Goal: Task Accomplishment & Management: Manage account settings

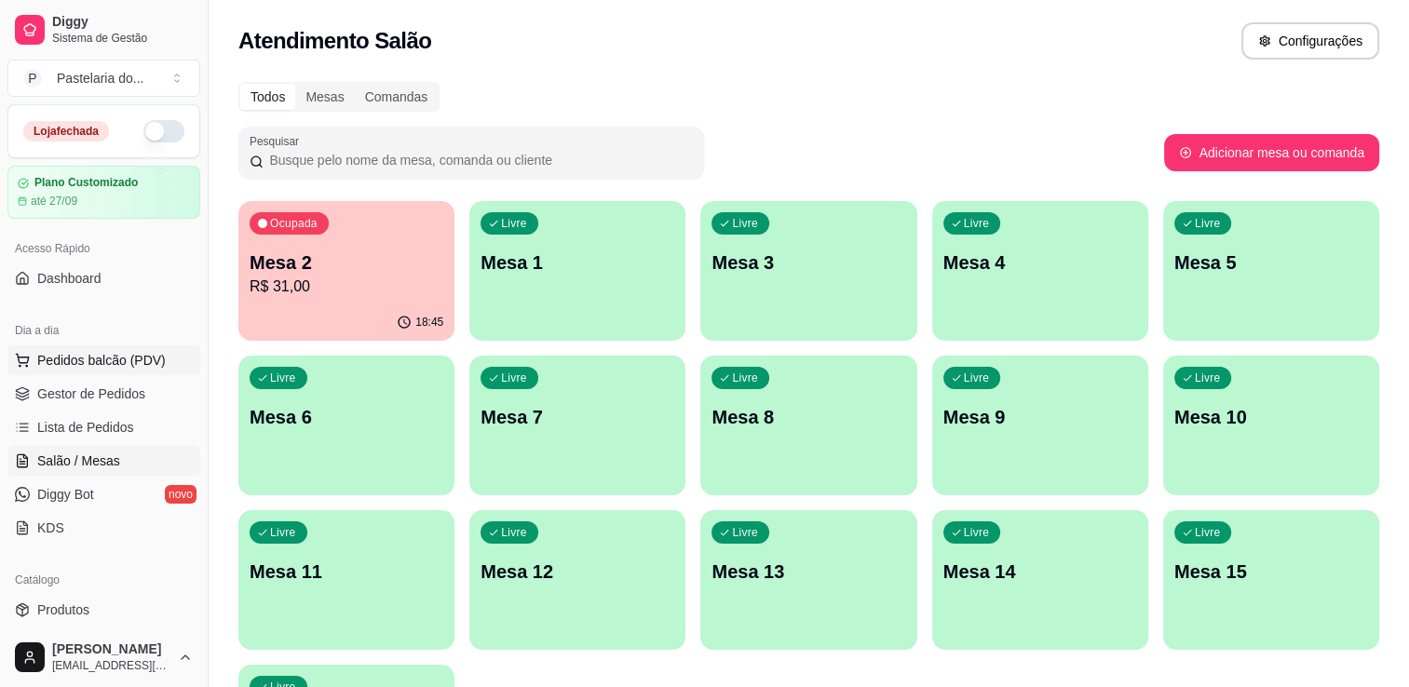
click at [56, 363] on span "Pedidos balcão (PDV)" at bounding box center [101, 360] width 129 height 19
click at [149, 126] on button "button" at bounding box center [163, 131] width 41 height 22
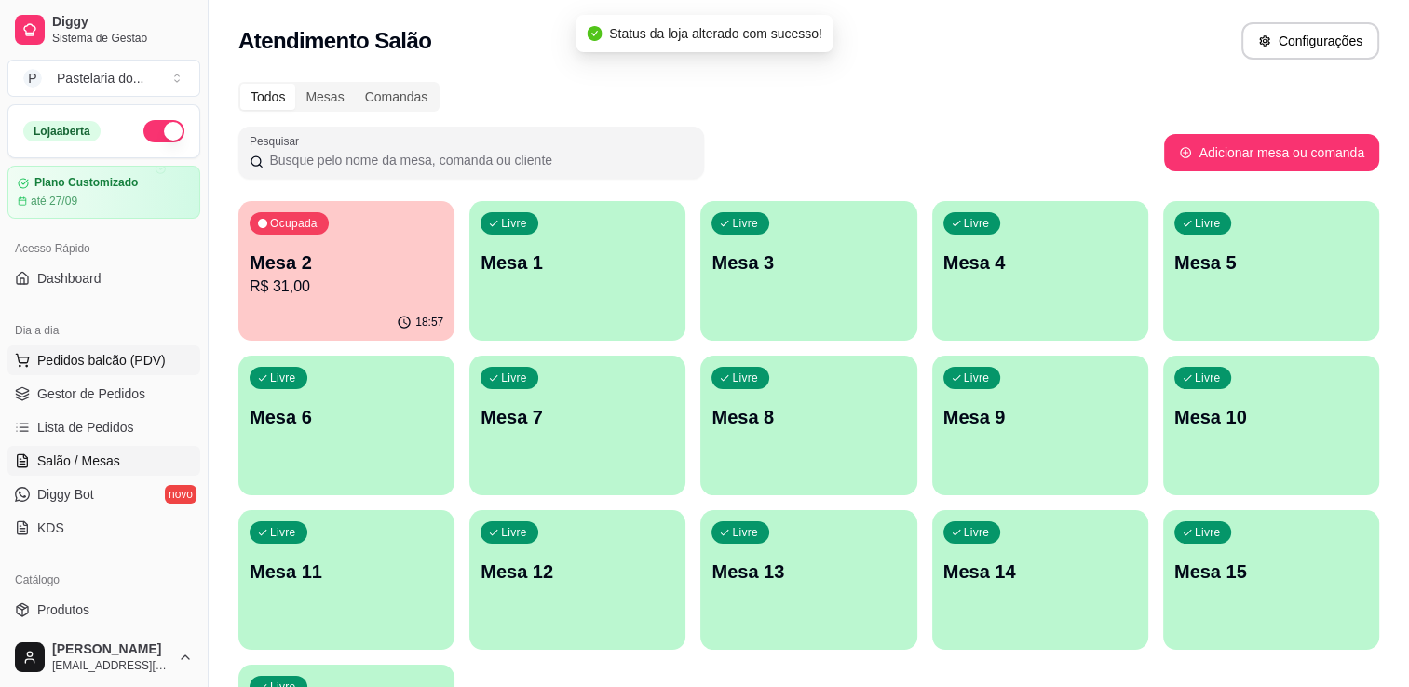
click at [110, 368] on button "Pedidos balcão (PDV)" at bounding box center [103, 361] width 193 height 30
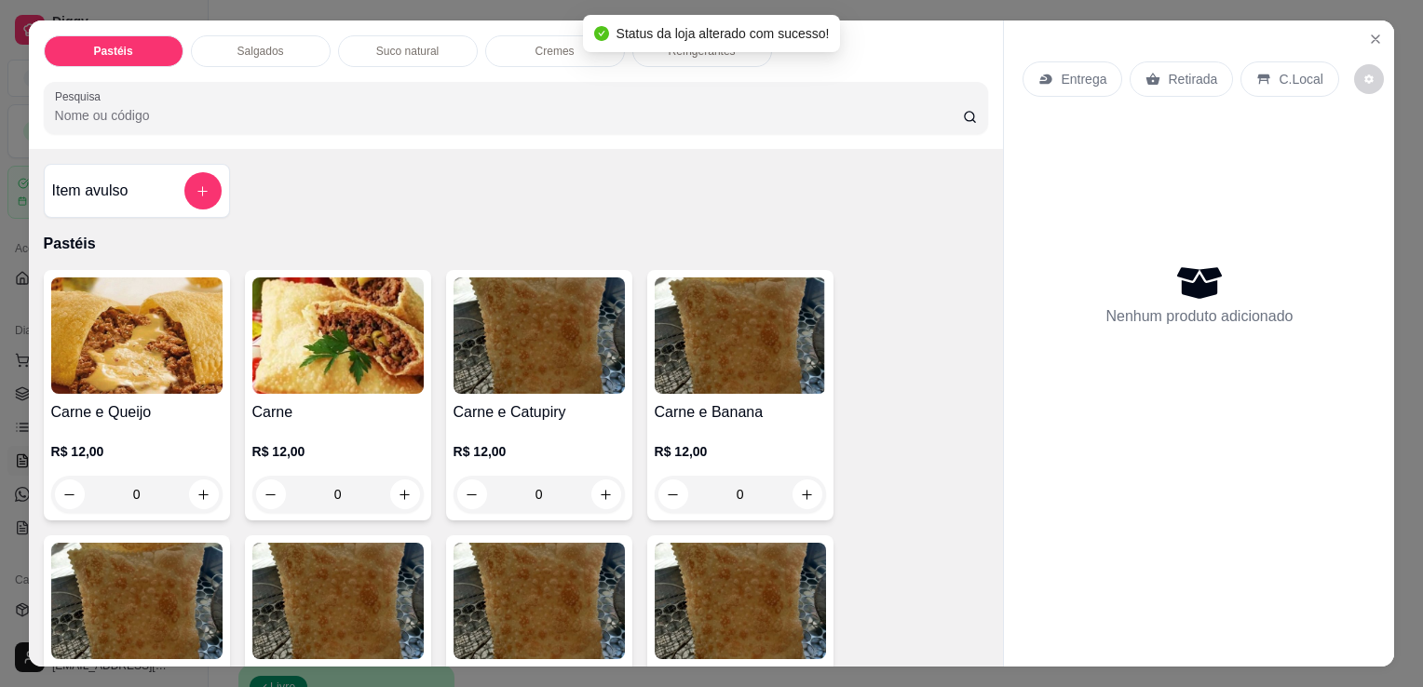
click at [156, 424] on div "R$ 12,00 0" at bounding box center [136, 468] width 171 height 89
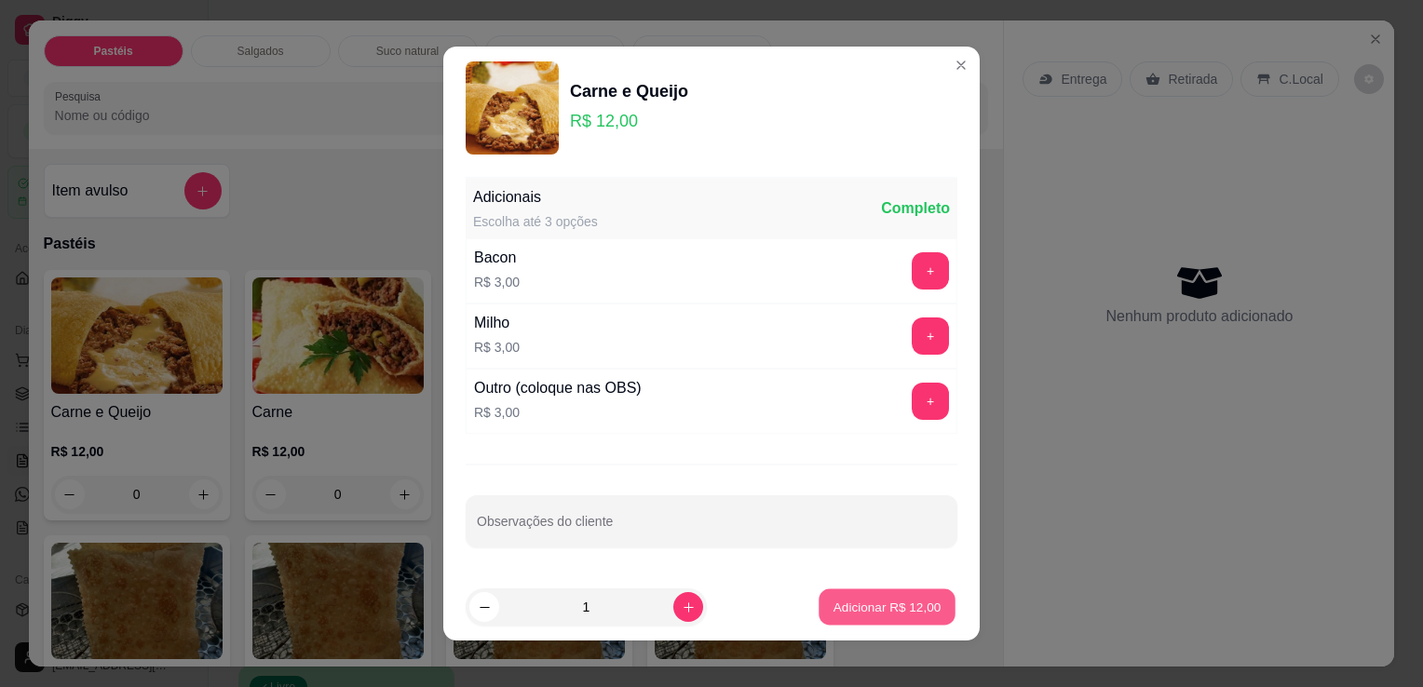
click at [889, 613] on p "Adicionar R$ 12,00" at bounding box center [888, 607] width 108 height 18
type input "1"
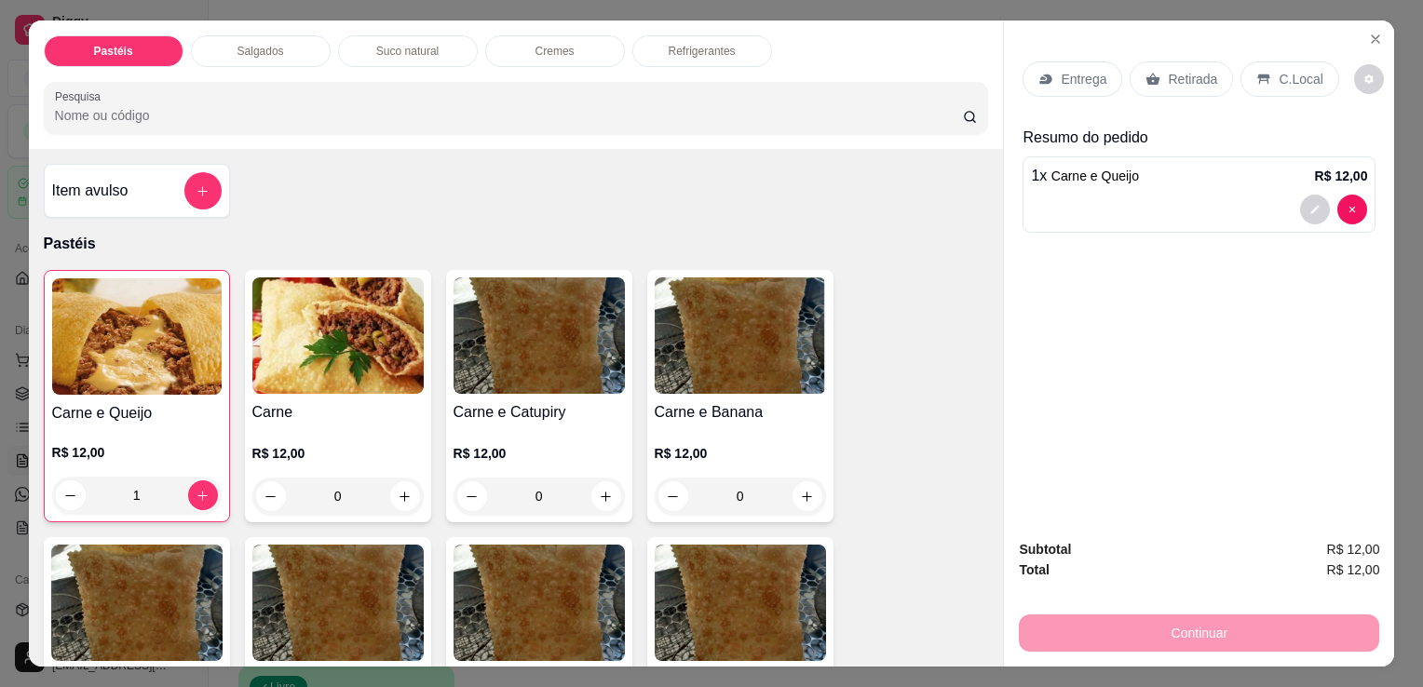
click at [1194, 74] on p "Retirada" at bounding box center [1192, 79] width 49 height 19
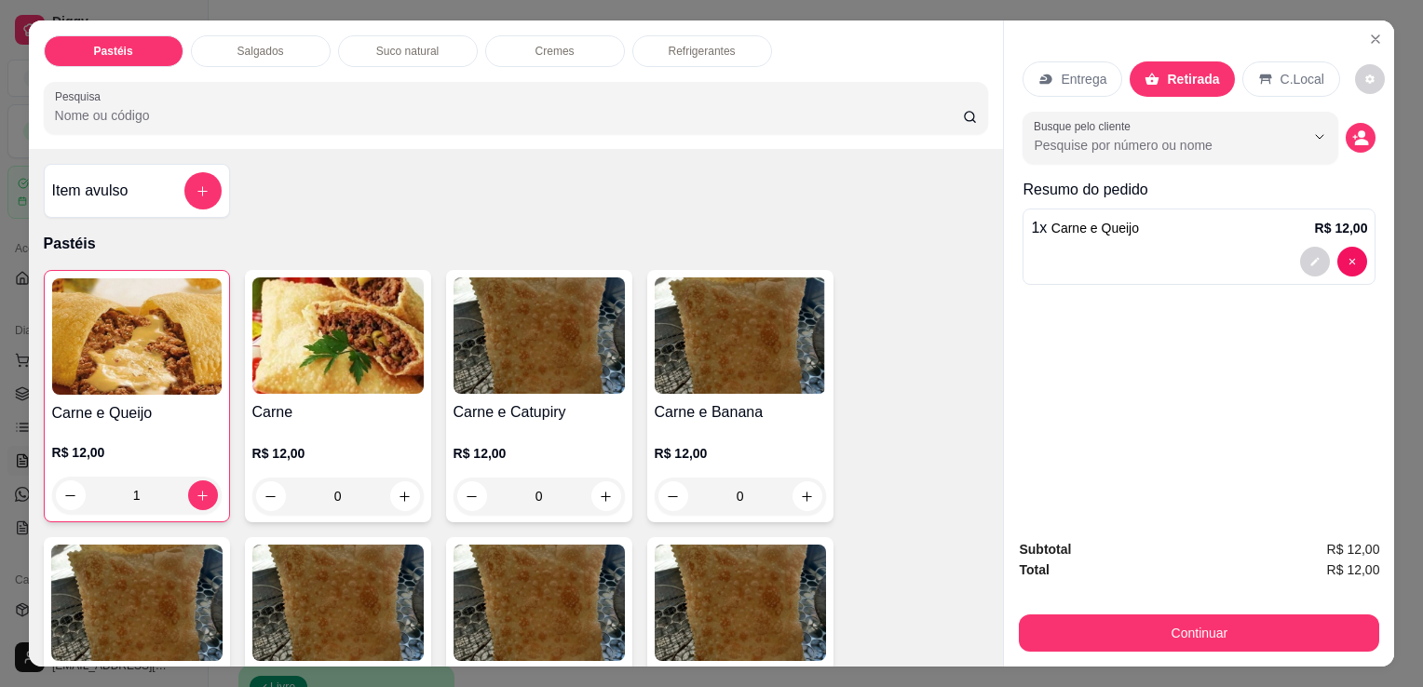
click at [1161, 610] on div "Continuar" at bounding box center [1199, 631] width 360 height 42
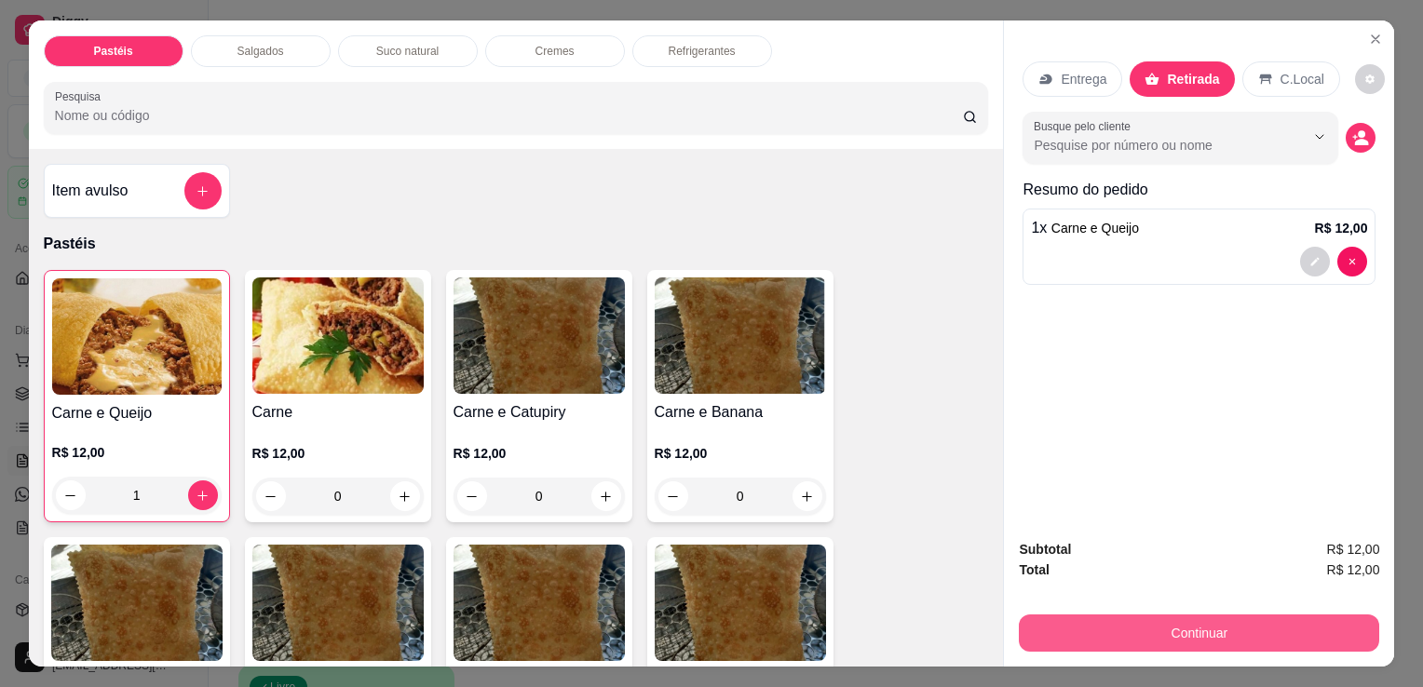
click at [1152, 630] on button "Continuar" at bounding box center [1199, 633] width 360 height 37
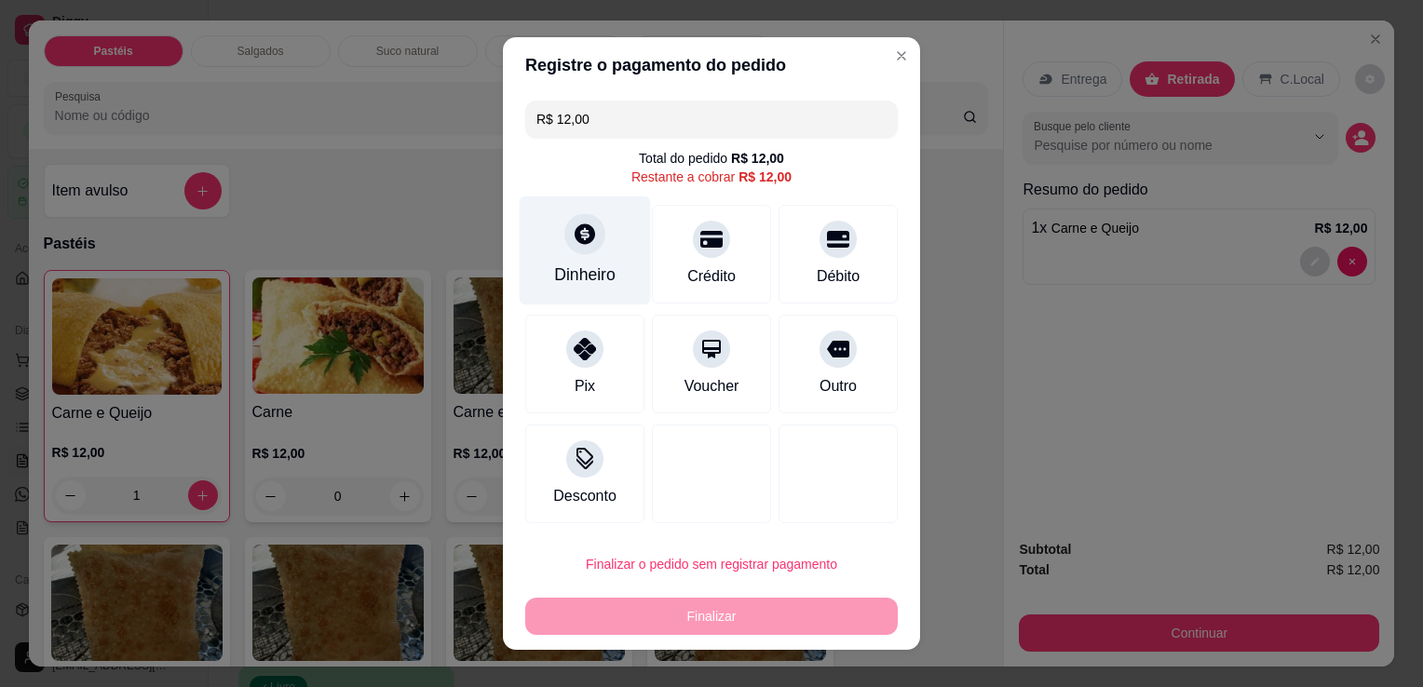
click at [601, 292] on div "Dinheiro" at bounding box center [585, 251] width 131 height 109
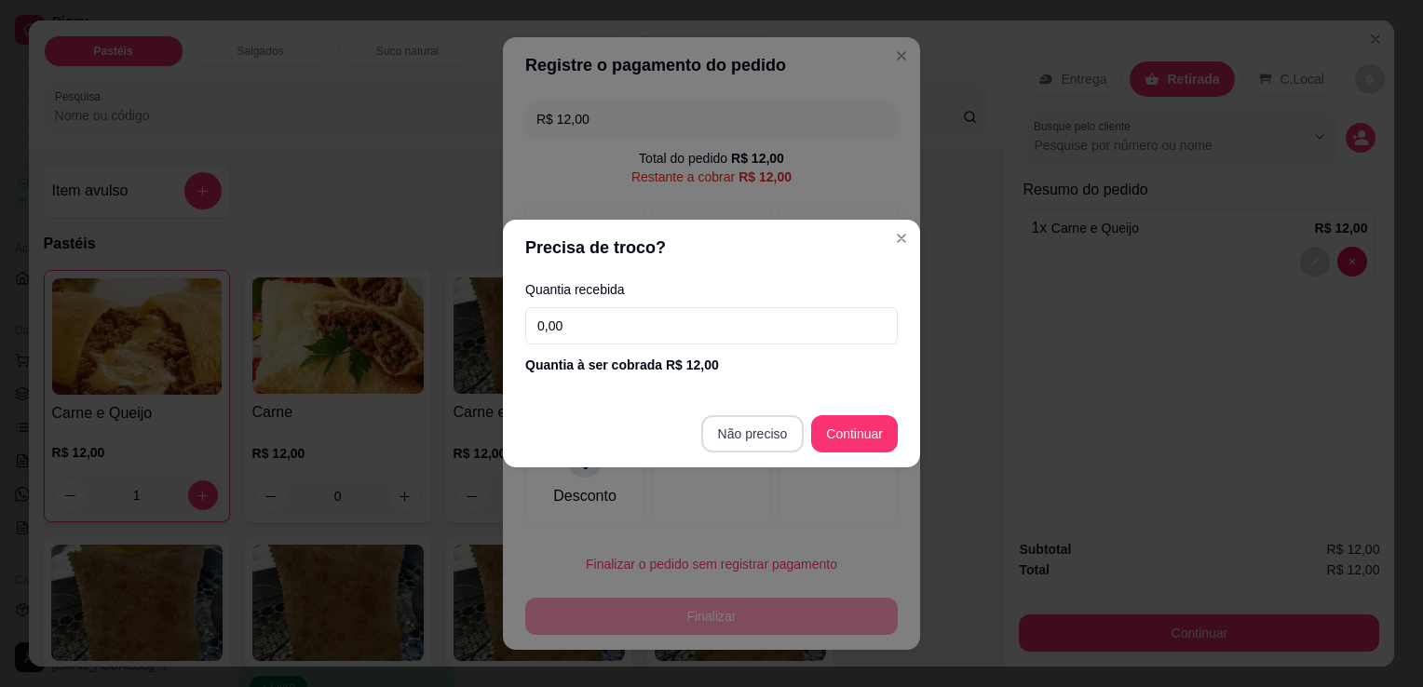
type input "R$ 0,00"
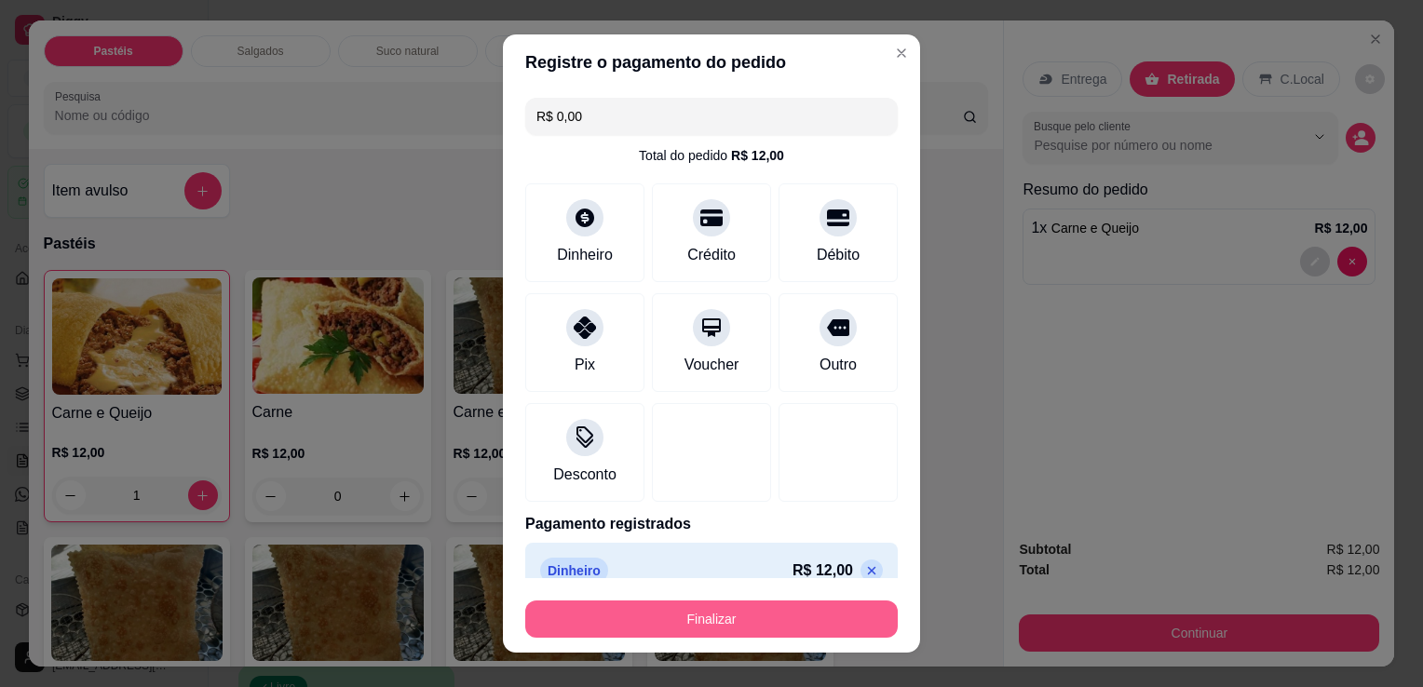
click at [764, 606] on button "Finalizar" at bounding box center [711, 619] width 373 height 37
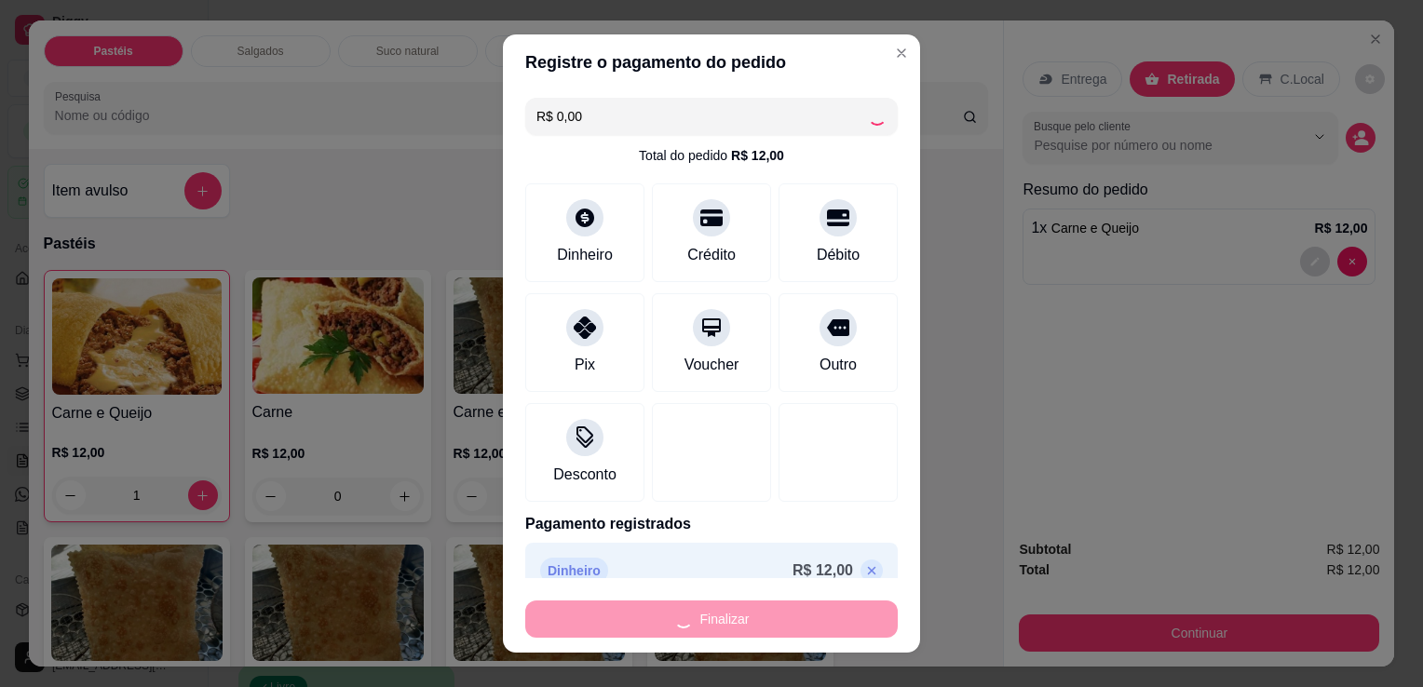
type input "0"
type input "-R$ 12,00"
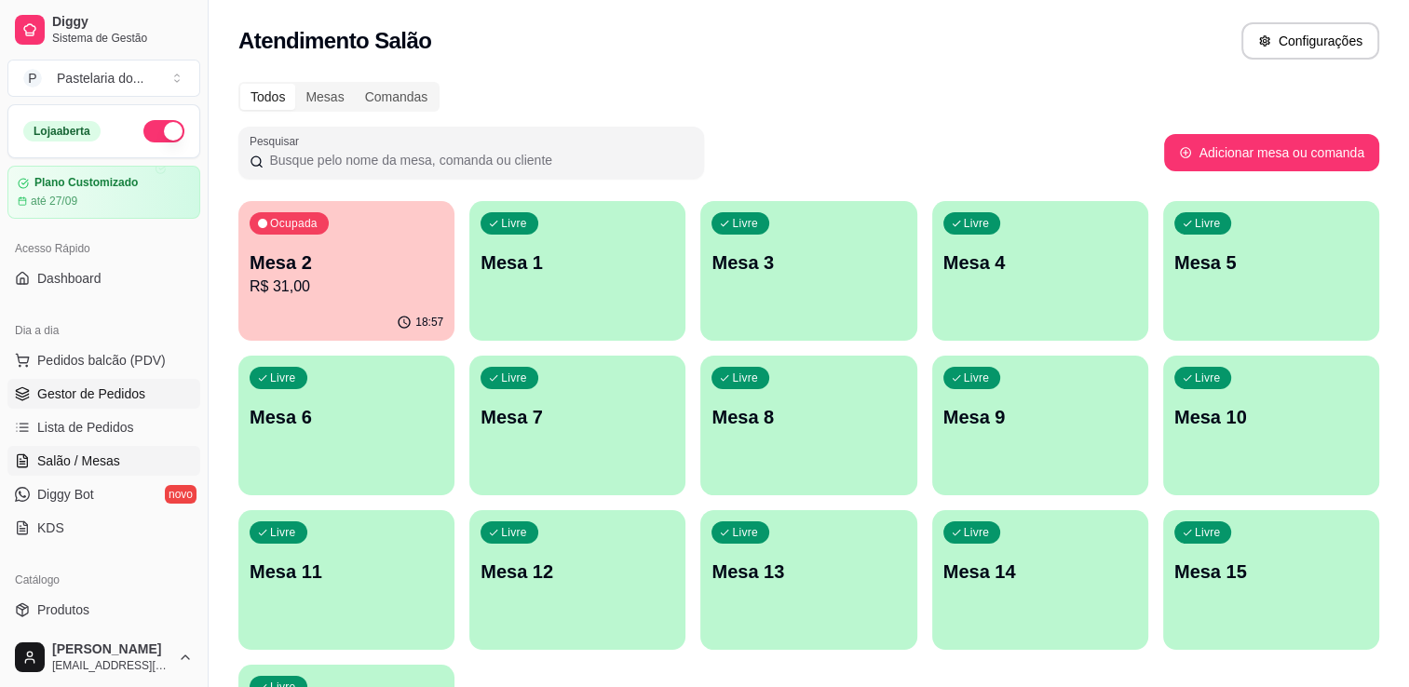
click at [97, 400] on span "Gestor de Pedidos" at bounding box center [91, 394] width 108 height 19
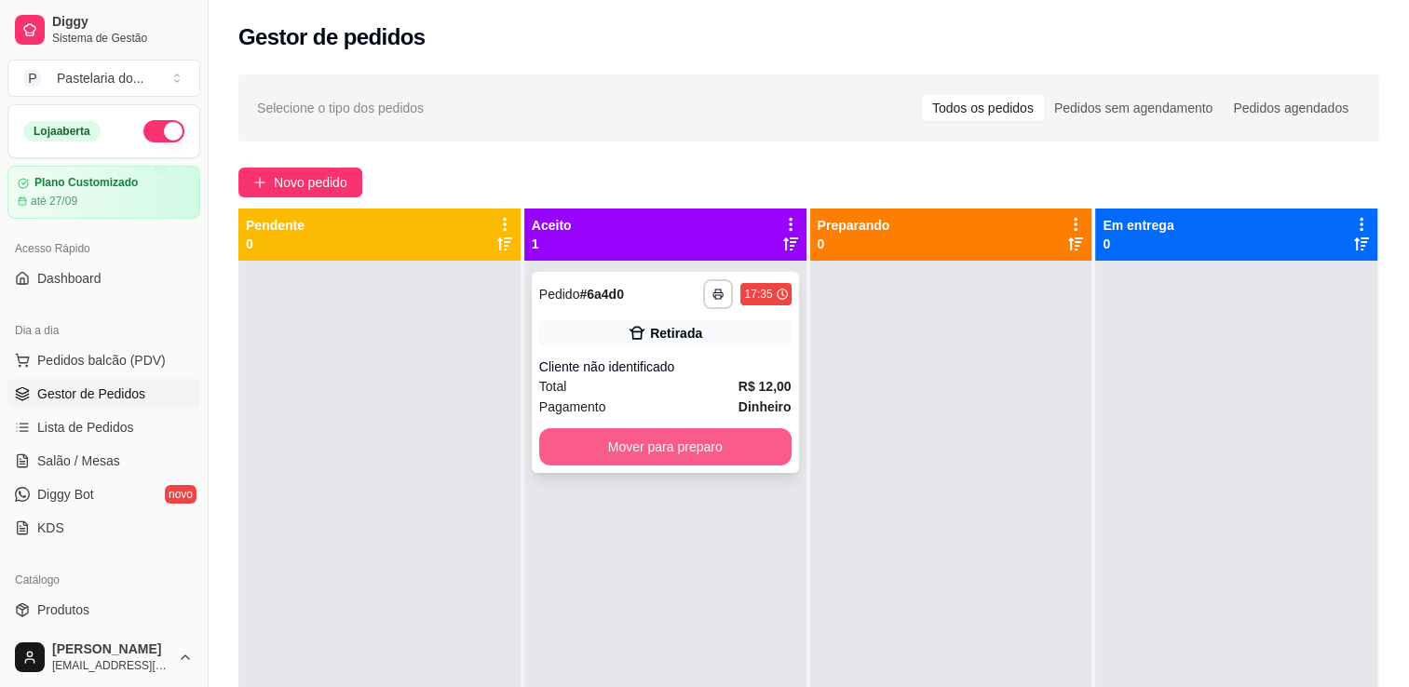
click at [683, 460] on button "Mover para preparo" at bounding box center [665, 446] width 252 height 37
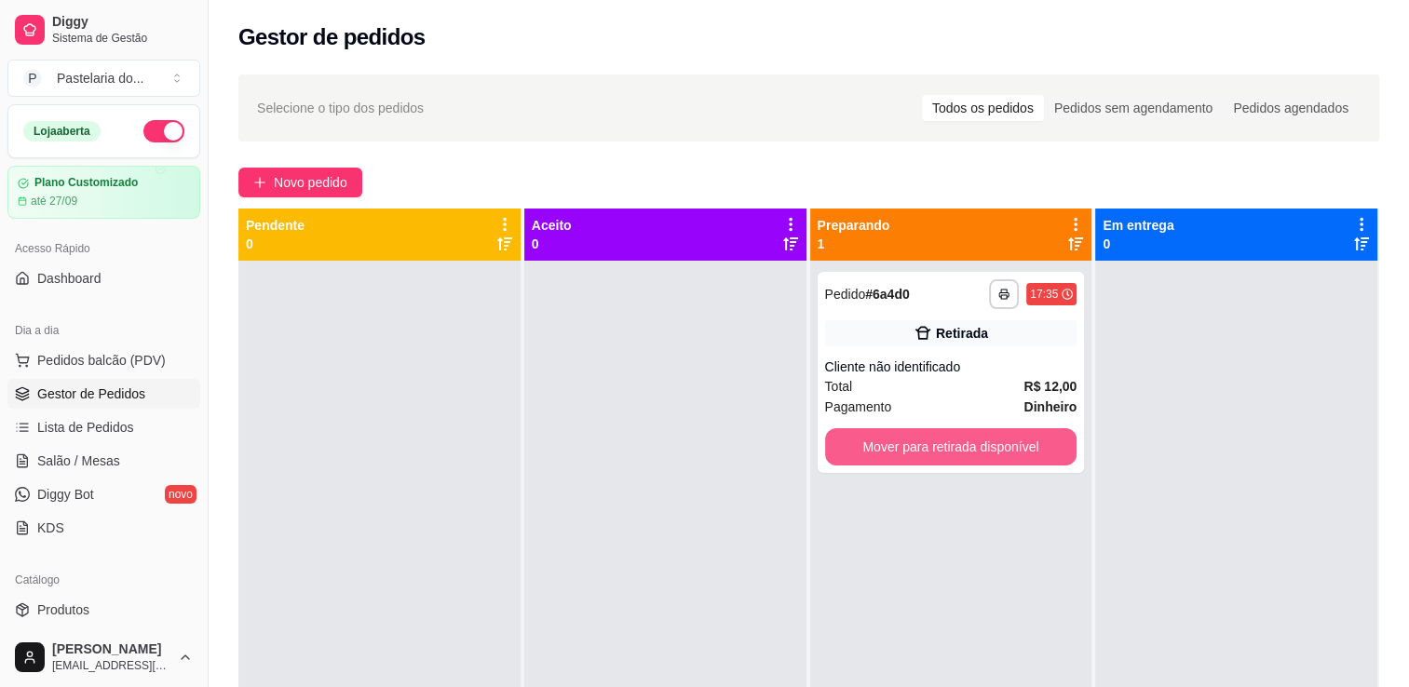
click at [933, 460] on button "Mover para retirada disponível" at bounding box center [951, 446] width 252 height 37
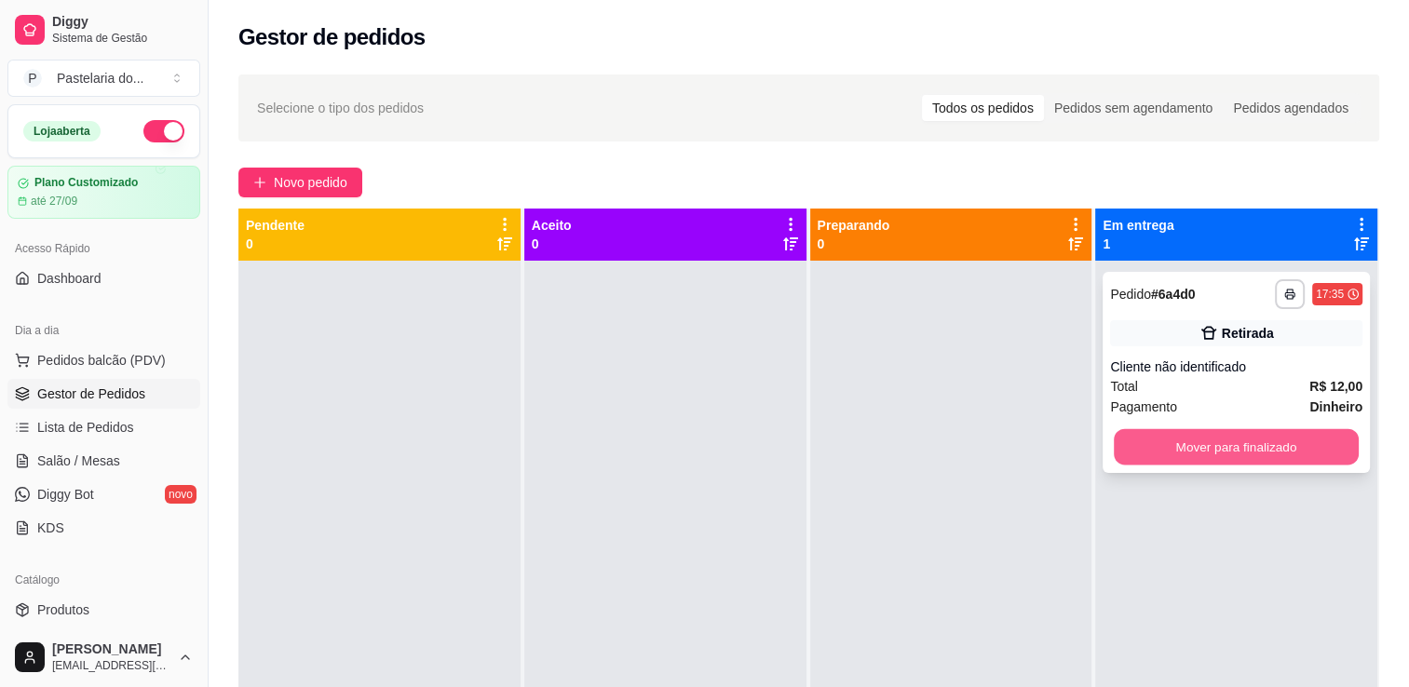
click at [1252, 435] on button "Mover para finalizado" at bounding box center [1236, 447] width 245 height 36
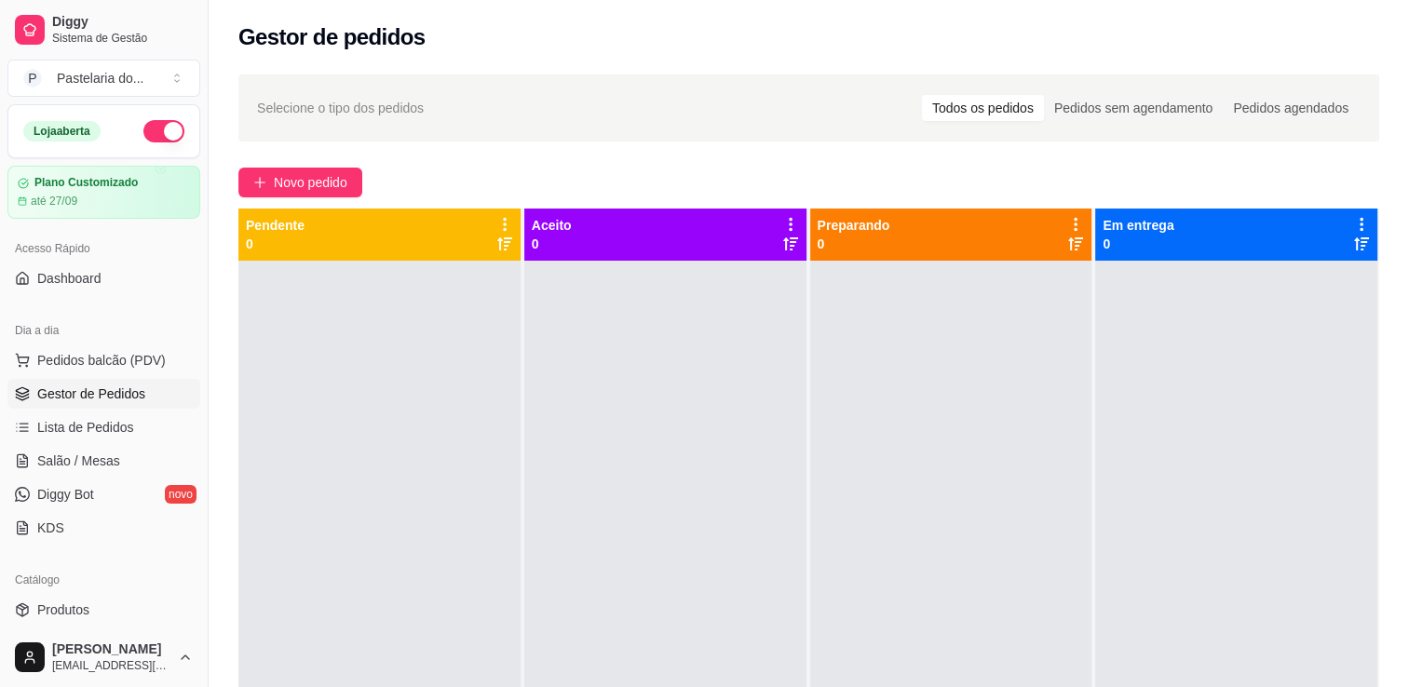
click at [43, 409] on ul "Pedidos balcão (PDV) Gestor de Pedidos Lista de Pedidos Salão / Mesas Diggy Bot…" at bounding box center [103, 444] width 193 height 197
click at [147, 354] on span "Pedidos balcão (PDV)" at bounding box center [101, 360] width 129 height 19
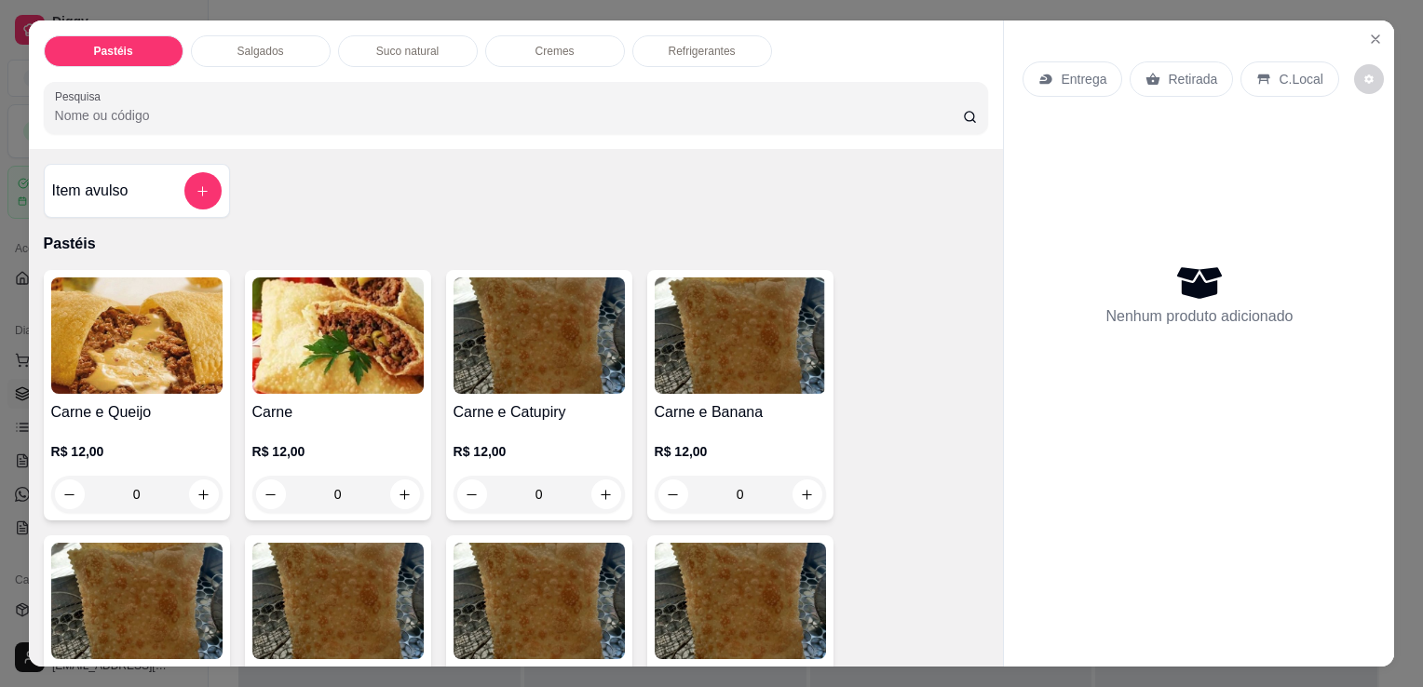
click at [265, 61] on div "Pastéis Salgados Suco natural Cremes Refrigerantes Pesquisa" at bounding box center [516, 84] width 975 height 129
click at [267, 28] on div "Pastéis Salgados Suco natural Cremes Refrigerantes Pesquisa" at bounding box center [516, 84] width 975 height 129
click at [268, 44] on p "Salgados" at bounding box center [261, 51] width 47 height 15
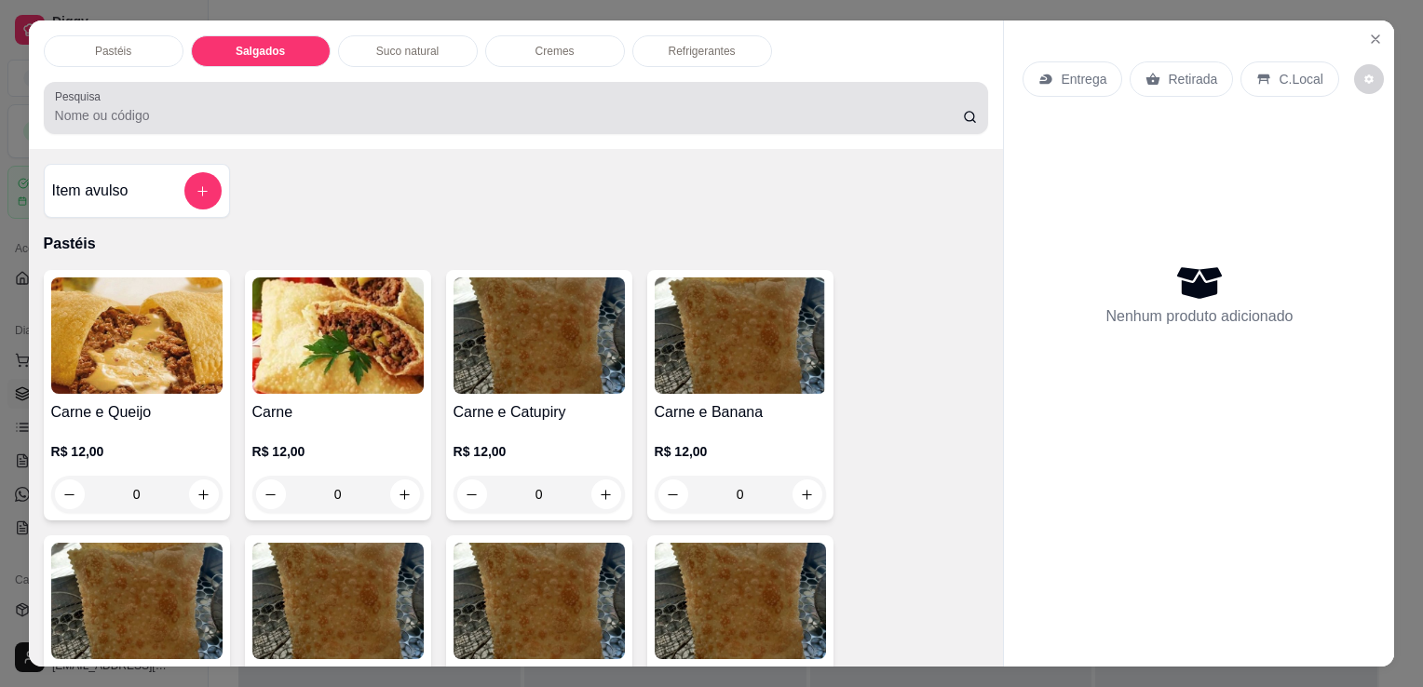
scroll to position [46, 0]
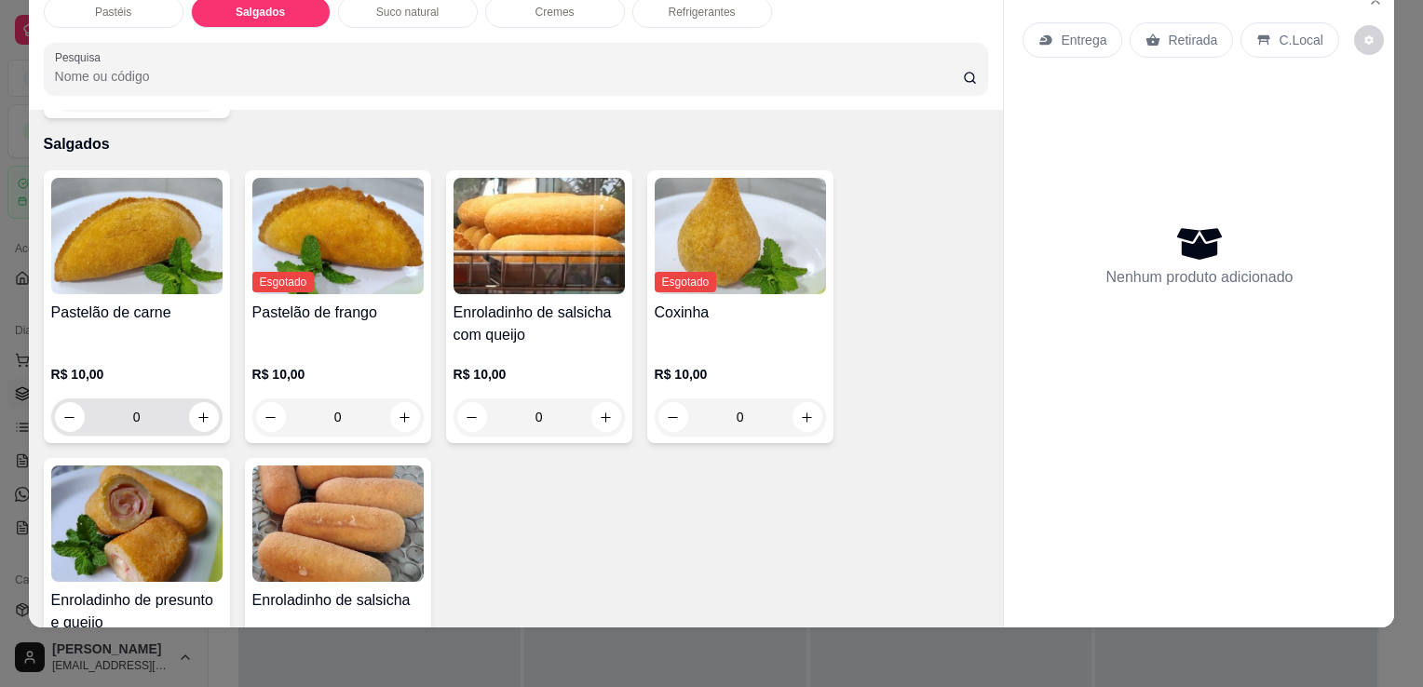
click at [127, 399] on input "0" at bounding box center [137, 417] width 104 height 37
click at [142, 458] on div "Enroladinho de presunto e queijo R$ 10,00 0" at bounding box center [137, 594] width 186 height 273
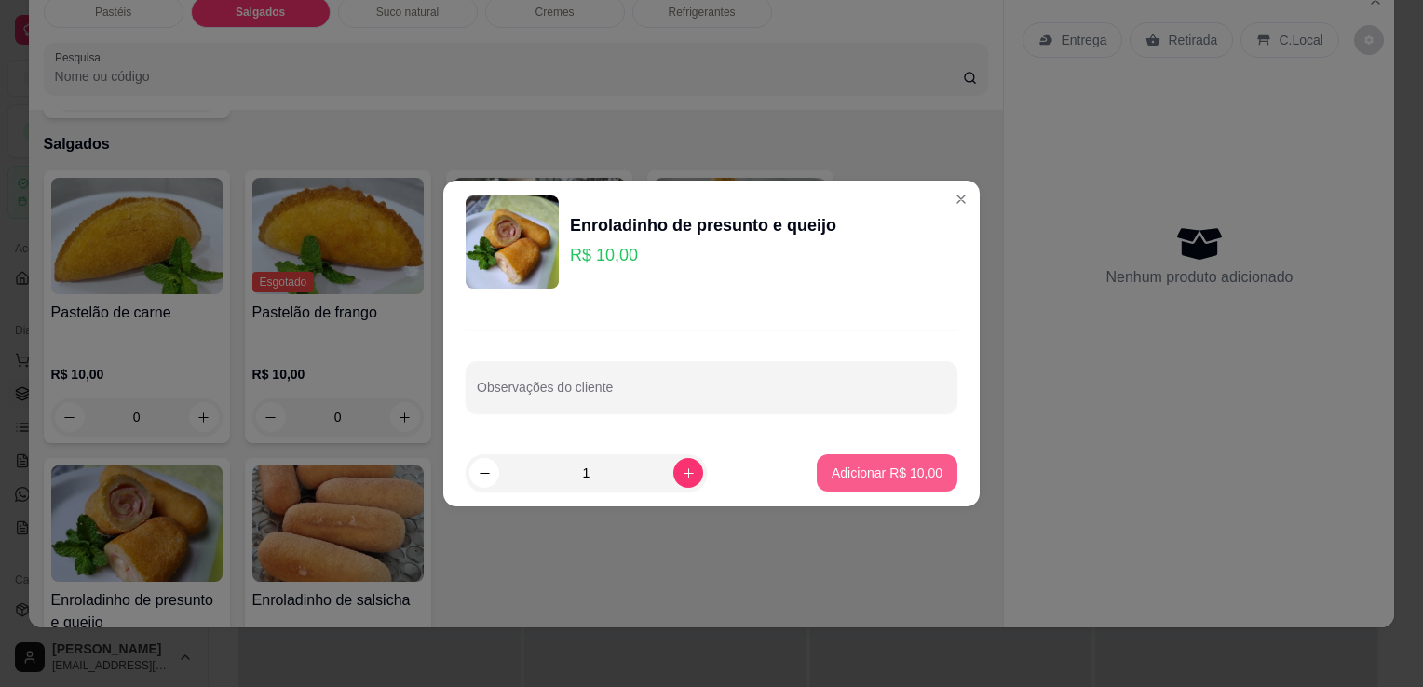
click at [930, 471] on button "Adicionar R$ 10,00" at bounding box center [887, 473] width 141 height 37
type input "1"
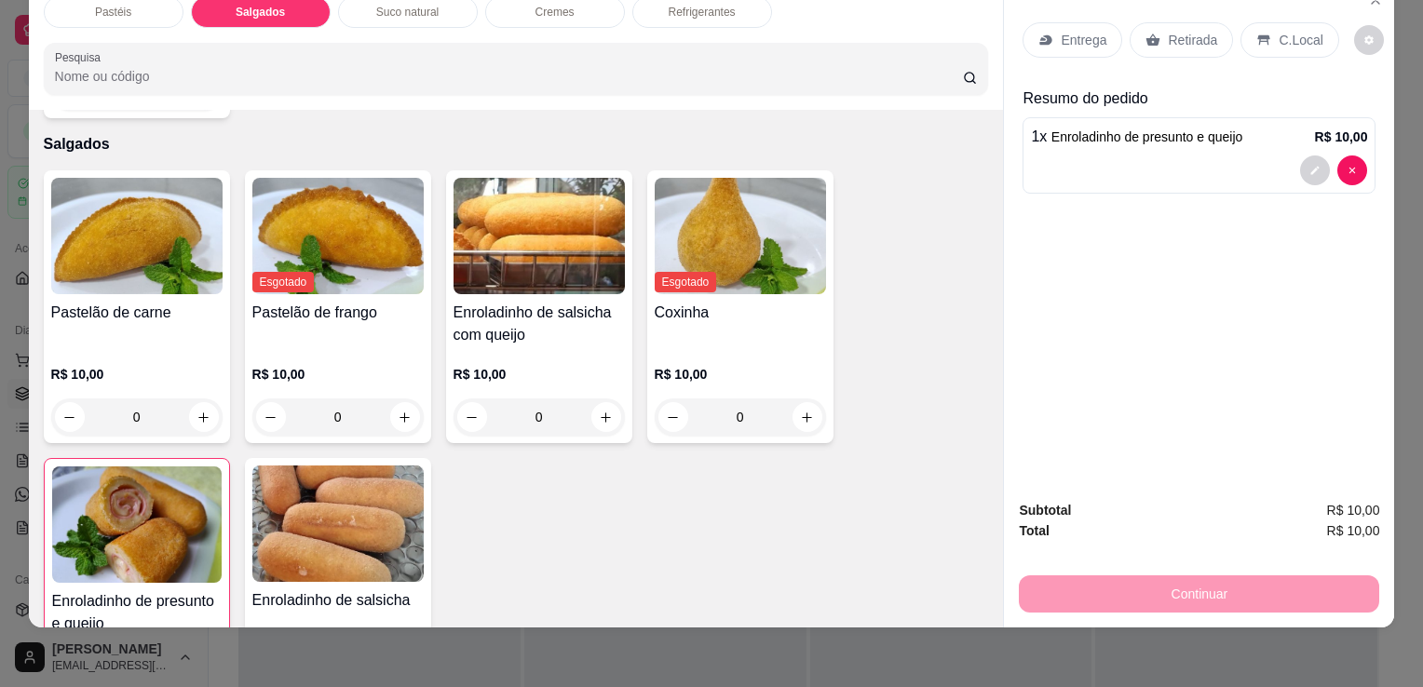
click at [1187, 31] on p "Retirada" at bounding box center [1192, 40] width 49 height 19
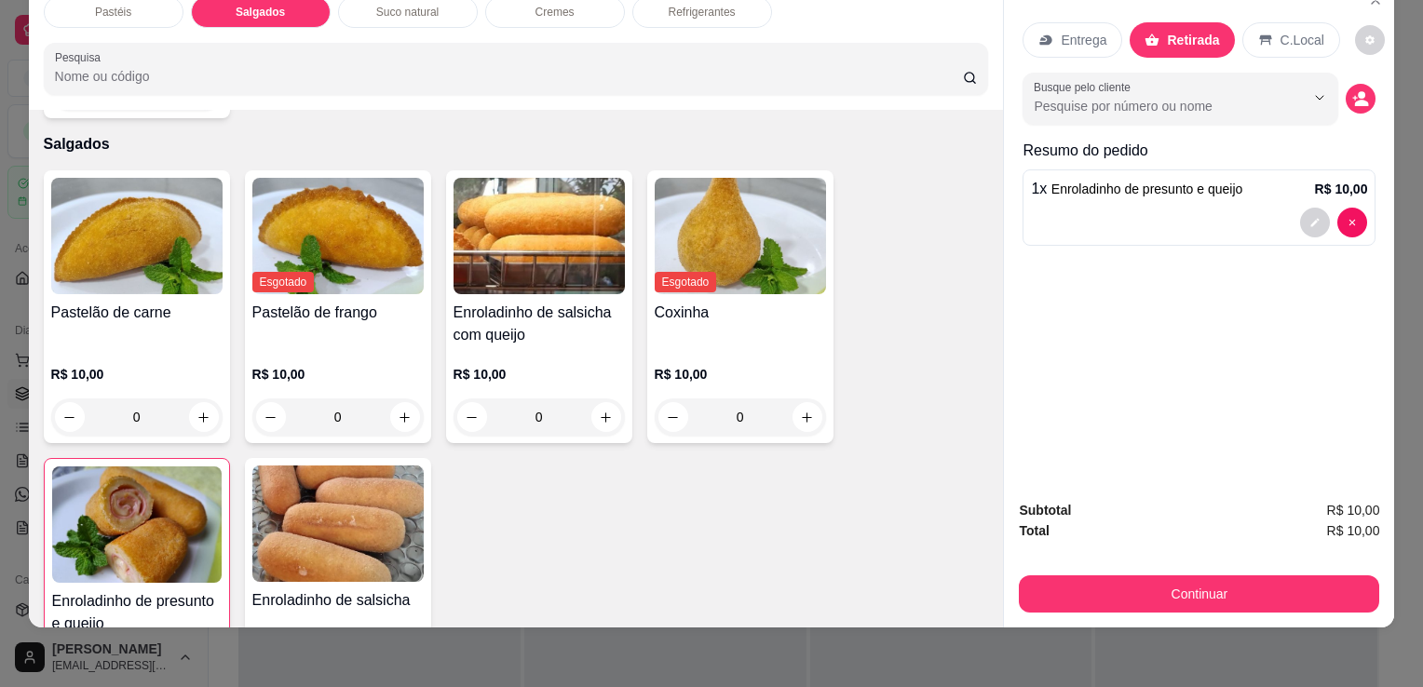
click at [164, 302] on h4 "Pastelão de carne" at bounding box center [136, 313] width 171 height 22
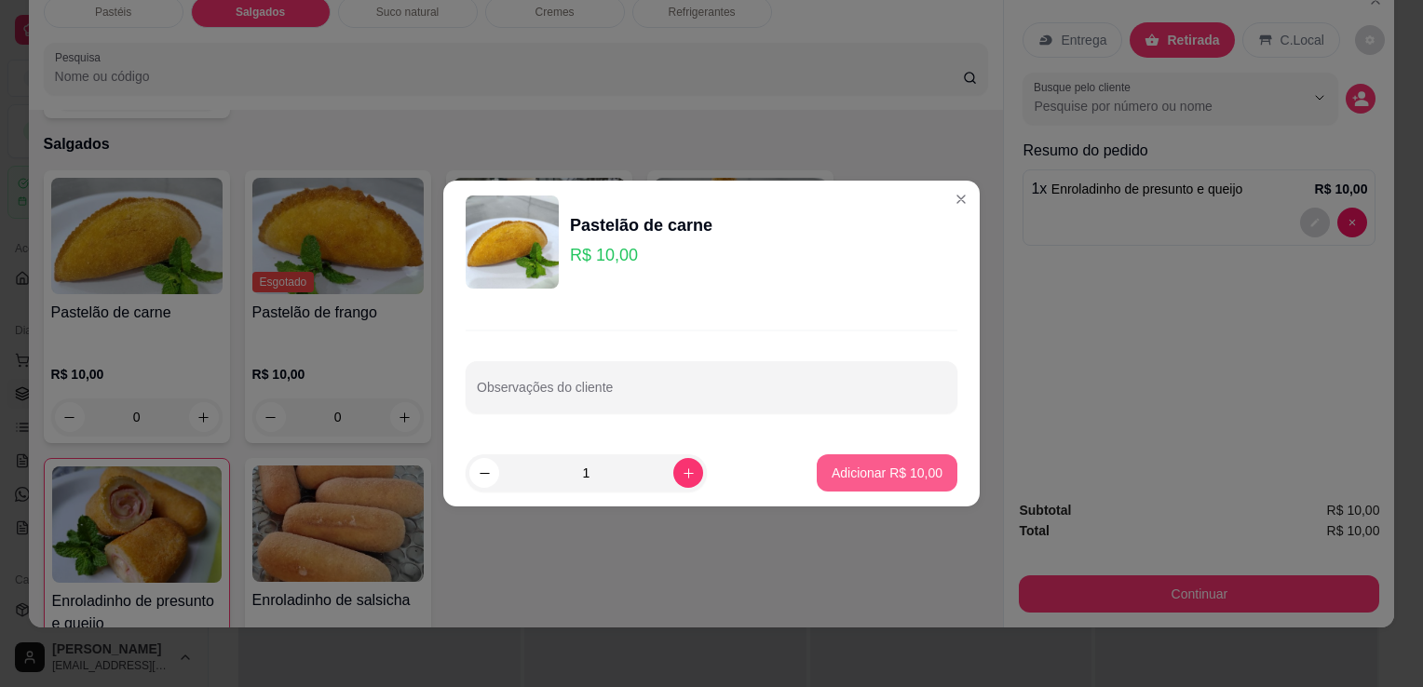
click at [934, 464] on button "Adicionar R$ 10,00" at bounding box center [887, 473] width 141 height 37
click at [934, 464] on div "Pastelão de carne R$ 10,00 0 Esgotado Pastelão de frango R$ 10,00 0 Enroladinho…" at bounding box center [516, 451] width 945 height 563
type input "1"
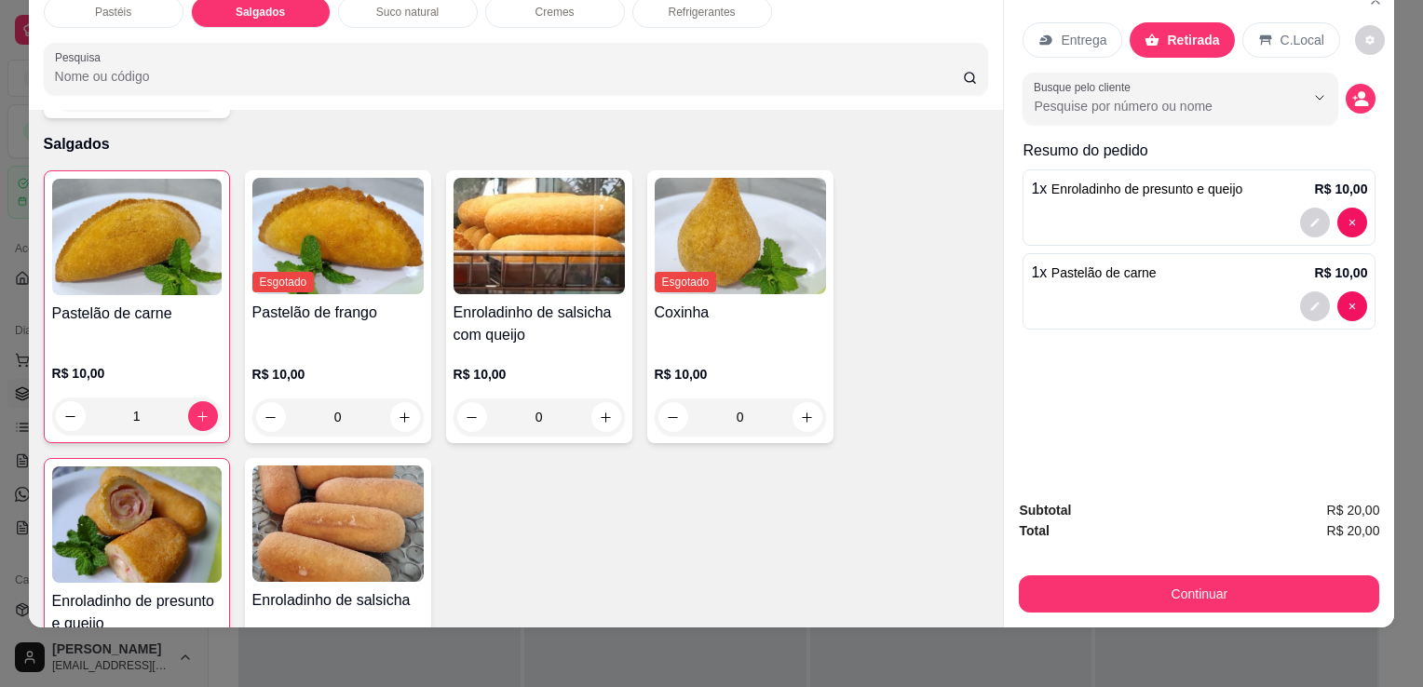
click at [1092, 576] on button "Continuar" at bounding box center [1199, 594] width 360 height 37
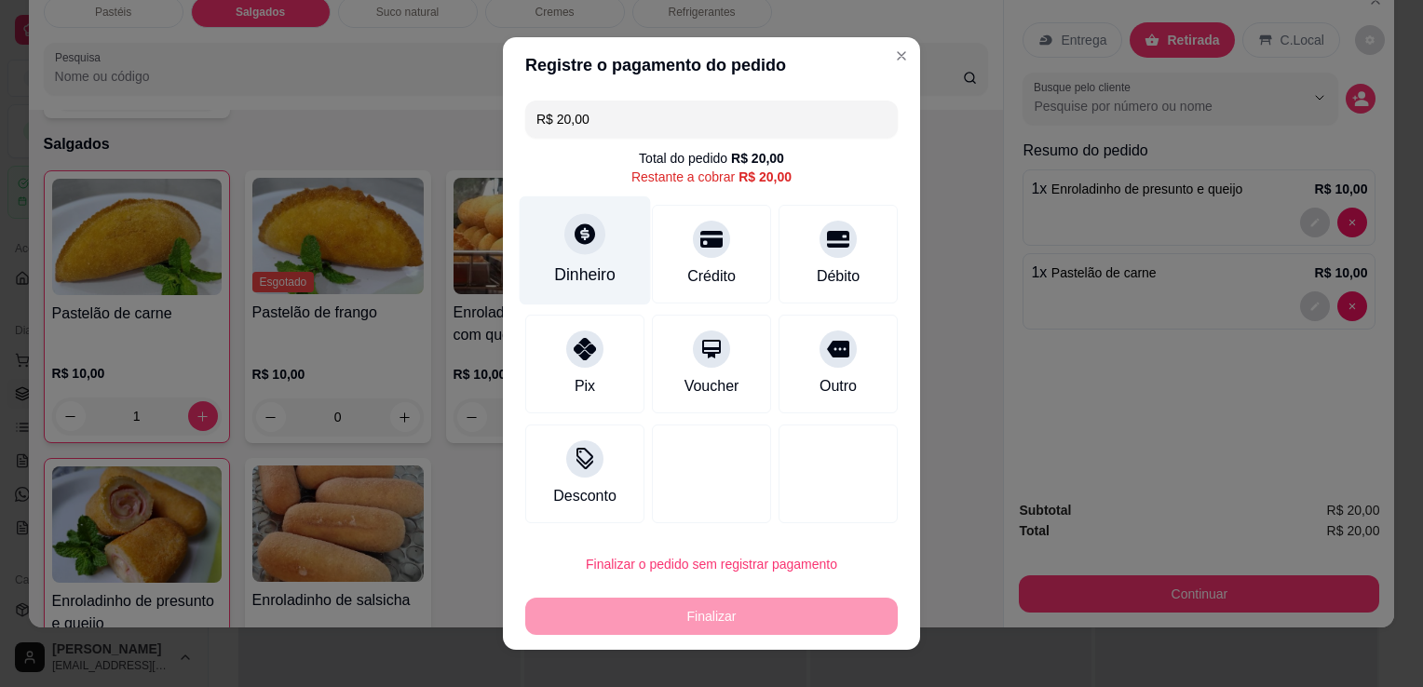
click at [574, 292] on div "Dinheiro" at bounding box center [585, 251] width 131 height 109
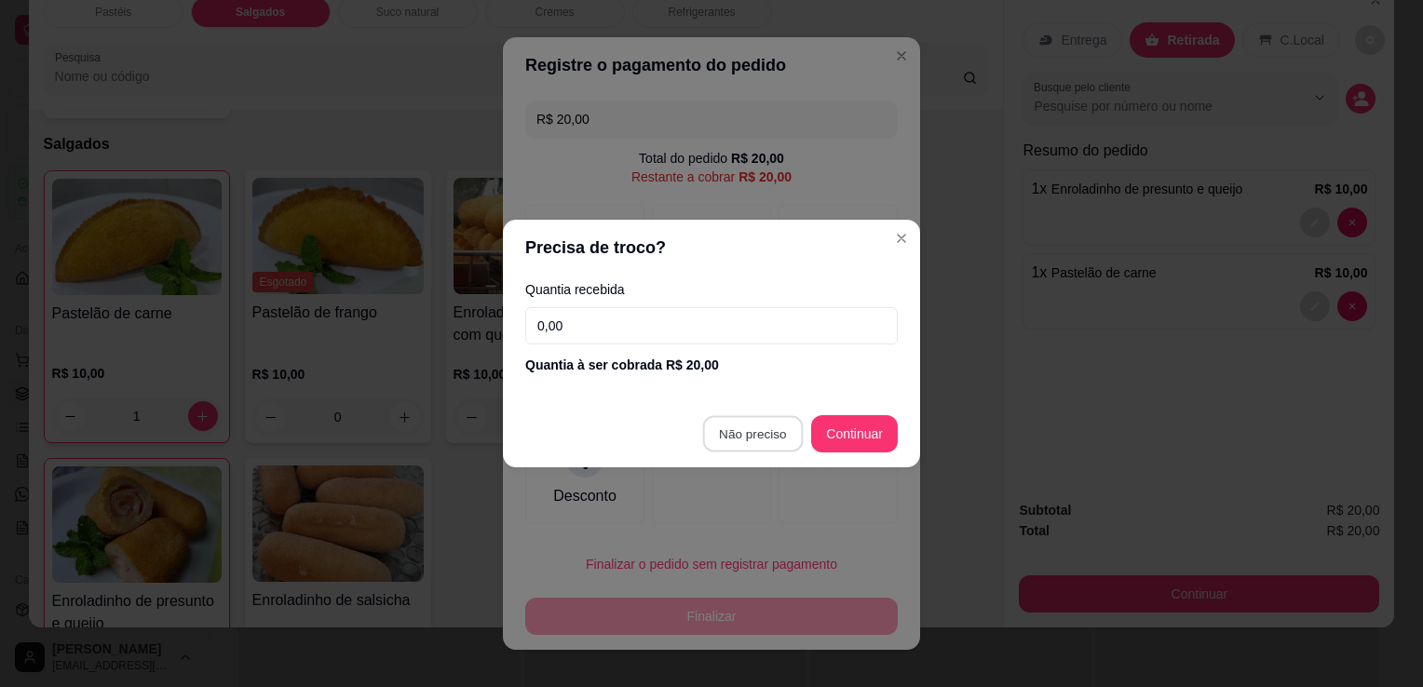
type input "R$ 0,00"
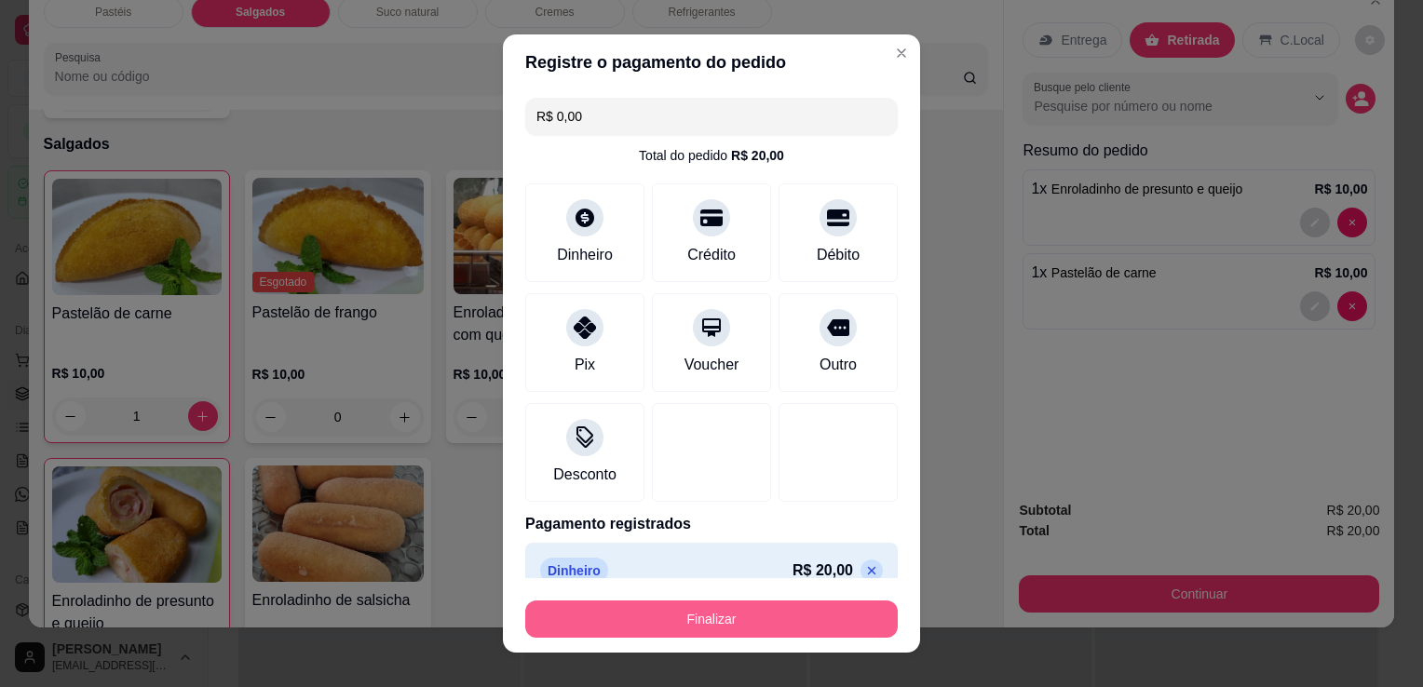
click at [770, 620] on button "Finalizar" at bounding box center [711, 619] width 373 height 37
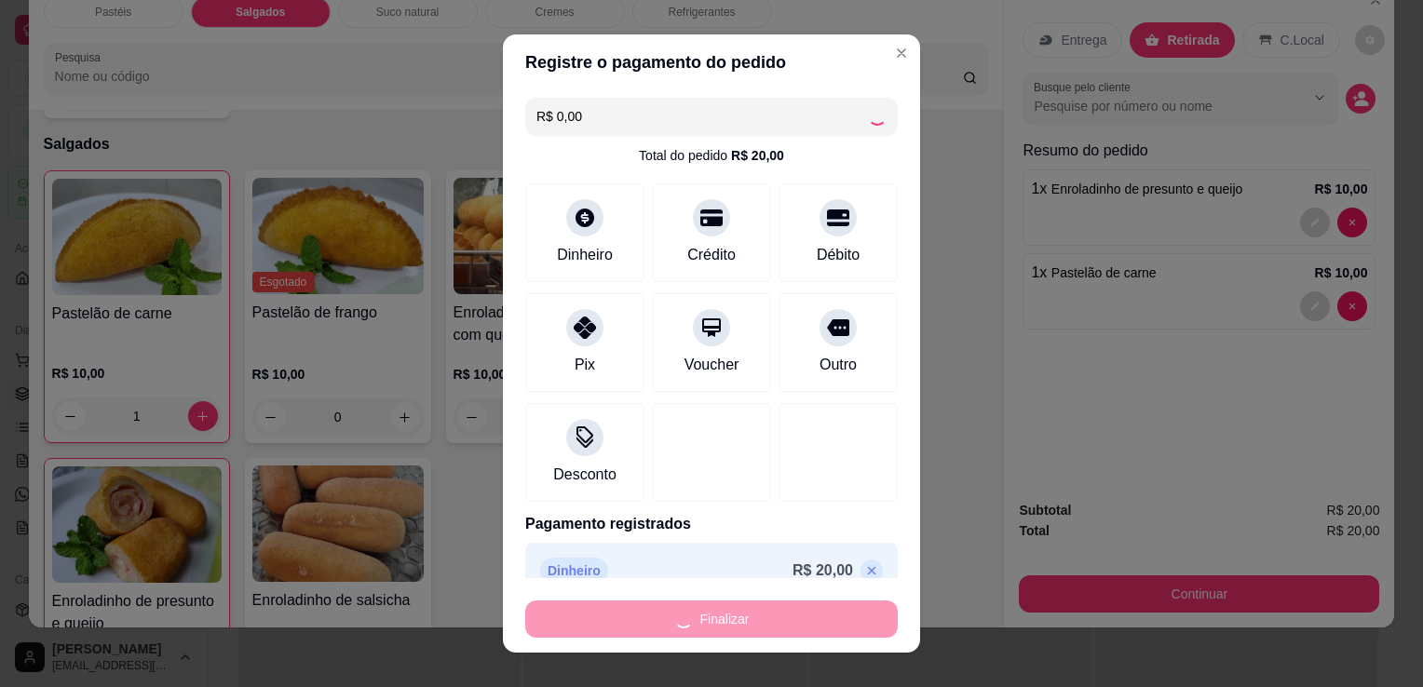
type input "0"
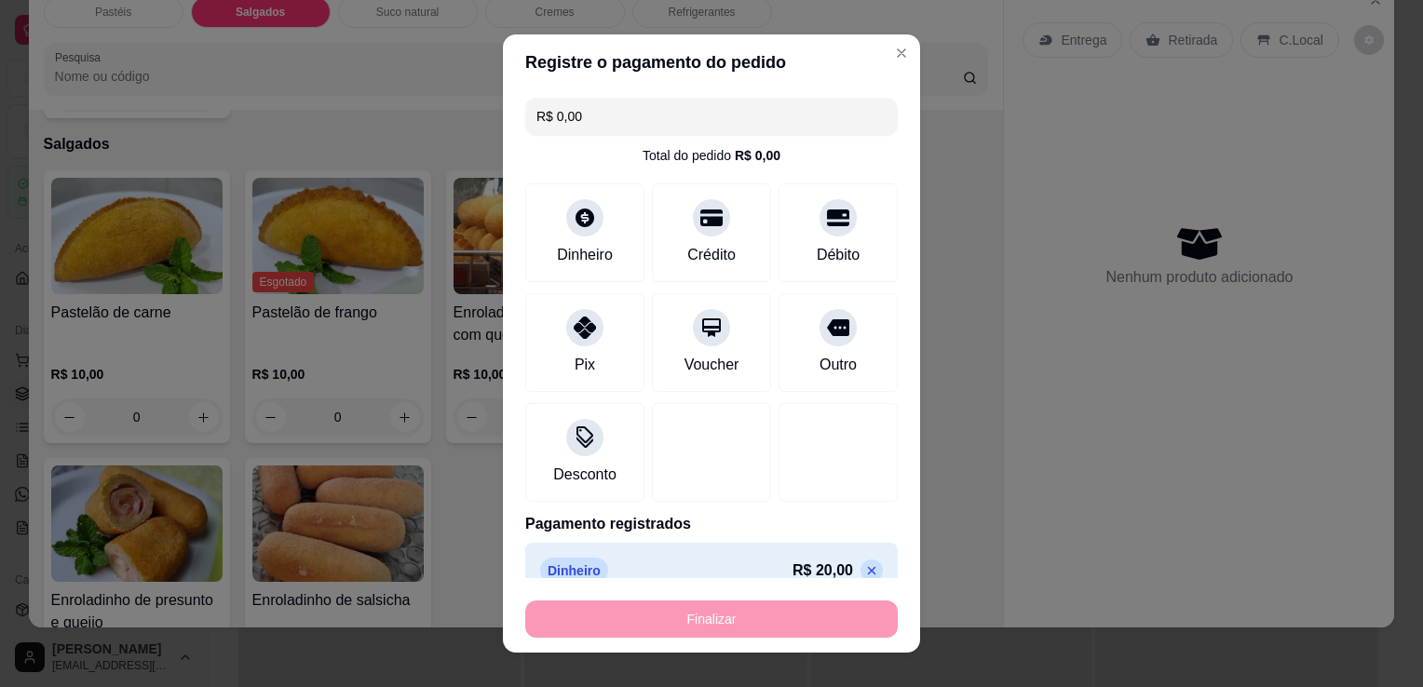
type input "-R$ 20,00"
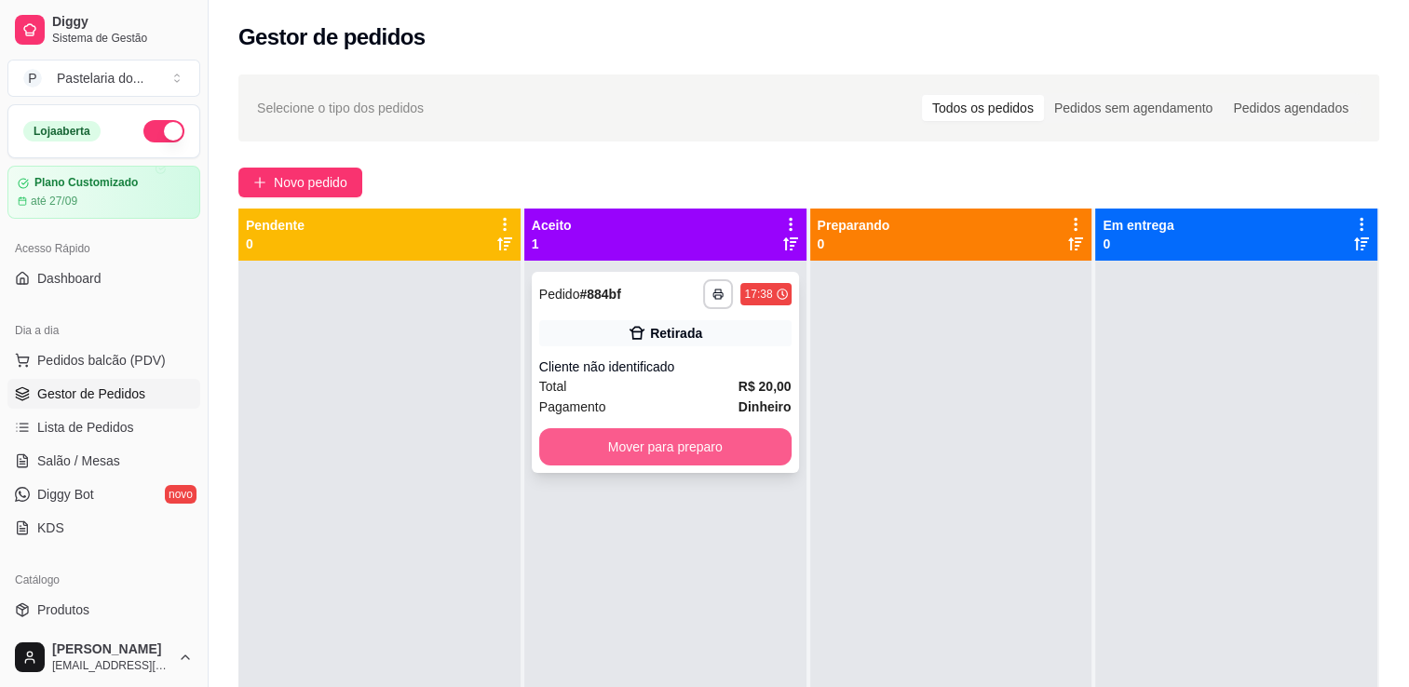
click at [645, 451] on button "Mover para preparo" at bounding box center [665, 446] width 252 height 37
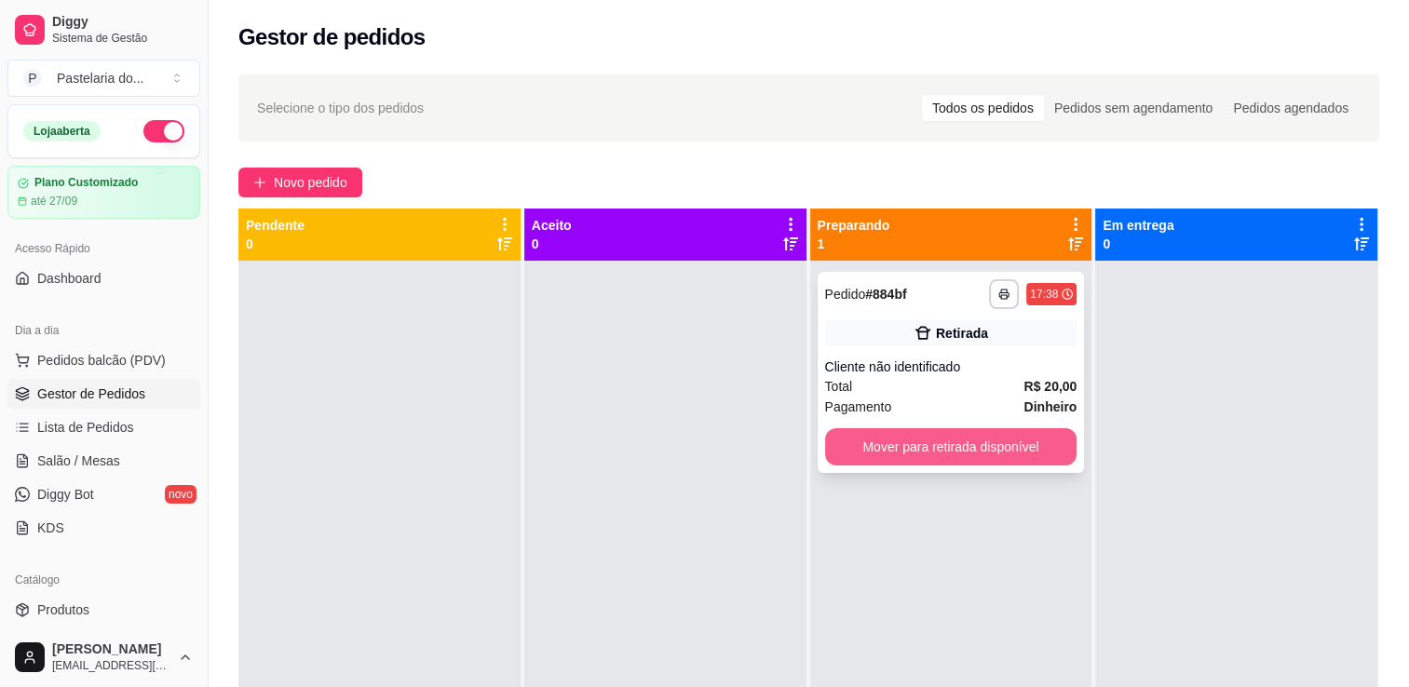
click at [909, 438] on button "Mover para retirada disponível" at bounding box center [951, 446] width 252 height 37
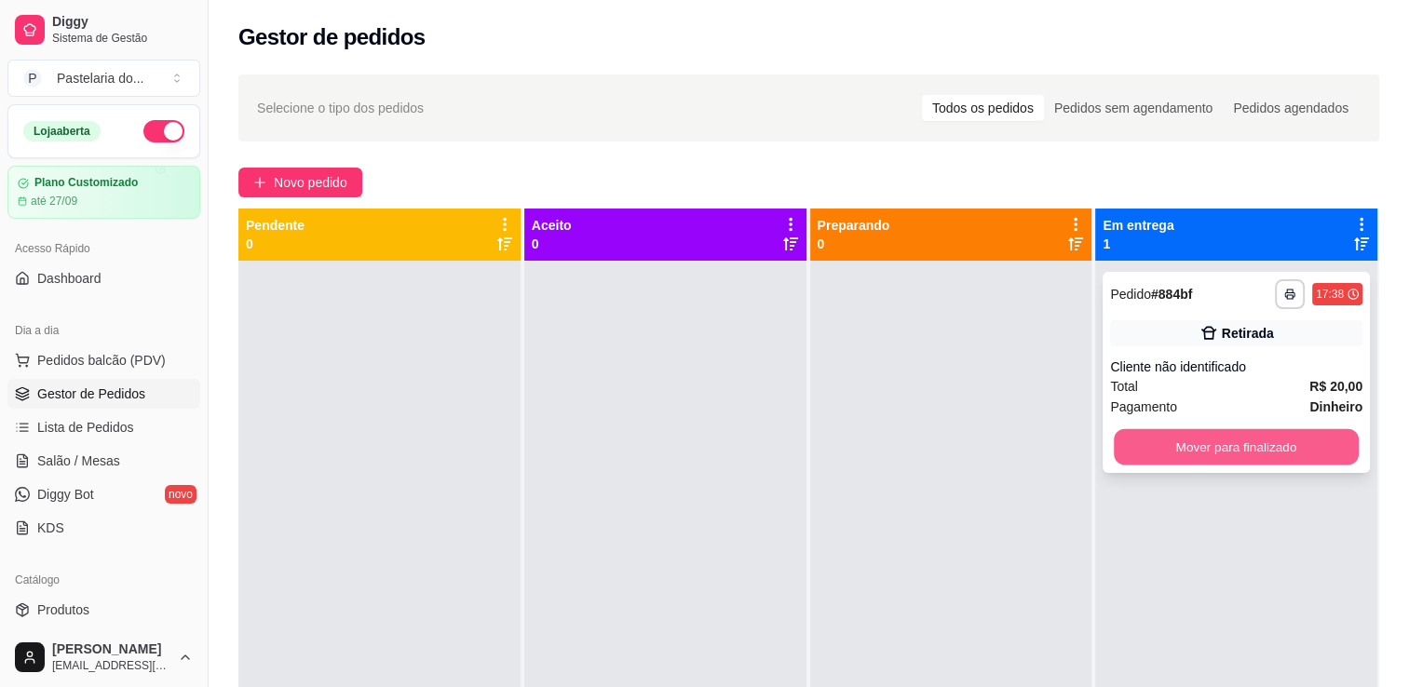
click at [1226, 446] on button "Mover para finalizado" at bounding box center [1236, 447] width 245 height 36
click at [1226, 446] on div "Mover para finalizado" at bounding box center [1236, 446] width 252 height 37
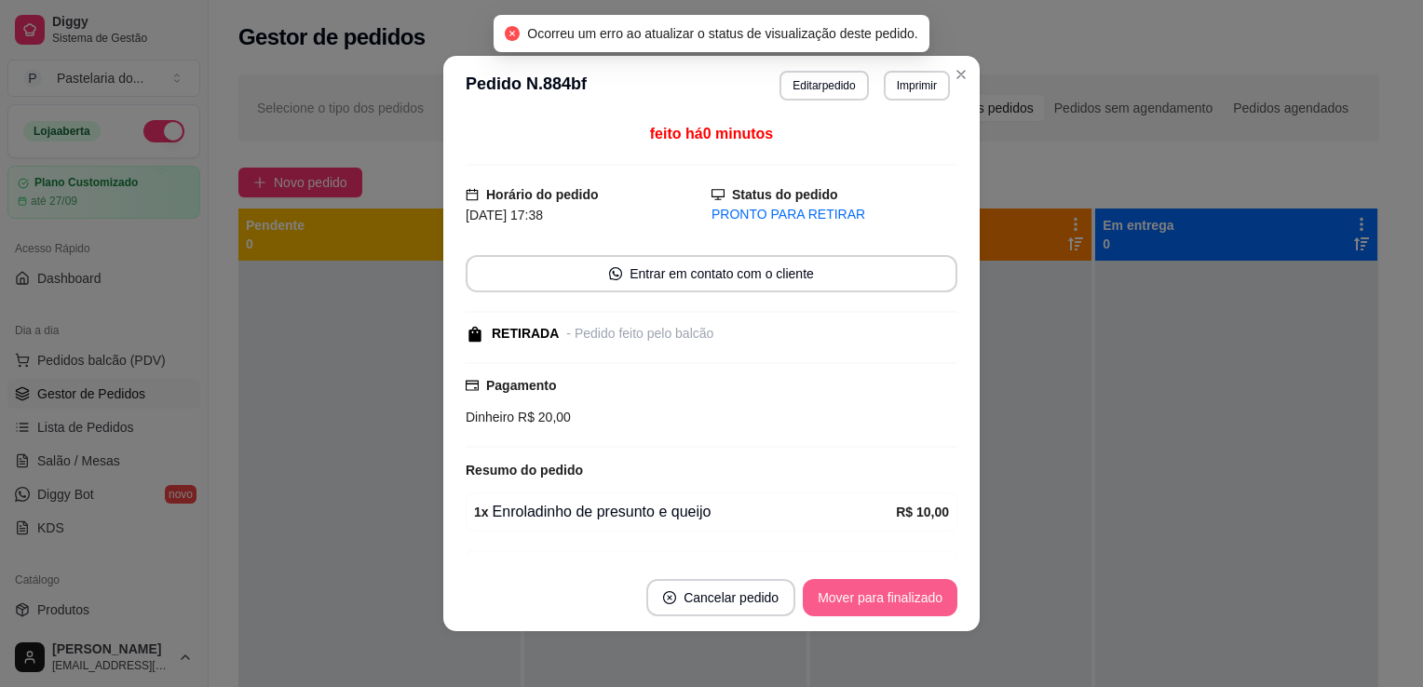
click at [905, 602] on button "Mover para finalizado" at bounding box center [880, 597] width 155 height 37
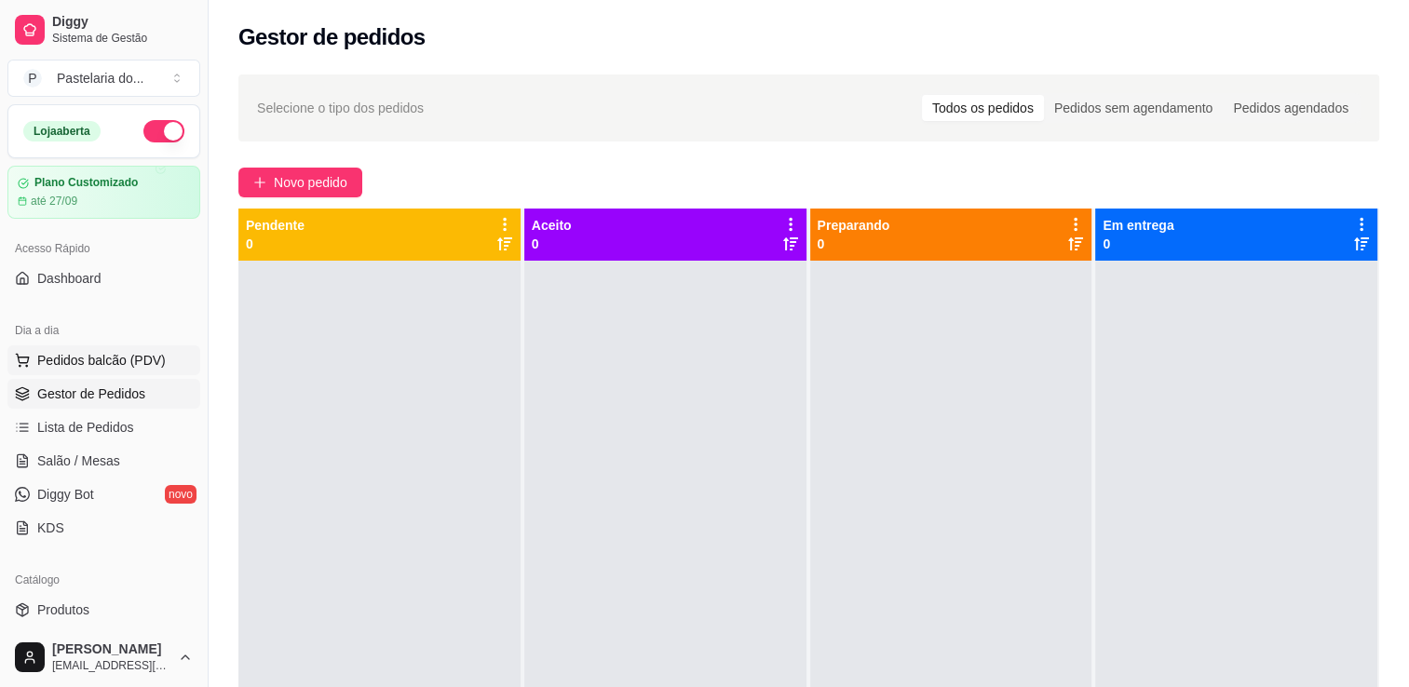
click at [131, 363] on span "Pedidos balcão (PDV)" at bounding box center [101, 360] width 129 height 19
click at [102, 401] on span "Gestor de Pedidos" at bounding box center [91, 394] width 108 height 19
click at [130, 363] on span "Pedidos balcão (PDV)" at bounding box center [101, 360] width 129 height 19
click at [136, 369] on button "Pedidos balcão (PDV)" at bounding box center [103, 361] width 193 height 30
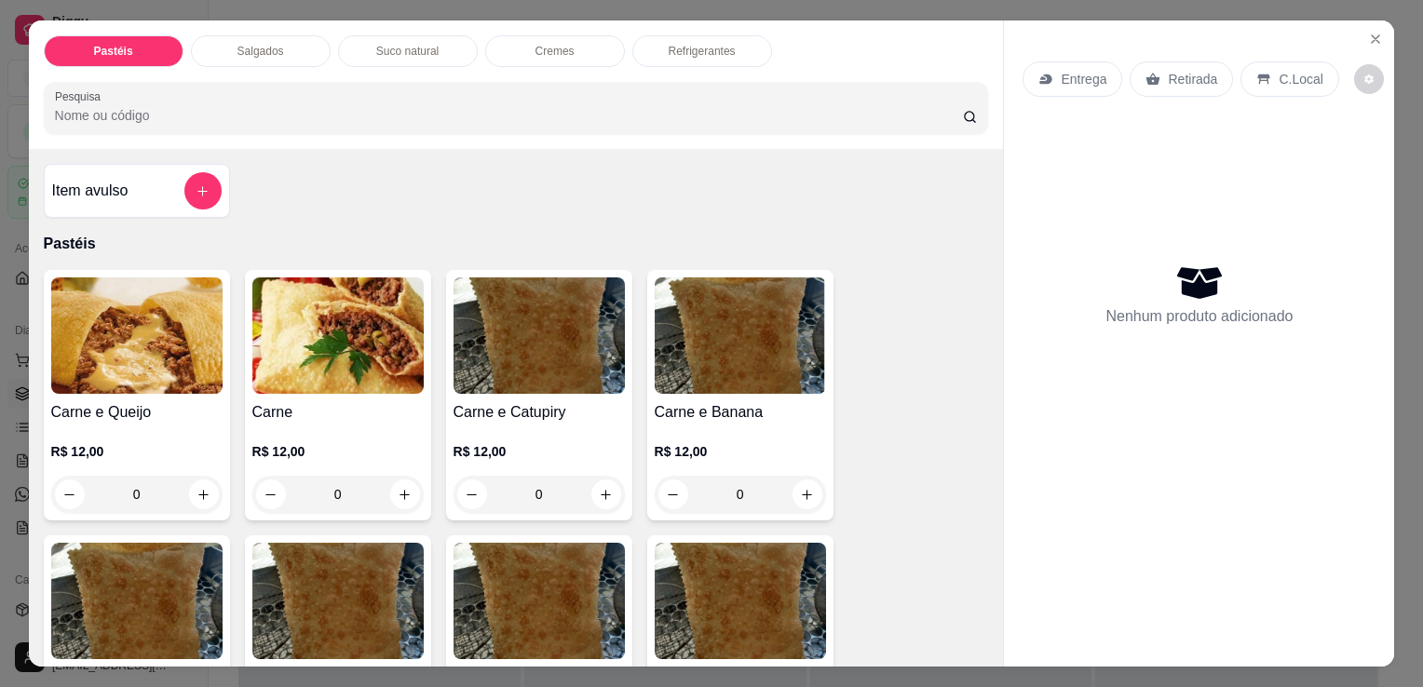
click at [142, 178] on div "Item avulso" at bounding box center [137, 190] width 170 height 37
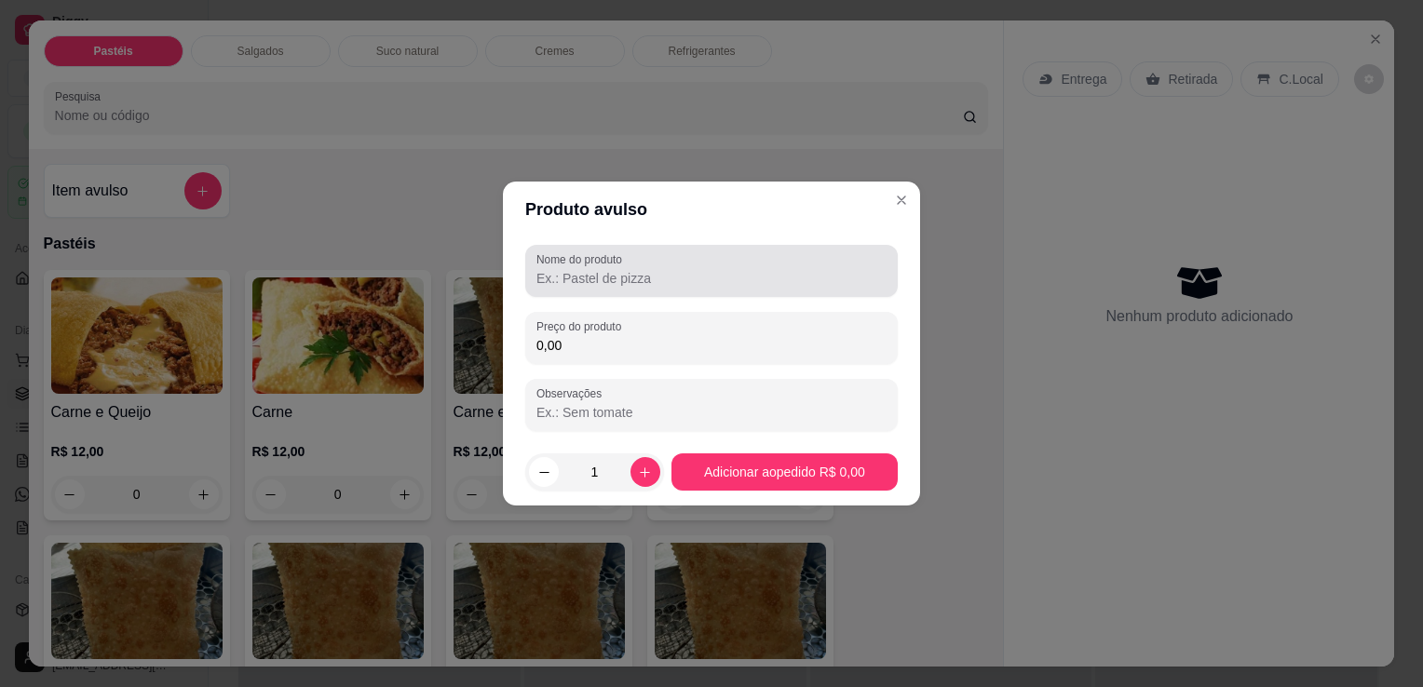
click at [658, 278] on input "Nome do produto" at bounding box center [711, 278] width 350 height 19
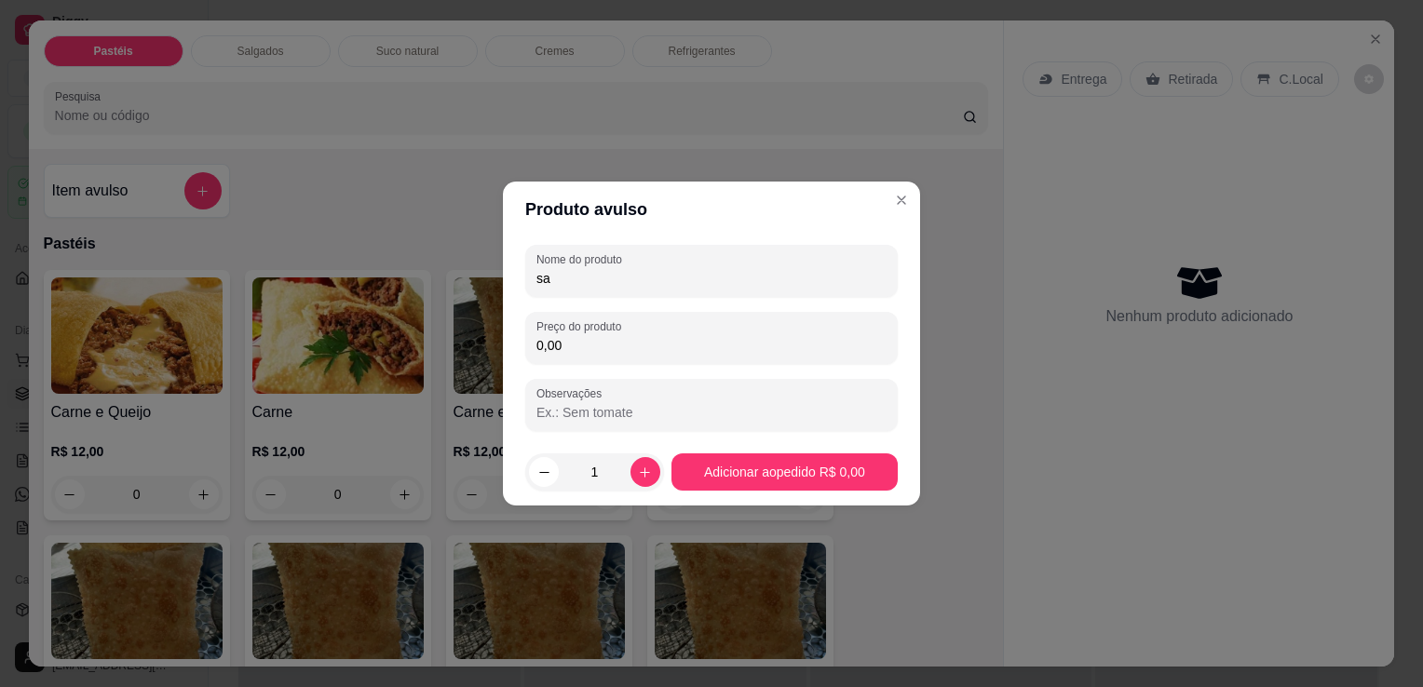
type input "s"
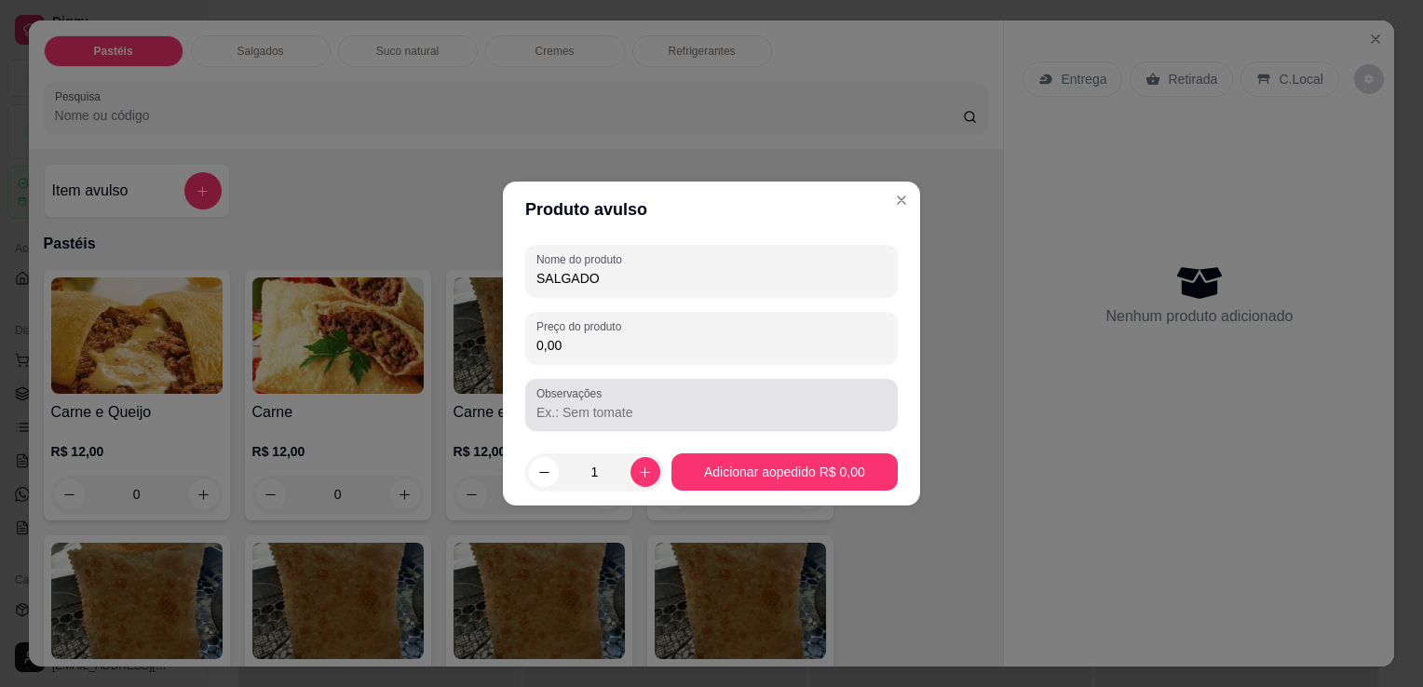
type input "SALGADO"
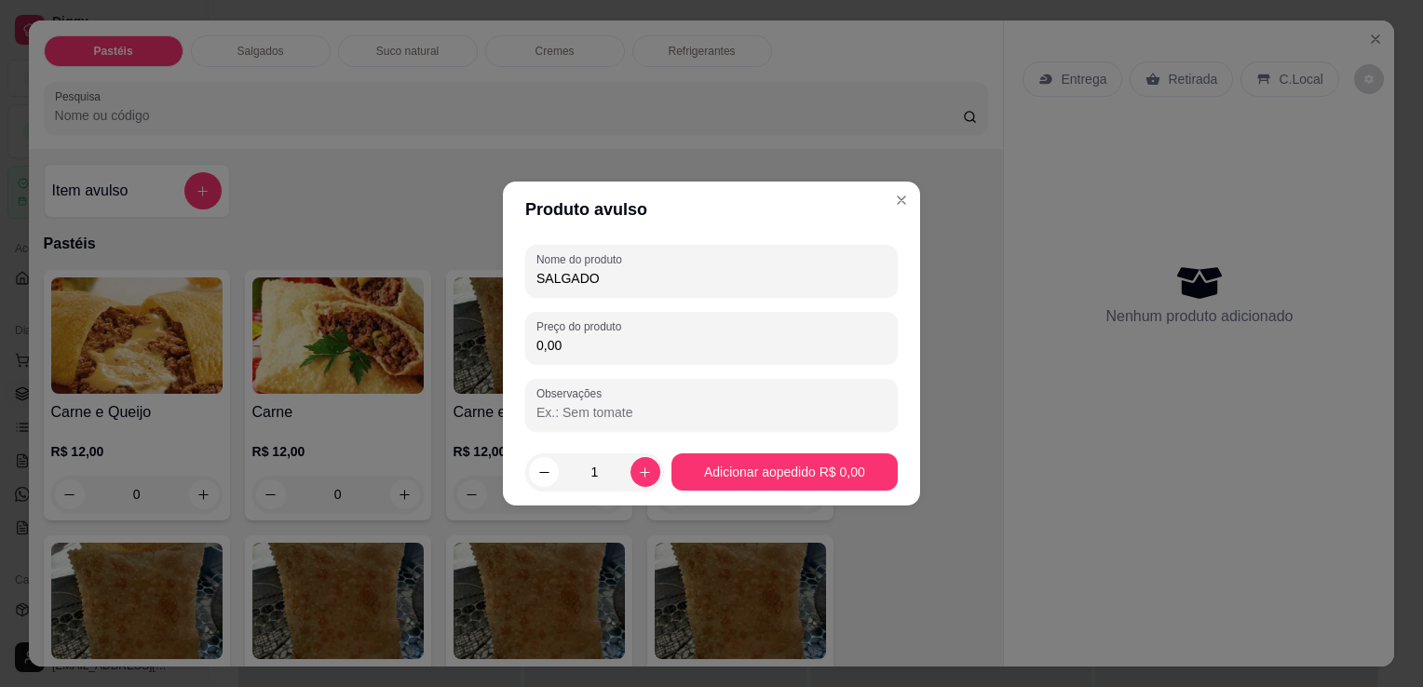
click at [804, 341] on input "0,00" at bounding box center [711, 345] width 350 height 19
type input "10,00"
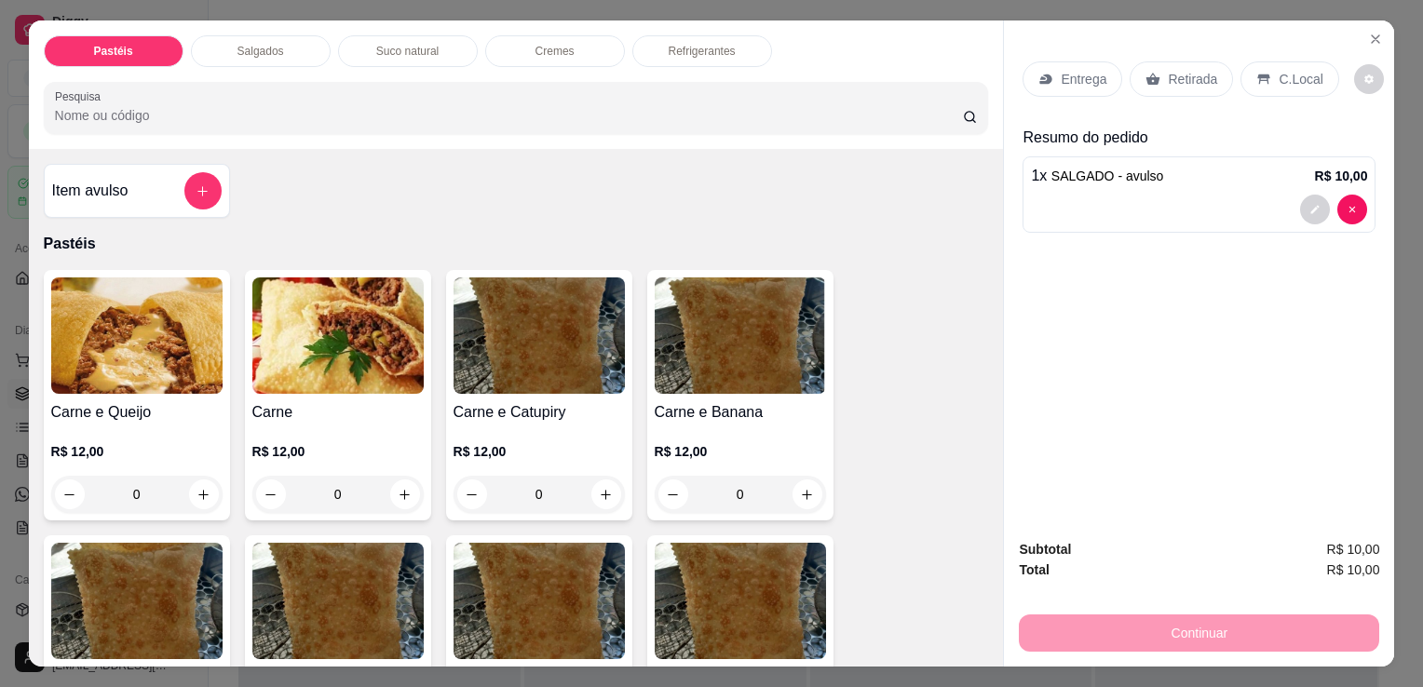
click at [1193, 71] on p "Retirada" at bounding box center [1192, 79] width 49 height 19
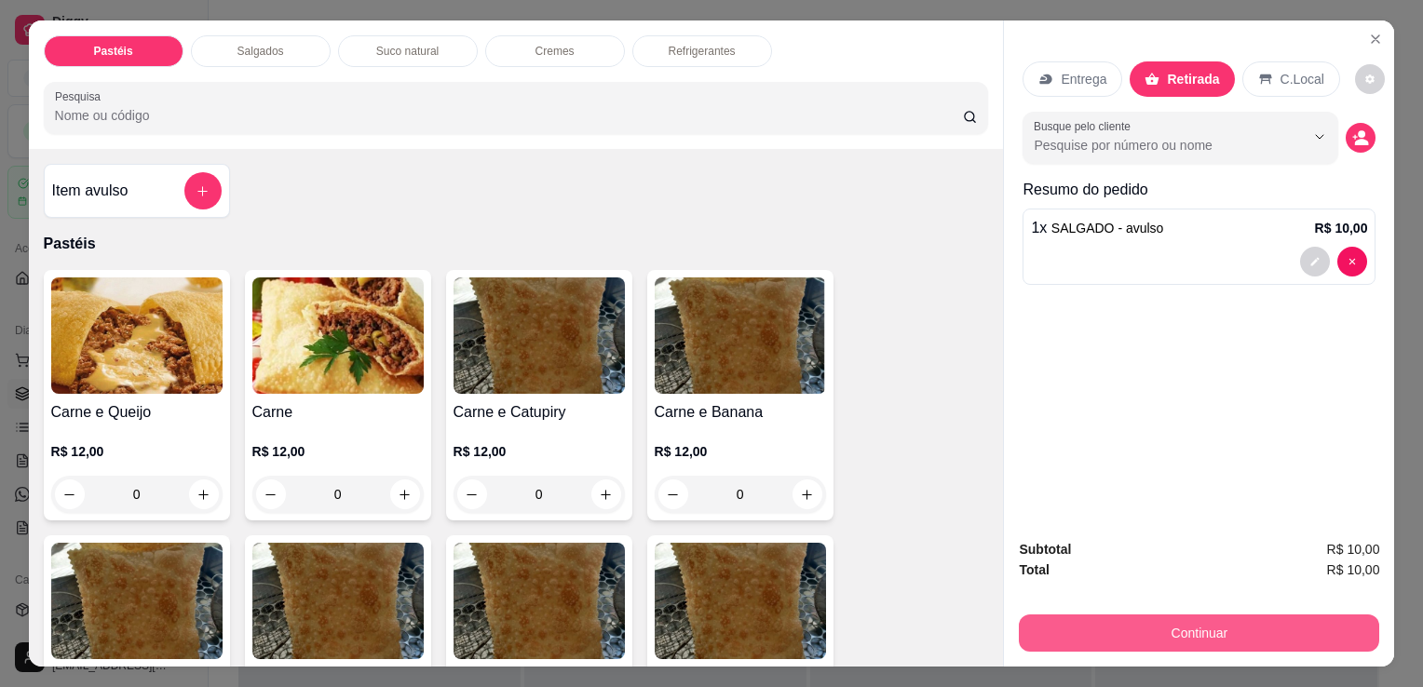
click at [1162, 643] on button "Continuar" at bounding box center [1199, 633] width 360 height 37
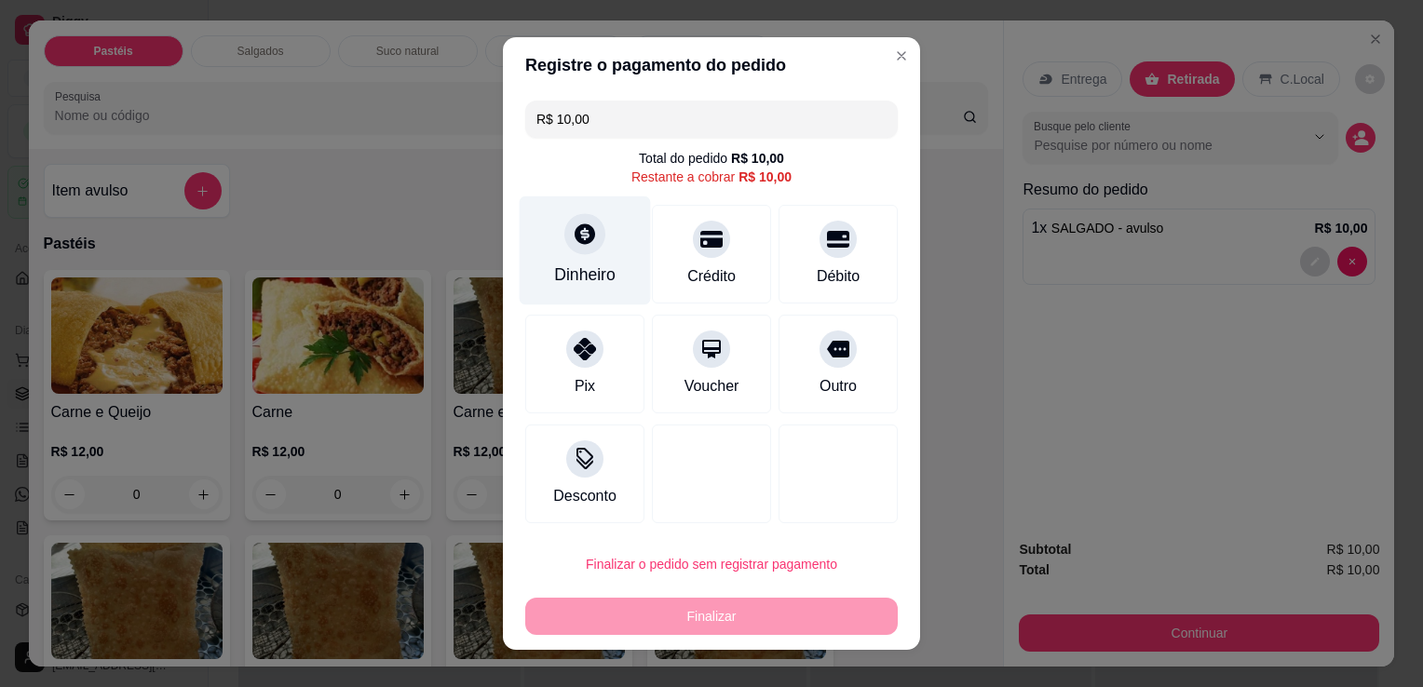
click at [597, 237] on div "Dinheiro" at bounding box center [585, 251] width 131 height 109
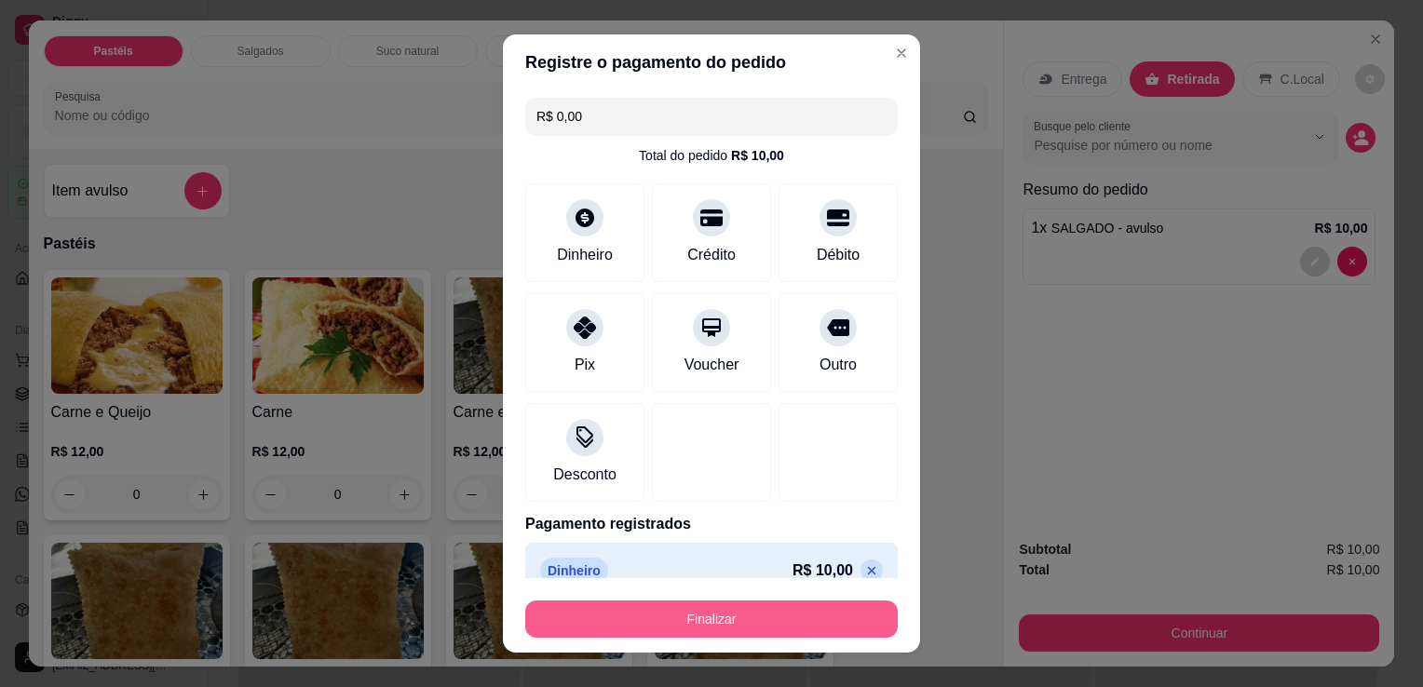
click at [812, 622] on button "Finalizar" at bounding box center [711, 619] width 373 height 37
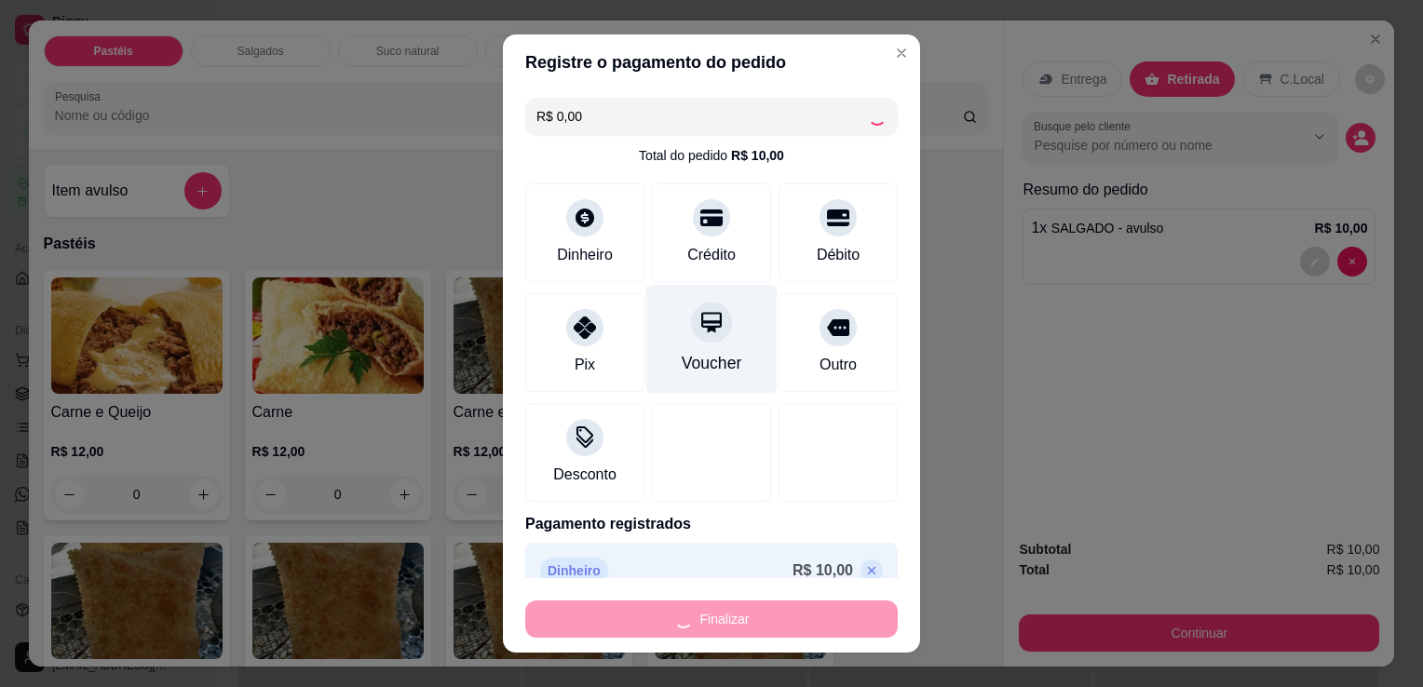
type input "-R$ 10,00"
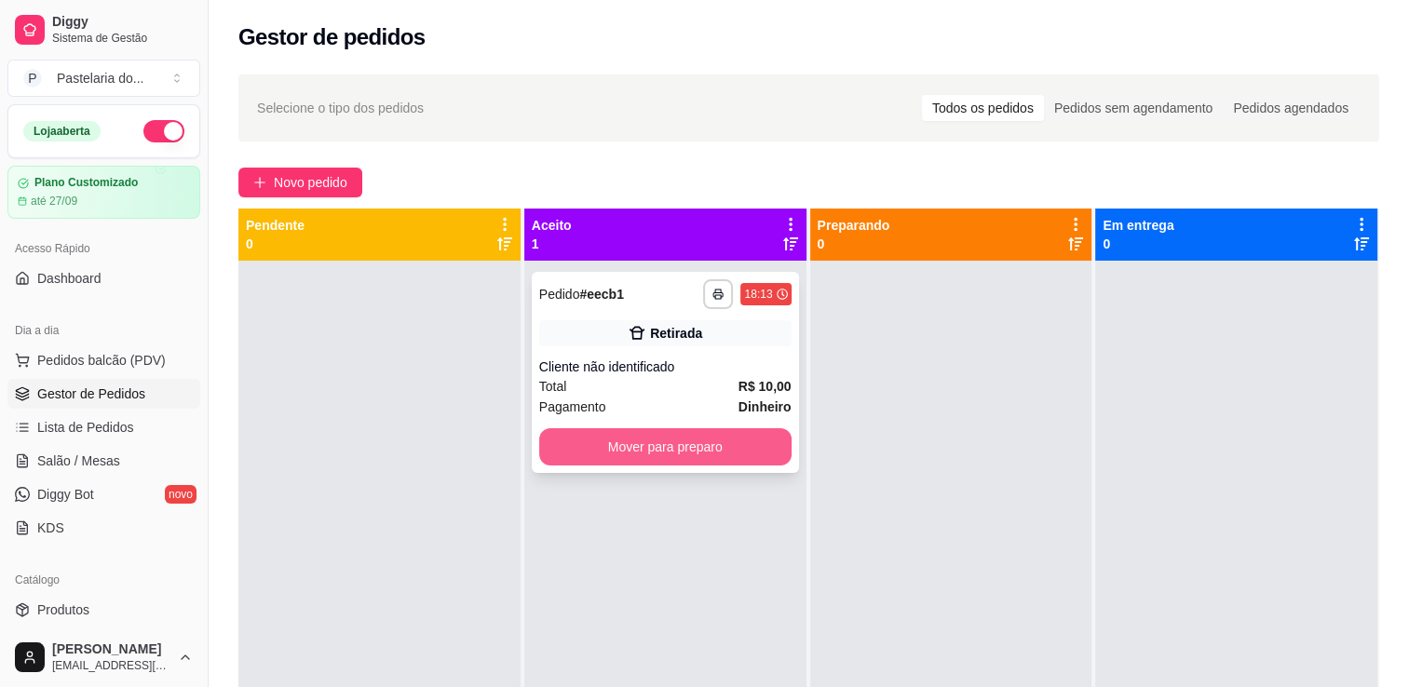
click at [653, 449] on button "Mover para preparo" at bounding box center [665, 446] width 252 height 37
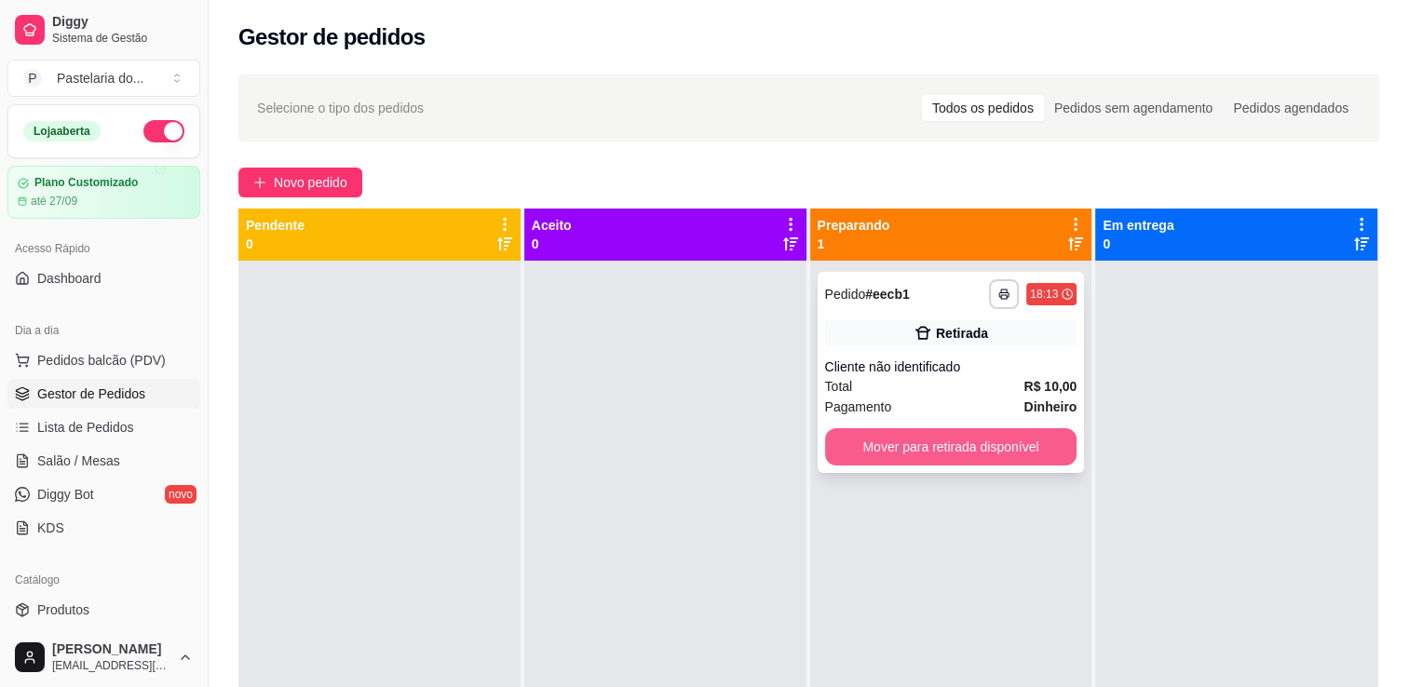
click at [938, 452] on button "Mover para retirada disponível" at bounding box center [951, 446] width 252 height 37
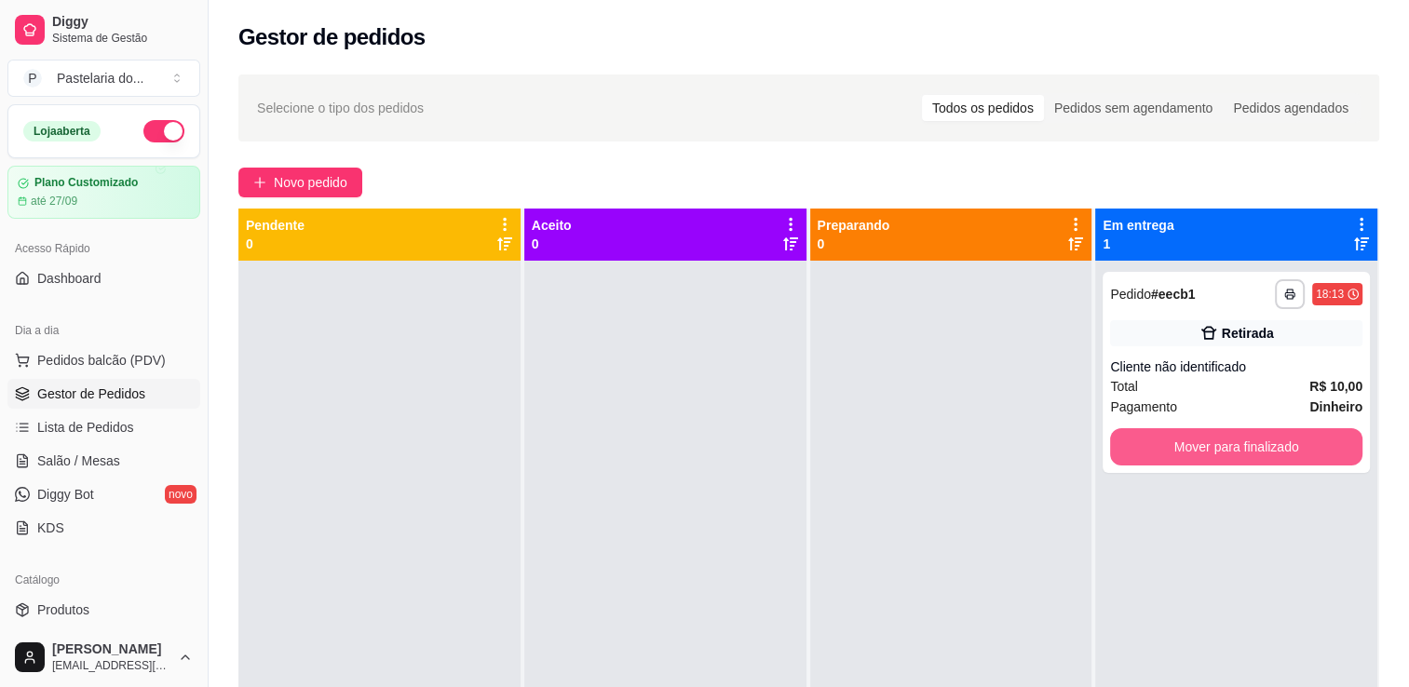
click at [1229, 457] on button "Mover para finalizado" at bounding box center [1236, 446] width 252 height 37
click at [1229, 457] on div "Mover para finalizado" at bounding box center [1236, 446] width 252 height 37
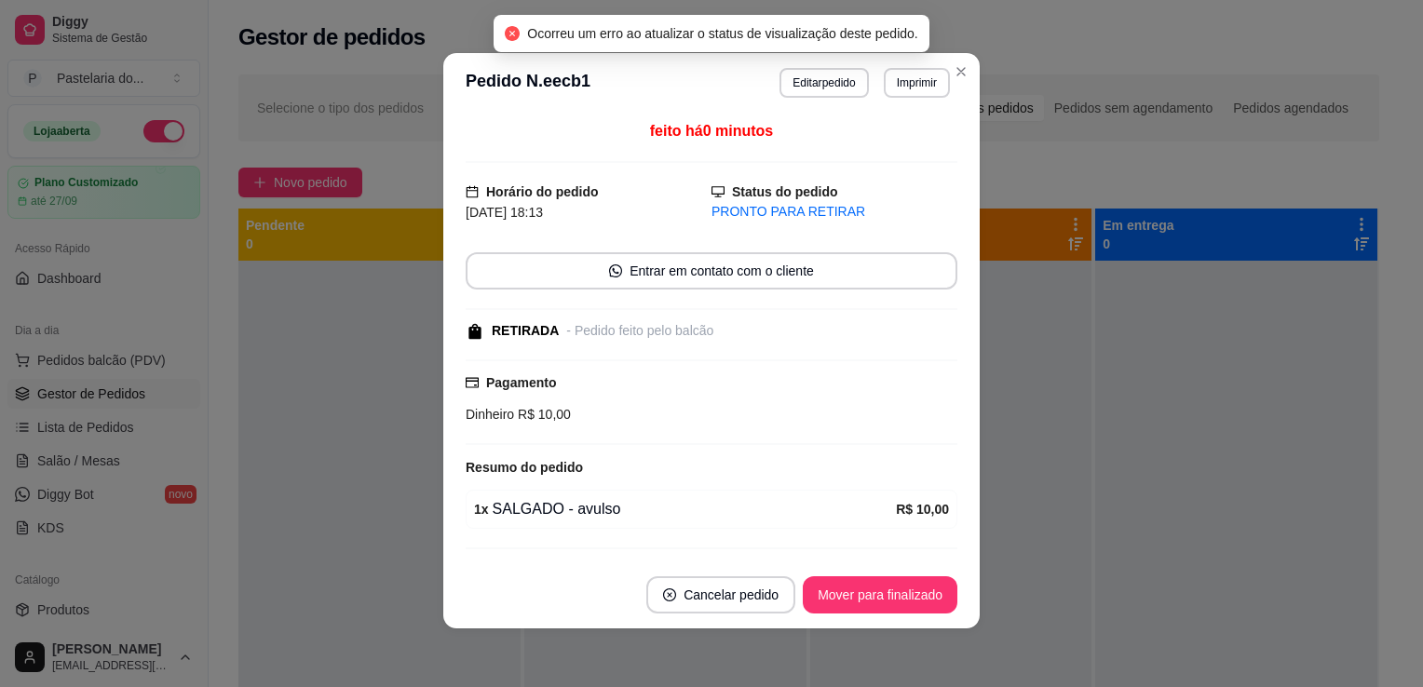
scroll to position [4, 0]
click at [901, 603] on button "Mover para finalizado" at bounding box center [880, 594] width 155 height 37
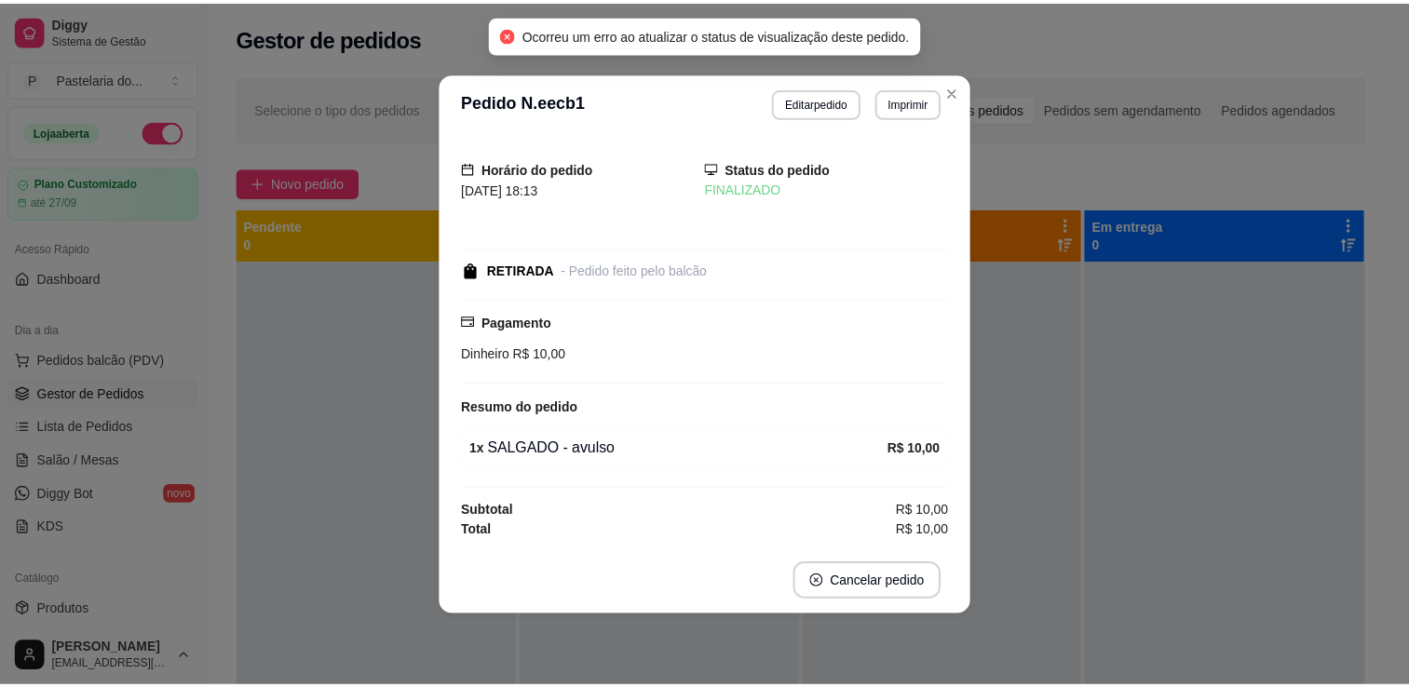
scroll to position [0, 0]
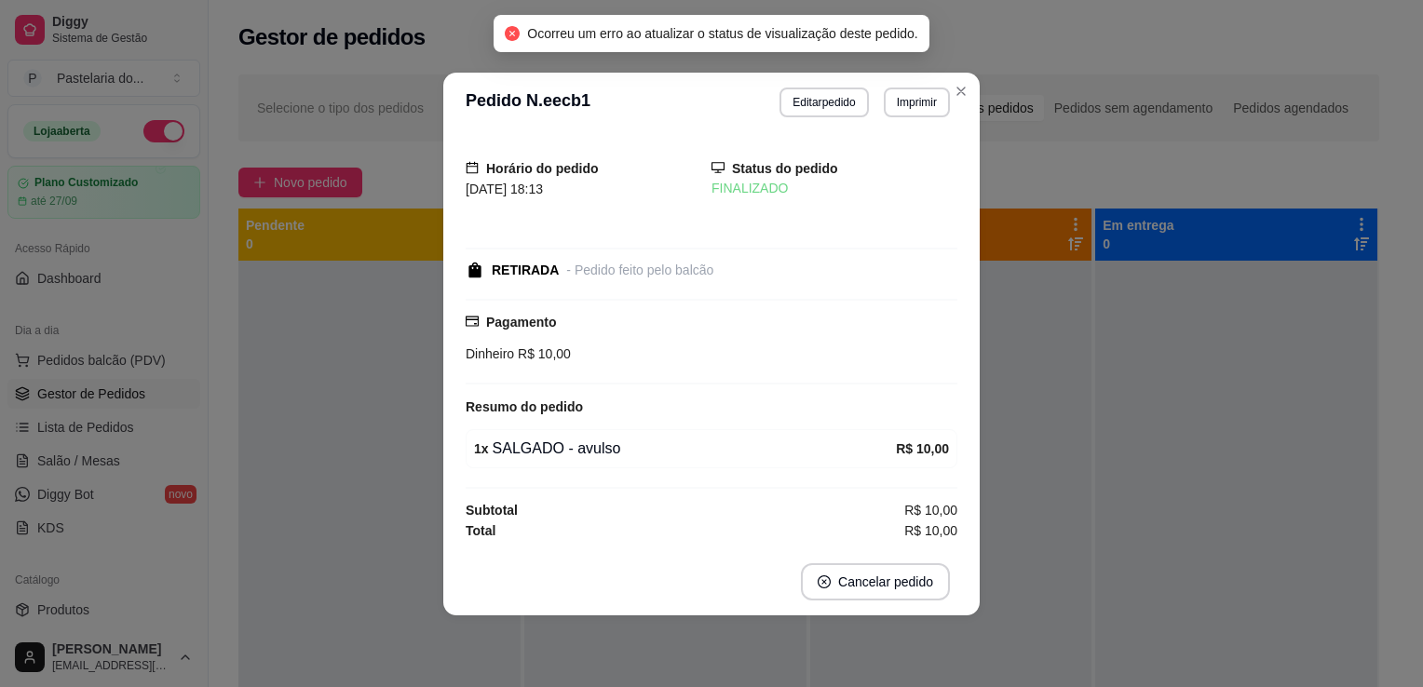
click at [490, 406] on strong "Resumo do pedido" at bounding box center [524, 407] width 117 height 15
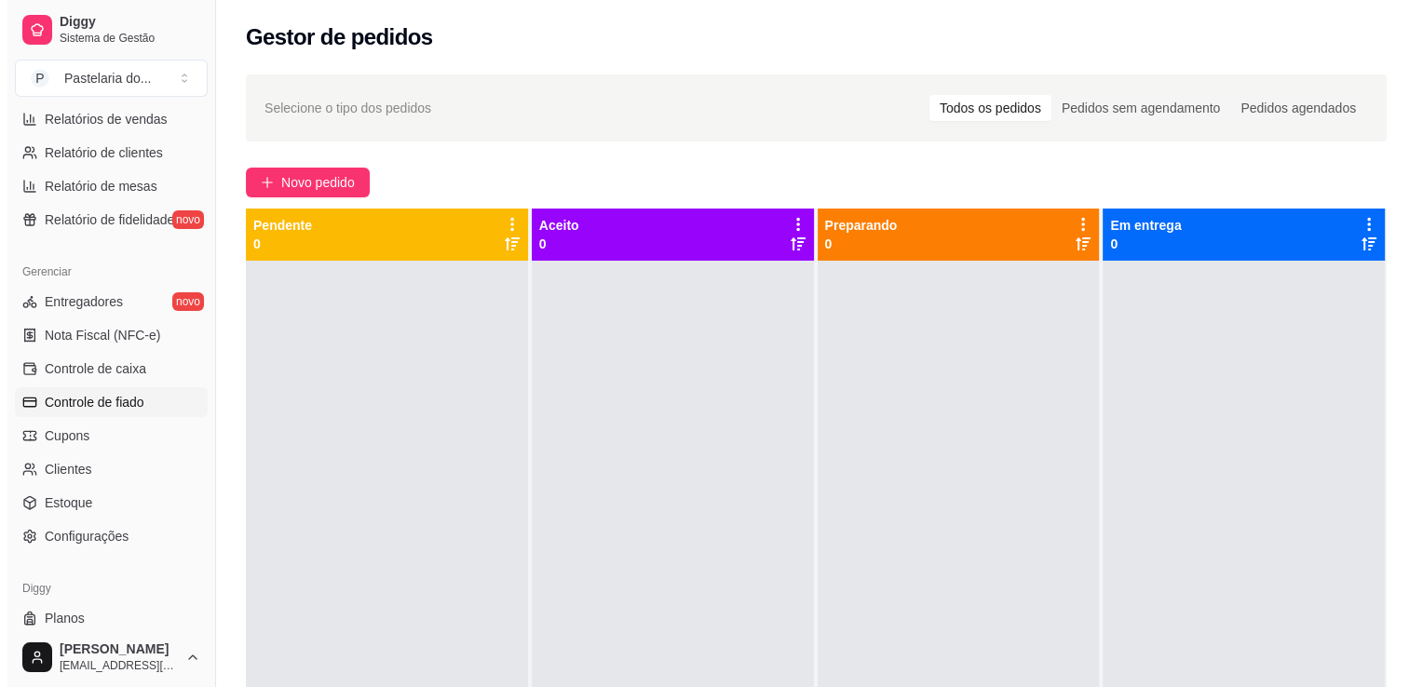
scroll to position [652, 0]
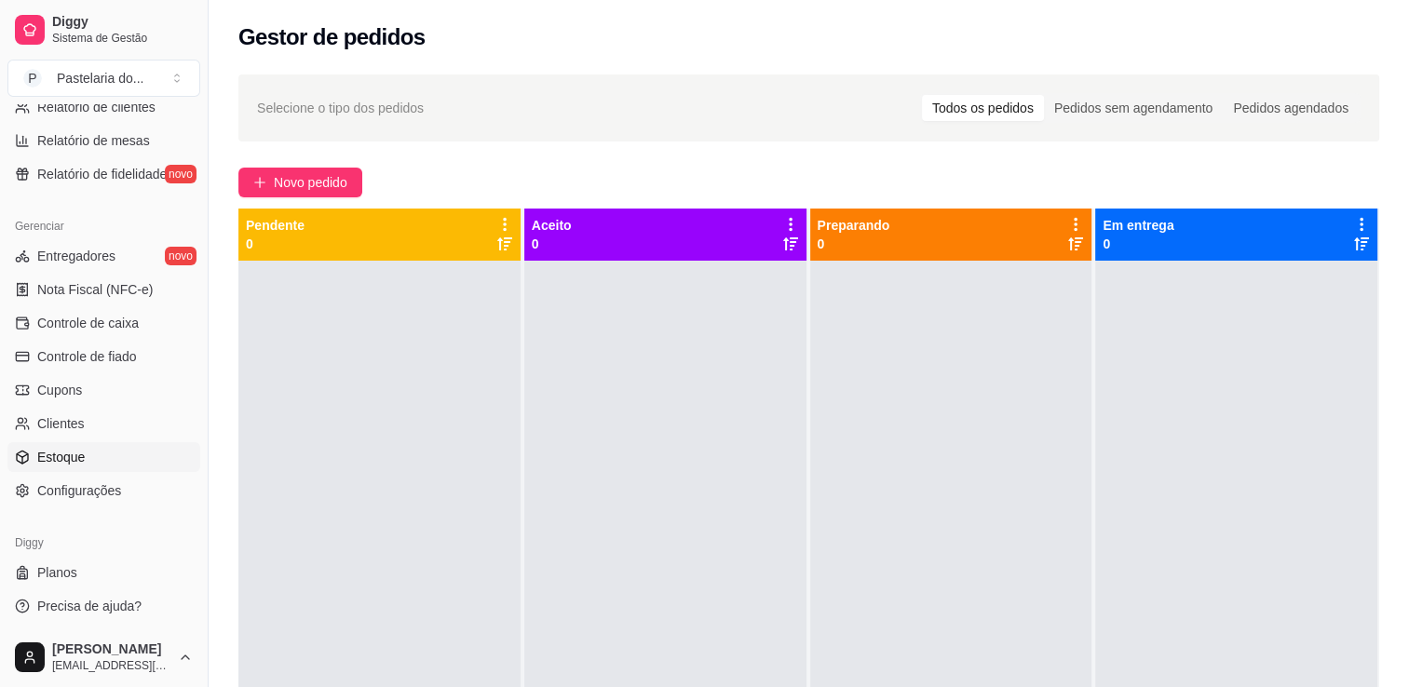
click at [71, 460] on span "Estoque" at bounding box center [61, 457] width 48 height 19
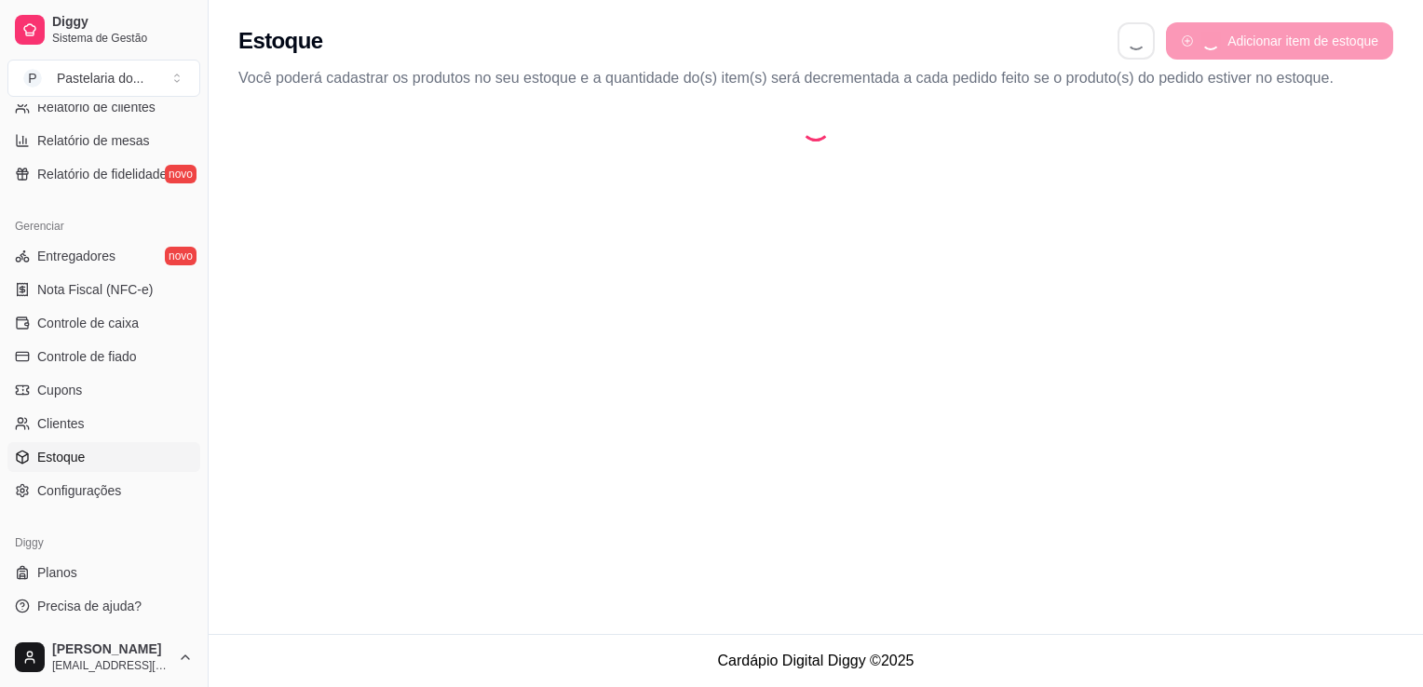
select select "QUANTITY_ORDER"
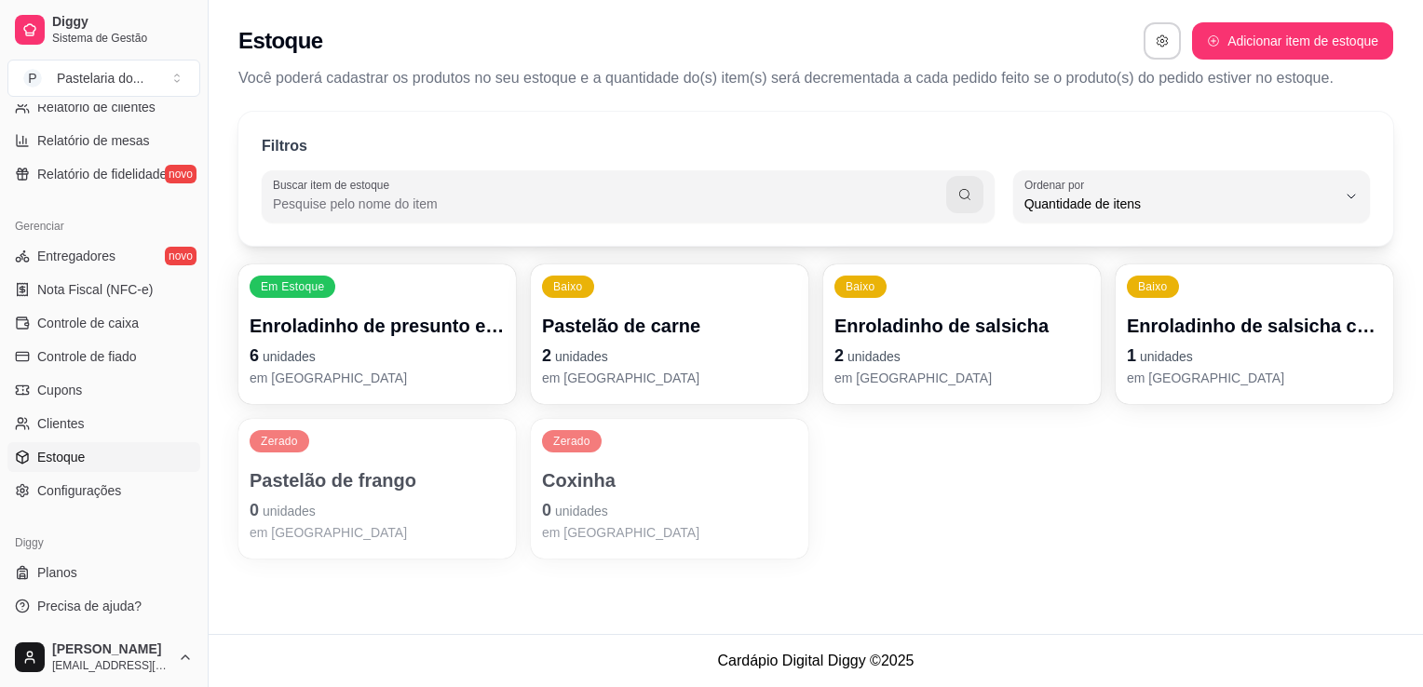
scroll to position [18, 0]
click at [420, 322] on p "Enroladinho de presunto e queijo" at bounding box center [377, 326] width 248 height 25
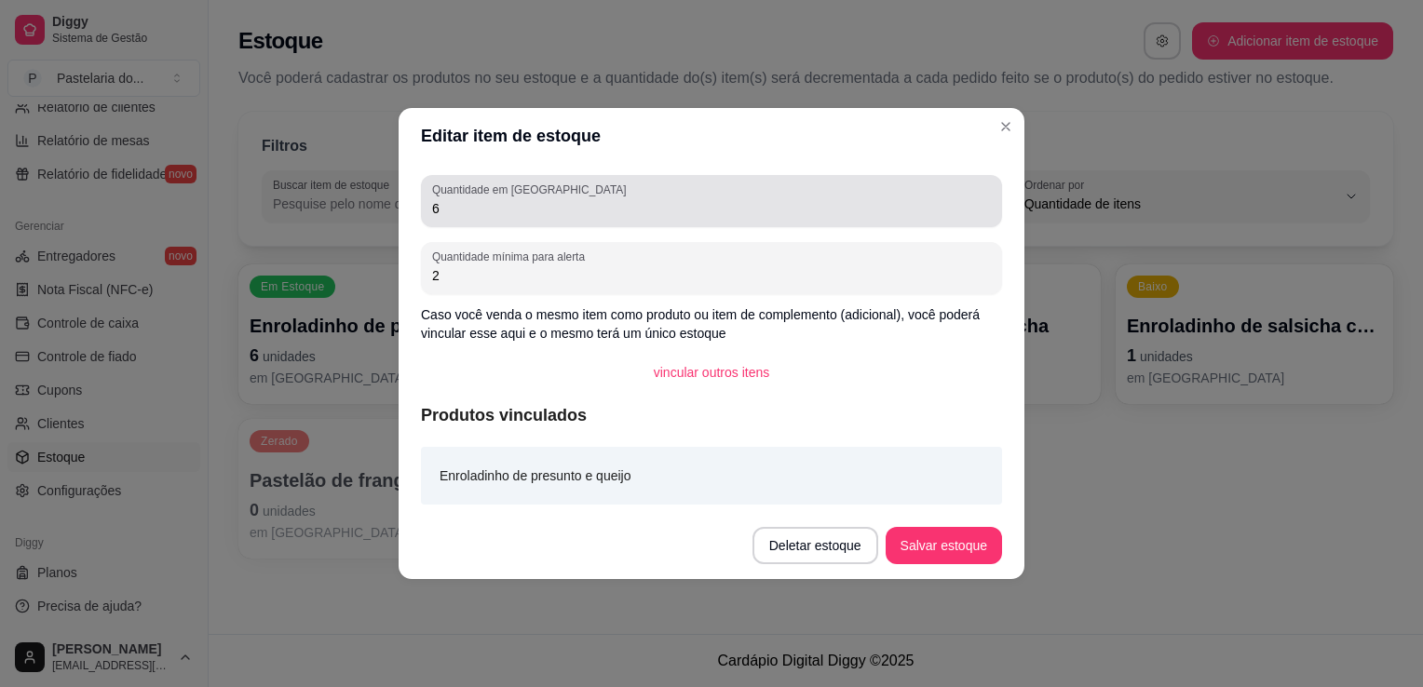
click at [656, 184] on div "6" at bounding box center [711, 201] width 559 height 37
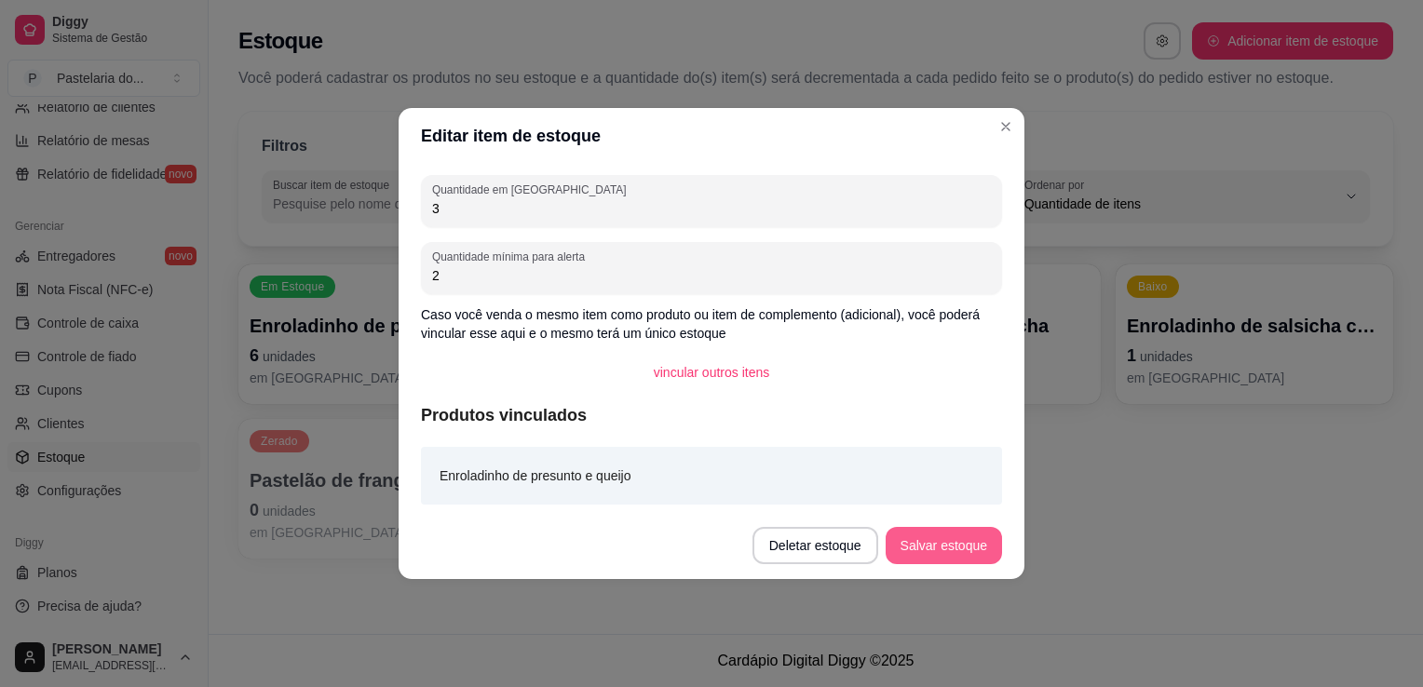
type input "3"
click at [980, 546] on button "Salvar estoque" at bounding box center [944, 545] width 116 height 37
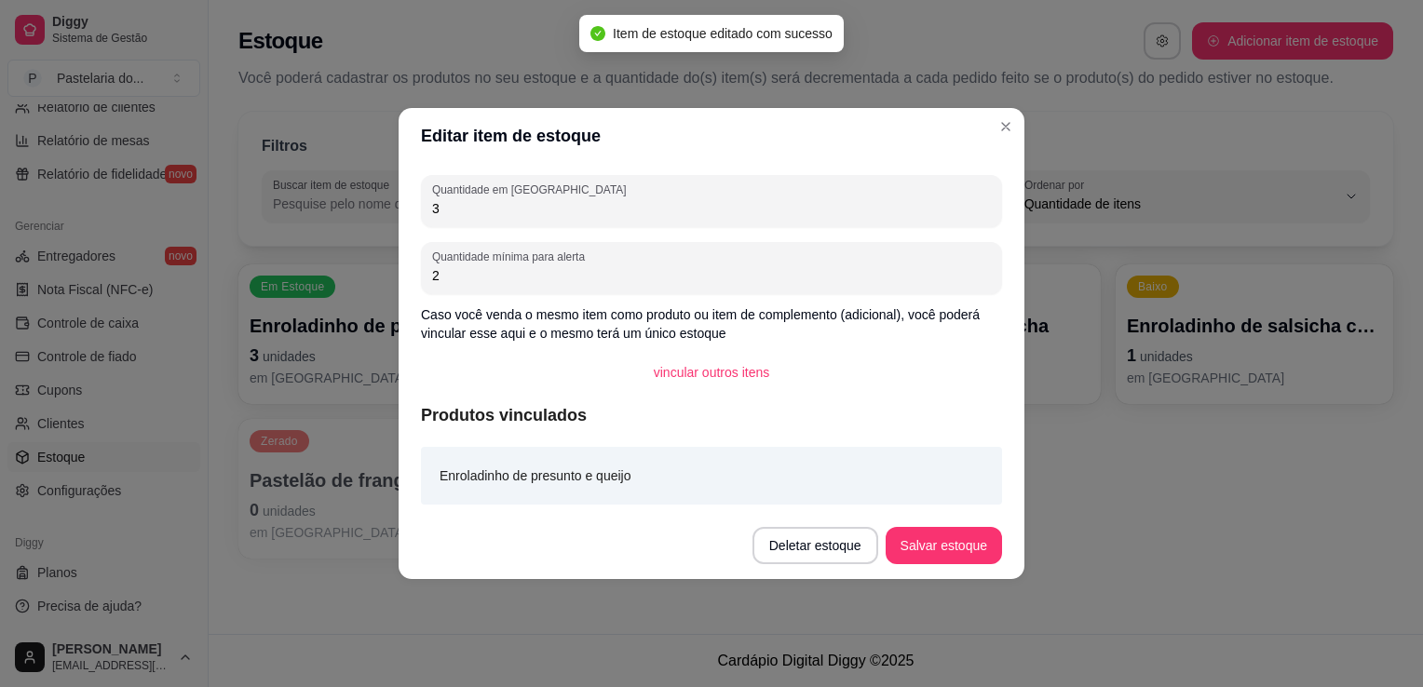
click at [1092, 475] on div "Em Estoque Enroladinho de presunto e queijo 3 unidades em estoque Baixo Pastelã…" at bounding box center [815, 412] width 1155 height 294
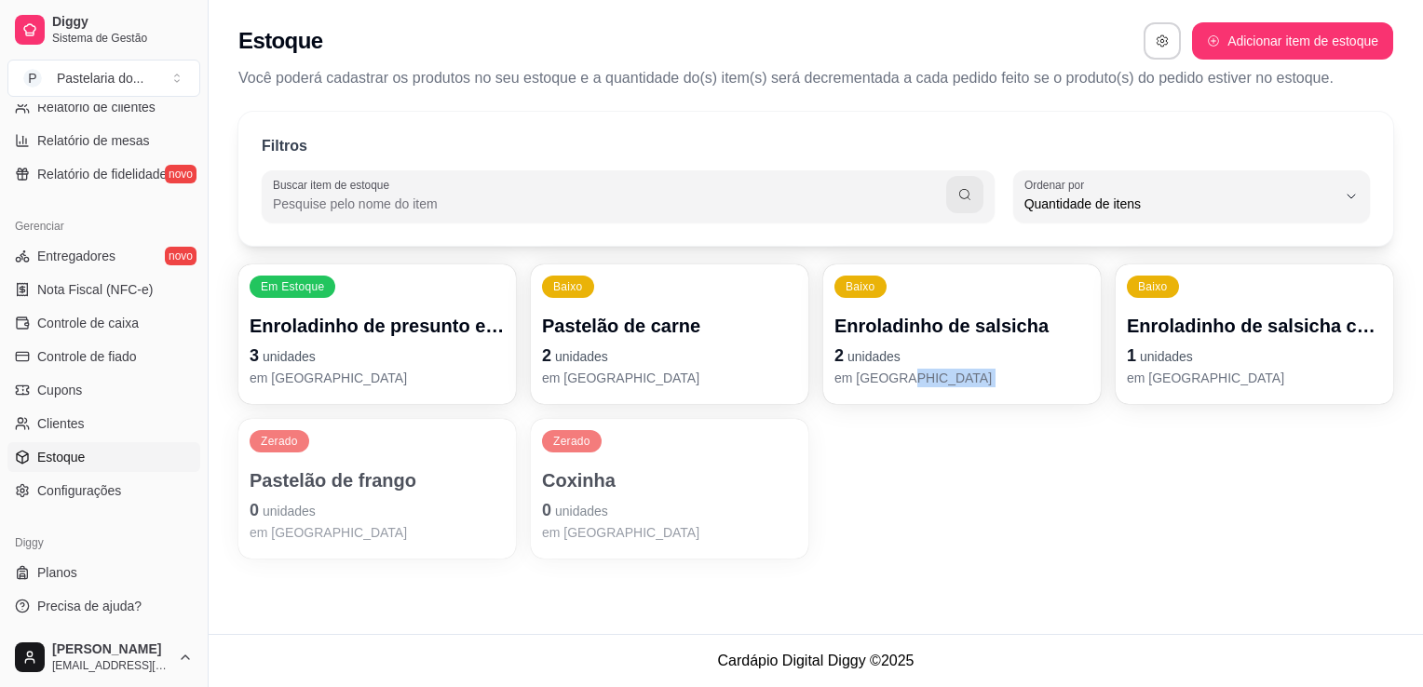
click at [358, 506] on p "0 unidades" at bounding box center [377, 510] width 255 height 26
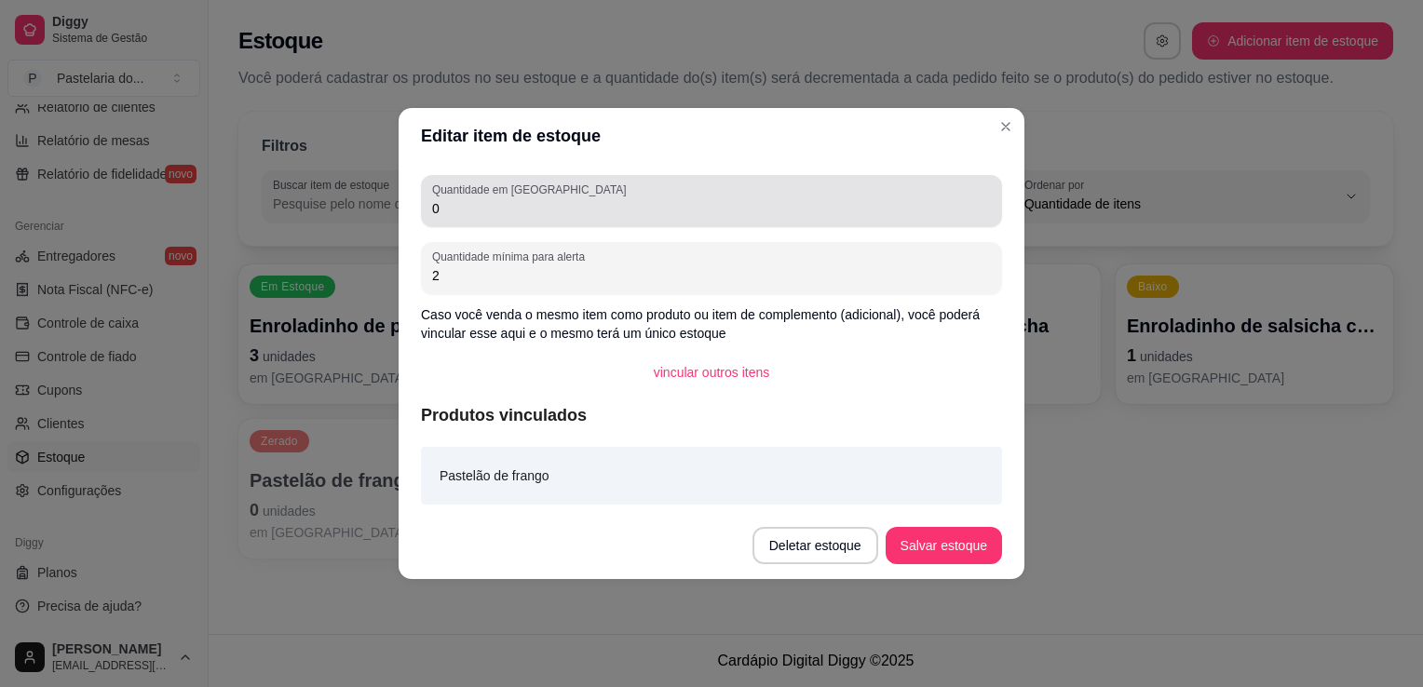
click at [667, 218] on div "0" at bounding box center [711, 201] width 559 height 37
click at [667, 218] on input "0" at bounding box center [711, 208] width 559 height 19
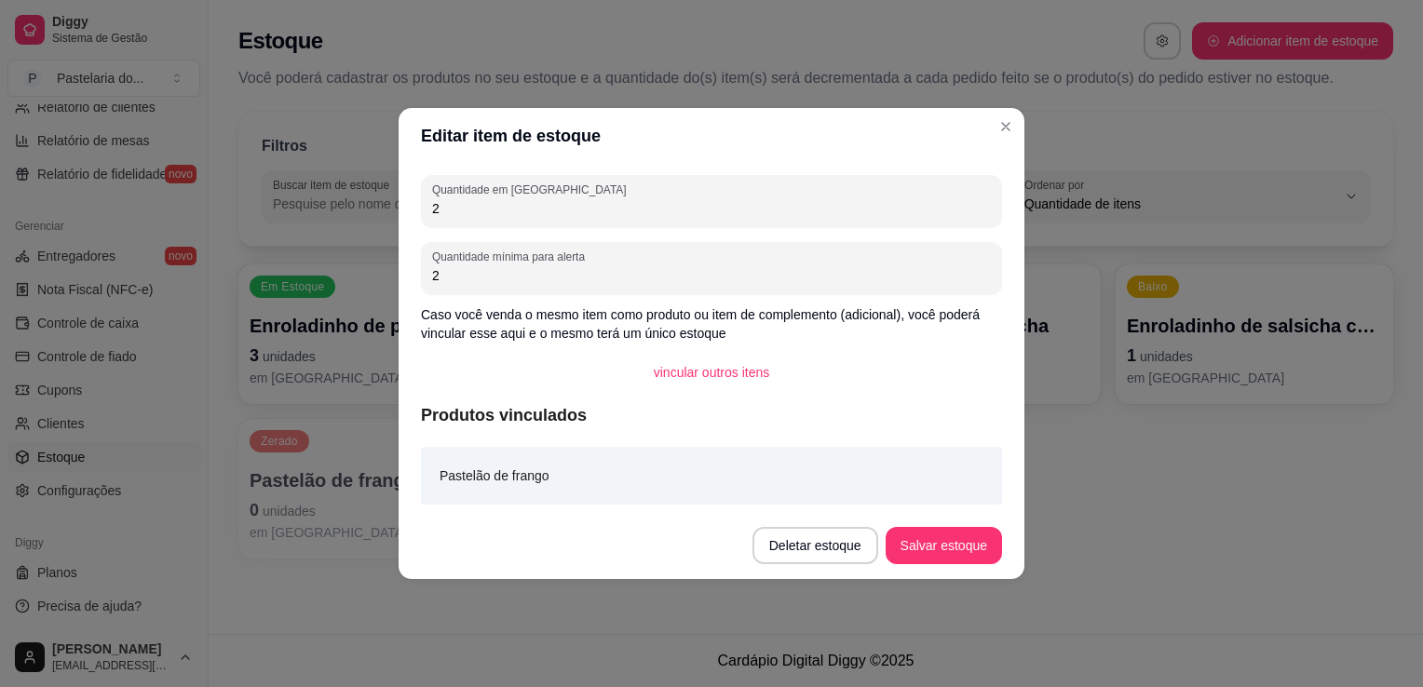
type input "2"
click at [955, 547] on button "Salvar estoque" at bounding box center [944, 546] width 114 height 36
click at [955, 547] on div "Deletar estoque Salvar estoque" at bounding box center [878, 545] width 250 height 37
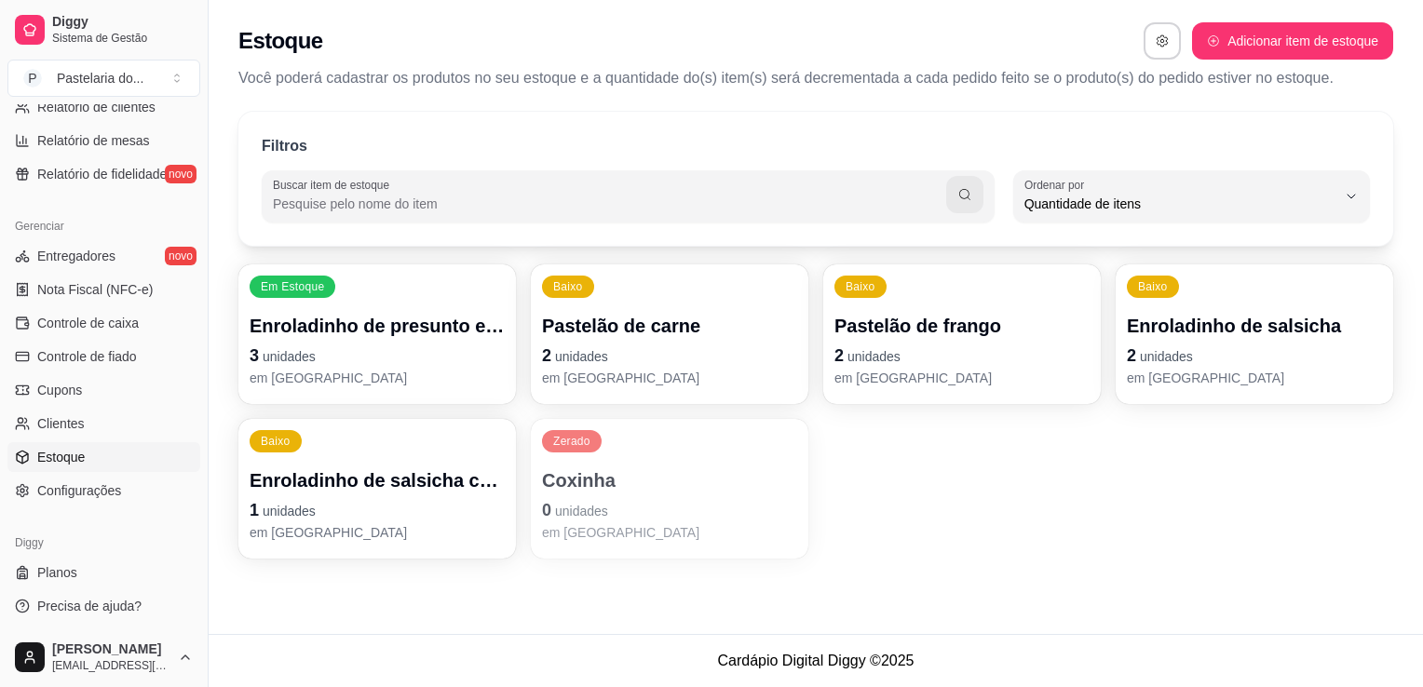
click at [701, 385] on p "em [GEOGRAPHIC_DATA]" at bounding box center [669, 378] width 255 height 19
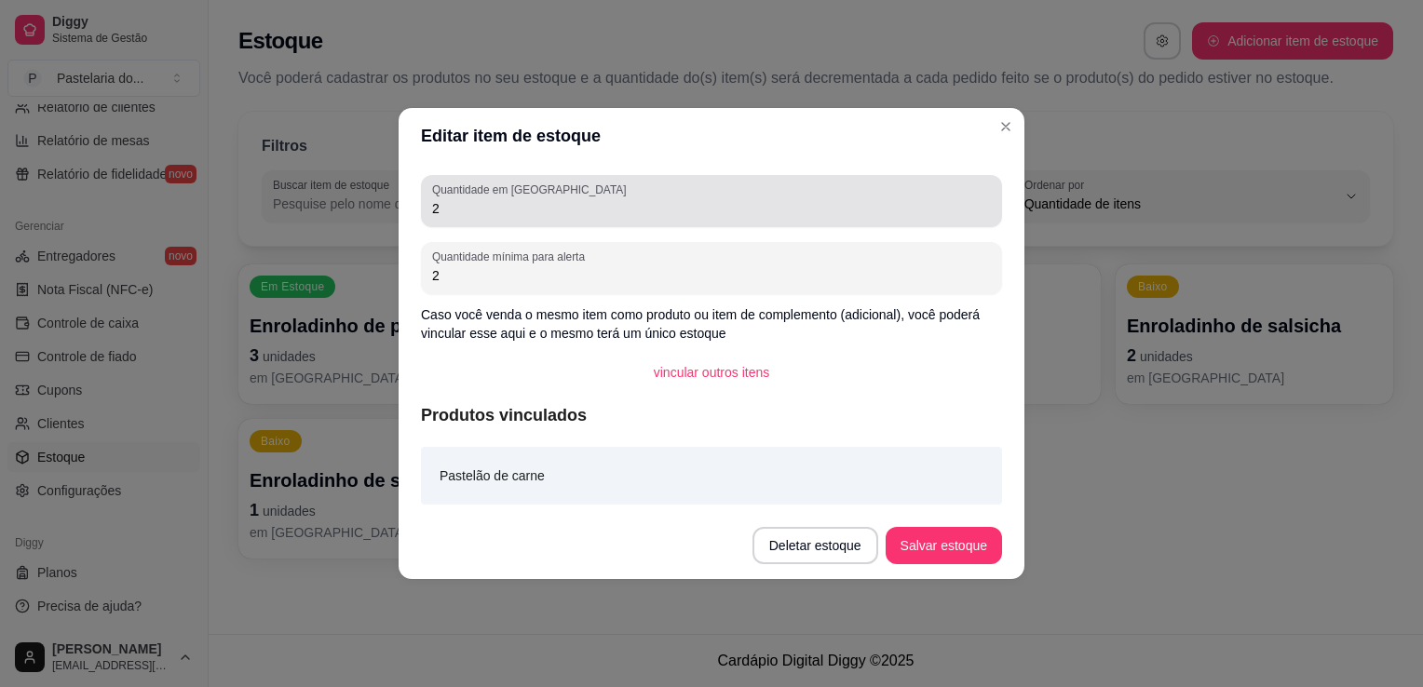
click at [637, 207] on input "2" at bounding box center [711, 208] width 559 height 19
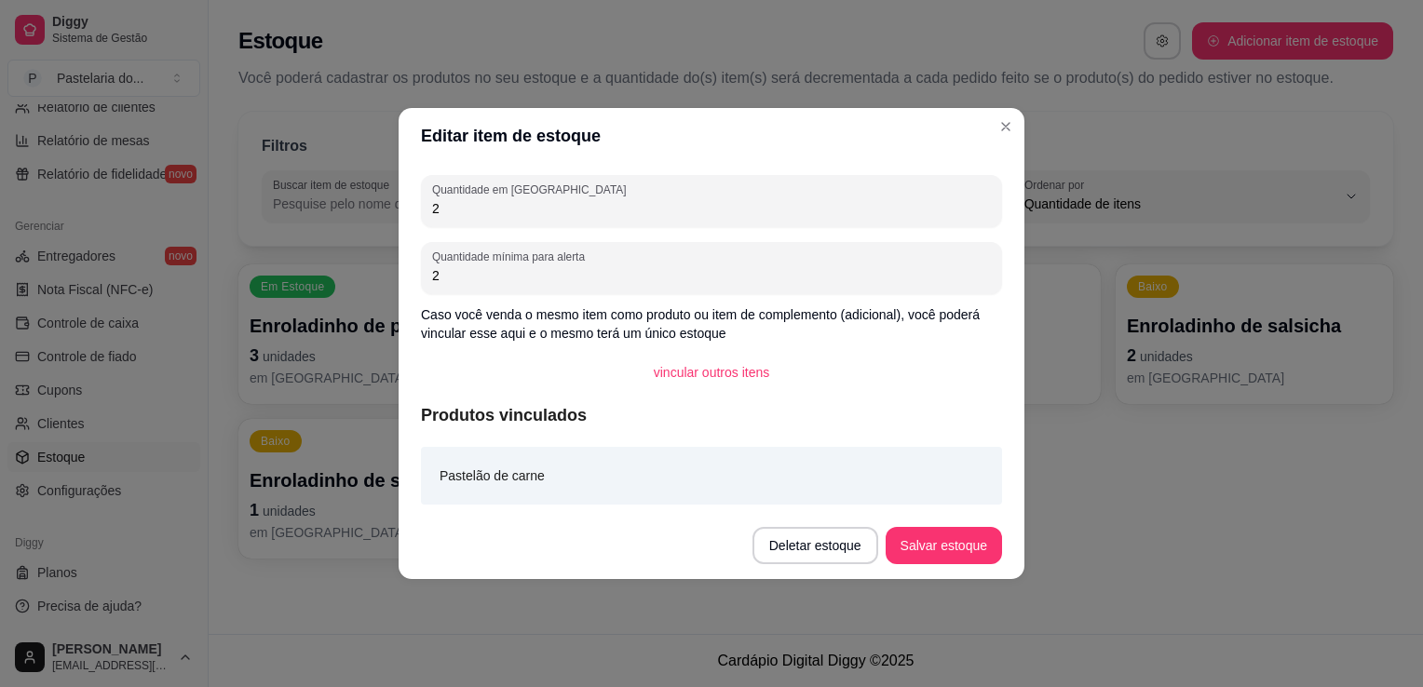
click at [637, 207] on input "2" at bounding box center [711, 208] width 559 height 19
type input "5"
click at [943, 550] on button "Salvar estoque" at bounding box center [944, 546] width 114 height 36
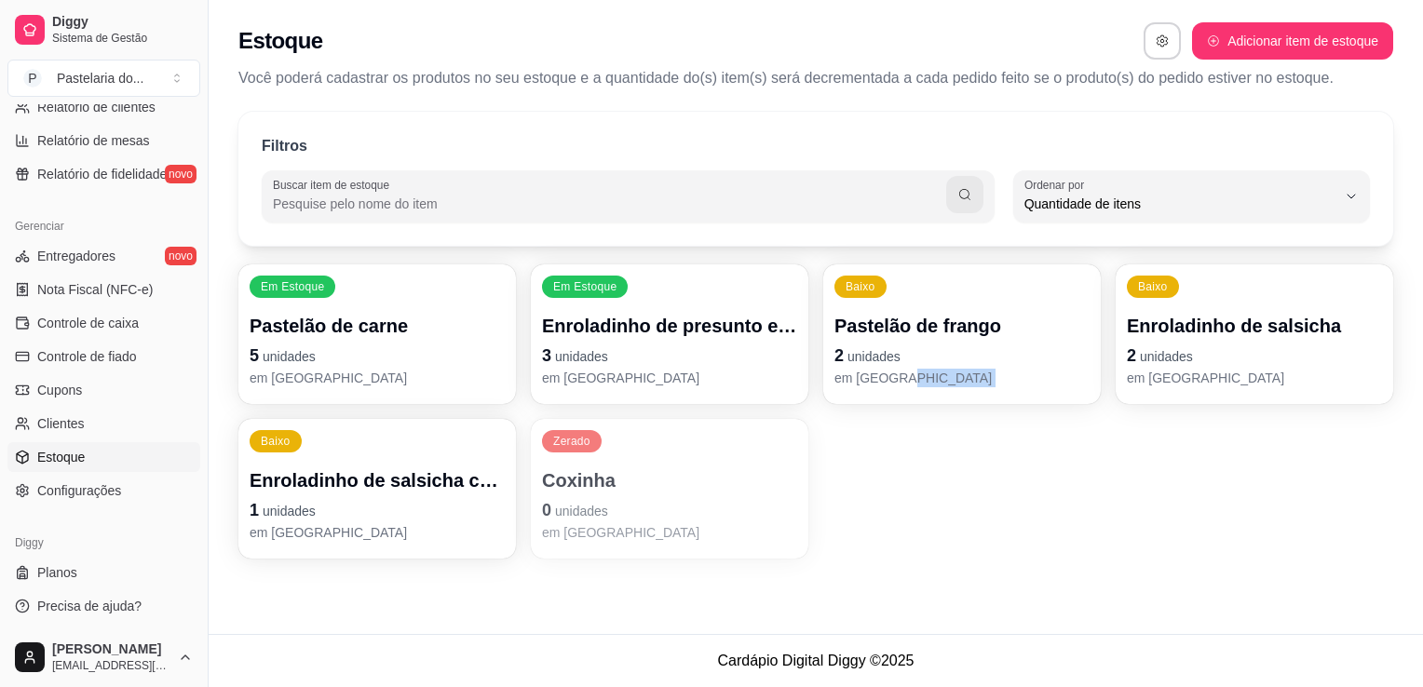
click at [1050, 449] on div "Em Estoque Pastelão de carne 5 unidades em estoque Em Estoque Enroladinho de pr…" at bounding box center [815, 412] width 1155 height 294
click at [656, 462] on div "Zerado Coxinha 0 unidades em [GEOGRAPHIC_DATA]" at bounding box center [670, 489] width 278 height 140
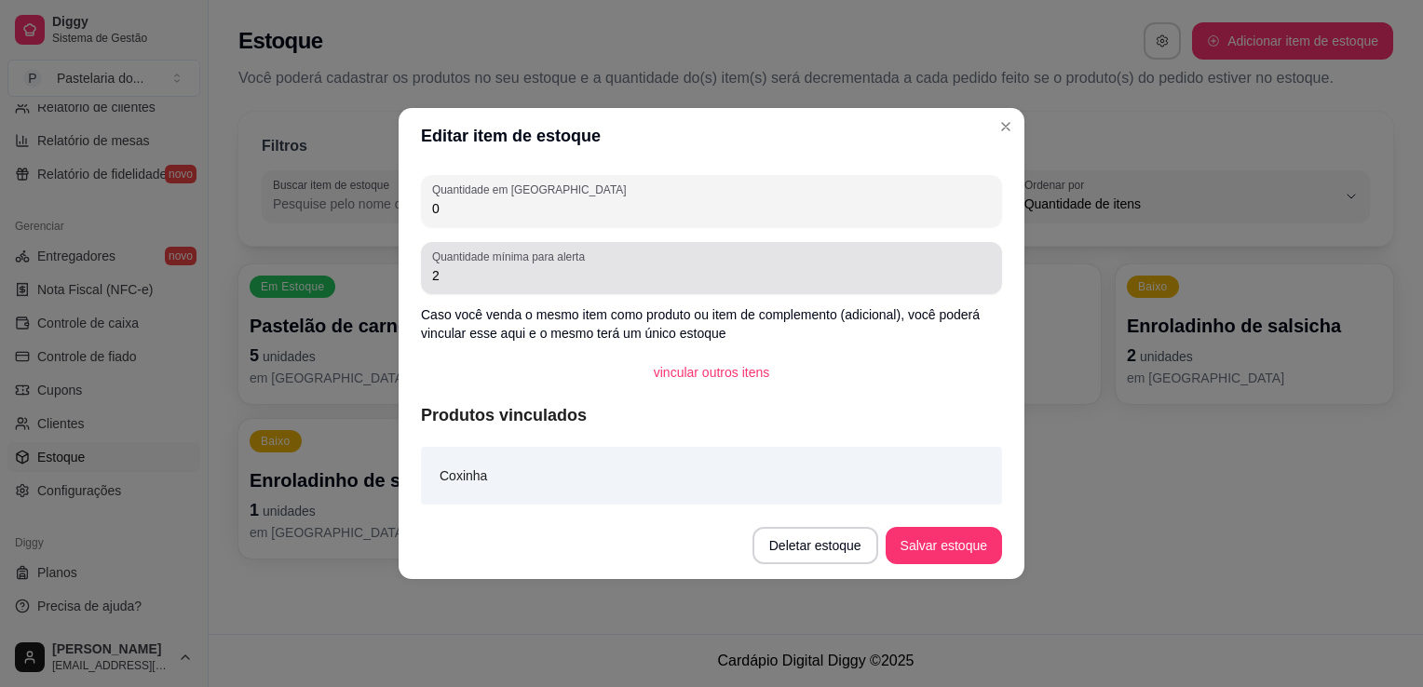
click at [618, 219] on div "0" at bounding box center [711, 201] width 559 height 37
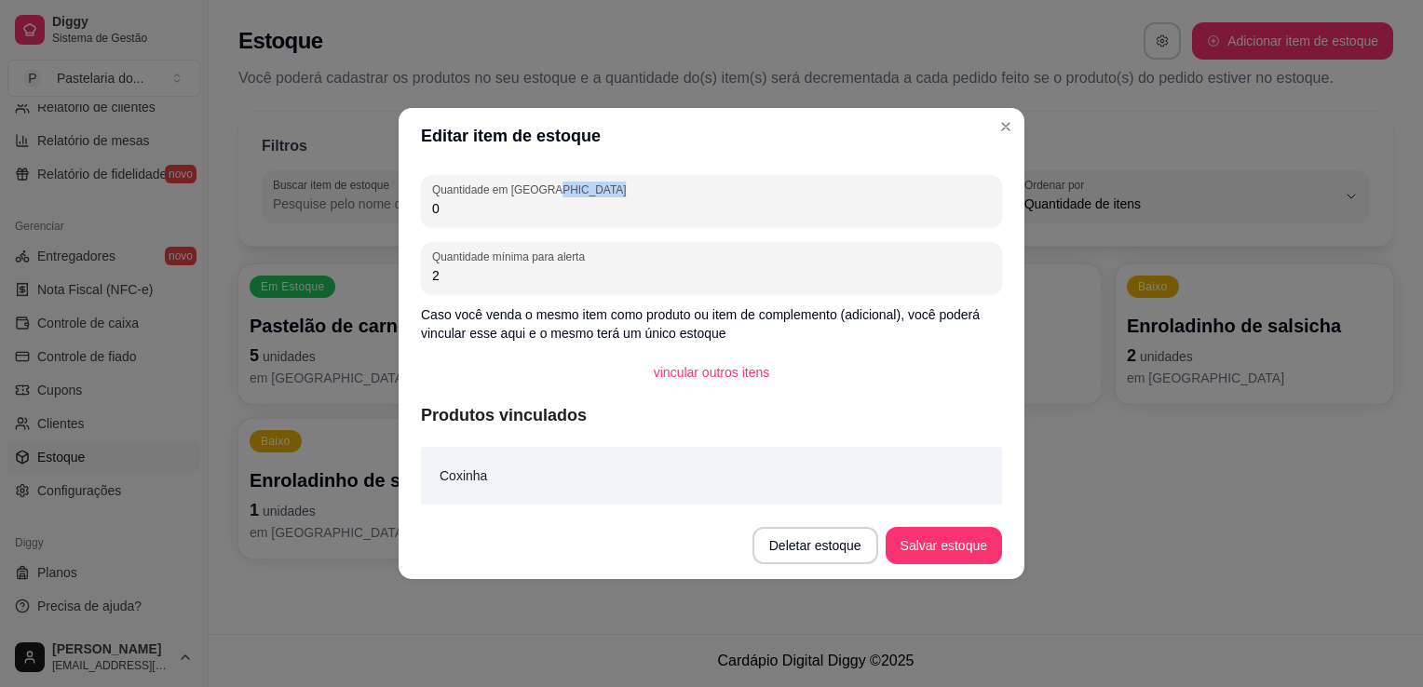
click at [618, 219] on div "0" at bounding box center [711, 201] width 559 height 37
type input "0"
type input "12"
click at [972, 516] on footer "Deletar estoque Salvar estoque" at bounding box center [712, 545] width 626 height 67
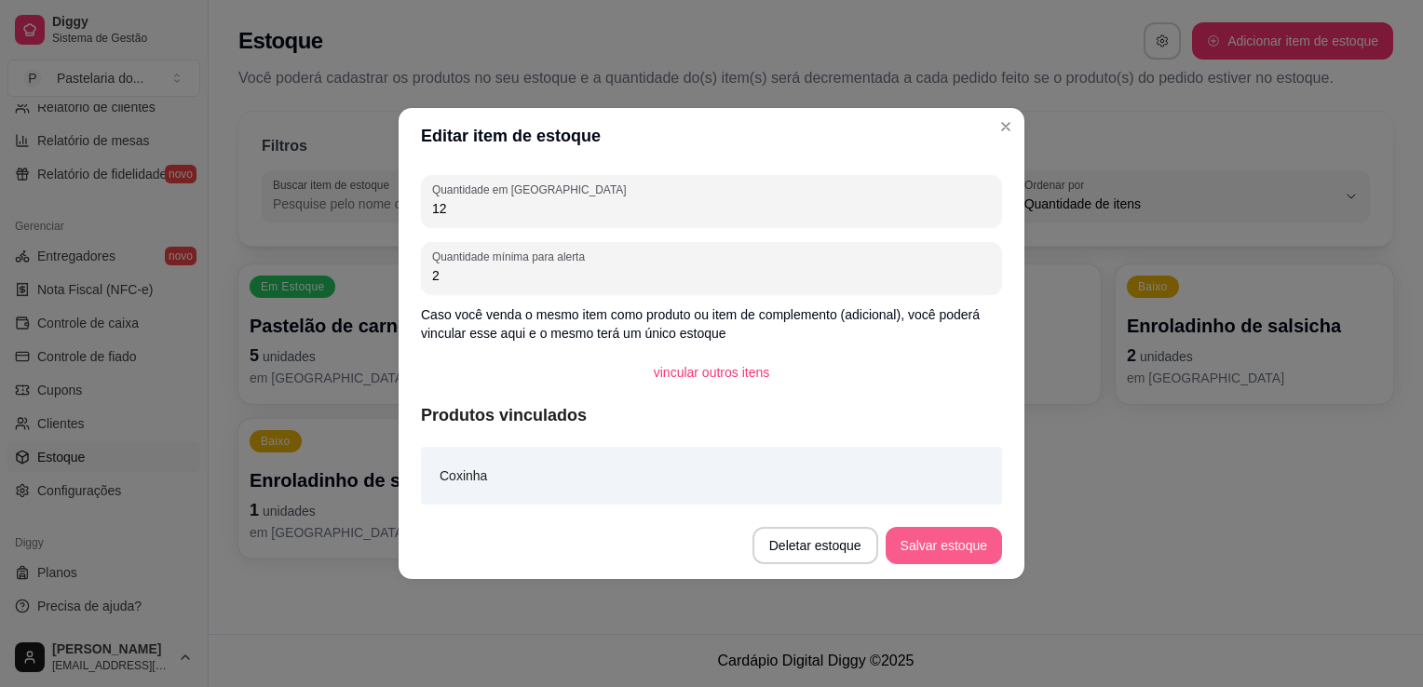
click at [977, 557] on button "Salvar estoque" at bounding box center [944, 545] width 116 height 37
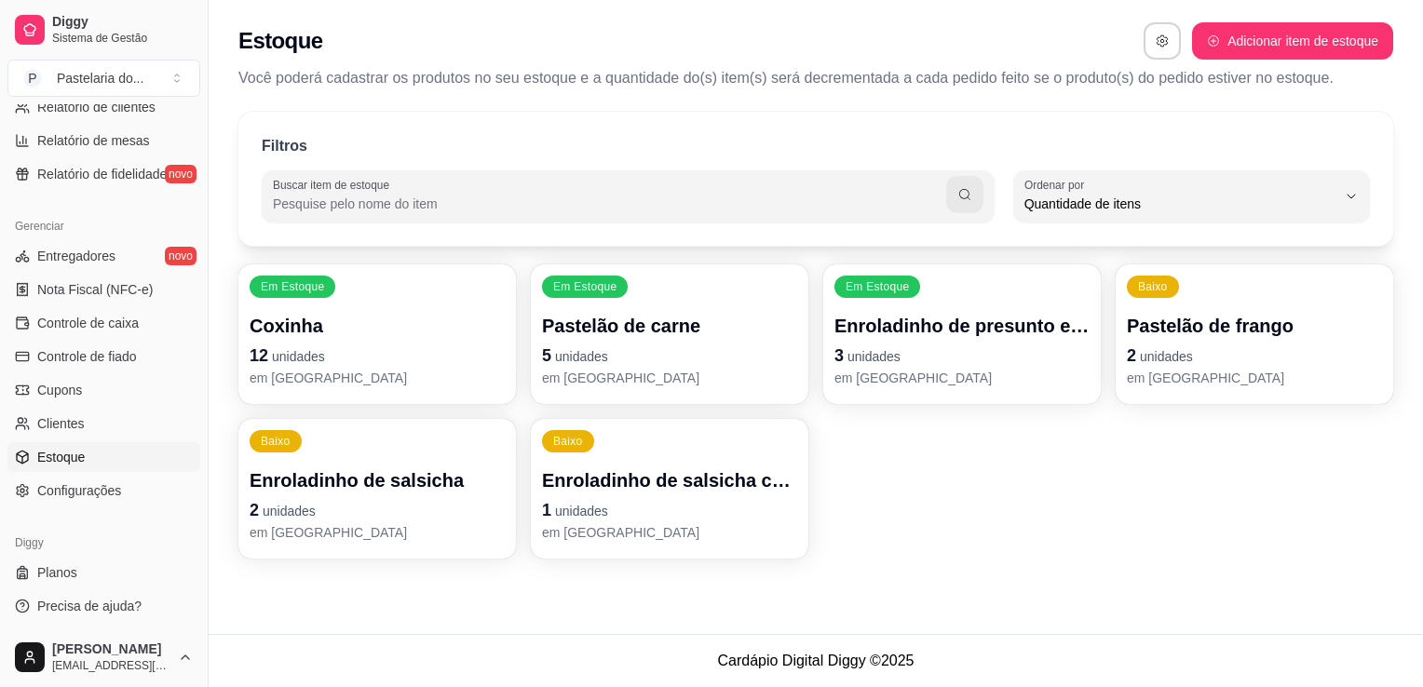
click at [377, 520] on p "2 unidades" at bounding box center [377, 510] width 255 height 26
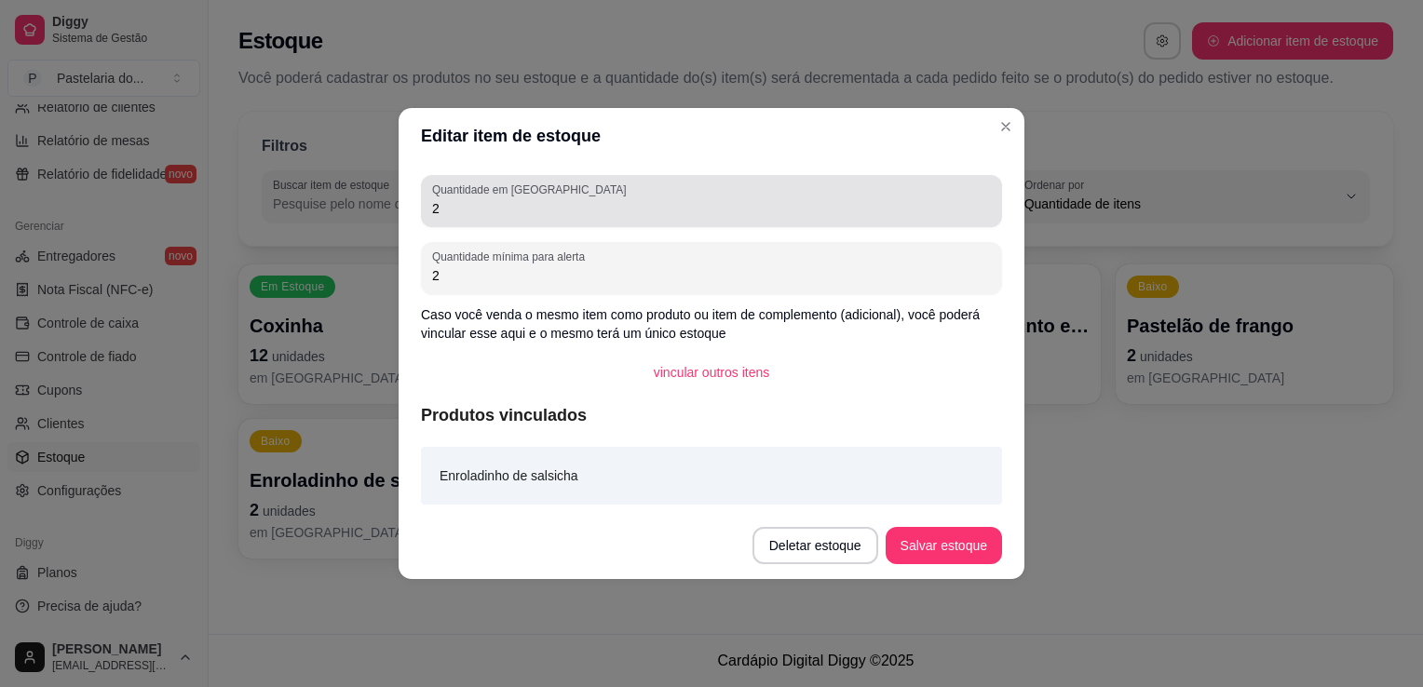
click at [518, 210] on input "2" at bounding box center [711, 208] width 559 height 19
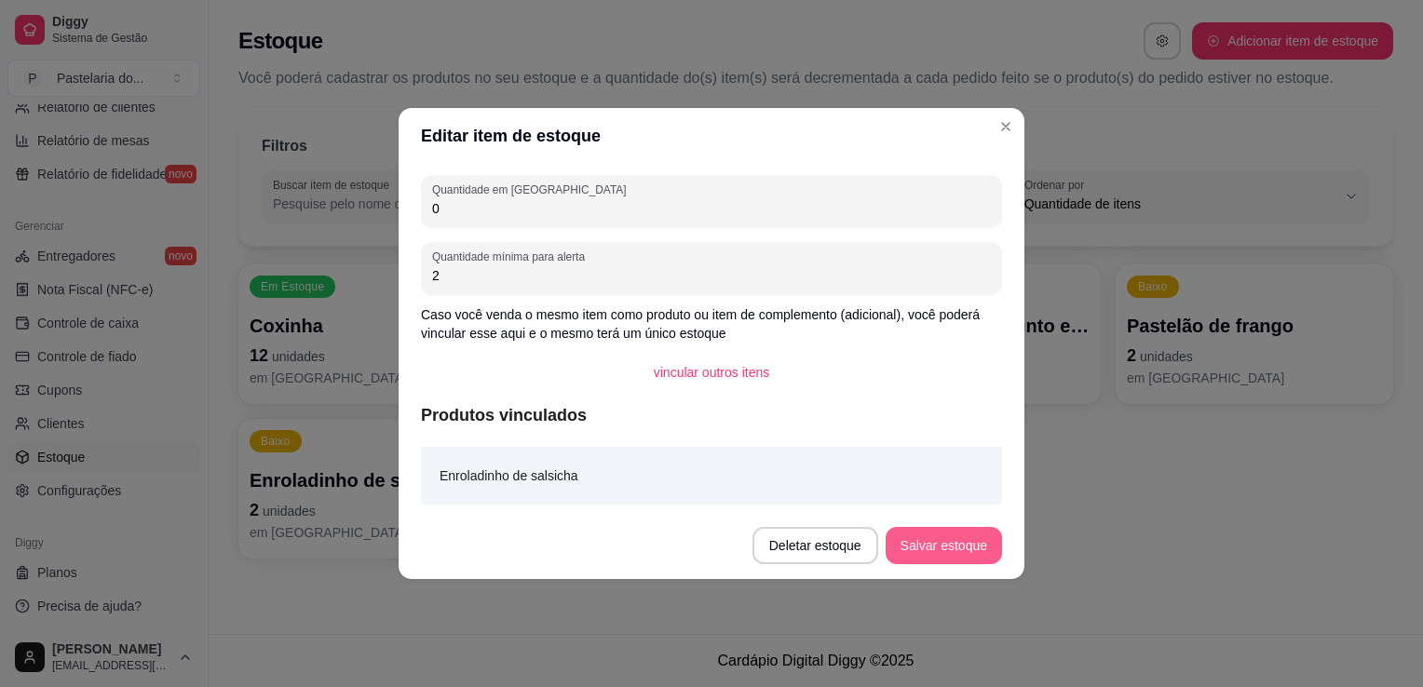
type input "0"
click at [969, 534] on button "Salvar estoque" at bounding box center [944, 545] width 116 height 37
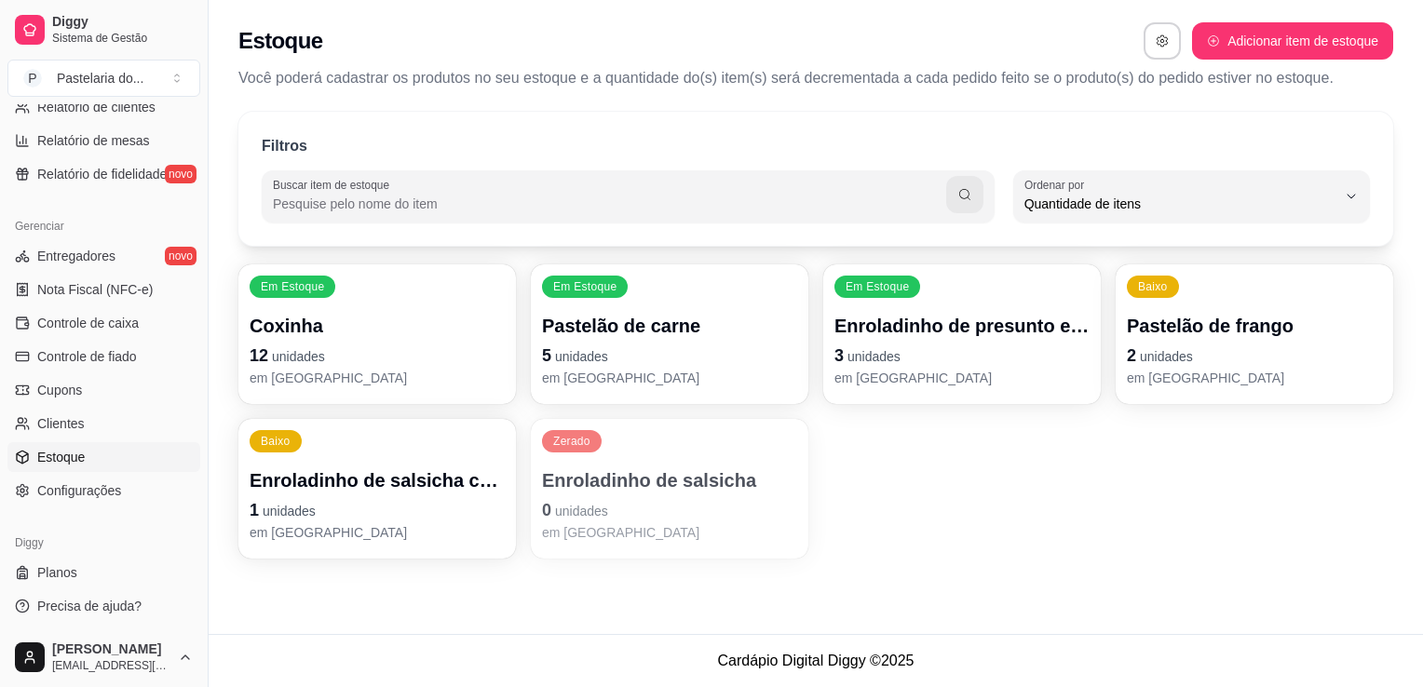
click at [333, 482] on p "Enroladinho de salsicha com queijo" at bounding box center [377, 481] width 255 height 26
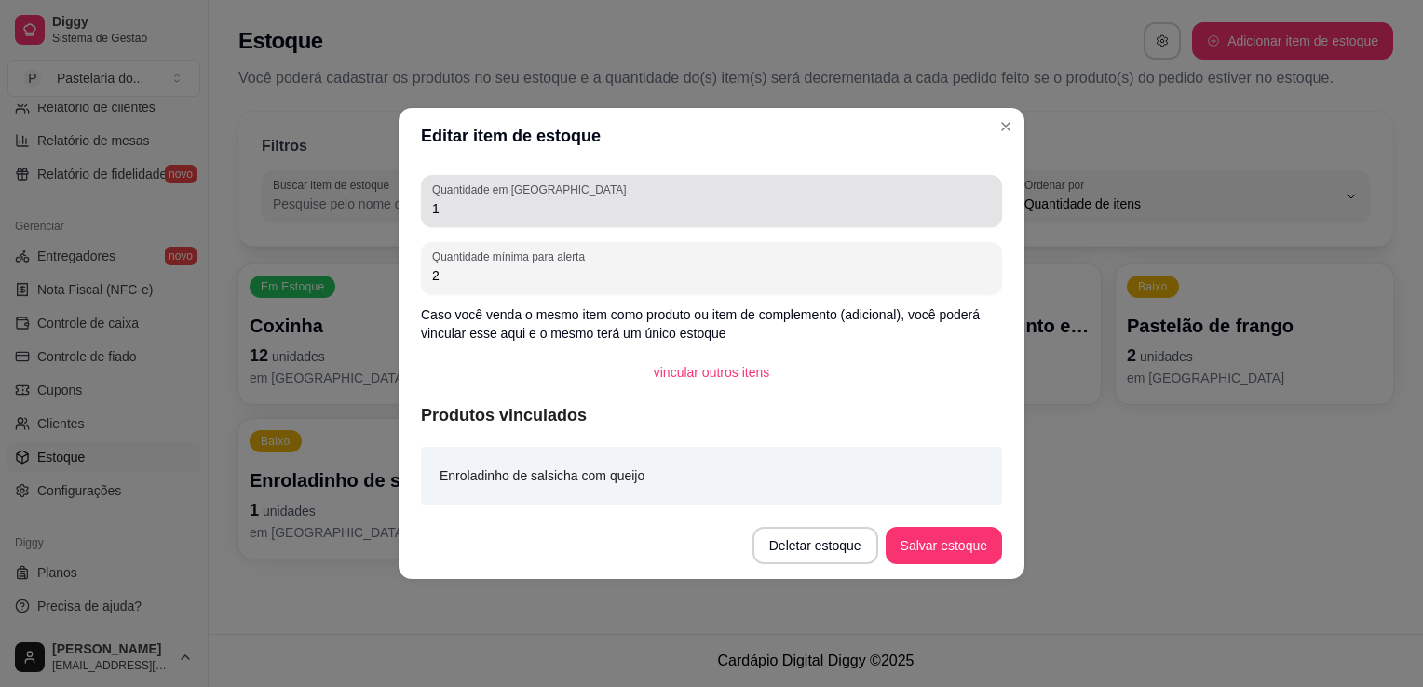
click at [494, 188] on label "Quantidade em [GEOGRAPHIC_DATA]" at bounding box center [532, 190] width 200 height 16
click at [494, 199] on input "1" at bounding box center [711, 208] width 559 height 19
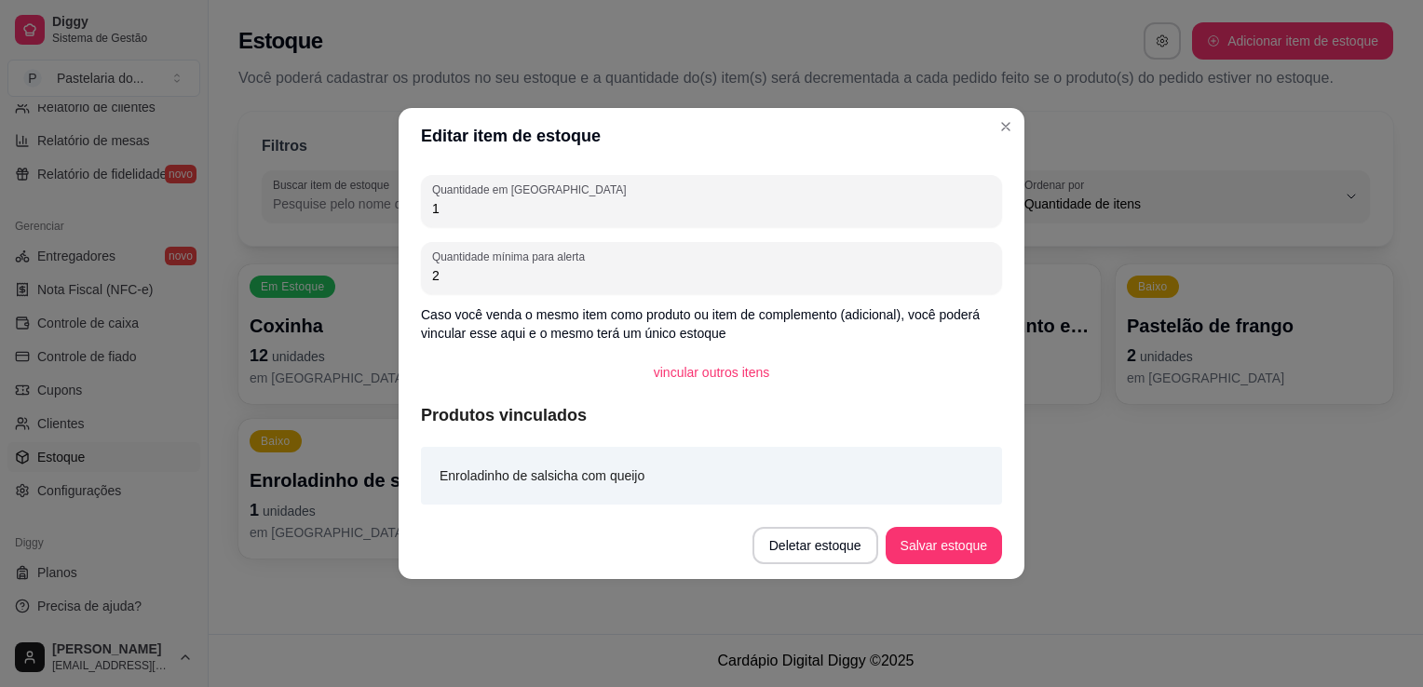
click at [494, 190] on label "Quantidade em [GEOGRAPHIC_DATA]" at bounding box center [532, 190] width 200 height 16
click at [494, 199] on input "1" at bounding box center [711, 208] width 559 height 19
click at [494, 190] on label "Quantidade em [GEOGRAPHIC_DATA]" at bounding box center [532, 190] width 200 height 16
click at [494, 199] on input "1" at bounding box center [711, 208] width 559 height 19
click at [645, 207] on input "1" at bounding box center [711, 208] width 559 height 19
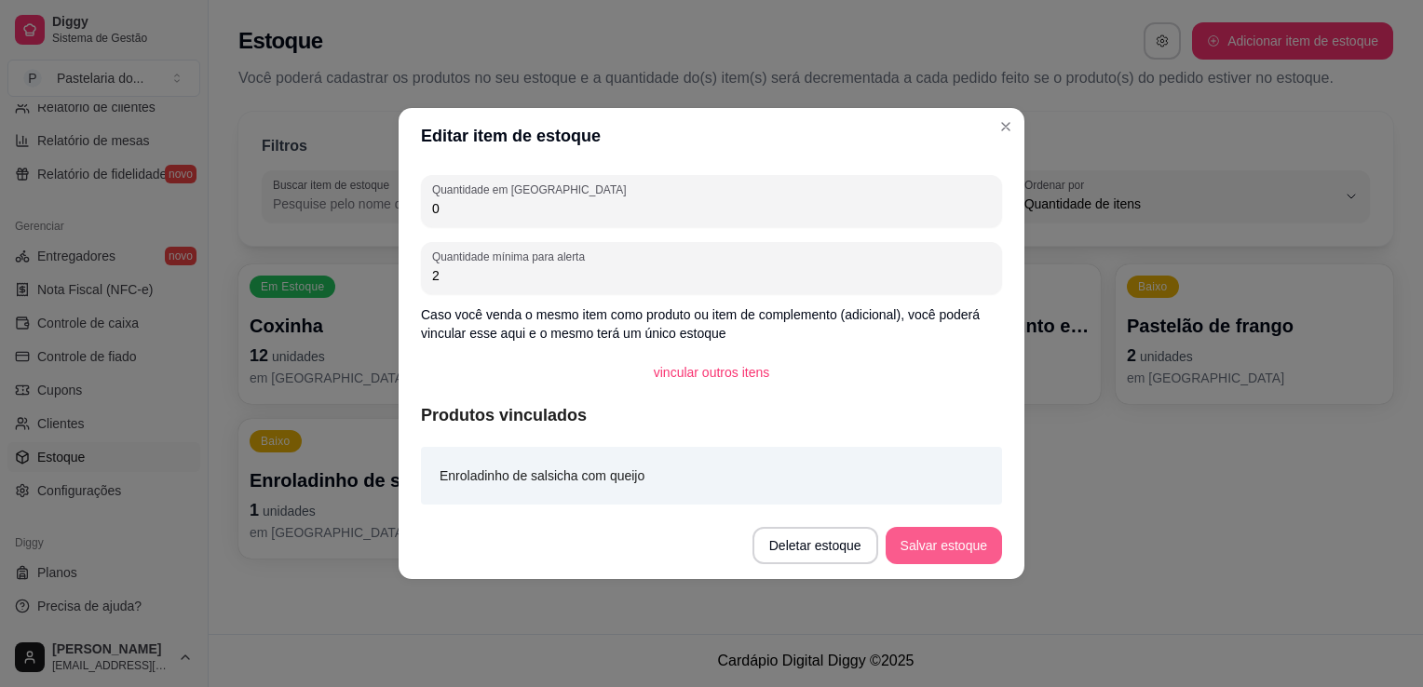
type input "0"
click at [946, 538] on button "Salvar estoque" at bounding box center [944, 545] width 116 height 37
click at [946, 538] on div "Deletar estoque Salvar estoque" at bounding box center [878, 545] width 250 height 37
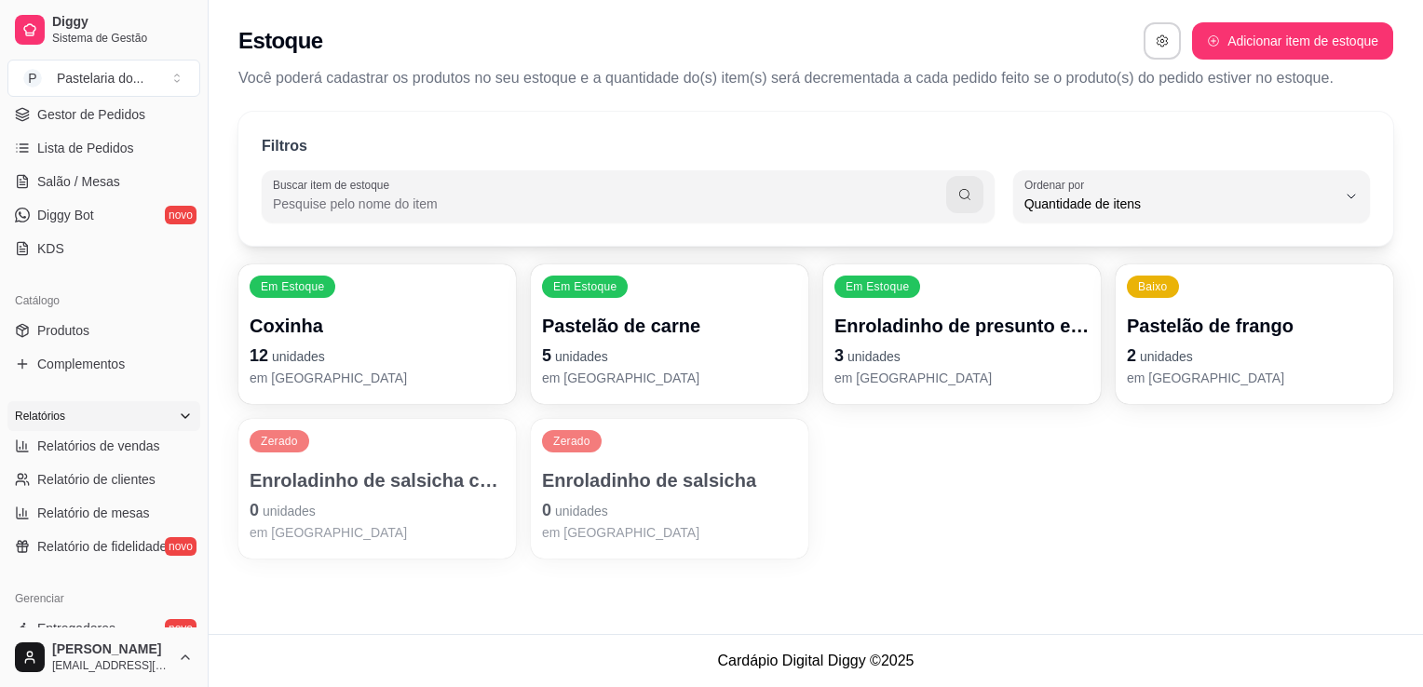
scroll to position [0, 0]
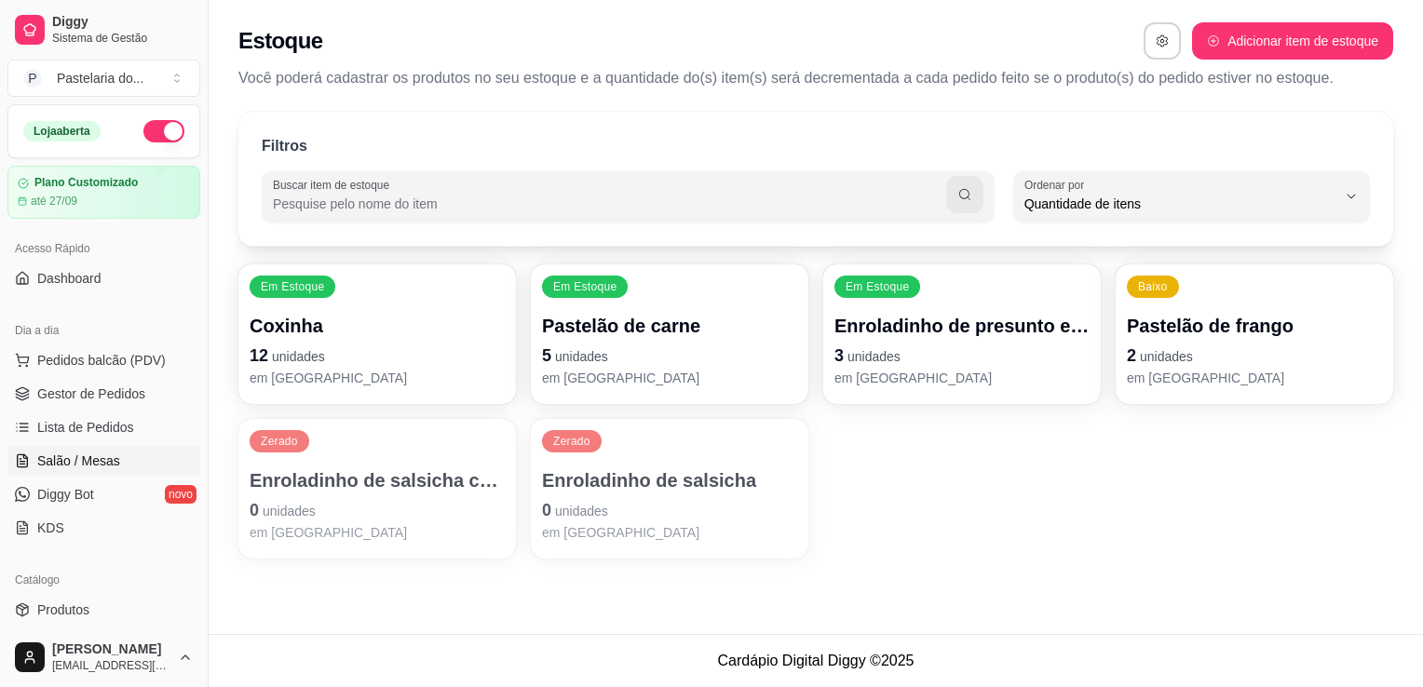
click at [74, 468] on span "Salão / Mesas" at bounding box center [78, 461] width 83 height 19
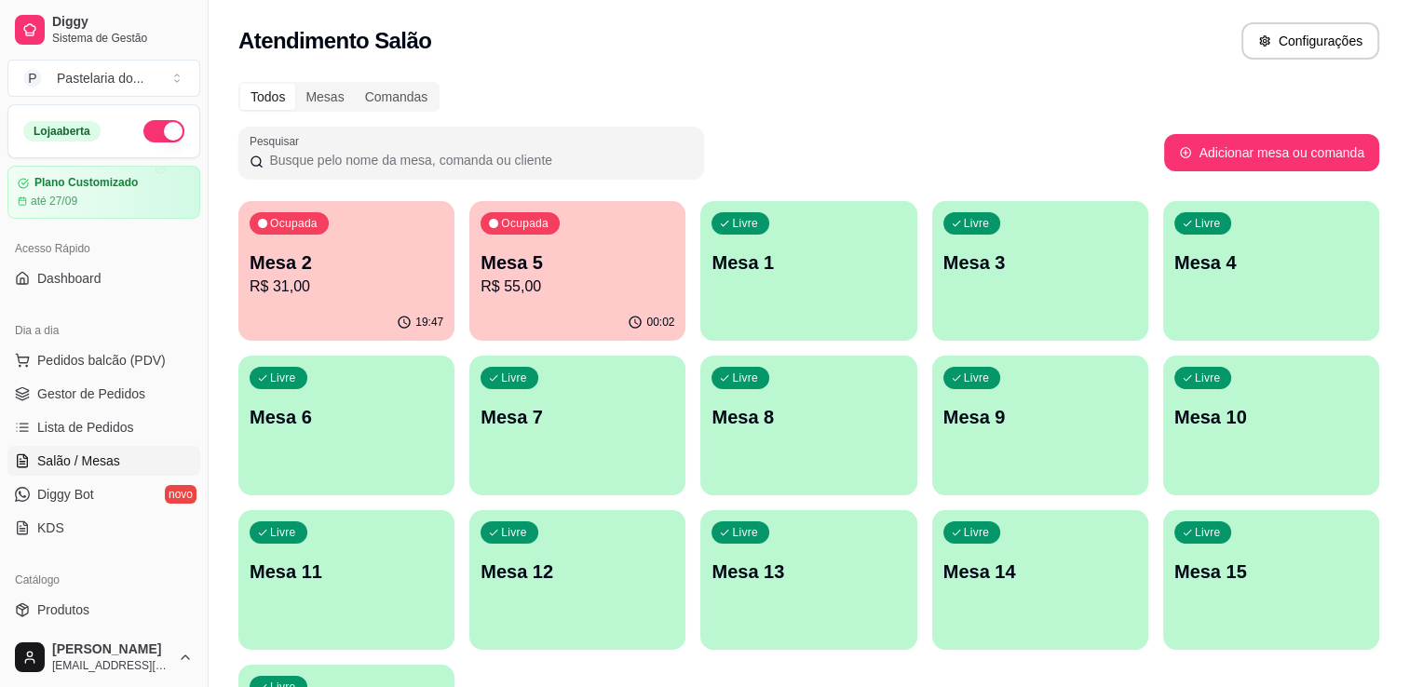
click at [316, 270] on p "Mesa 2" at bounding box center [347, 263] width 194 height 26
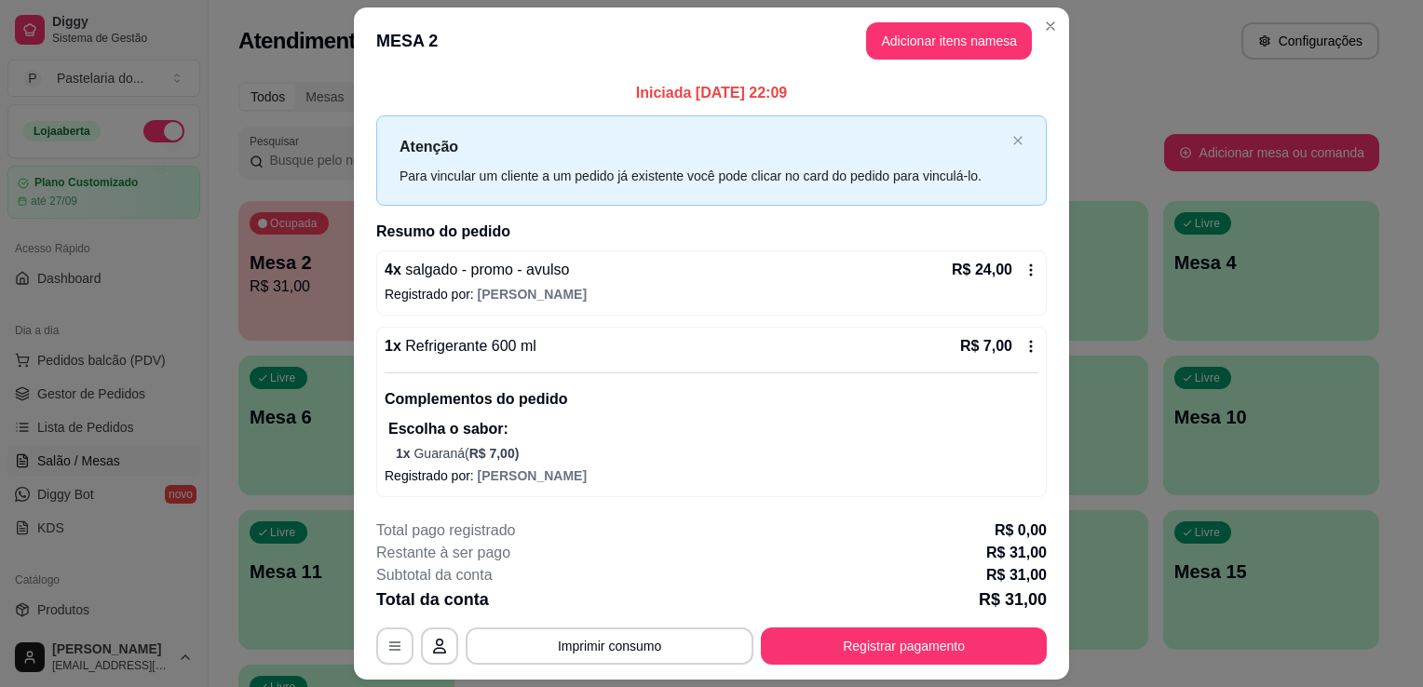
scroll to position [51, 0]
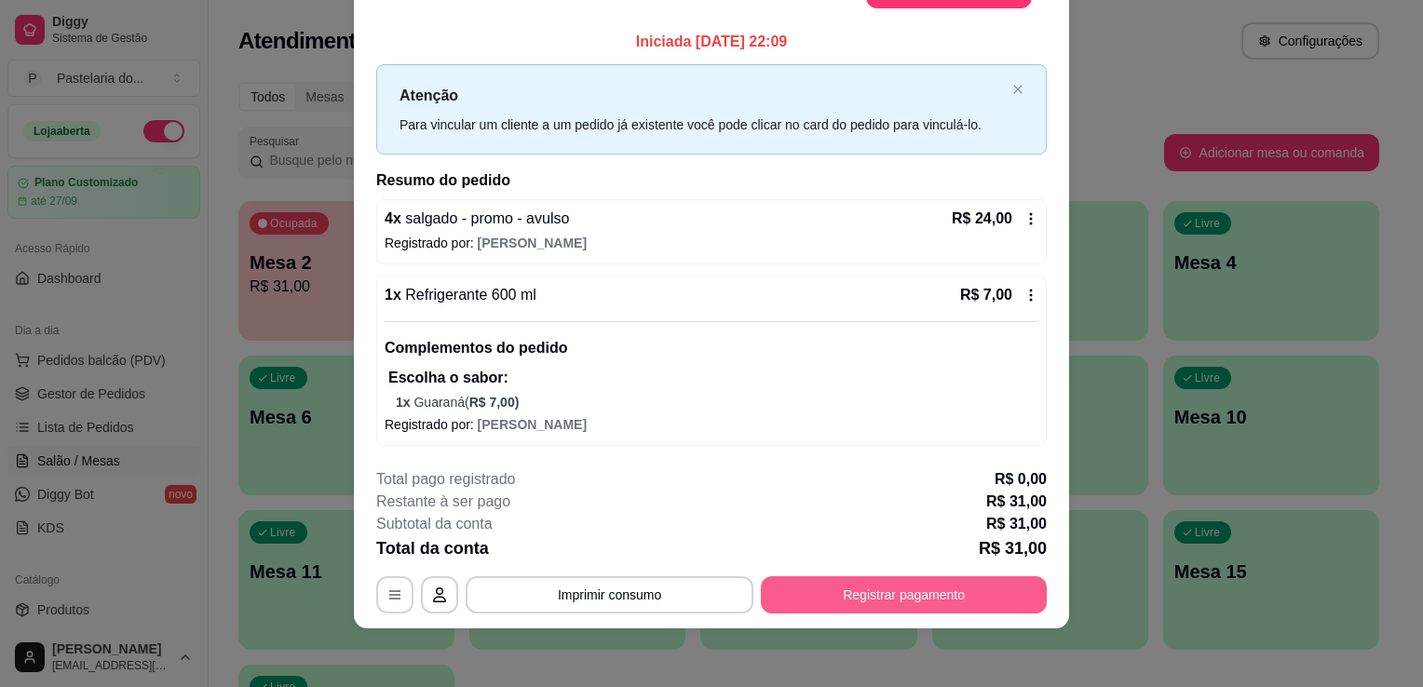
click at [825, 599] on button "Registrar pagamento" at bounding box center [904, 595] width 286 height 37
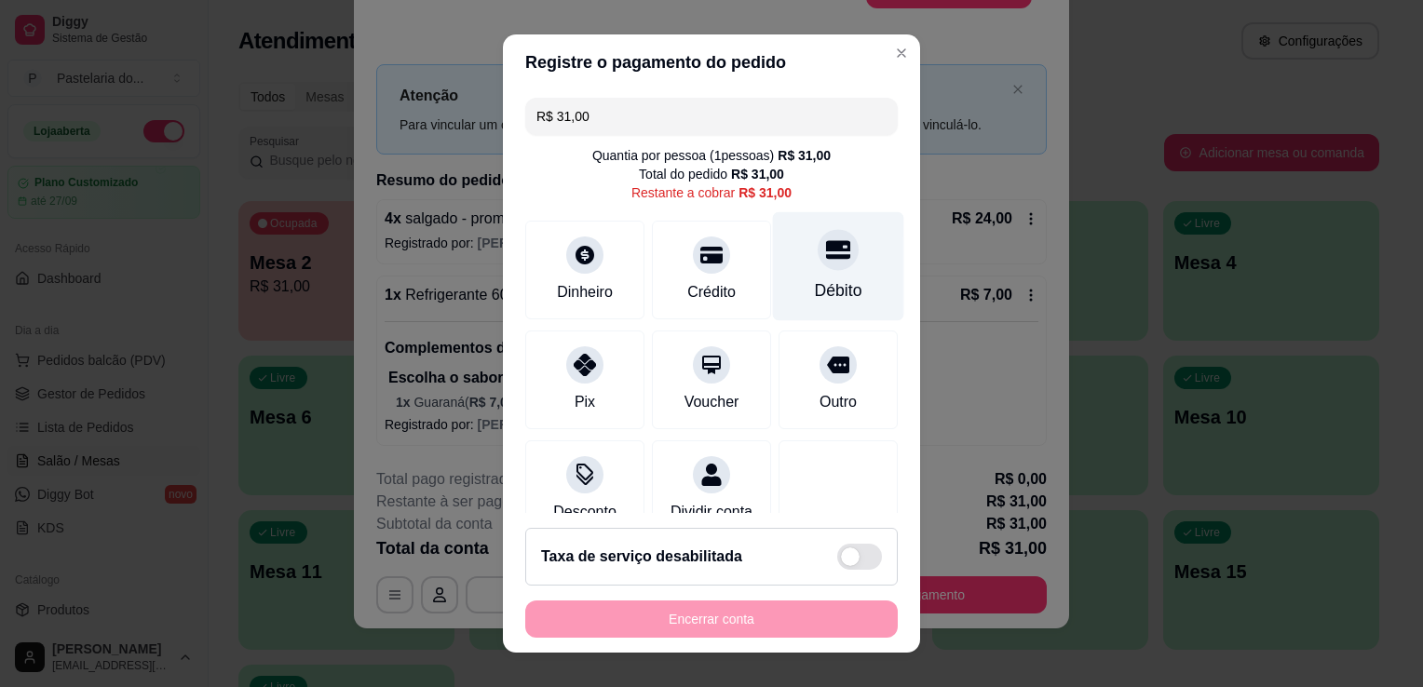
click at [775, 284] on div "Débito" at bounding box center [838, 266] width 131 height 109
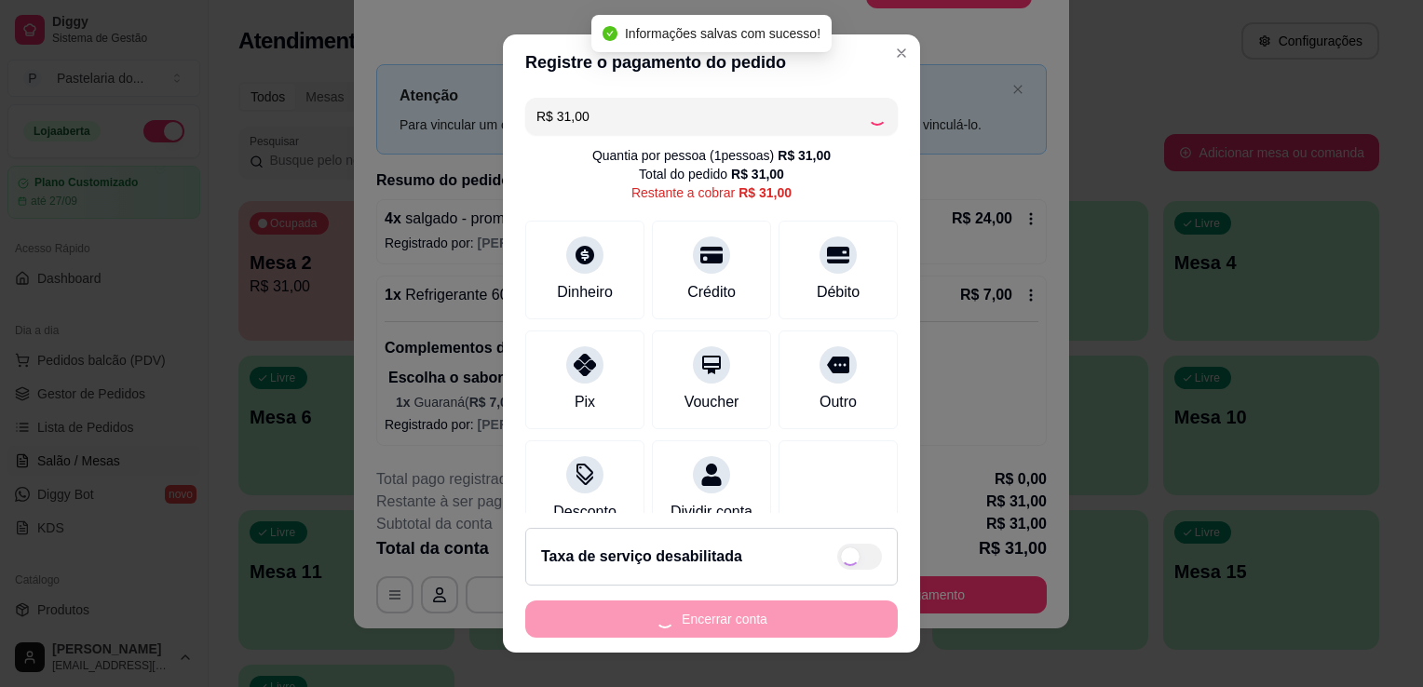
type input "R$ 0,00"
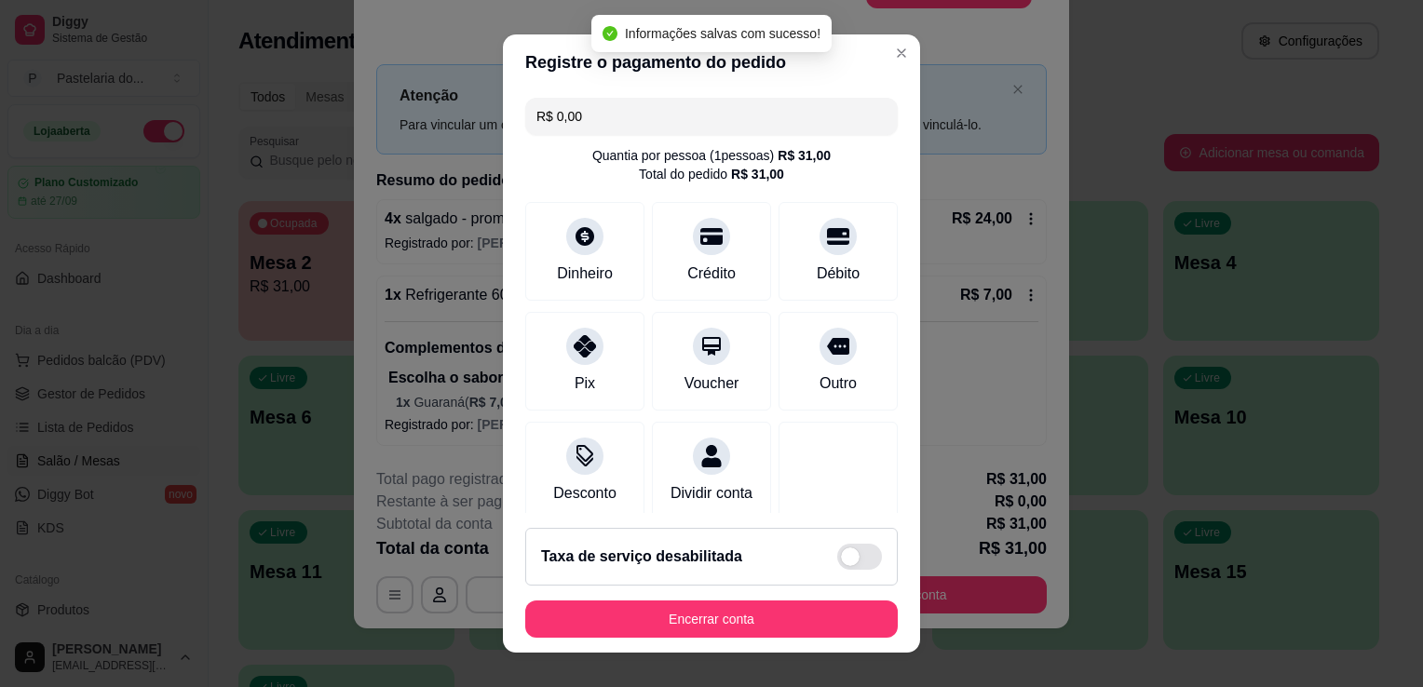
click at [778, 592] on footer "Taxa de serviço desabilitada Encerrar conta" at bounding box center [711, 583] width 417 height 140
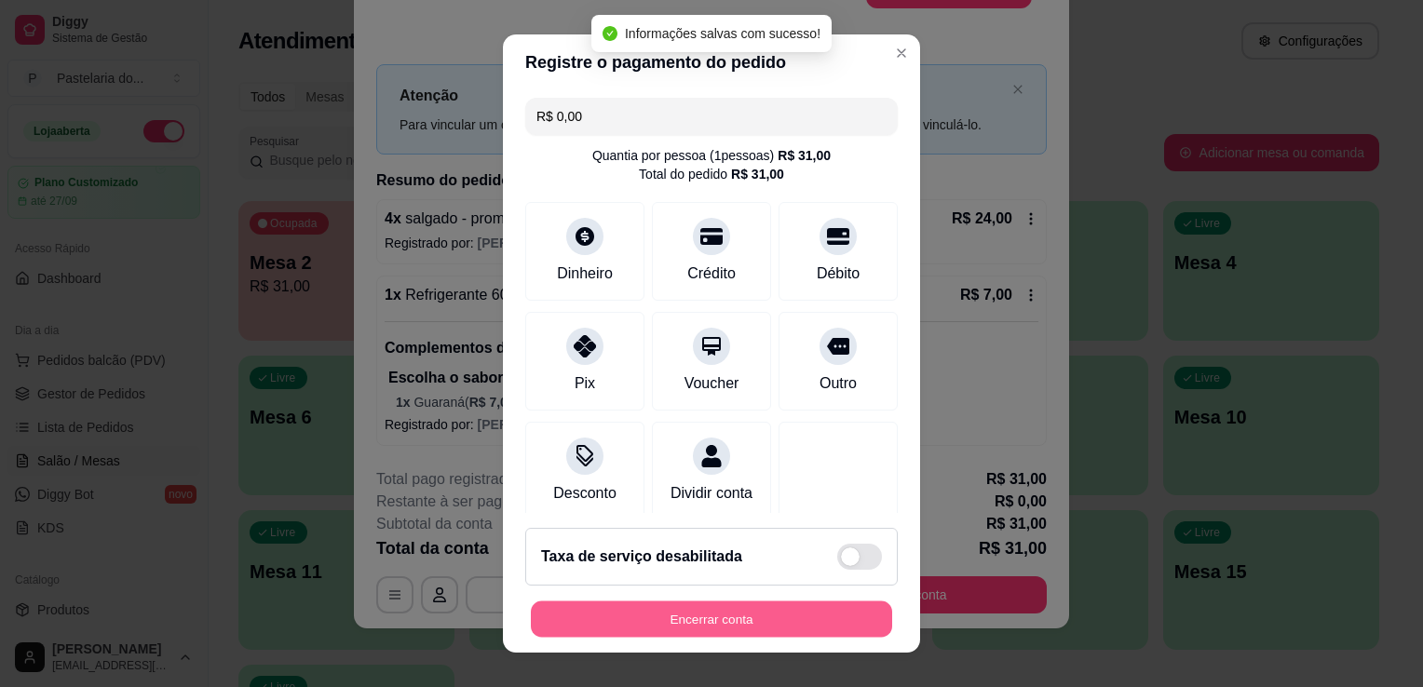
click at [778, 620] on button "Encerrar conta" at bounding box center [711, 620] width 361 height 36
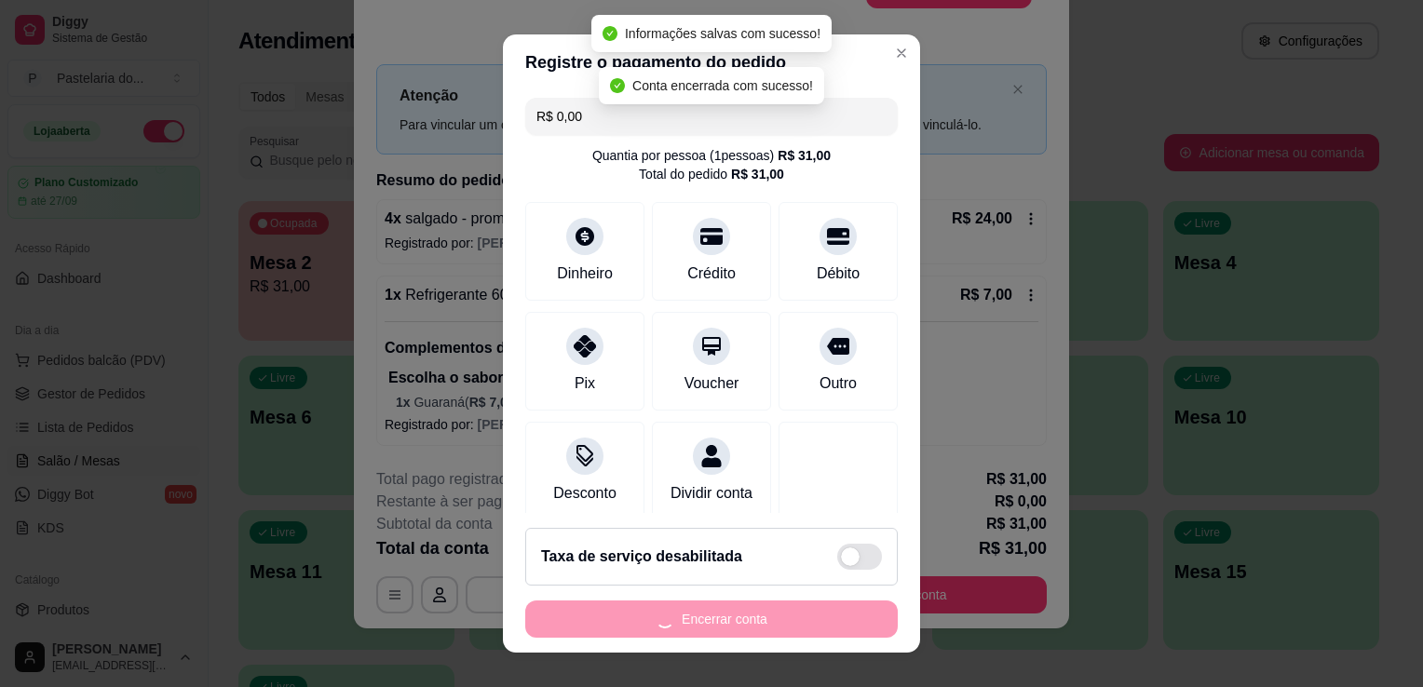
scroll to position [0, 0]
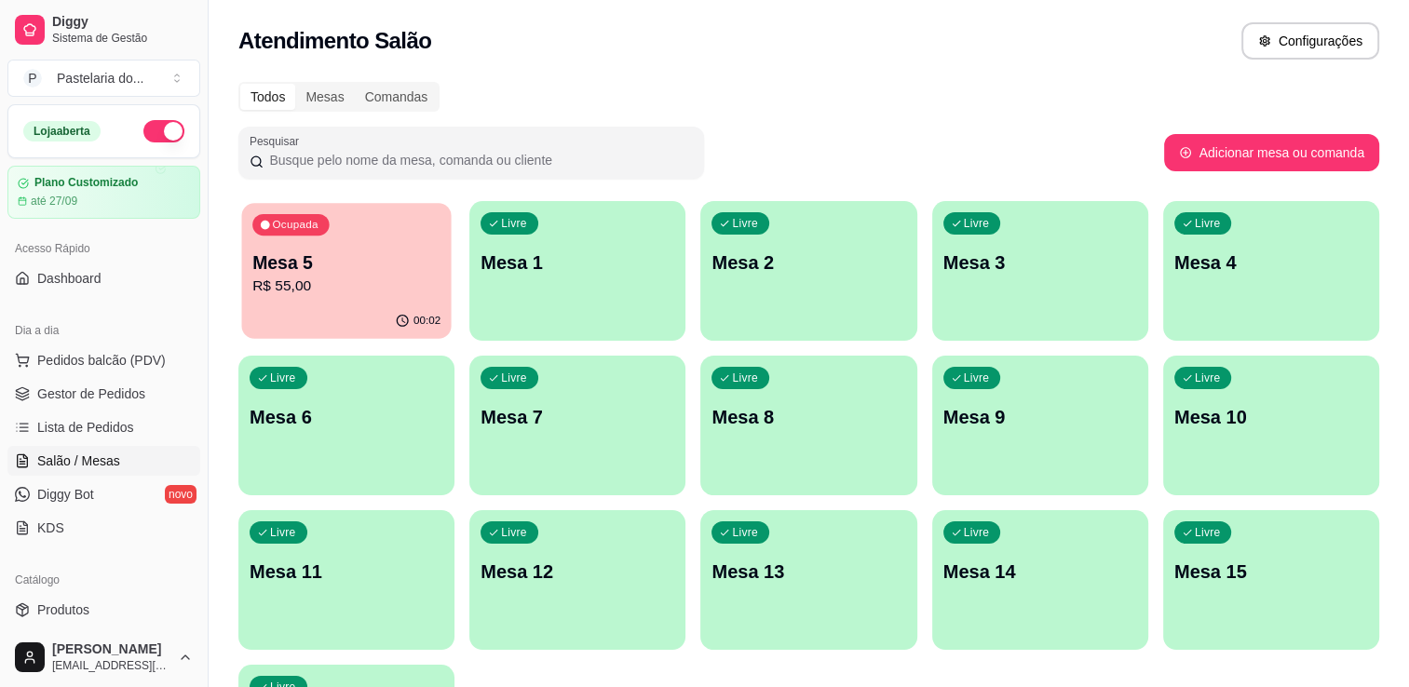
click at [259, 278] on p "R$ 55,00" at bounding box center [346, 286] width 188 height 21
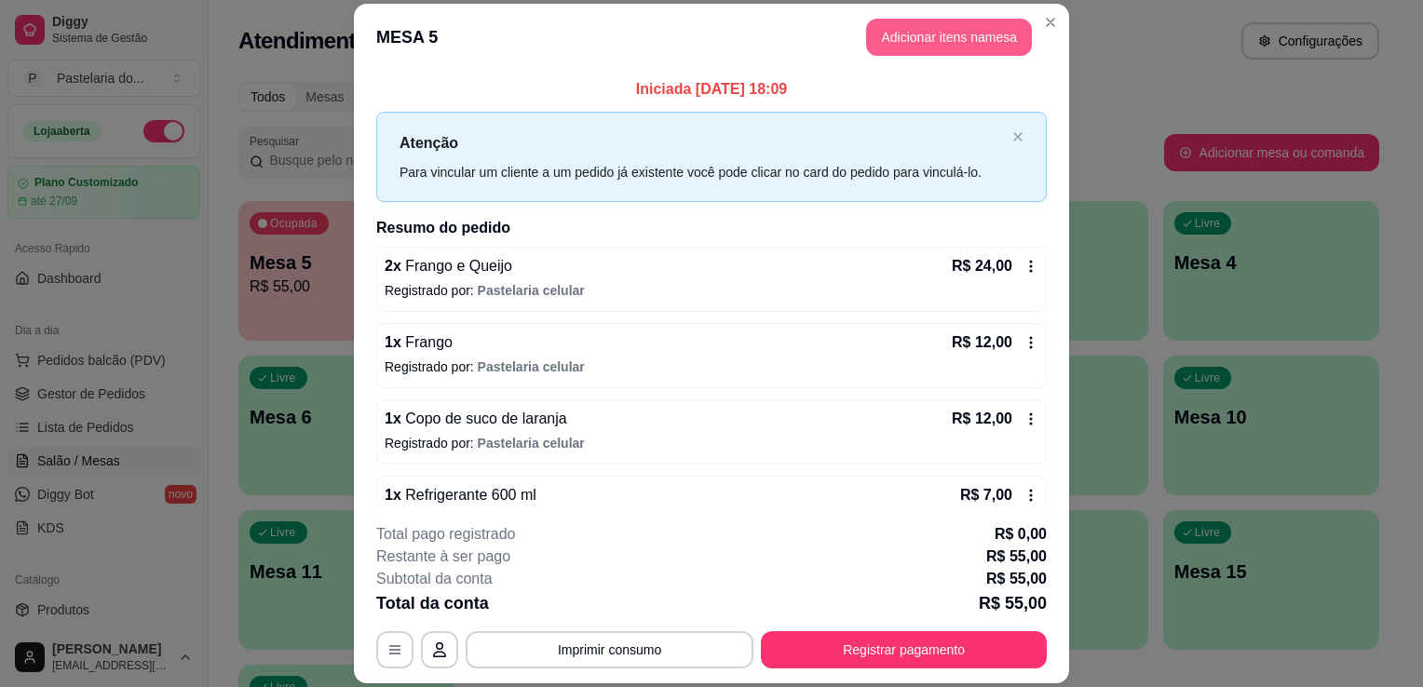
click at [961, 45] on button "Adicionar itens na mesa" at bounding box center [949, 37] width 166 height 37
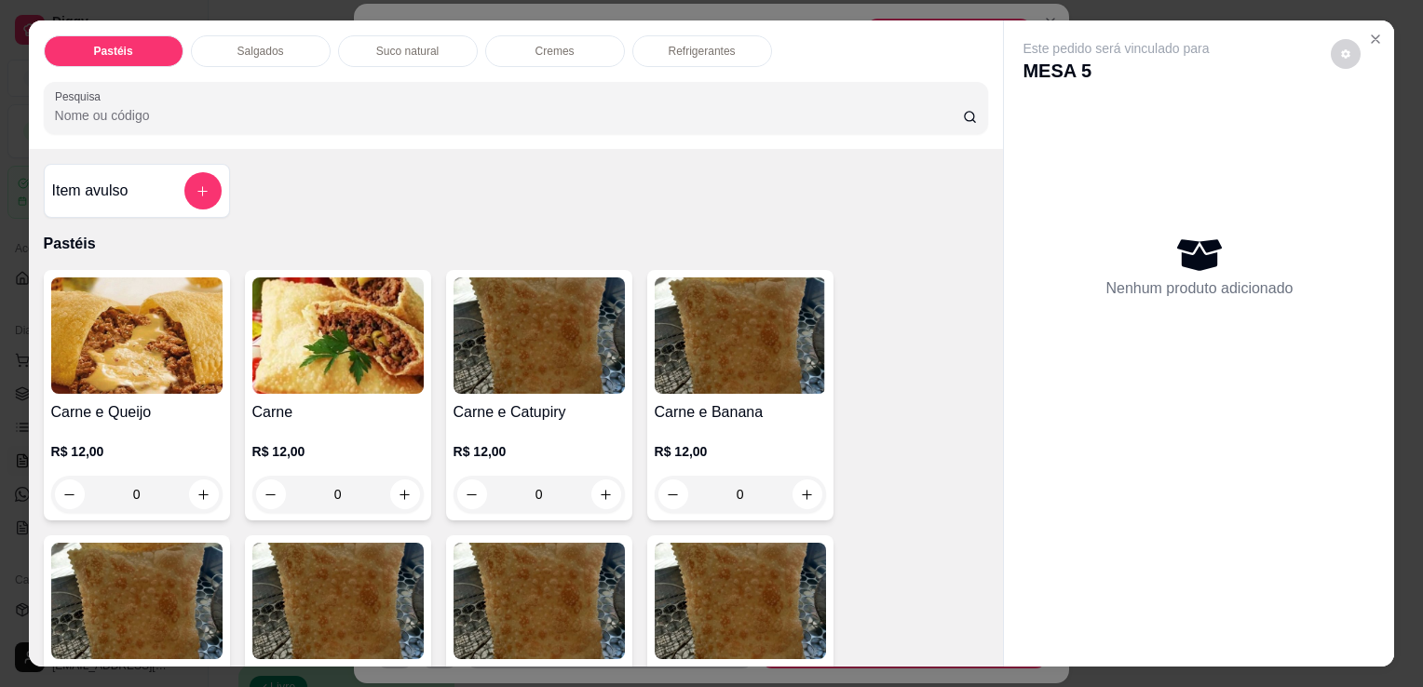
click at [243, 46] on p "Salgados" at bounding box center [261, 51] width 47 height 15
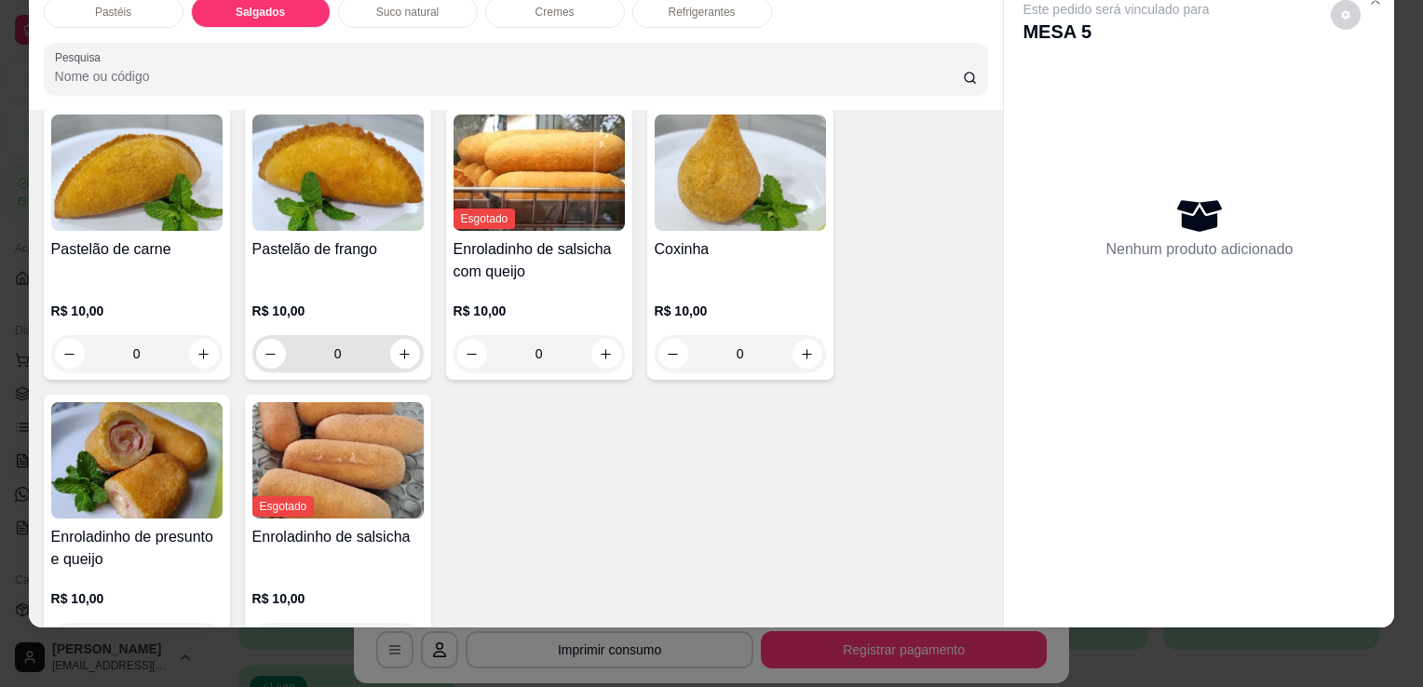
scroll to position [2071, 0]
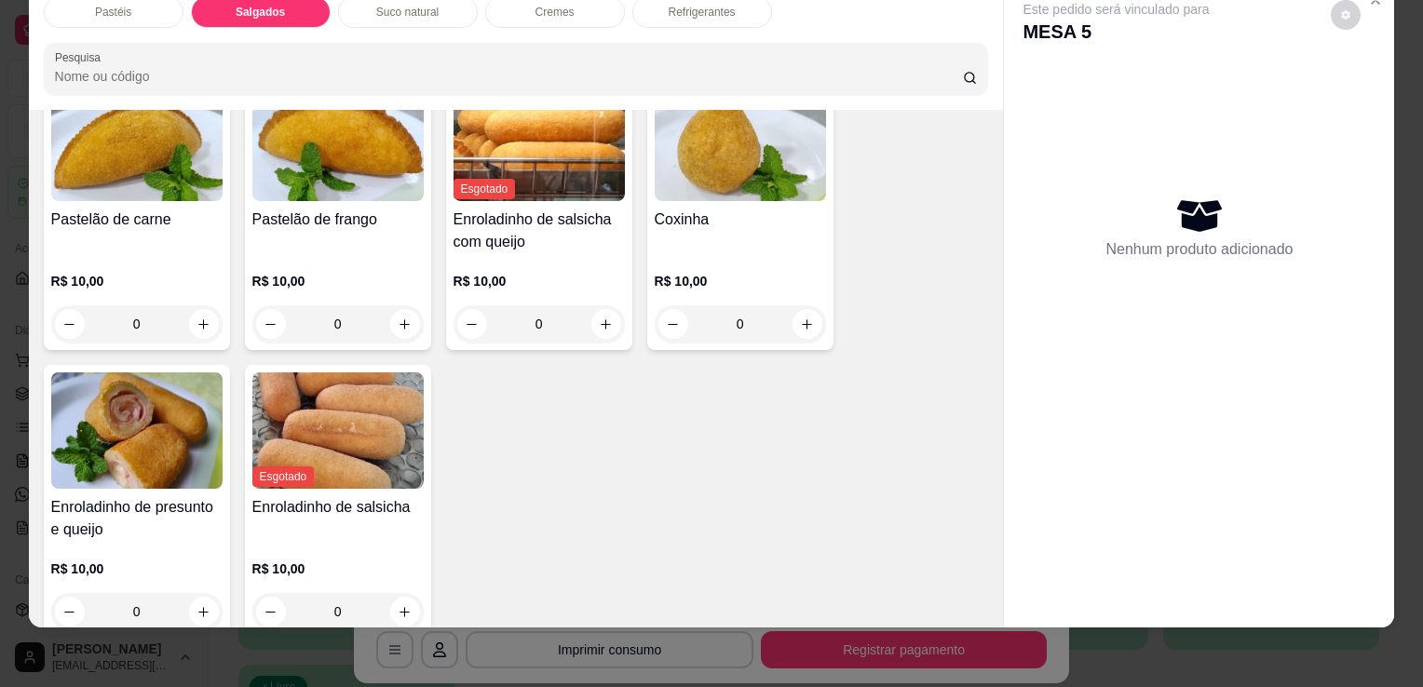
click at [190, 541] on div "R$ 10,00 0" at bounding box center [136, 585] width 171 height 89
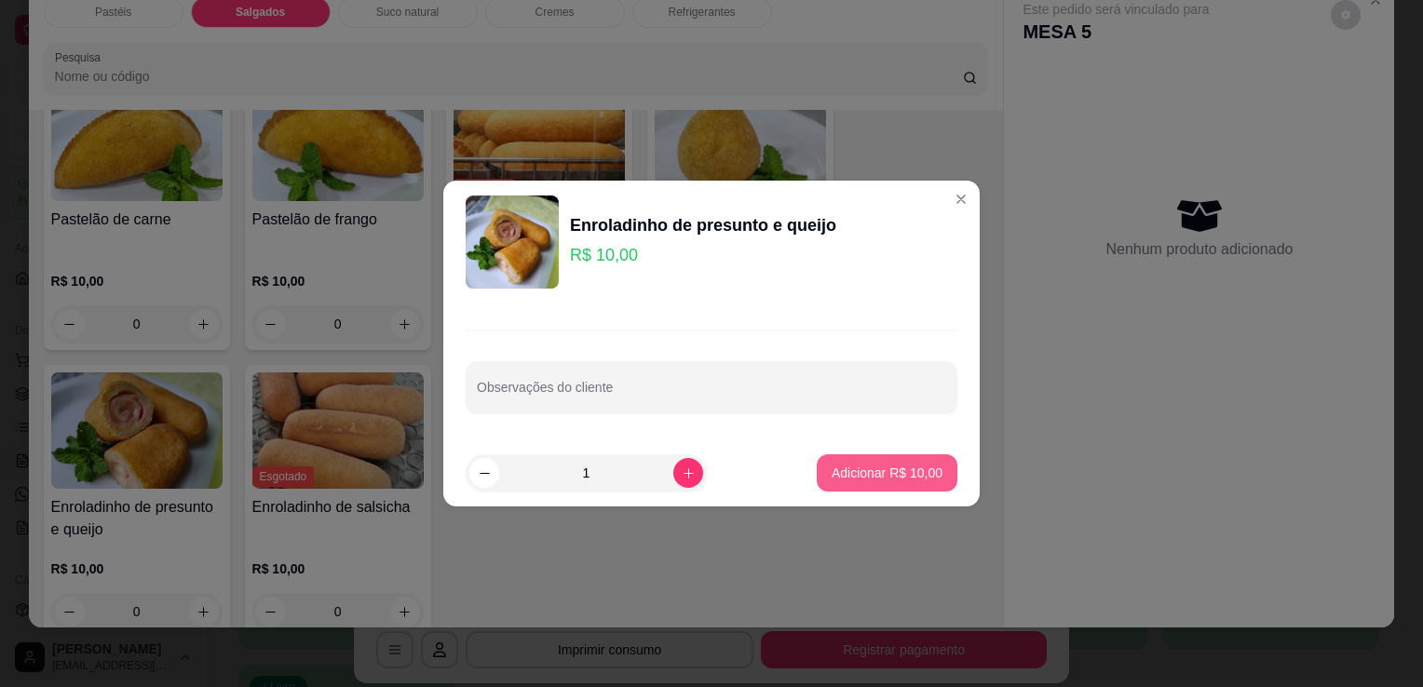
click at [898, 483] on button "Adicionar R$ 10,00" at bounding box center [887, 473] width 141 height 37
type input "1"
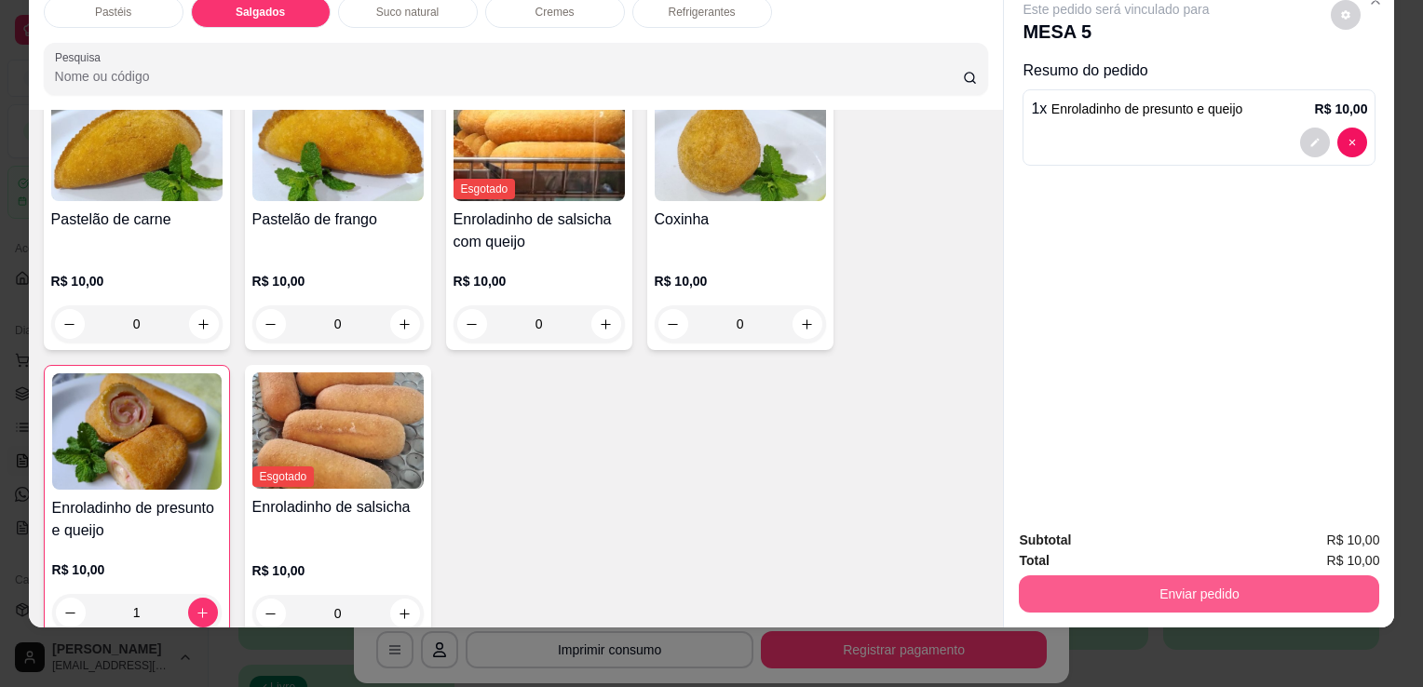
click at [1114, 577] on button "Enviar pedido" at bounding box center [1199, 594] width 360 height 37
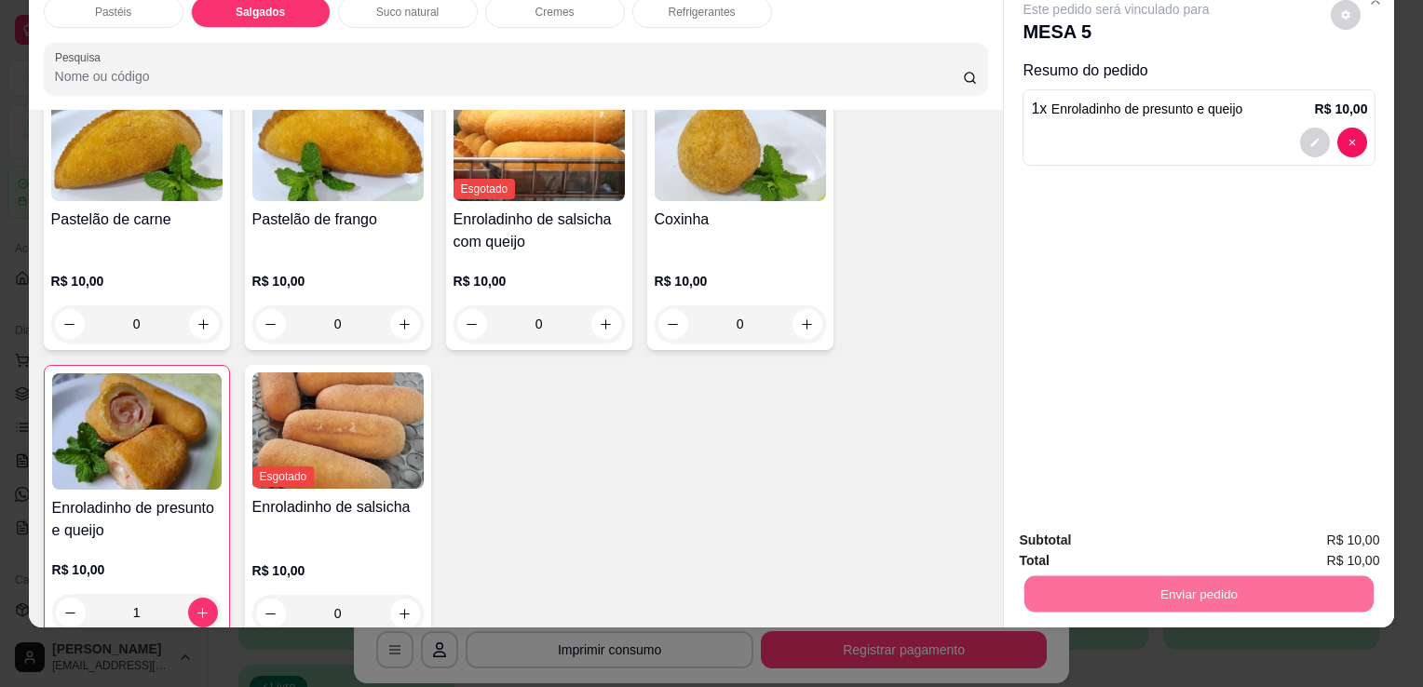
click at [1345, 527] on button "Enviar pedido" at bounding box center [1331, 534] width 102 height 34
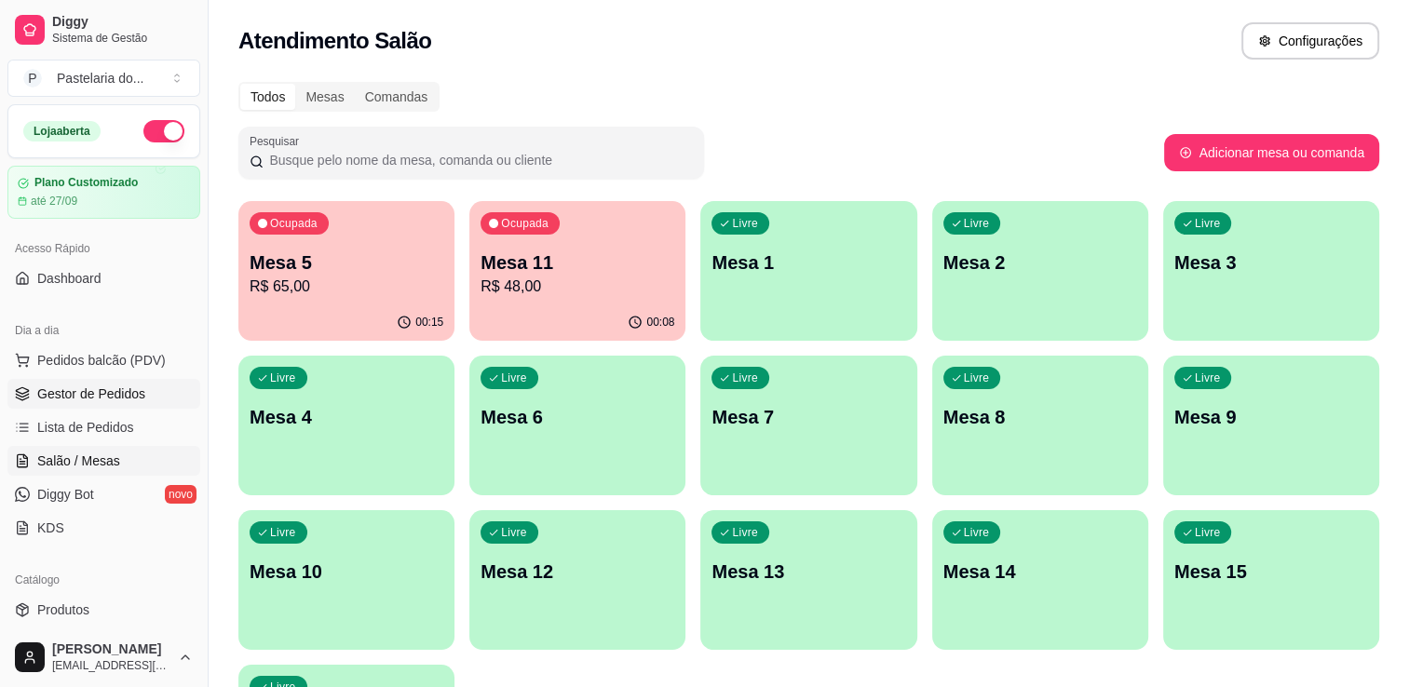
click at [101, 398] on span "Gestor de Pedidos" at bounding box center [91, 394] width 108 height 19
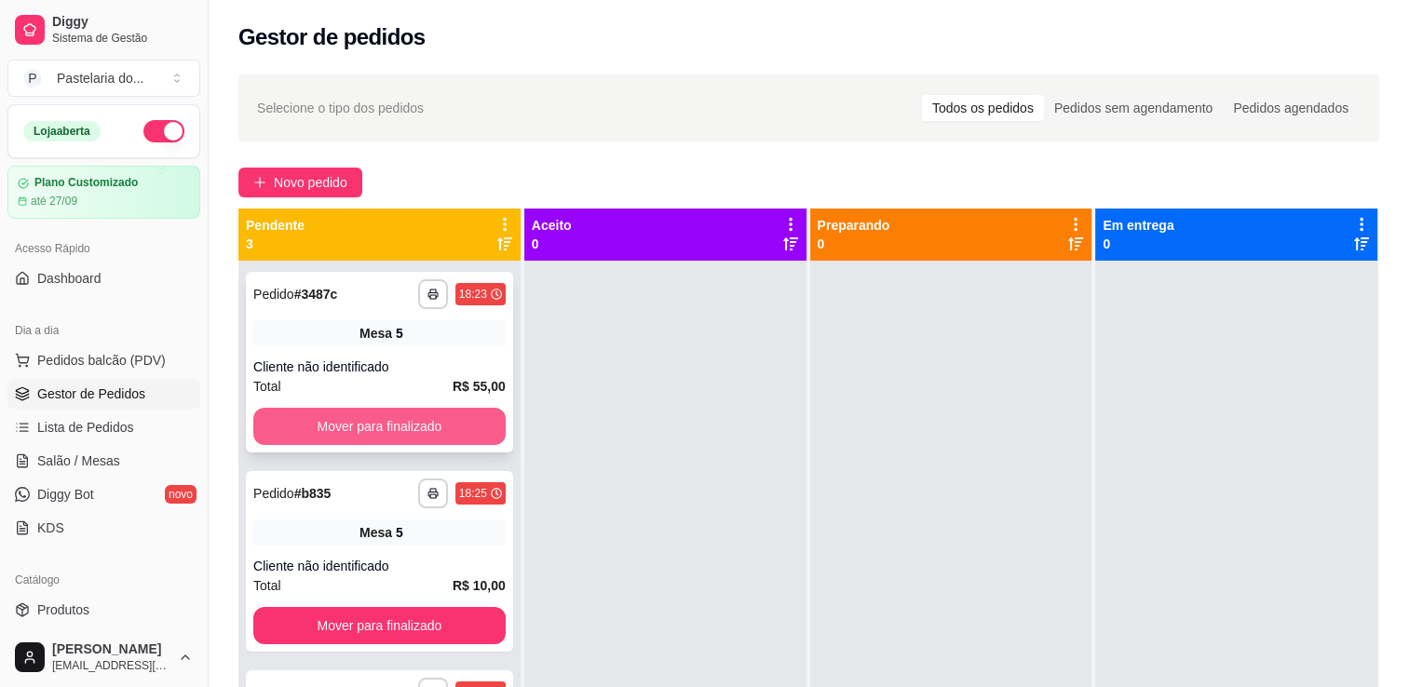
click at [352, 427] on button "Mover para finalizado" at bounding box center [379, 426] width 252 height 37
click at [456, 428] on button "Mover para finalizado" at bounding box center [379, 426] width 252 height 37
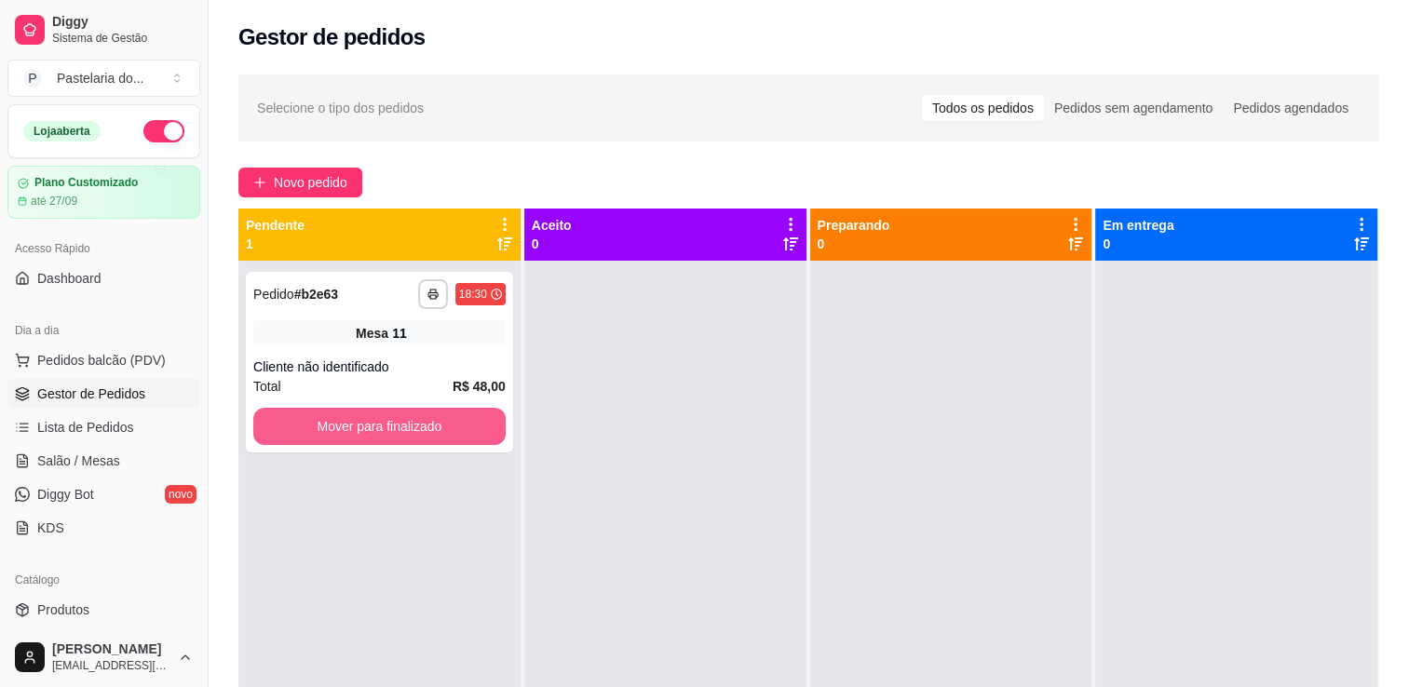
click at [456, 428] on button "Mover para finalizado" at bounding box center [379, 426] width 252 height 37
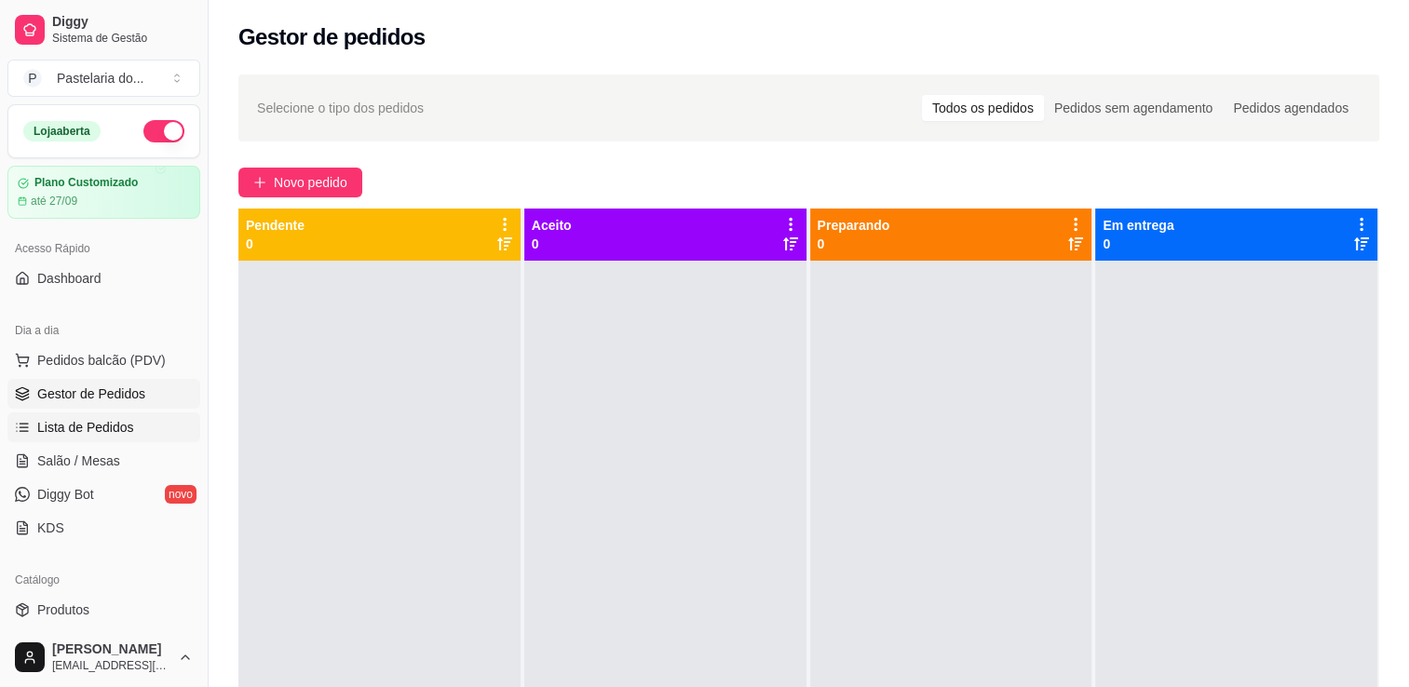
click at [67, 440] on link "Lista de Pedidos" at bounding box center [103, 428] width 193 height 30
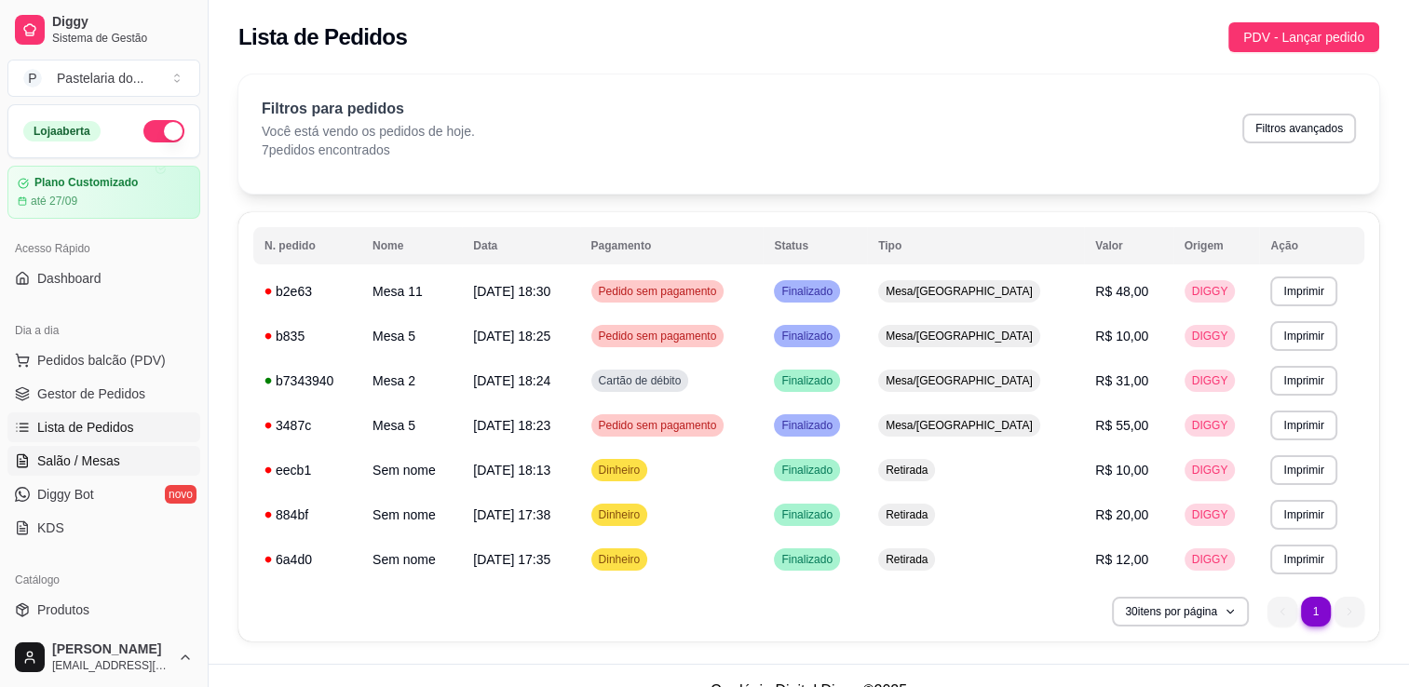
click at [136, 448] on link "Salão / Mesas" at bounding box center [103, 461] width 193 height 30
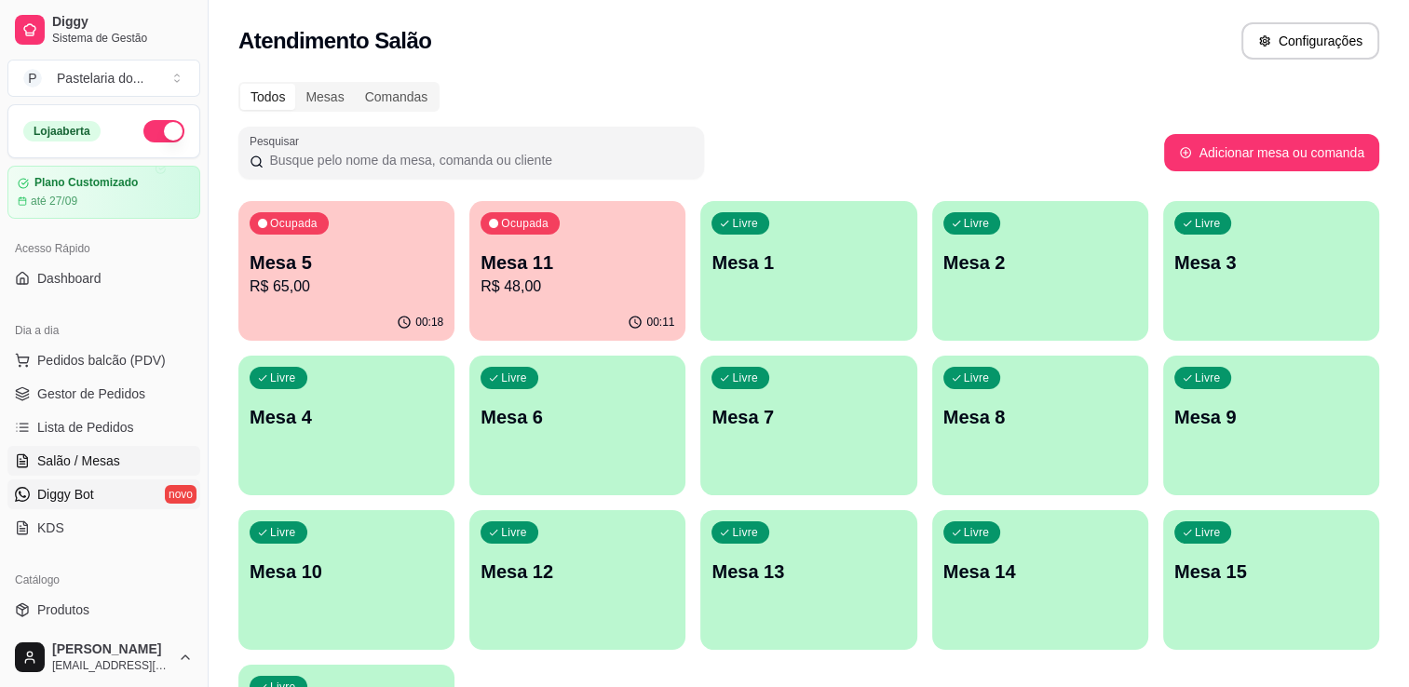
click at [142, 482] on link "Diggy Bot novo" at bounding box center [103, 495] width 193 height 30
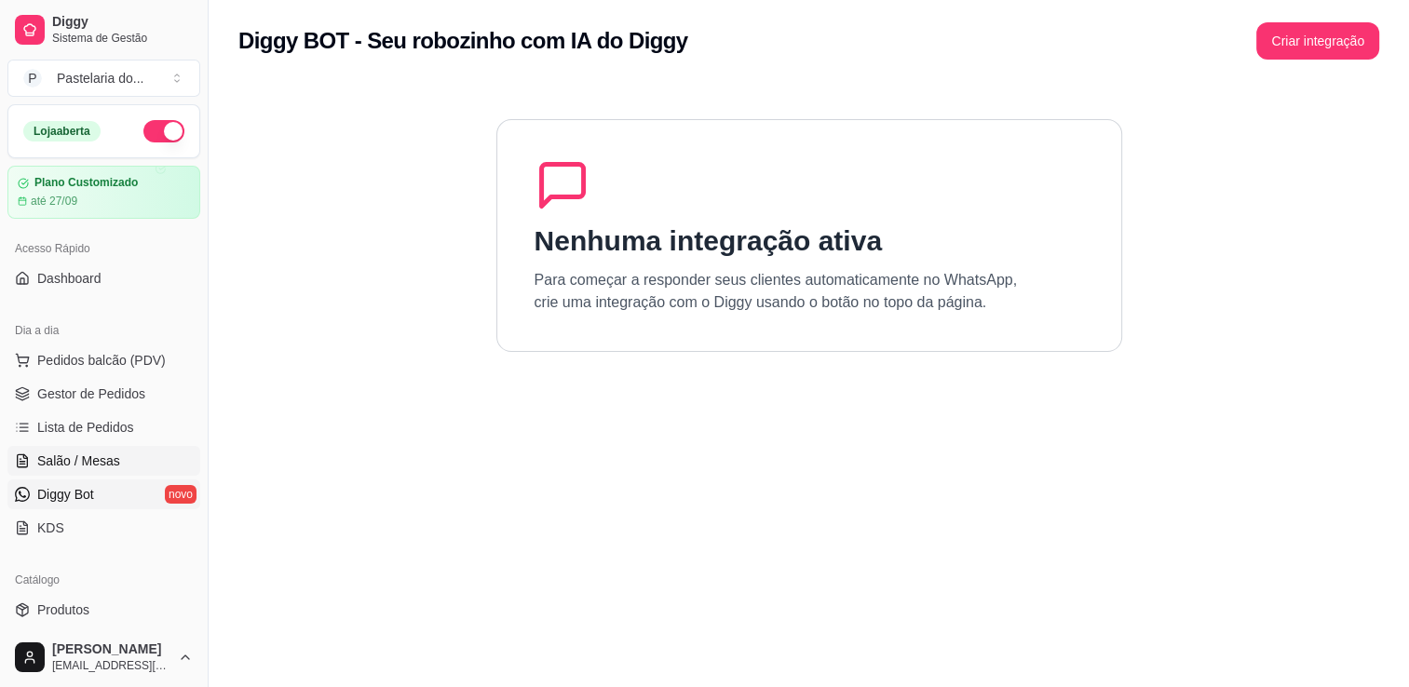
click at [144, 464] on link "Salão / Mesas" at bounding box center [103, 461] width 193 height 30
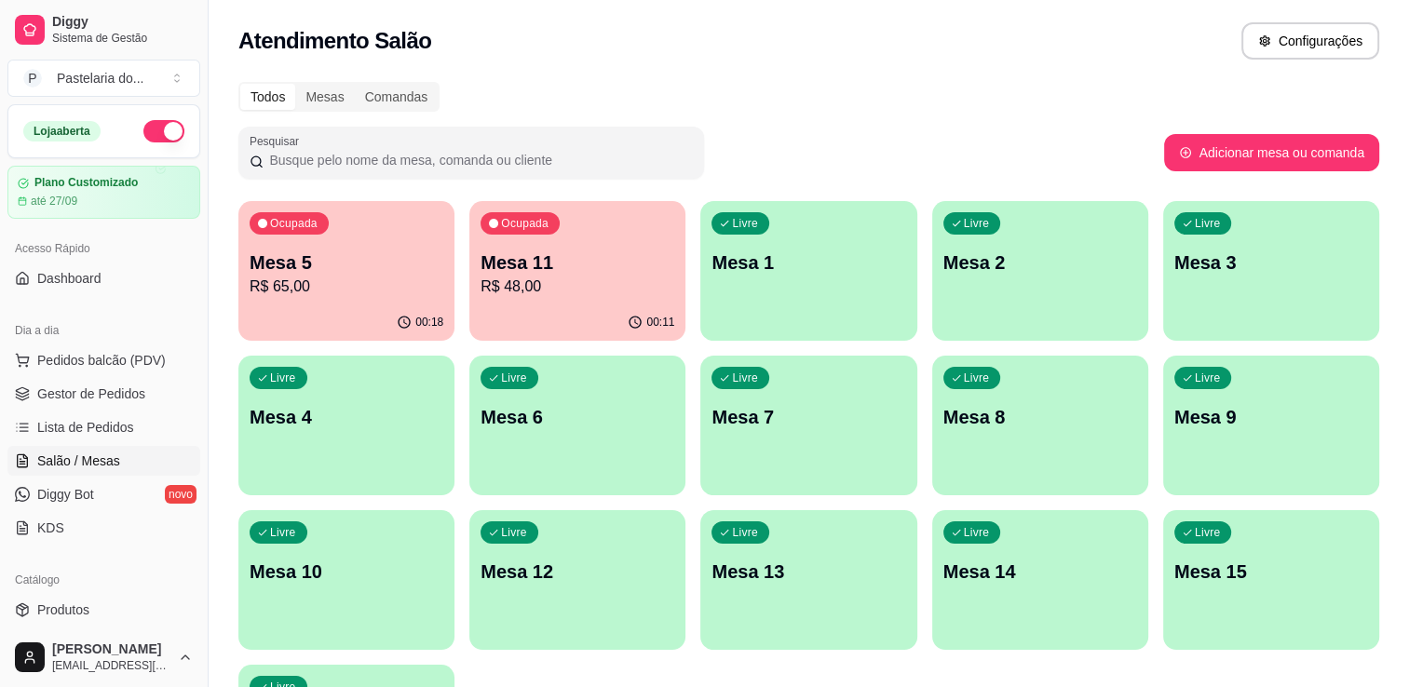
click at [292, 43] on h2 "Atendimento Salão" at bounding box center [334, 41] width 193 height 30
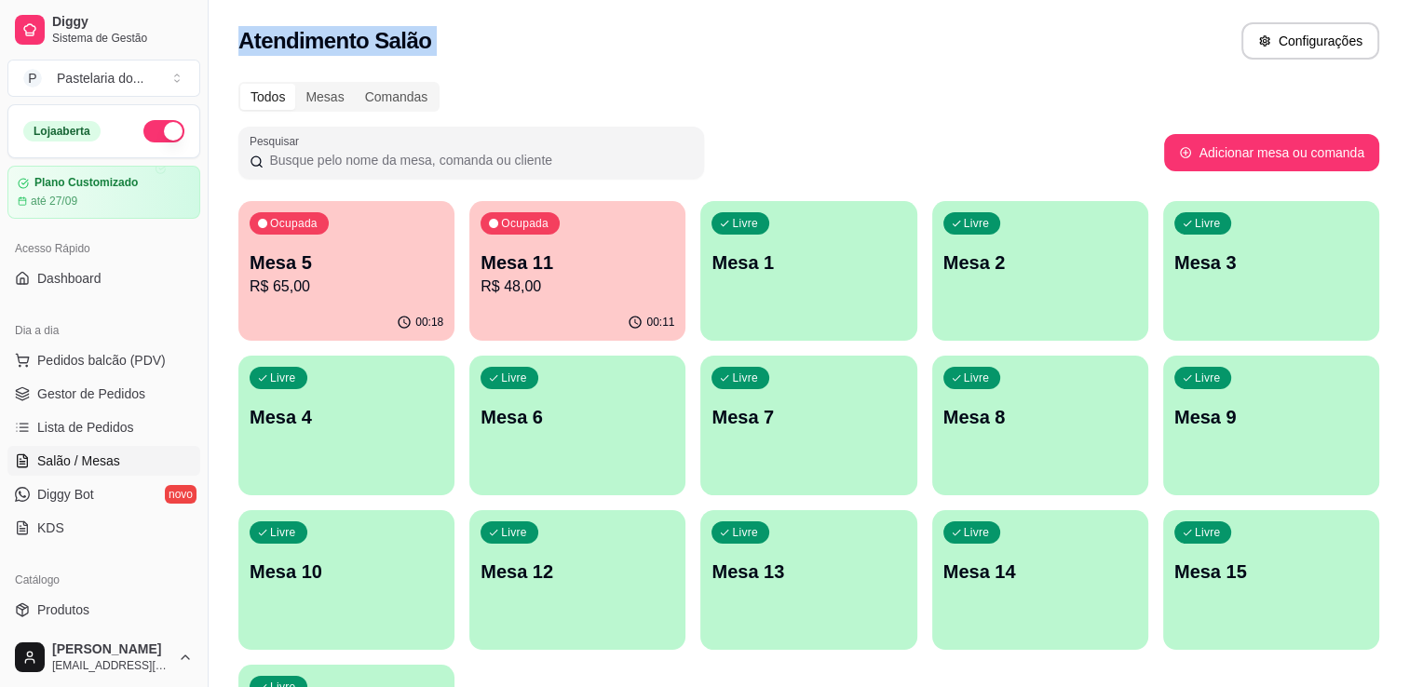
click at [292, 43] on h2 "Atendimento Salão" at bounding box center [334, 41] width 193 height 30
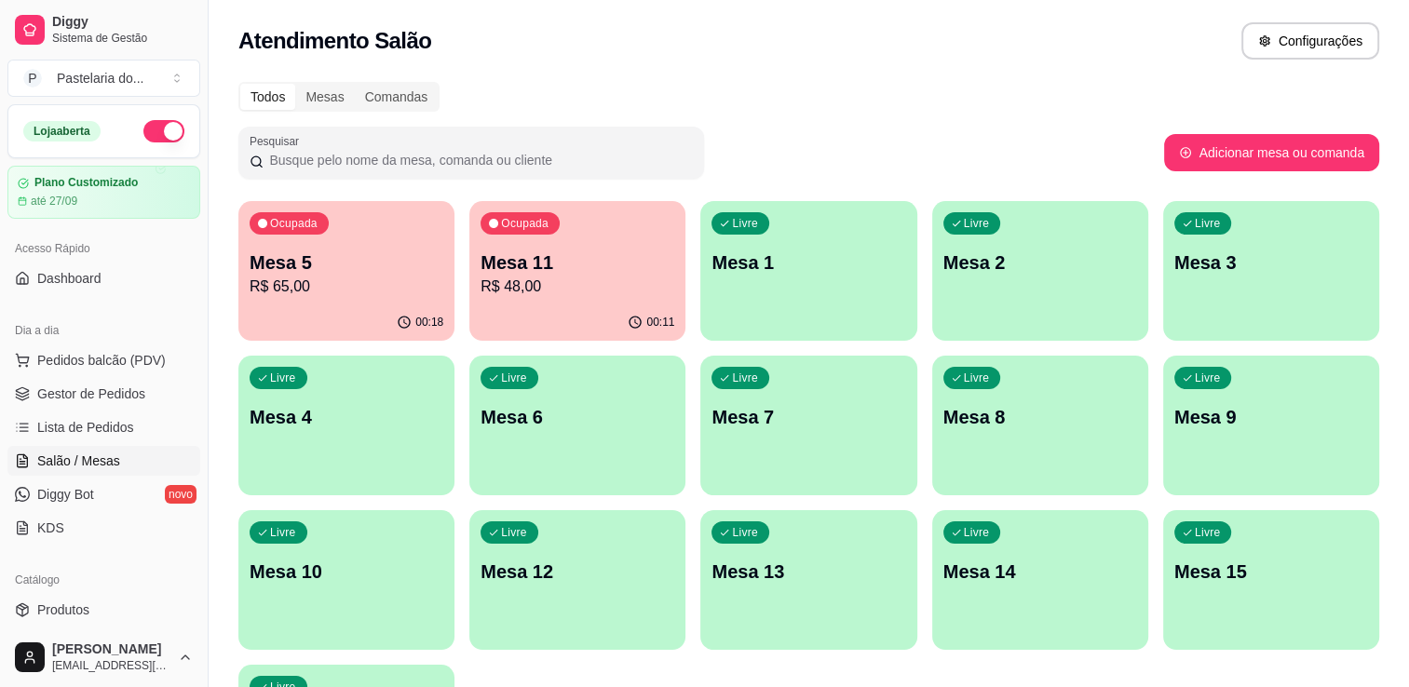
drag, startPoint x: 292, startPoint y: 43, endPoint x: 589, endPoint y: 88, distance: 299.5
click at [618, 81] on div "Todos Mesas Comandas Pesquisar Adicionar mesa ou comanda Ocupada Mesa 5 R$ 65,0…" at bounding box center [809, 449] width 1201 height 756
click at [292, 43] on h2 "Atendimento Salão" at bounding box center [334, 41] width 193 height 30
drag, startPoint x: 292, startPoint y: 43, endPoint x: 574, endPoint y: 68, distance: 282.4
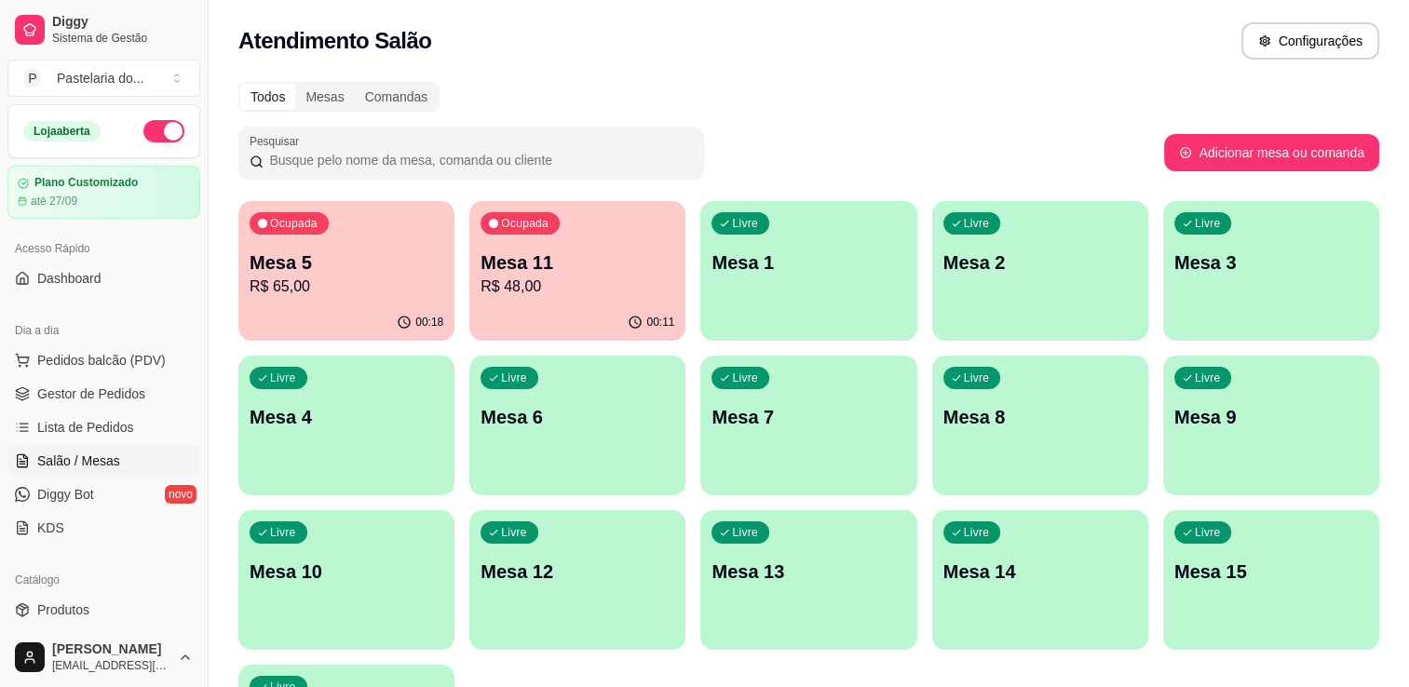
click at [574, 68] on div "Atendimento Salão Configurações" at bounding box center [809, 35] width 1201 height 71
click at [642, 292] on p "R$ 48,00" at bounding box center [578, 287] width 194 height 22
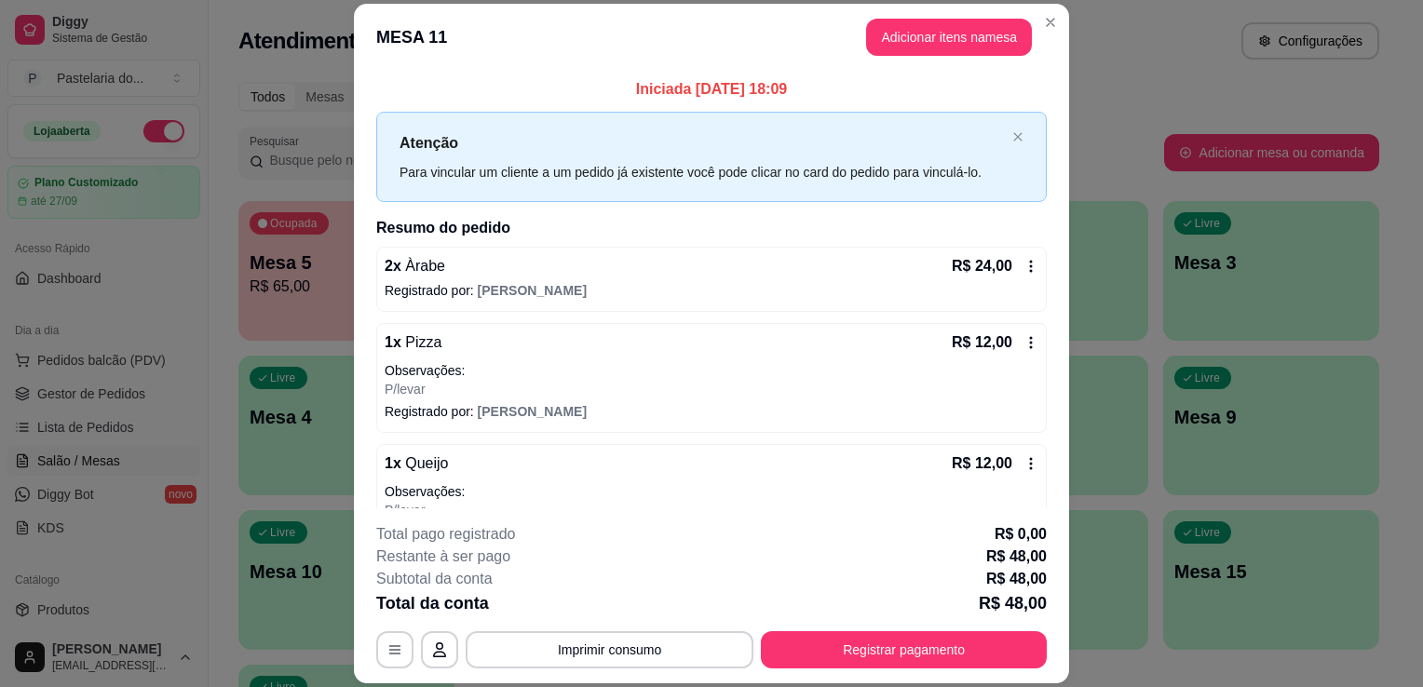
click at [981, 61] on header "MESA 11 Adicionar itens na mesa" at bounding box center [711, 37] width 715 height 67
click at [876, 33] on button "Adicionar itens na mesa" at bounding box center [949, 37] width 166 height 37
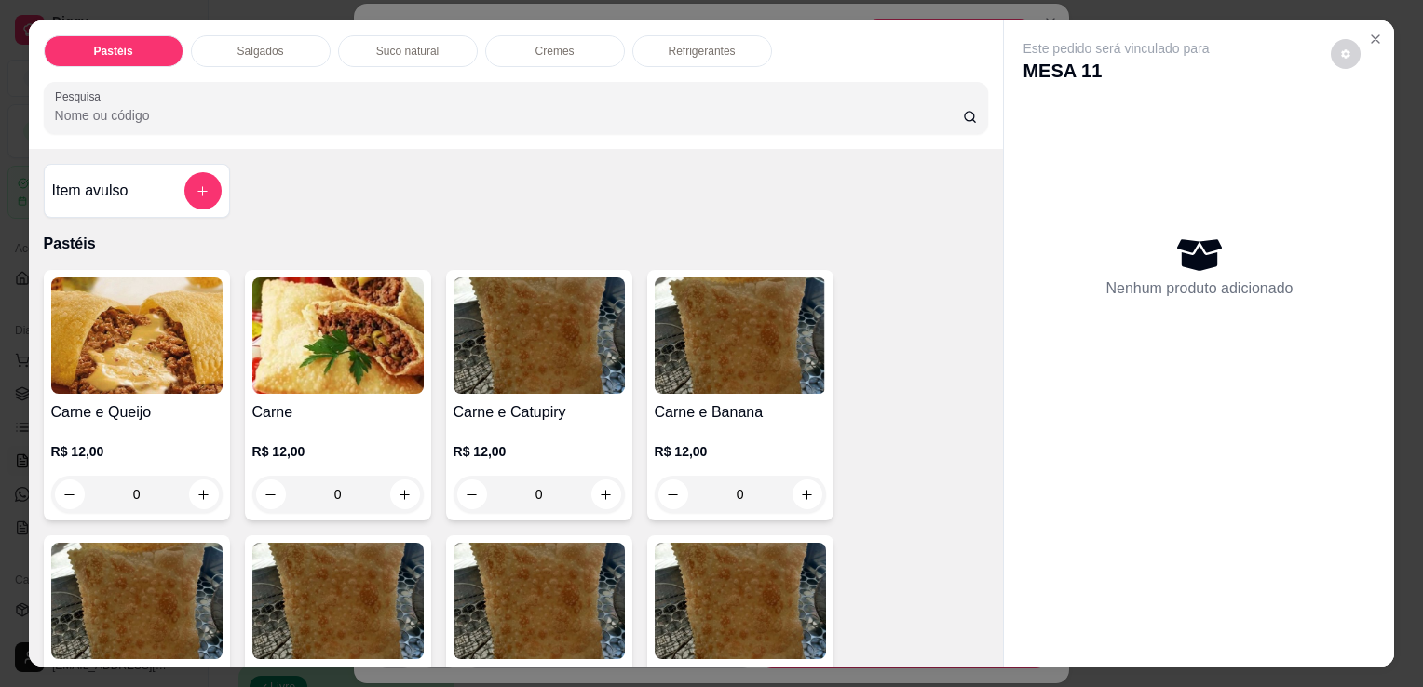
click at [704, 45] on p "Refrigerantes" at bounding box center [702, 51] width 67 height 15
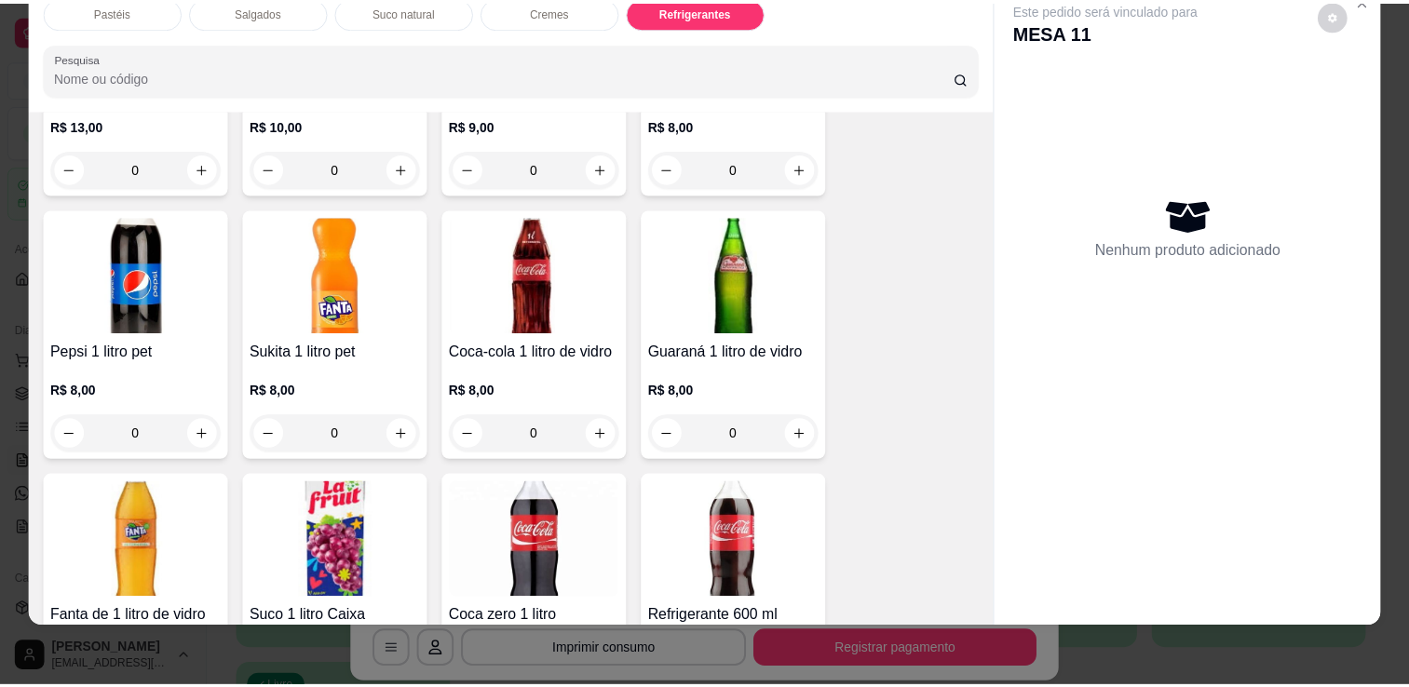
scroll to position [4862, 0]
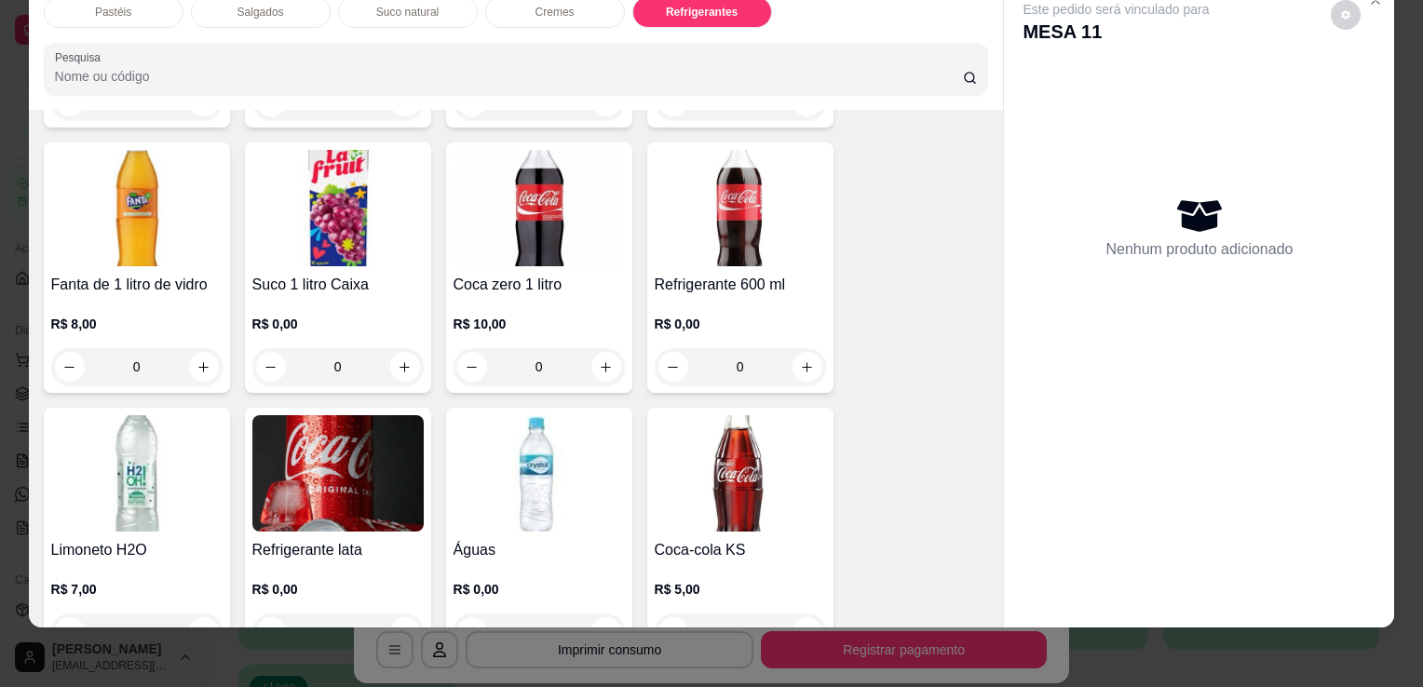
click at [719, 475] on img at bounding box center [740, 473] width 171 height 116
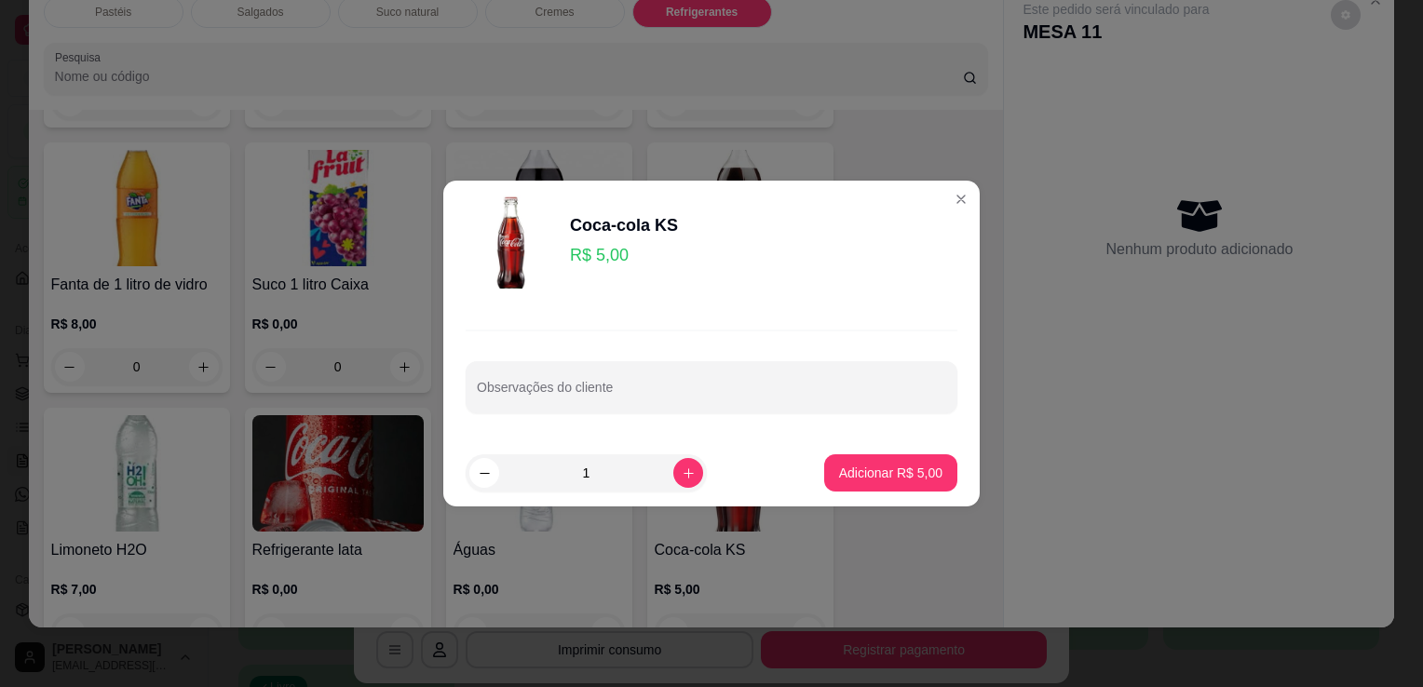
click at [906, 444] on footer "1 Adicionar R$ 5,00" at bounding box center [711, 473] width 536 height 67
click at [904, 466] on p "Adicionar R$ 5,00" at bounding box center [890, 473] width 103 height 19
type input "1"
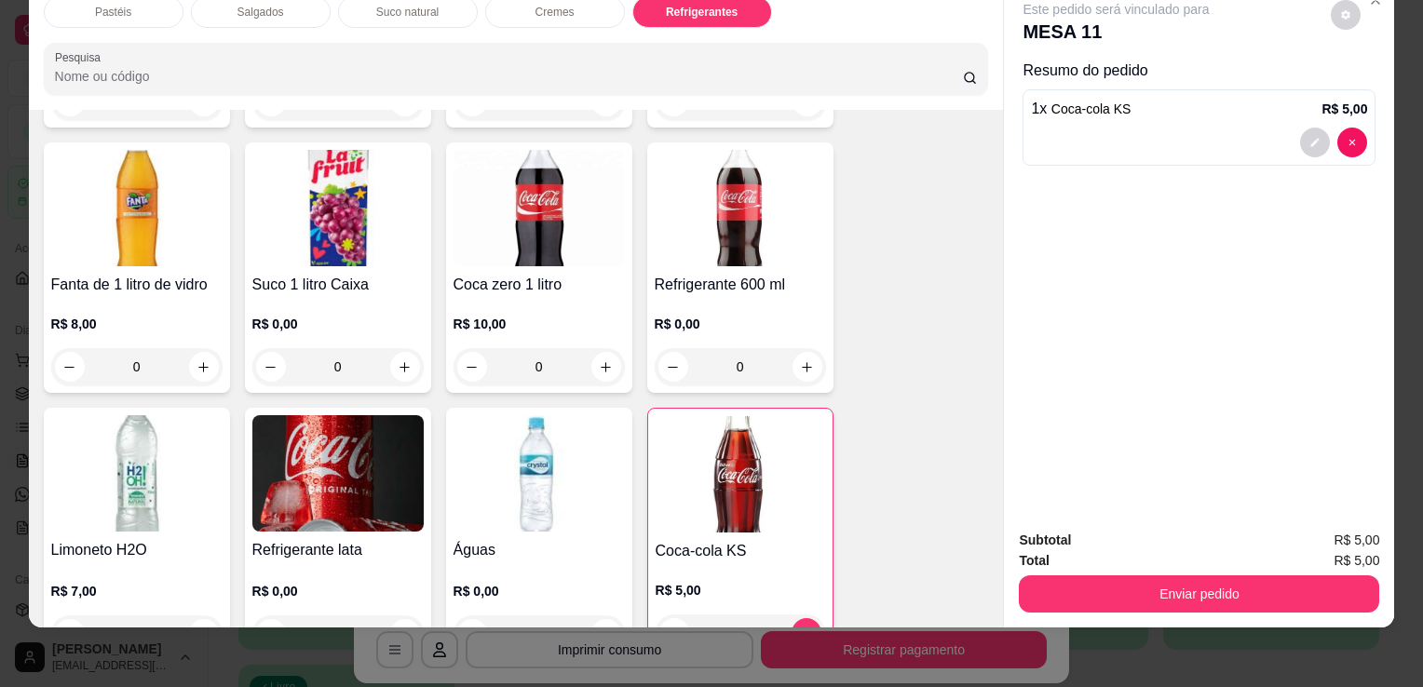
drag, startPoint x: 1096, startPoint y: 538, endPoint x: 1109, endPoint y: 564, distance: 29.2
click at [1098, 550] on div "Total R$ 5,00" at bounding box center [1199, 560] width 360 height 20
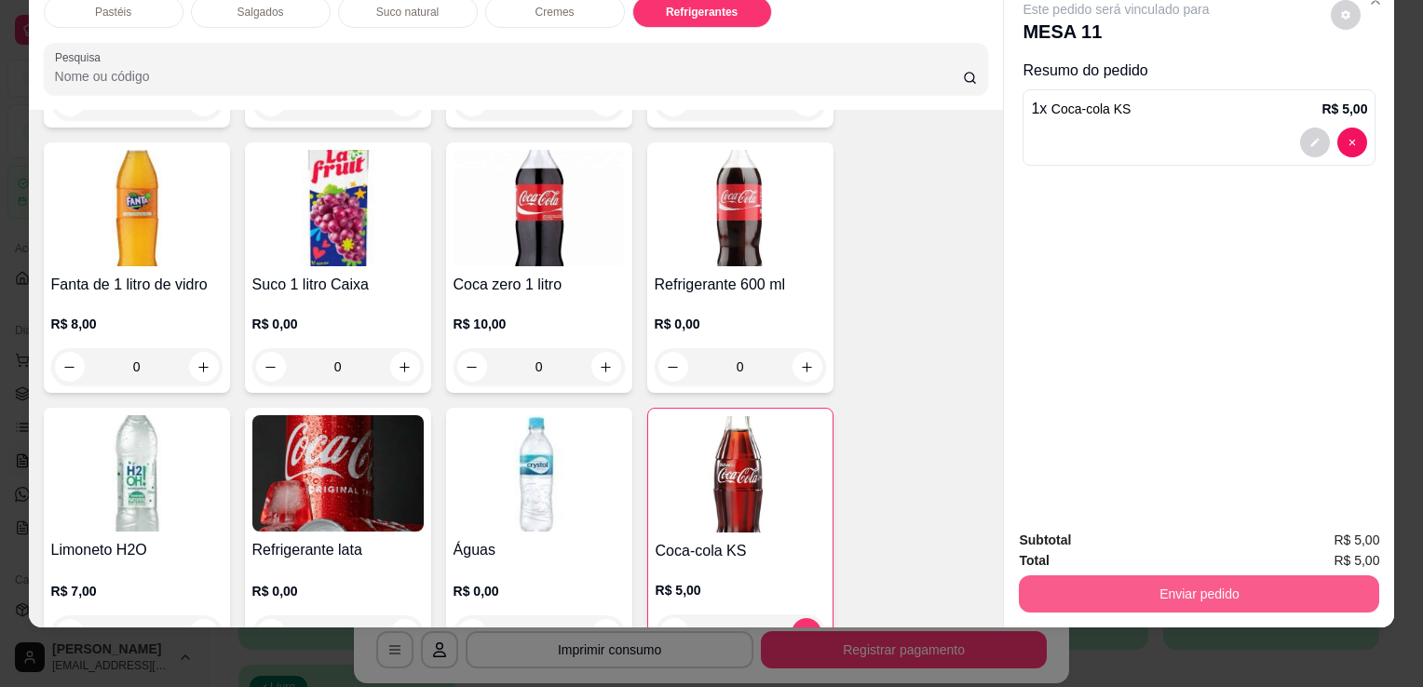
click at [1114, 576] on button "Enviar pedido" at bounding box center [1199, 594] width 360 height 37
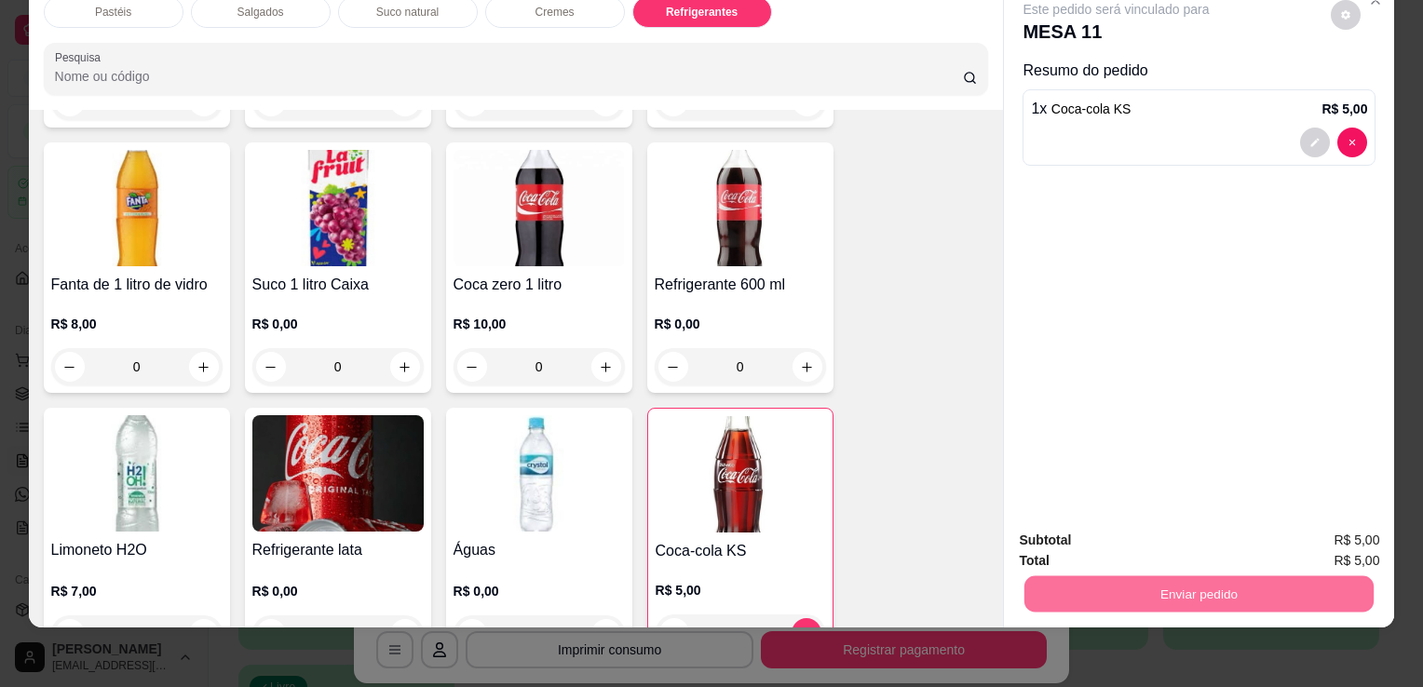
click at [1346, 535] on button "Enviar pedido" at bounding box center [1331, 534] width 102 height 34
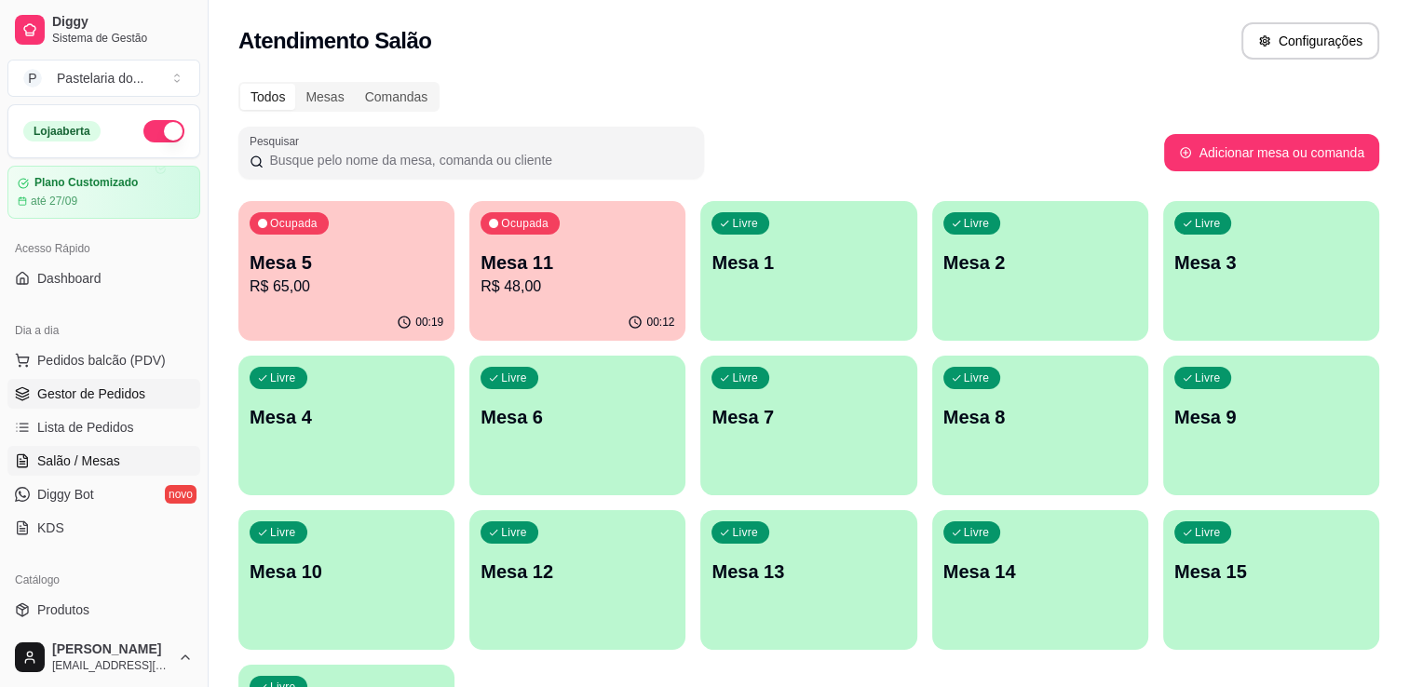
click at [118, 393] on span "Gestor de Pedidos" at bounding box center [91, 394] width 108 height 19
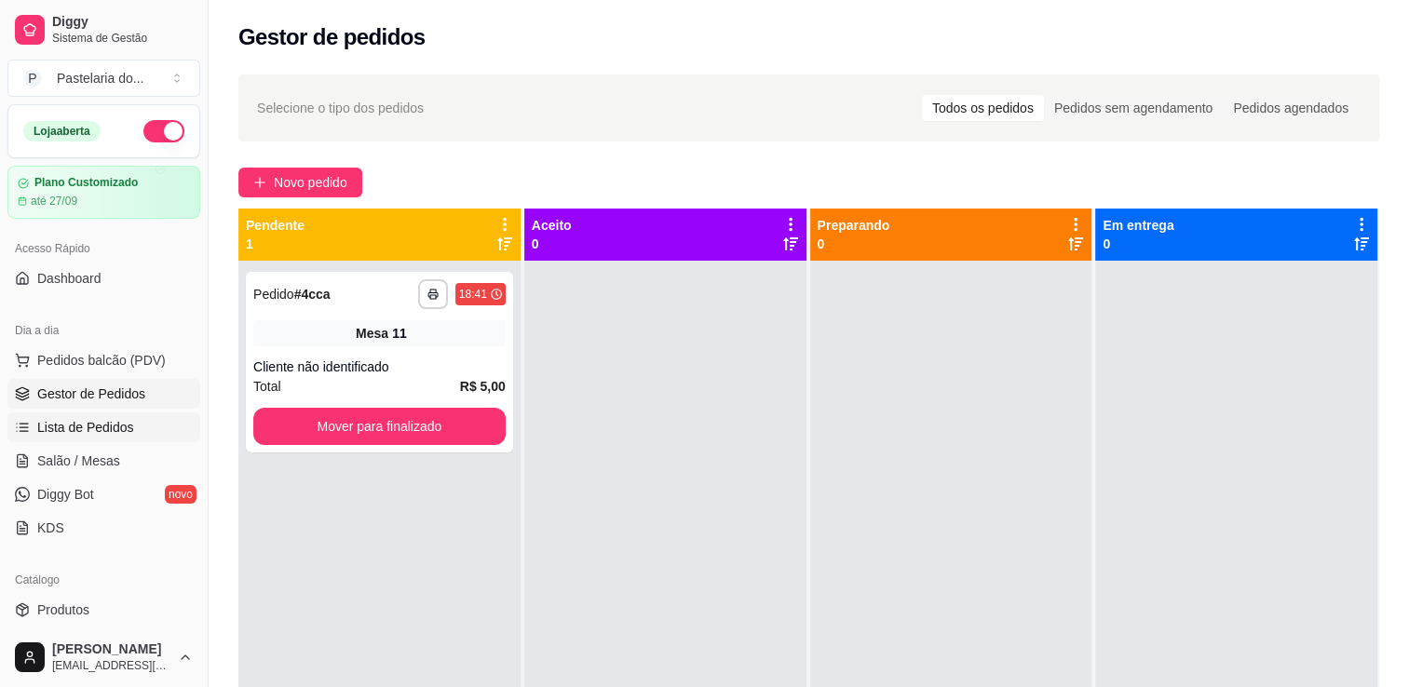
click at [88, 426] on span "Lista de Pedidos" at bounding box center [85, 427] width 97 height 19
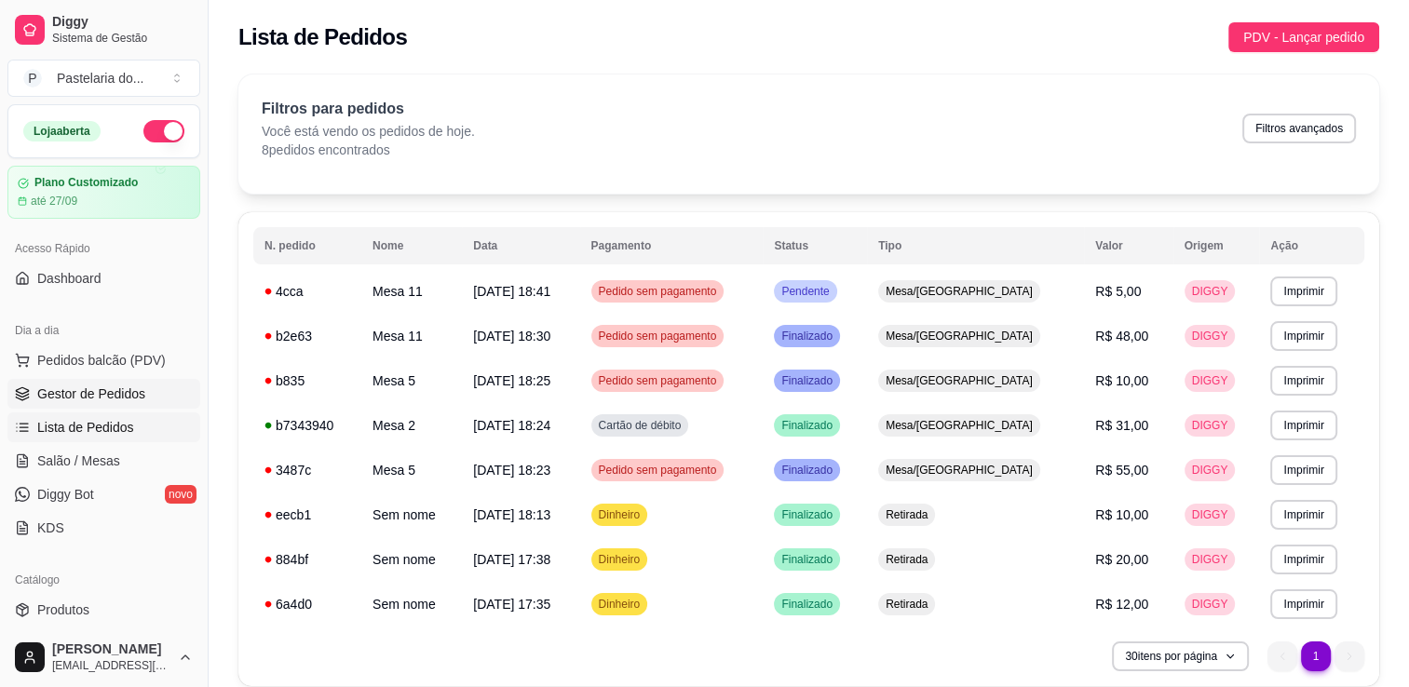
click at [162, 394] on link "Gestor de Pedidos" at bounding box center [103, 394] width 193 height 30
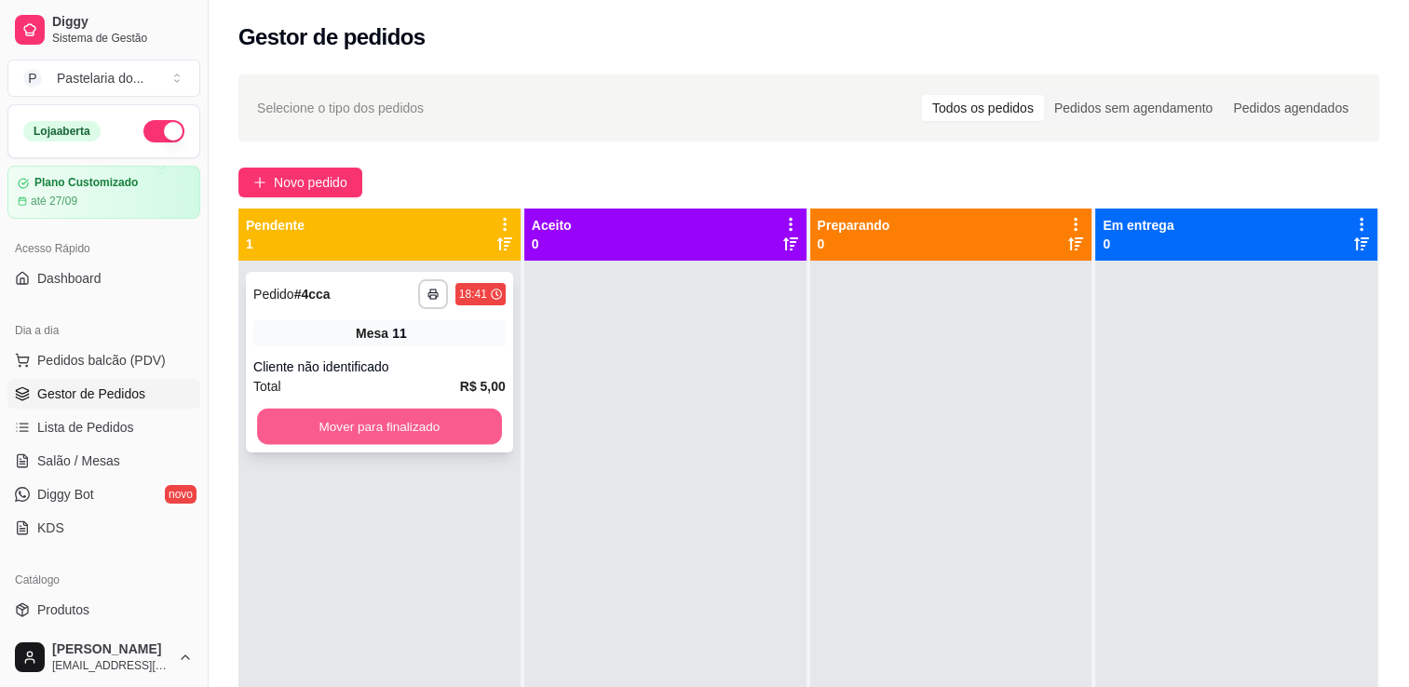
click at [390, 423] on button "Mover para finalizado" at bounding box center [379, 427] width 245 height 36
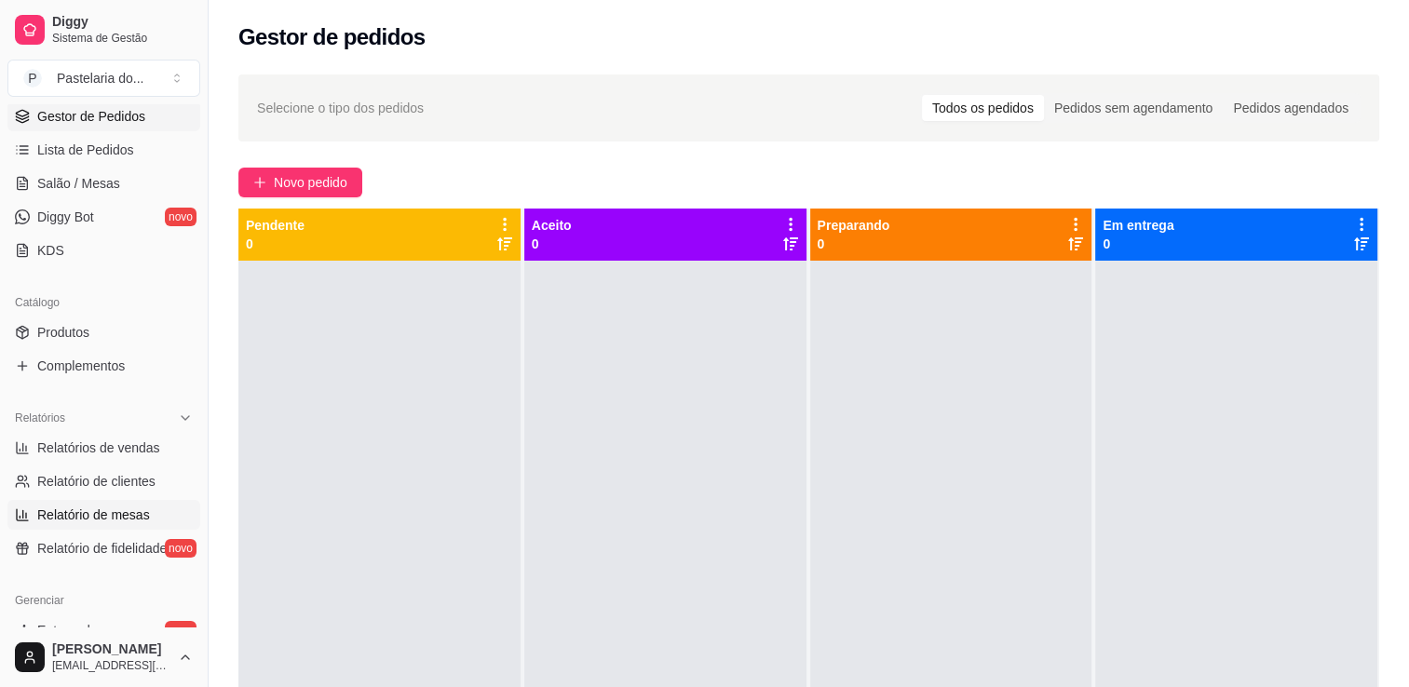
scroll to position [559, 0]
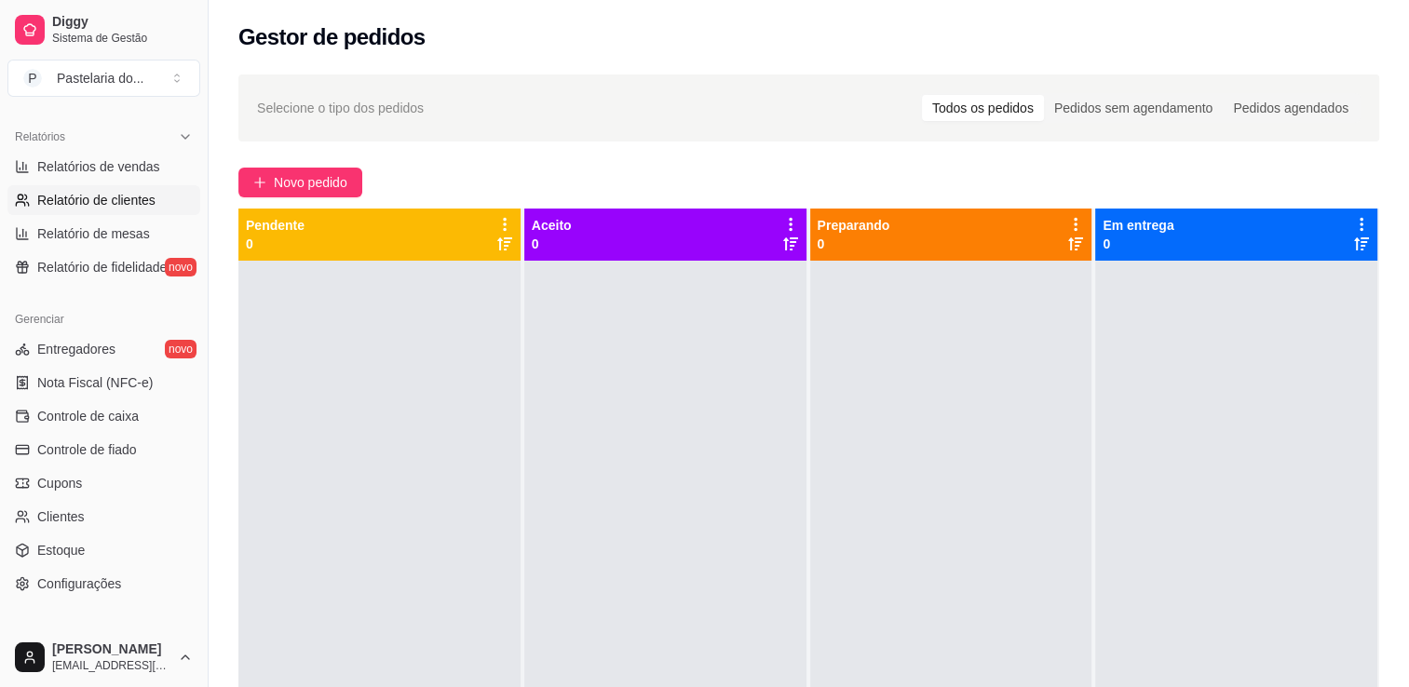
click at [131, 197] on span "Relatório de clientes" at bounding box center [96, 200] width 118 height 19
select select "30"
select select "HIGHEST_TOTAL_SPENT_WITH_ORDERS"
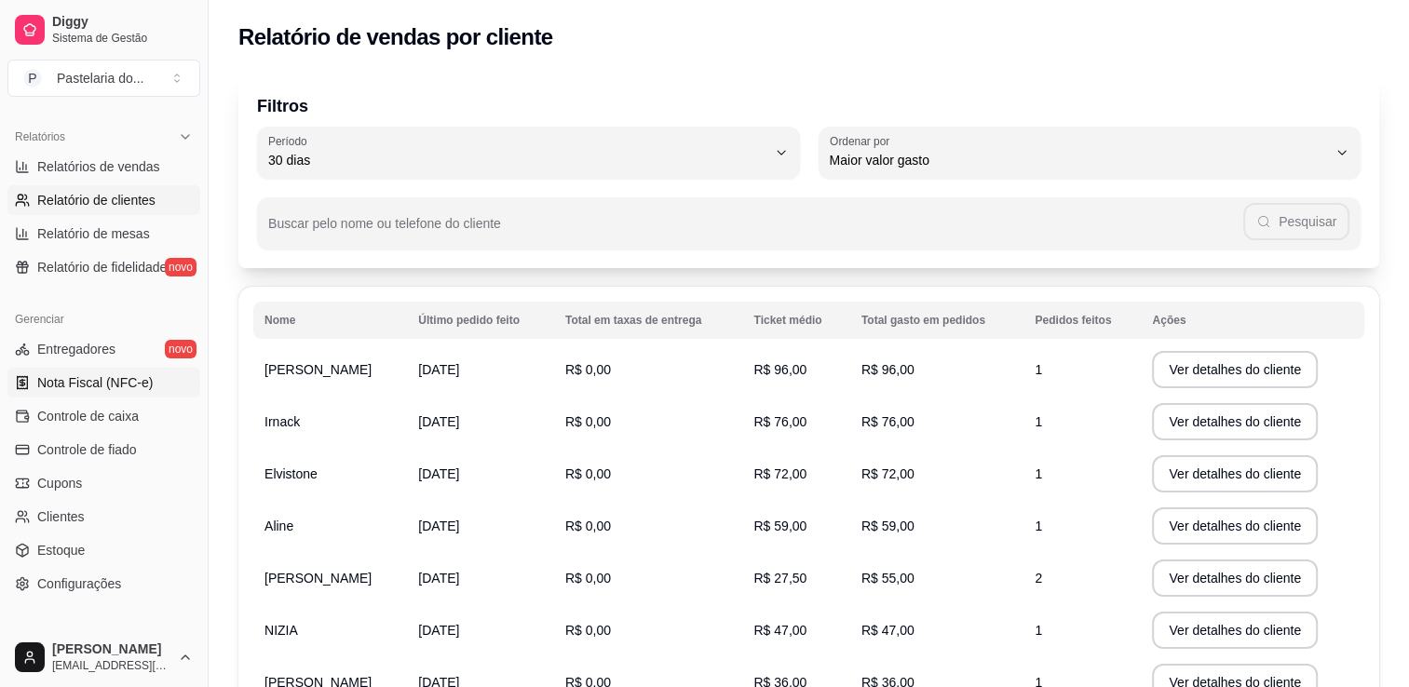
click at [117, 386] on span "Nota Fiscal (NFC-e)" at bounding box center [94, 382] width 115 height 19
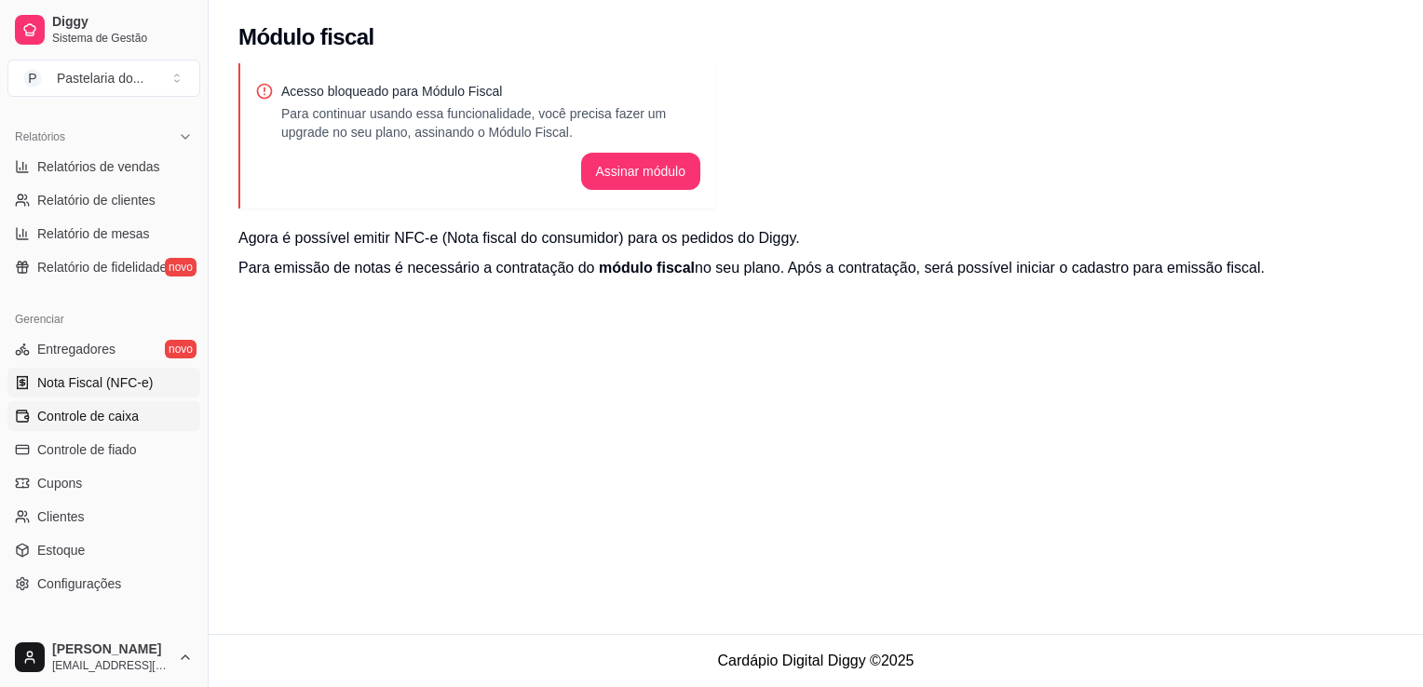
click at [118, 409] on span "Controle de caixa" at bounding box center [88, 416] width 102 height 19
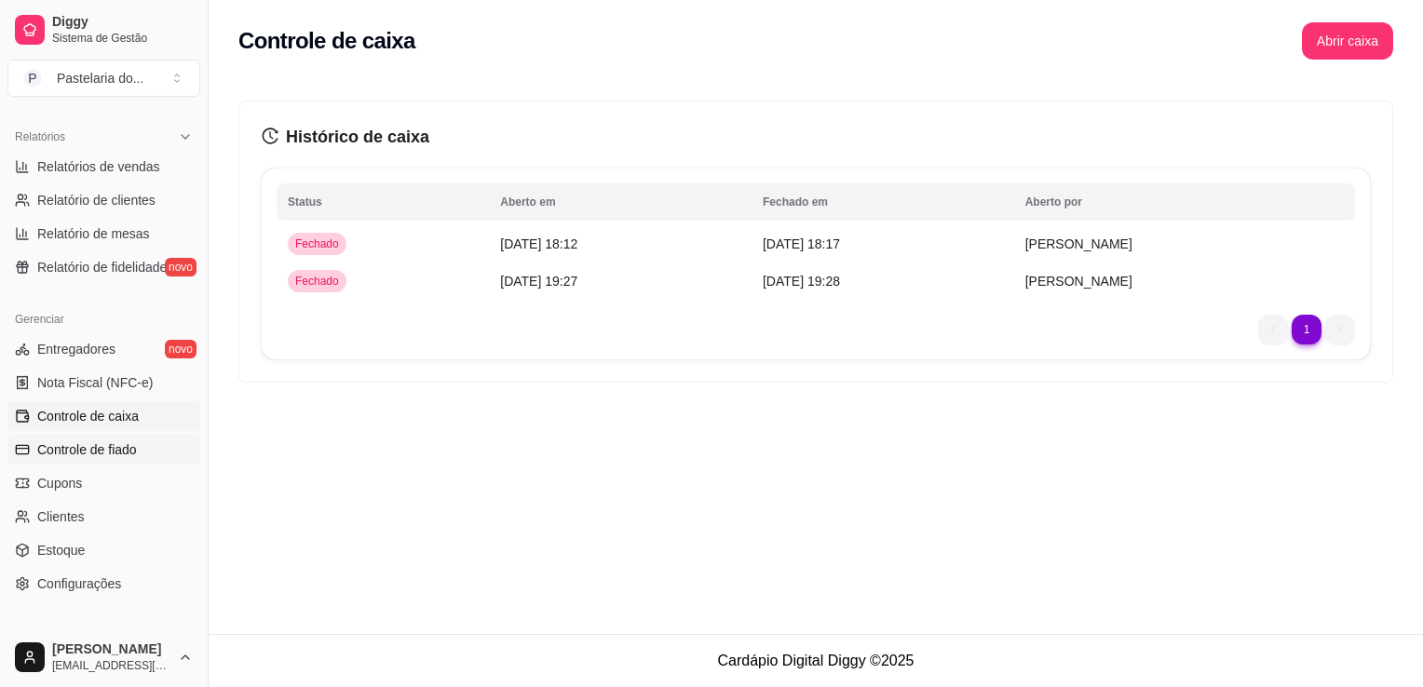
click at [125, 445] on span "Controle de fiado" at bounding box center [87, 450] width 100 height 19
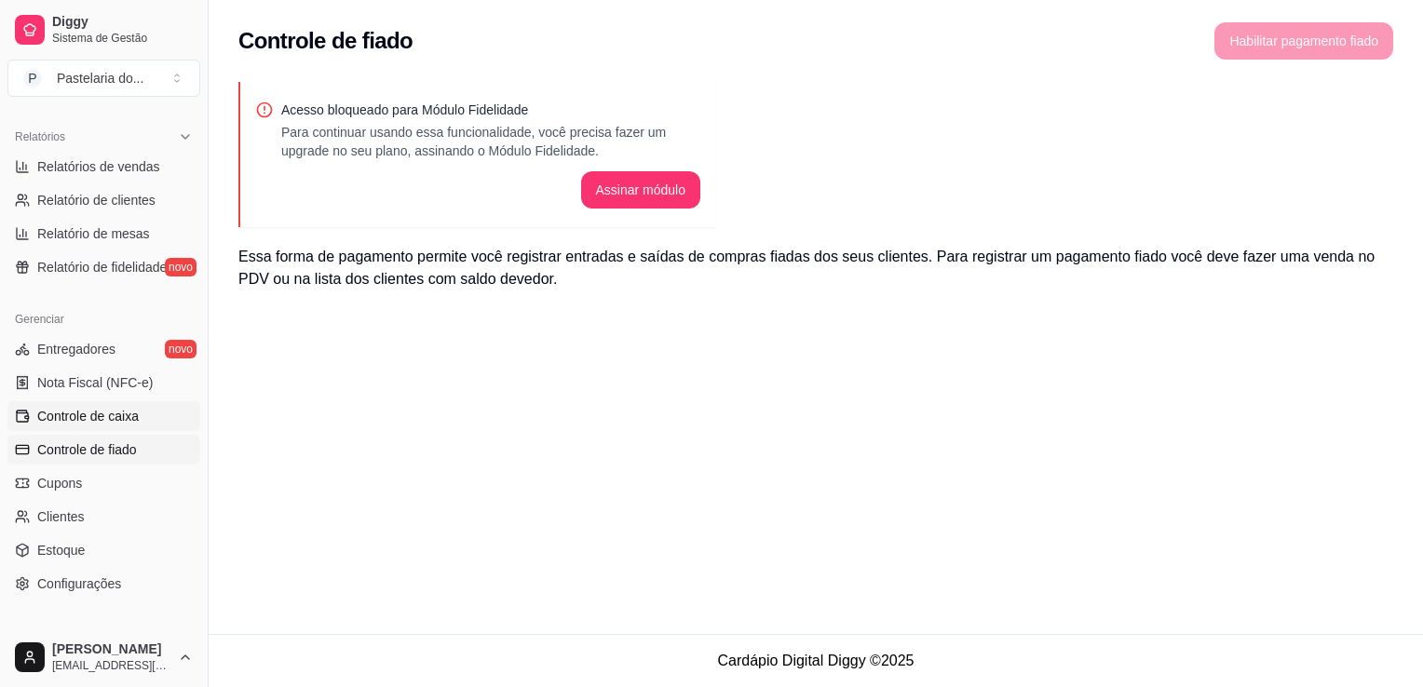
click at [140, 404] on link "Controle de caixa" at bounding box center [103, 416] width 193 height 30
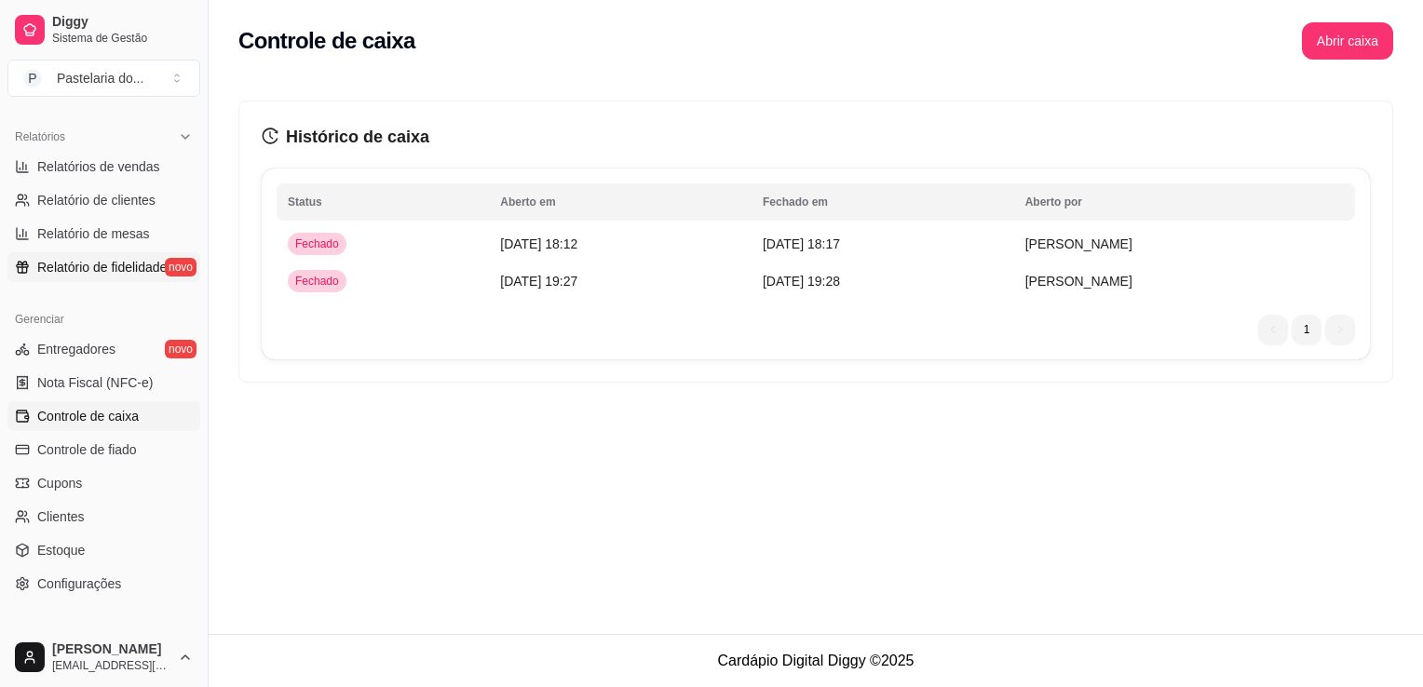
click at [70, 264] on span "Relatório de fidelidade" at bounding box center [101, 267] width 129 height 19
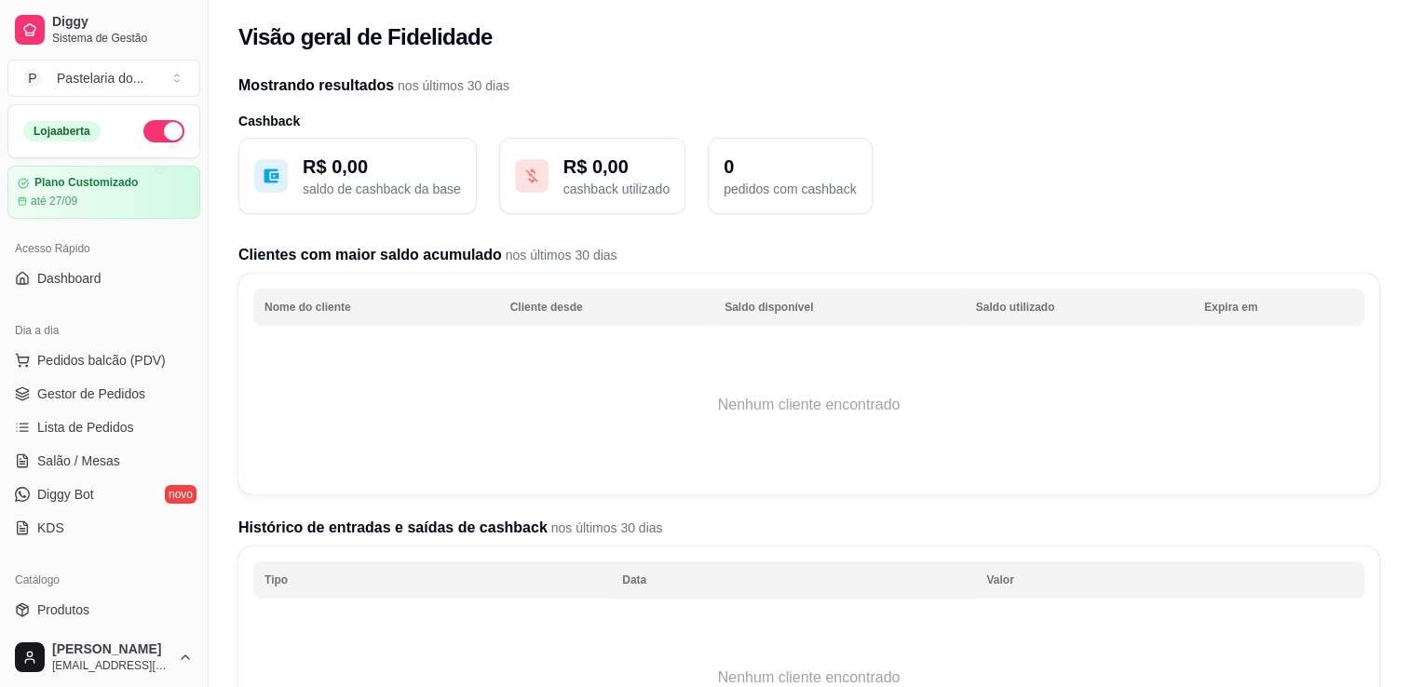
click at [332, 146] on div "R$ 0,00 saldo de cashback da base" at bounding box center [357, 176] width 238 height 76
click at [342, 162] on p "R$ 0,00" at bounding box center [382, 167] width 158 height 26
click at [542, 169] on div at bounding box center [532, 176] width 34 height 34
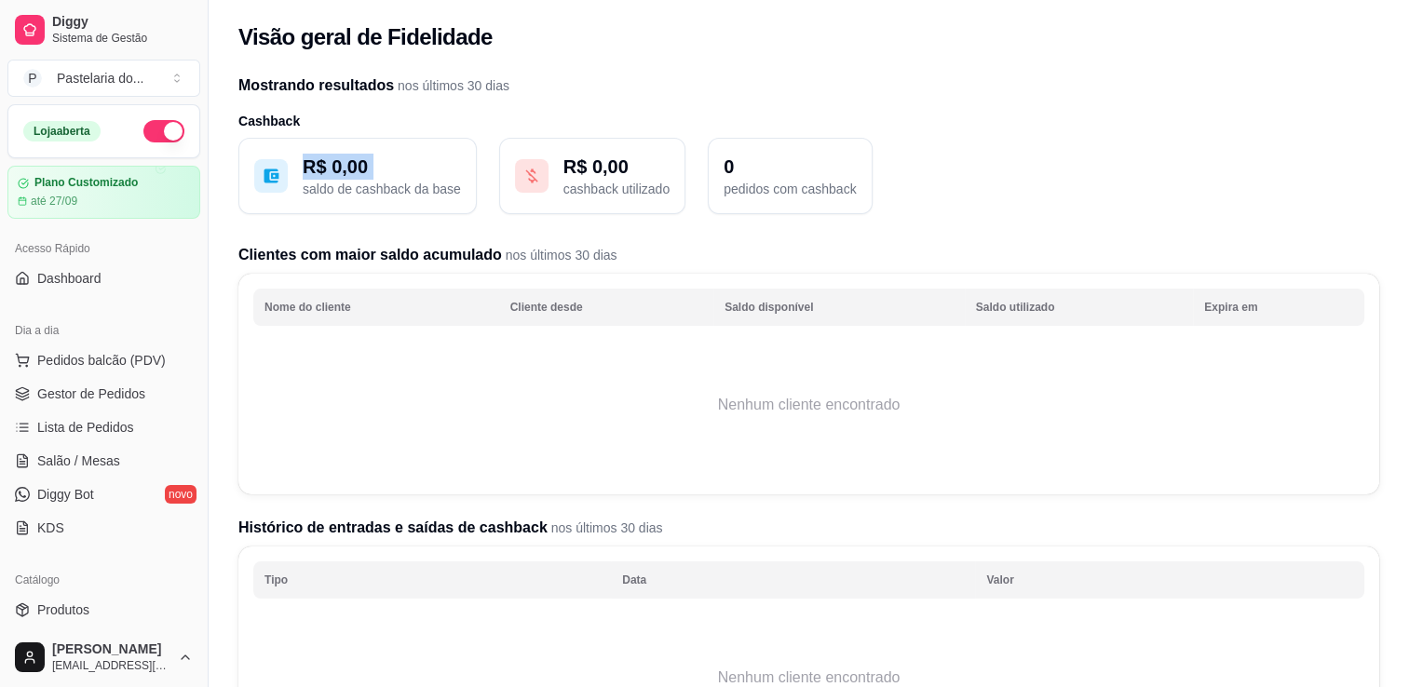
click at [630, 171] on p "R$ 0,00" at bounding box center [616, 167] width 106 height 26
click at [525, 174] on icon at bounding box center [532, 176] width 19 height 19
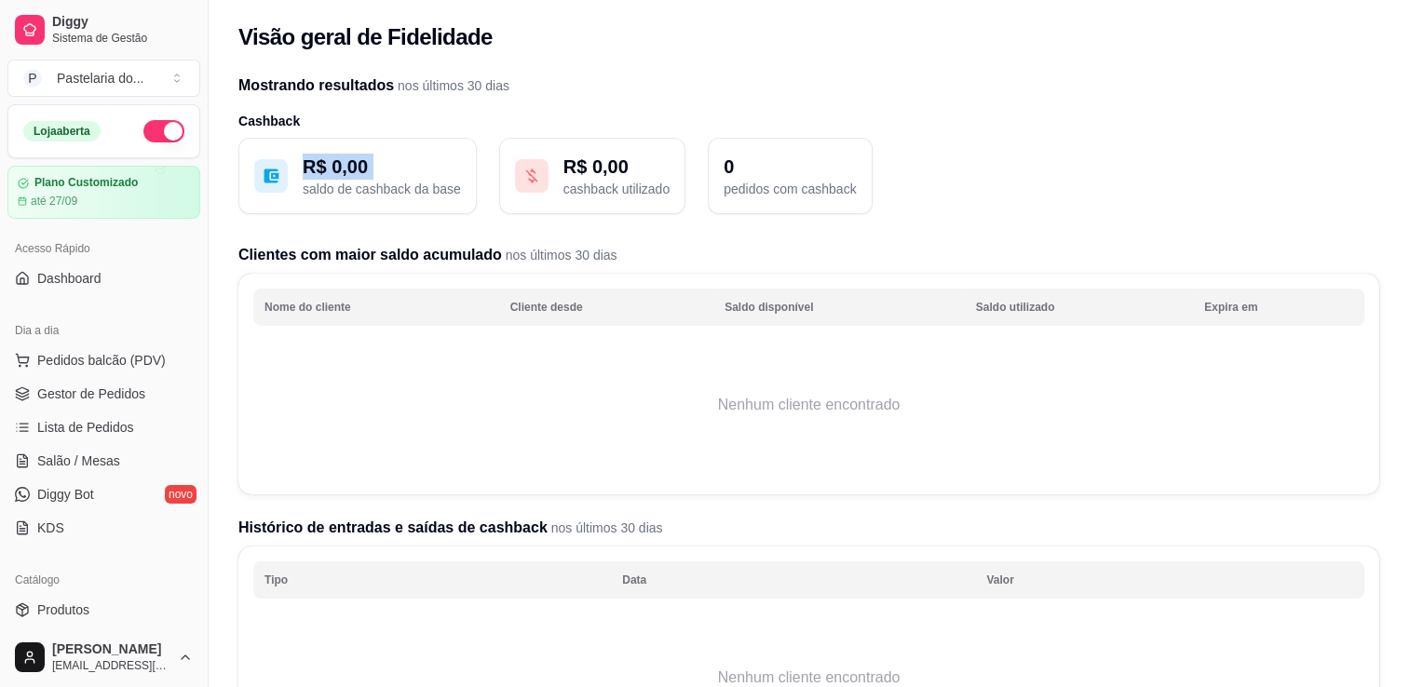
click at [525, 174] on icon at bounding box center [532, 176] width 19 height 19
click at [638, 147] on button "R$ 0,00 cashback utilizado" at bounding box center [592, 176] width 186 height 76
click at [631, 171] on p "R$ 0,00" at bounding box center [616, 167] width 106 height 26
click at [691, 115] on h3 "Cashback" at bounding box center [808, 121] width 1141 height 19
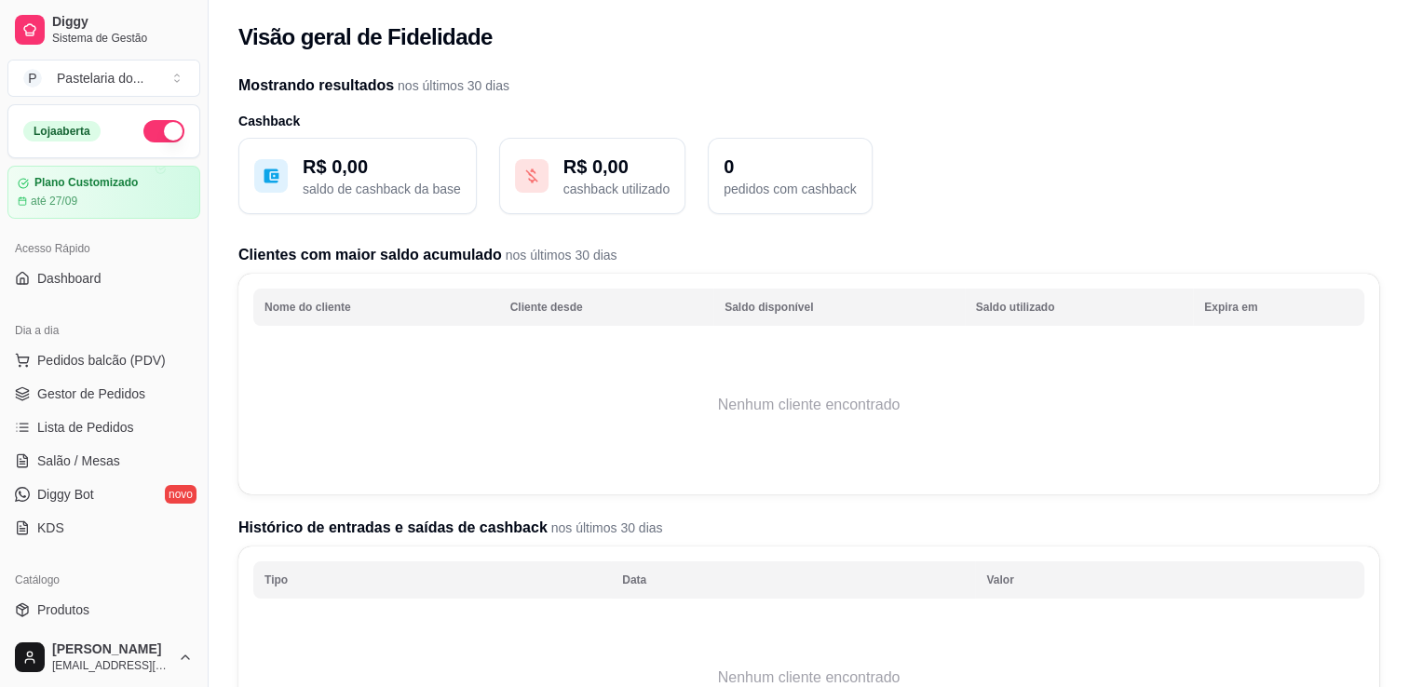
click at [691, 115] on h3 "Cashback" at bounding box center [808, 121] width 1141 height 19
click at [258, 115] on h3 "Cashback" at bounding box center [808, 121] width 1141 height 19
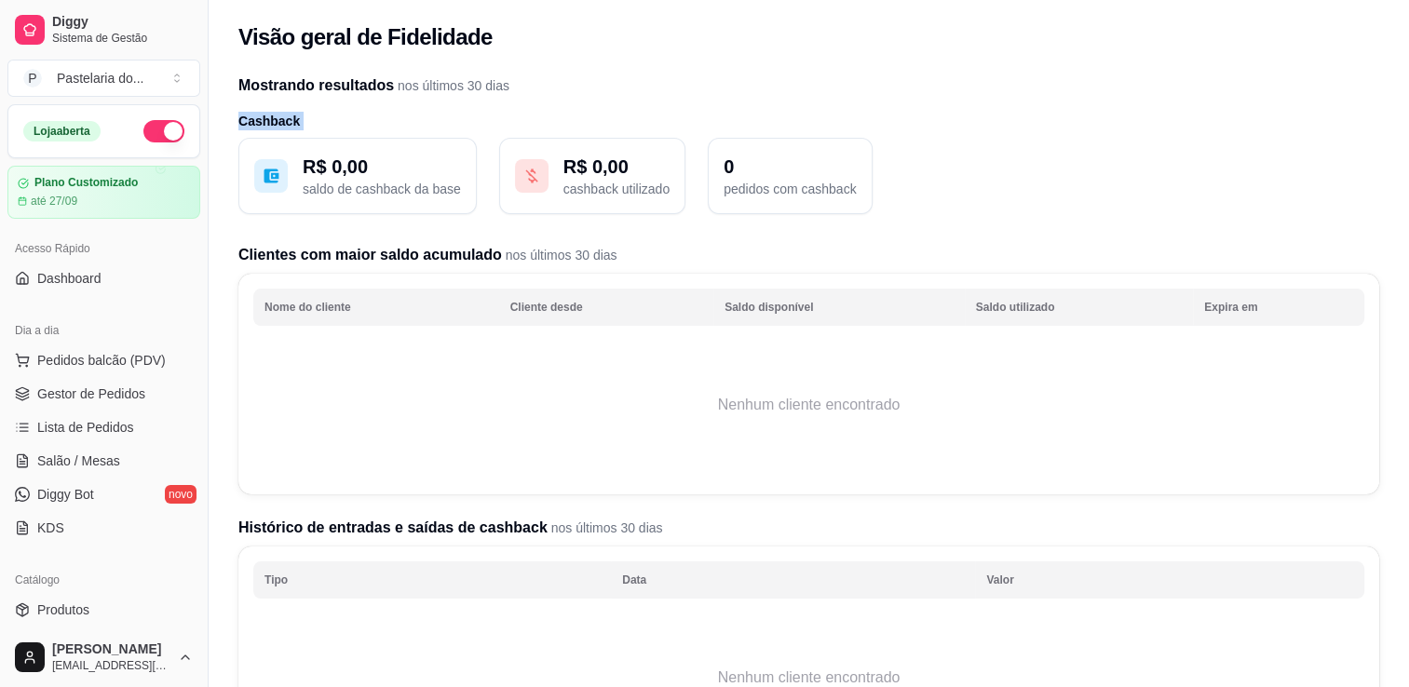
copy div "Cashback"
click at [326, 91] on h2 "Mostrando resultados nos últimos 30 dias" at bounding box center [808, 86] width 1141 height 22
click at [332, 88] on h2 "Mostrando resultados nos últimos 30 dias" at bounding box center [808, 86] width 1141 height 22
click at [332, 91] on h2 "Mostrando resultados nos últimos 30 dias" at bounding box center [808, 86] width 1141 height 22
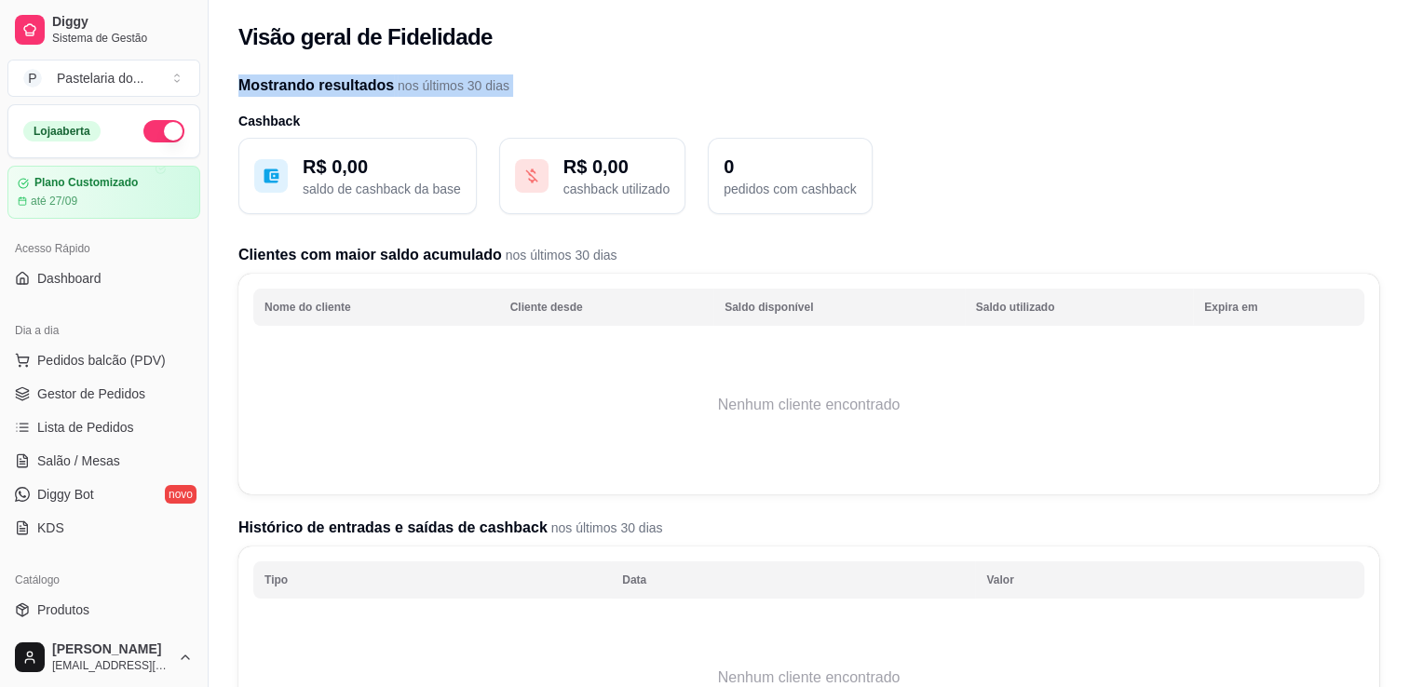
click at [332, 91] on h2 "Mostrando resultados nos últimos 30 dias" at bounding box center [808, 86] width 1141 height 22
drag, startPoint x: 332, startPoint y: 91, endPoint x: 544, endPoint y: 80, distance: 212.6
click at [544, 80] on h2 "Mostrando resultados nos últimos 30 dias" at bounding box center [808, 86] width 1141 height 22
click at [428, 26] on h2 "Visão geral de Fidelidade" at bounding box center [365, 37] width 254 height 30
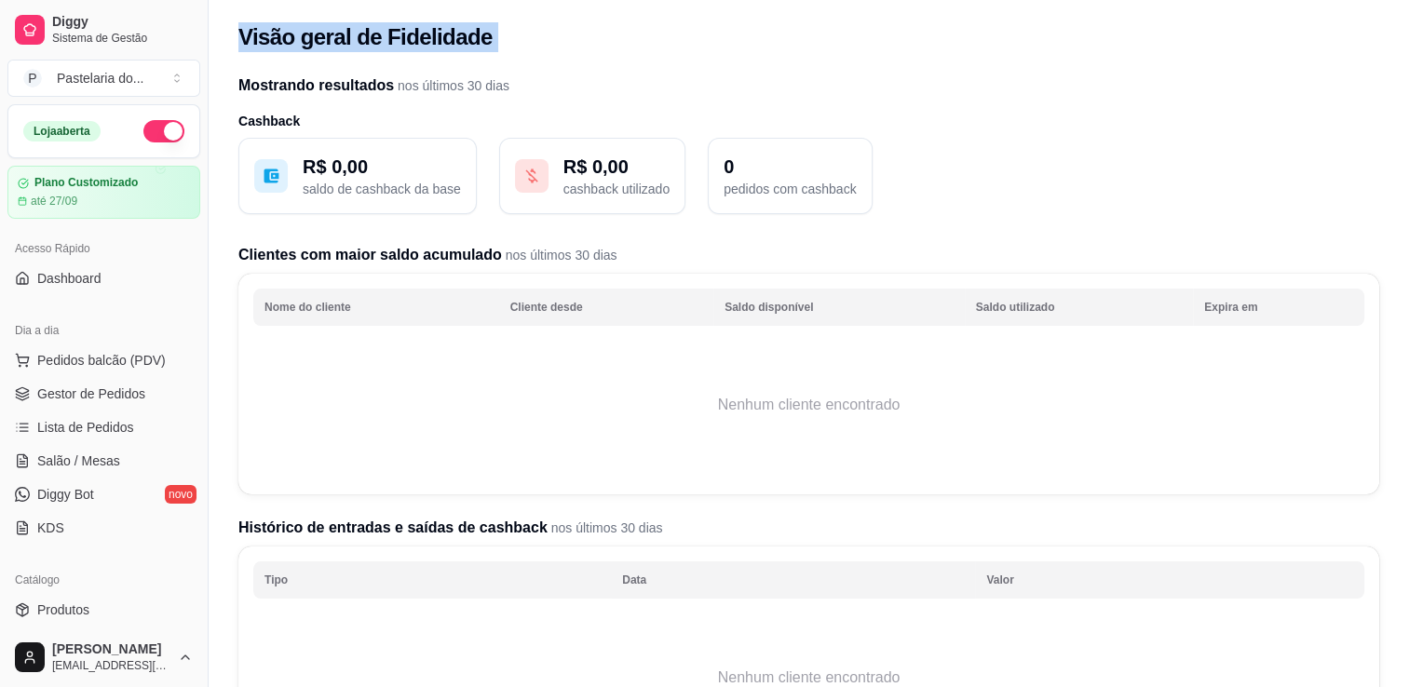
click at [428, 26] on h2 "Visão geral de Fidelidade" at bounding box center [365, 37] width 254 height 30
drag, startPoint x: 428, startPoint y: 26, endPoint x: 644, endPoint y: 80, distance: 221.8
click at [644, 80] on h2 "Mostrando resultados nos últimos 30 dias" at bounding box center [808, 86] width 1141 height 22
click at [772, 195] on p "pedidos com cashback" at bounding box center [790, 189] width 132 height 19
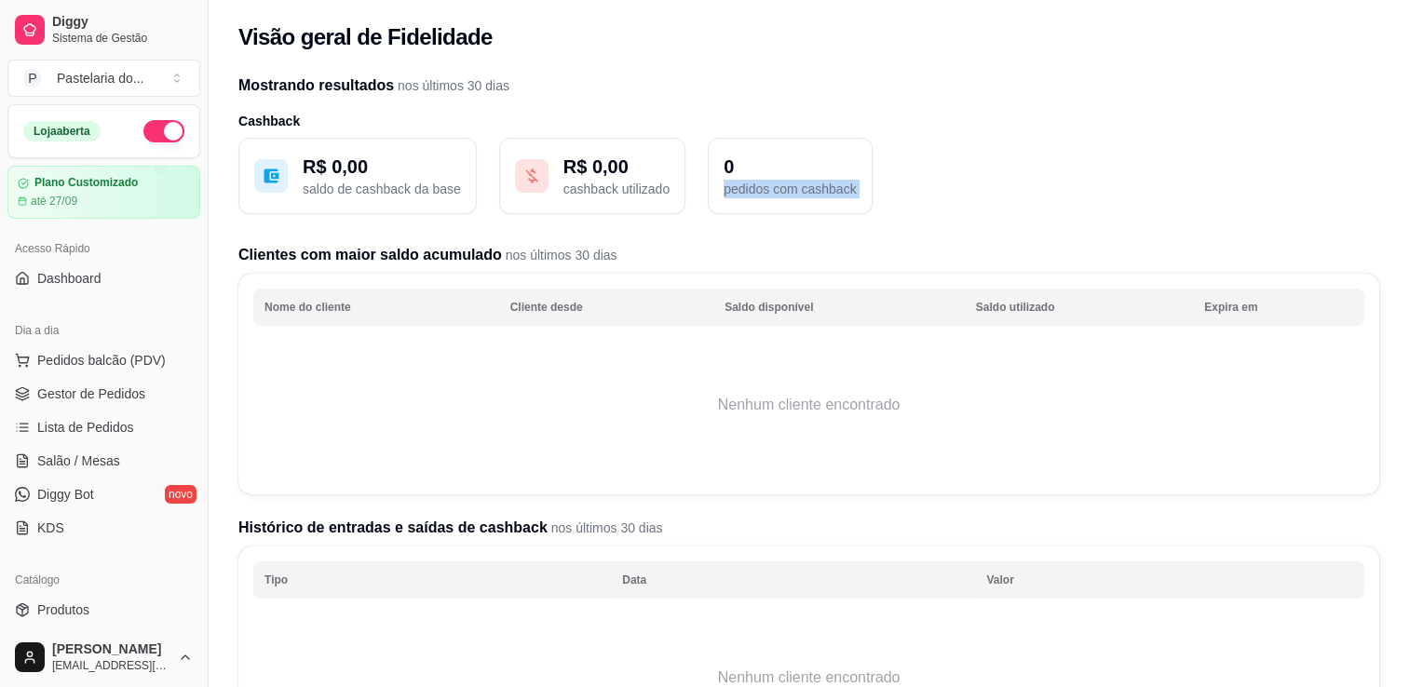
click at [772, 195] on p "pedidos com cashback" at bounding box center [790, 189] width 132 height 19
drag, startPoint x: 772, startPoint y: 195, endPoint x: 759, endPoint y: 129, distance: 66.5
click at [759, 129] on h3 "Cashback" at bounding box center [808, 121] width 1141 height 19
click at [295, 255] on h2 "Clientes com maior saldo acumulado nos últimos 30 dias" at bounding box center [808, 255] width 1141 height 22
click at [295, 254] on h2 "Clientes com maior saldo acumulado nos últimos 30 dias" at bounding box center [808, 255] width 1141 height 22
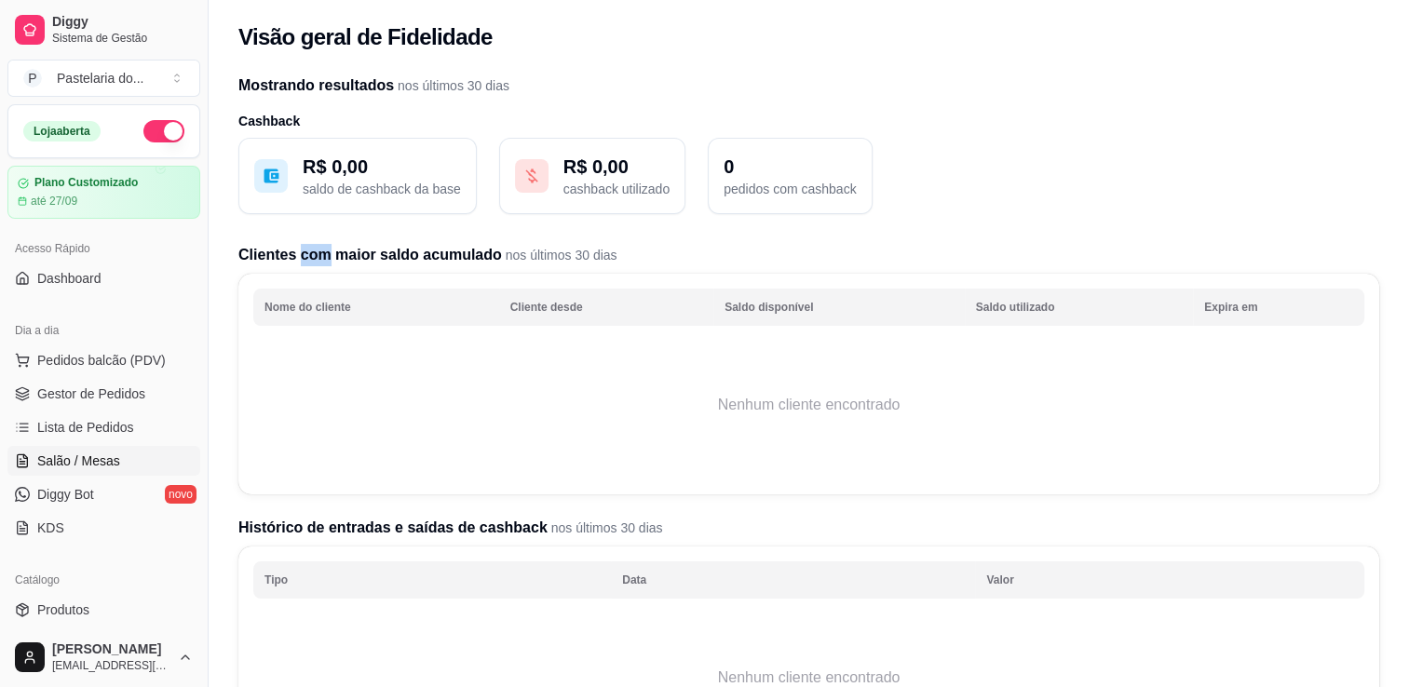
click at [75, 456] on span "Salão / Mesas" at bounding box center [78, 461] width 83 height 19
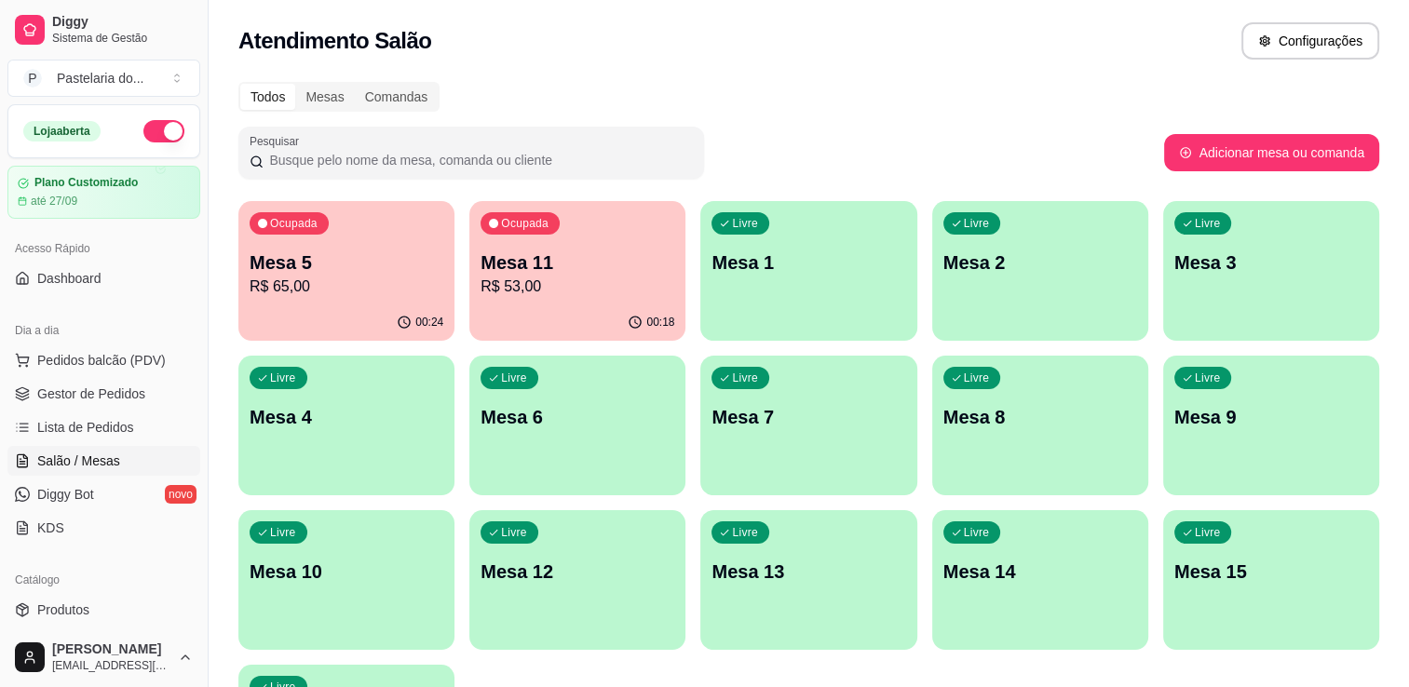
click at [408, 319] on icon "button" at bounding box center [404, 322] width 15 height 15
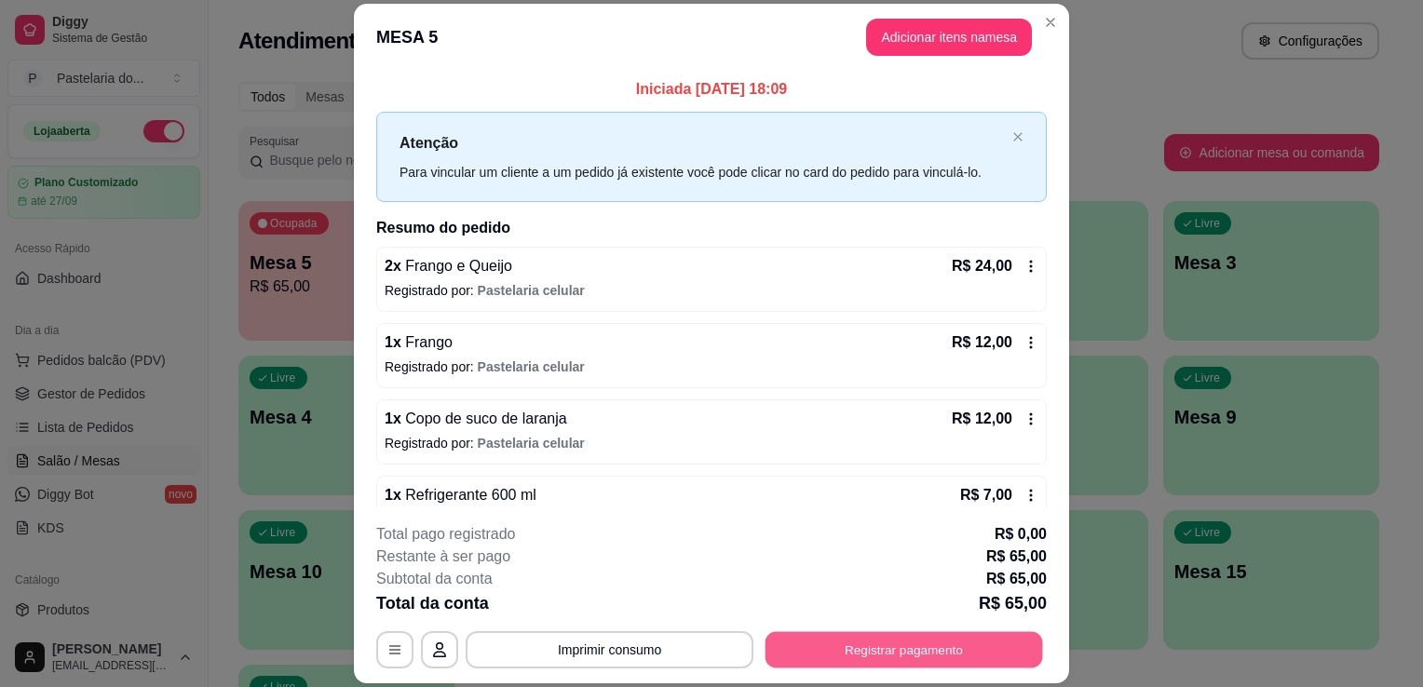
click at [893, 653] on button "Registrar pagamento" at bounding box center [905, 650] width 278 height 36
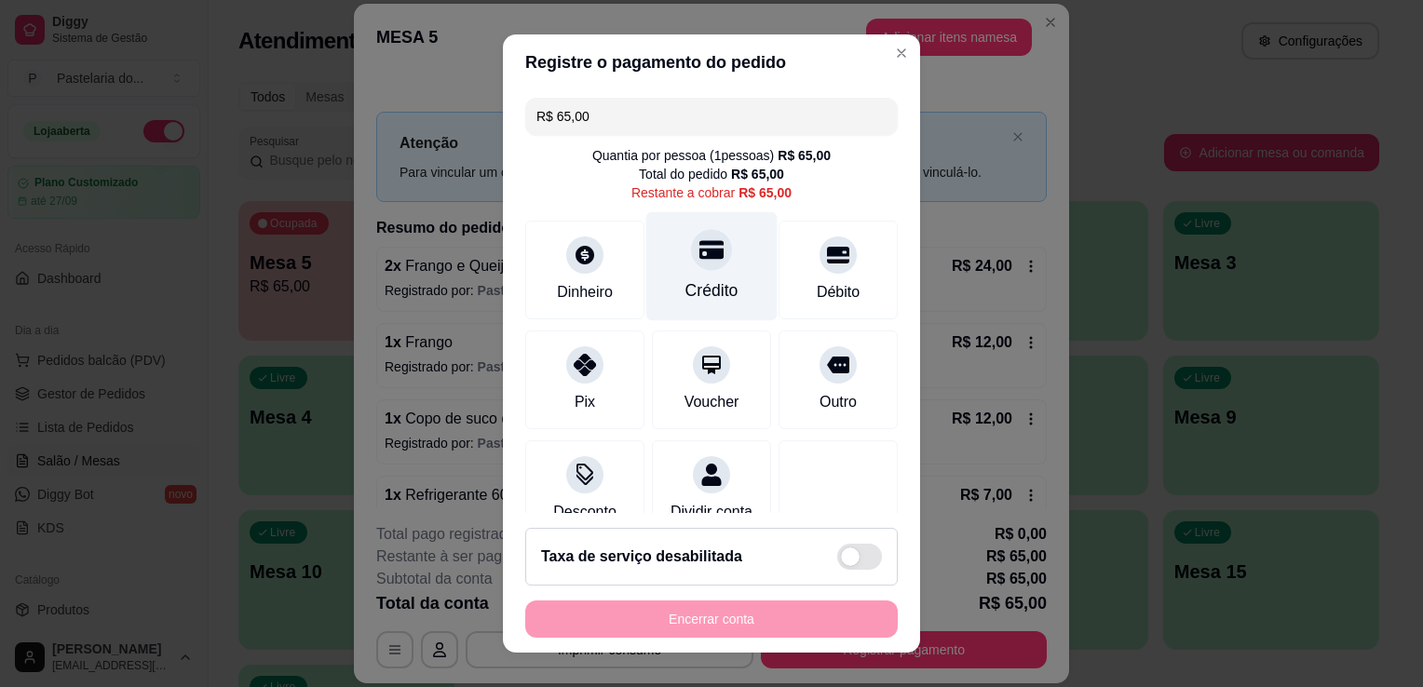
click at [710, 236] on div "Crédito" at bounding box center [711, 266] width 131 height 109
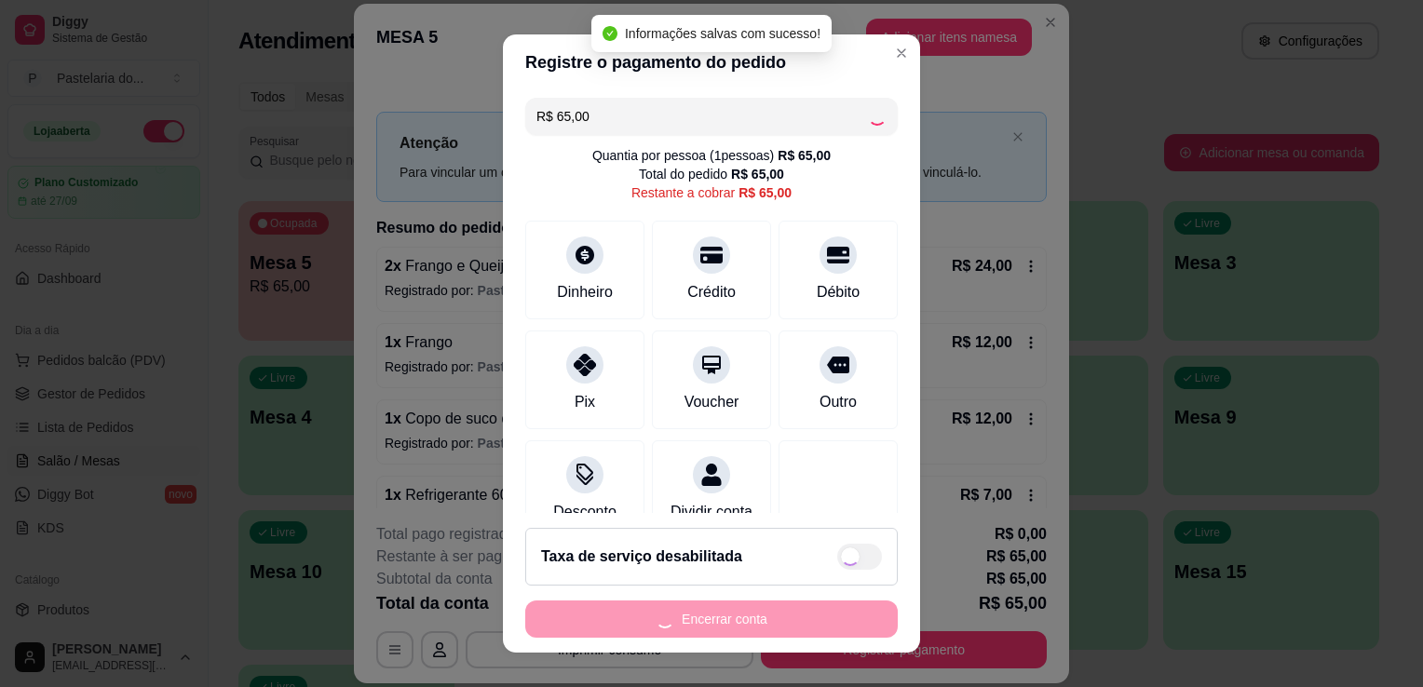
type input "R$ 0,00"
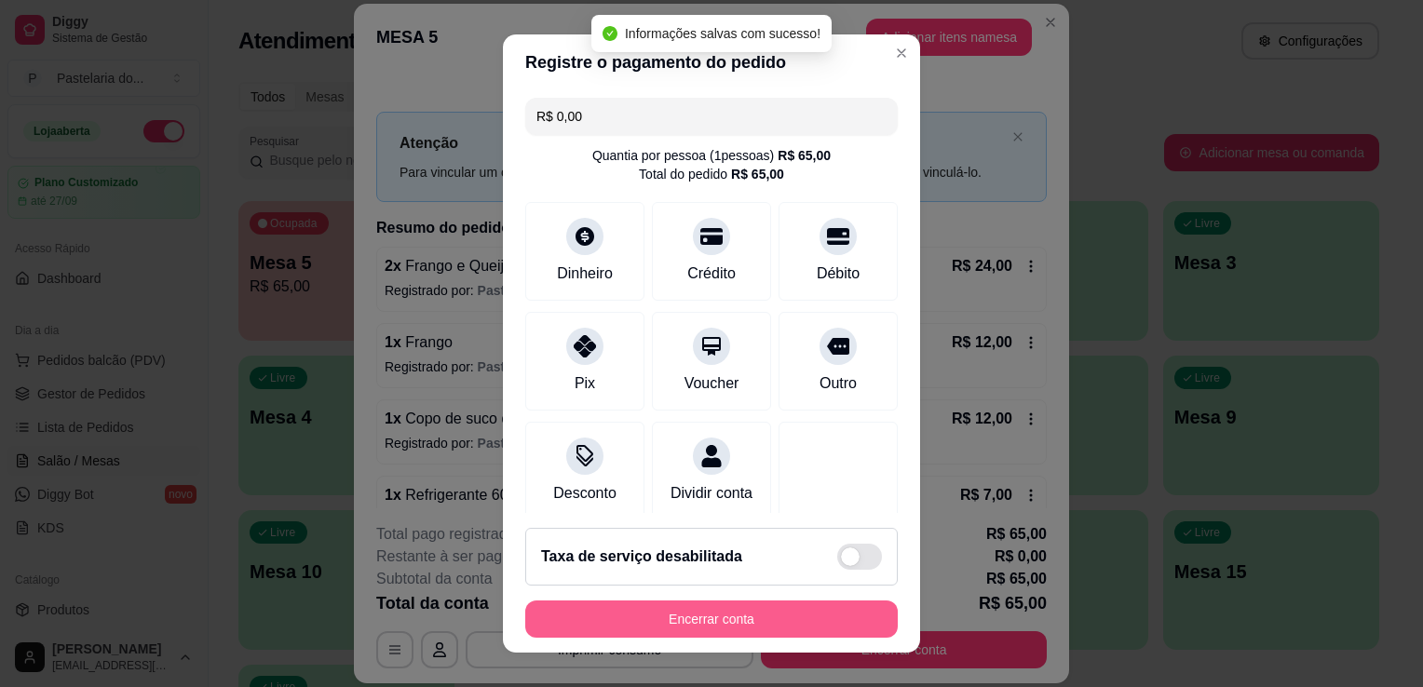
click at [783, 622] on button "Encerrar conta" at bounding box center [711, 619] width 373 height 37
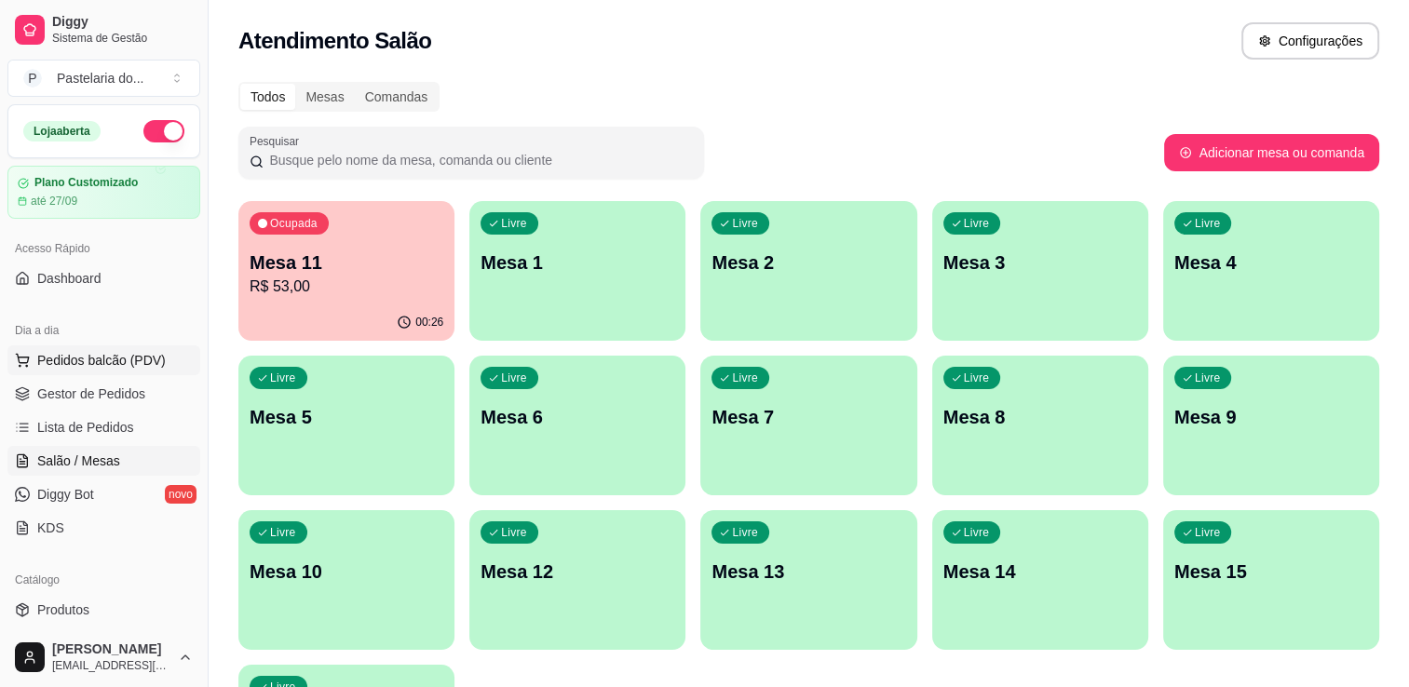
click at [78, 360] on span "Pedidos balcão (PDV)" at bounding box center [101, 360] width 129 height 19
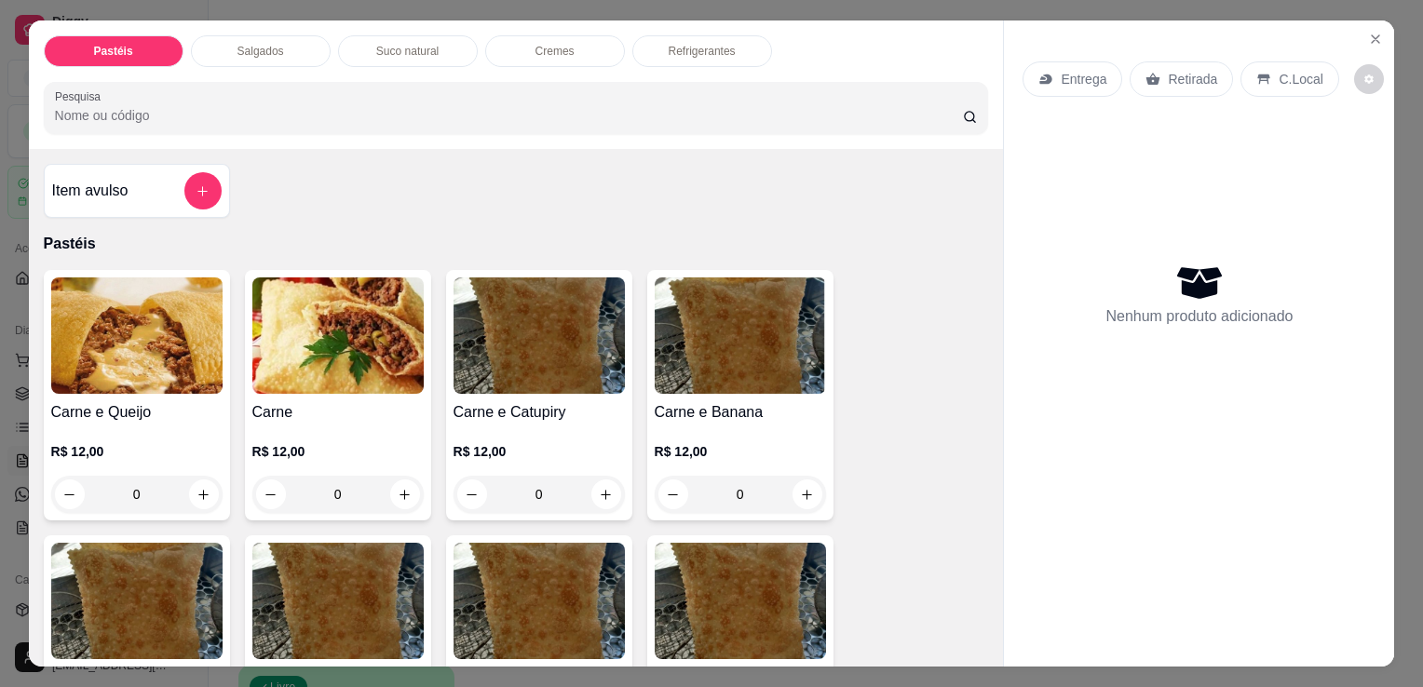
click at [138, 366] on img at bounding box center [136, 336] width 171 height 116
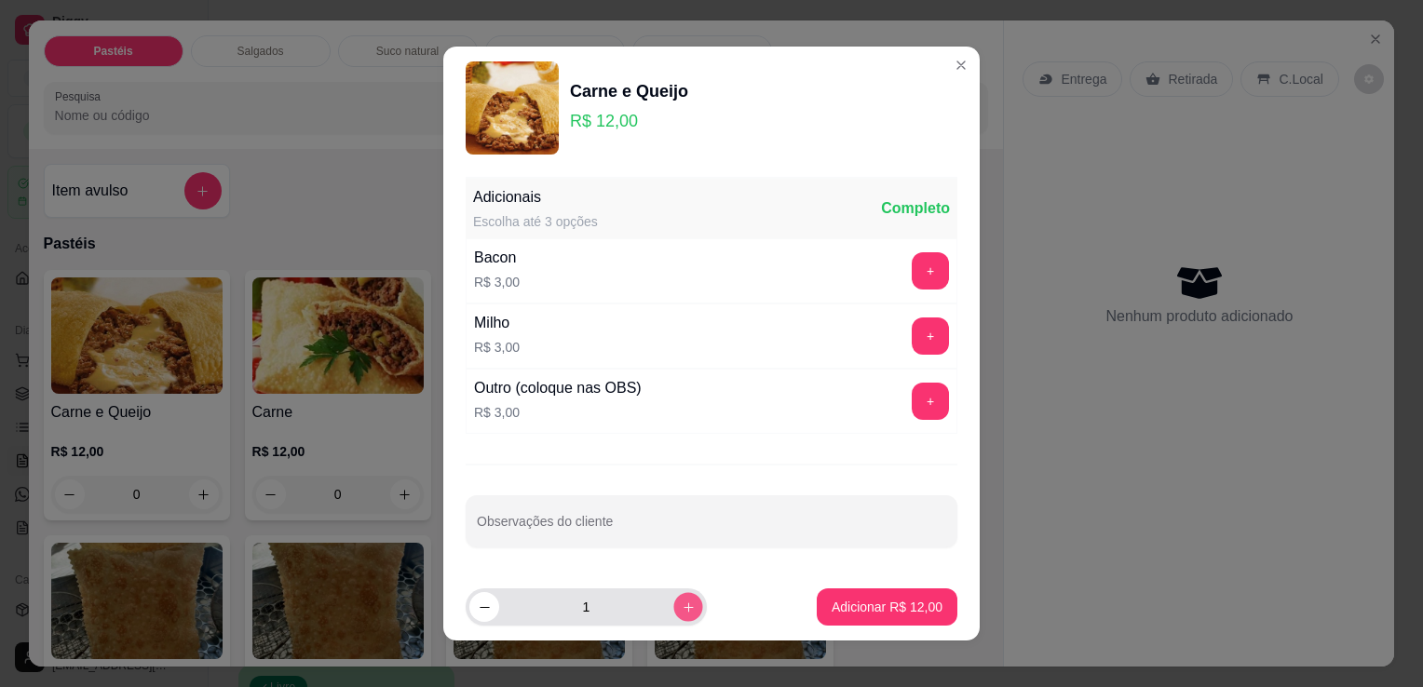
click at [674, 603] on button "increase-product-quantity" at bounding box center [687, 606] width 29 height 29
type input "3"
click at [835, 602] on p "Adicionar R$ 36,00" at bounding box center [887, 607] width 111 height 19
type input "3"
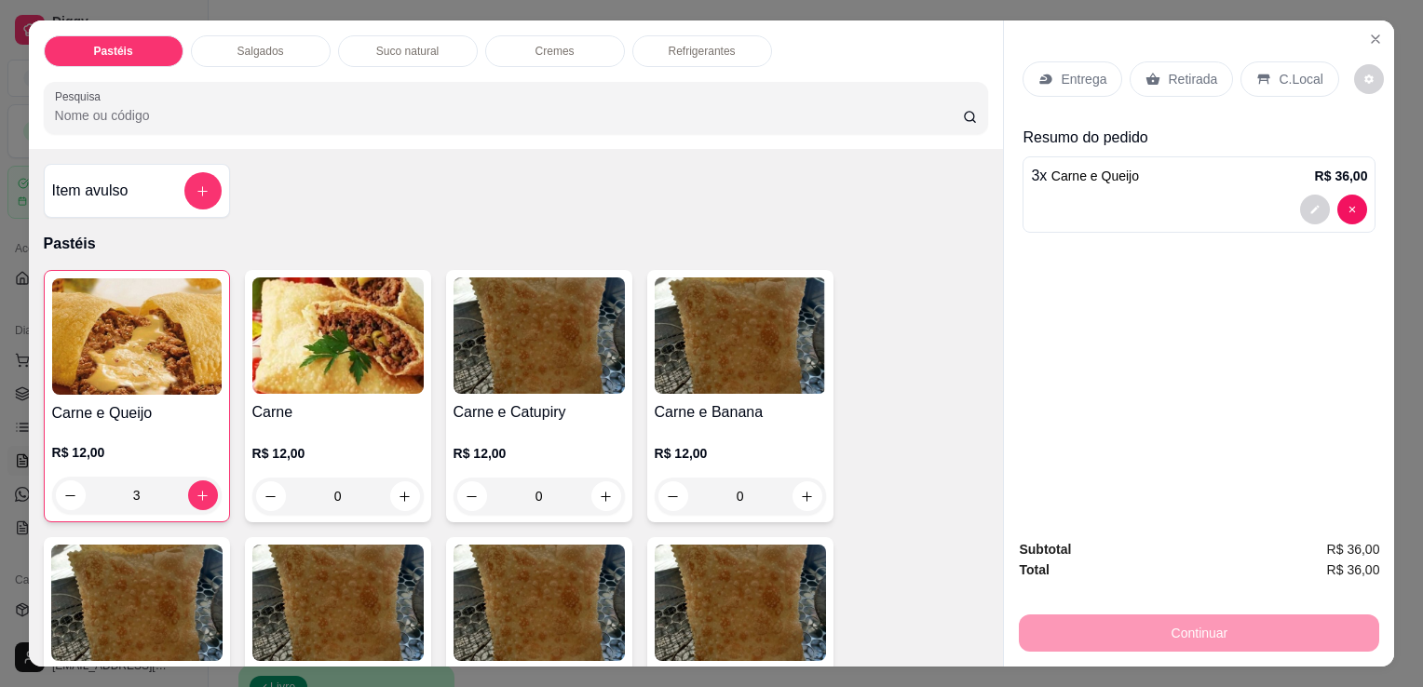
click at [1196, 61] on div "Retirada" at bounding box center [1181, 78] width 103 height 35
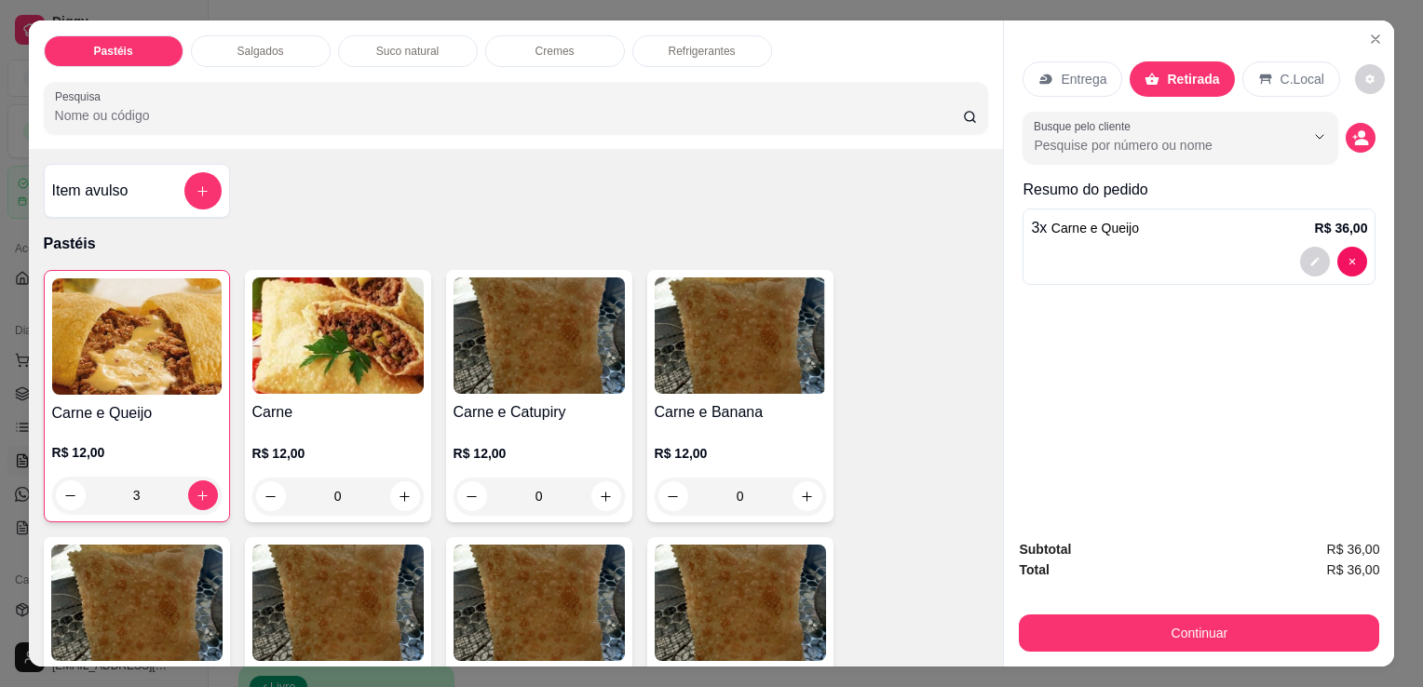
click at [1168, 622] on button "Continuar" at bounding box center [1199, 633] width 360 height 37
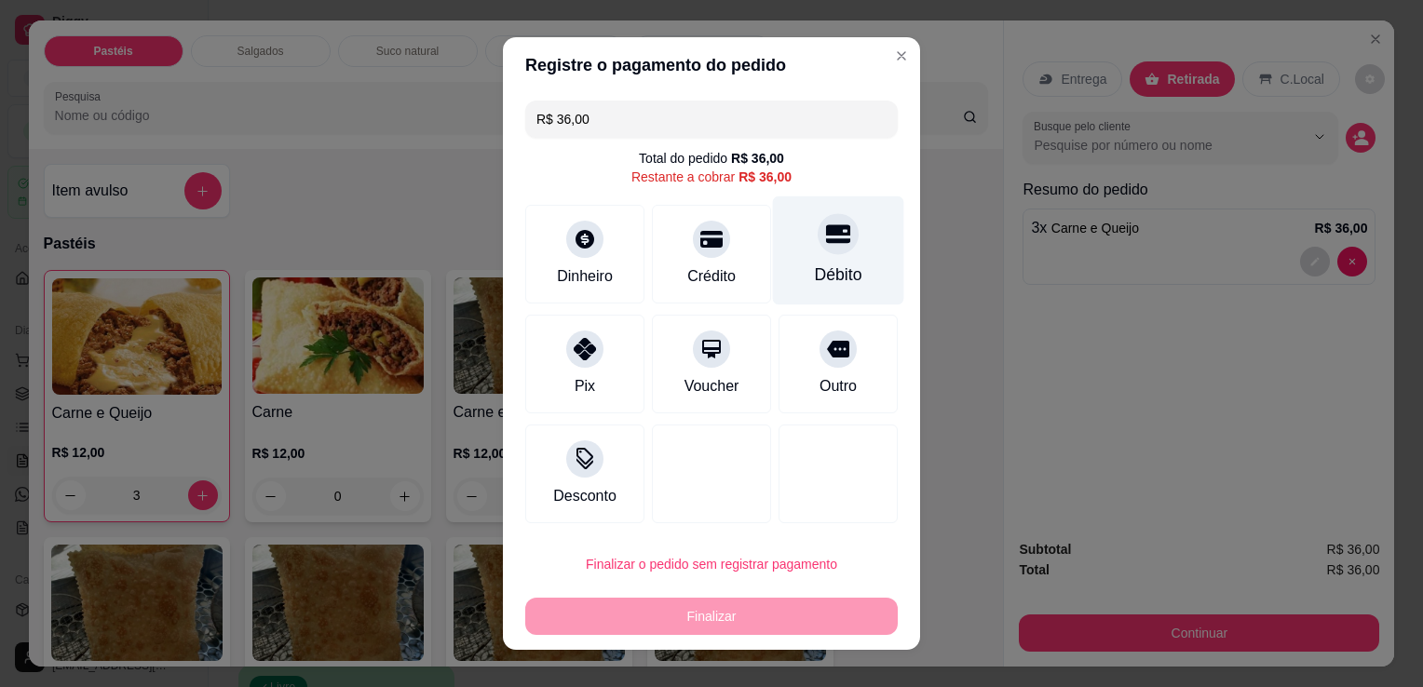
click at [817, 258] on div "Débito" at bounding box center [838, 251] width 131 height 109
type input "R$ 0,00"
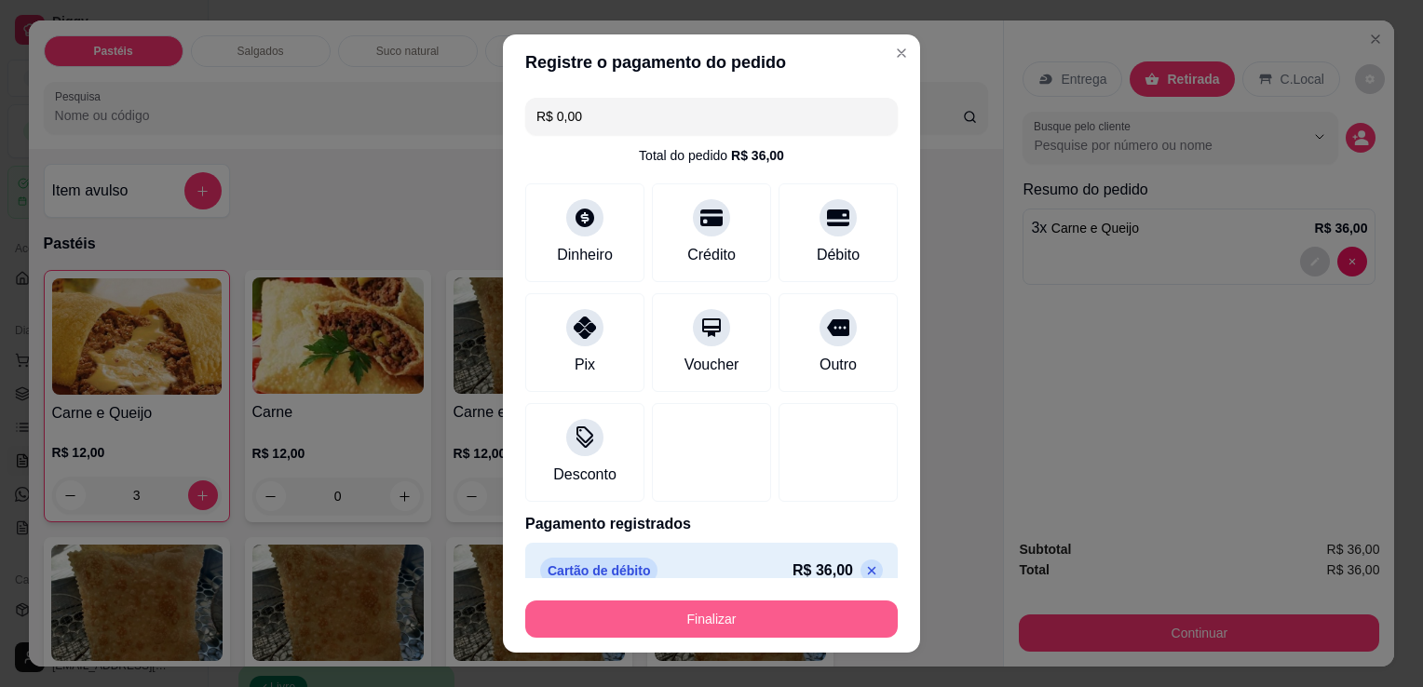
click at [796, 631] on button "Finalizar" at bounding box center [711, 619] width 373 height 37
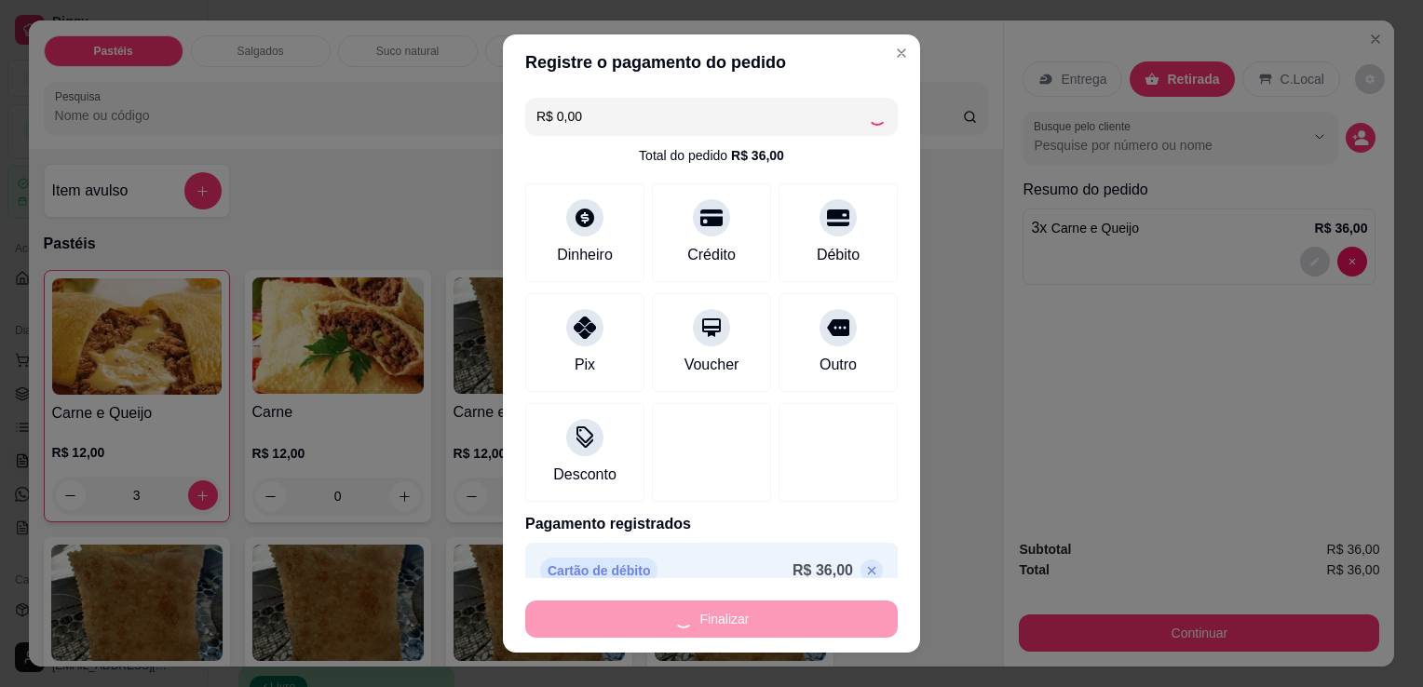
type input "0"
type input "-R$ 36,00"
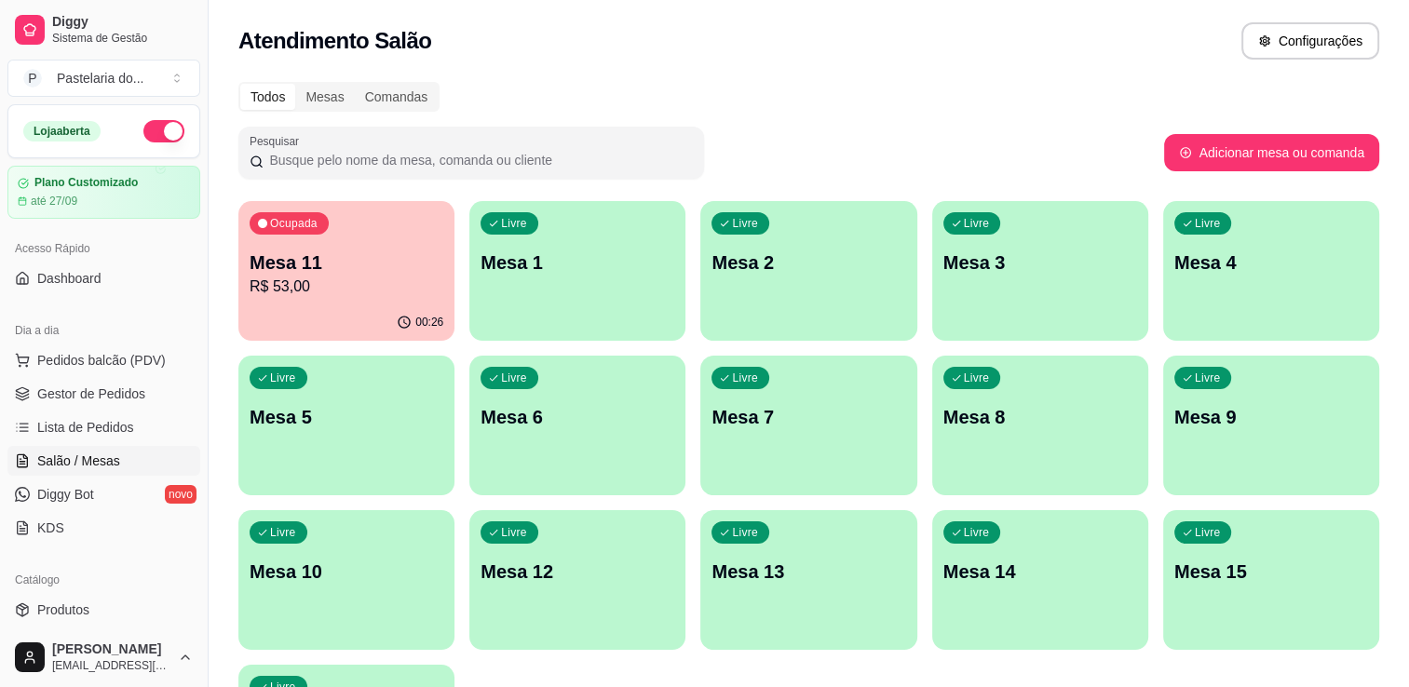
click at [235, 259] on div "Todos Mesas Comandas Pesquisar Adicionar mesa ou comanda Ocupada Mesa 11 R$ 53,…" at bounding box center [809, 449] width 1201 height 756
click at [341, 270] on p "Mesa 11" at bounding box center [347, 263] width 194 height 26
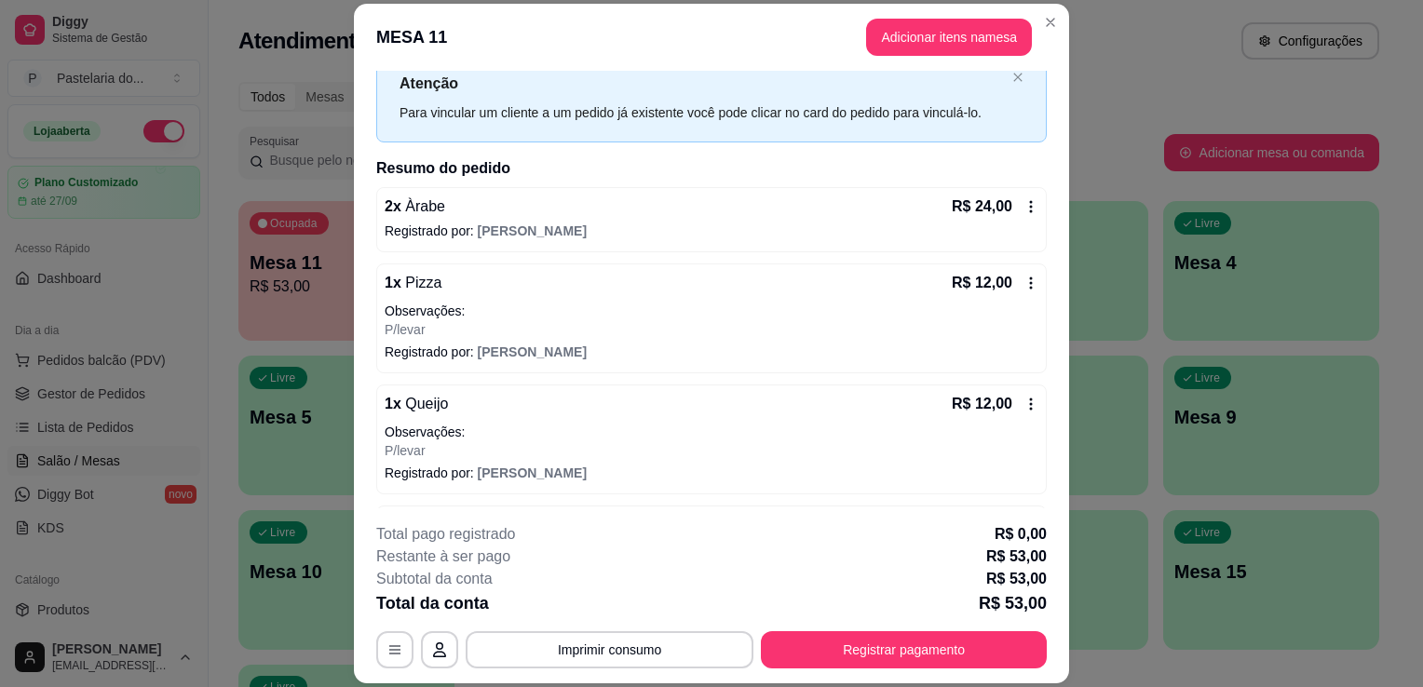
scroll to position [127, 0]
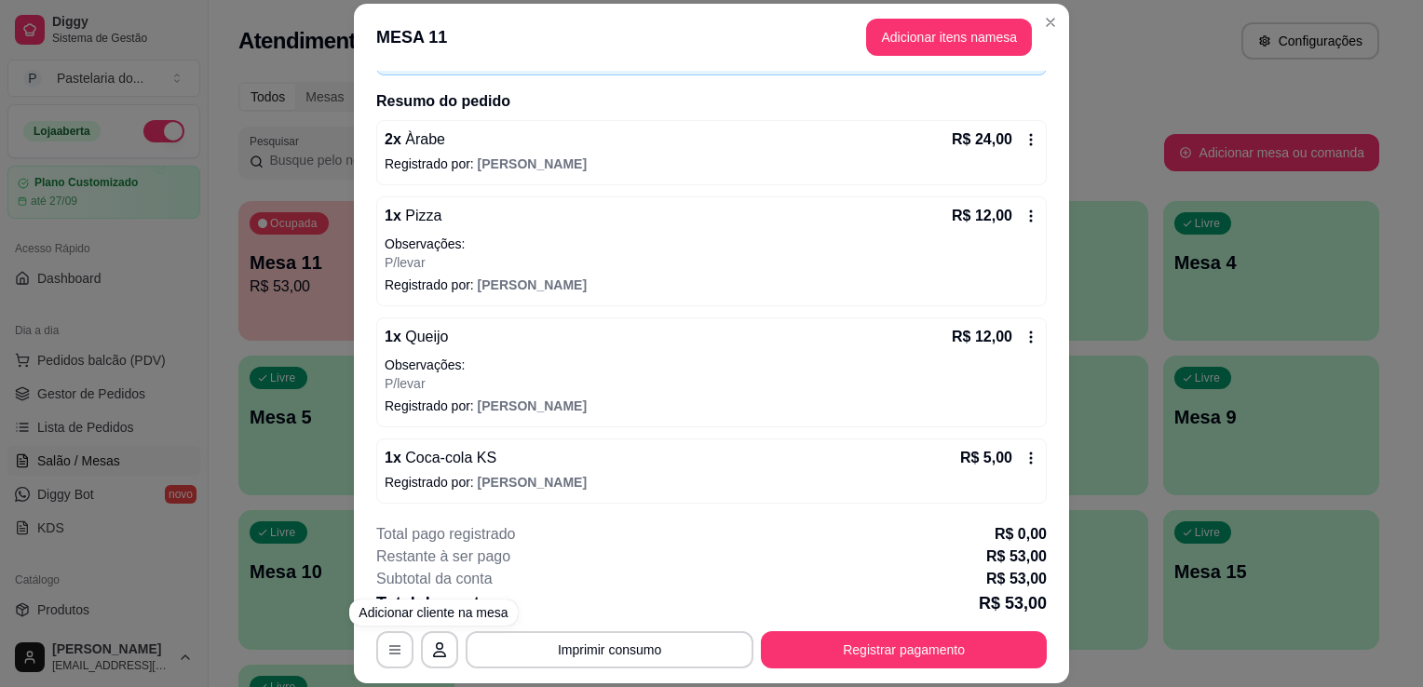
click at [838, 658] on button "Registrar pagamento" at bounding box center [904, 649] width 286 height 37
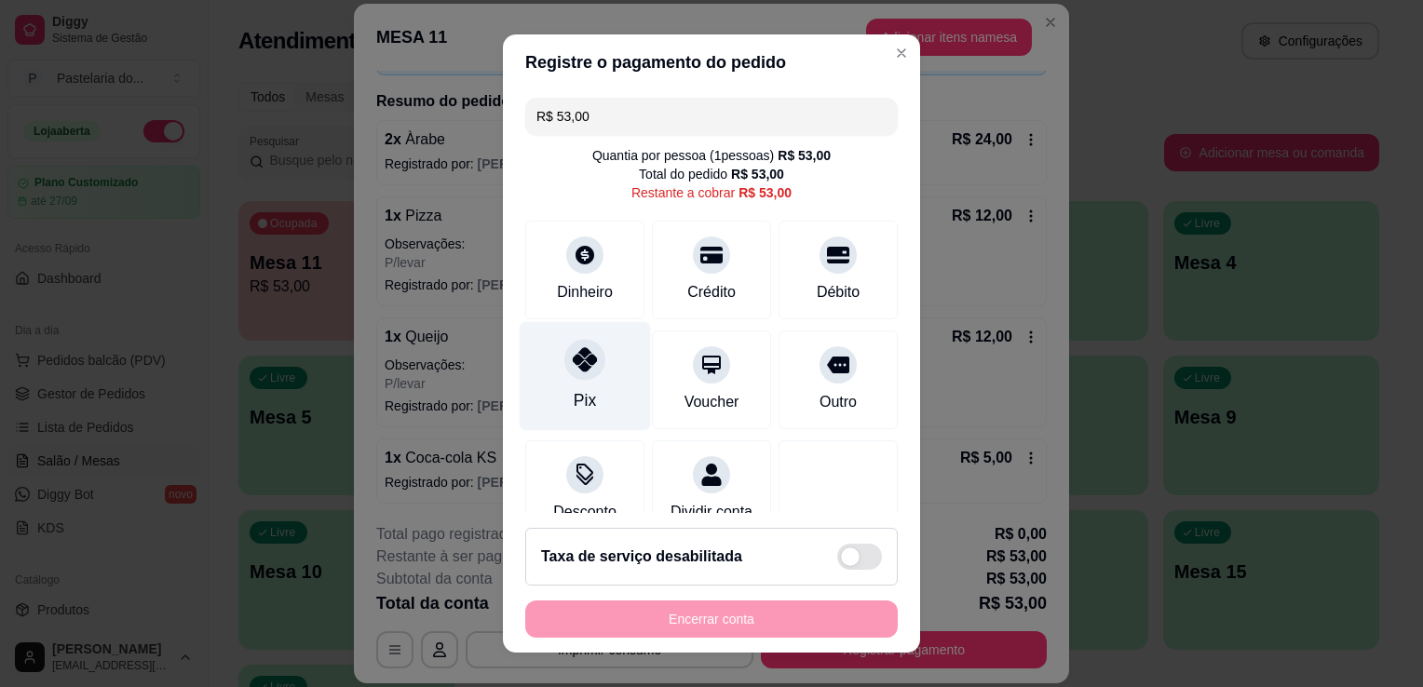
click at [584, 379] on div "Pix" at bounding box center [585, 376] width 131 height 109
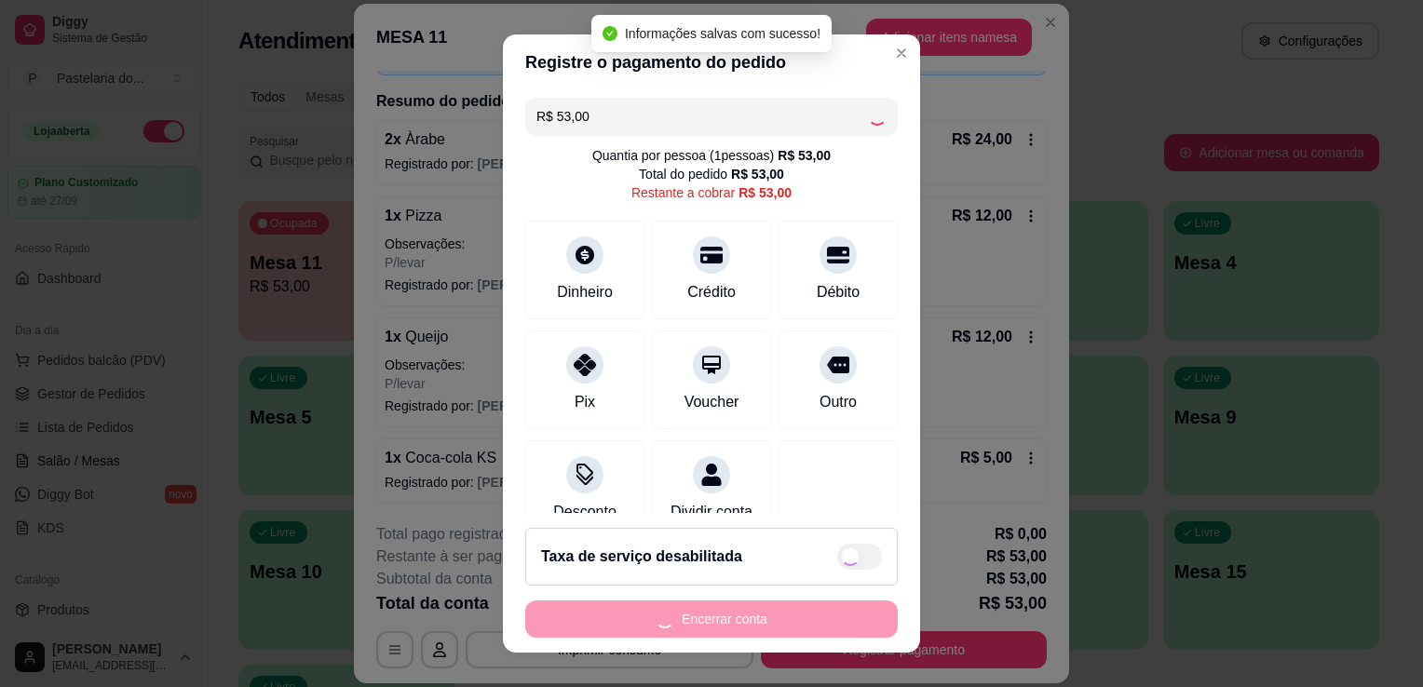
type input "R$ 0,00"
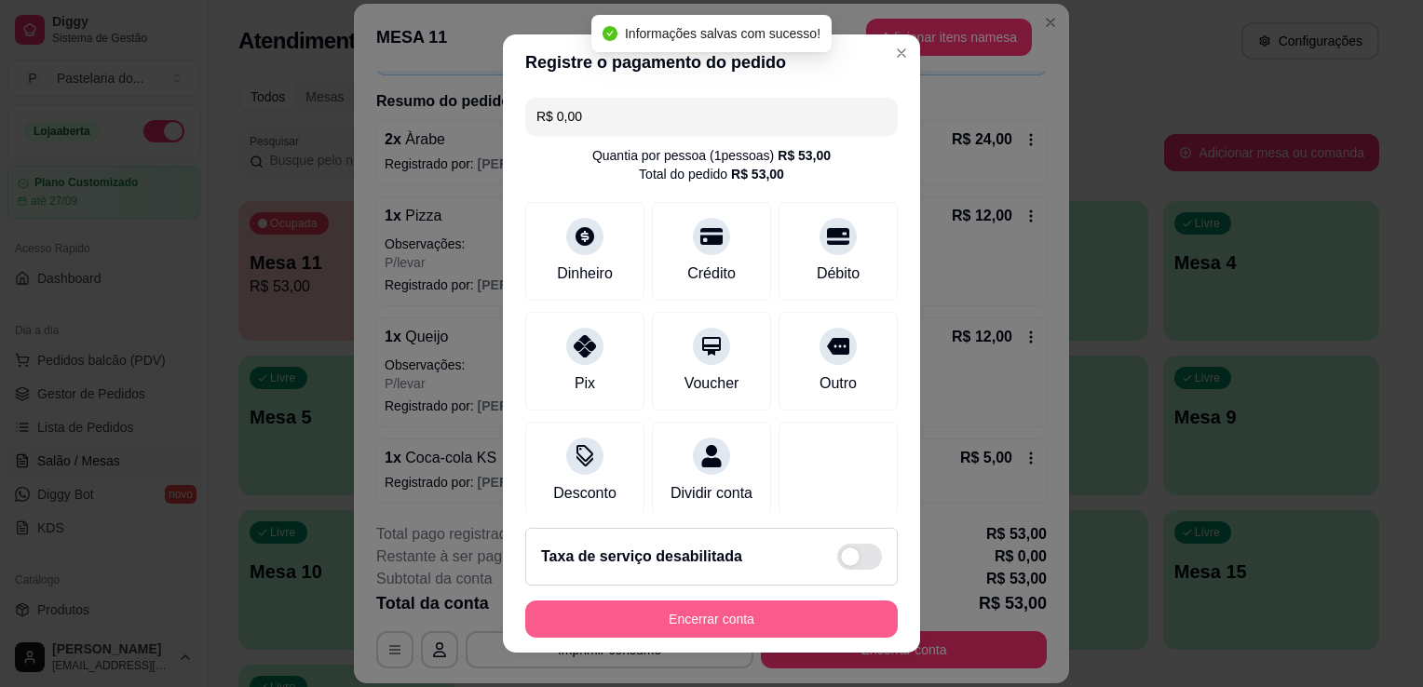
click at [674, 620] on button "Encerrar conta" at bounding box center [711, 619] width 373 height 37
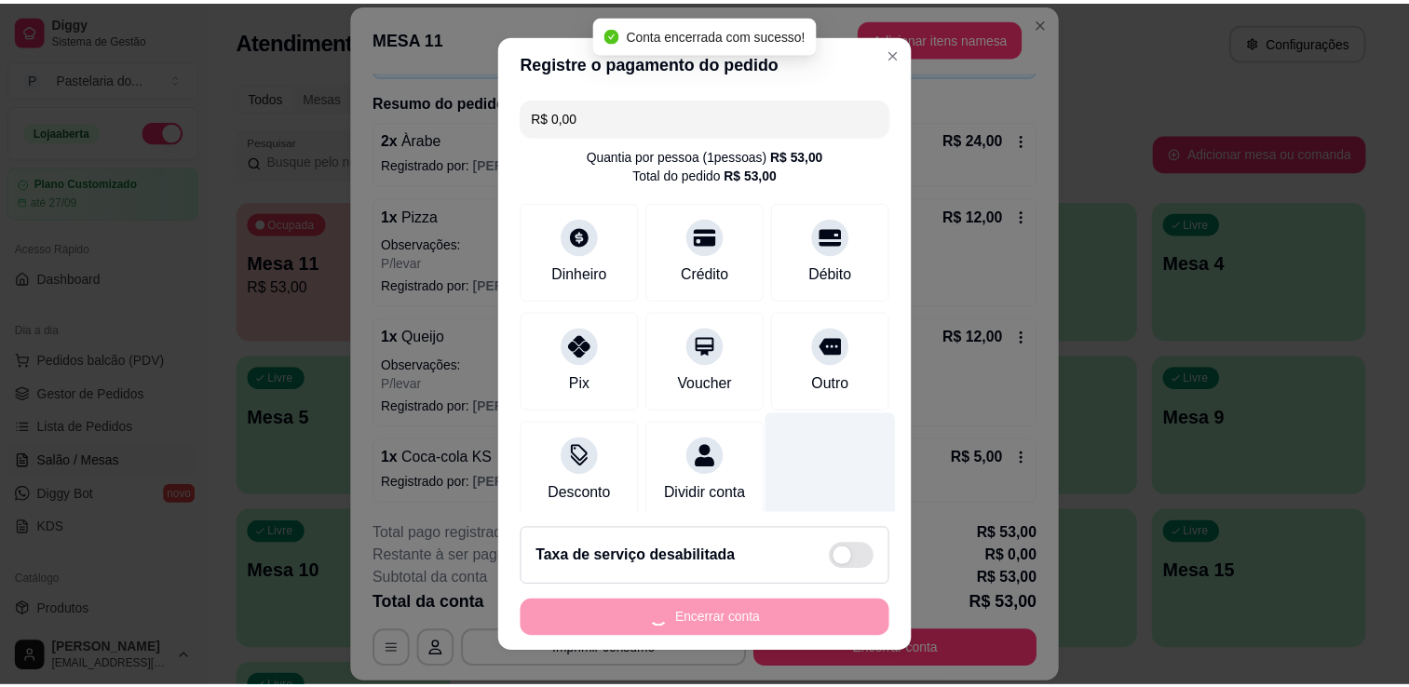
scroll to position [0, 0]
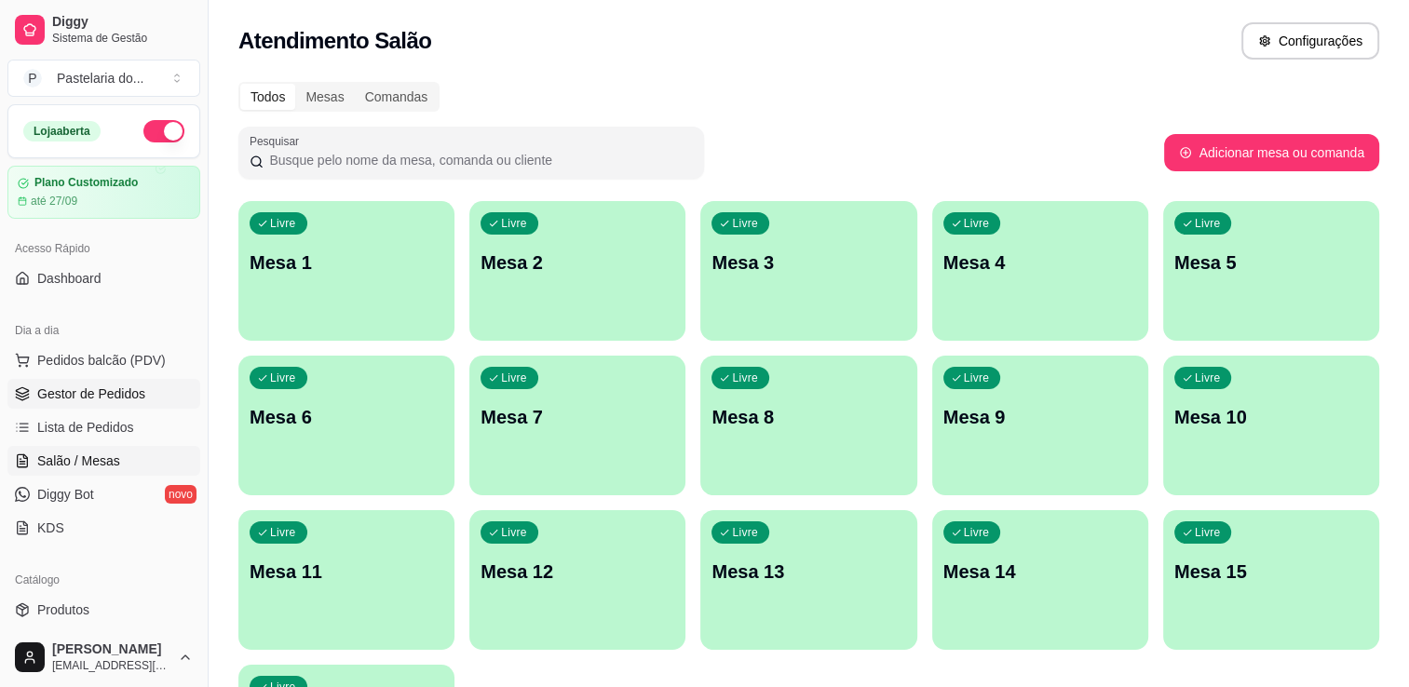
click at [101, 392] on span "Gestor de Pedidos" at bounding box center [91, 394] width 108 height 19
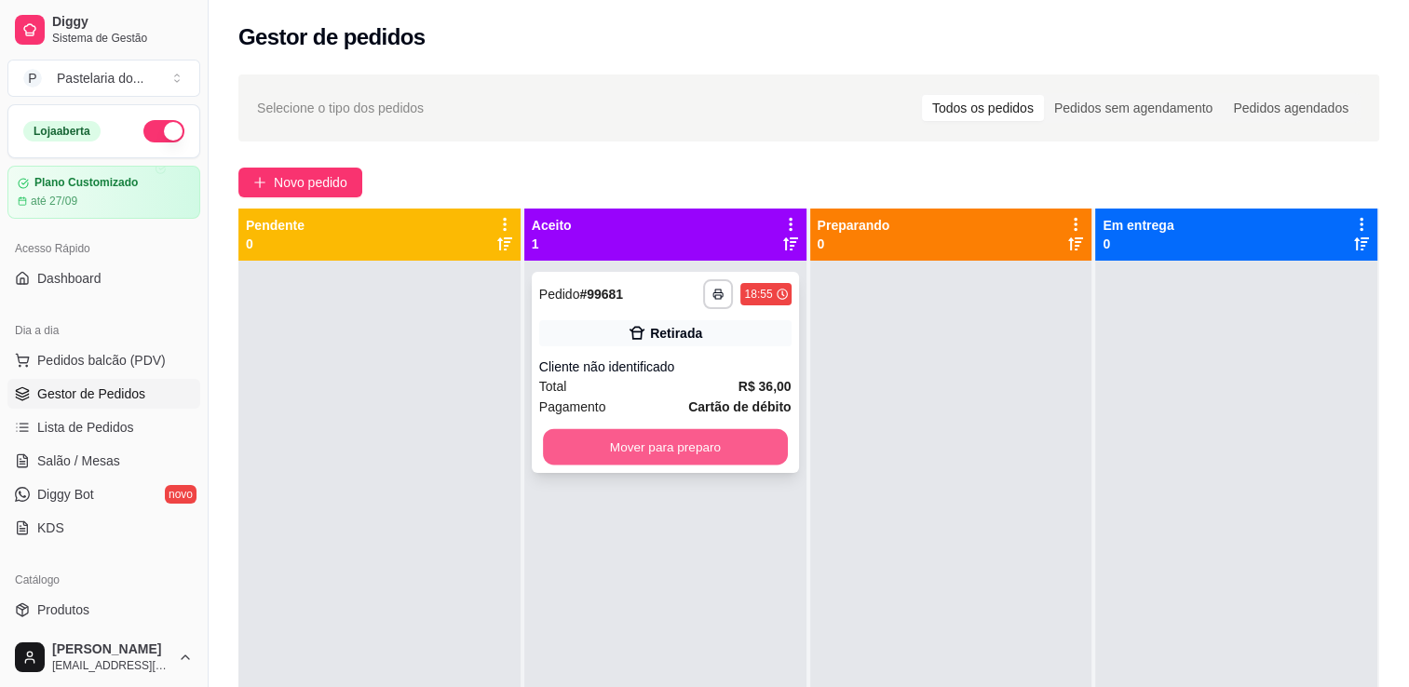
click at [732, 442] on button "Mover para preparo" at bounding box center [665, 447] width 245 height 36
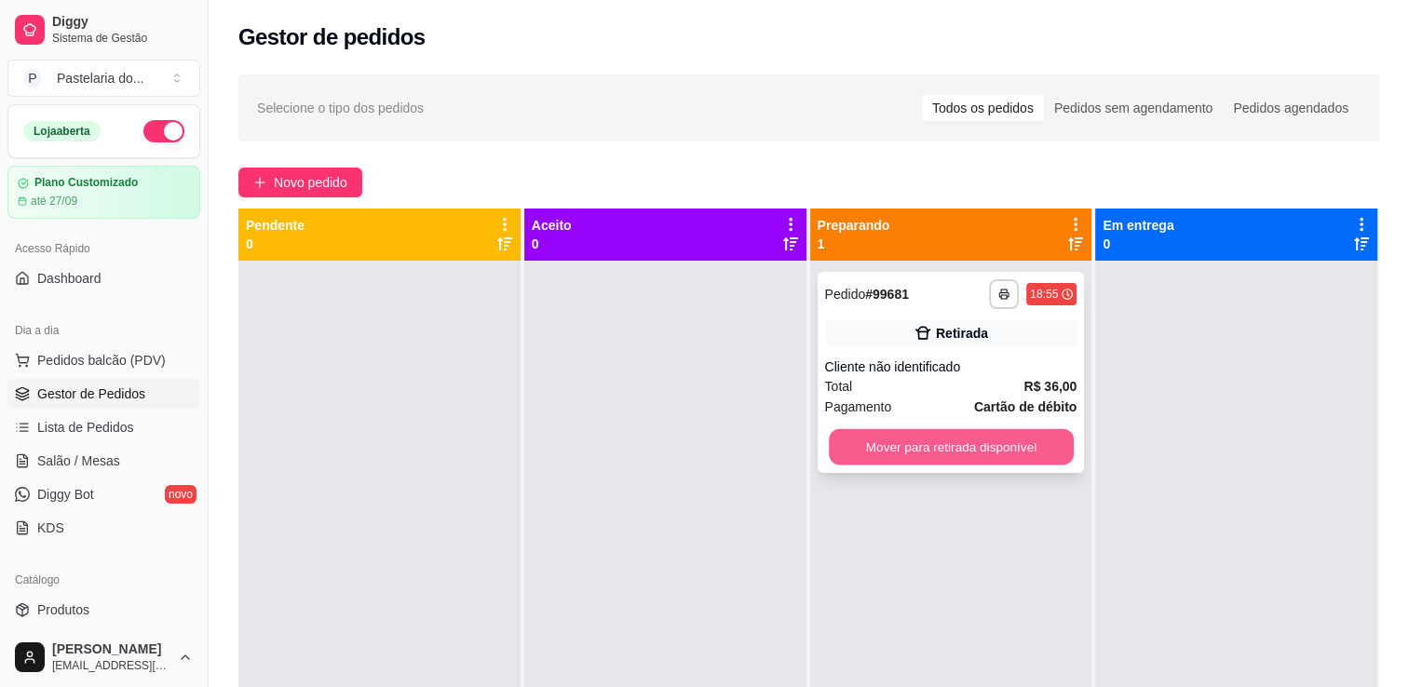
click at [972, 449] on button "Mover para retirada disponível" at bounding box center [951, 447] width 245 height 36
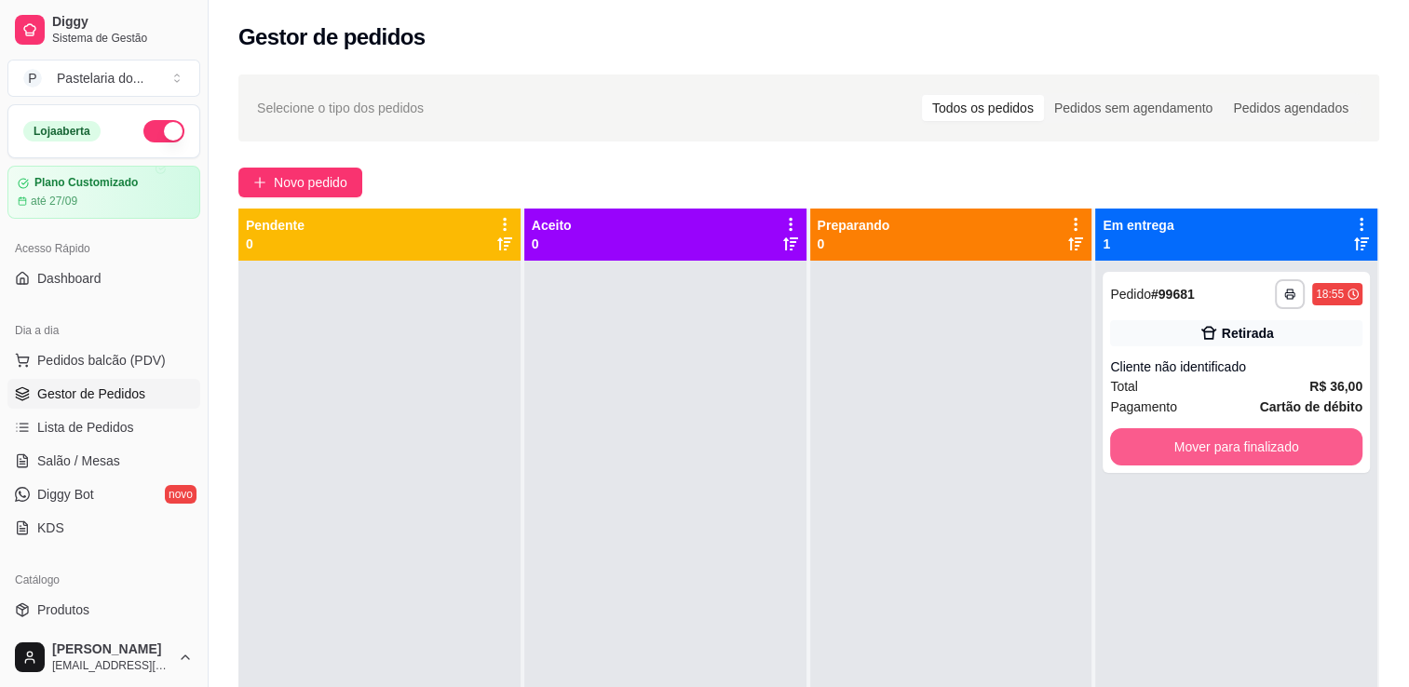
click at [1300, 444] on button "Mover para finalizado" at bounding box center [1236, 446] width 252 height 37
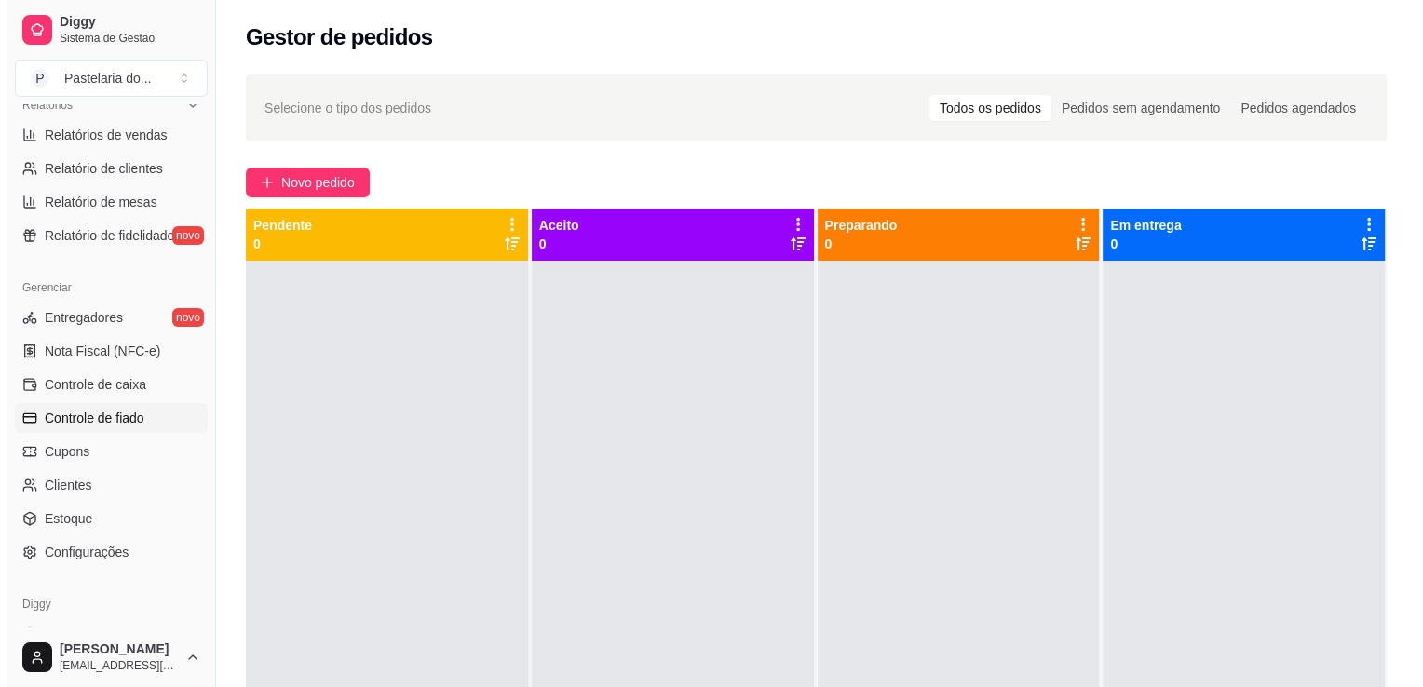
scroll to position [559, 0]
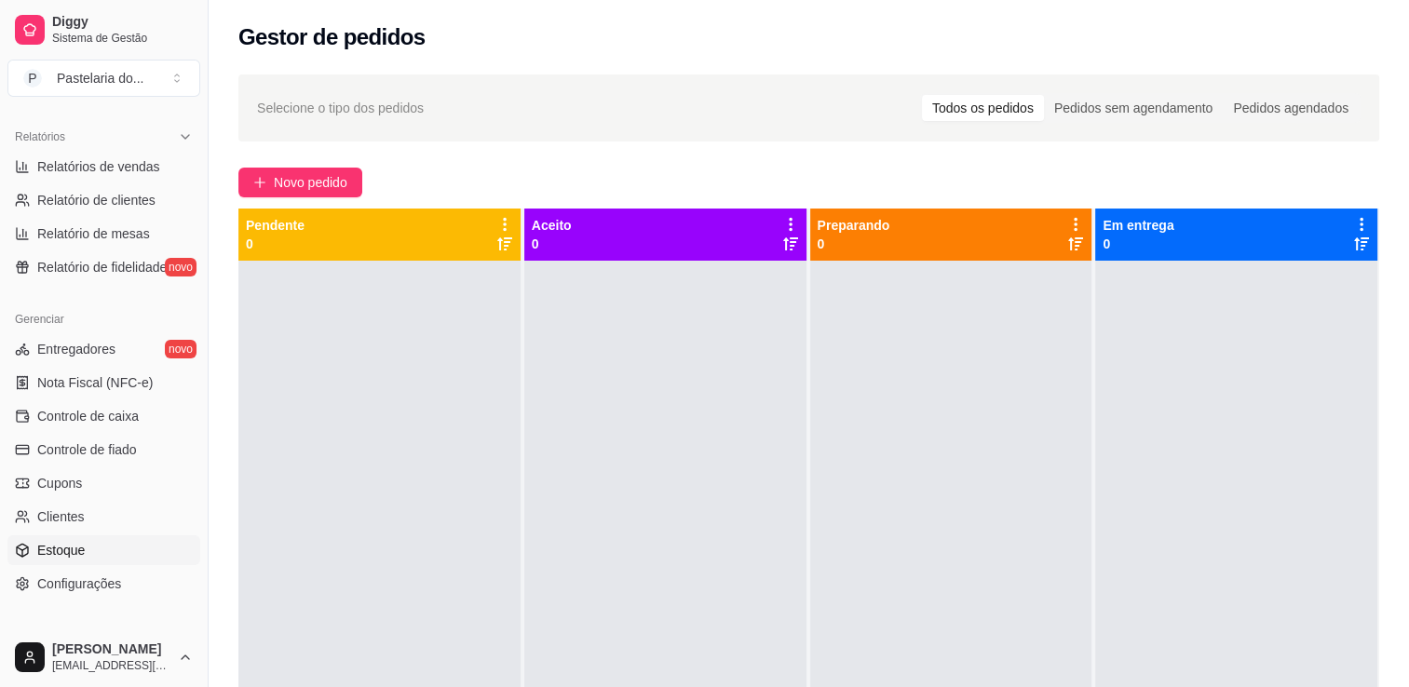
click at [88, 550] on link "Estoque" at bounding box center [103, 551] width 193 height 30
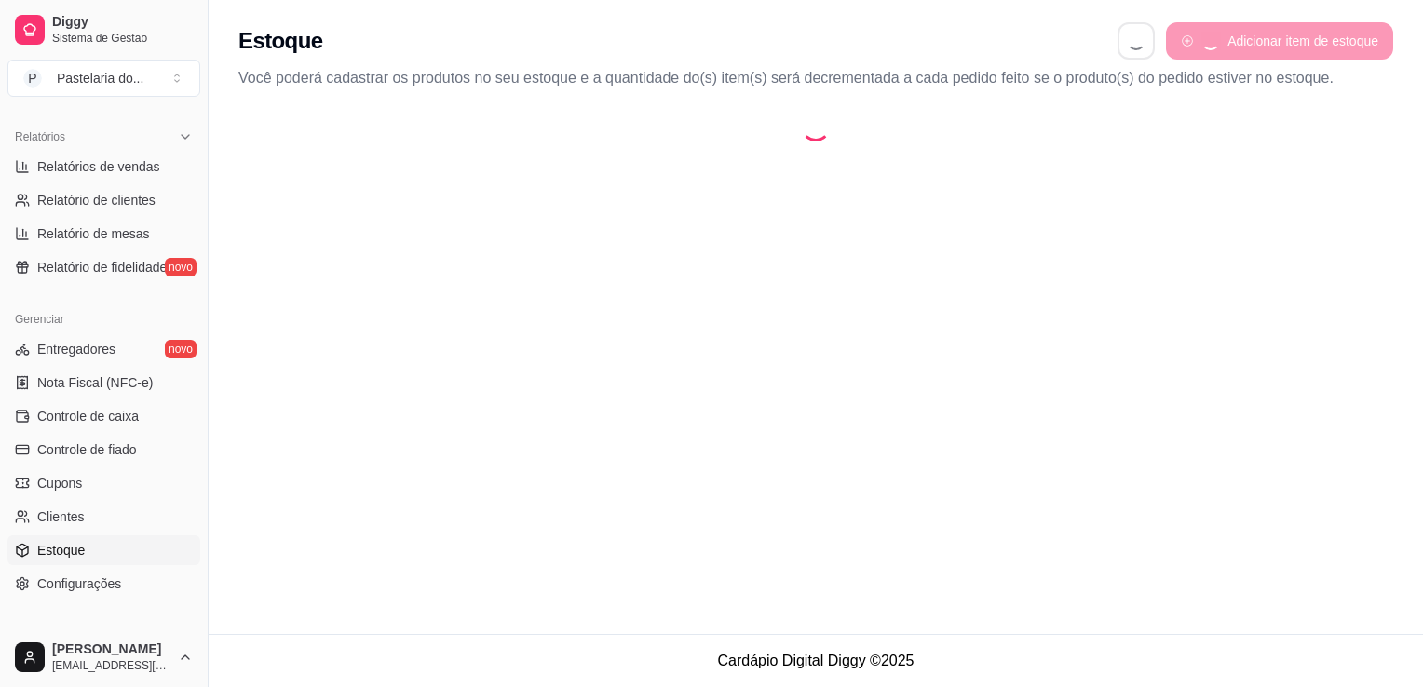
select select "QUANTITY_ORDER"
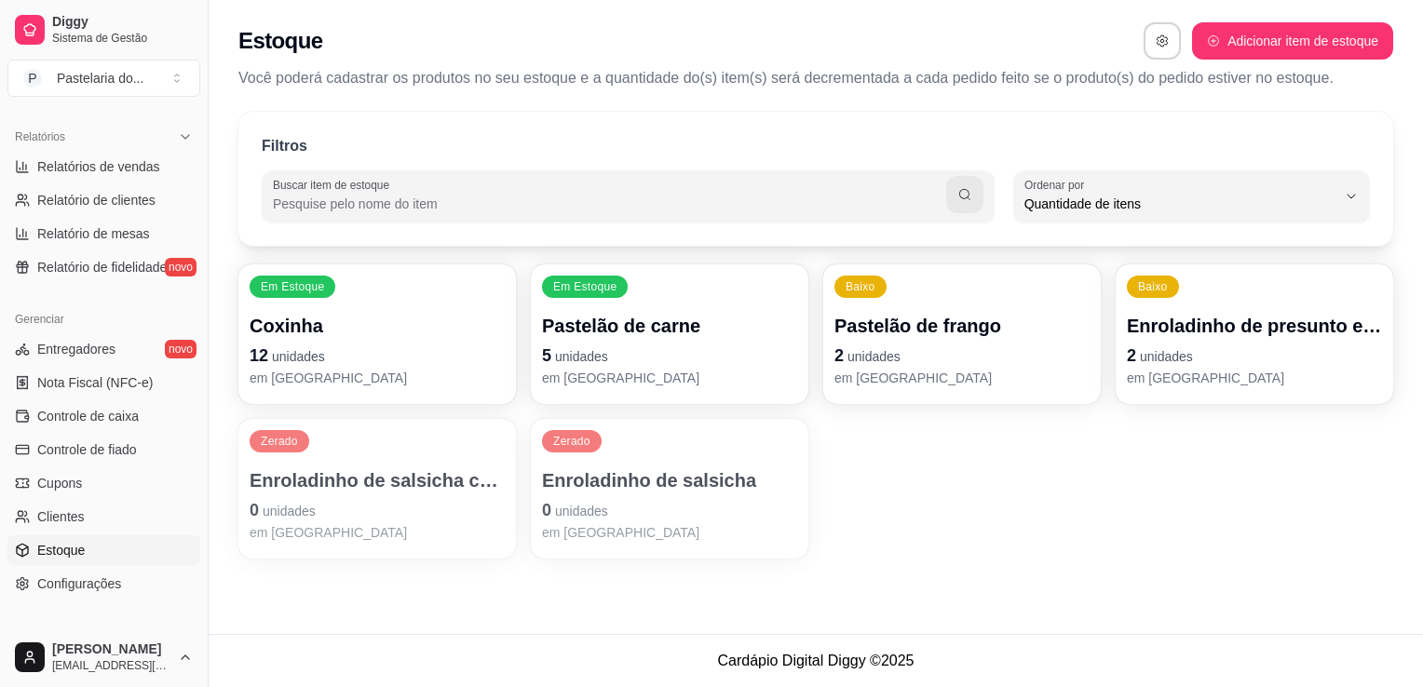
scroll to position [18, 0]
click at [571, 328] on p "Pastelão de carne" at bounding box center [669, 326] width 255 height 26
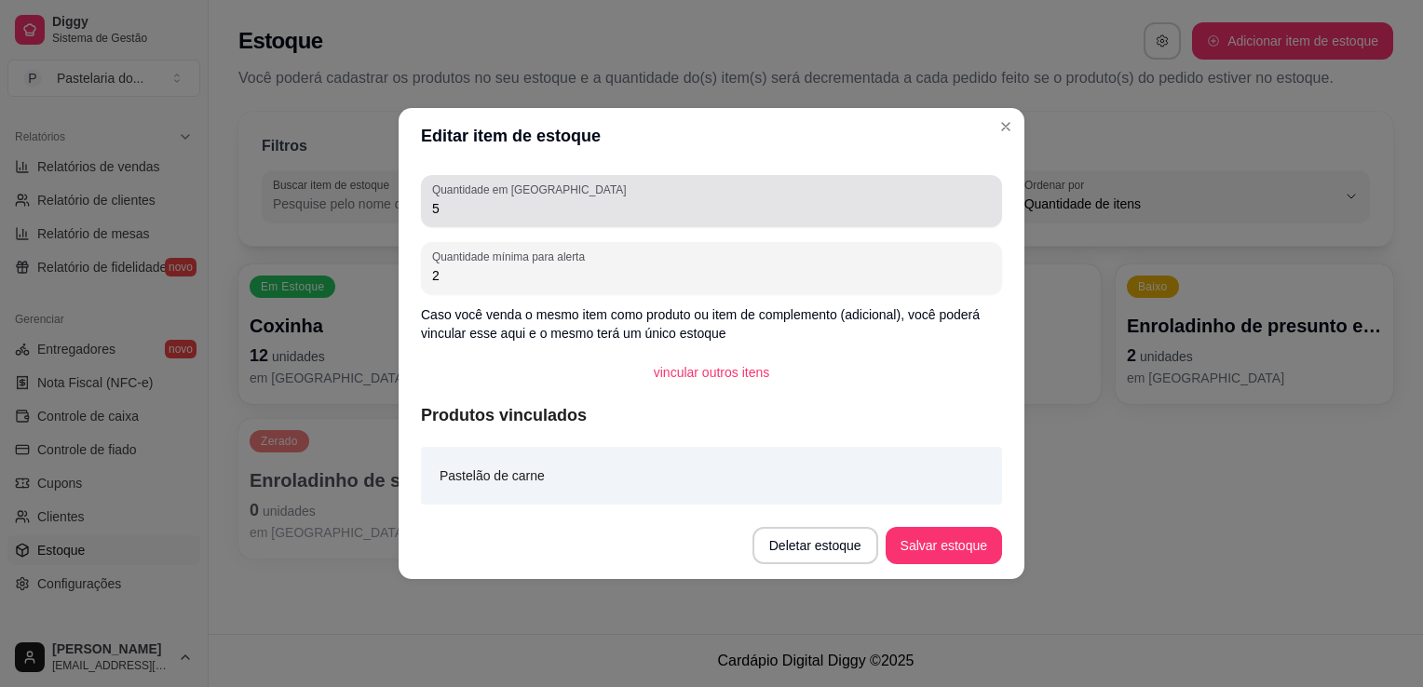
click at [553, 197] on label "Quantidade em [GEOGRAPHIC_DATA]" at bounding box center [532, 190] width 200 height 16
click at [553, 199] on input "5" at bounding box center [711, 208] width 559 height 19
click at [553, 197] on label "Quantidade em [GEOGRAPHIC_DATA]" at bounding box center [532, 190] width 200 height 16
click at [553, 199] on input "5" at bounding box center [711, 208] width 559 height 19
click at [553, 197] on label "Quantidade em [GEOGRAPHIC_DATA]" at bounding box center [532, 190] width 200 height 16
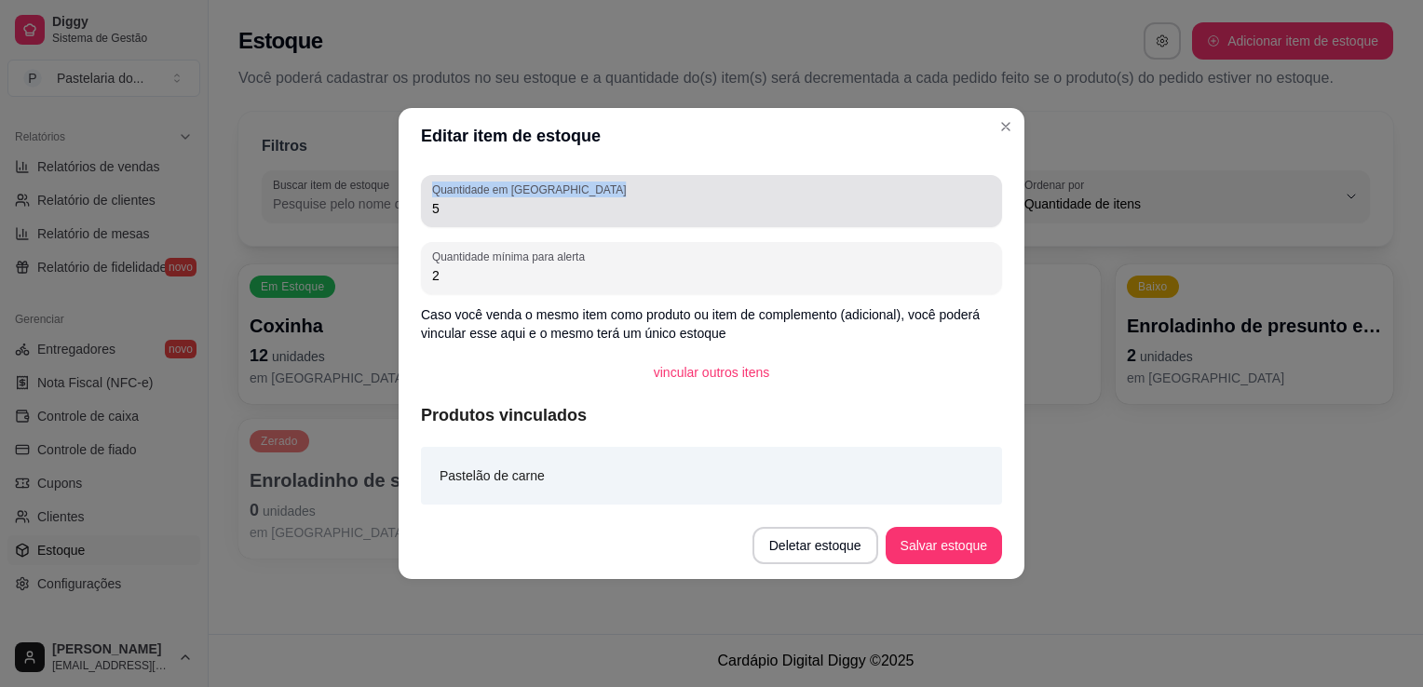
click at [553, 199] on input "5" at bounding box center [711, 208] width 559 height 19
drag, startPoint x: 553, startPoint y: 197, endPoint x: 554, endPoint y: 207, distance: 10.3
click at [554, 207] on input "5" at bounding box center [711, 208] width 559 height 19
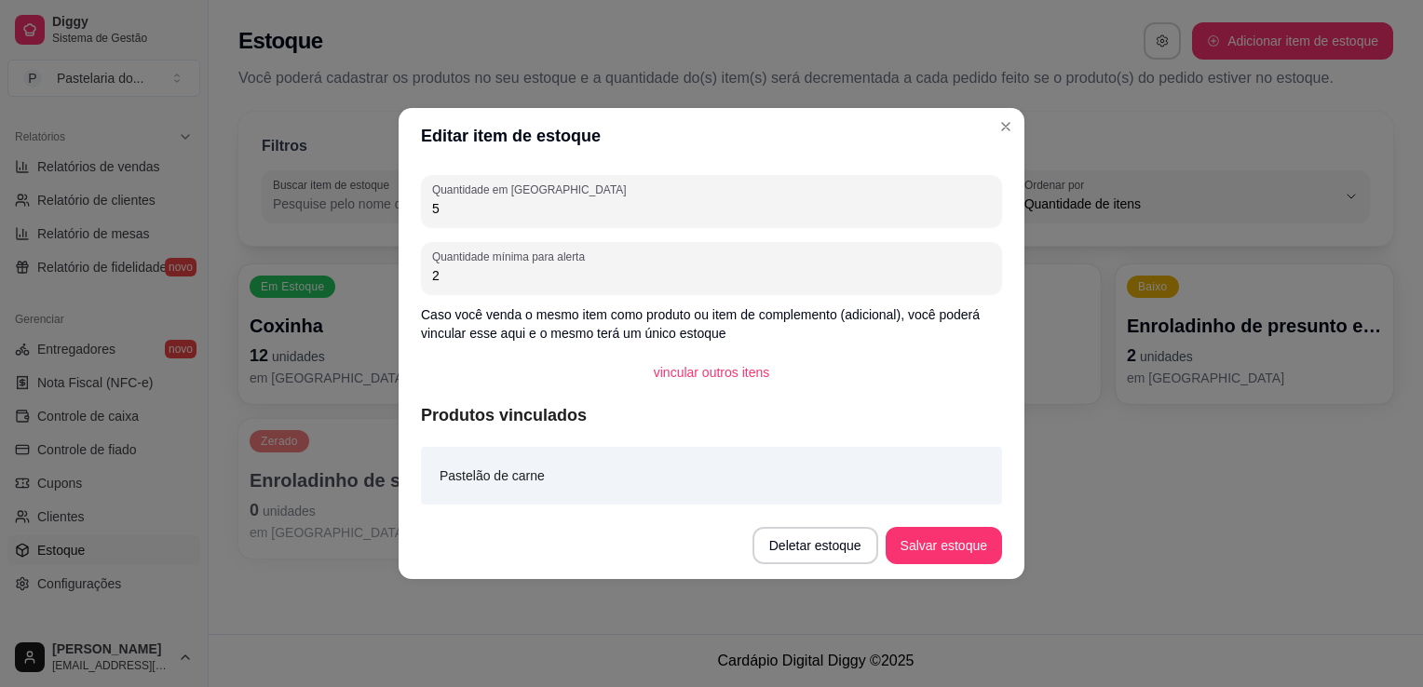
click at [554, 207] on input "5" at bounding box center [711, 208] width 559 height 19
type input "6"
click at [925, 523] on footer "Deletar estoque Salvar estoque" at bounding box center [712, 545] width 626 height 67
click at [928, 548] on button "Salvar estoque" at bounding box center [944, 545] width 116 height 37
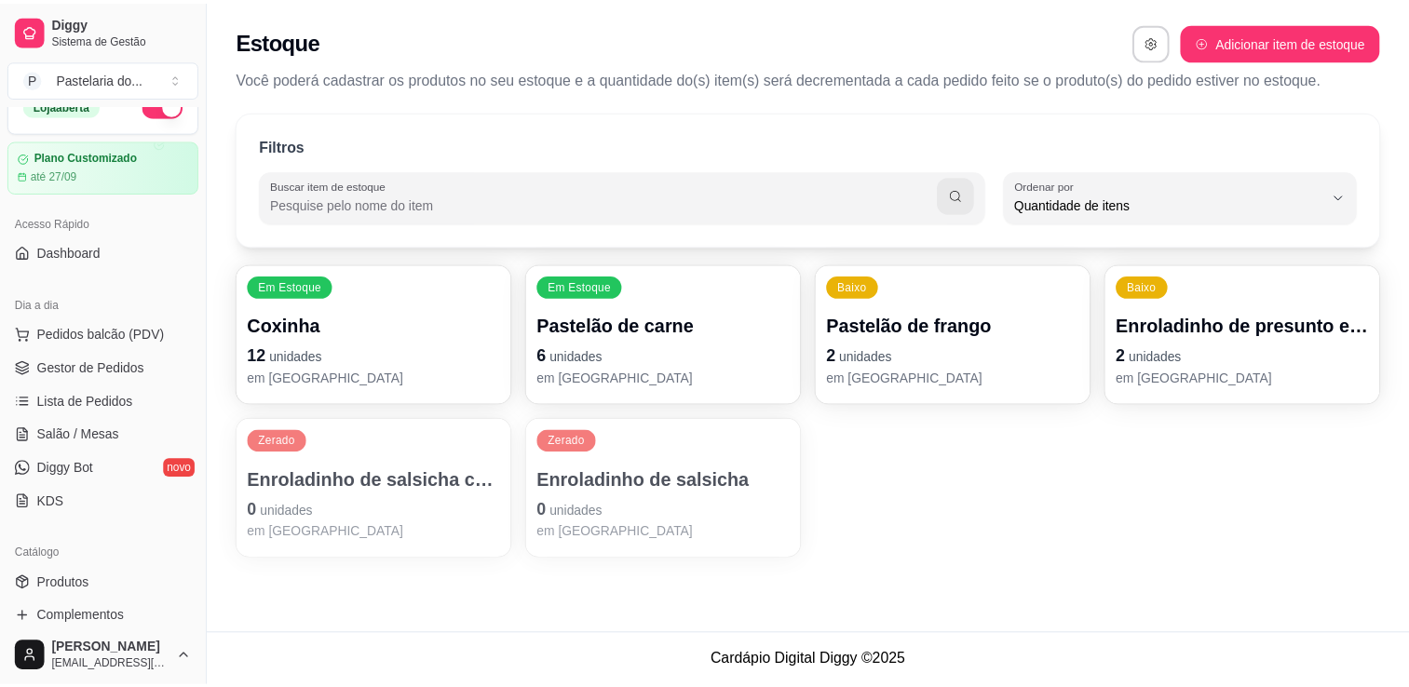
scroll to position [0, 0]
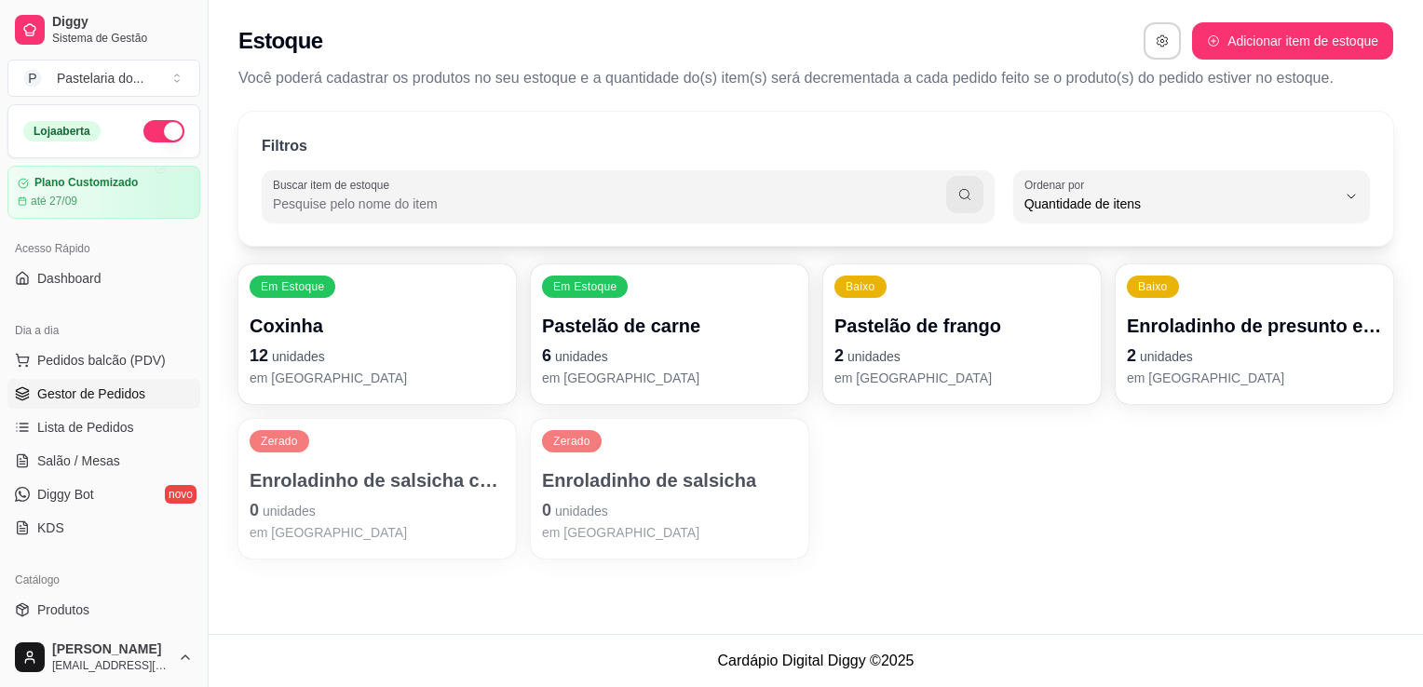
click at [89, 394] on span "Gestor de Pedidos" at bounding box center [91, 394] width 108 height 19
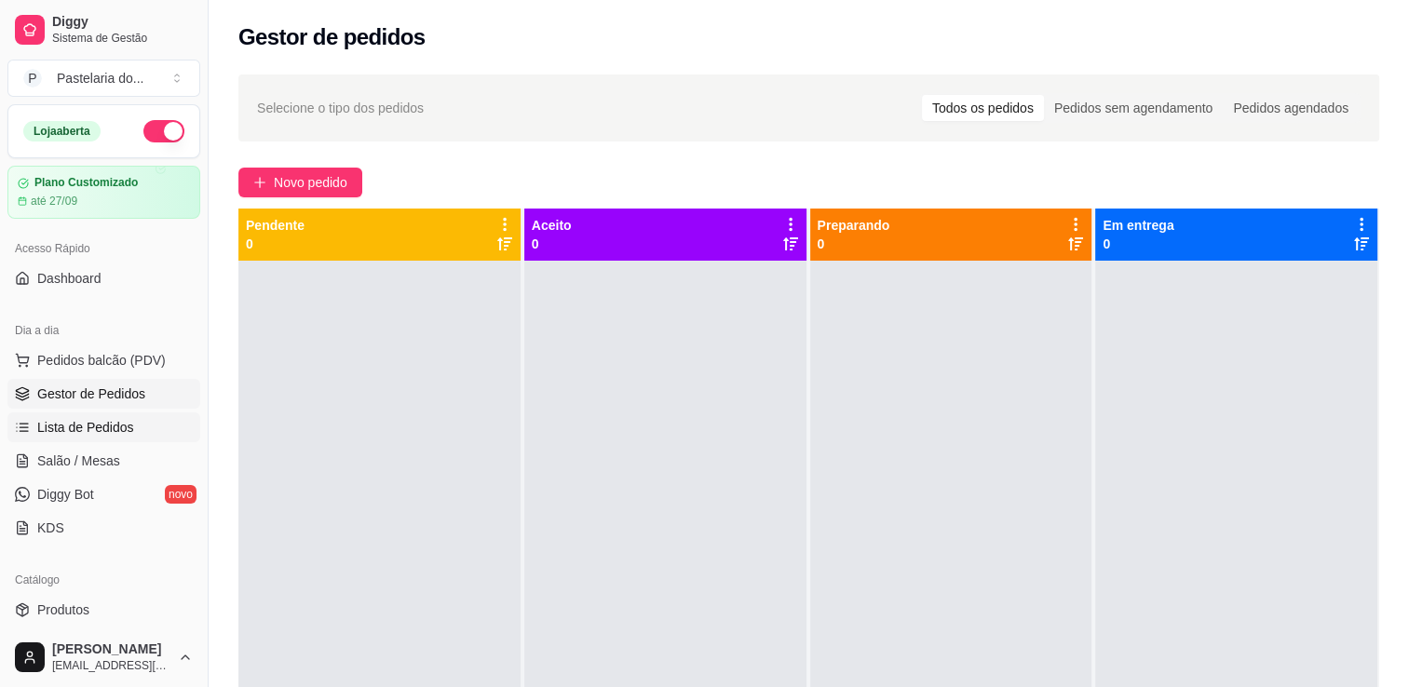
click at [115, 437] on link "Lista de Pedidos" at bounding box center [103, 428] width 193 height 30
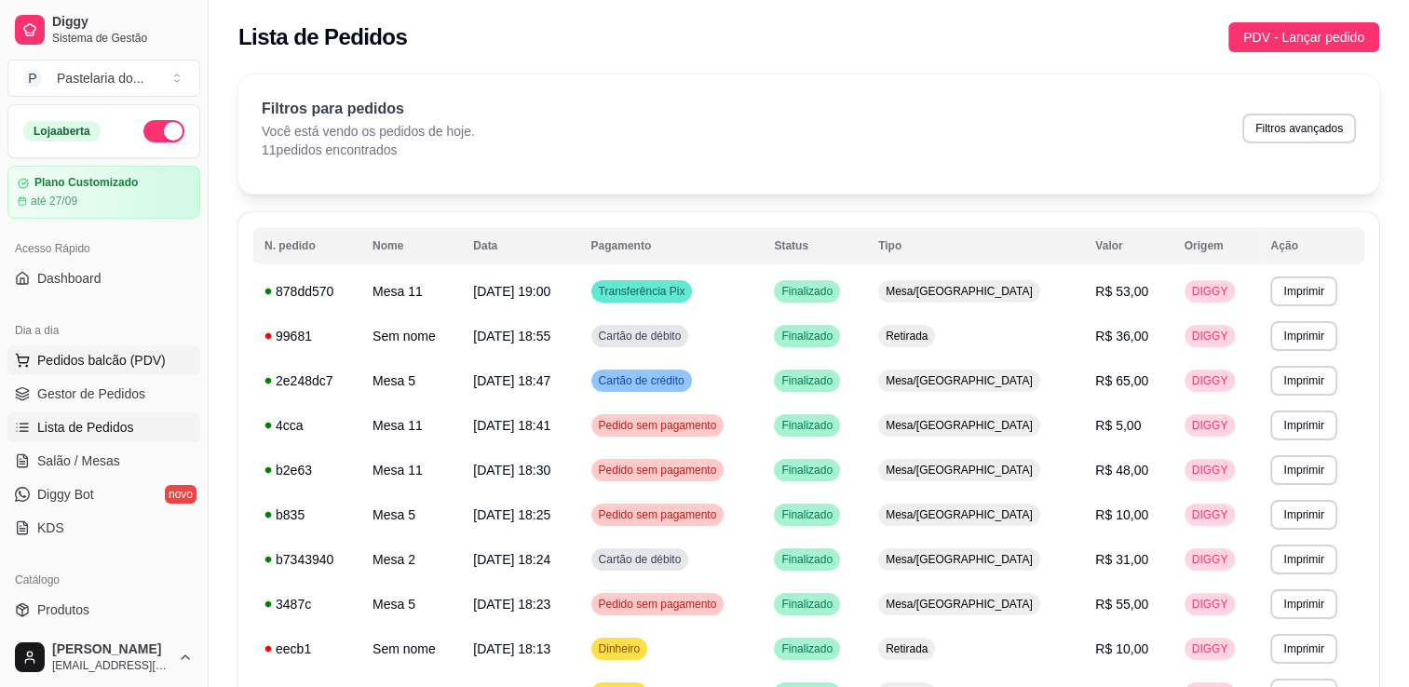
click at [118, 353] on span "Pedidos balcão (PDV)" at bounding box center [101, 360] width 129 height 19
click at [75, 466] on span "Salão / Mesas" at bounding box center [78, 461] width 83 height 19
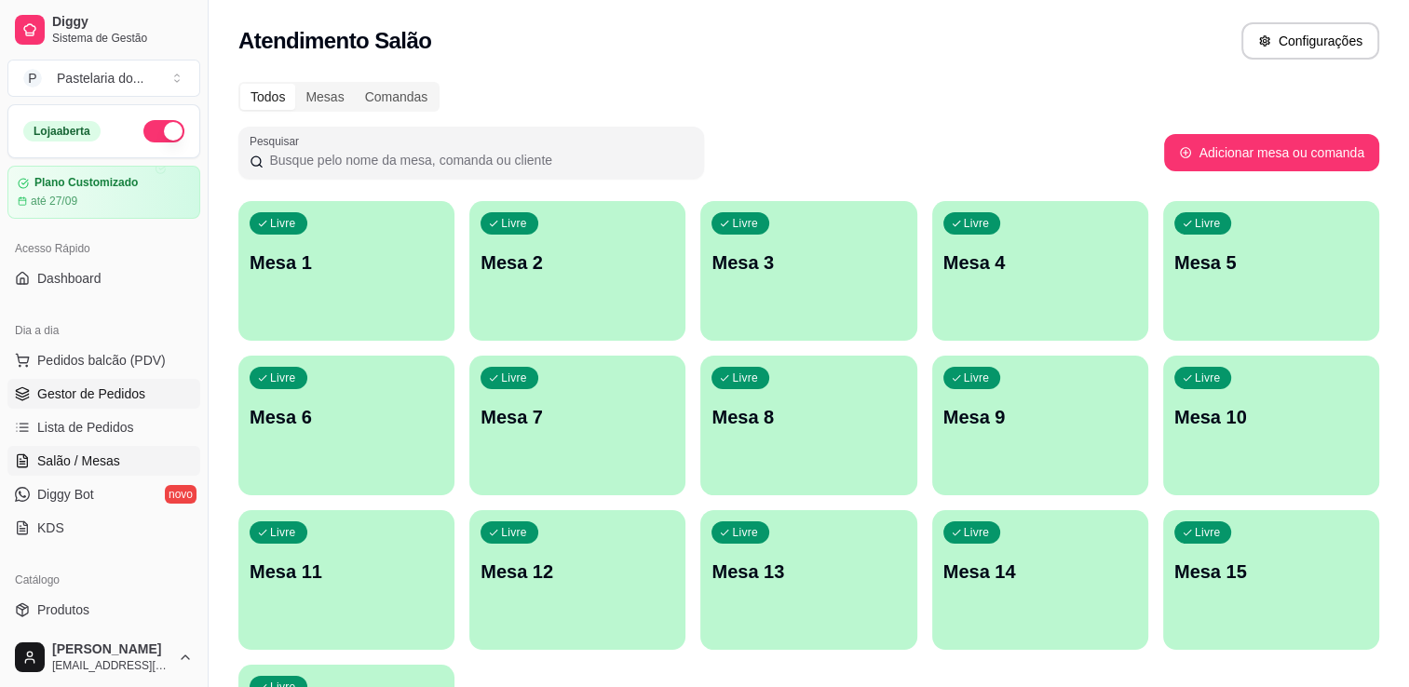
click at [69, 404] on link "Gestor de Pedidos" at bounding box center [103, 394] width 193 height 30
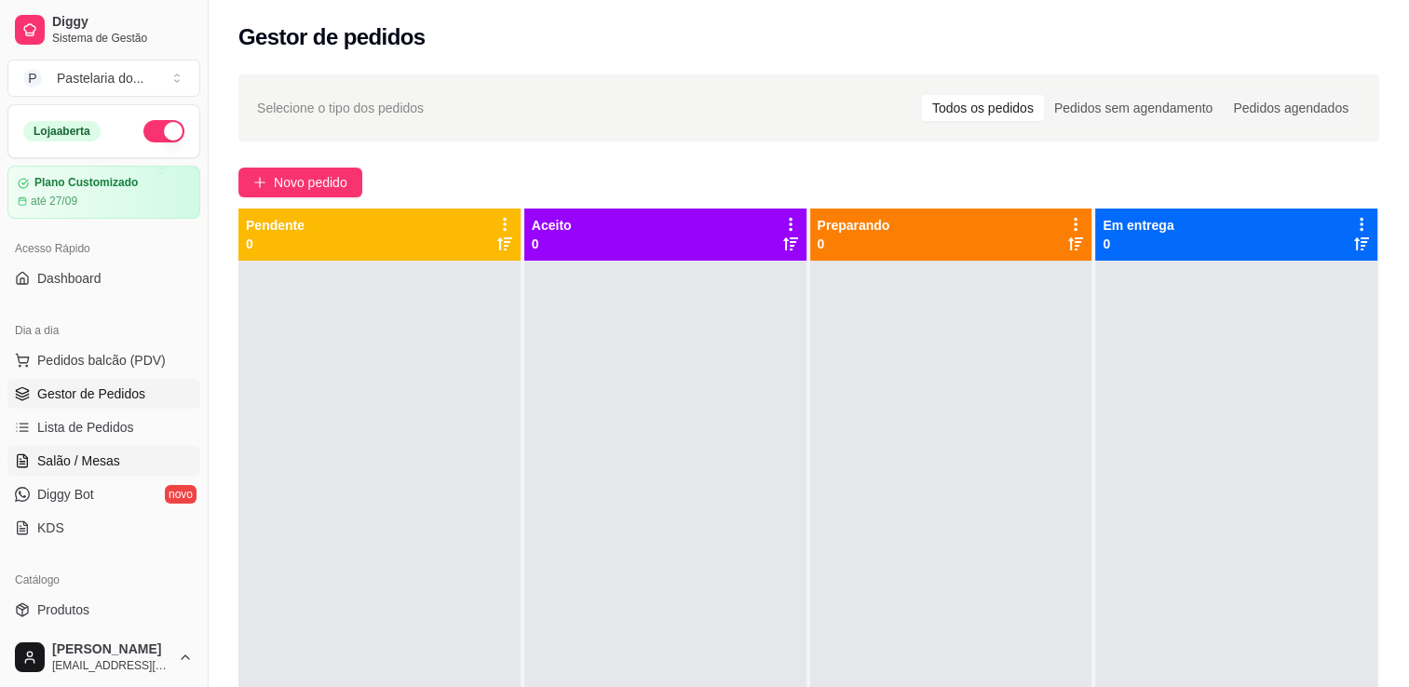
click at [134, 455] on link "Salão / Mesas" at bounding box center [103, 461] width 193 height 30
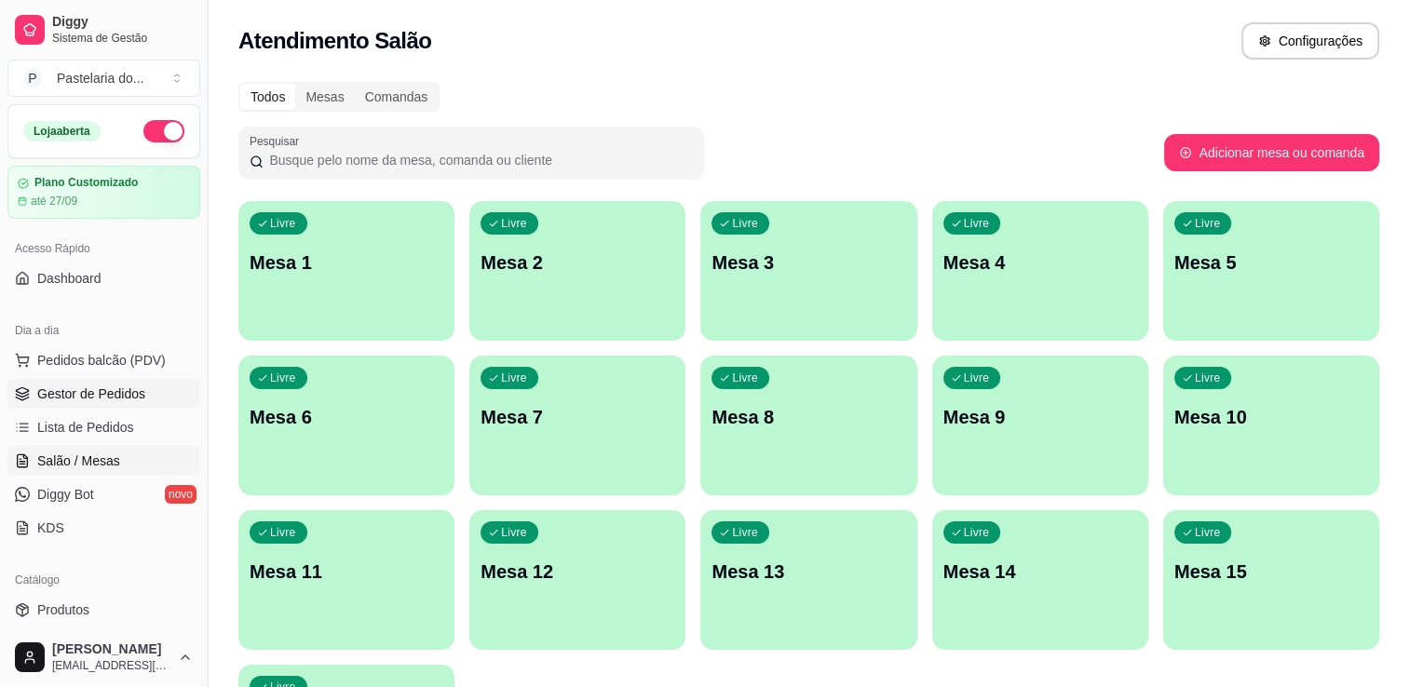
click at [141, 387] on span "Gestor de Pedidos" at bounding box center [91, 394] width 108 height 19
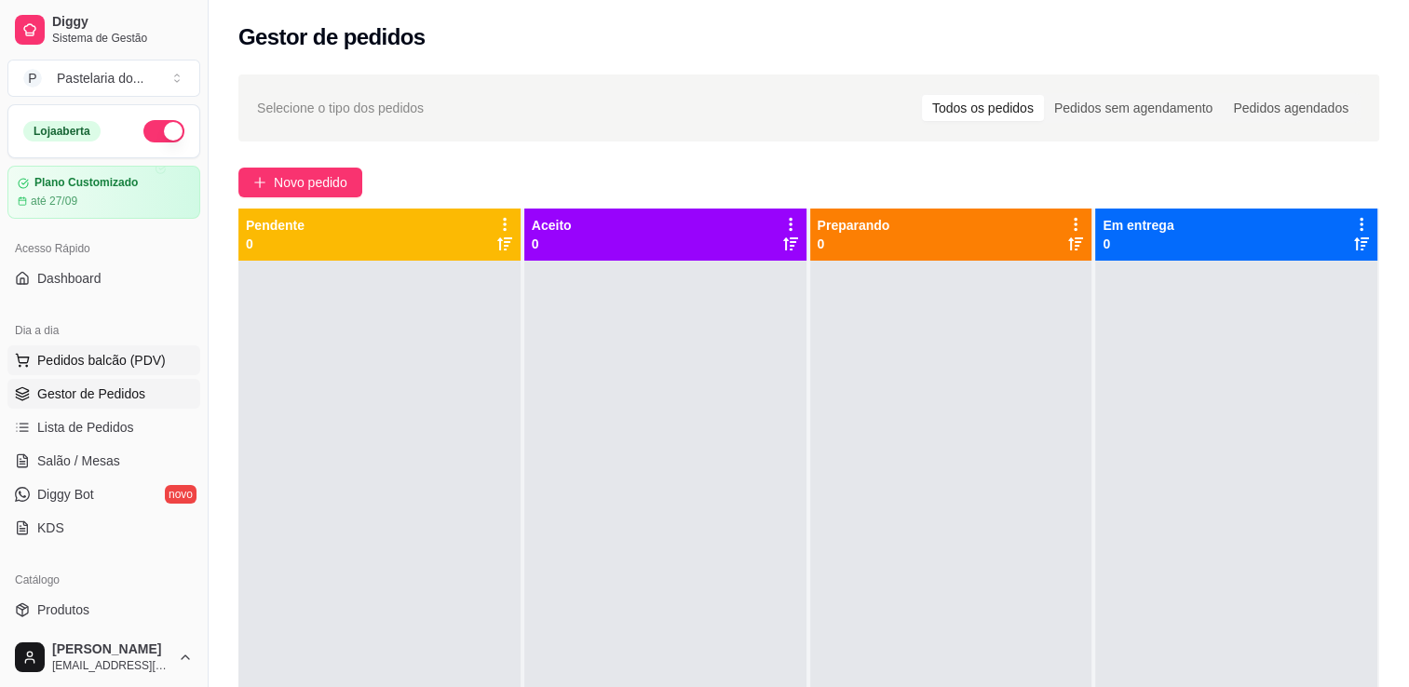
click at [113, 353] on span "Pedidos balcão (PDV)" at bounding box center [101, 360] width 129 height 19
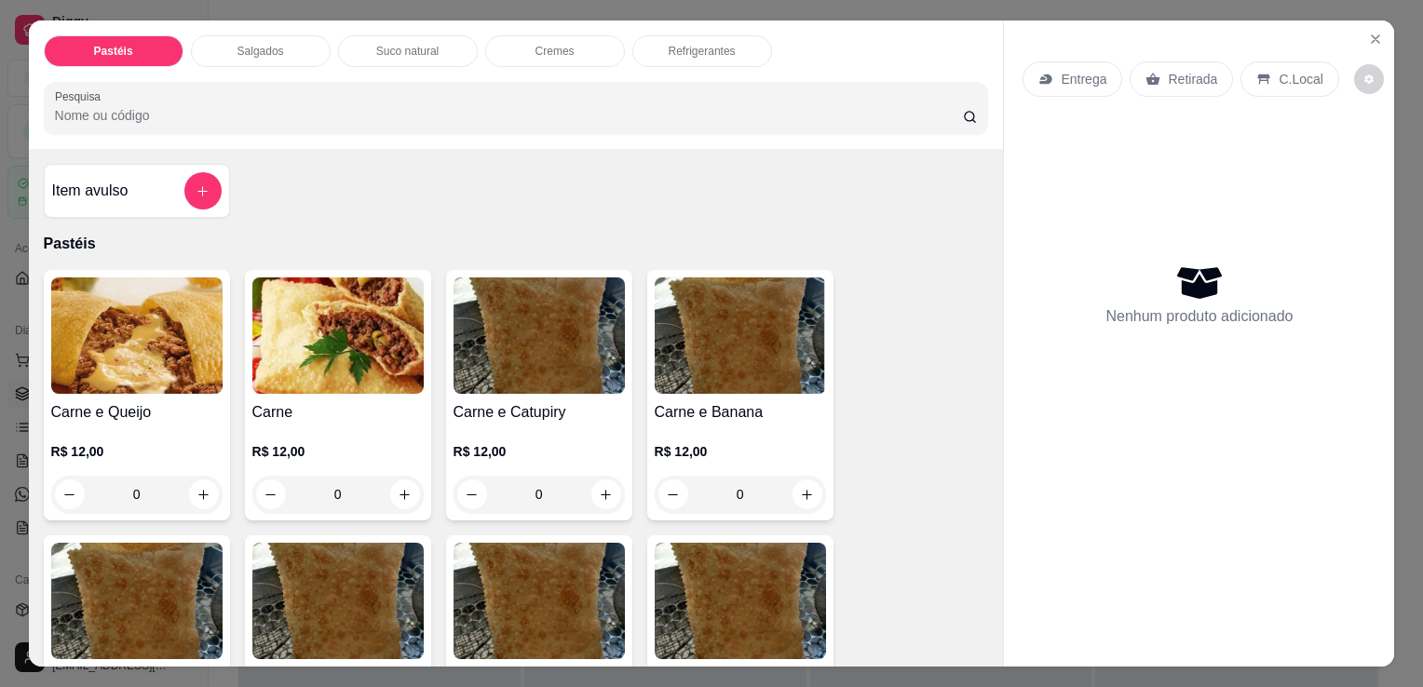
click at [240, 59] on div "Salgados" at bounding box center [261, 51] width 140 height 32
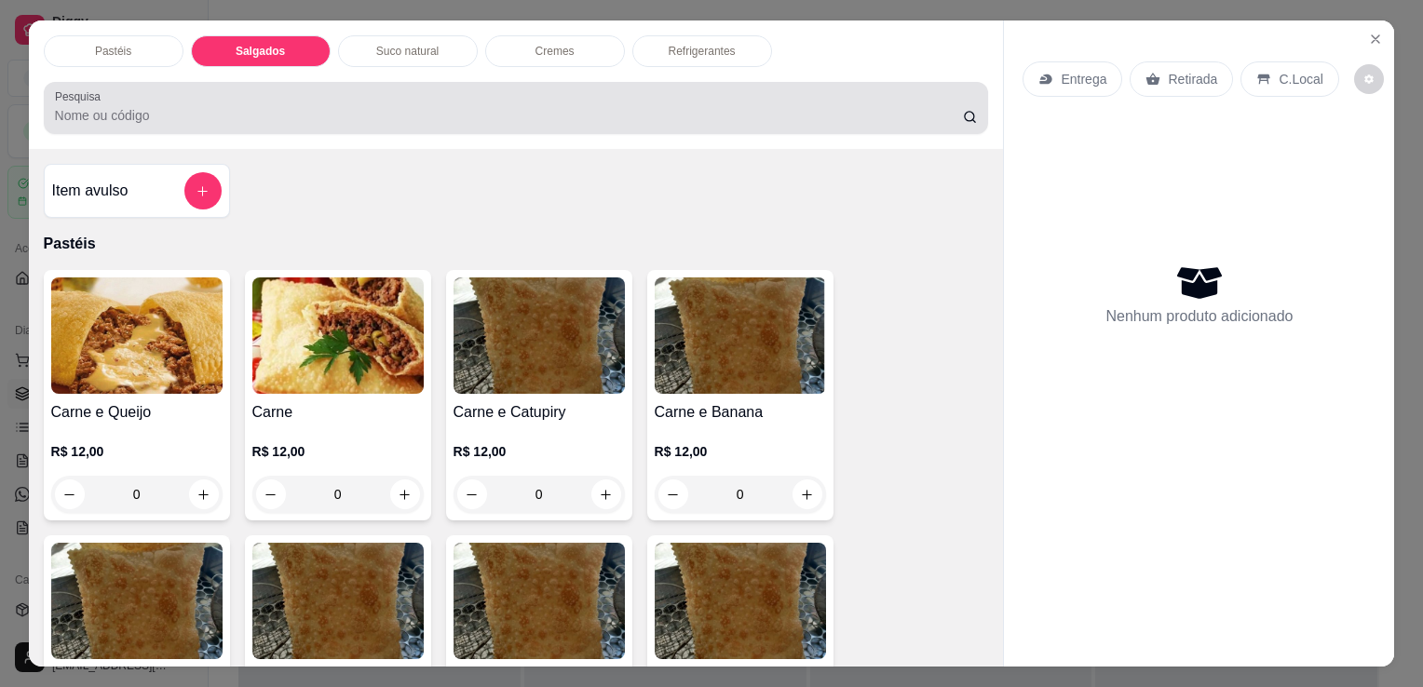
scroll to position [46, 0]
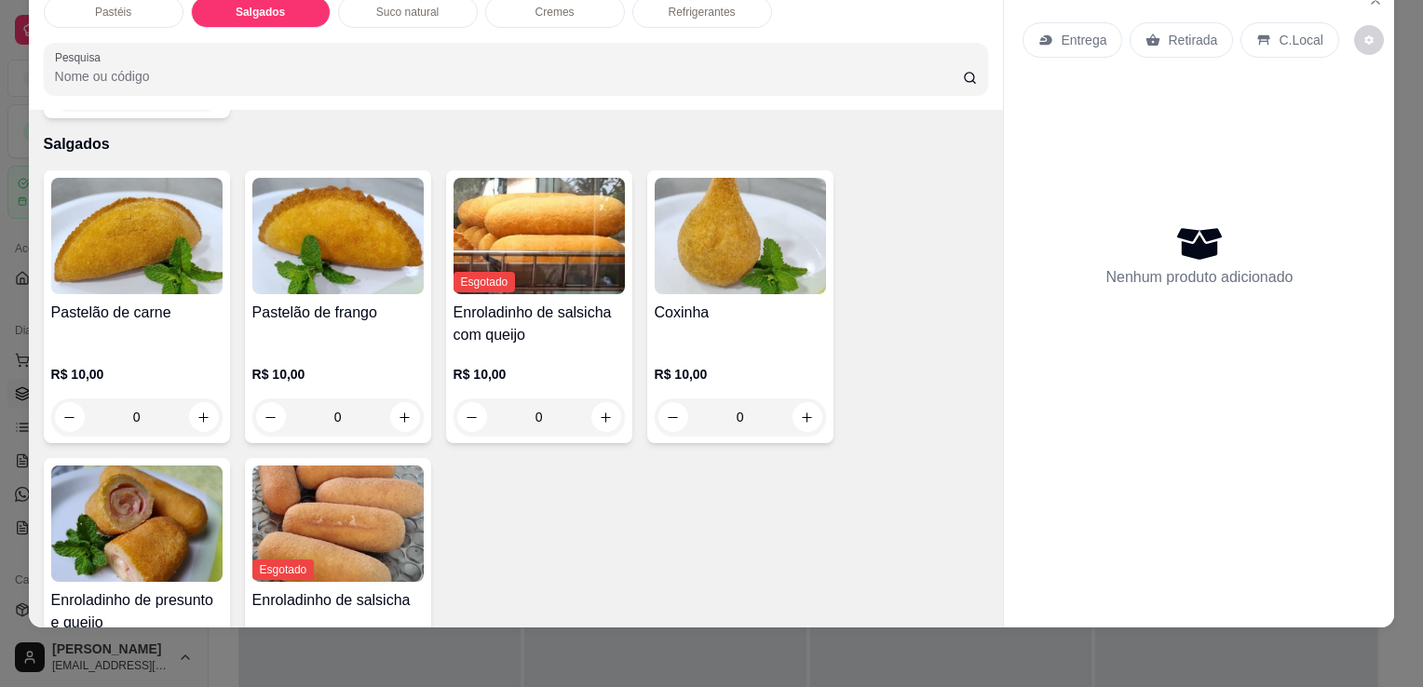
click at [153, 251] on img at bounding box center [136, 236] width 171 height 116
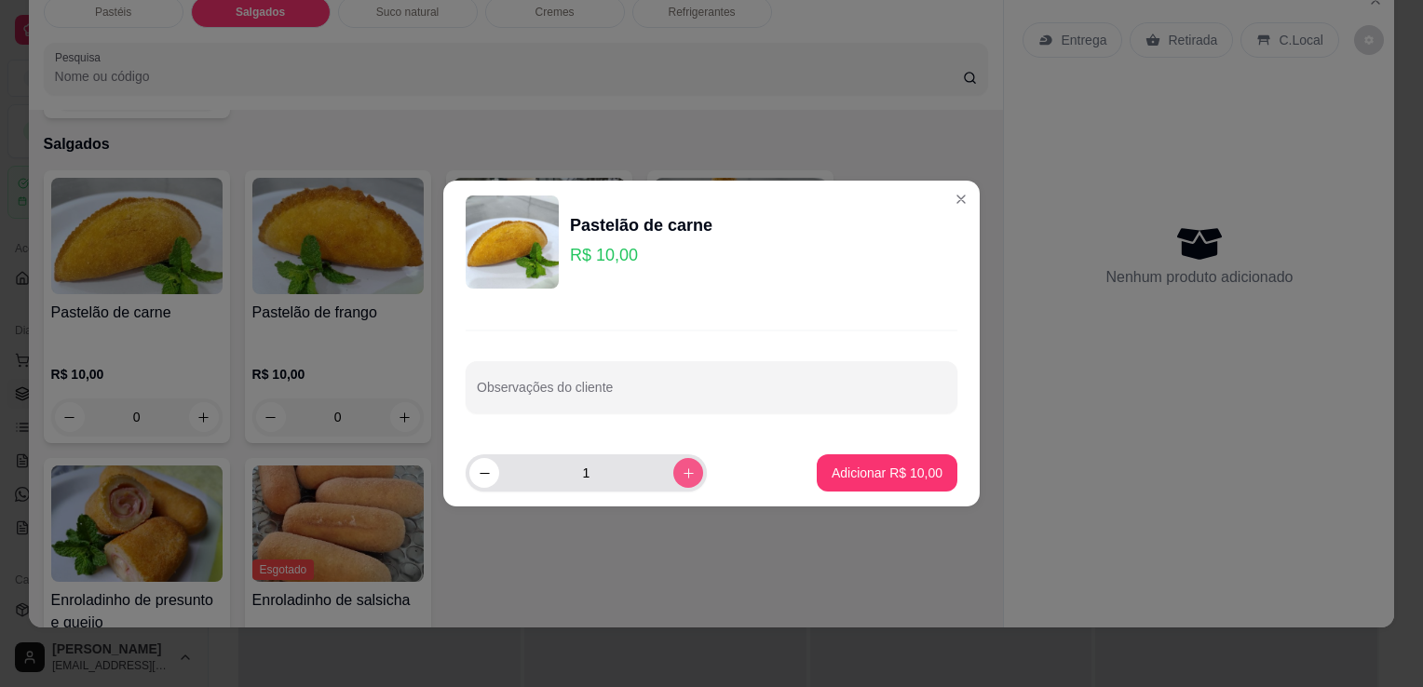
click at [681, 475] on button "increase-product-quantity" at bounding box center [688, 473] width 30 height 30
type input "2"
click at [817, 462] on button "Adicionar R$ 20,00" at bounding box center [887, 473] width 141 height 37
type input "2"
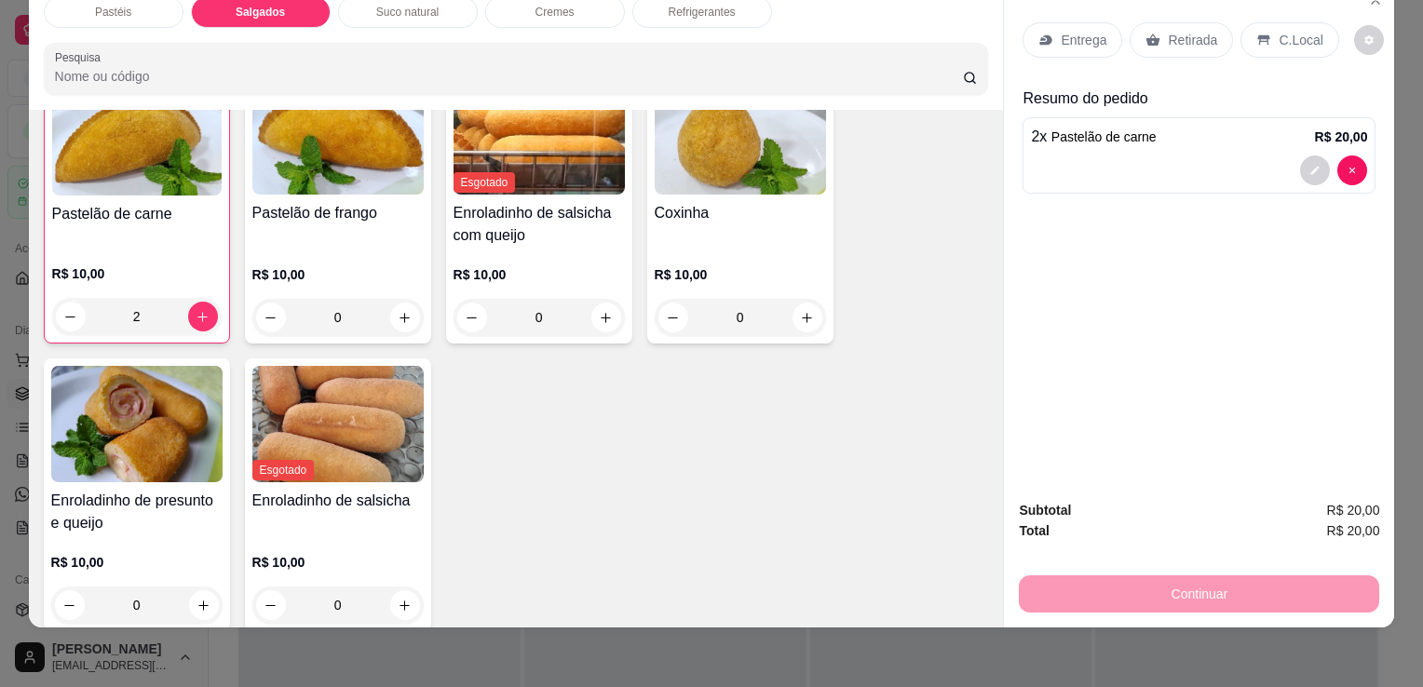
scroll to position [2165, 0]
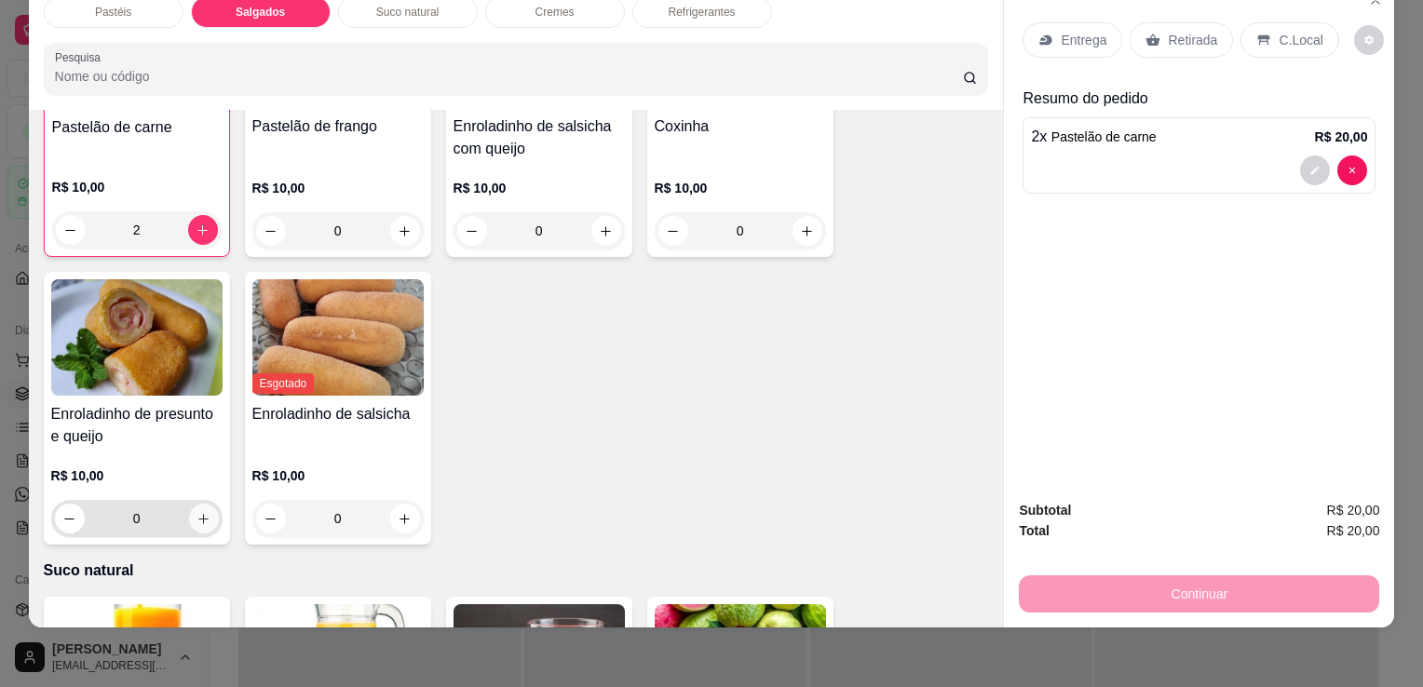
click at [209, 504] on button "increase-product-quantity" at bounding box center [204, 519] width 30 height 30
type input "1"
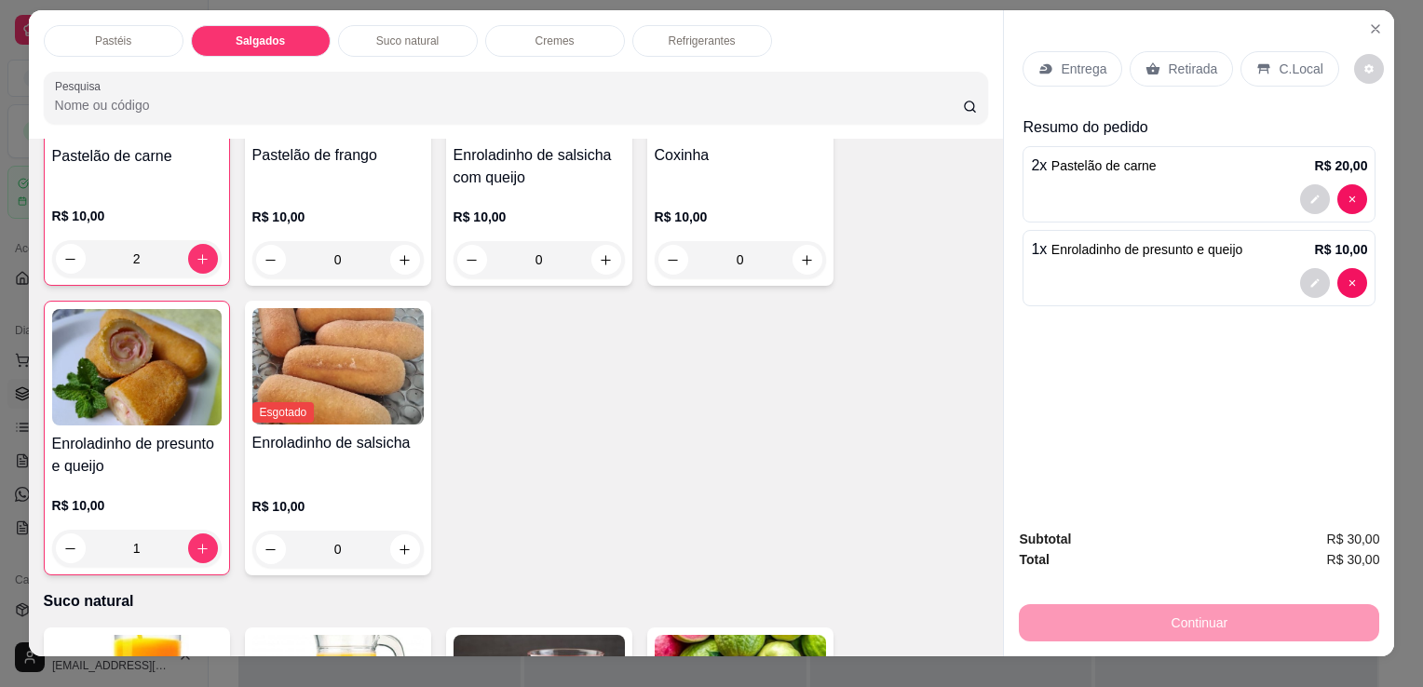
scroll to position [0, 0]
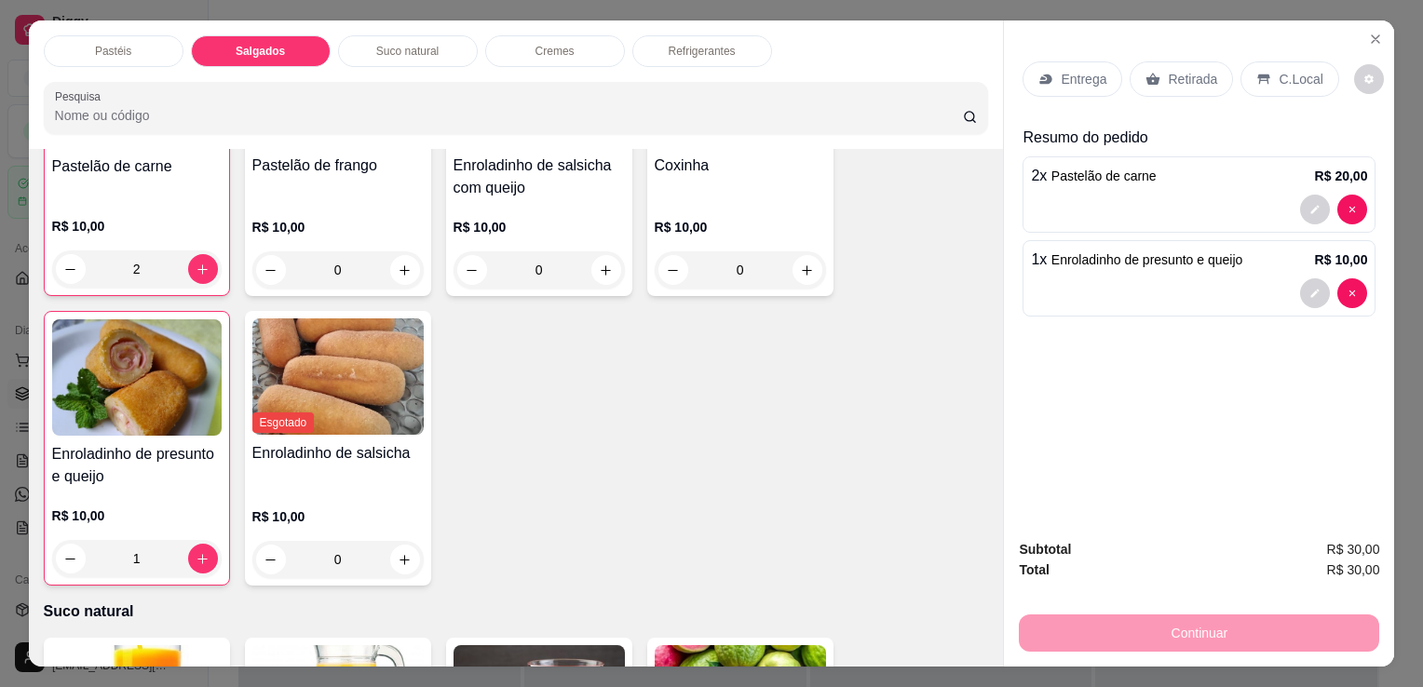
click at [1184, 74] on p "Retirada" at bounding box center [1192, 79] width 49 height 19
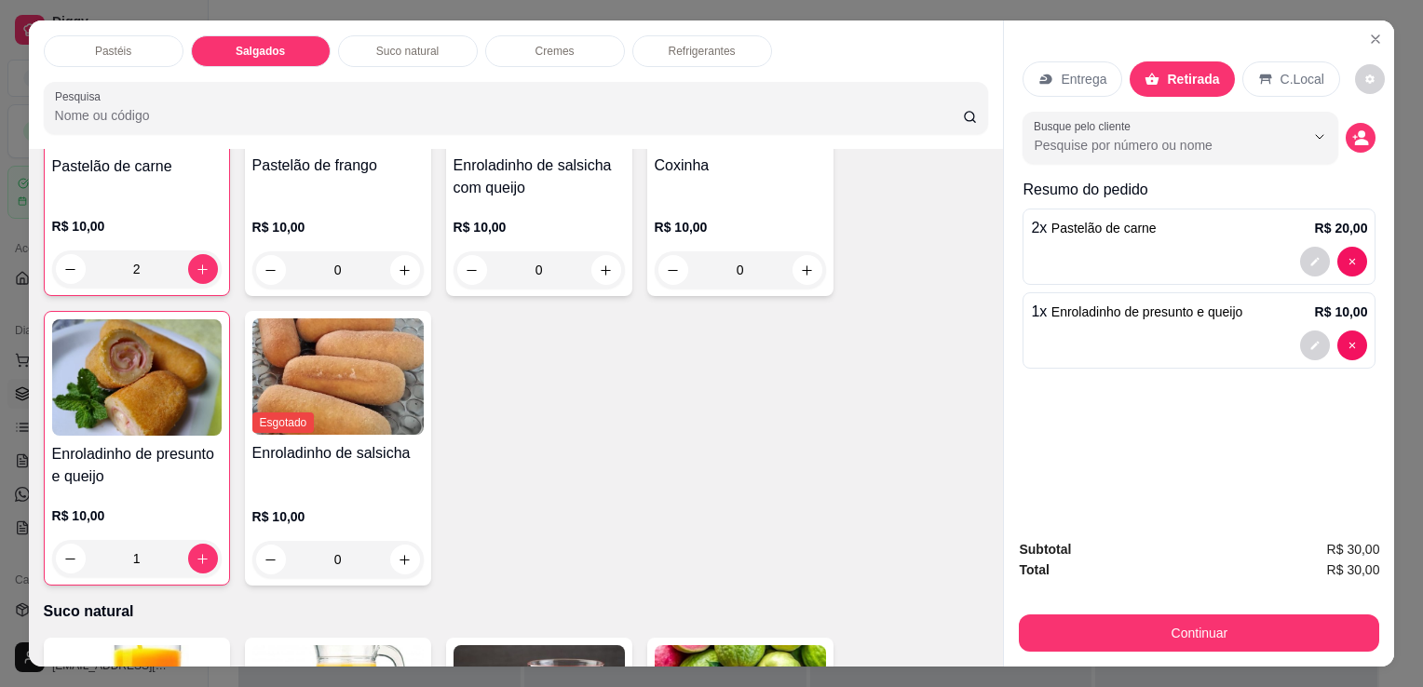
click at [1118, 615] on button "Continuar" at bounding box center [1199, 633] width 360 height 37
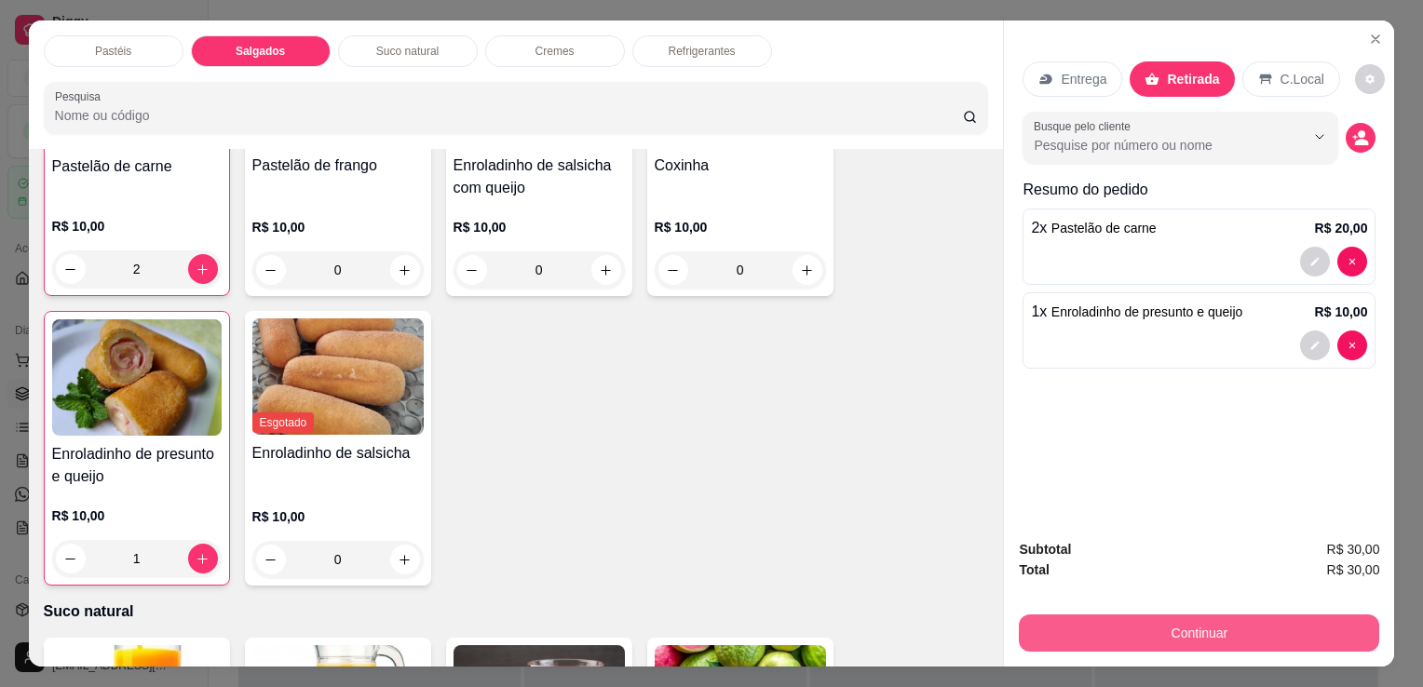
click at [1084, 631] on button "Continuar" at bounding box center [1199, 633] width 360 height 37
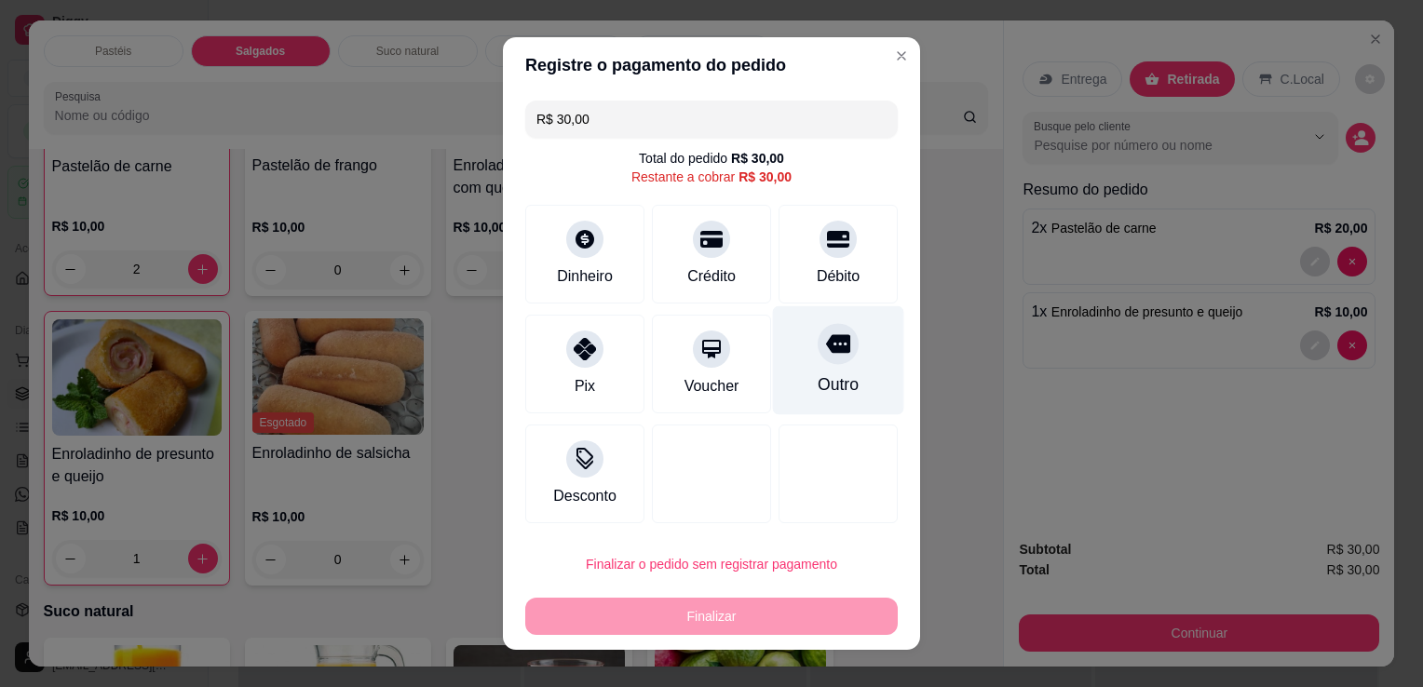
click at [794, 292] on div "Débito" at bounding box center [838, 254] width 119 height 99
type input "R$ 0,00"
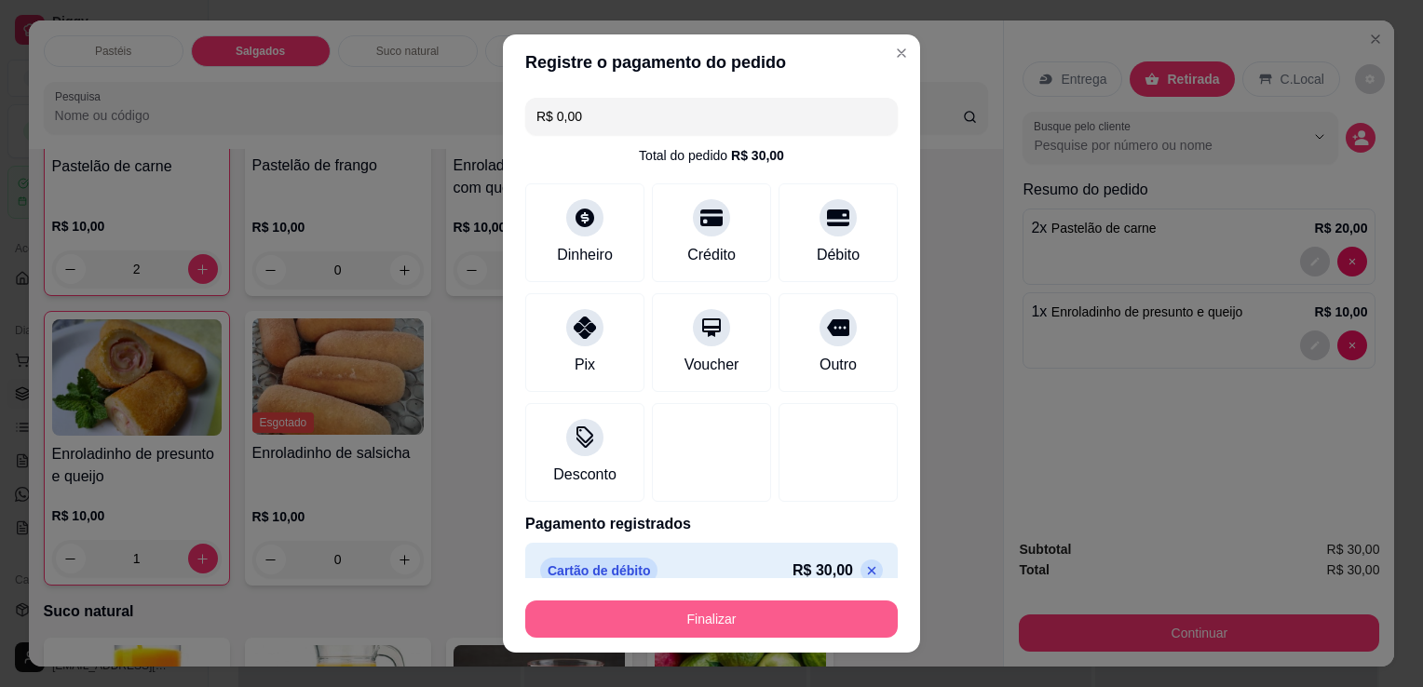
click at [775, 627] on button "Finalizar" at bounding box center [711, 619] width 373 height 37
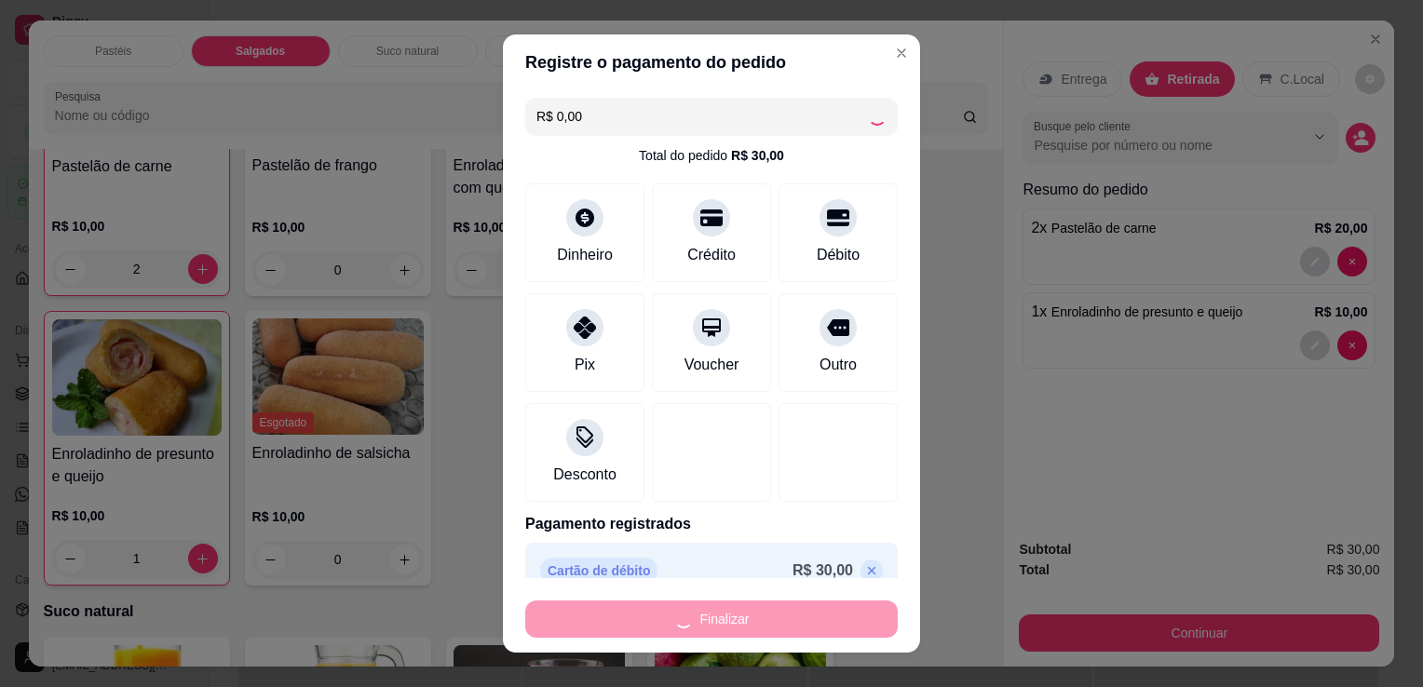
type input "0"
type input "-R$ 30,00"
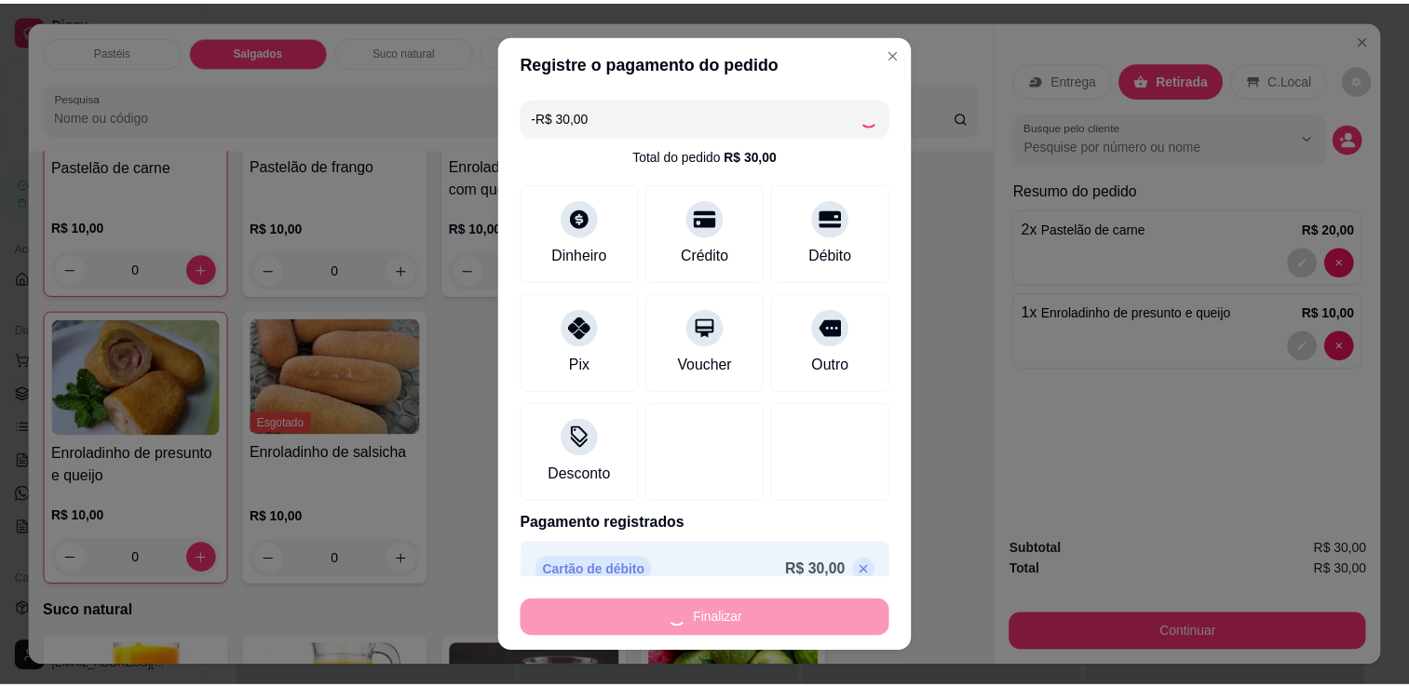
scroll to position [2165, 0]
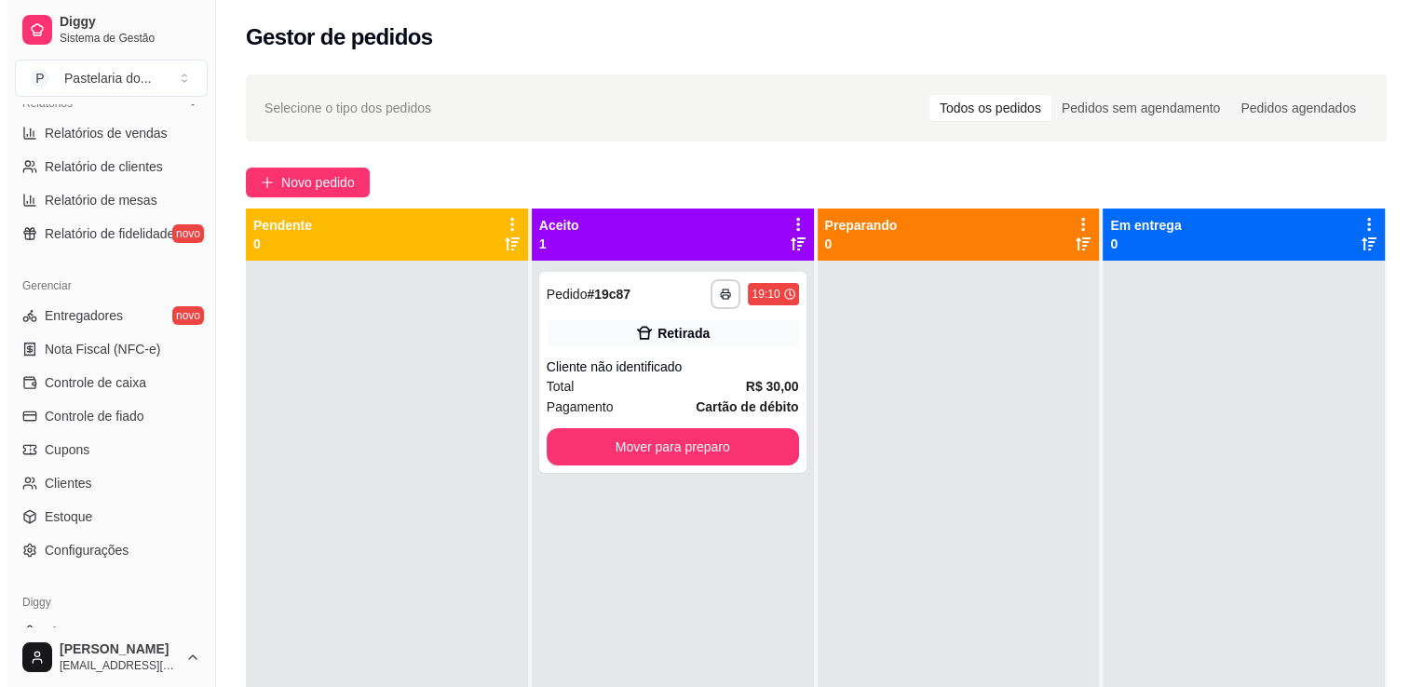
scroll to position [652, 0]
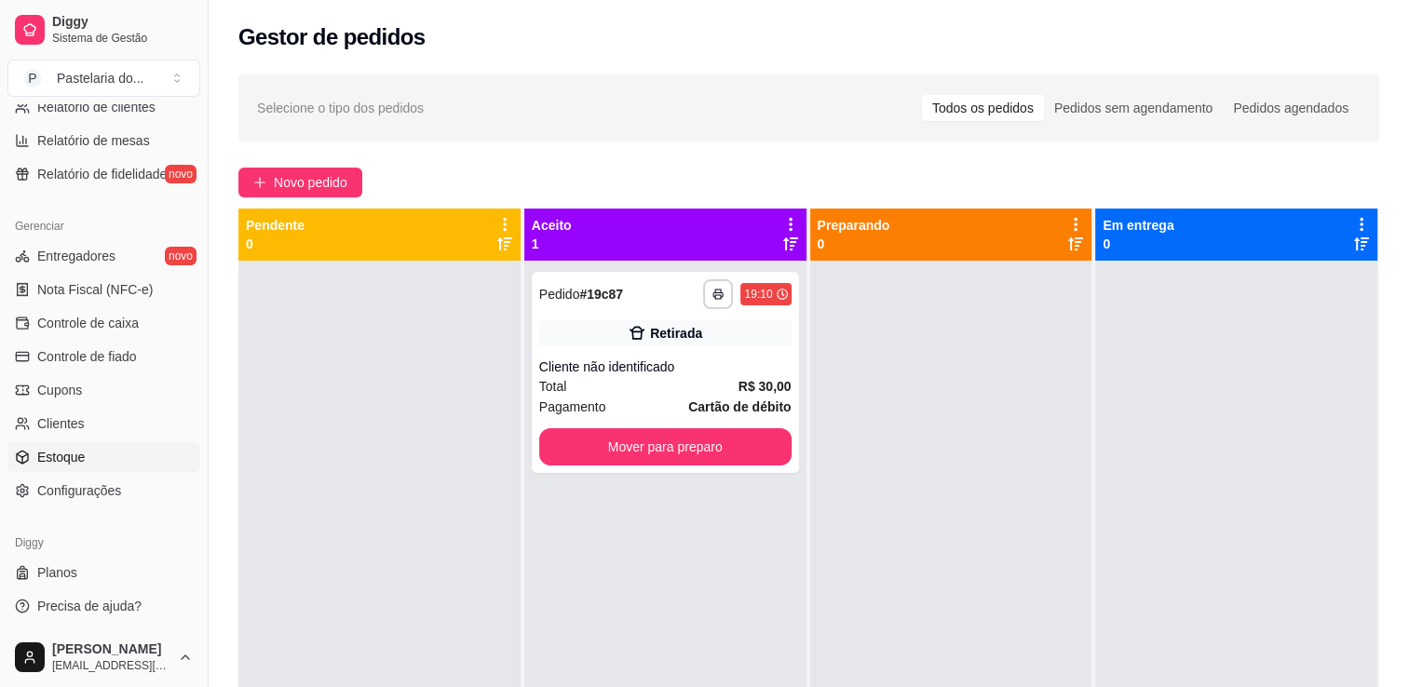
click at [94, 447] on link "Estoque" at bounding box center [103, 457] width 193 height 30
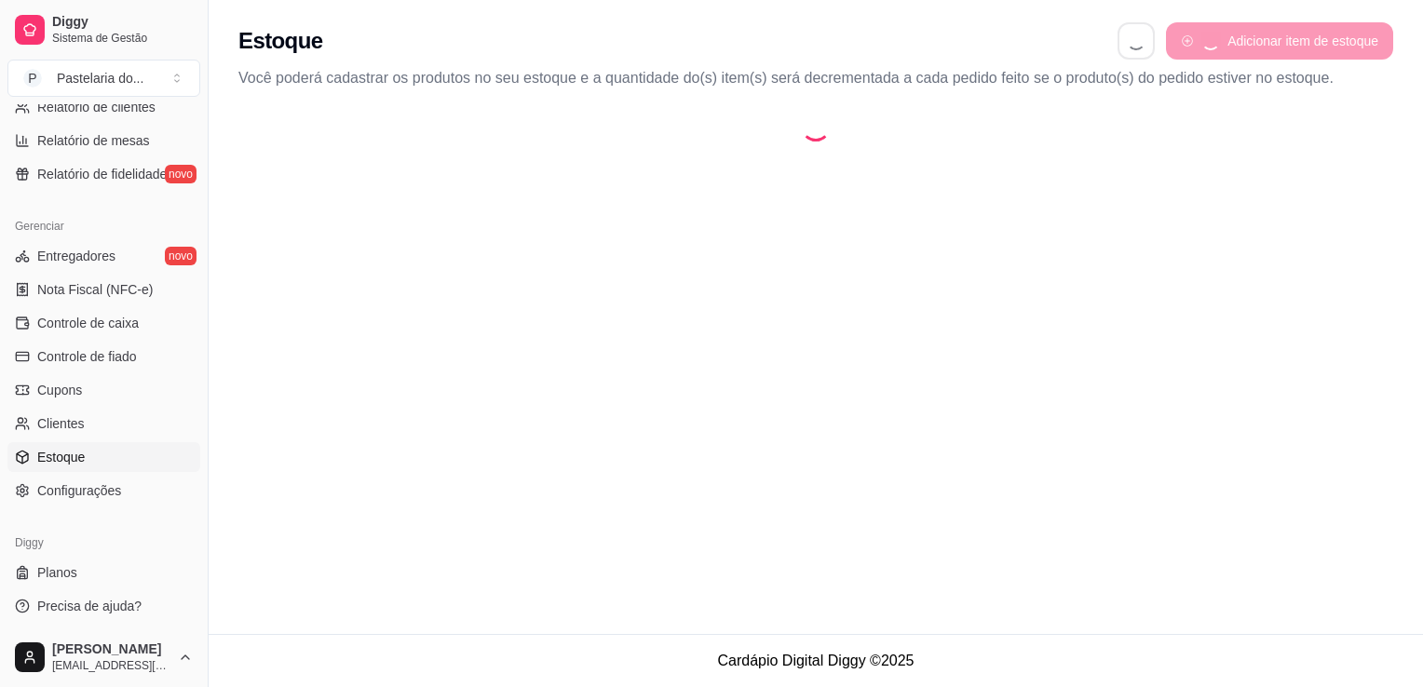
select select "QUANTITY_ORDER"
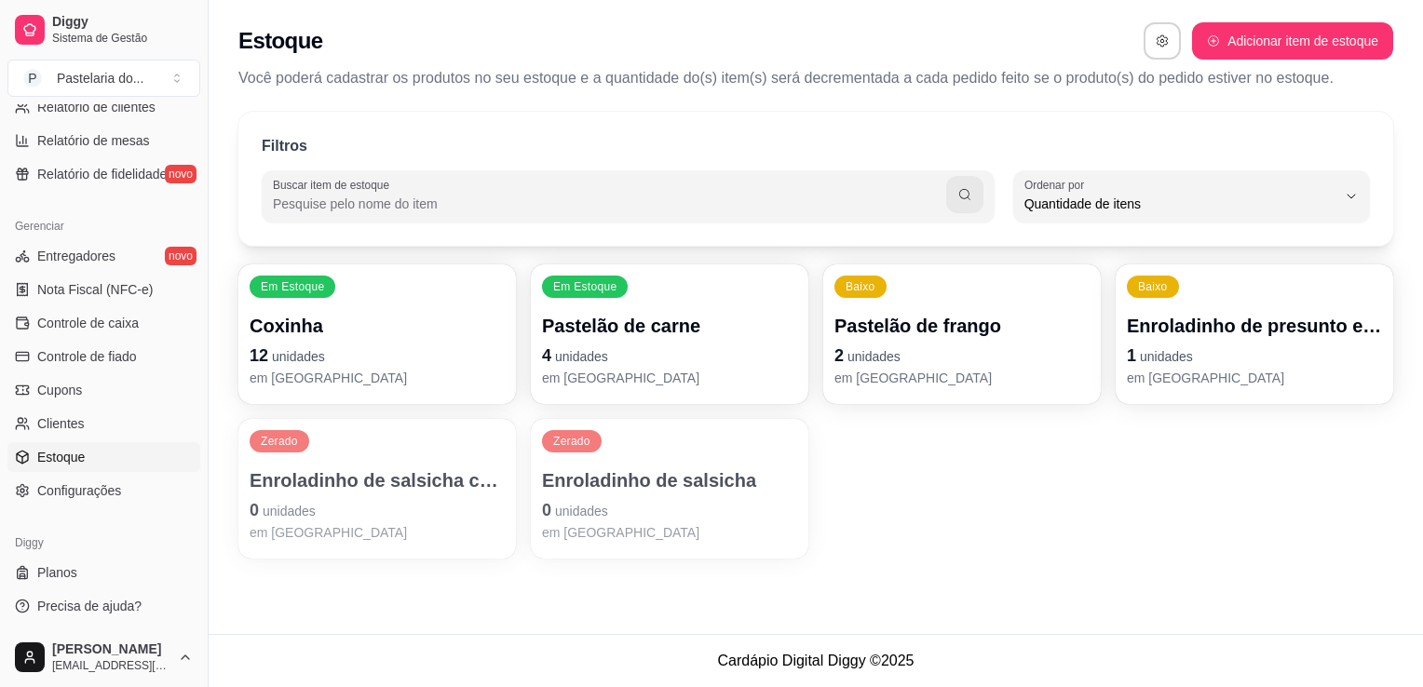
scroll to position [18, 0]
click at [1248, 337] on p "Enroladinho de presunto e queijo" at bounding box center [1254, 326] width 255 height 26
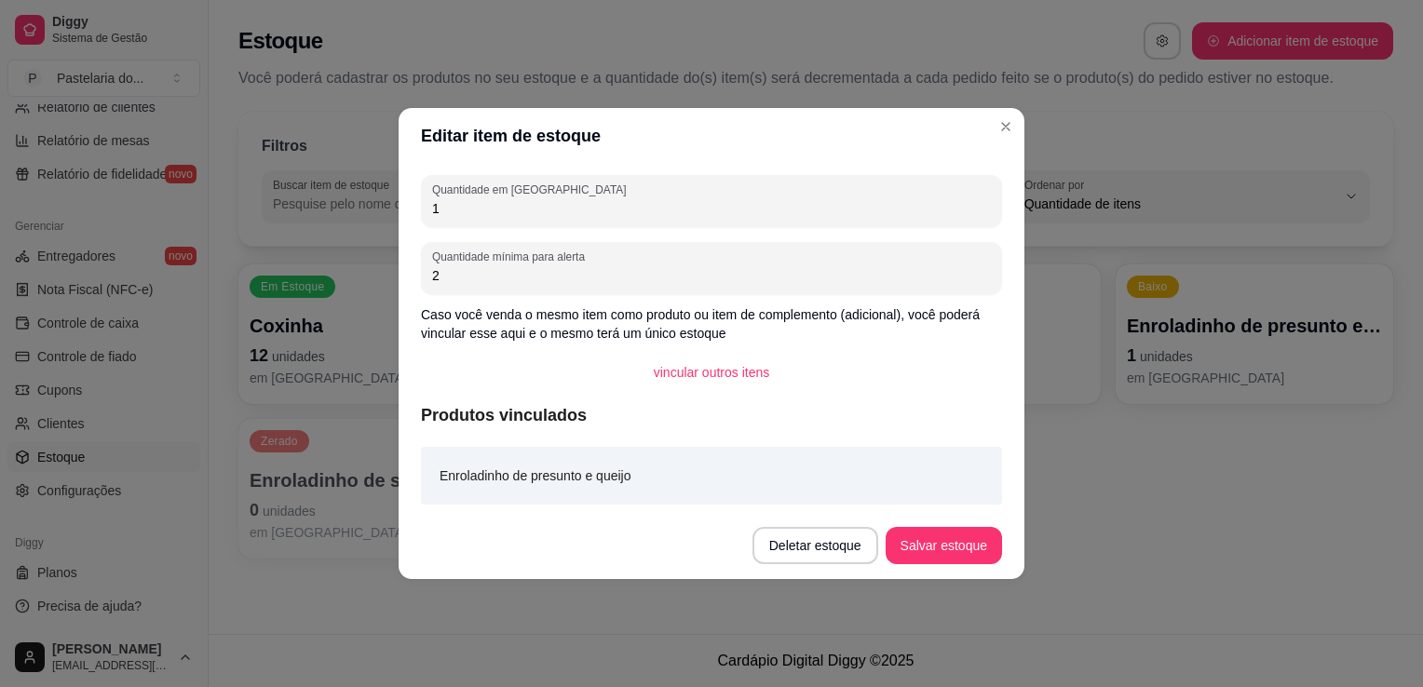
click at [771, 204] on input "1" at bounding box center [711, 208] width 559 height 19
type input "0"
click at [929, 535] on button "Salvar estoque" at bounding box center [944, 546] width 114 height 36
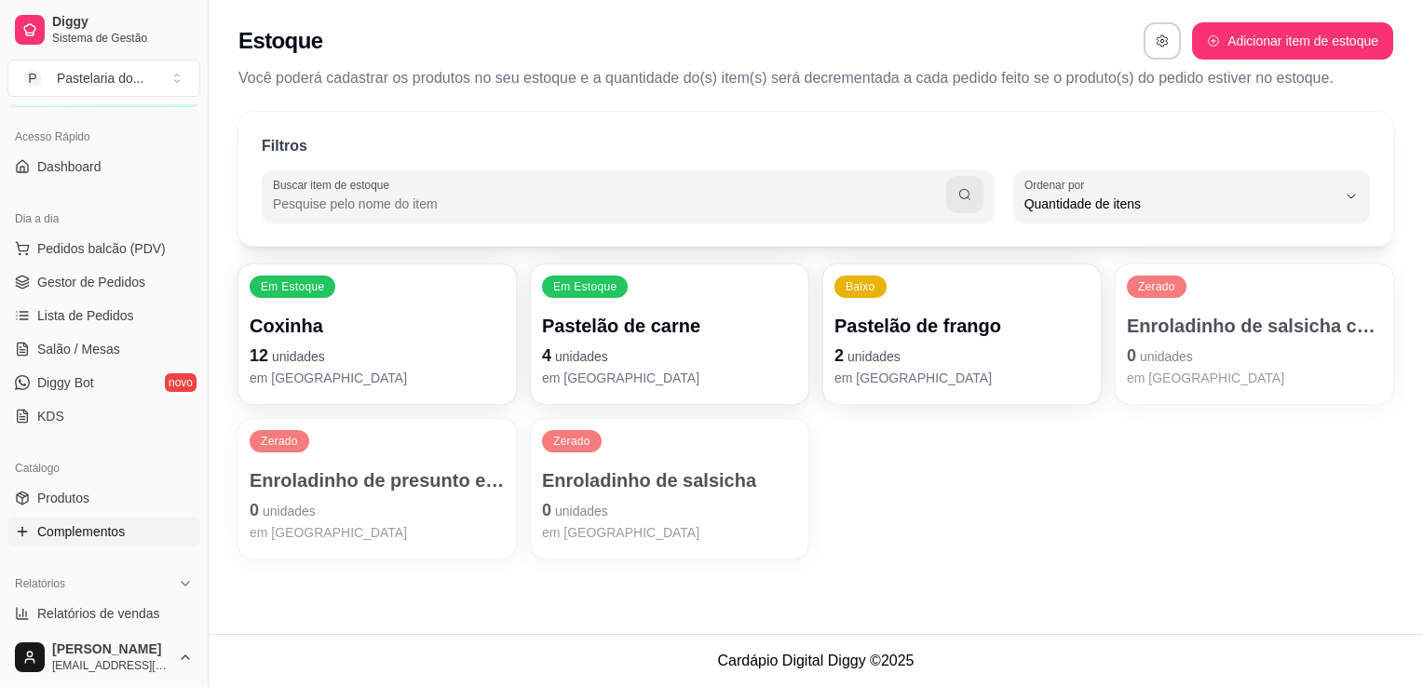
scroll to position [0, 0]
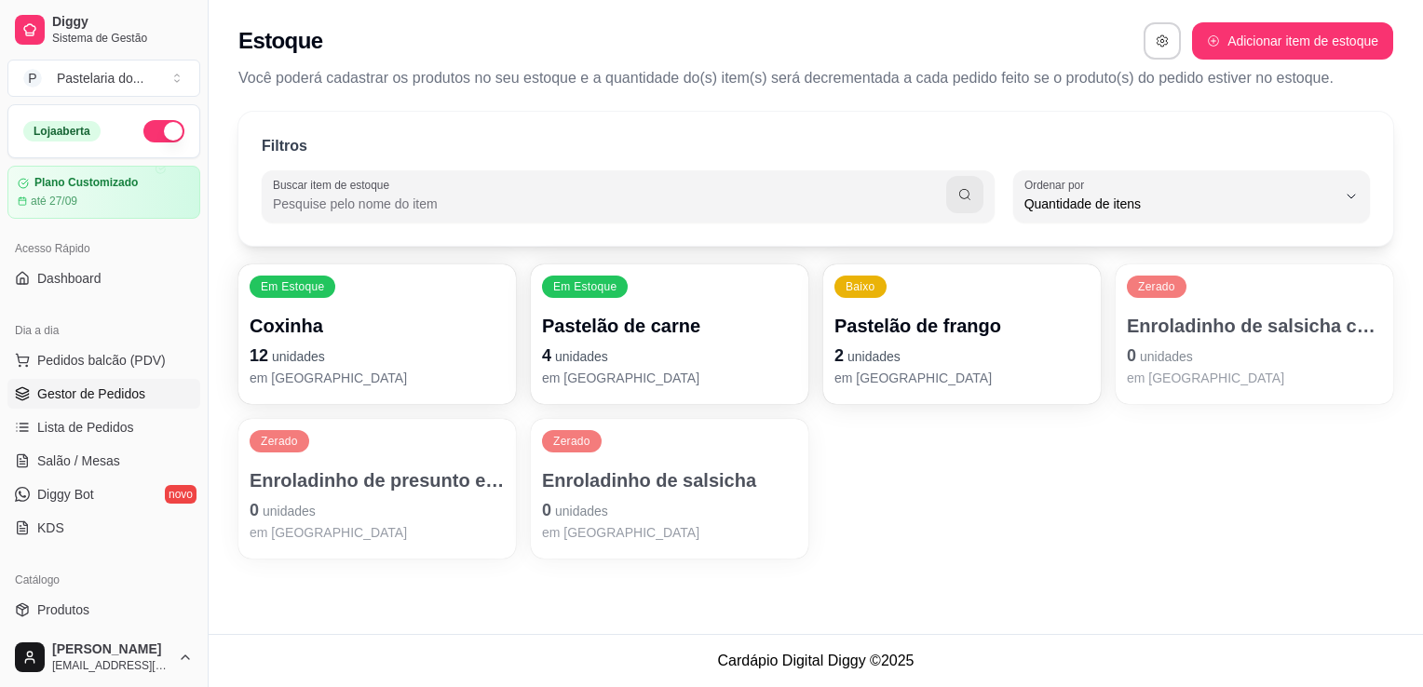
click at [112, 407] on link "Gestor de Pedidos" at bounding box center [103, 394] width 193 height 30
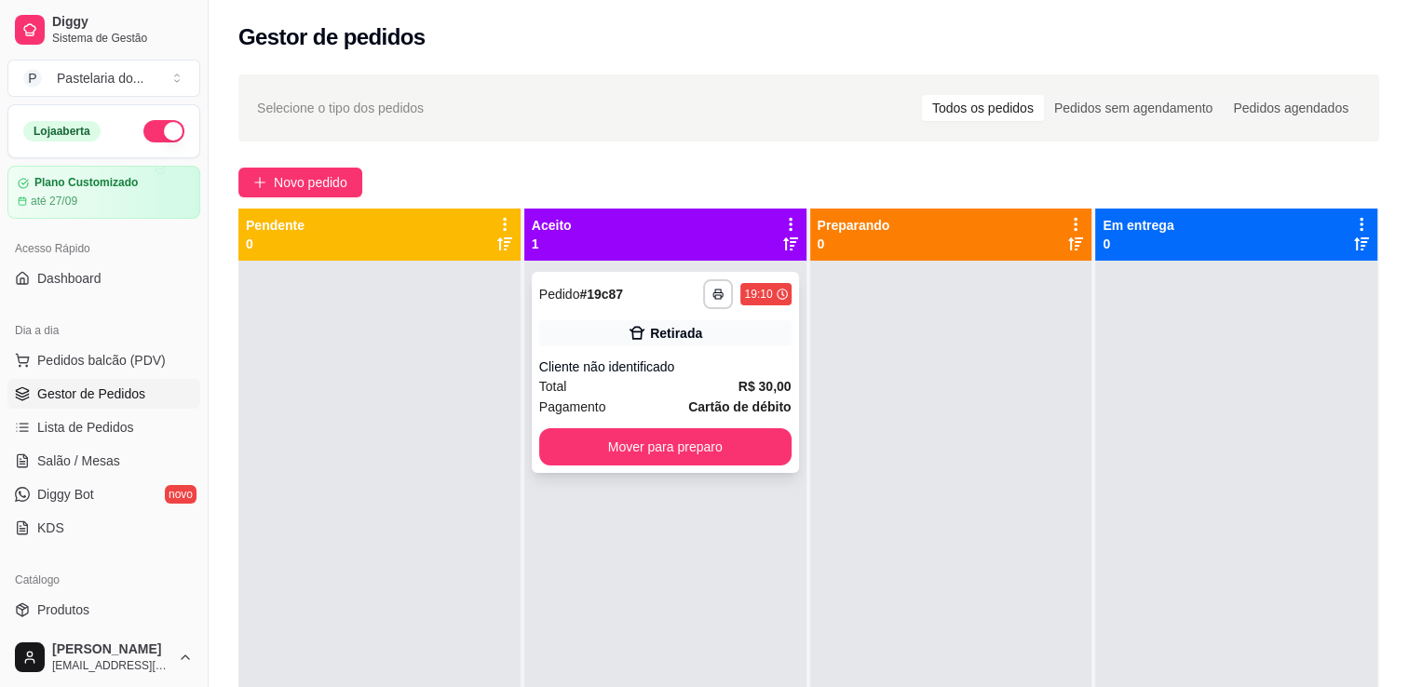
click at [744, 434] on button "Mover para preparo" at bounding box center [665, 446] width 252 height 37
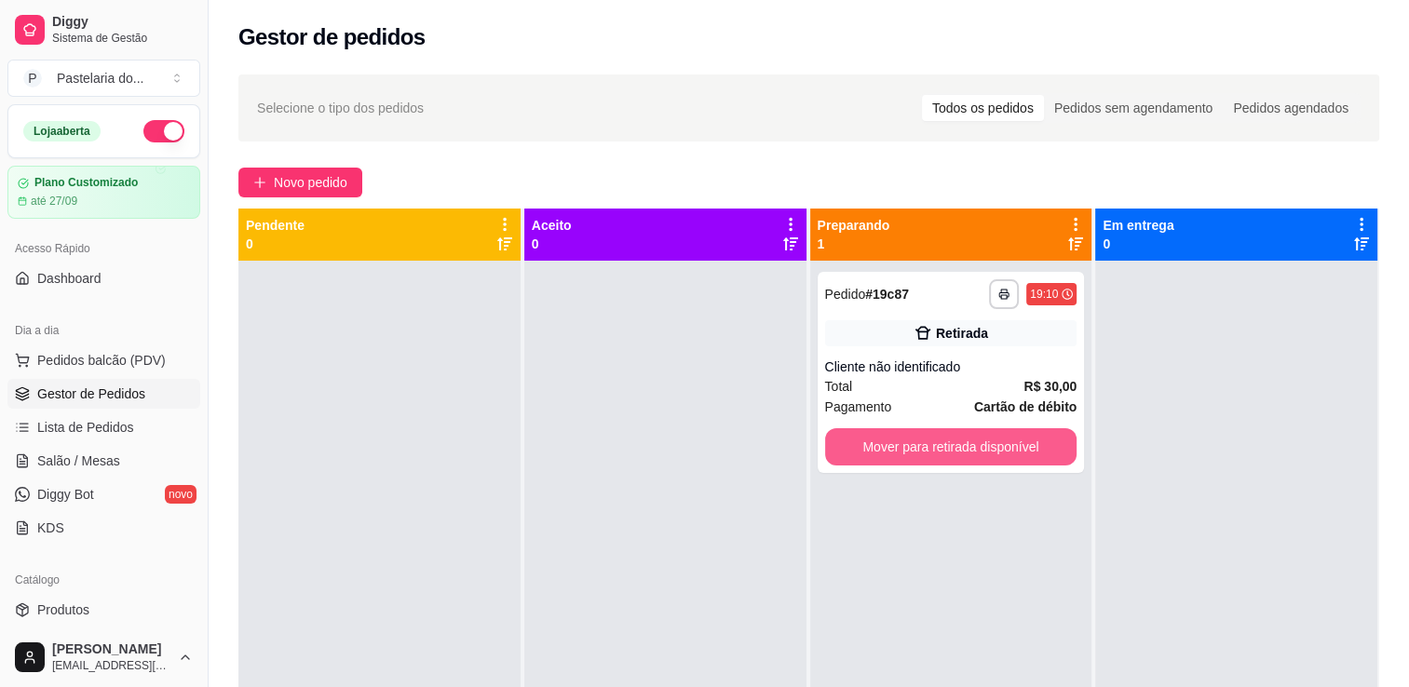
click at [915, 450] on button "Mover para retirada disponível" at bounding box center [951, 446] width 252 height 37
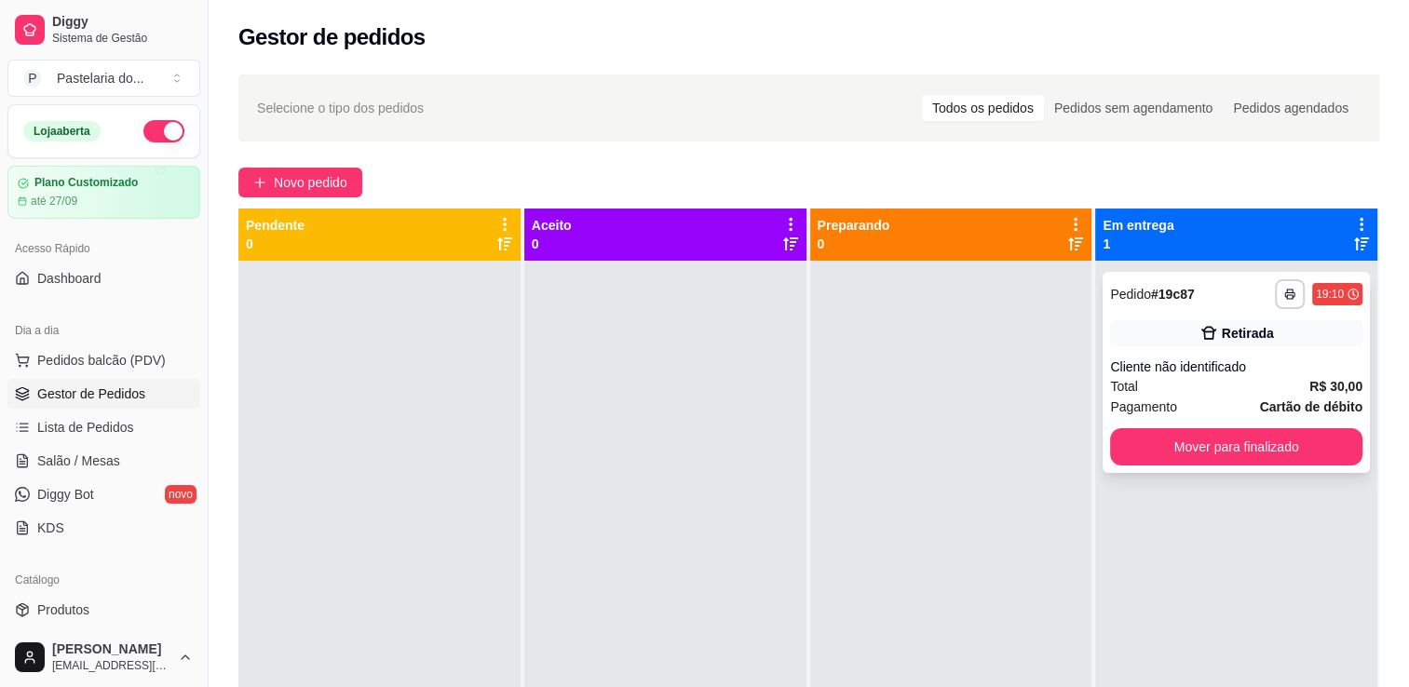
click at [1207, 457] on button "Mover para finalizado" at bounding box center [1236, 446] width 252 height 37
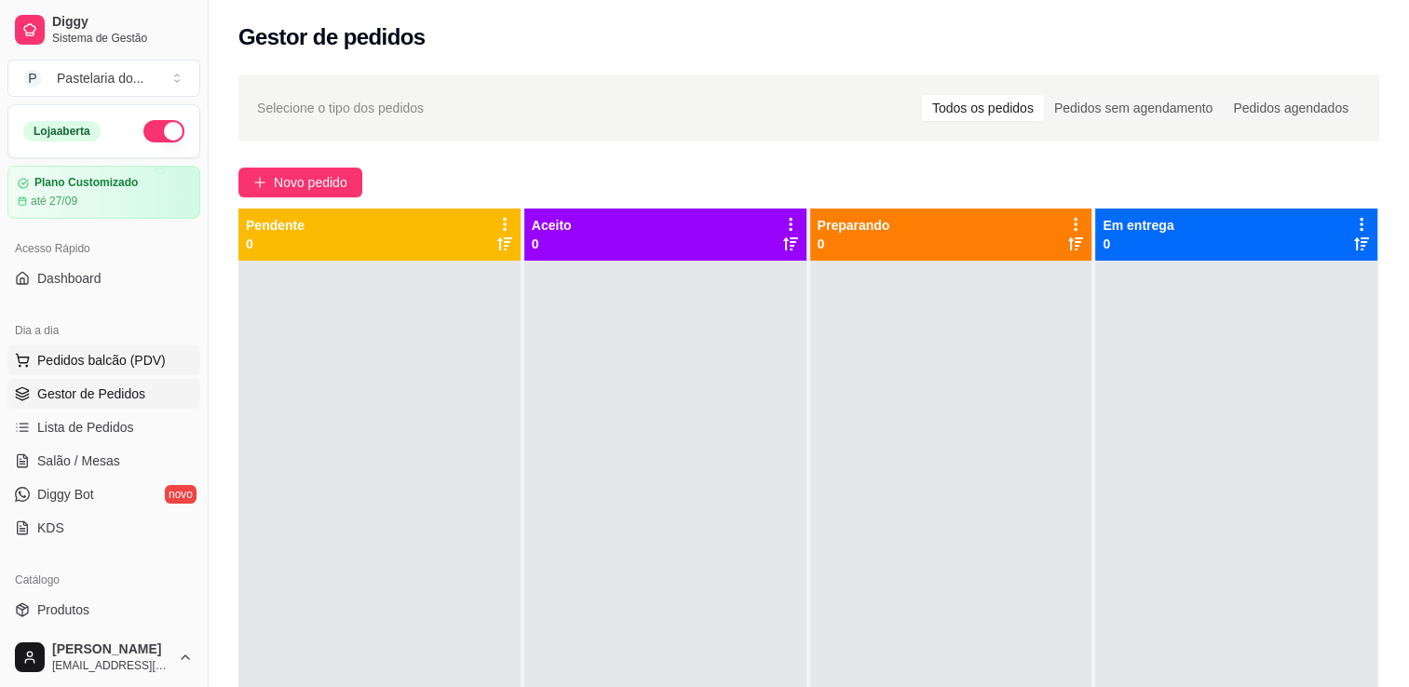
click at [73, 356] on span "Pedidos balcão (PDV)" at bounding box center [101, 360] width 129 height 19
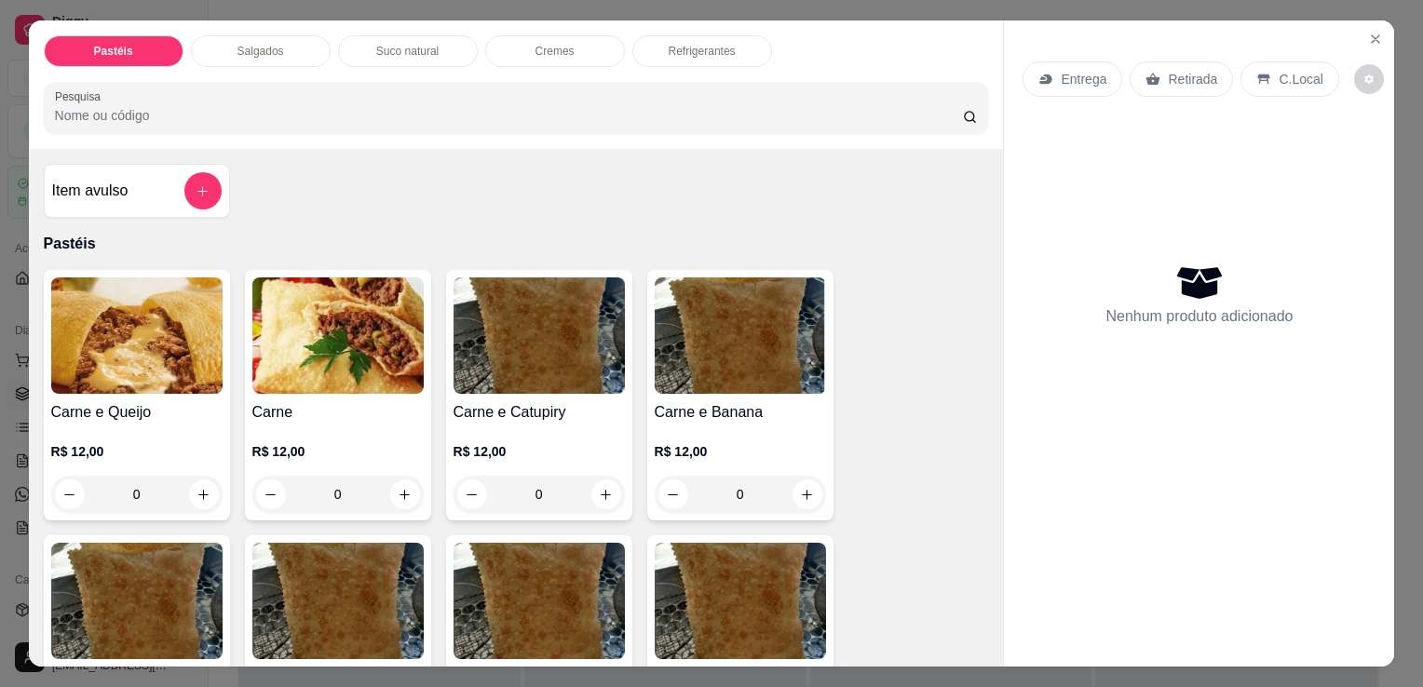
click at [272, 44] on p "Salgados" at bounding box center [261, 51] width 47 height 15
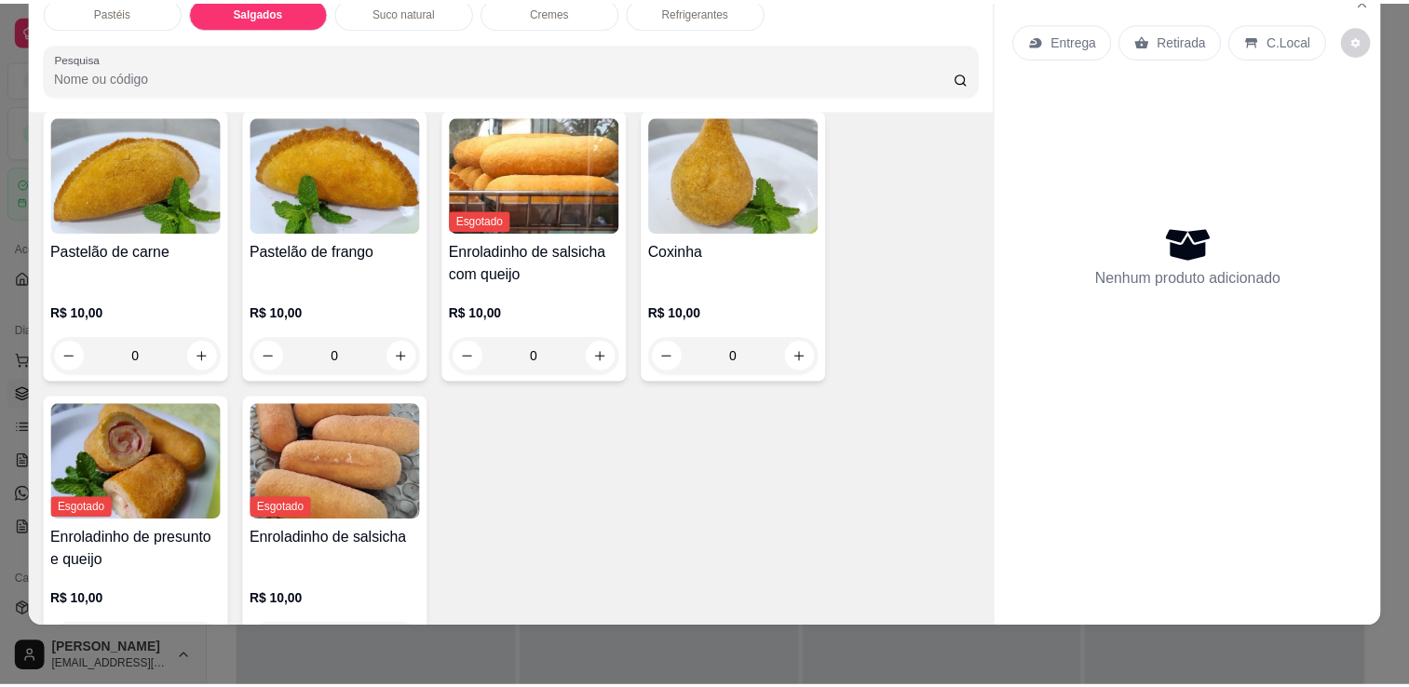
scroll to position [2071, 0]
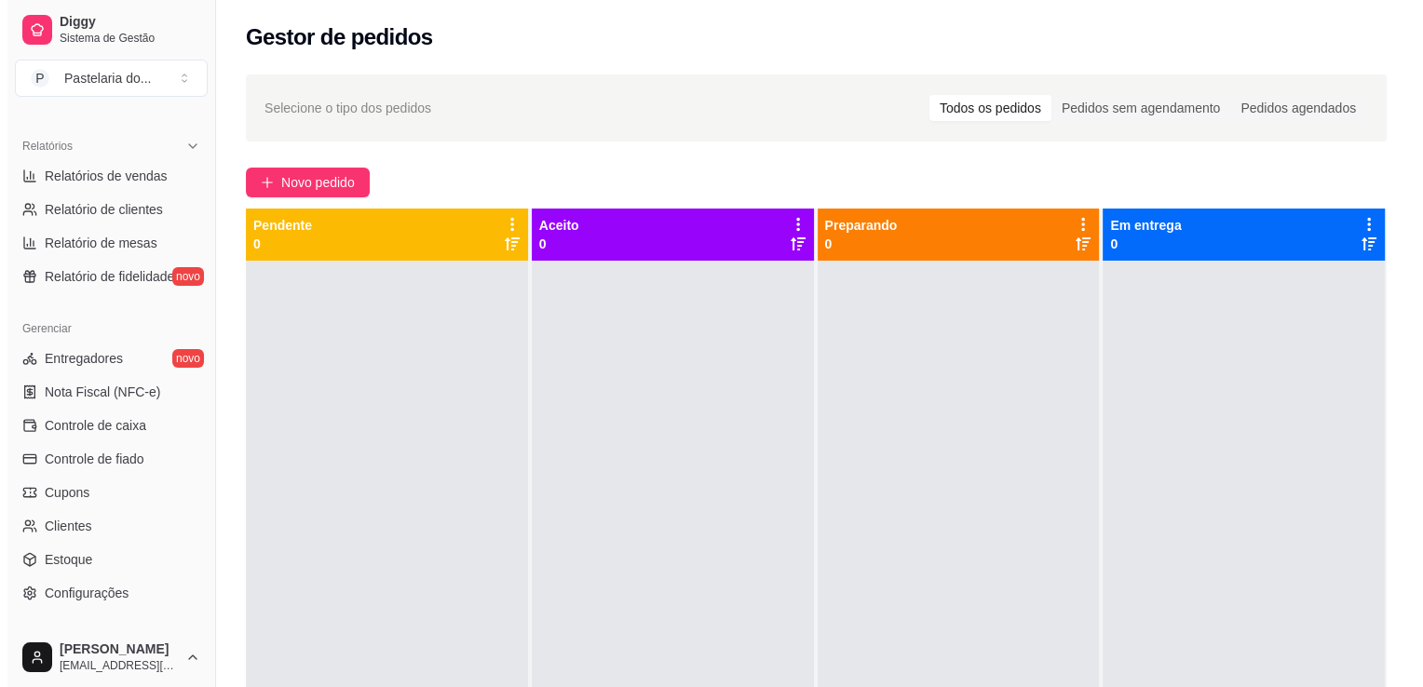
scroll to position [652, 0]
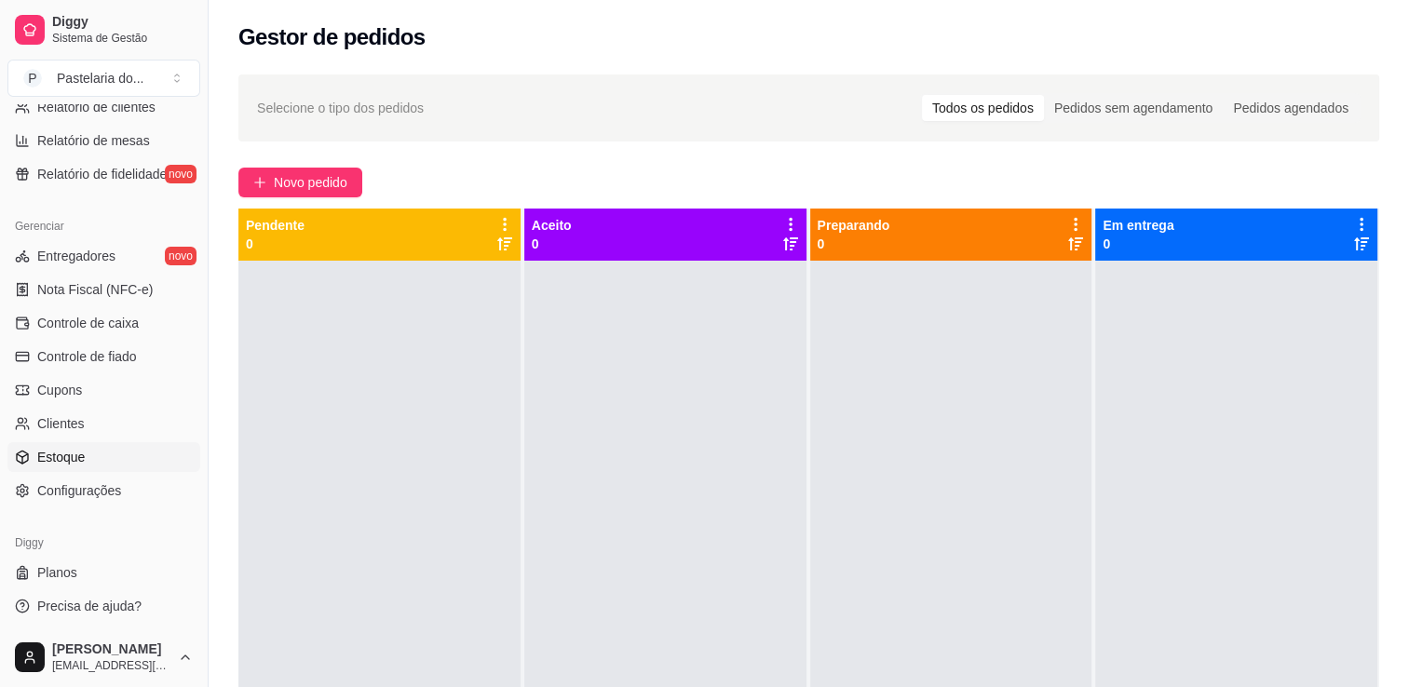
click at [53, 455] on span "Estoque" at bounding box center [61, 457] width 48 height 19
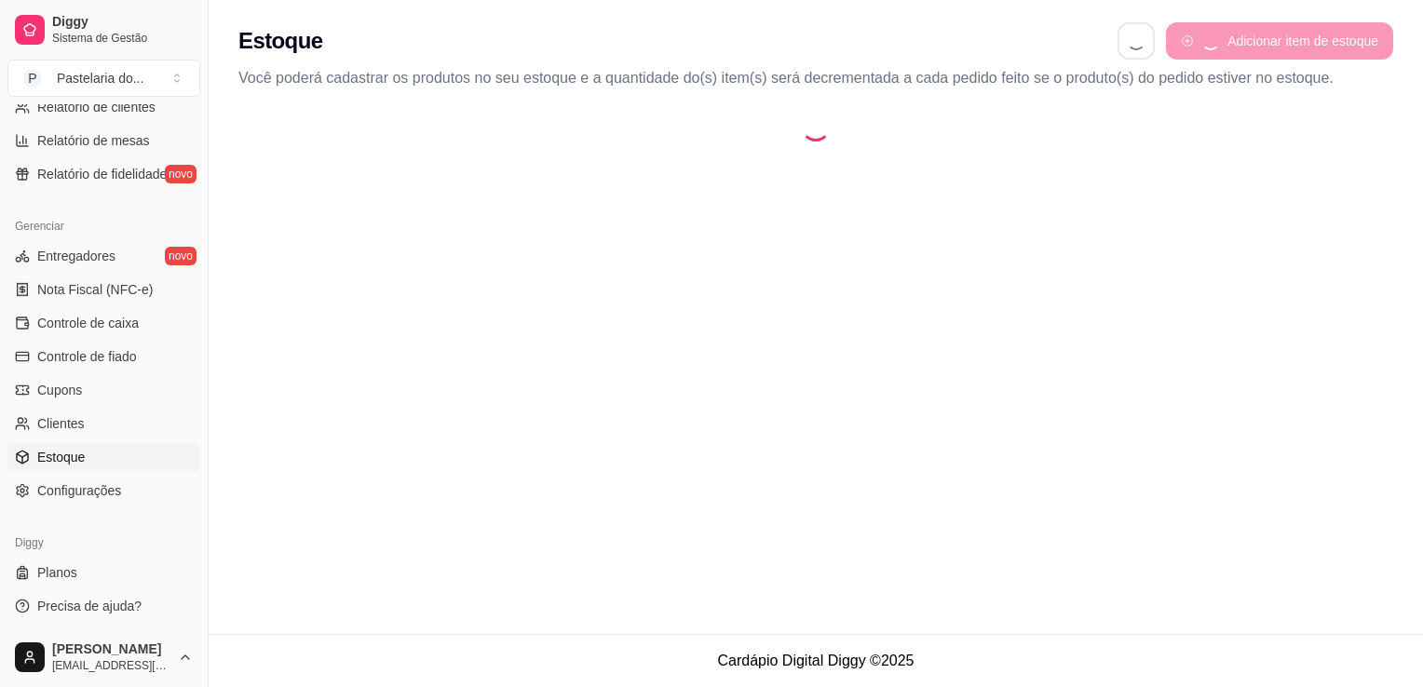
select select "QUANTITY_ORDER"
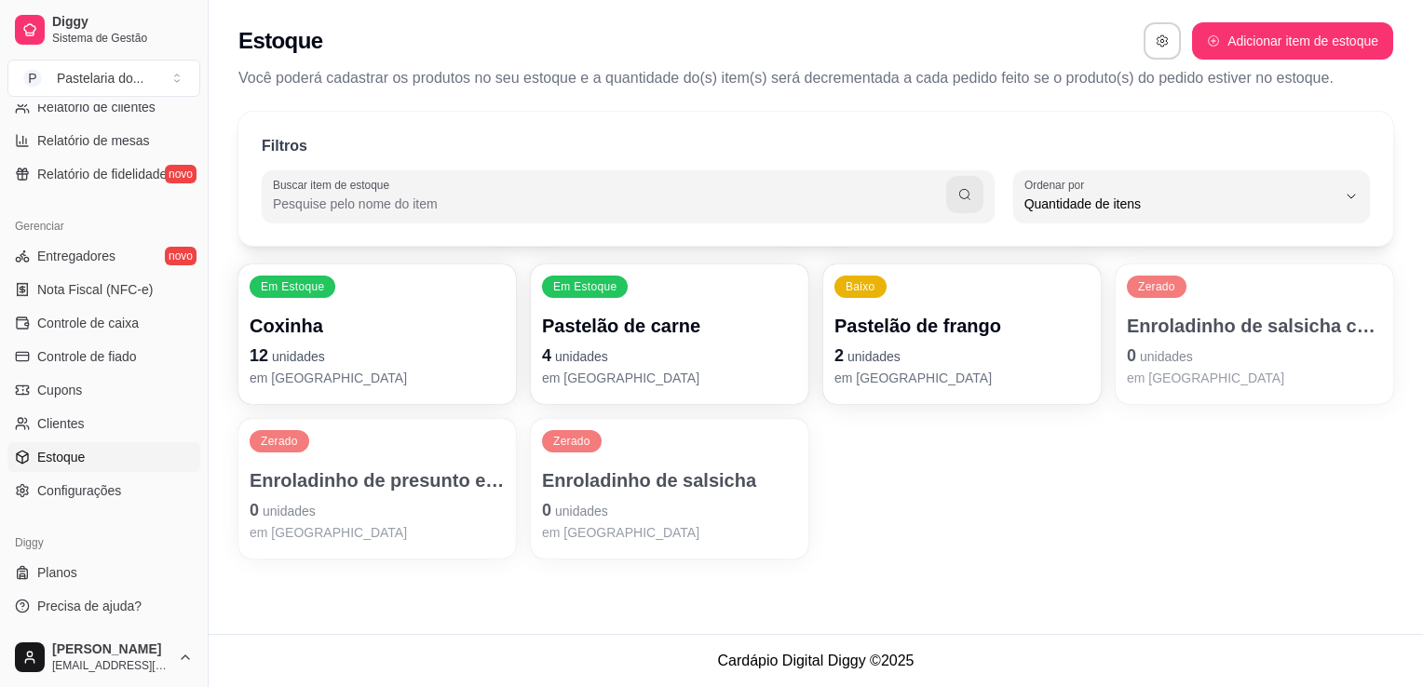
scroll to position [18, 0]
click at [1226, 343] on p "0 unidades" at bounding box center [1254, 356] width 255 height 26
click at [1173, 406] on div "Em Estoque Coxinha 12 unidades em estoque Em Estoque Pastelão de carne 4 unidad…" at bounding box center [815, 412] width 1155 height 294
click at [428, 449] on div "Zerado Enroladinho de presunto e queijo 0 unidades em [GEOGRAPHIC_DATA]" at bounding box center [377, 489] width 278 height 140
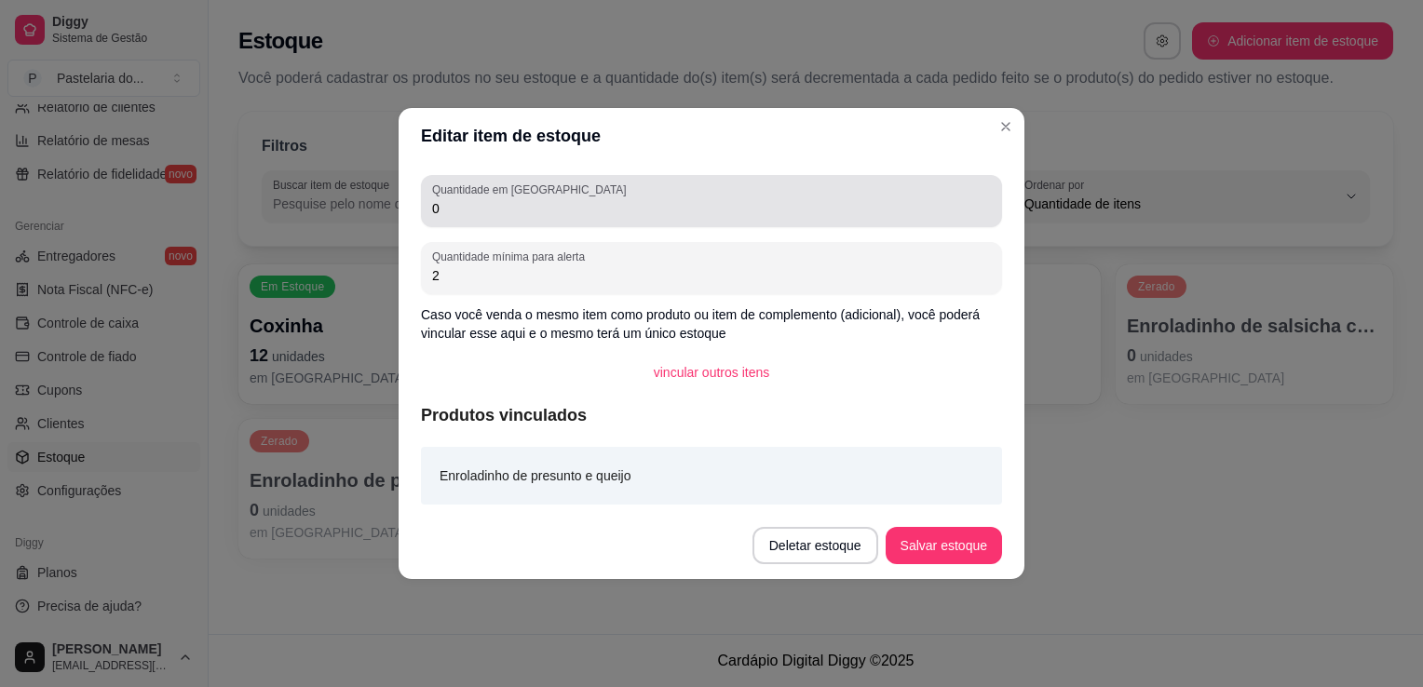
click at [550, 217] on input "0" at bounding box center [711, 208] width 559 height 19
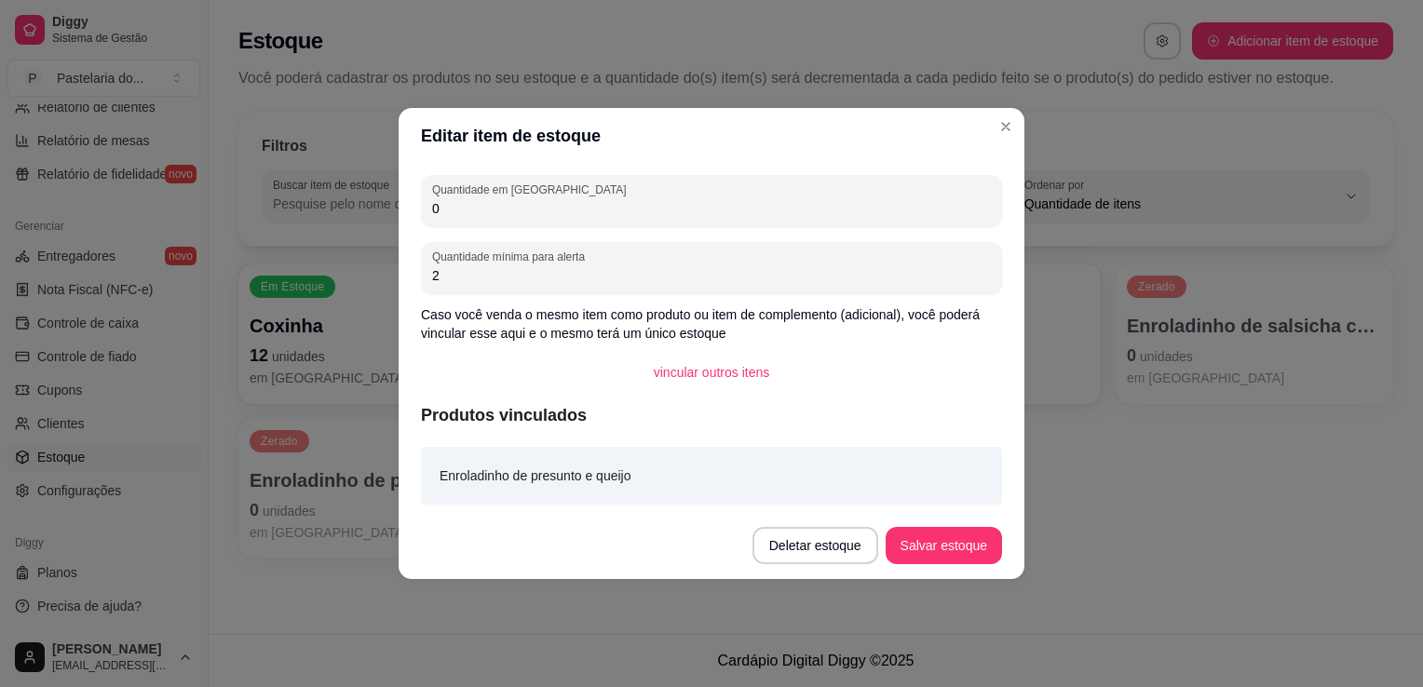
click at [550, 217] on input "0" at bounding box center [711, 208] width 559 height 19
type input "1"
click at [920, 536] on button "Salvar estoque" at bounding box center [944, 546] width 114 height 36
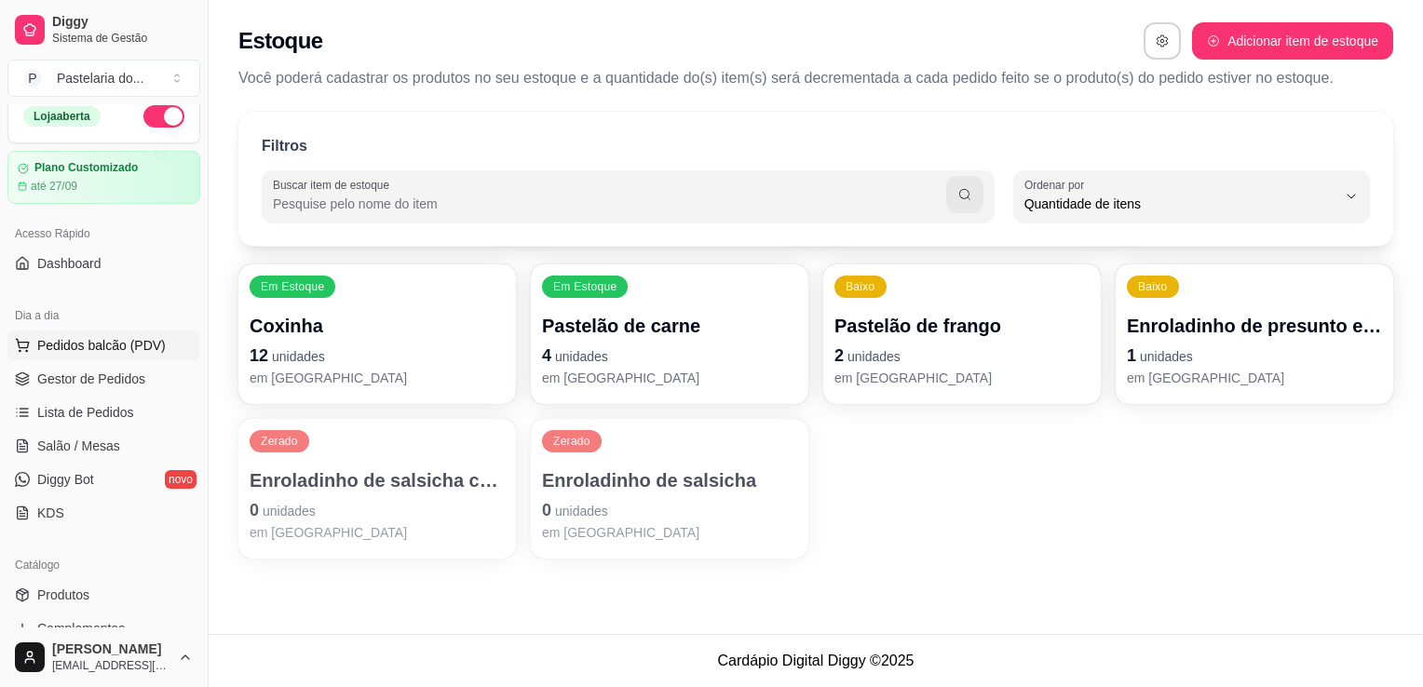
scroll to position [0, 0]
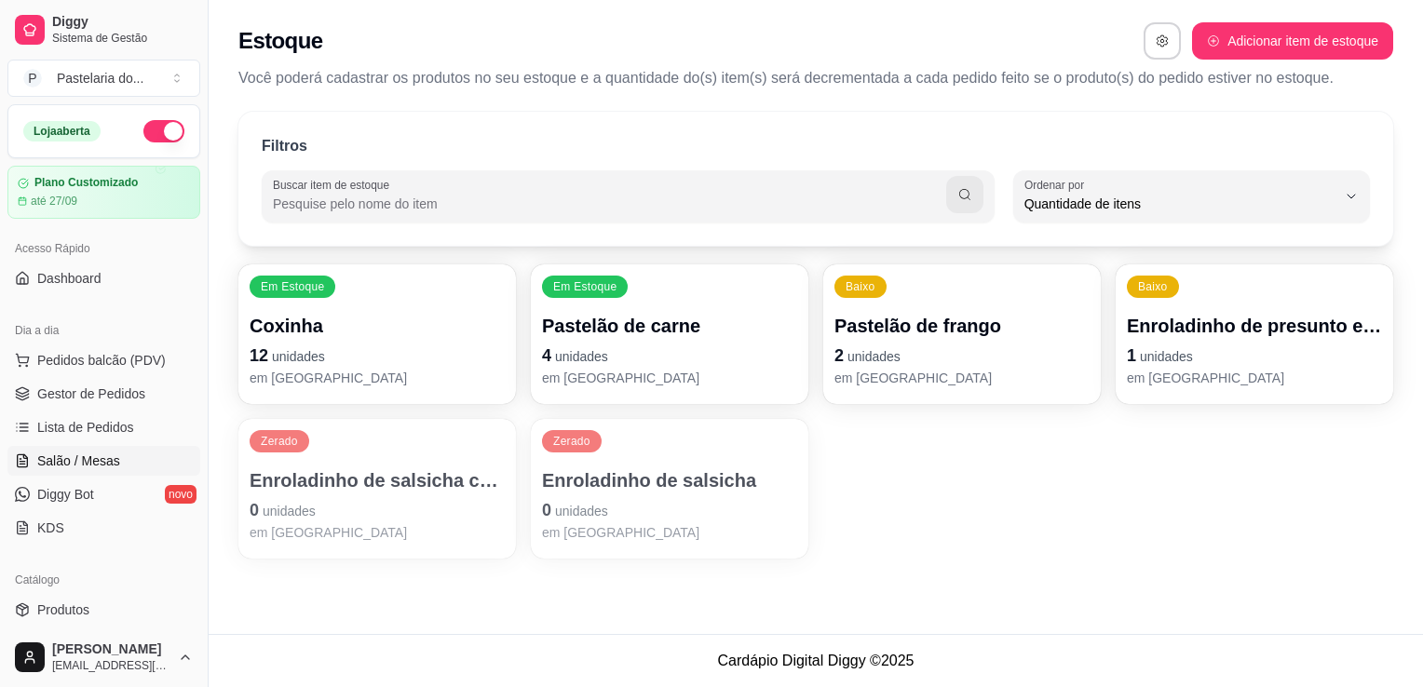
click at [75, 460] on span "Salão / Mesas" at bounding box center [78, 461] width 83 height 19
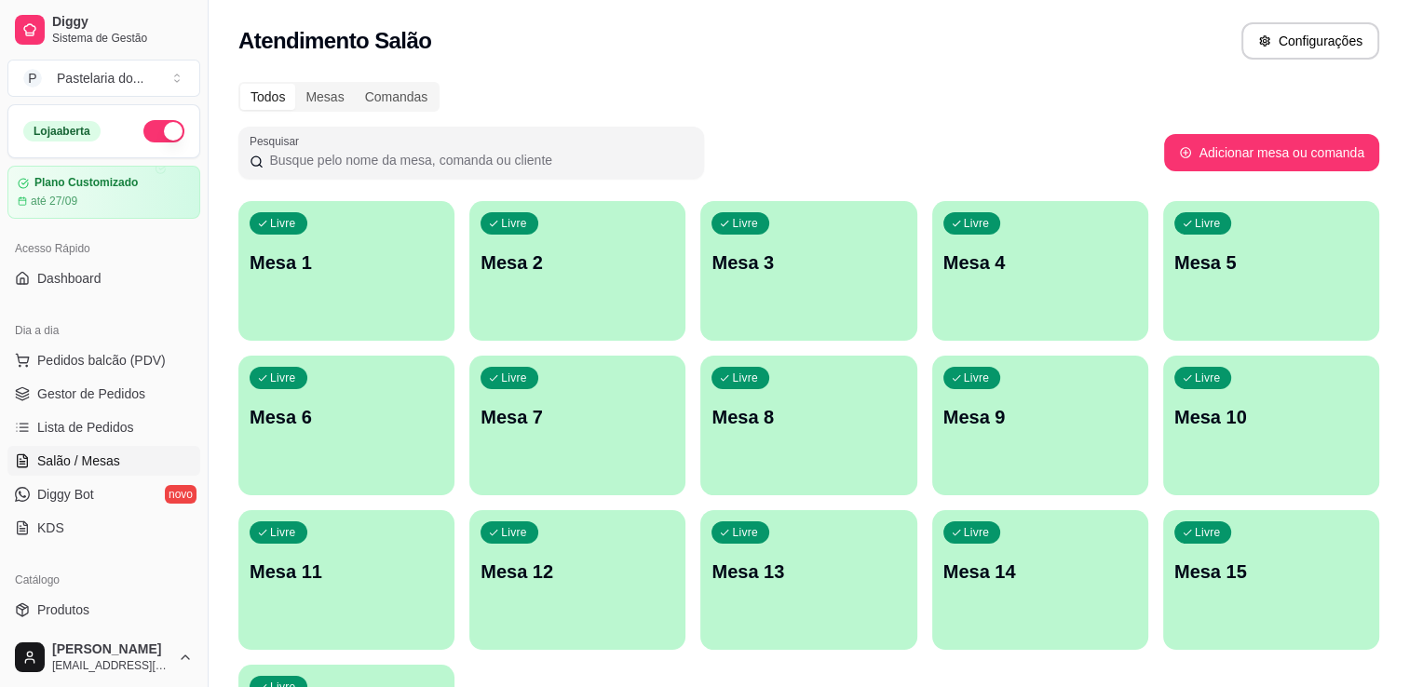
click at [398, 263] on p "Mesa 1" at bounding box center [347, 263] width 194 height 26
click at [286, 253] on p "Mesa 1" at bounding box center [347, 263] width 194 height 26
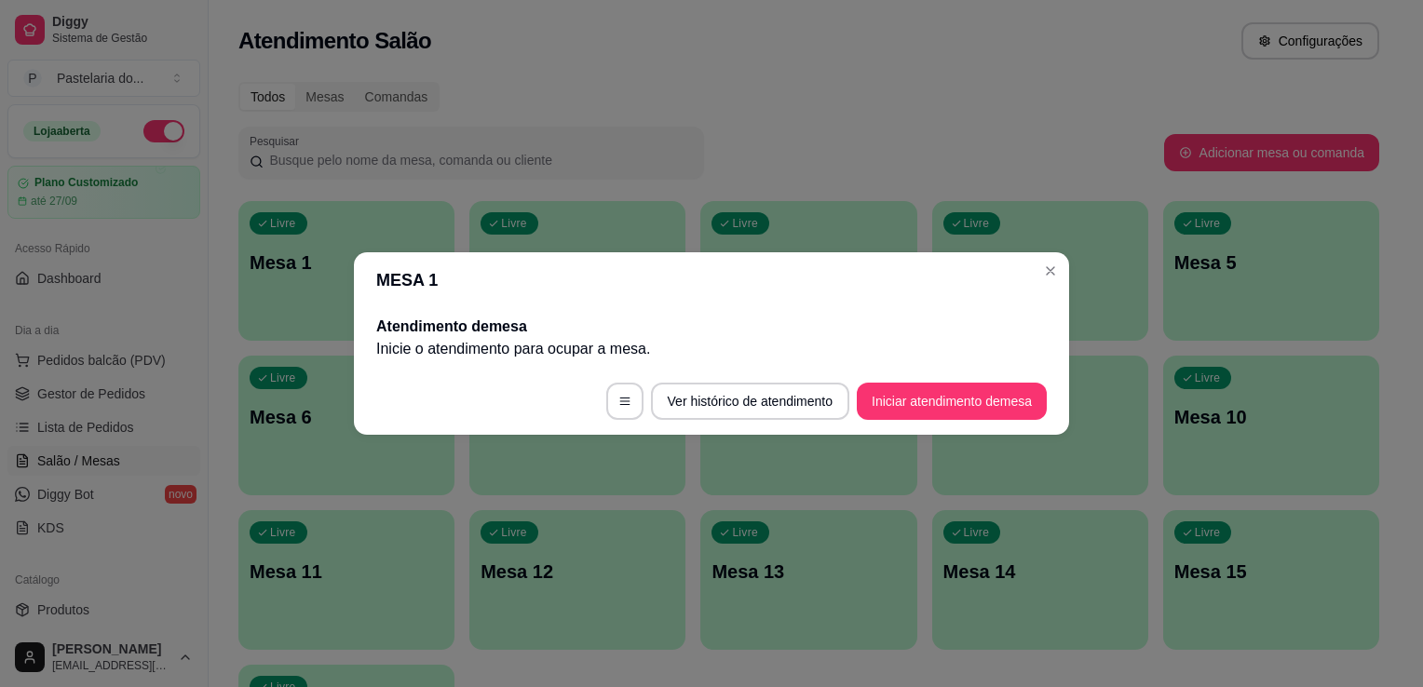
click at [939, 420] on footer "Ver histórico de atendimento Iniciar atendimento de mesa" at bounding box center [711, 401] width 715 height 67
click at [946, 412] on button "Iniciar atendimento de mesa" at bounding box center [952, 402] width 184 height 36
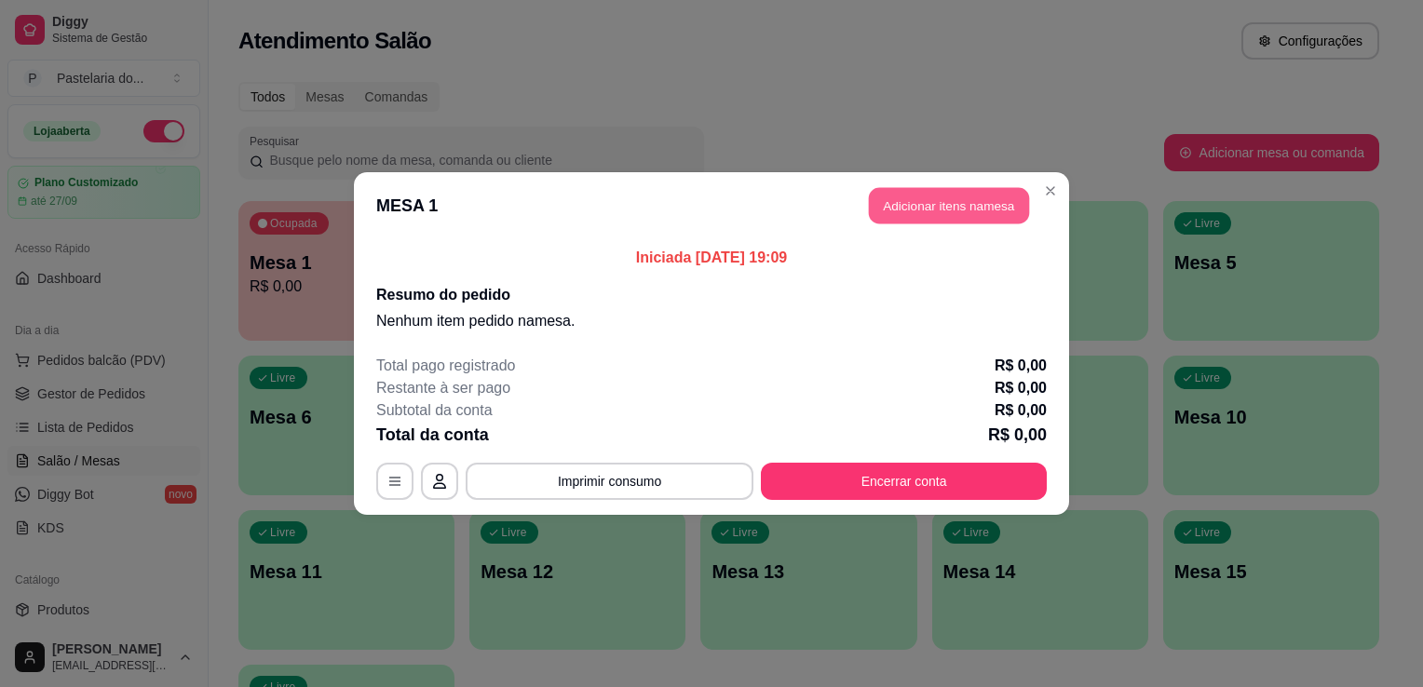
click at [929, 208] on button "Adicionar itens na mesa" at bounding box center [949, 206] width 160 height 36
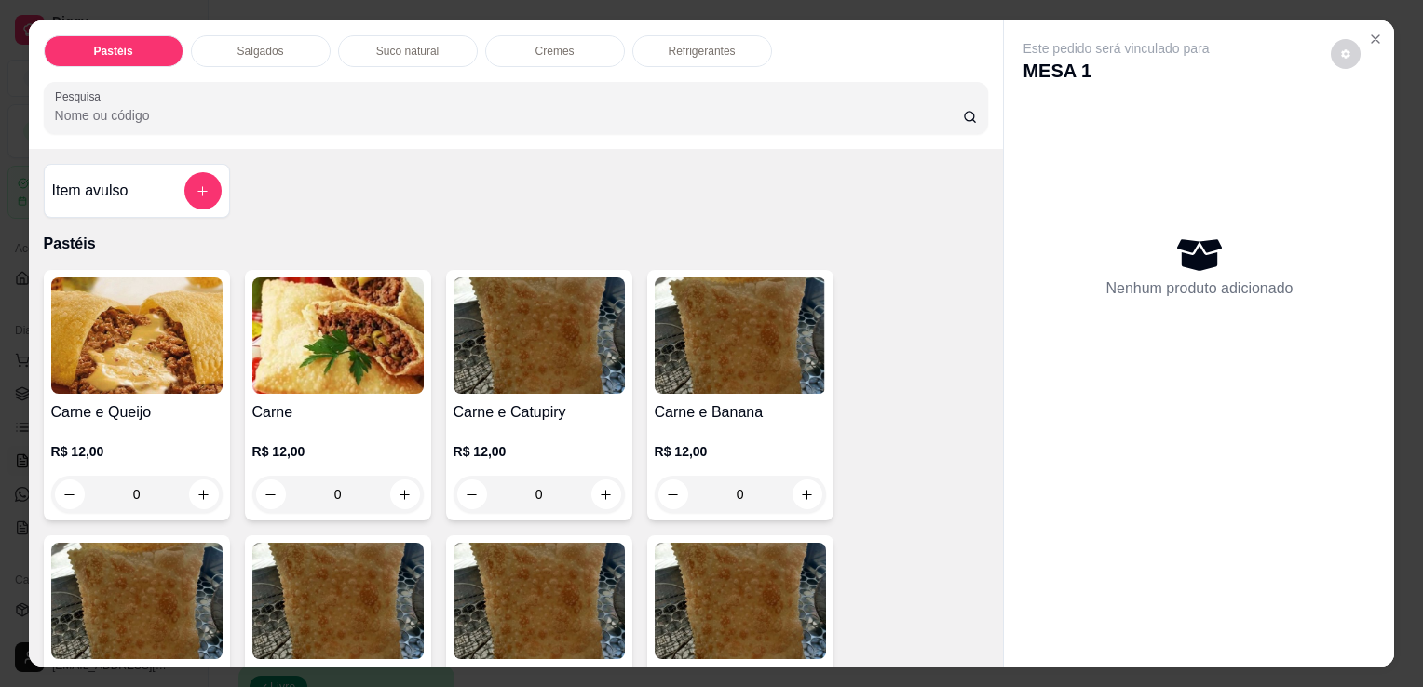
click at [238, 50] on p "Salgados" at bounding box center [261, 51] width 47 height 15
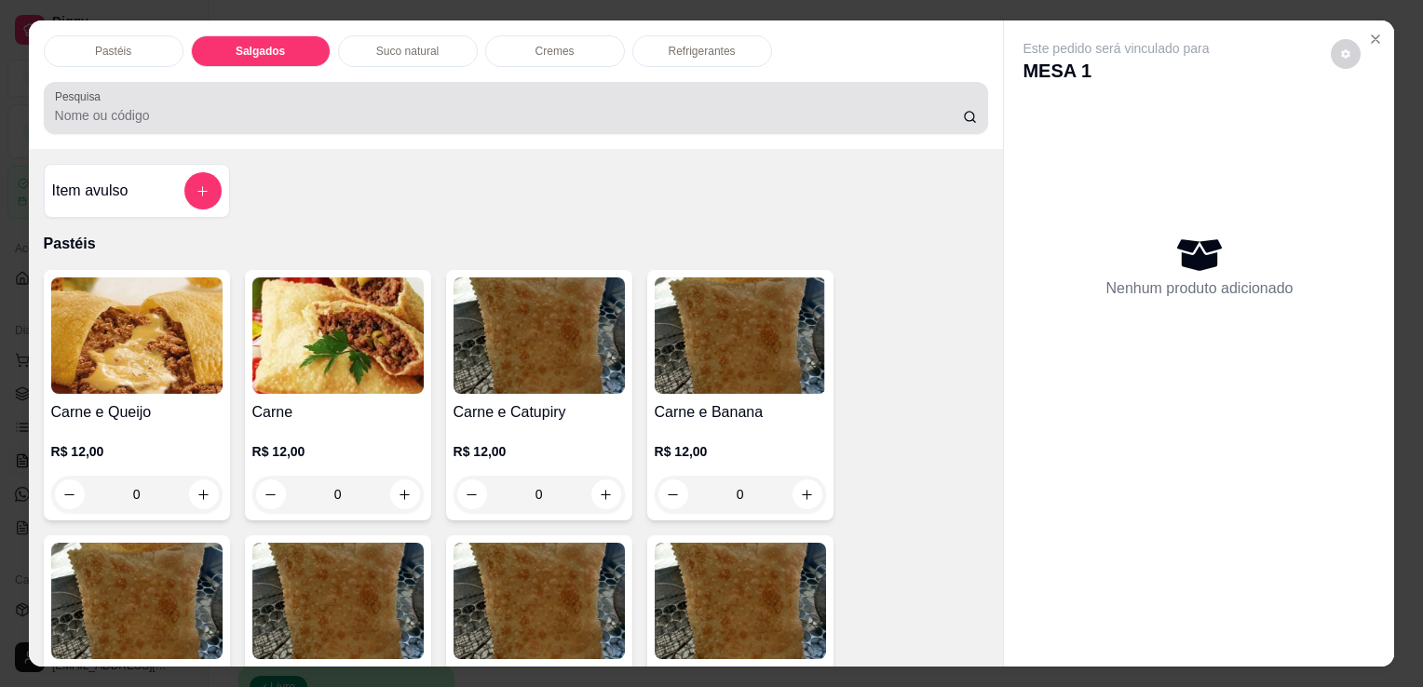
scroll to position [46, 0]
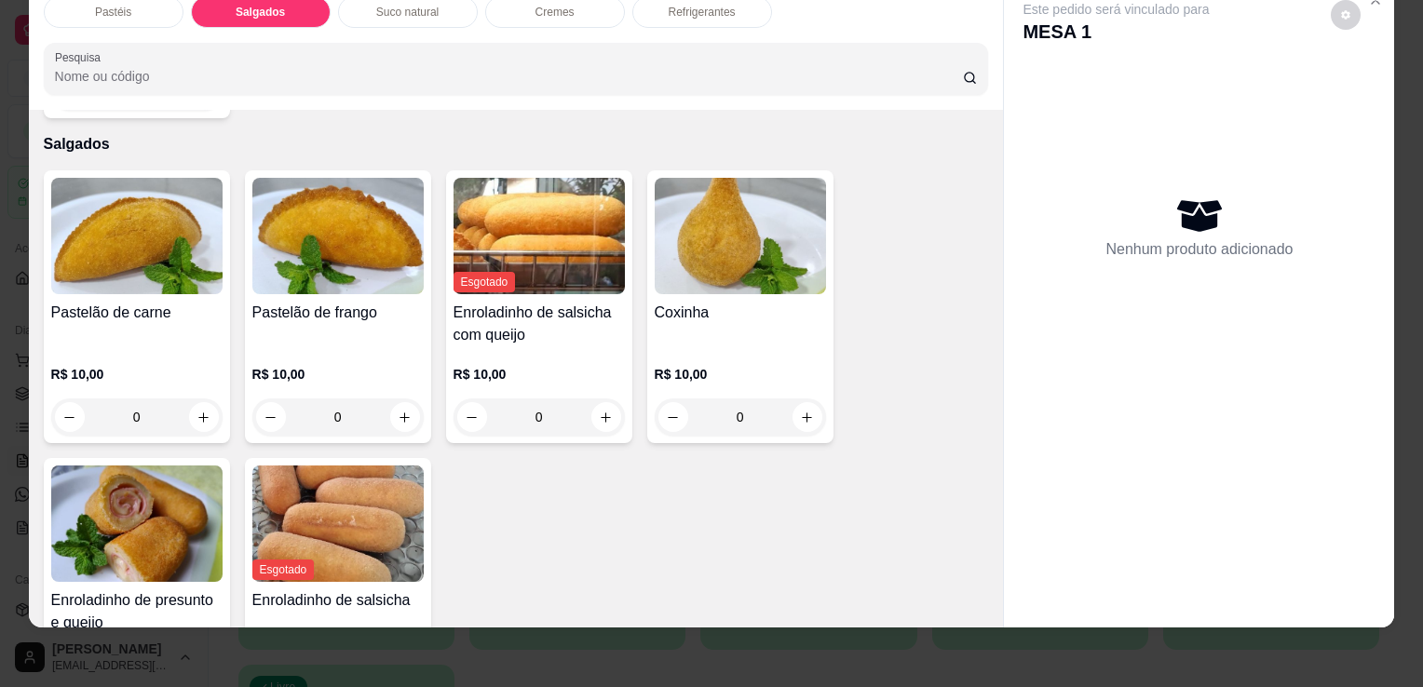
click at [123, 476] on img at bounding box center [136, 524] width 171 height 116
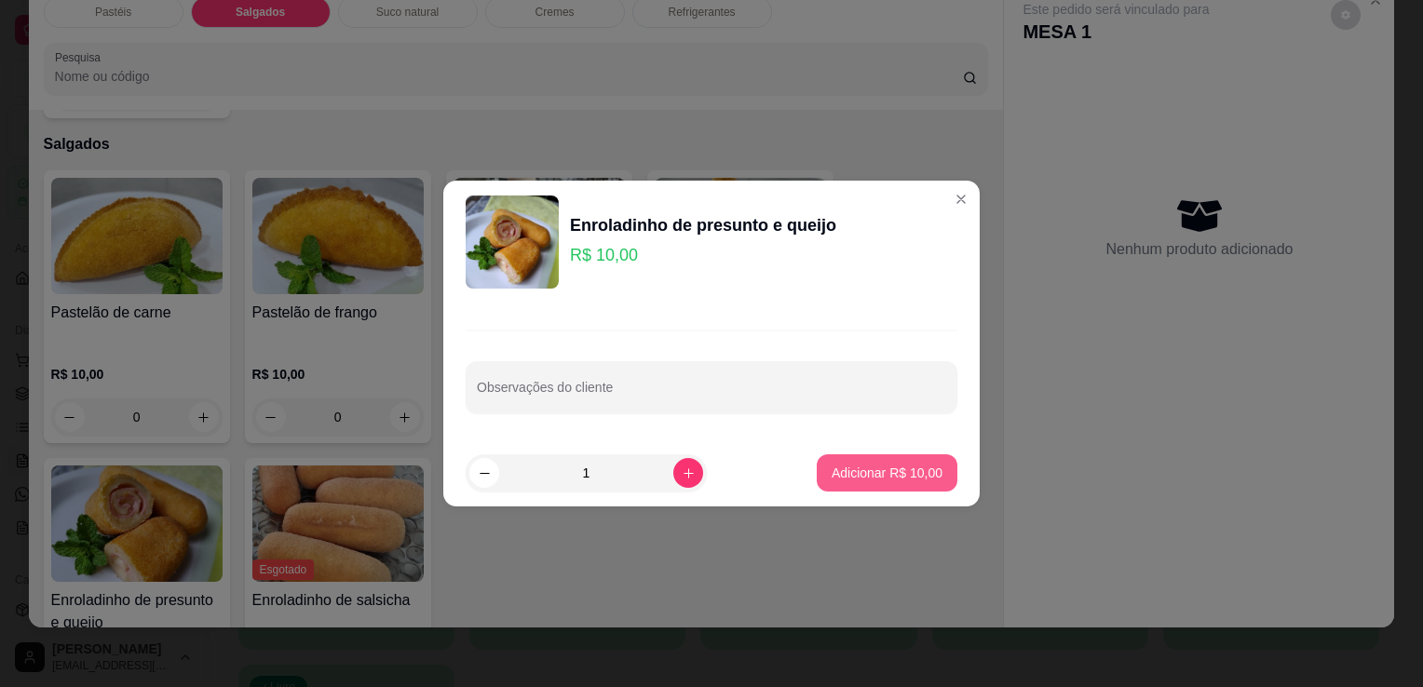
click at [840, 475] on p "Adicionar R$ 10,00" at bounding box center [887, 473] width 111 height 19
type input "1"
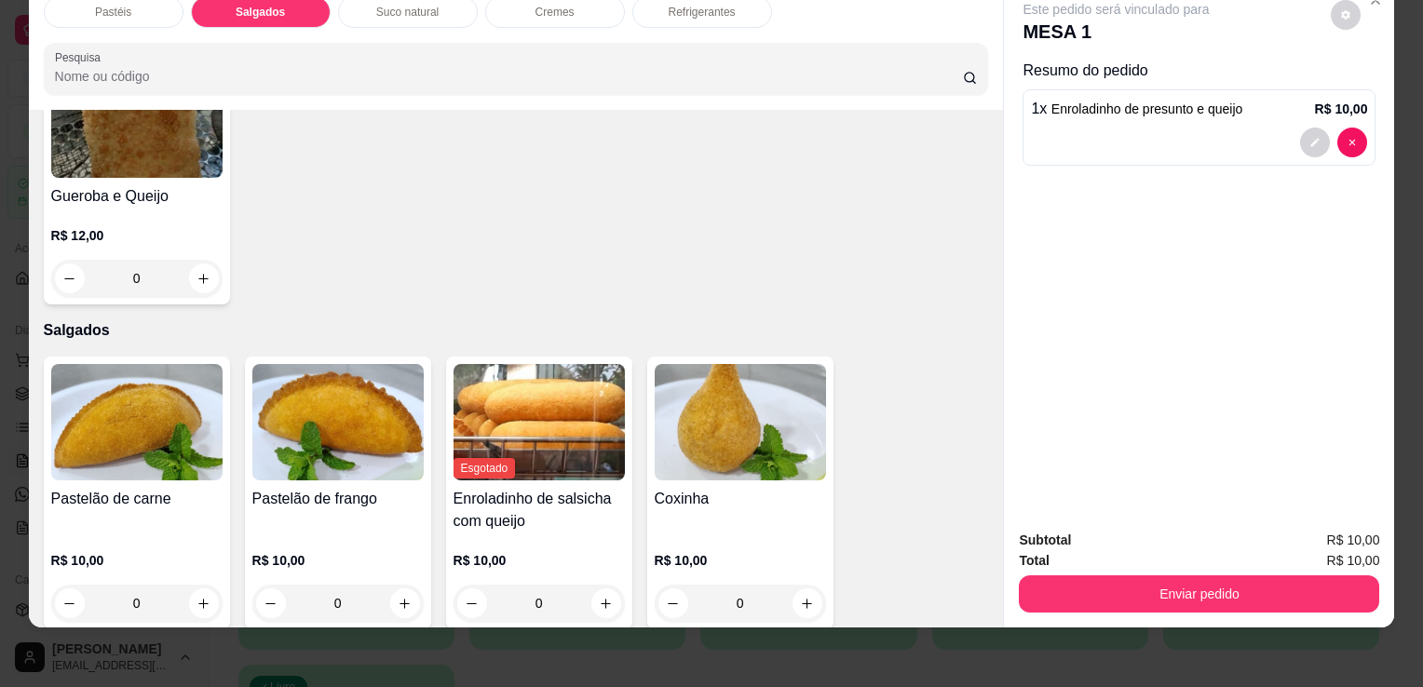
click at [729, 11] on div "Refrigerantes" at bounding box center [702, 12] width 140 height 32
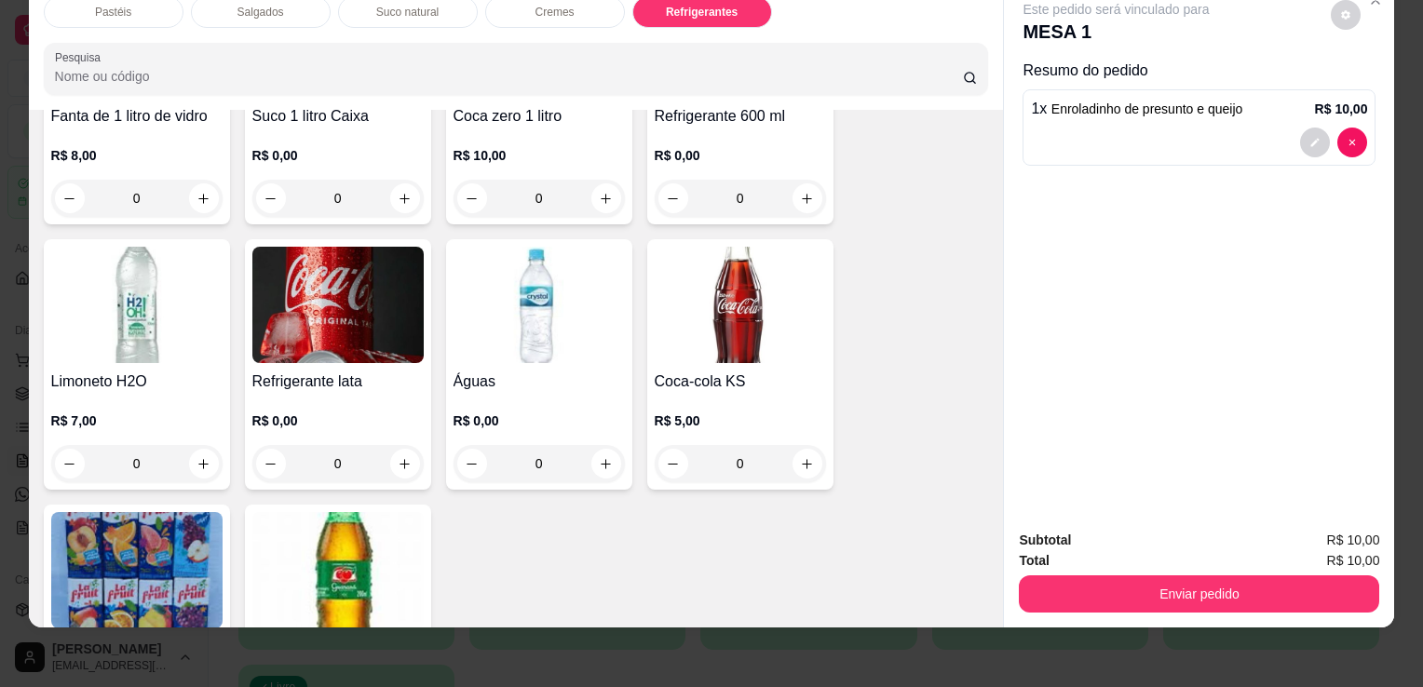
scroll to position [5143, 0]
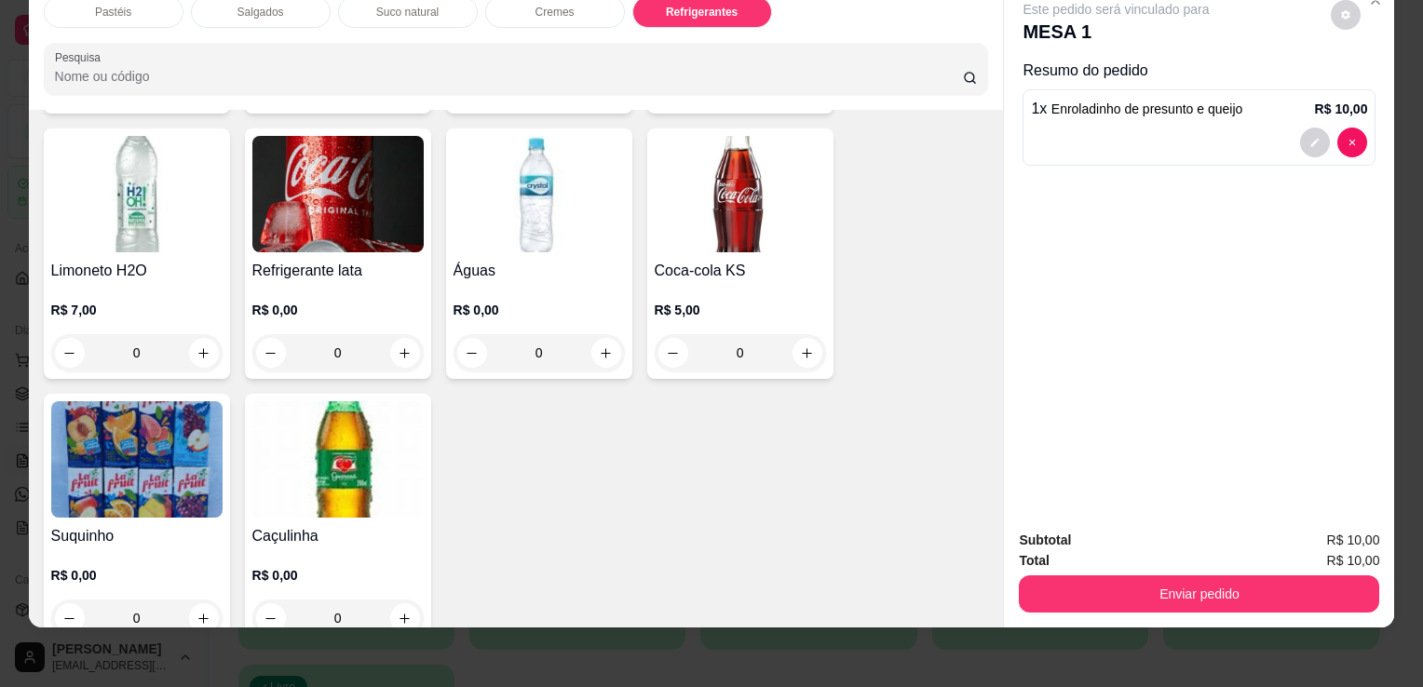
click at [417, 200] on div "Refrigerante lata R$ 0,00 0" at bounding box center [338, 254] width 186 height 251
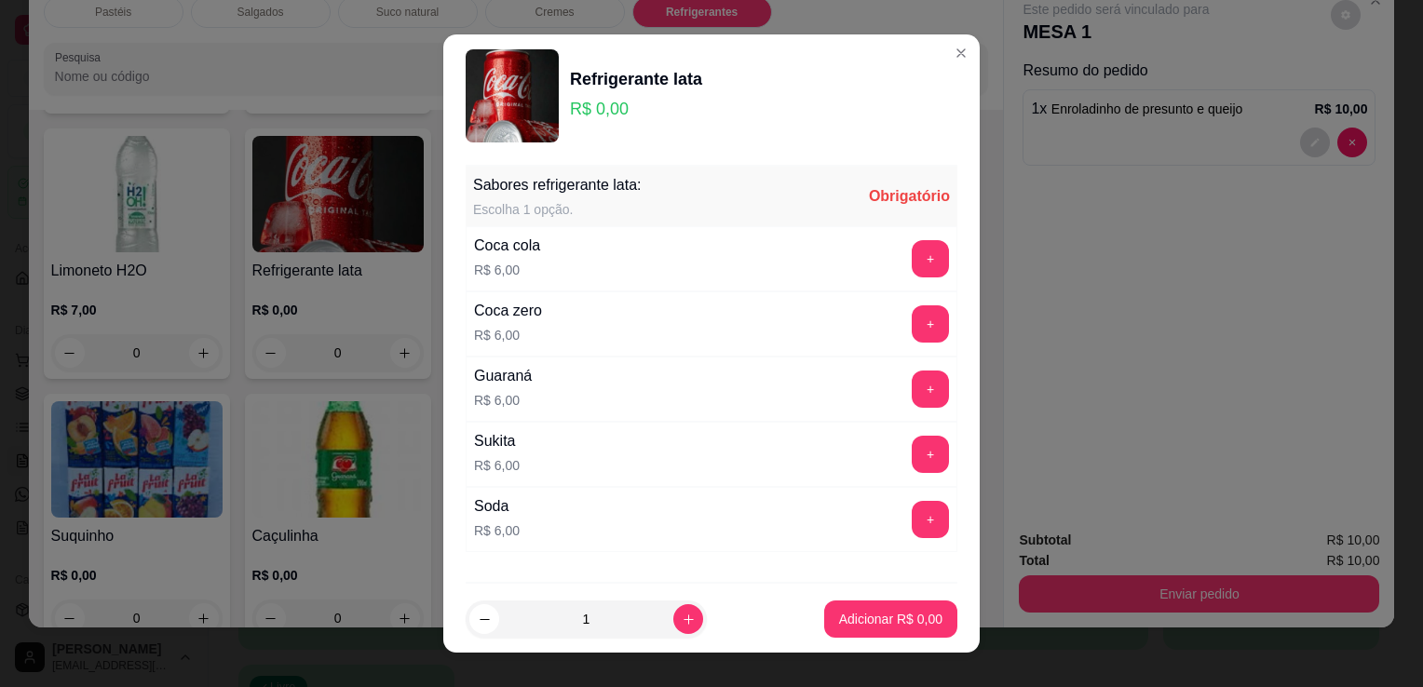
click at [347, 212] on img at bounding box center [337, 194] width 171 height 116
click at [904, 262] on div "+" at bounding box center [930, 258] width 52 height 37
click at [912, 261] on button "+" at bounding box center [930, 258] width 37 height 37
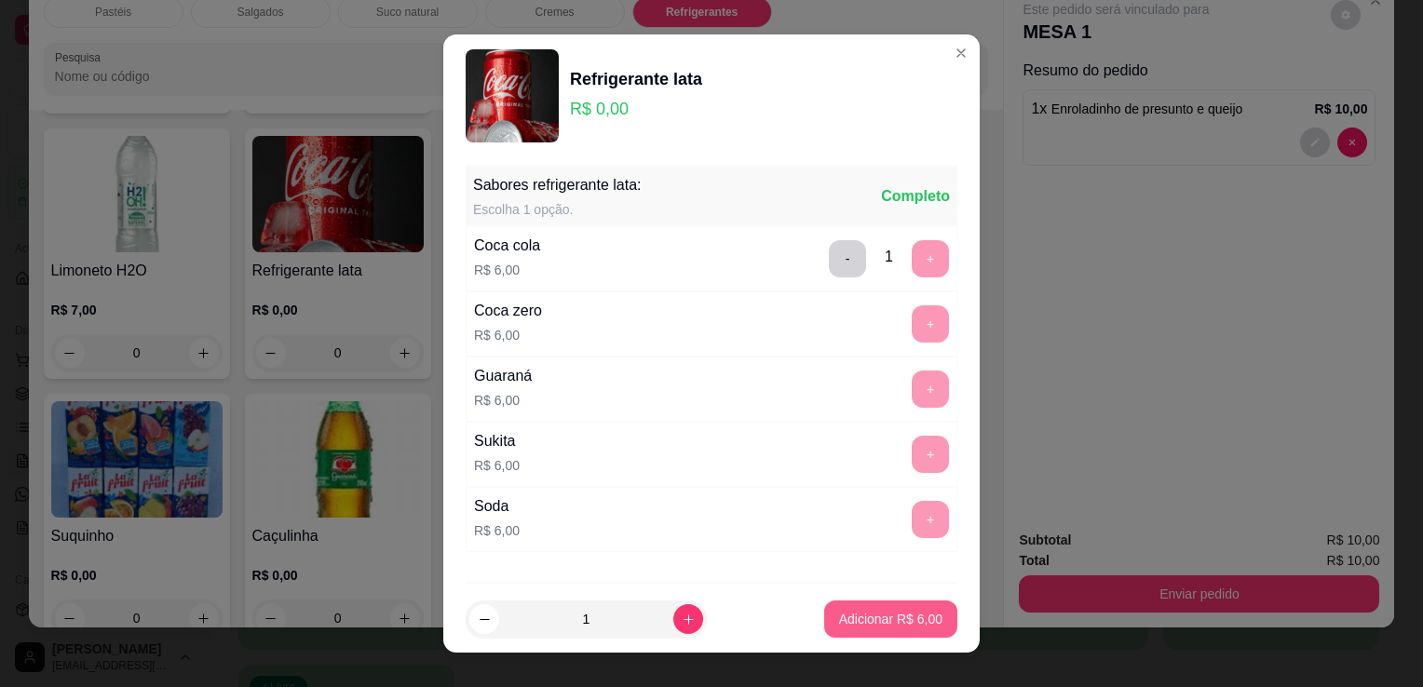
click at [839, 613] on p "Adicionar R$ 6,00" at bounding box center [890, 619] width 103 height 19
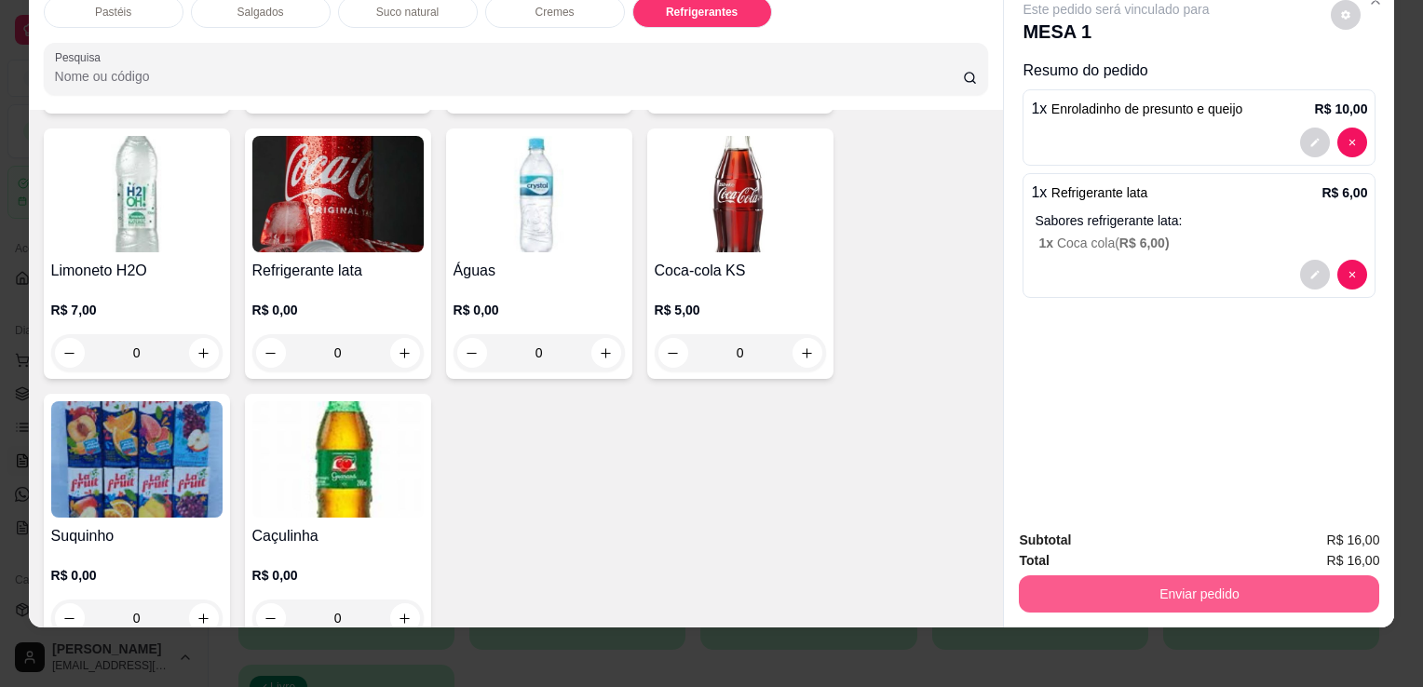
click at [1179, 588] on button "Enviar pedido" at bounding box center [1199, 594] width 360 height 37
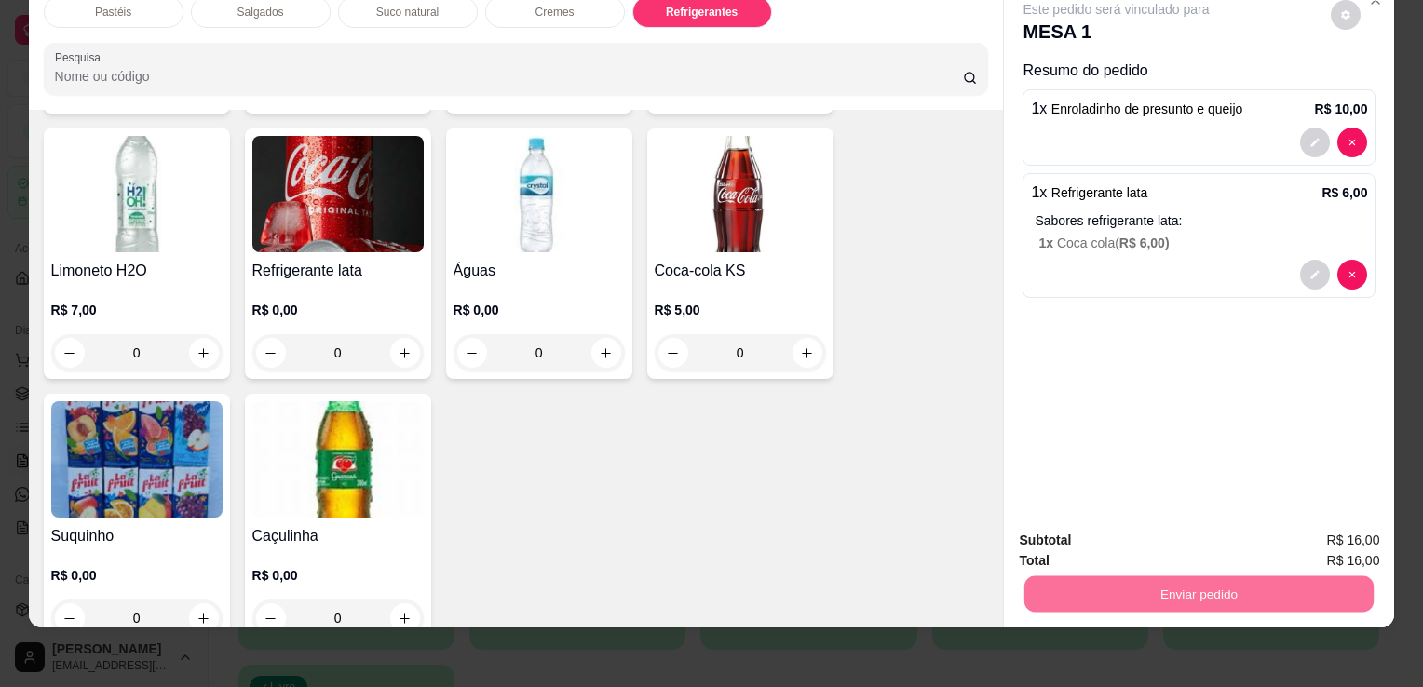
click at [1319, 540] on button "Enviar pedido" at bounding box center [1331, 534] width 105 height 35
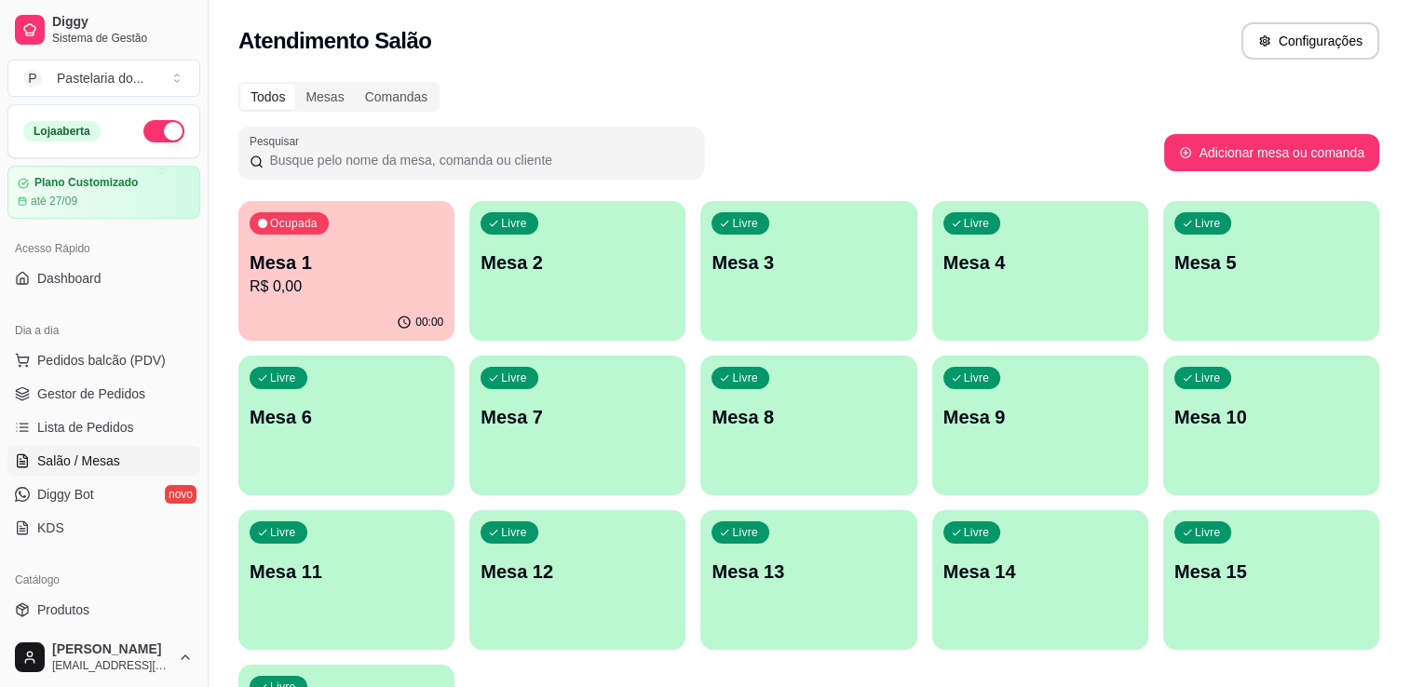
click at [294, 253] on p "Mesa 1" at bounding box center [347, 263] width 194 height 26
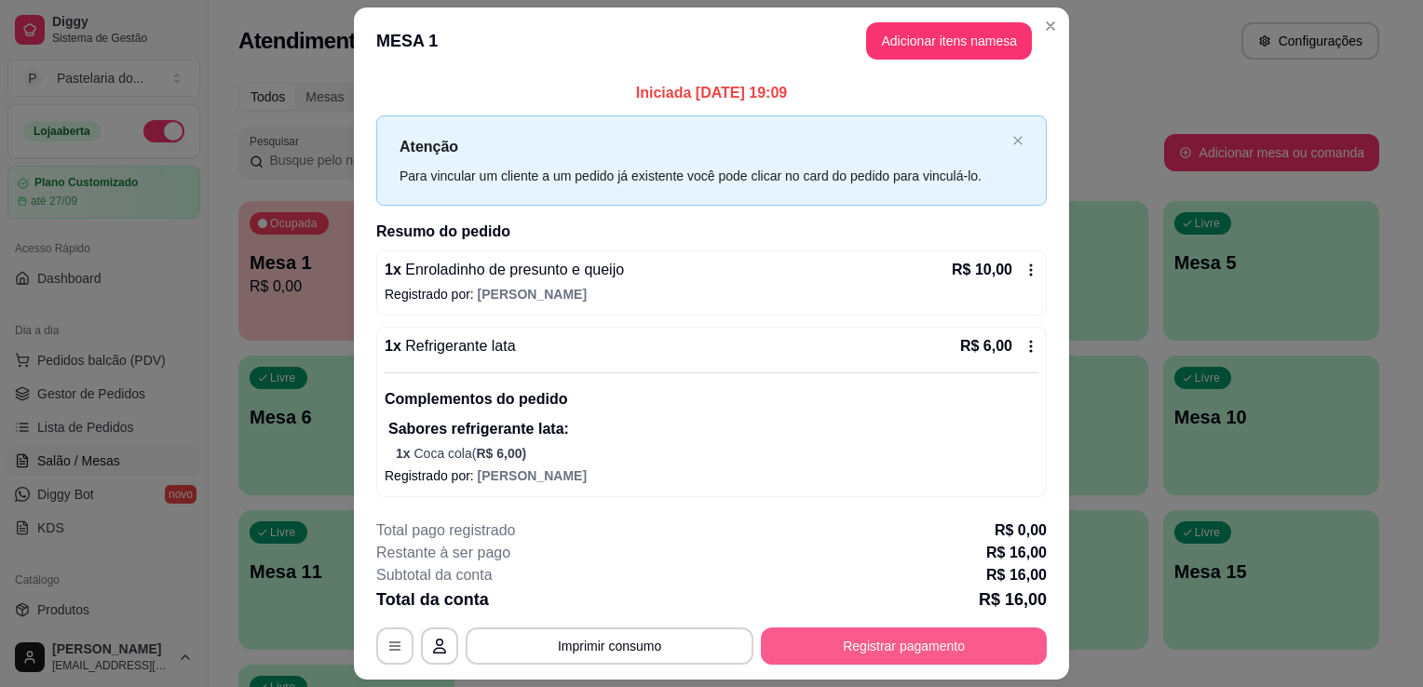
click at [894, 645] on button "Registrar pagamento" at bounding box center [904, 646] width 286 height 37
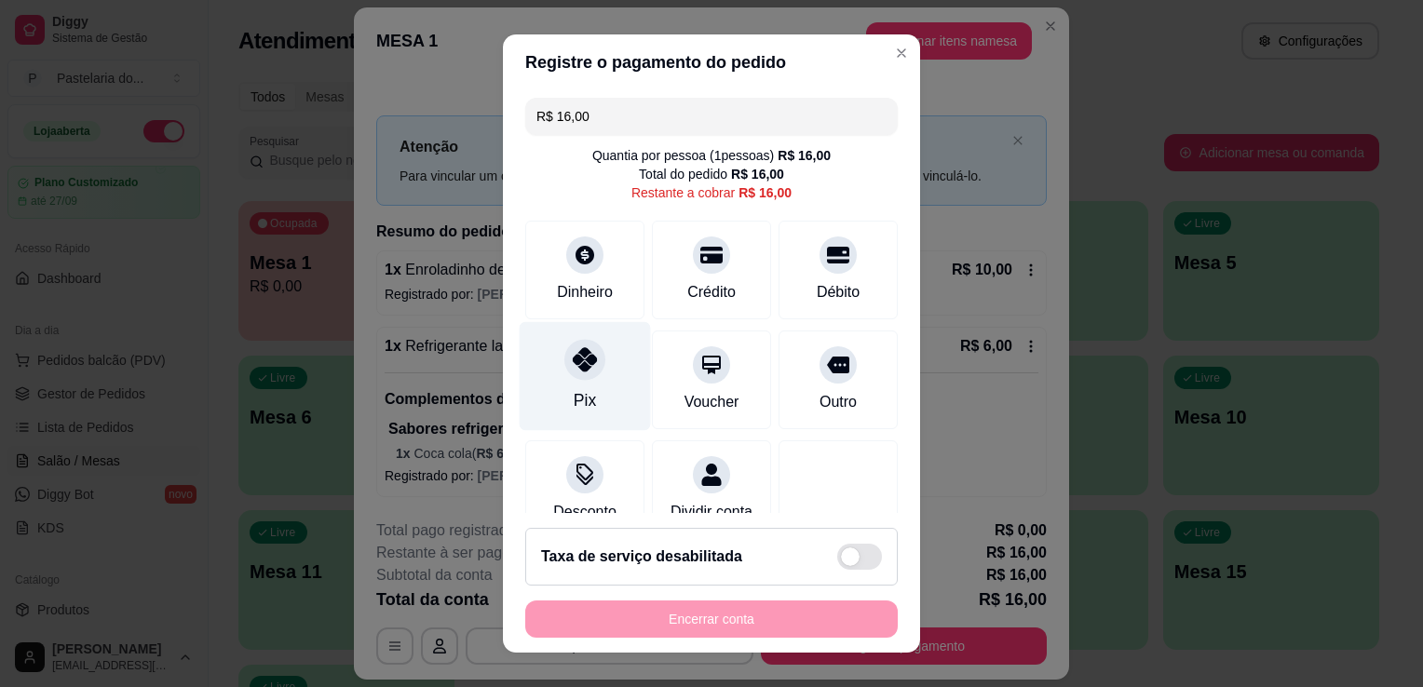
click at [588, 384] on div "Pix" at bounding box center [585, 376] width 131 height 109
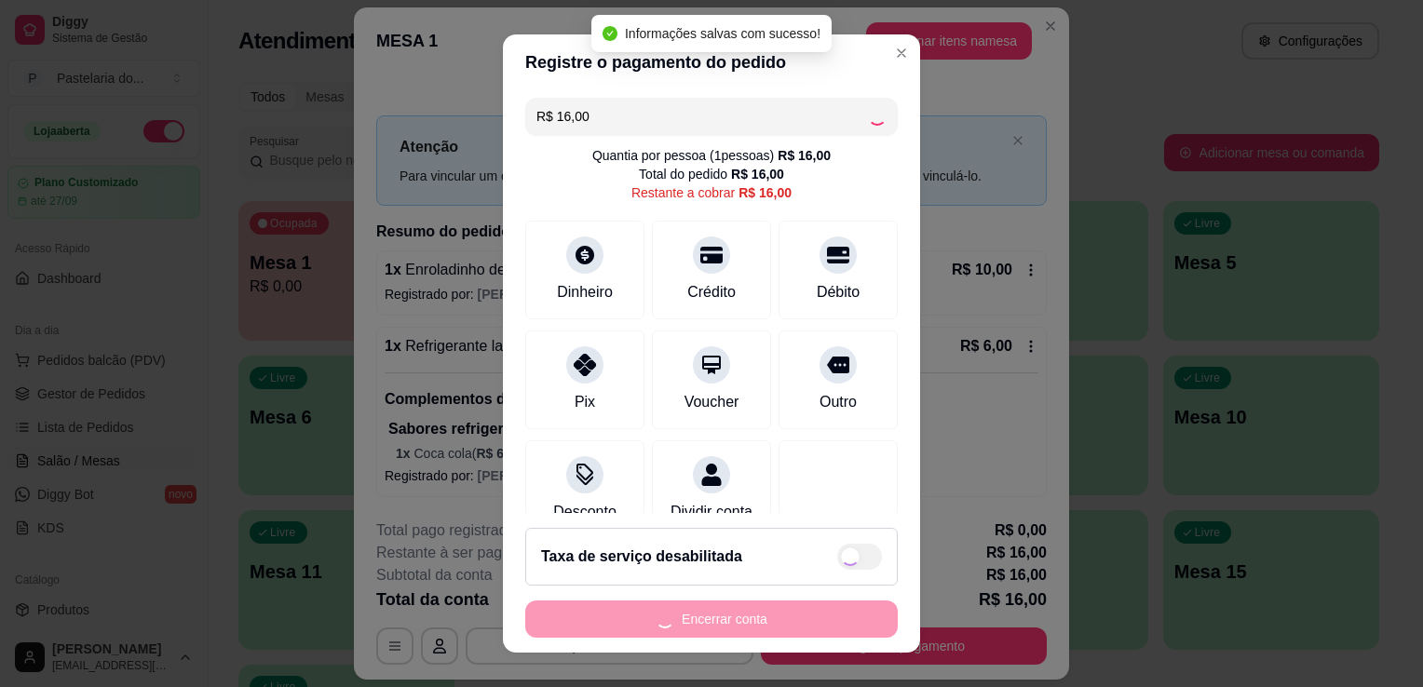
type input "R$ 0,00"
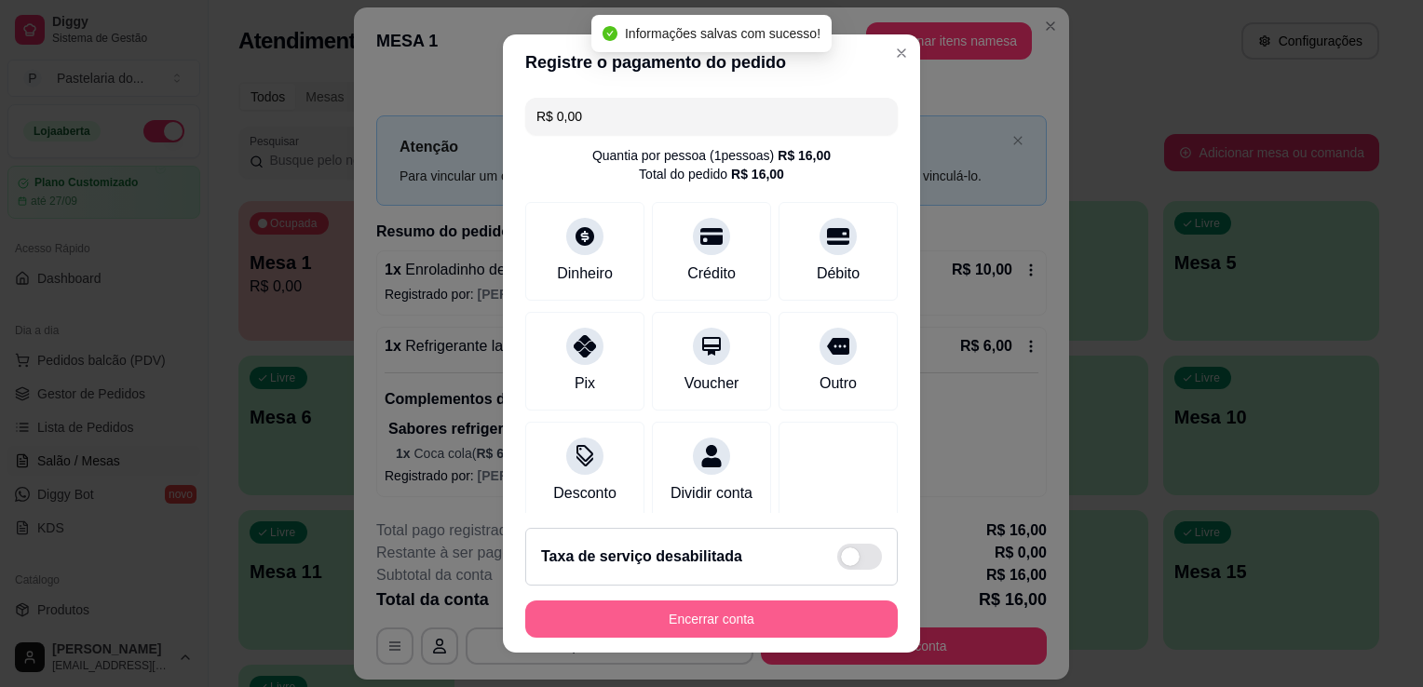
click at [678, 615] on button "Encerrar conta" at bounding box center [711, 619] width 373 height 37
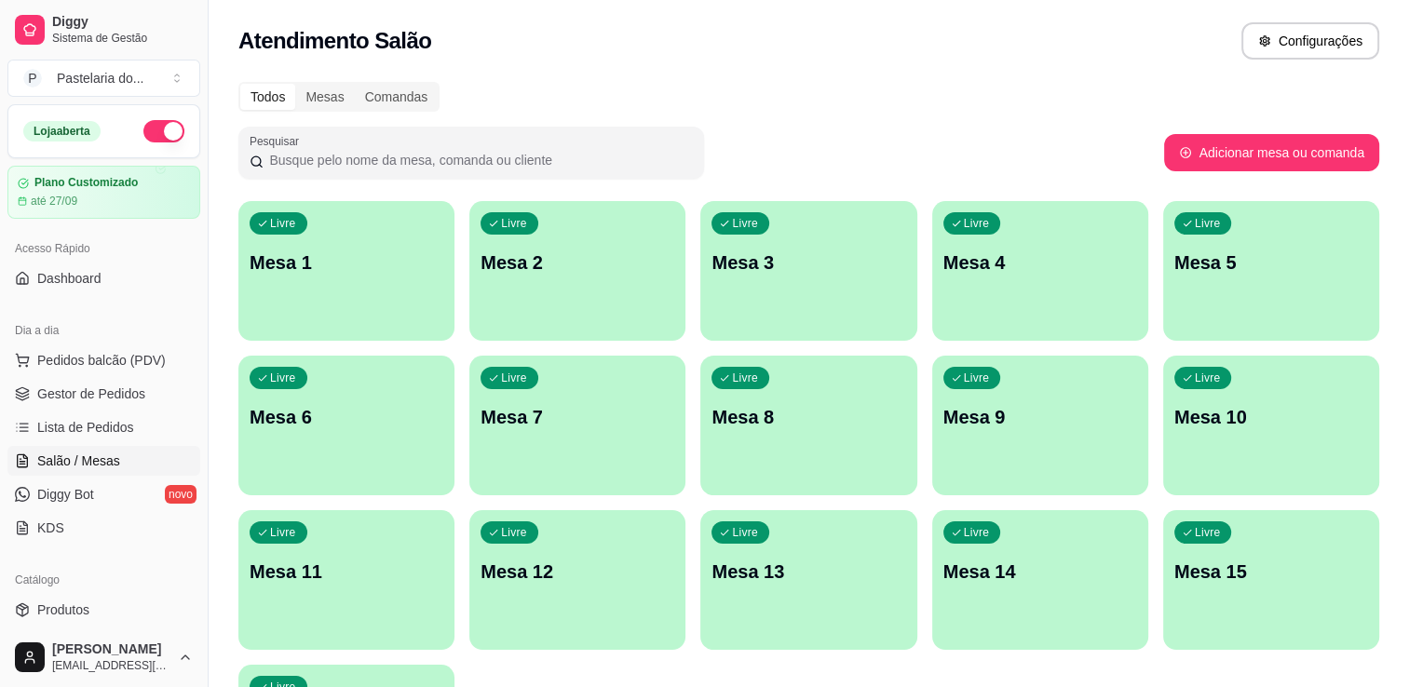
click at [115, 470] on link "Salão / Mesas" at bounding box center [103, 461] width 193 height 30
click at [824, 239] on div "Livre Mesa 3" at bounding box center [808, 259] width 216 height 117
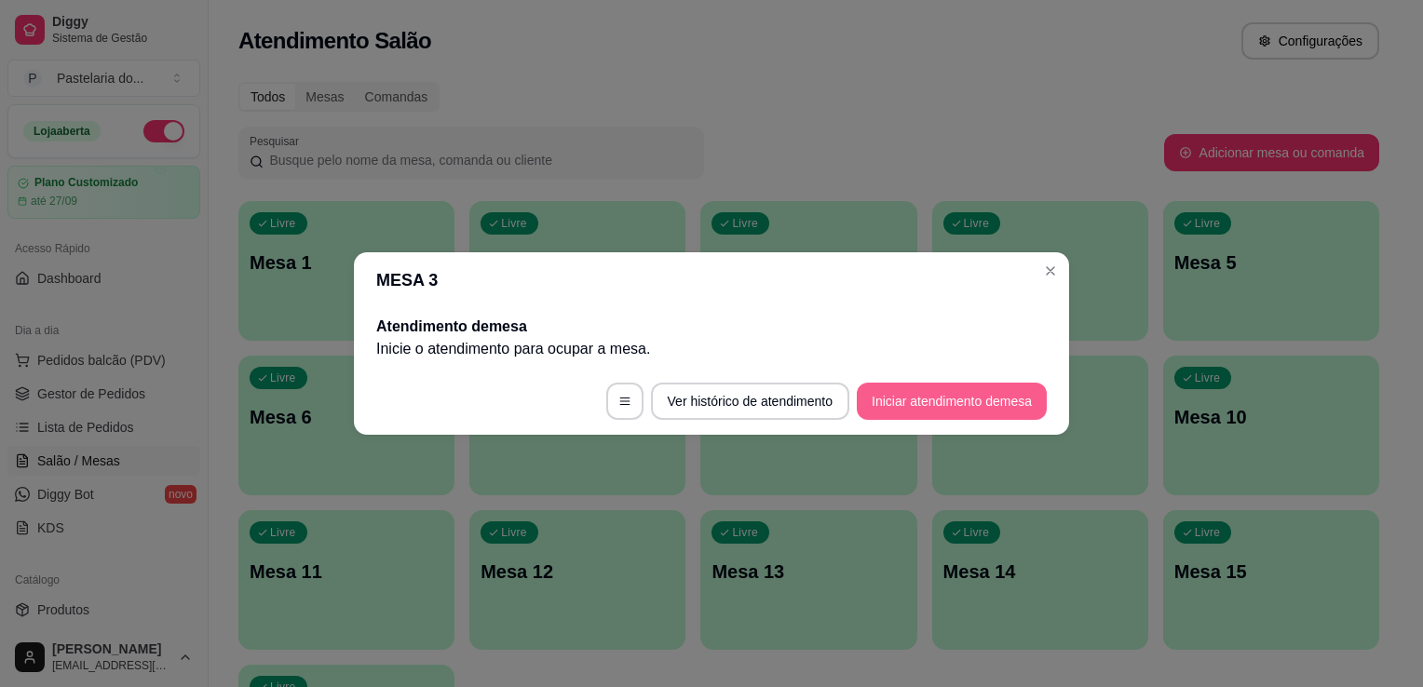
click at [984, 400] on button "Iniciar atendimento de mesa" at bounding box center [952, 401] width 190 height 37
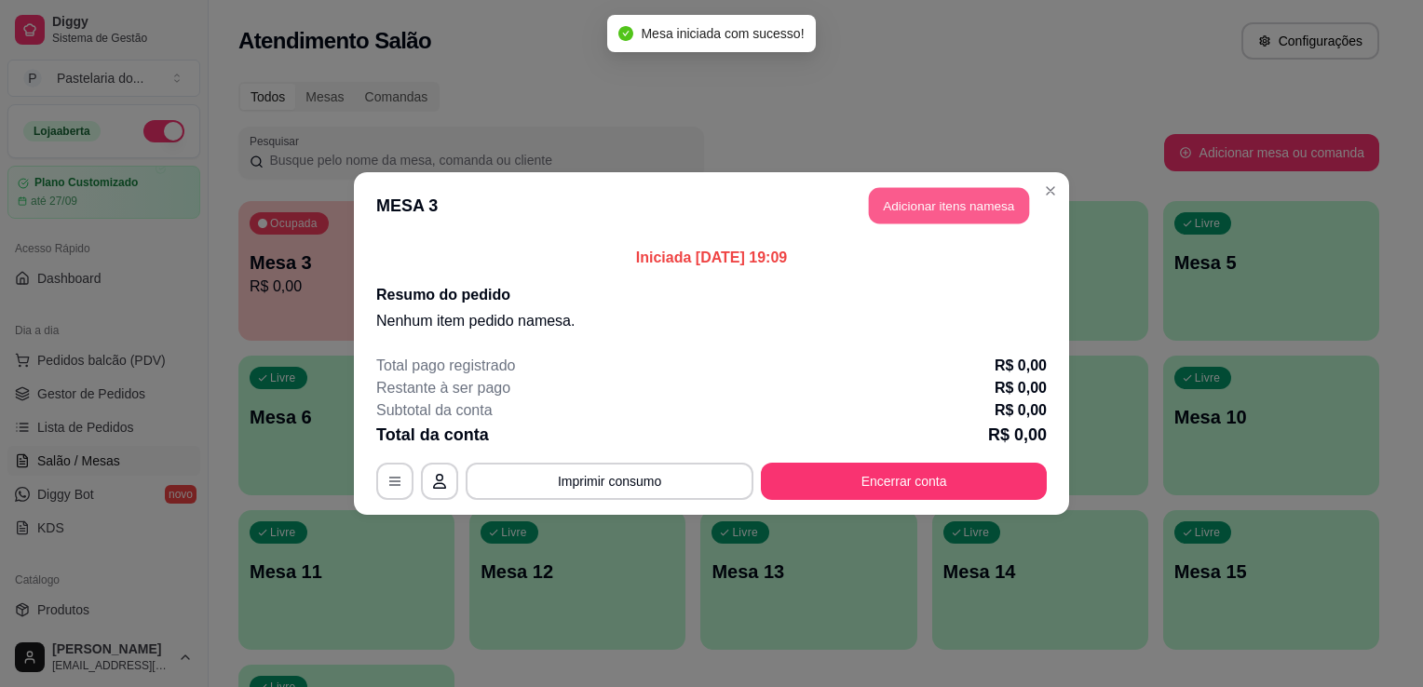
click at [912, 192] on button "Adicionar itens na mesa" at bounding box center [949, 206] width 160 height 36
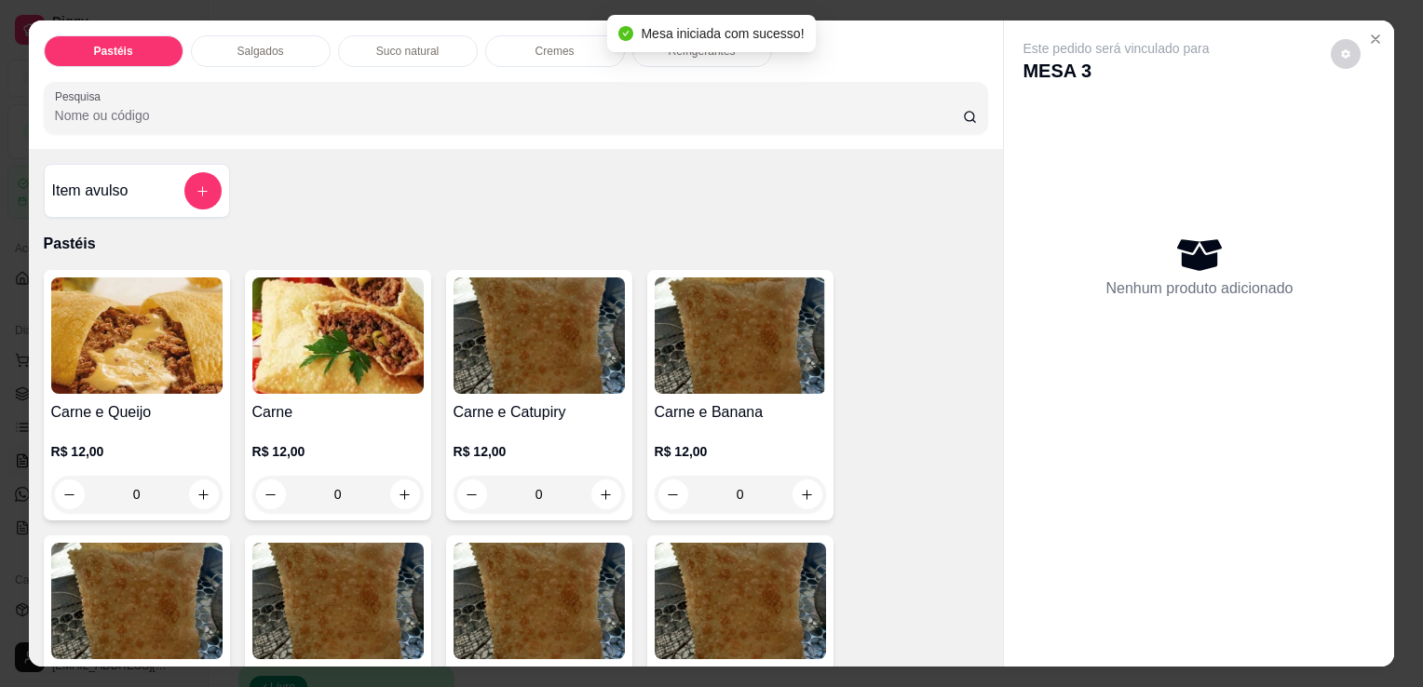
click at [228, 35] on div "Salgados" at bounding box center [261, 51] width 140 height 32
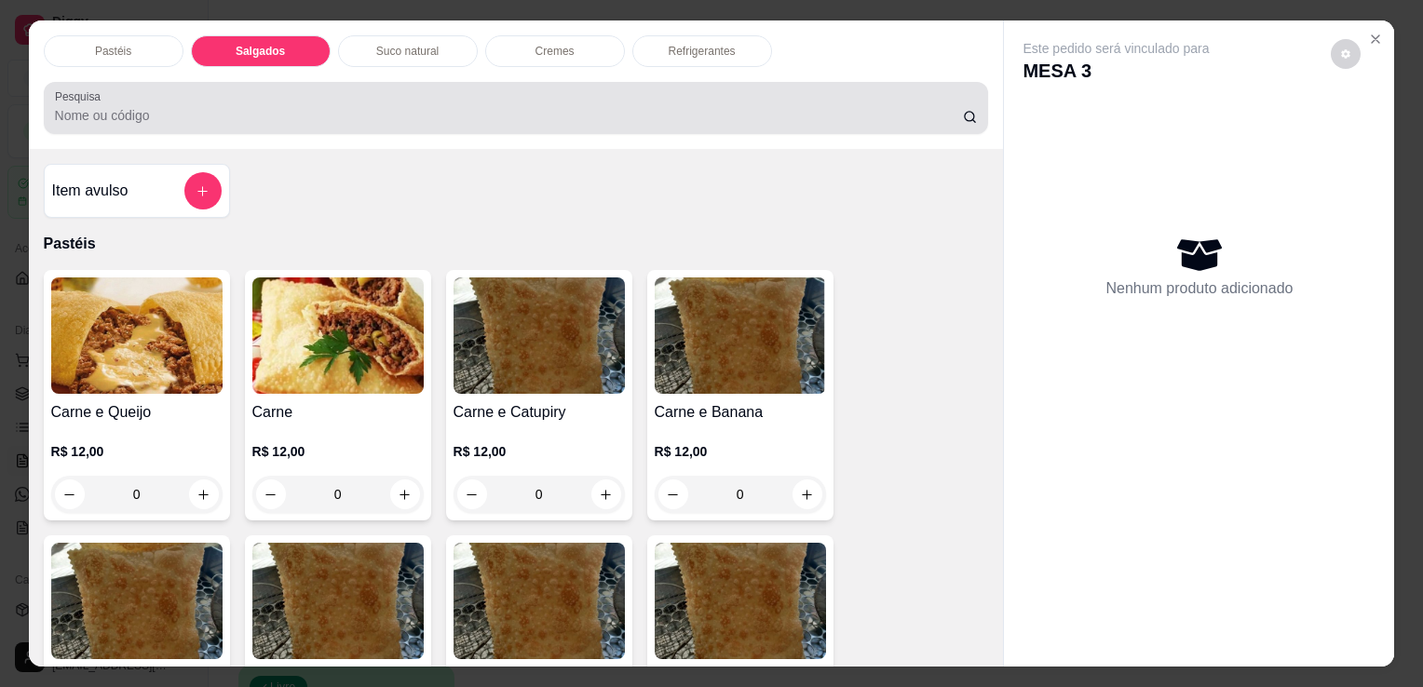
scroll to position [46, 0]
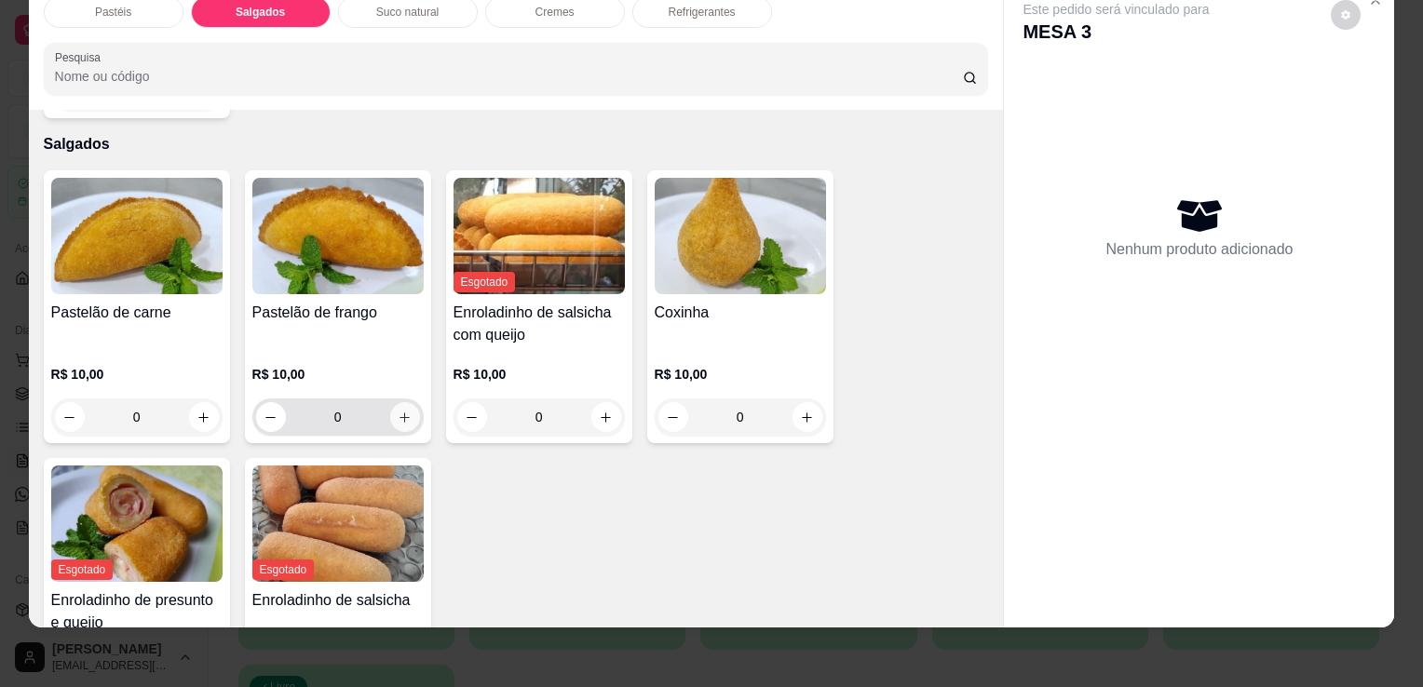
click at [399, 411] on icon "increase-product-quantity" at bounding box center [405, 418] width 14 height 14
type input "1"
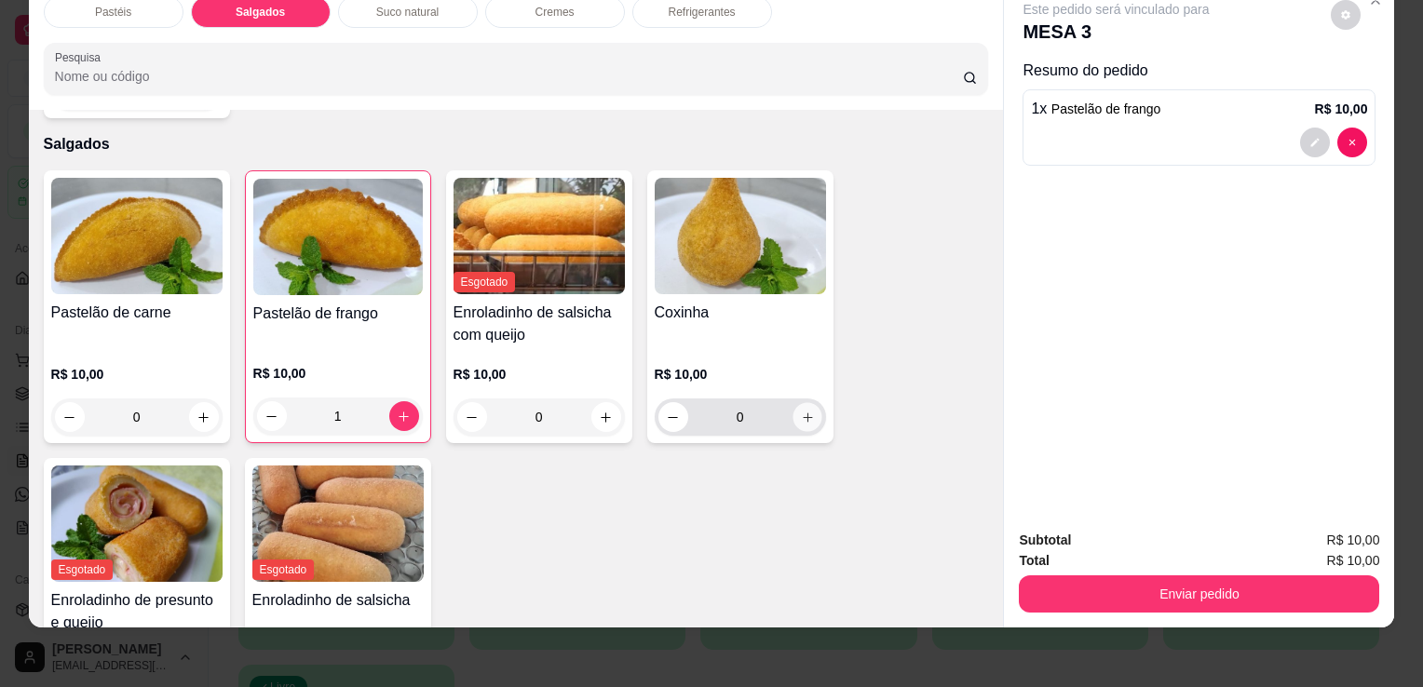
click at [800, 411] on icon "increase-product-quantity" at bounding box center [807, 418] width 14 height 14
type input "1"
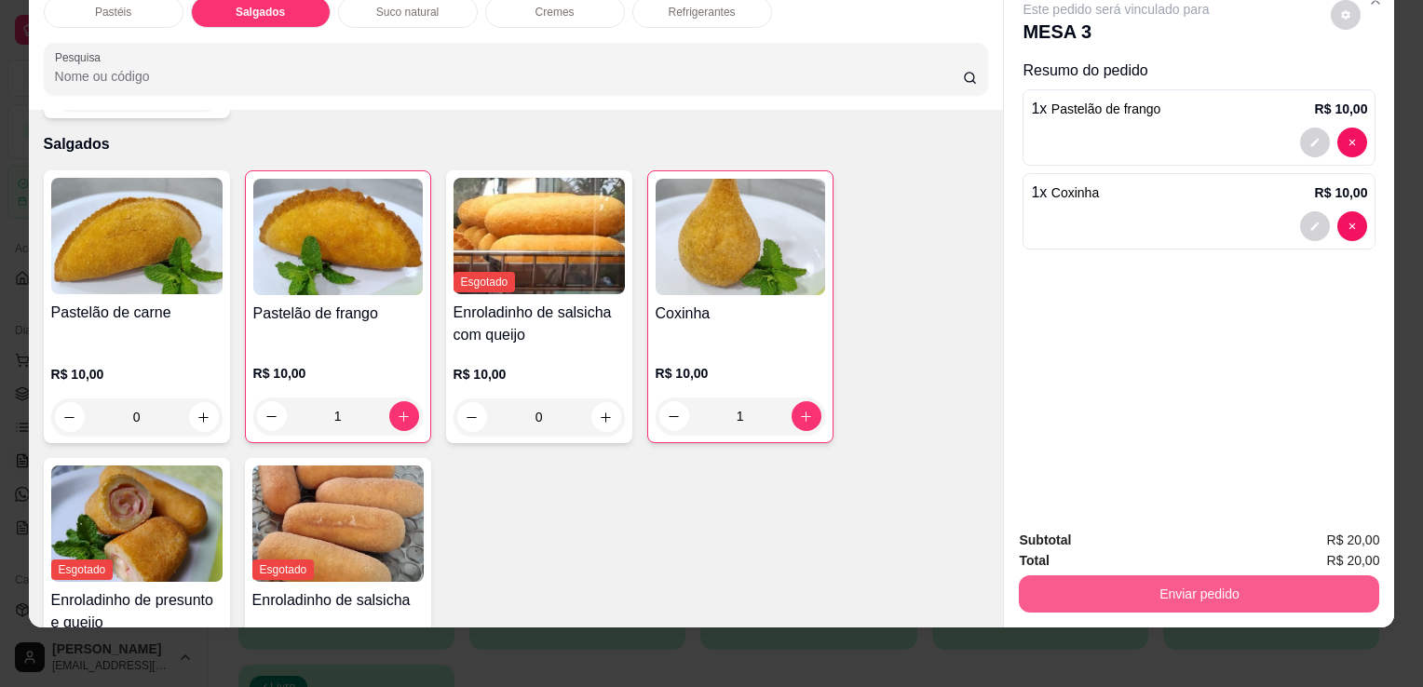
click at [1139, 577] on button "Enviar pedido" at bounding box center [1199, 594] width 360 height 37
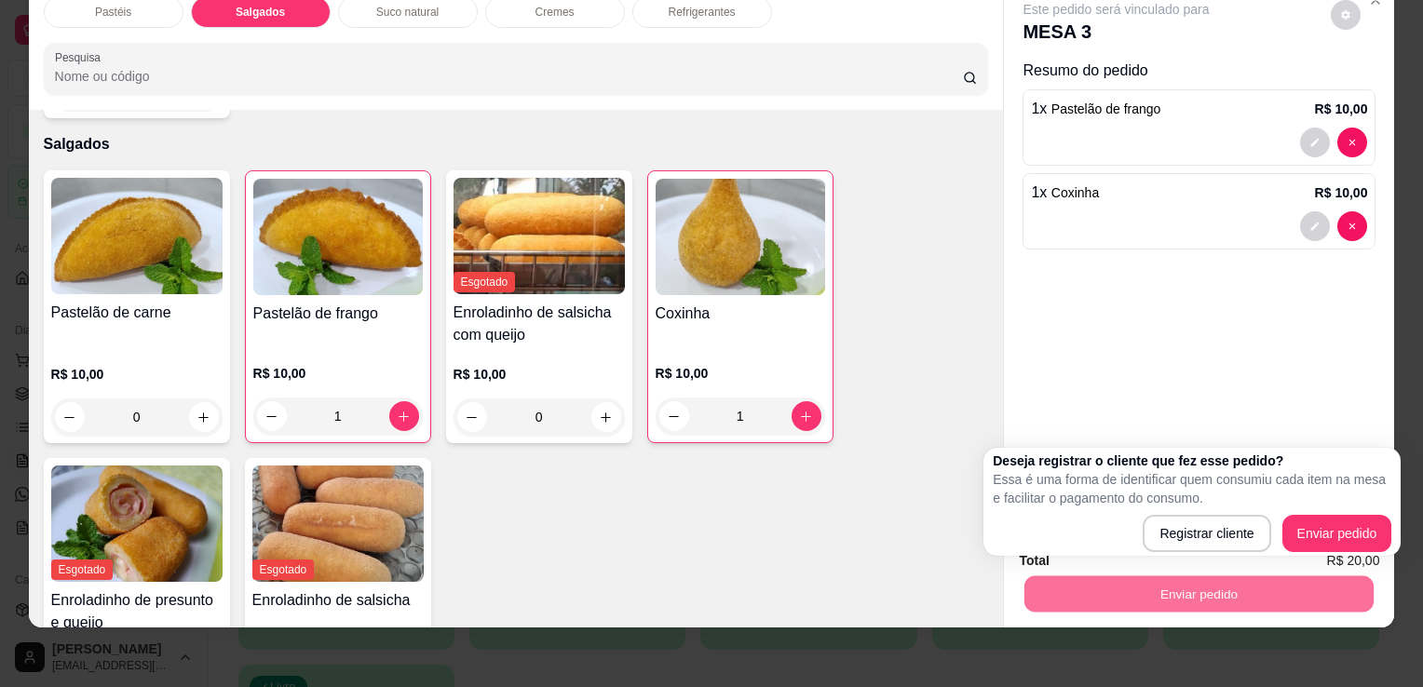
click at [928, 278] on div "Pastelão de carne R$ 10,00 0 Pastelão de frango R$ 10,00 1 Esgotado Enroladinho…" at bounding box center [516, 450] width 945 height 561
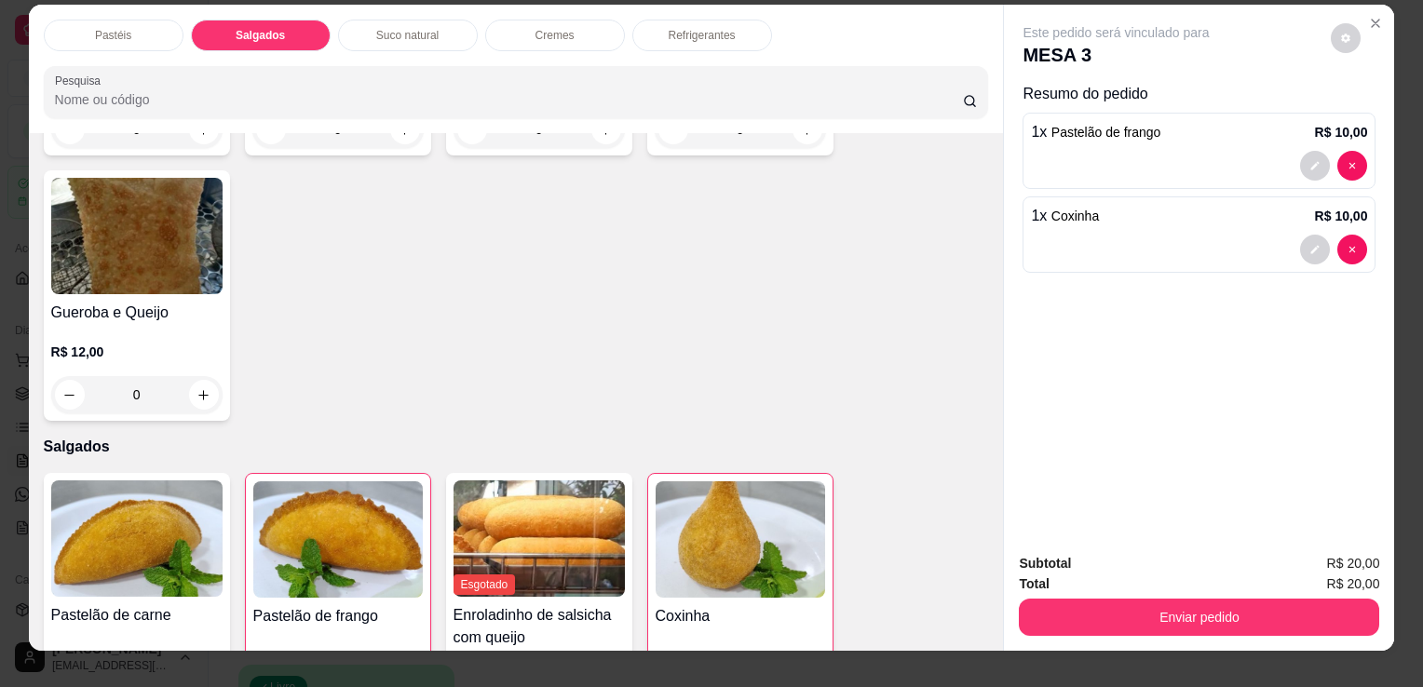
scroll to position [0, 0]
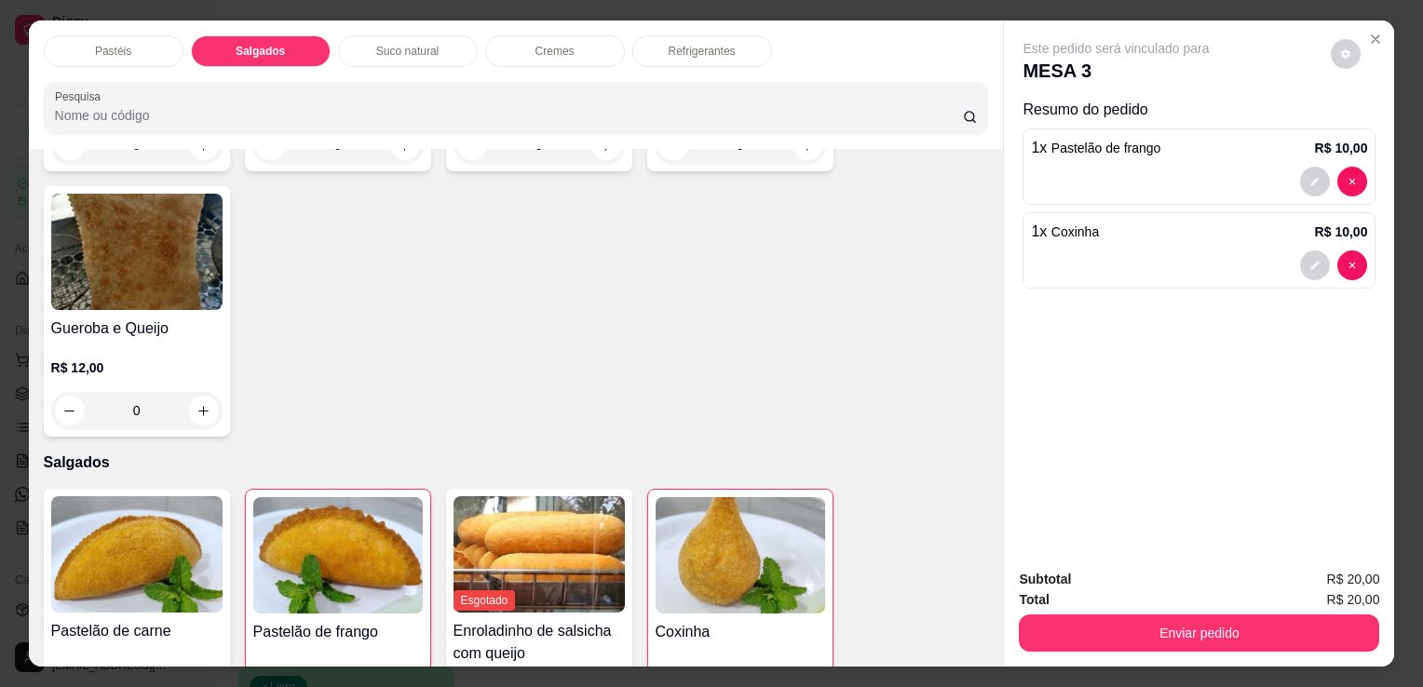
click at [669, 44] on p "Refrigerantes" at bounding box center [702, 51] width 67 height 15
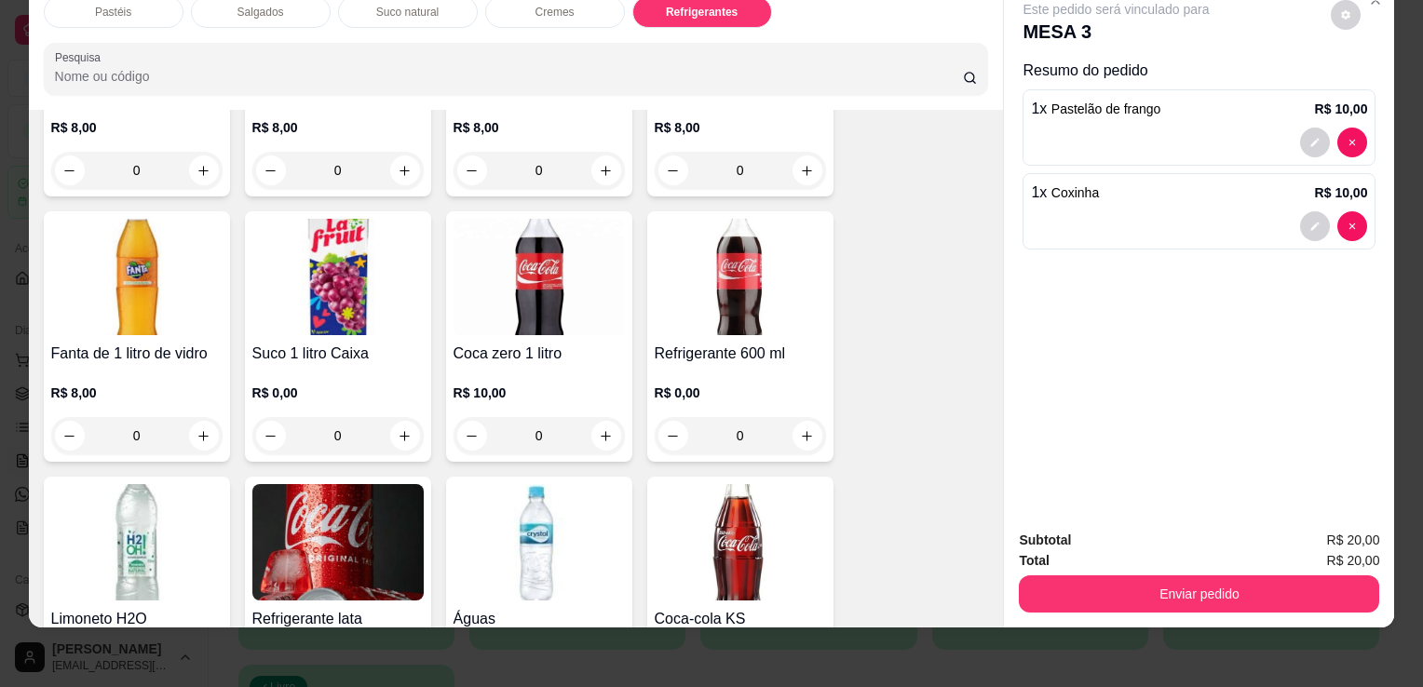
scroll to position [5048, 0]
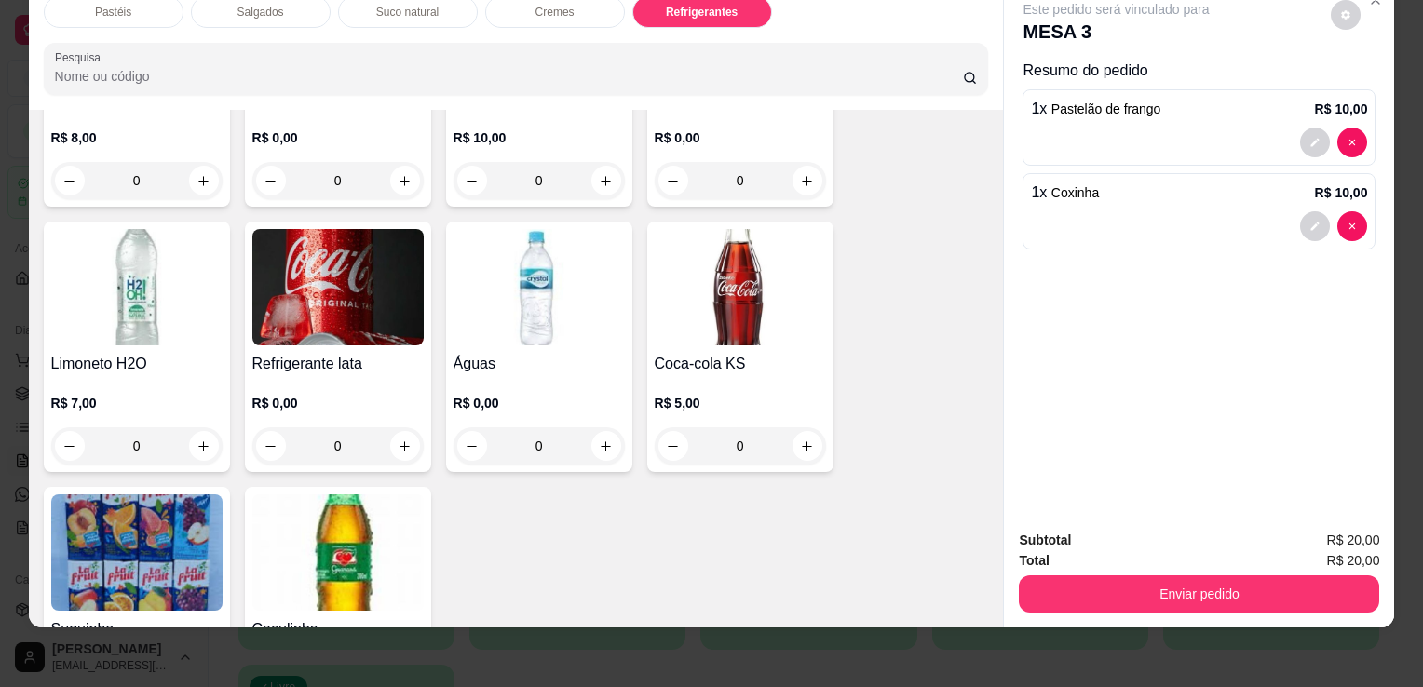
click at [720, 353] on h4 "Coca-cola KS" at bounding box center [740, 364] width 171 height 22
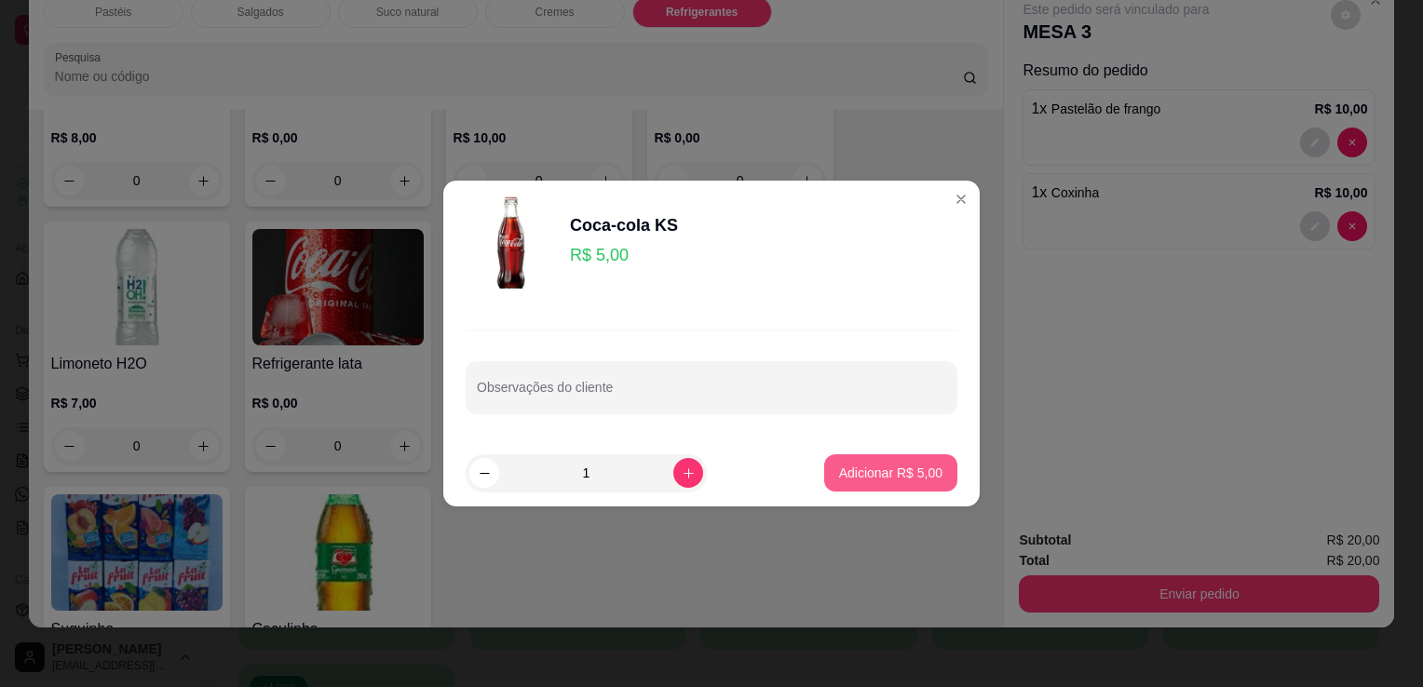
click at [903, 476] on p "Adicionar R$ 5,00" at bounding box center [890, 473] width 103 height 19
type input "1"
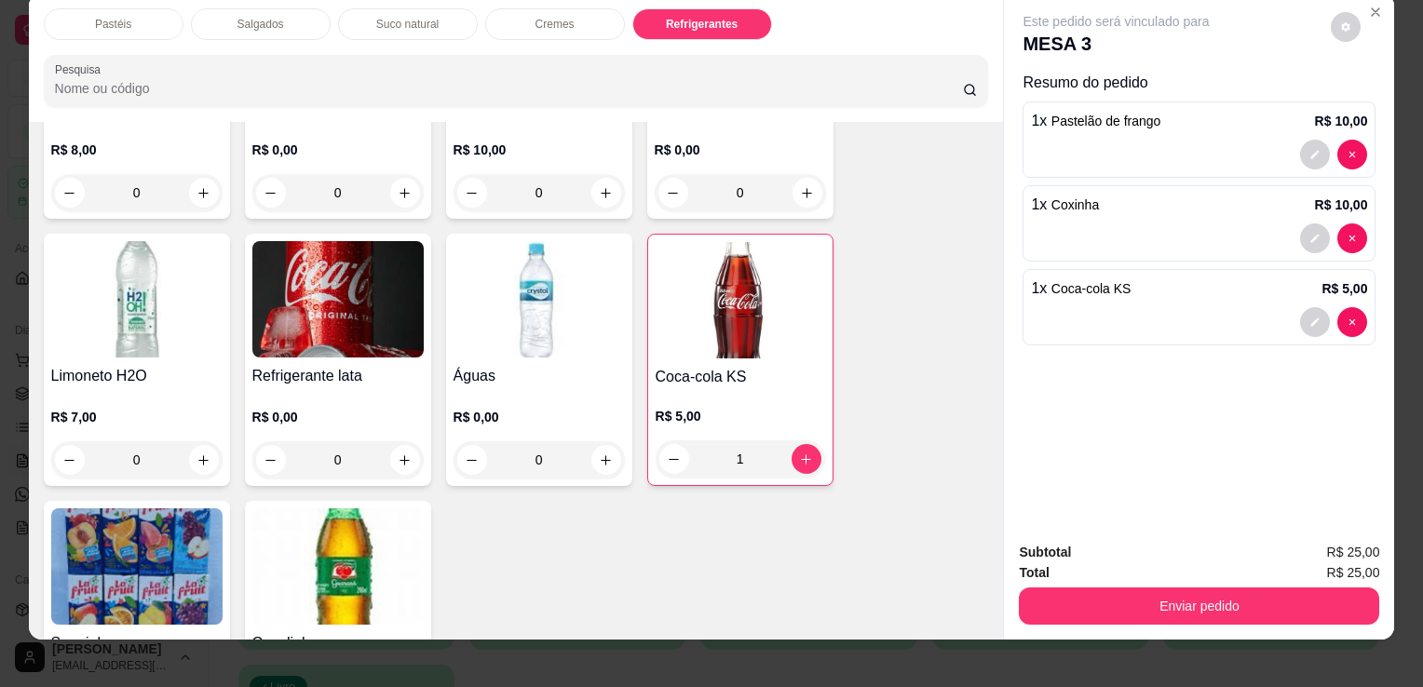
scroll to position [0, 0]
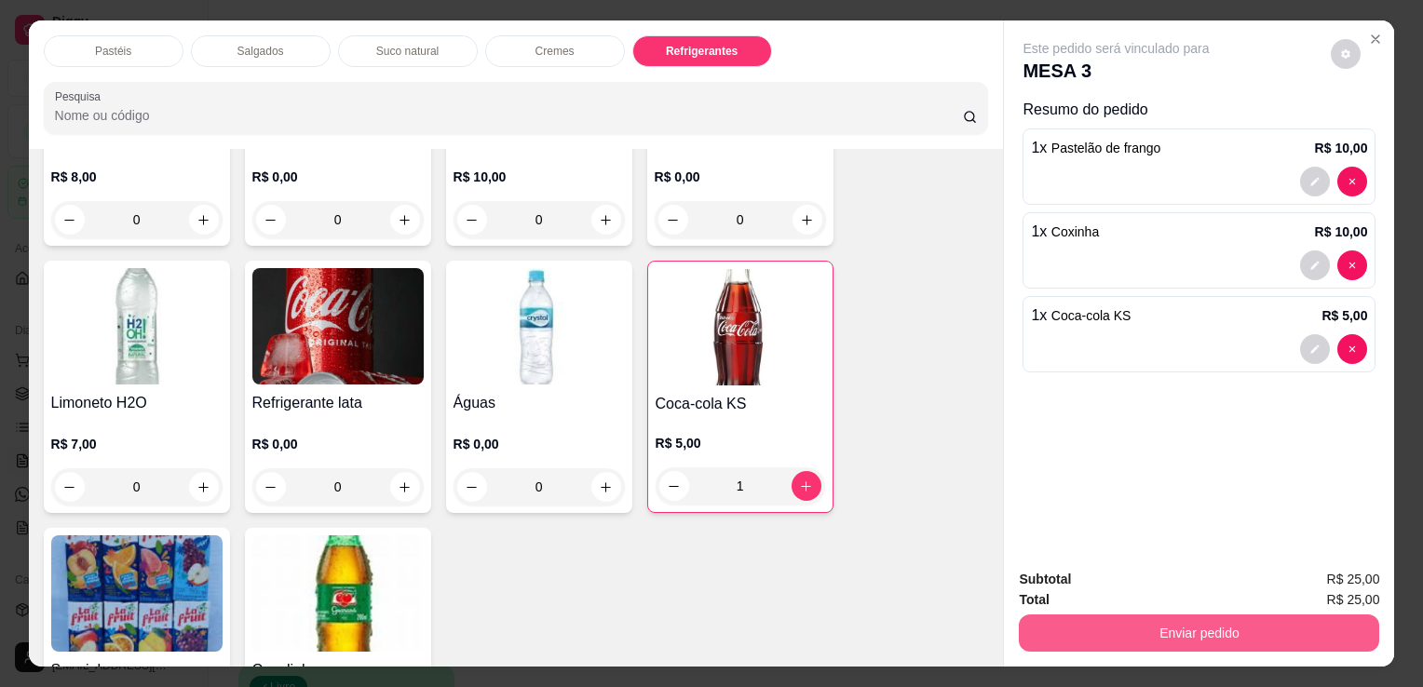
click at [1193, 635] on button "Enviar pedido" at bounding box center [1199, 633] width 360 height 37
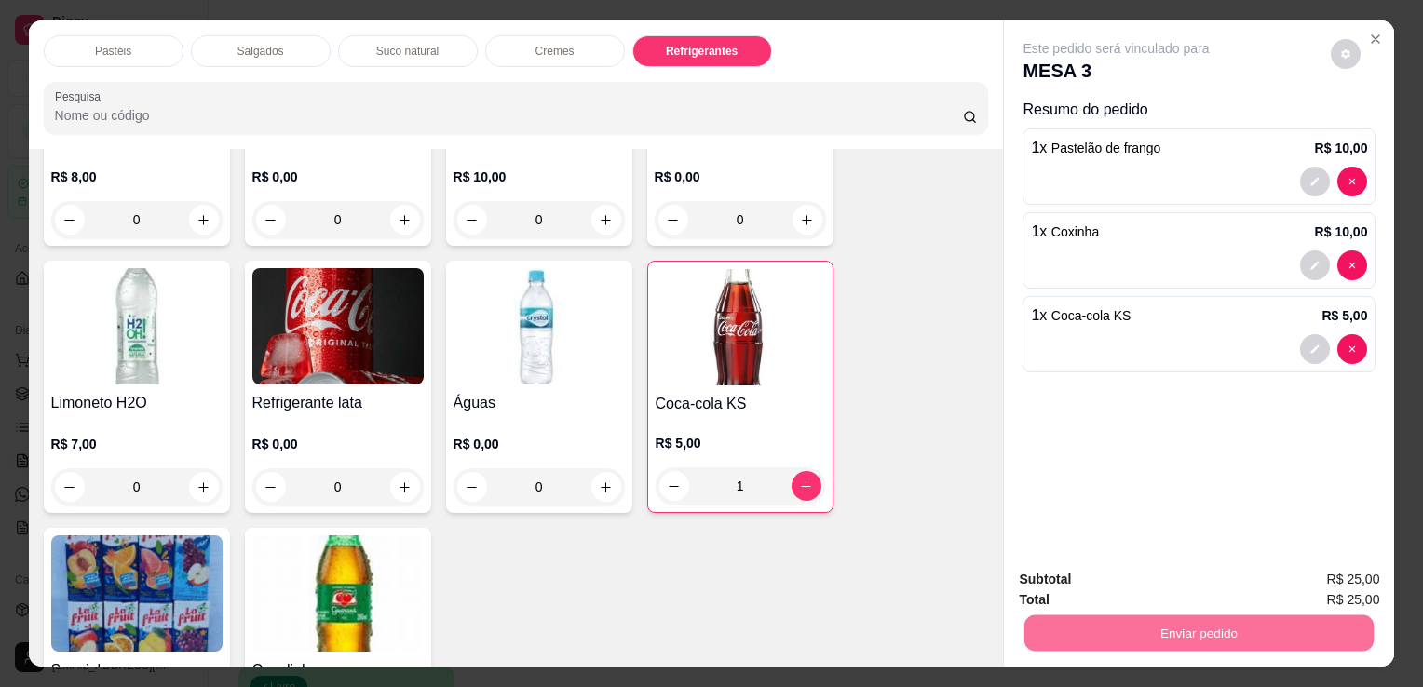
click at [1352, 574] on button "Enviar pedido" at bounding box center [1331, 580] width 105 height 35
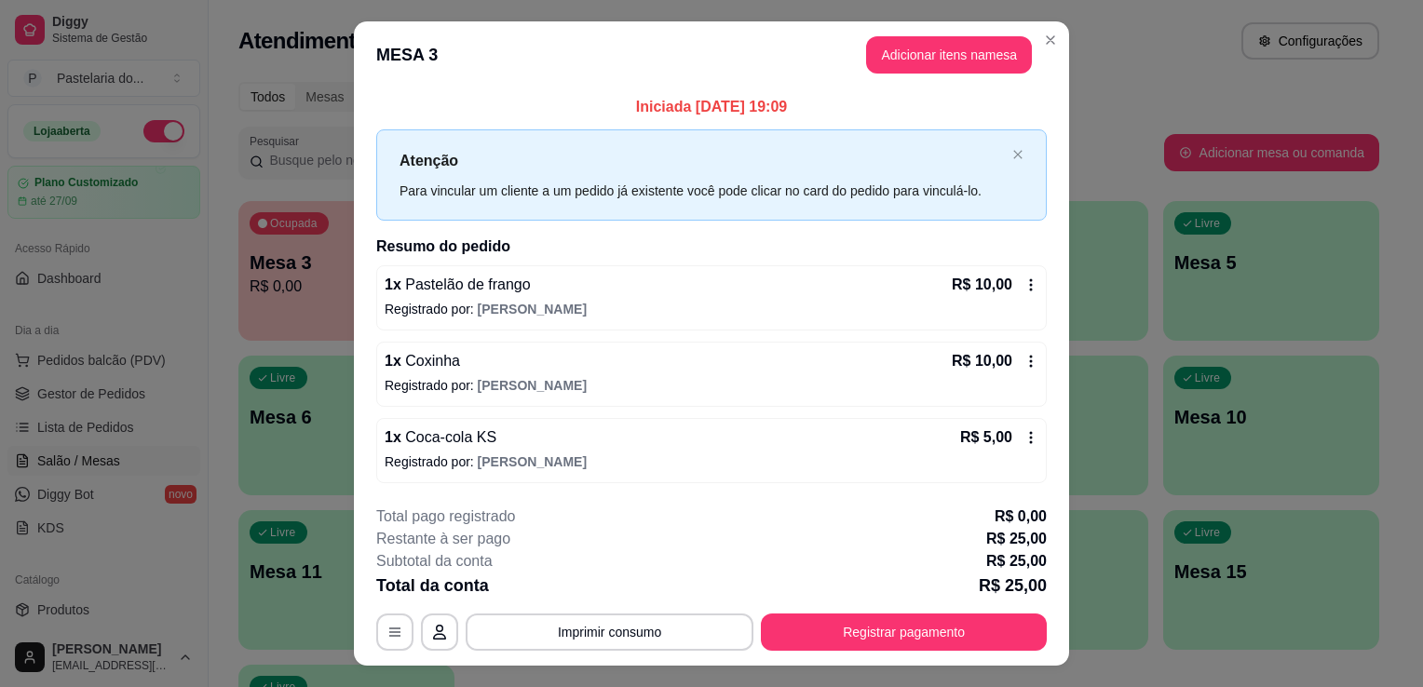
click at [1110, 102] on div "Todos Mesas Comandas" at bounding box center [808, 97] width 1141 height 30
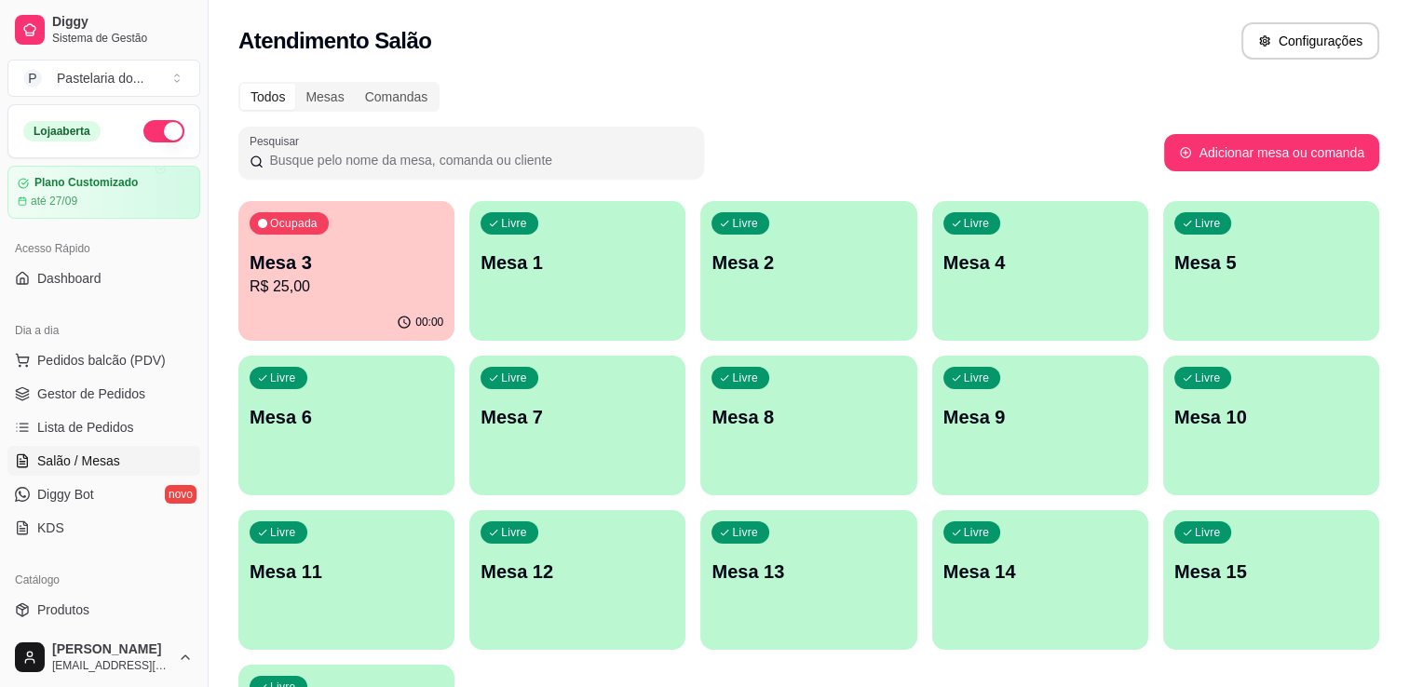
click at [328, 301] on div "Ocupada Mesa 3 R$ 25,00" at bounding box center [346, 252] width 216 height 103
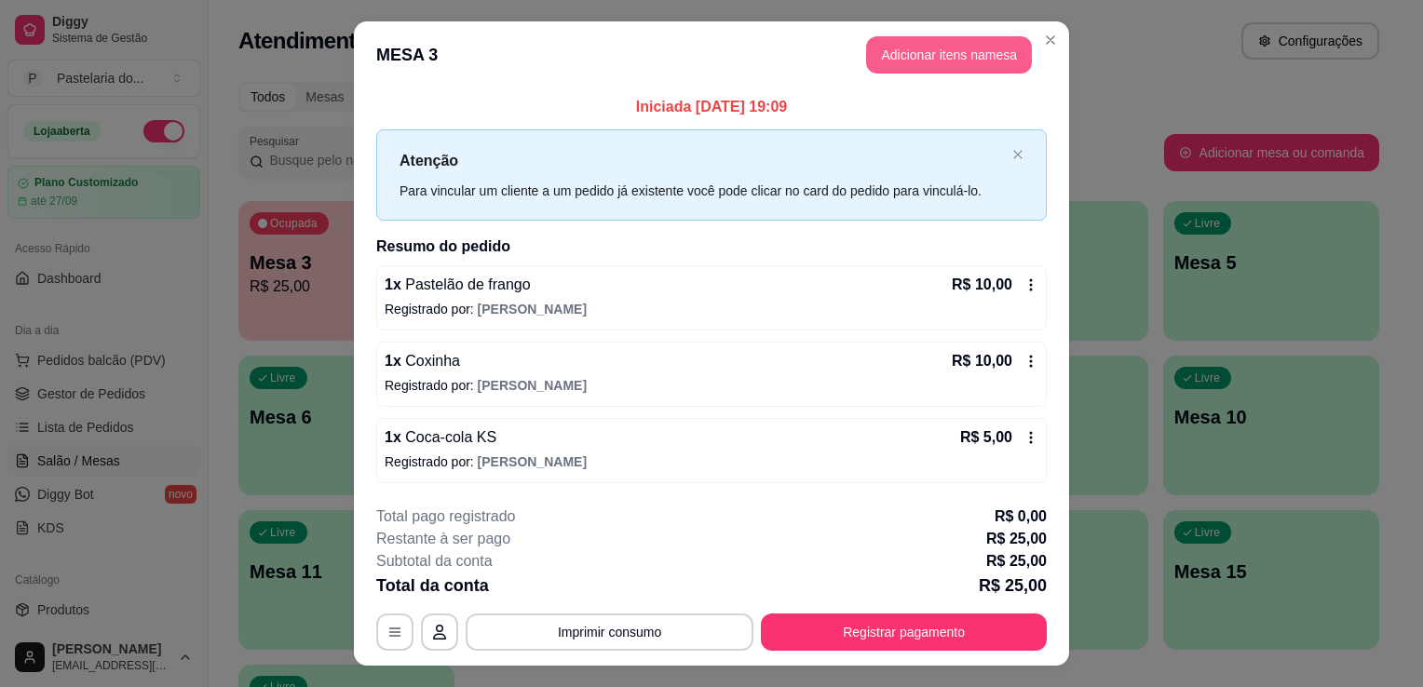
click at [926, 65] on button "Adicionar itens na mesa" at bounding box center [949, 54] width 166 height 37
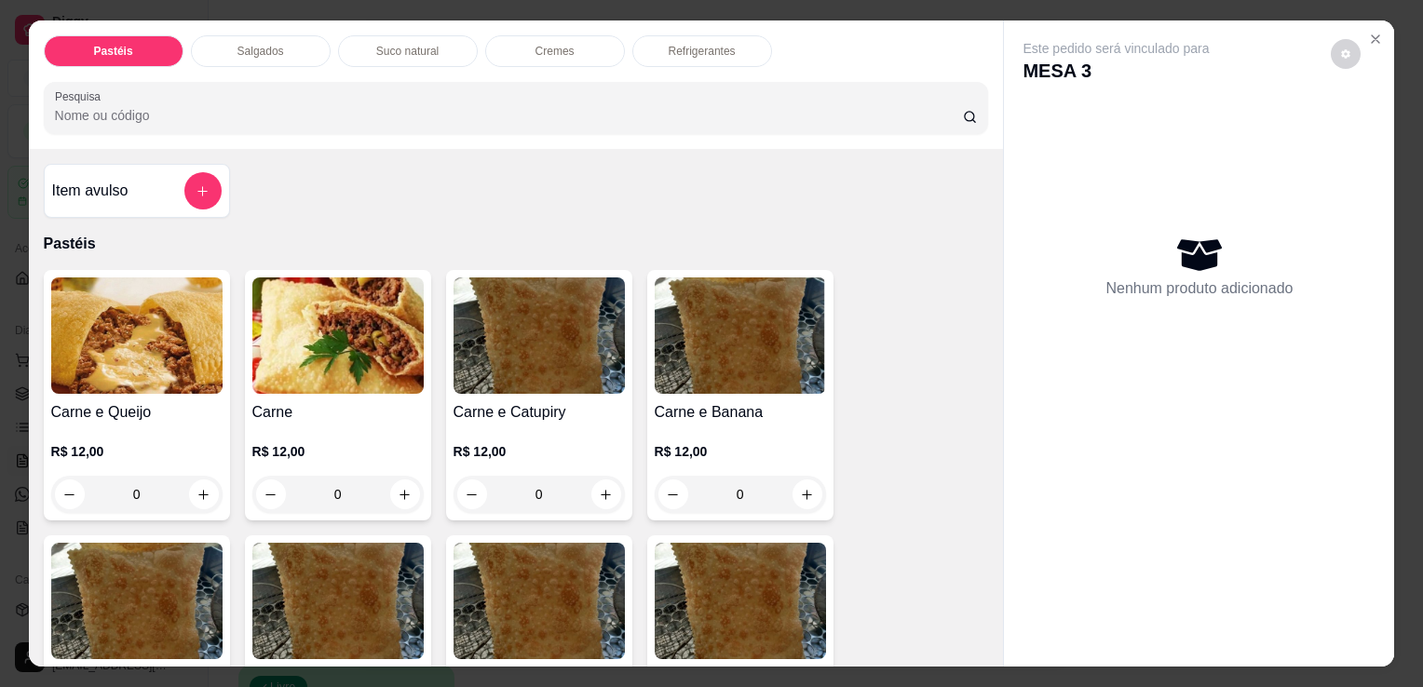
click at [68, 172] on div "Item avulso" at bounding box center [137, 190] width 170 height 37
click at [151, 197] on div "Item avulso" at bounding box center [137, 190] width 170 height 37
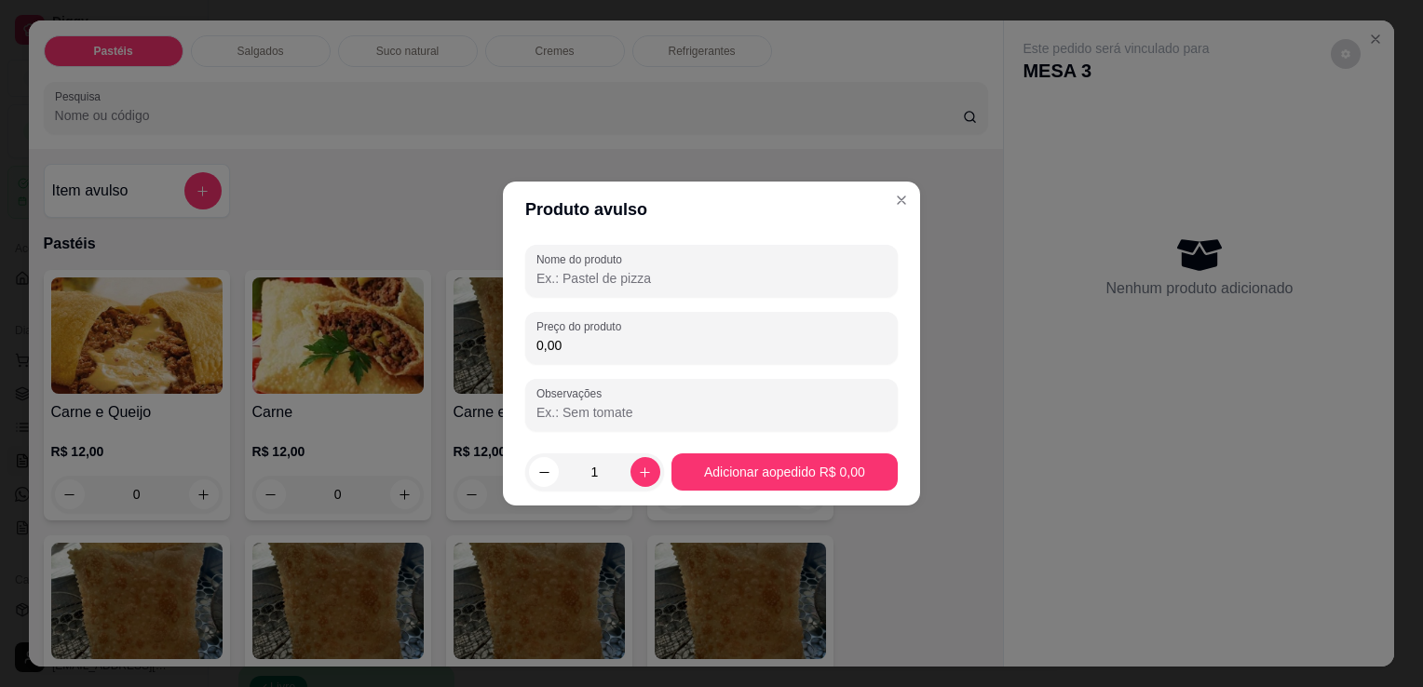
click at [574, 278] on input "Nome do produto" at bounding box center [711, 278] width 350 height 19
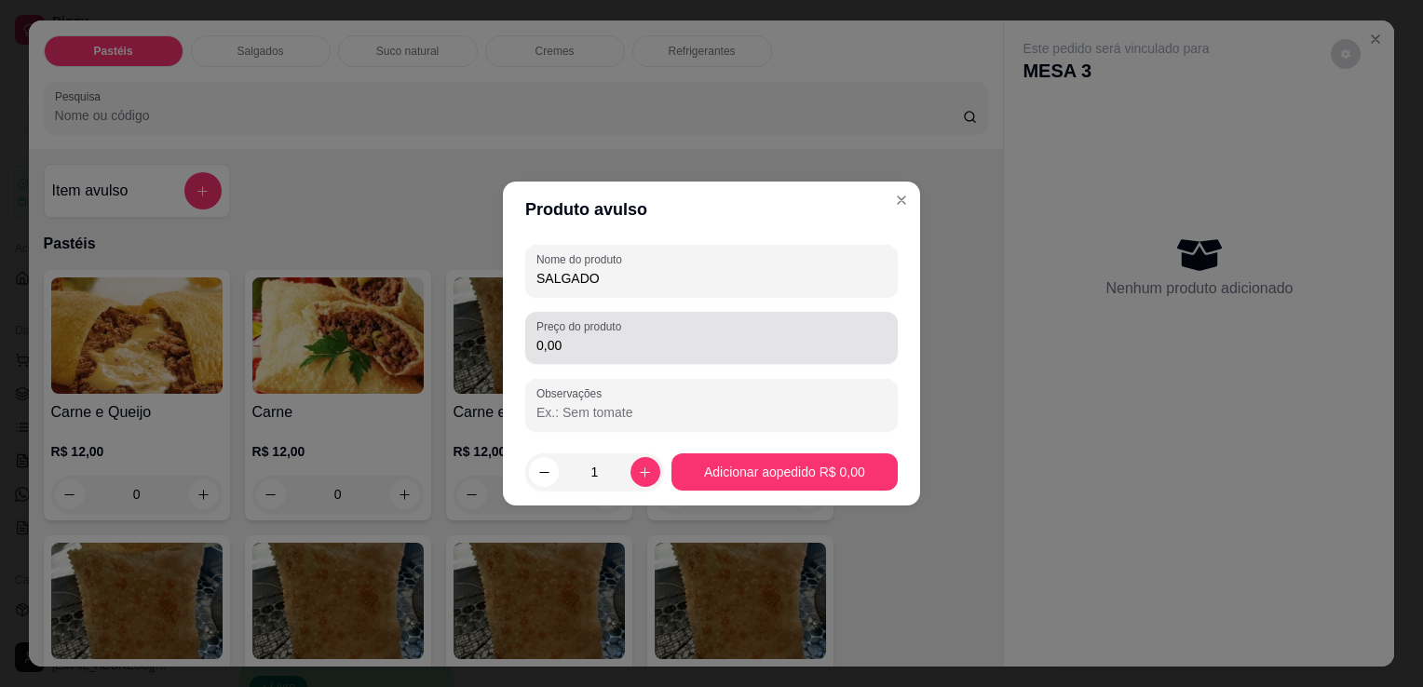
type input "SALGADO"
click at [604, 348] on input "0,00" at bounding box center [711, 345] width 350 height 19
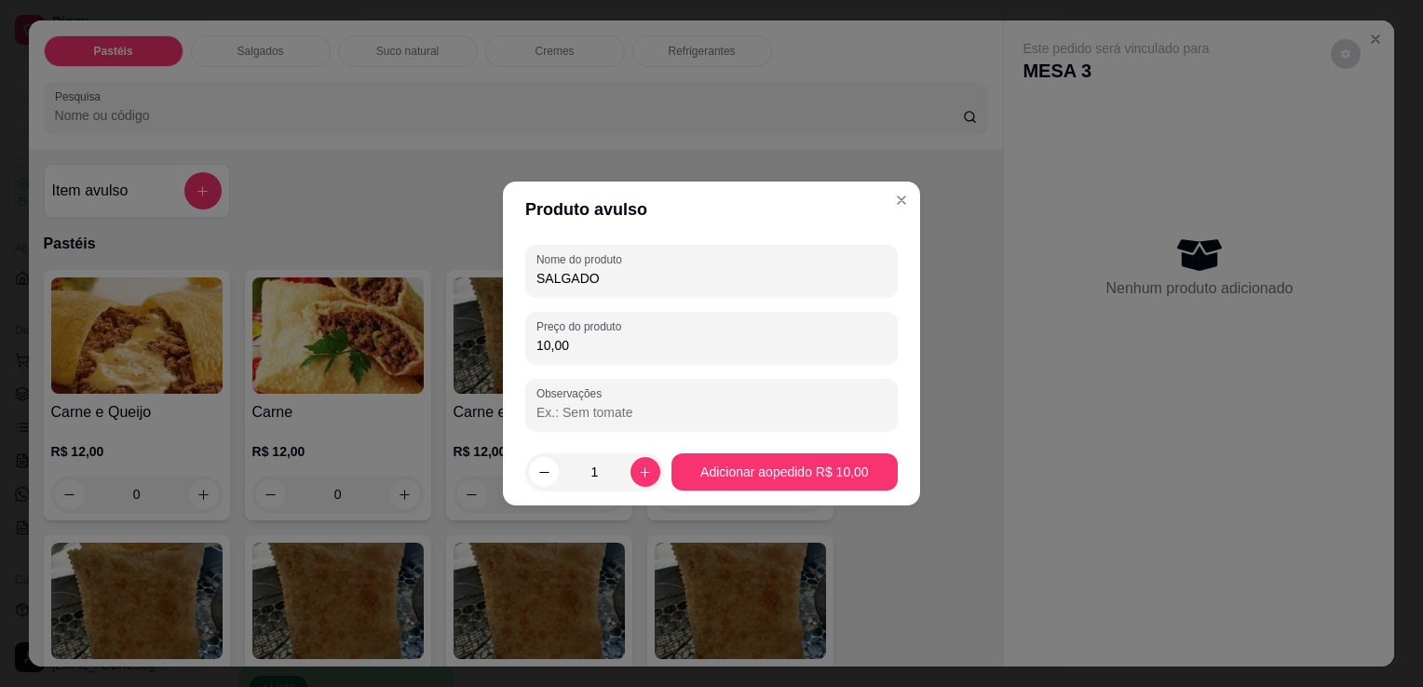
type input "10,00"
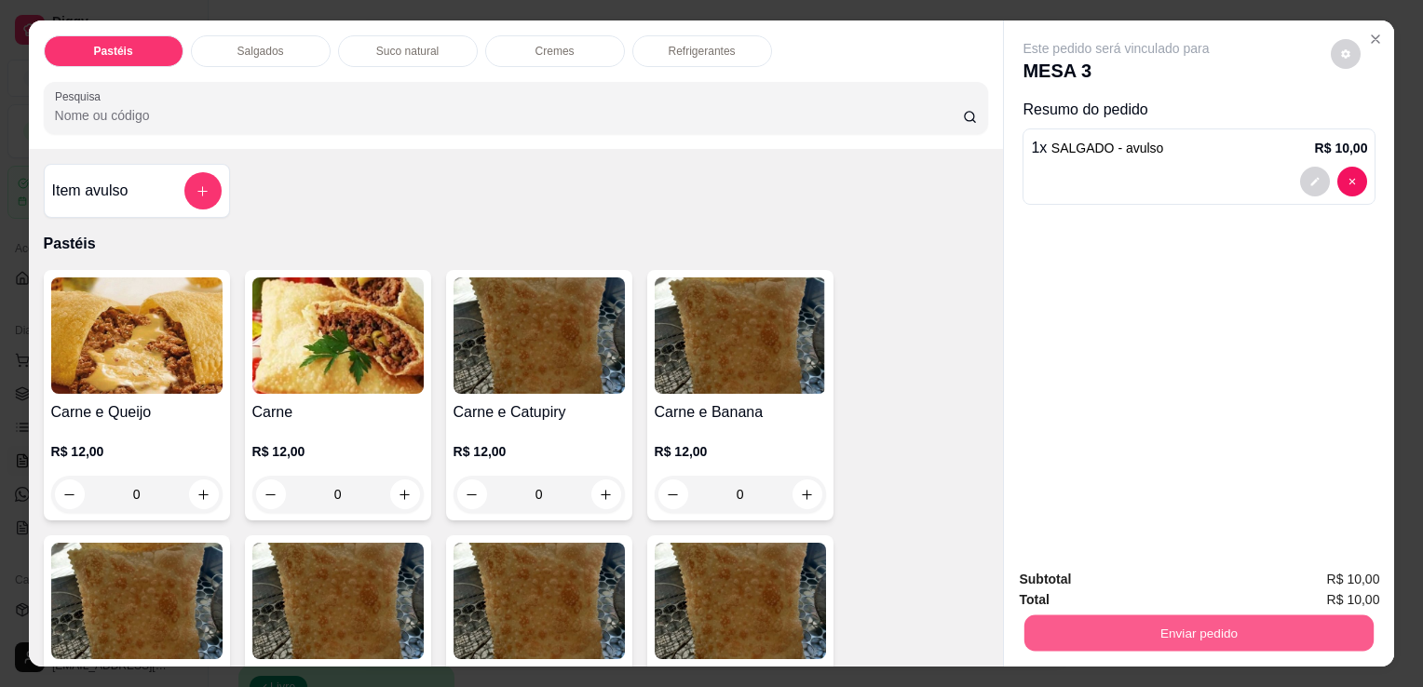
click at [1133, 618] on button "Enviar pedido" at bounding box center [1199, 633] width 349 height 36
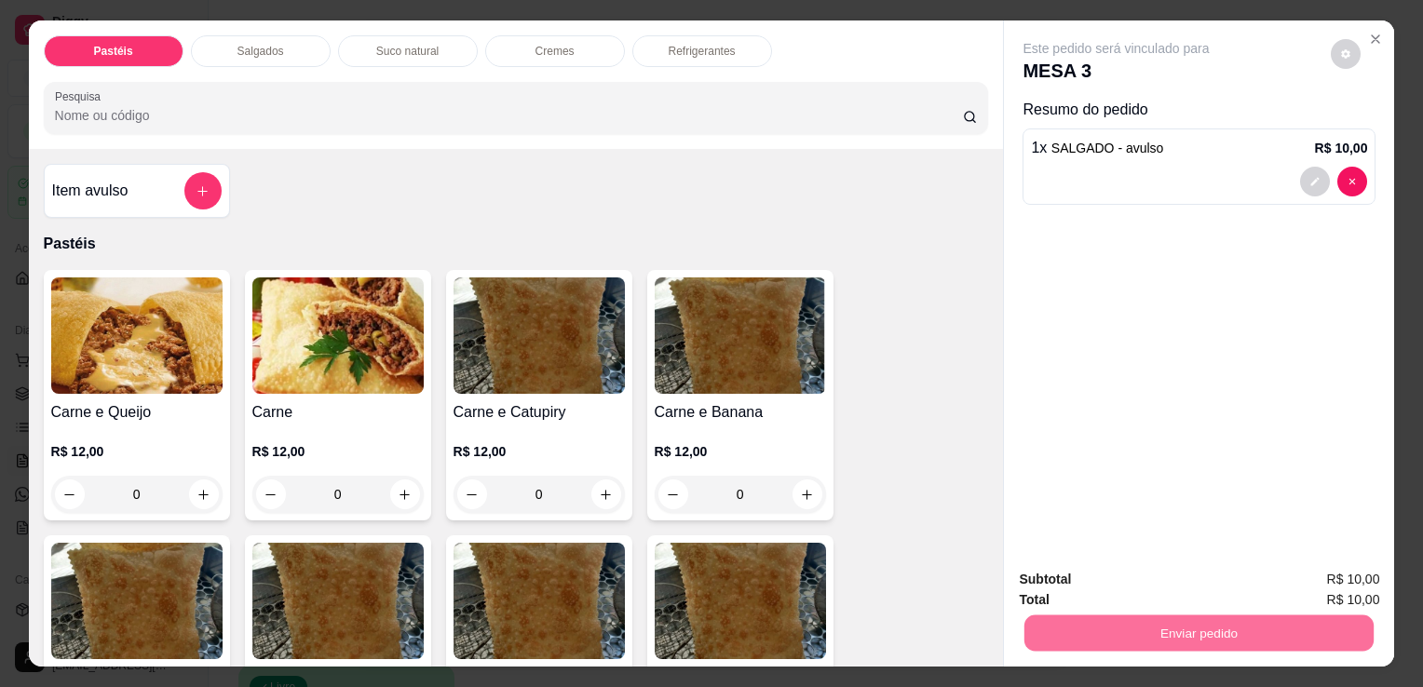
click at [1331, 579] on button "Enviar pedido" at bounding box center [1331, 580] width 105 height 35
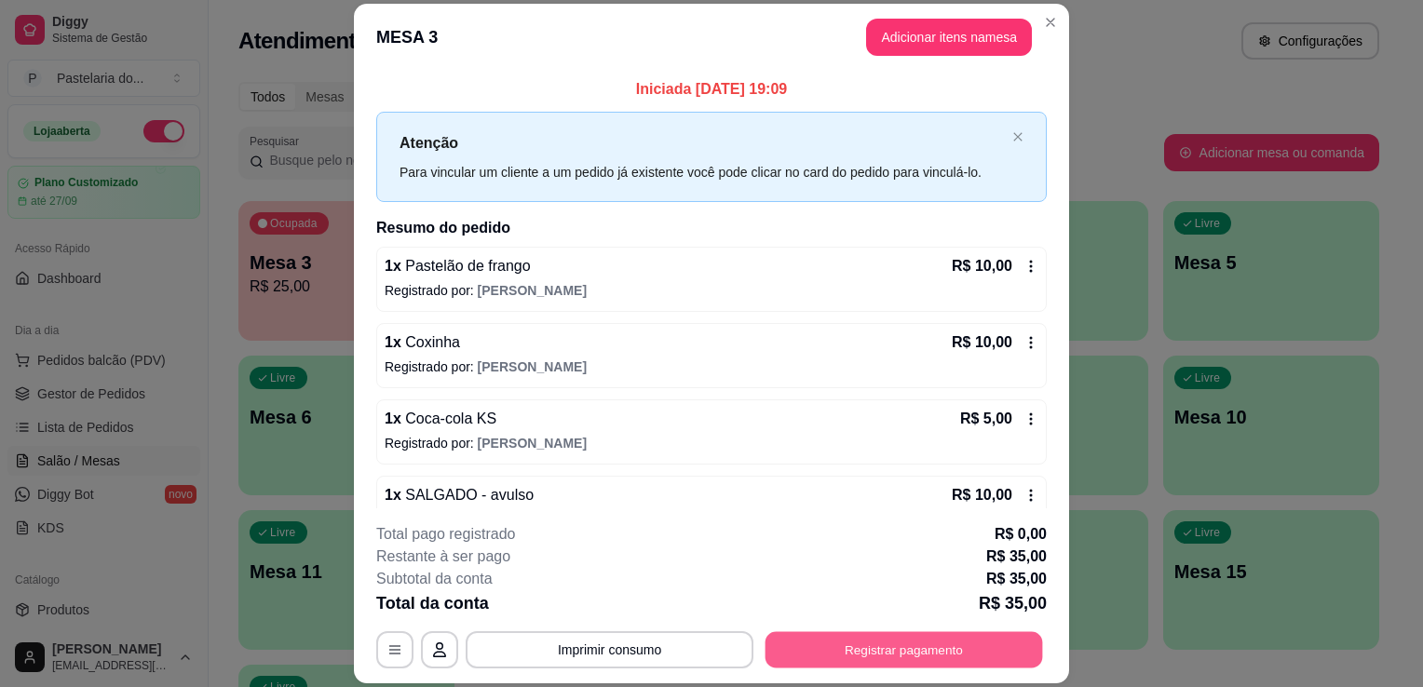
click at [928, 639] on button "Registrar pagamento" at bounding box center [905, 650] width 278 height 36
click at [842, 656] on button "Registrar pagamento" at bounding box center [904, 649] width 286 height 37
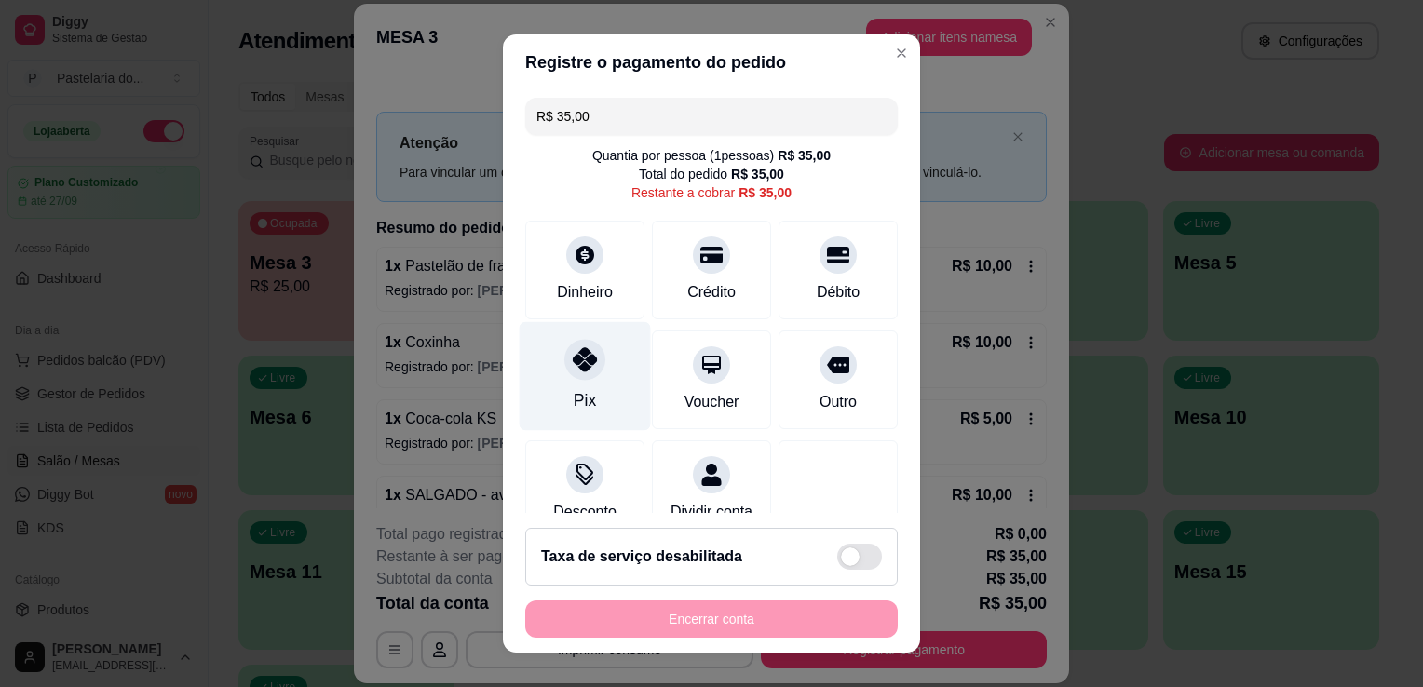
click at [565, 380] on div "Pix" at bounding box center [585, 376] width 131 height 109
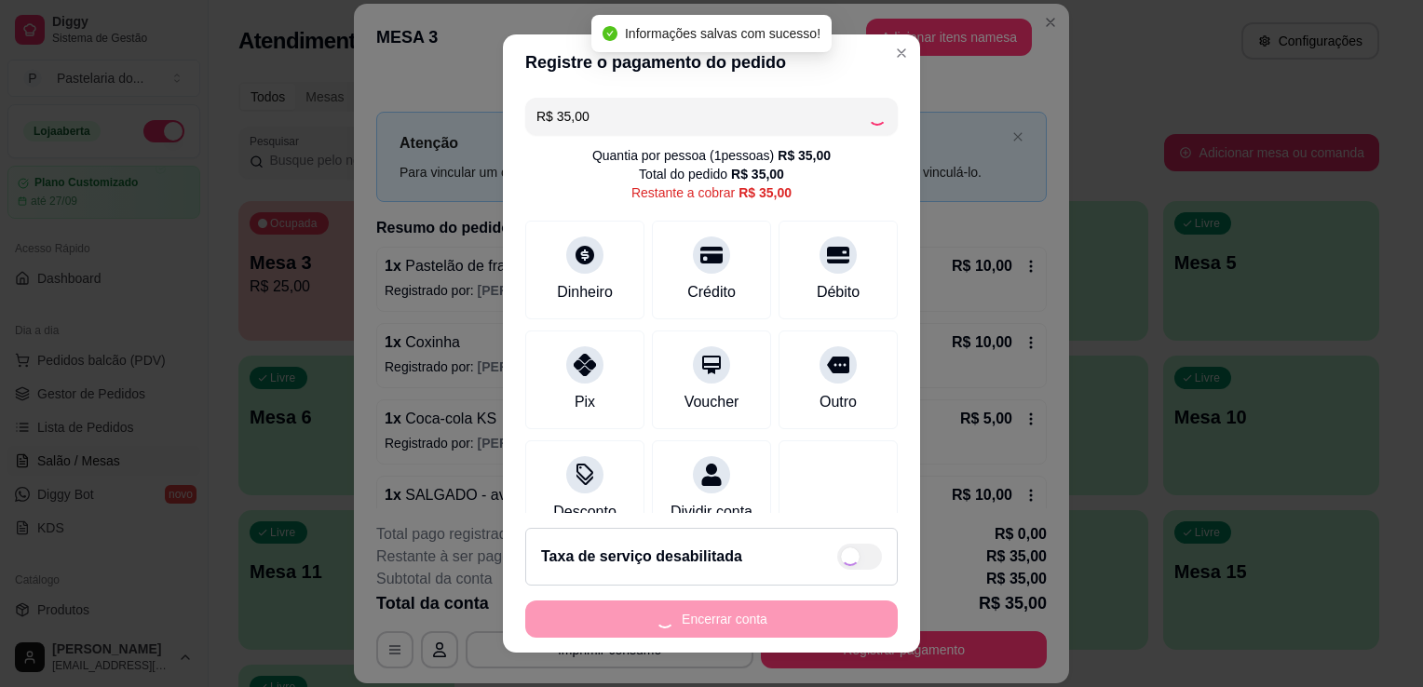
type input "R$ 0,00"
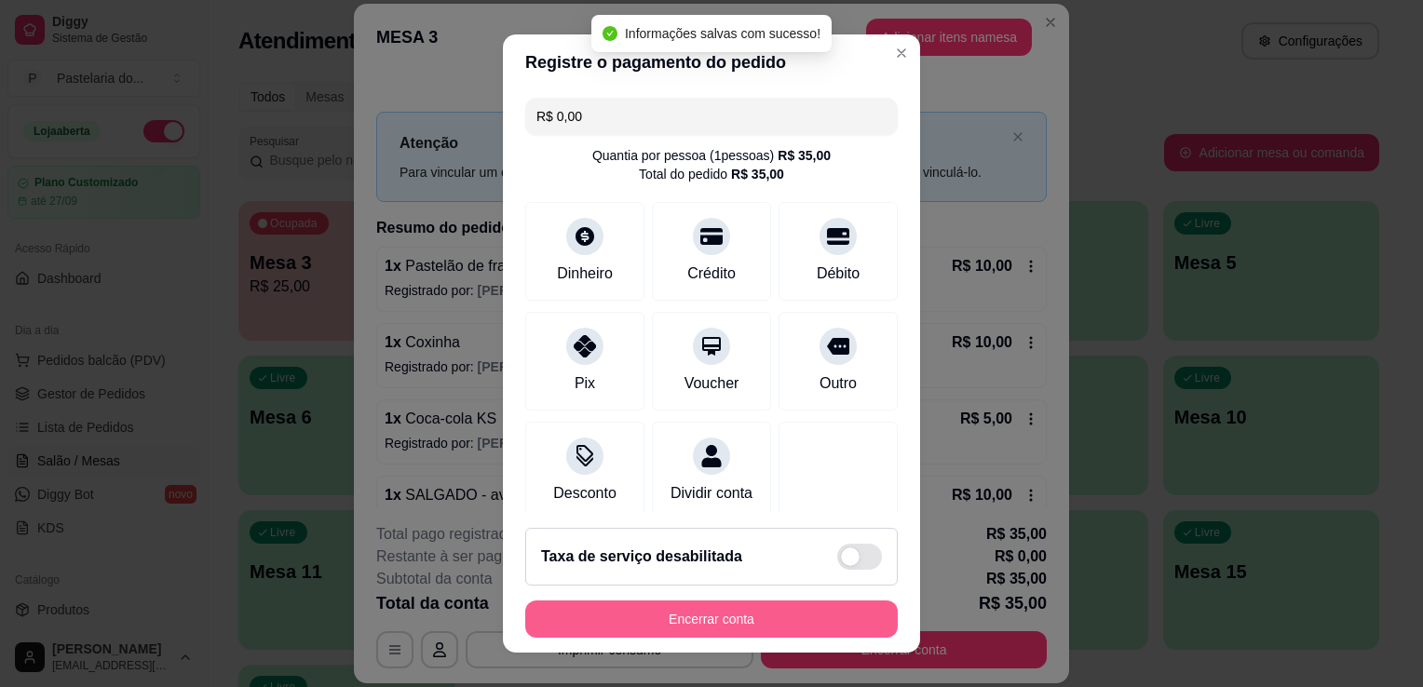
click at [746, 609] on button "Encerrar conta" at bounding box center [711, 619] width 373 height 37
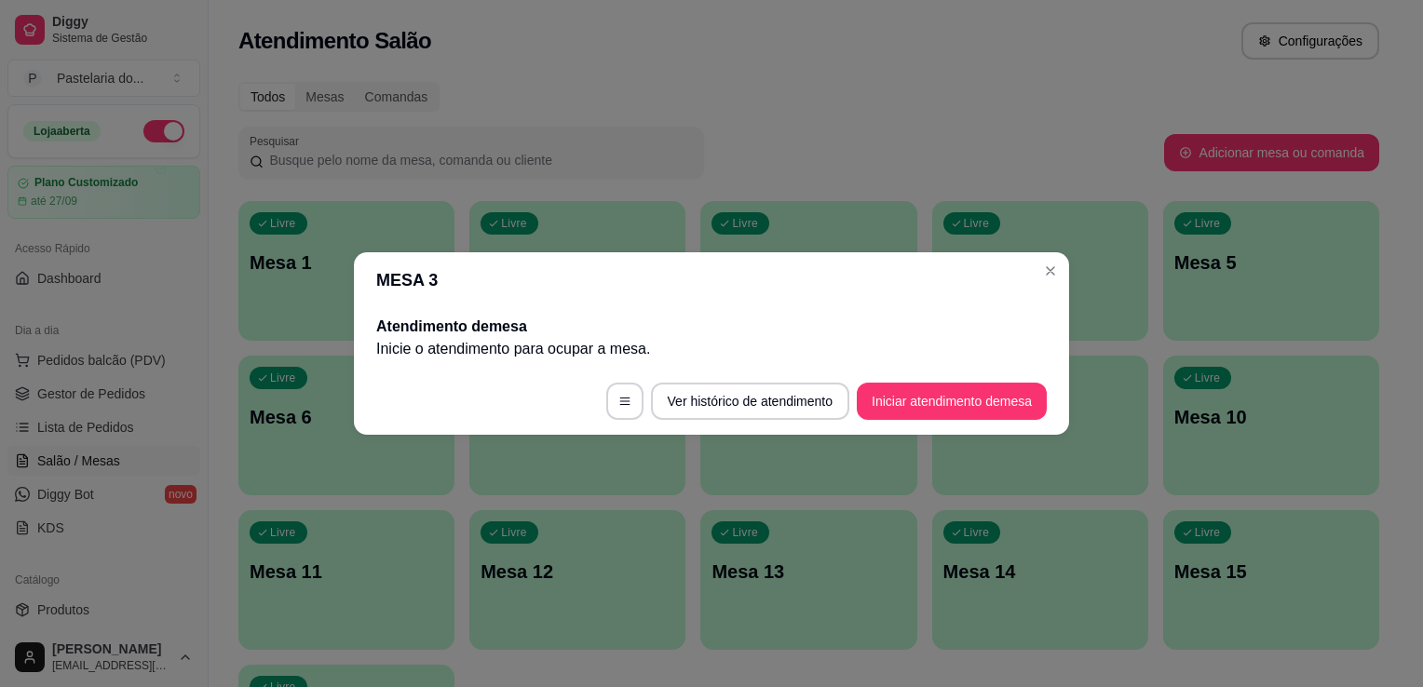
click at [774, 292] on header "MESA 3" at bounding box center [711, 280] width 715 height 56
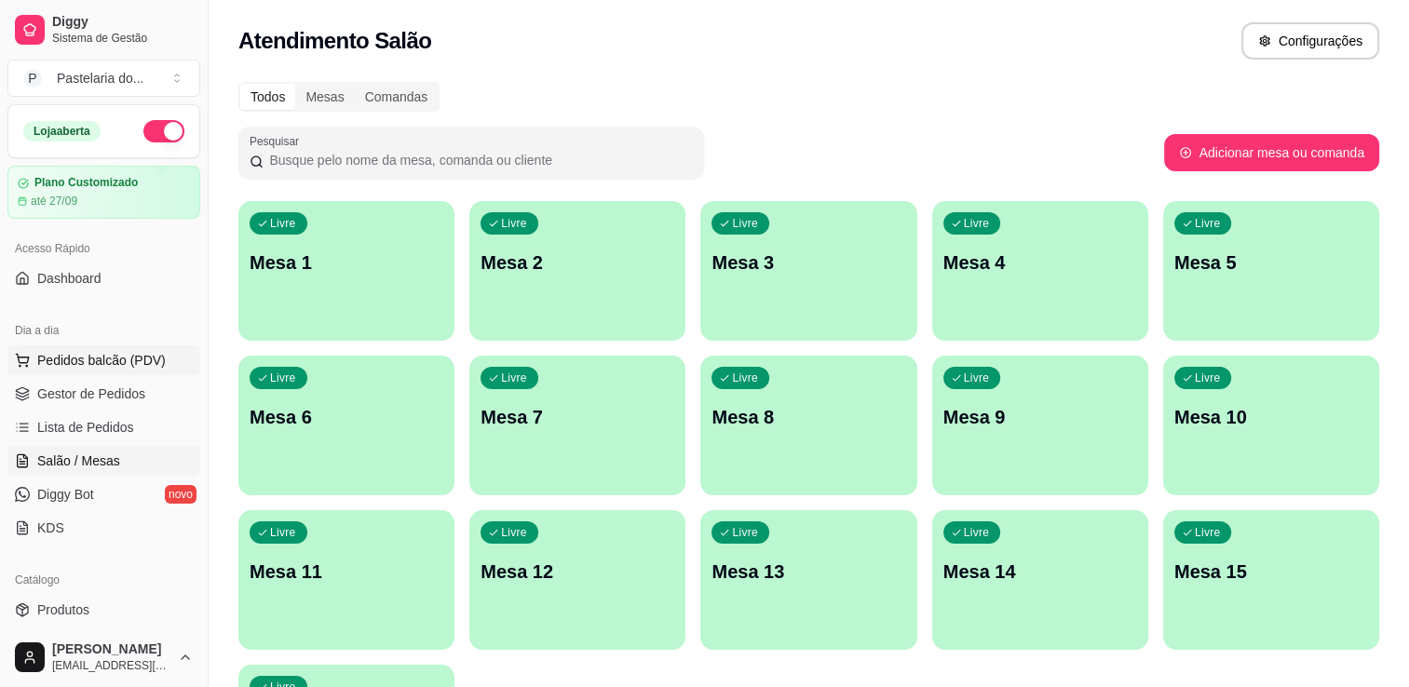
click at [146, 348] on button "Pedidos balcão (PDV)" at bounding box center [103, 361] width 193 height 30
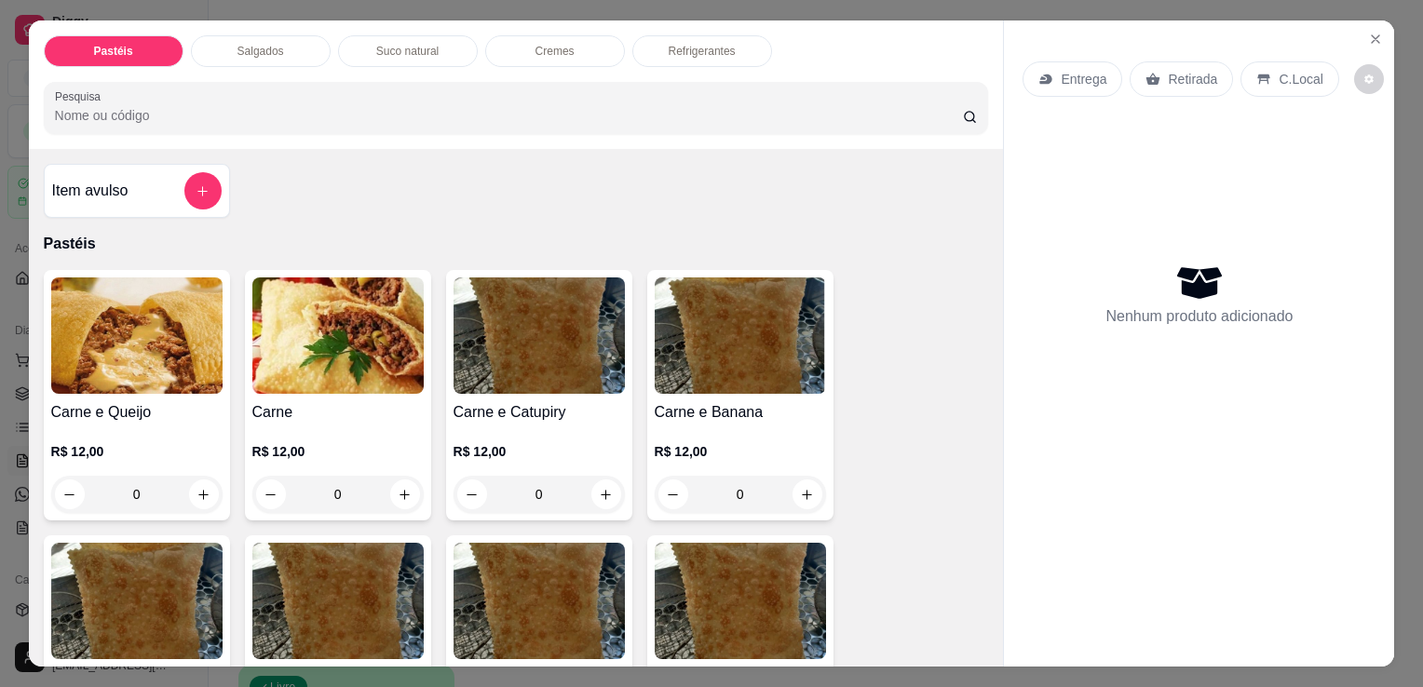
click at [268, 45] on p "Salgados" at bounding box center [261, 51] width 47 height 15
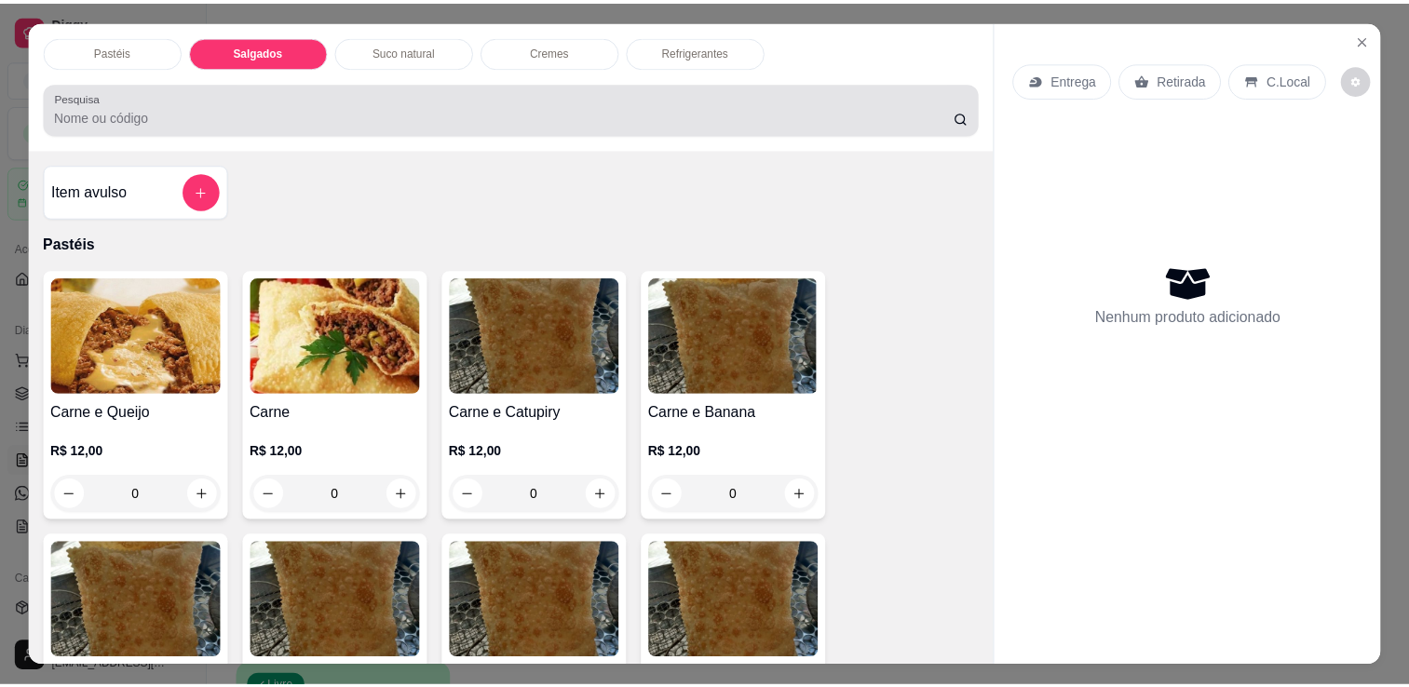
scroll to position [46, 0]
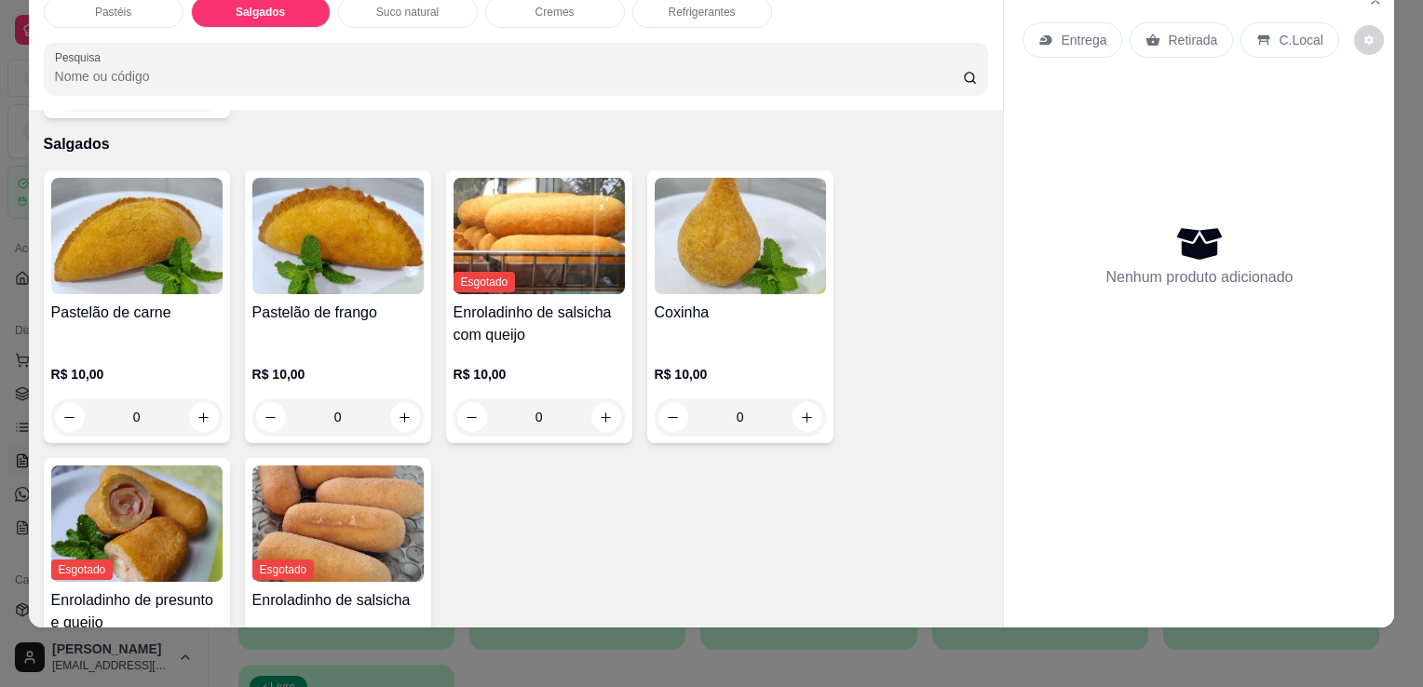
click at [160, 302] on h4 "Pastelão de carne" at bounding box center [136, 313] width 171 height 22
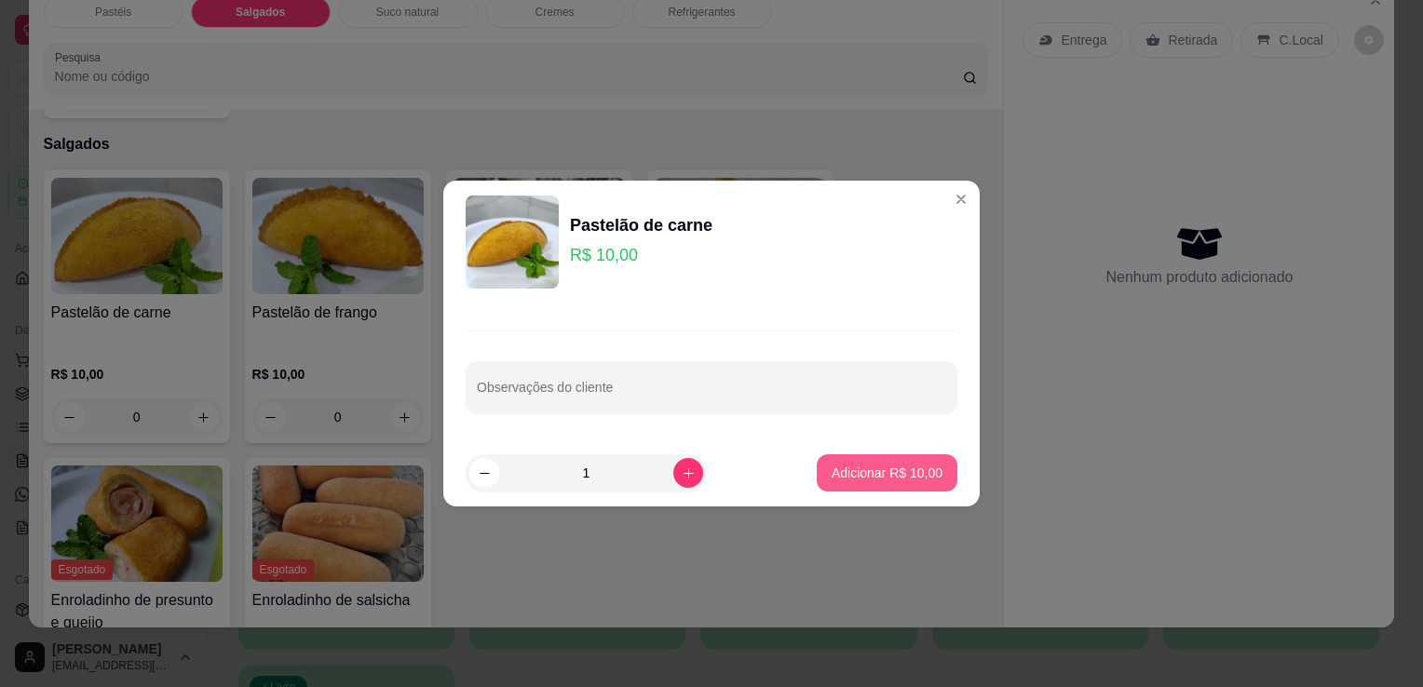
click at [827, 483] on button "Adicionar R$ 10,00" at bounding box center [887, 473] width 141 height 37
type input "1"
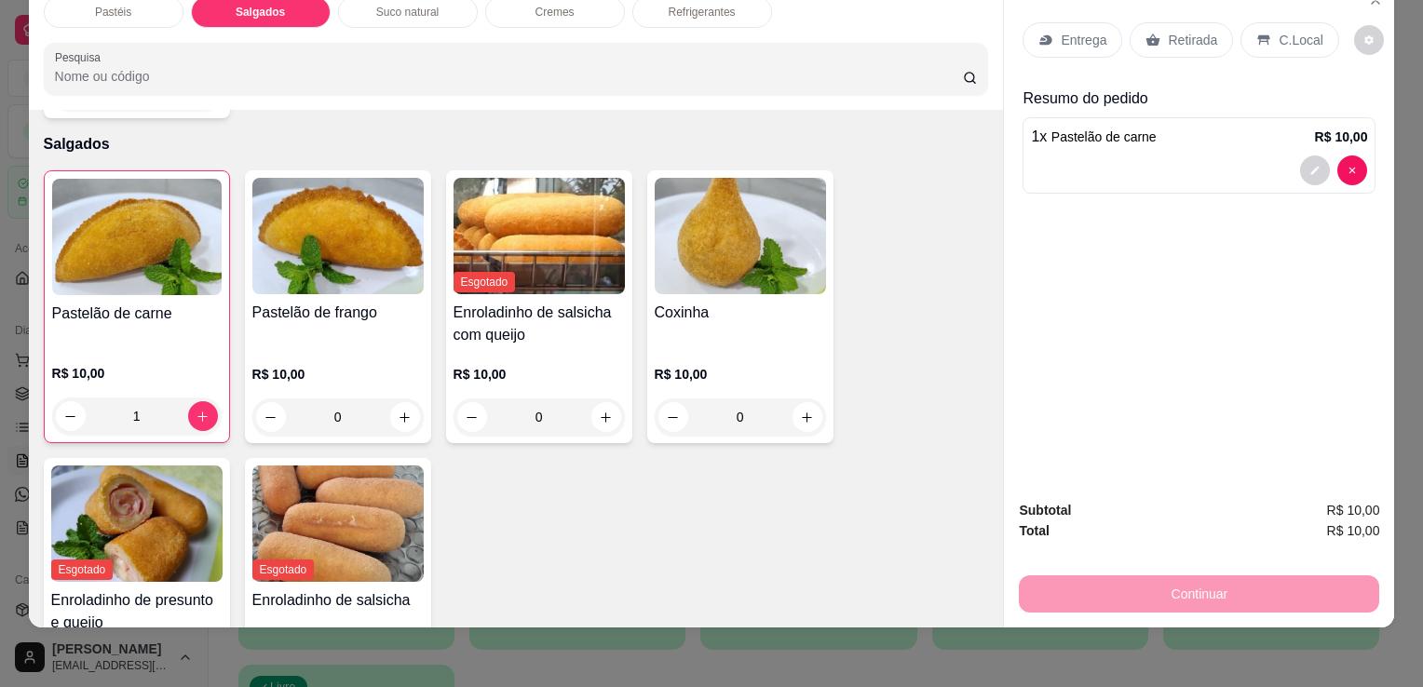
click at [1176, 31] on p "Retirada" at bounding box center [1192, 40] width 49 height 19
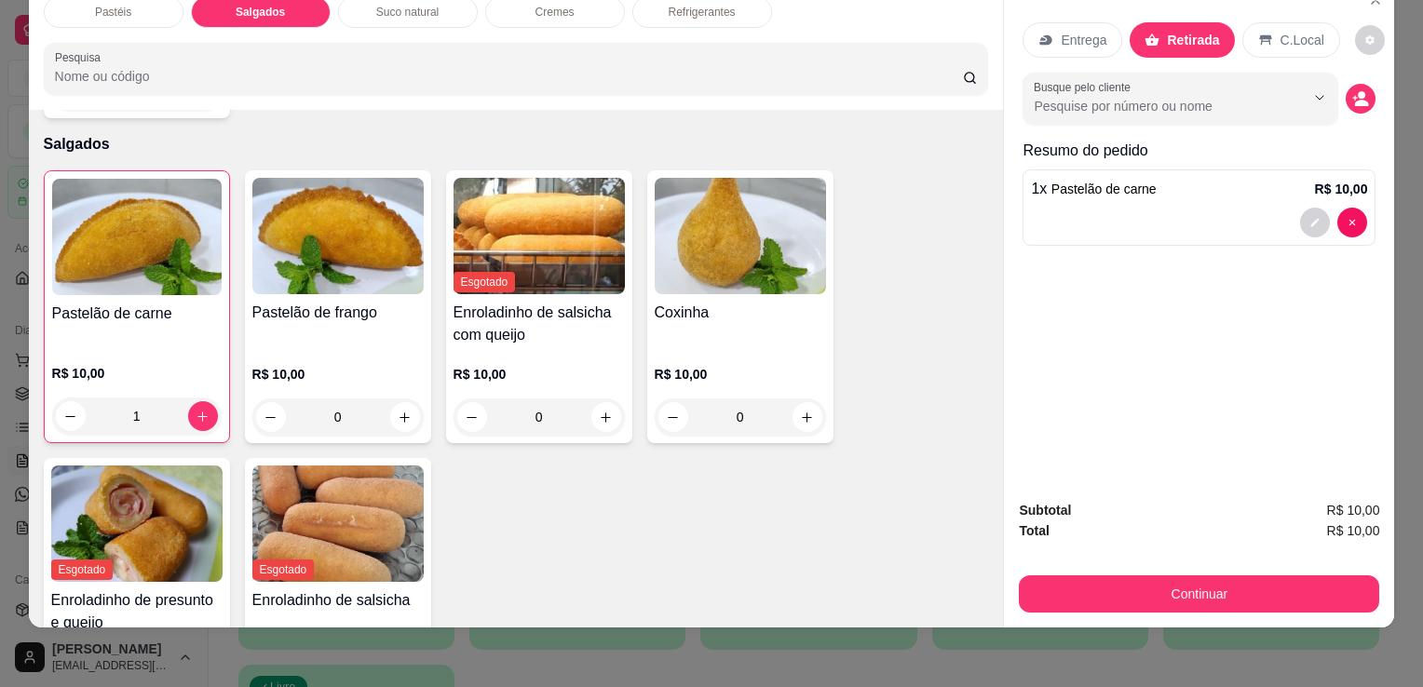
click at [1084, 553] on div "Subtotal R$ 10,00 Total R$ 10,00 Continuar" at bounding box center [1199, 556] width 360 height 113
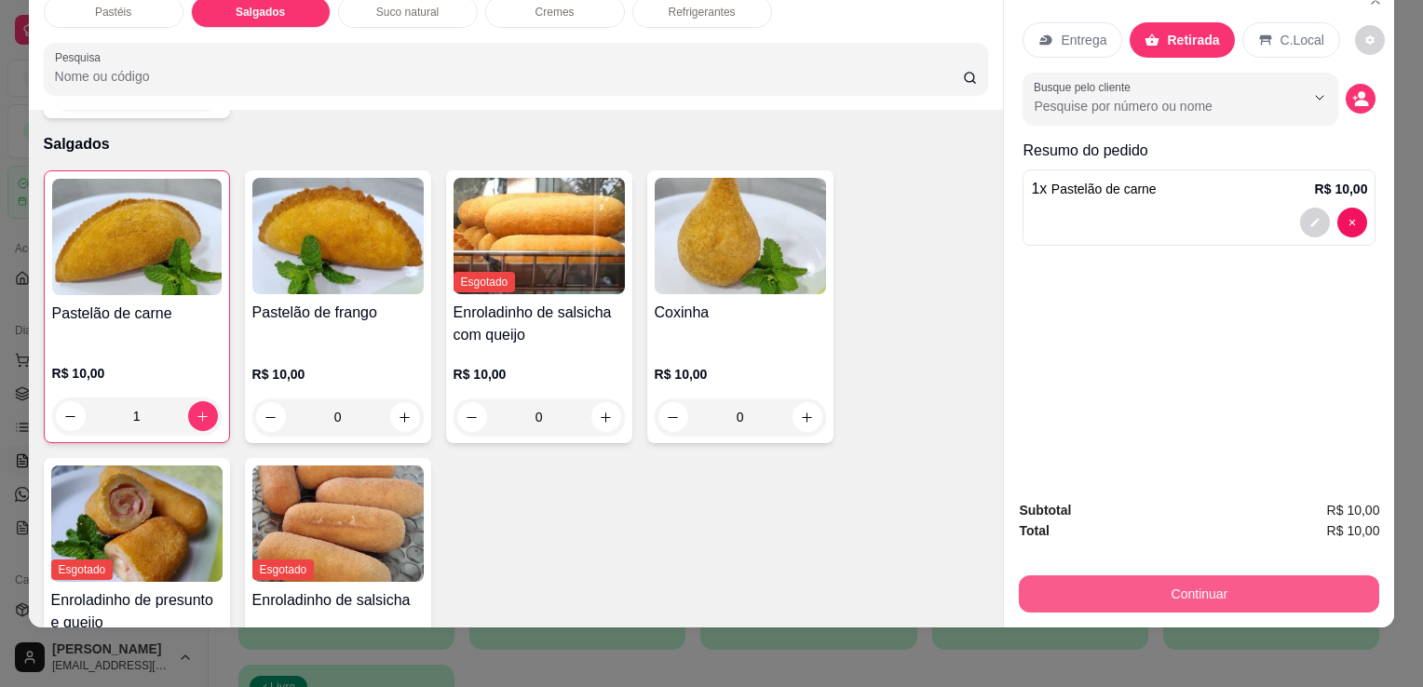
click at [1215, 576] on button "Continuar" at bounding box center [1199, 594] width 360 height 37
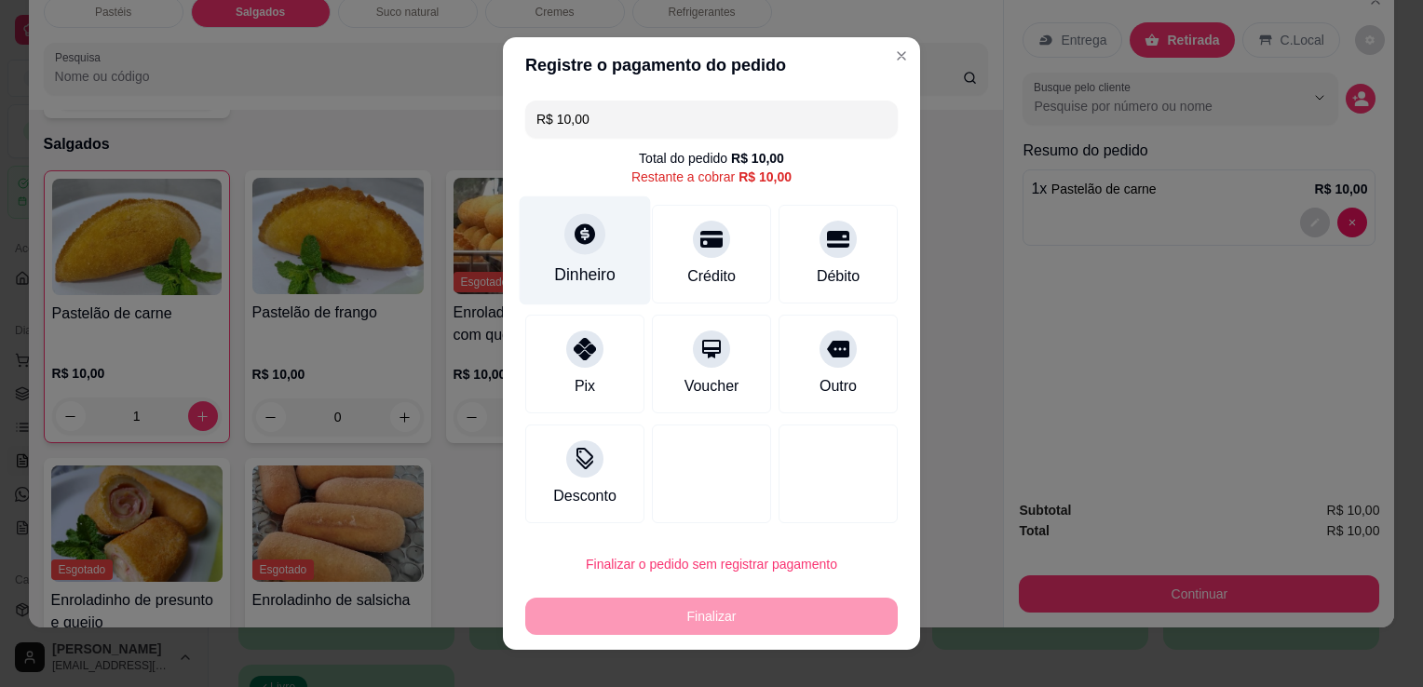
click at [558, 256] on div "Dinheiro" at bounding box center [585, 251] width 131 height 109
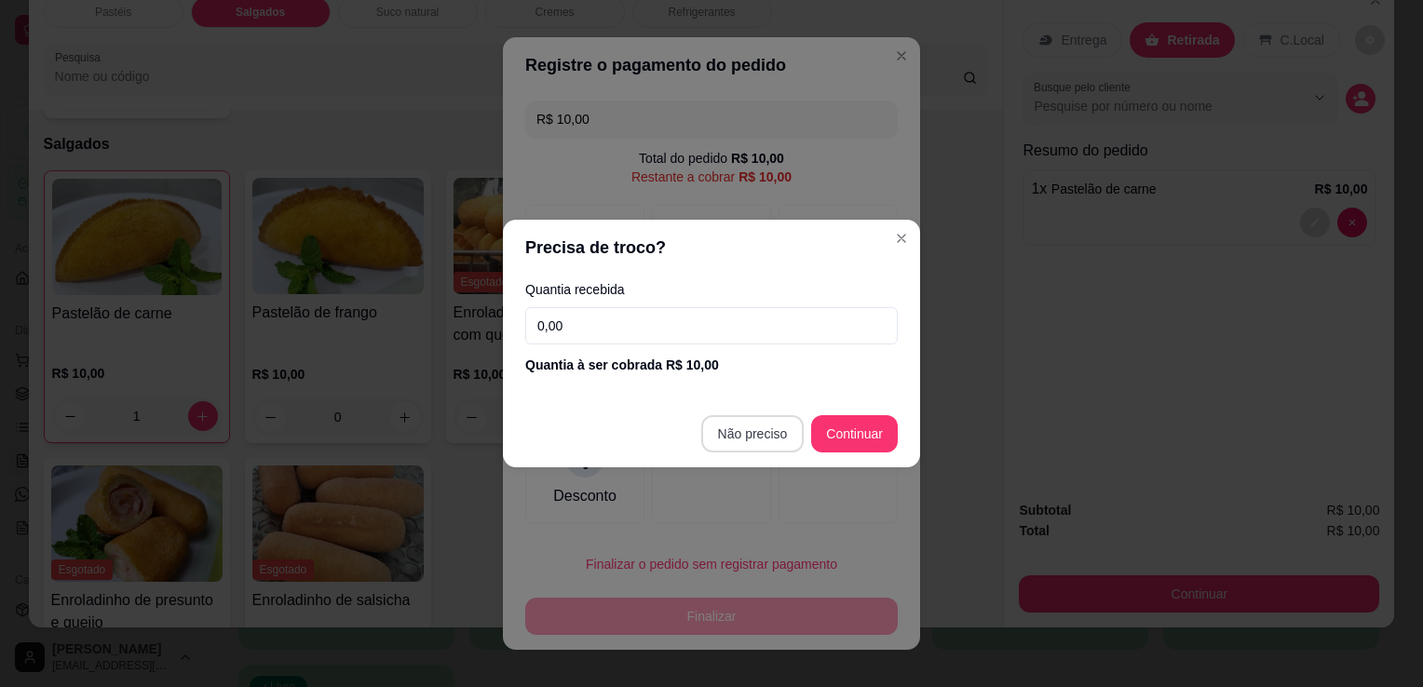
type input "R$ 0,00"
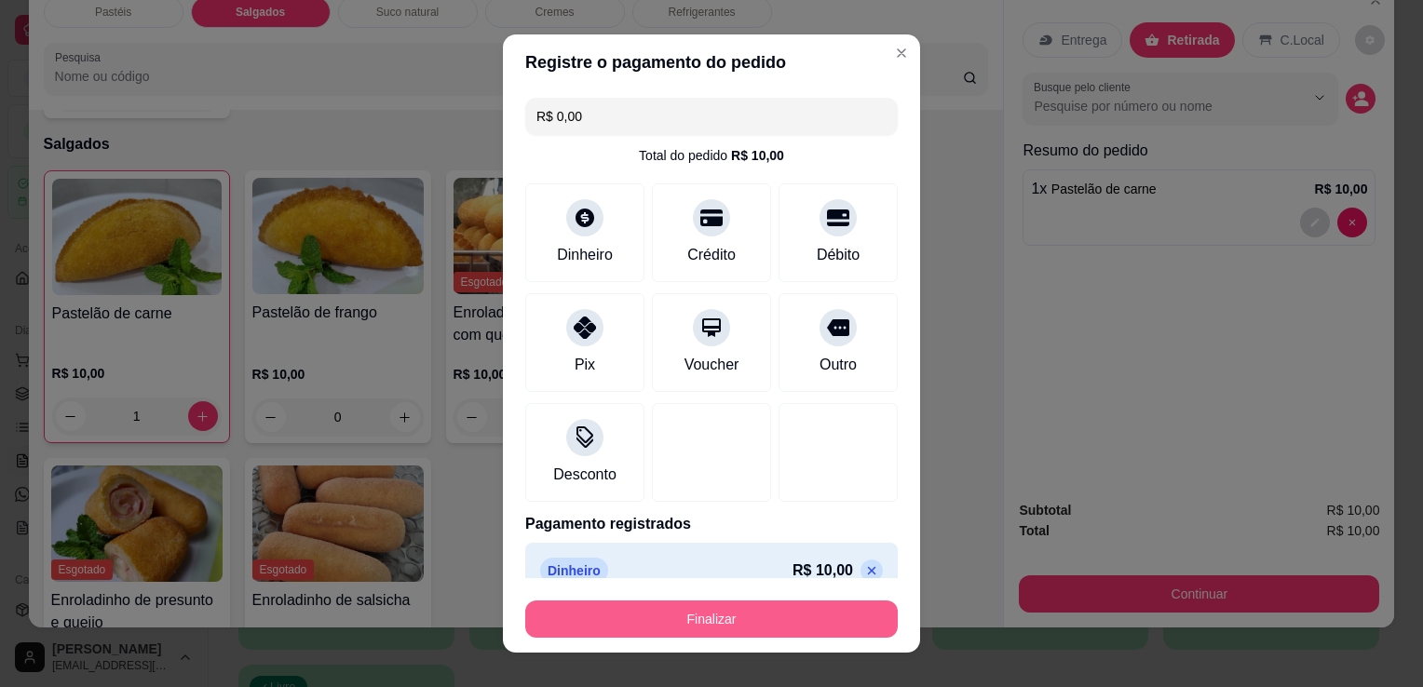
click at [767, 620] on button "Finalizar" at bounding box center [711, 619] width 373 height 37
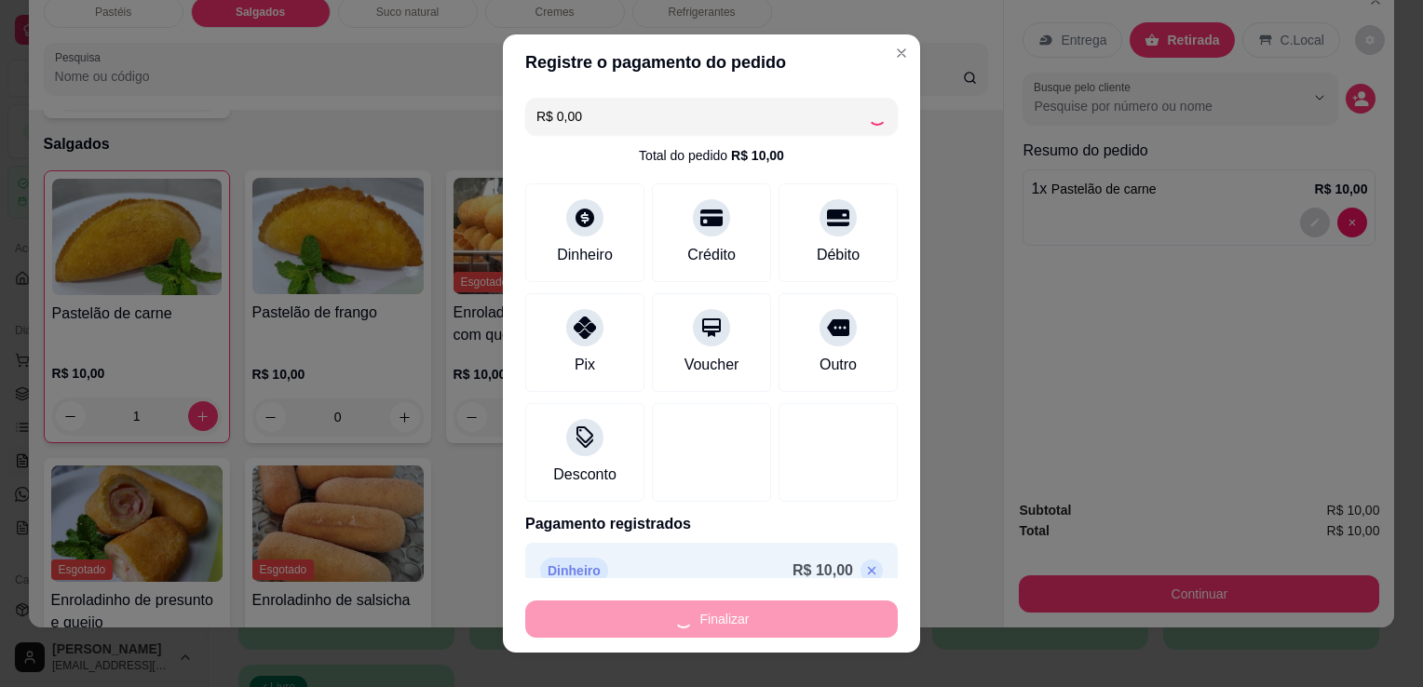
type input "0"
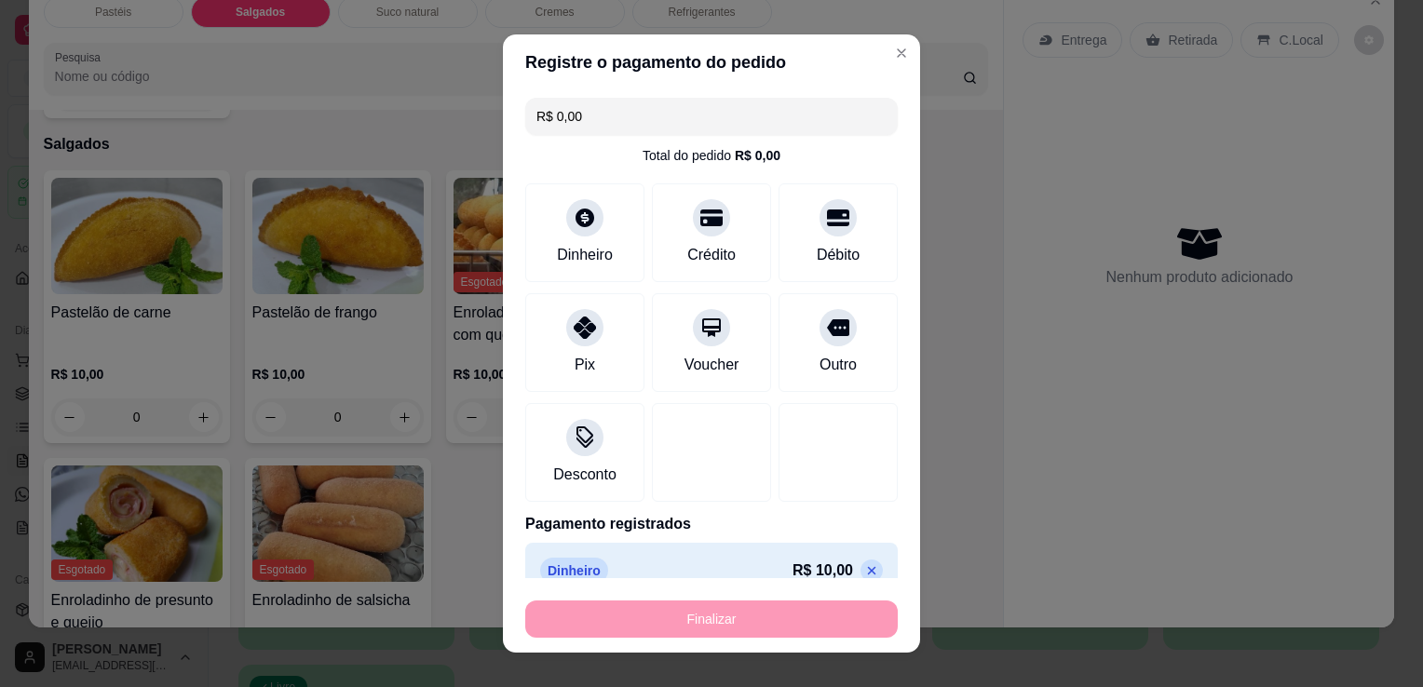
type input "-R$ 10,00"
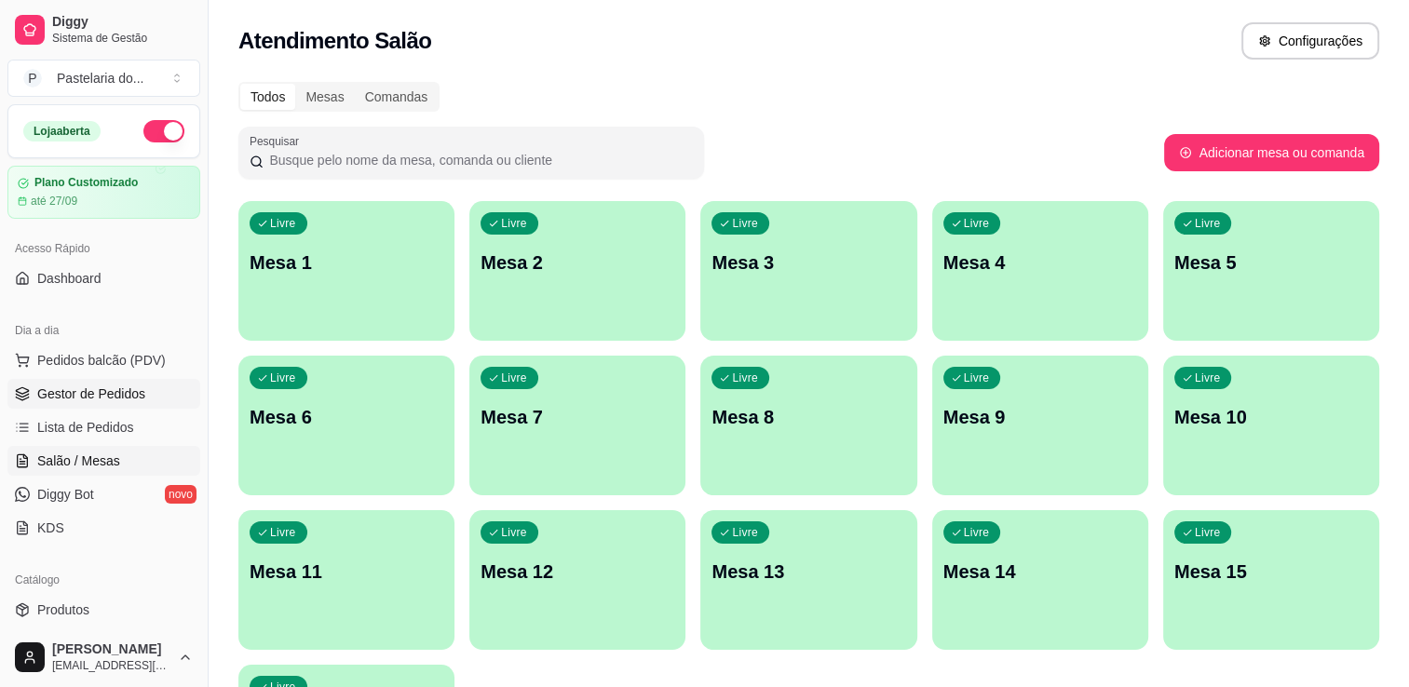
click at [101, 400] on span "Gestor de Pedidos" at bounding box center [91, 394] width 108 height 19
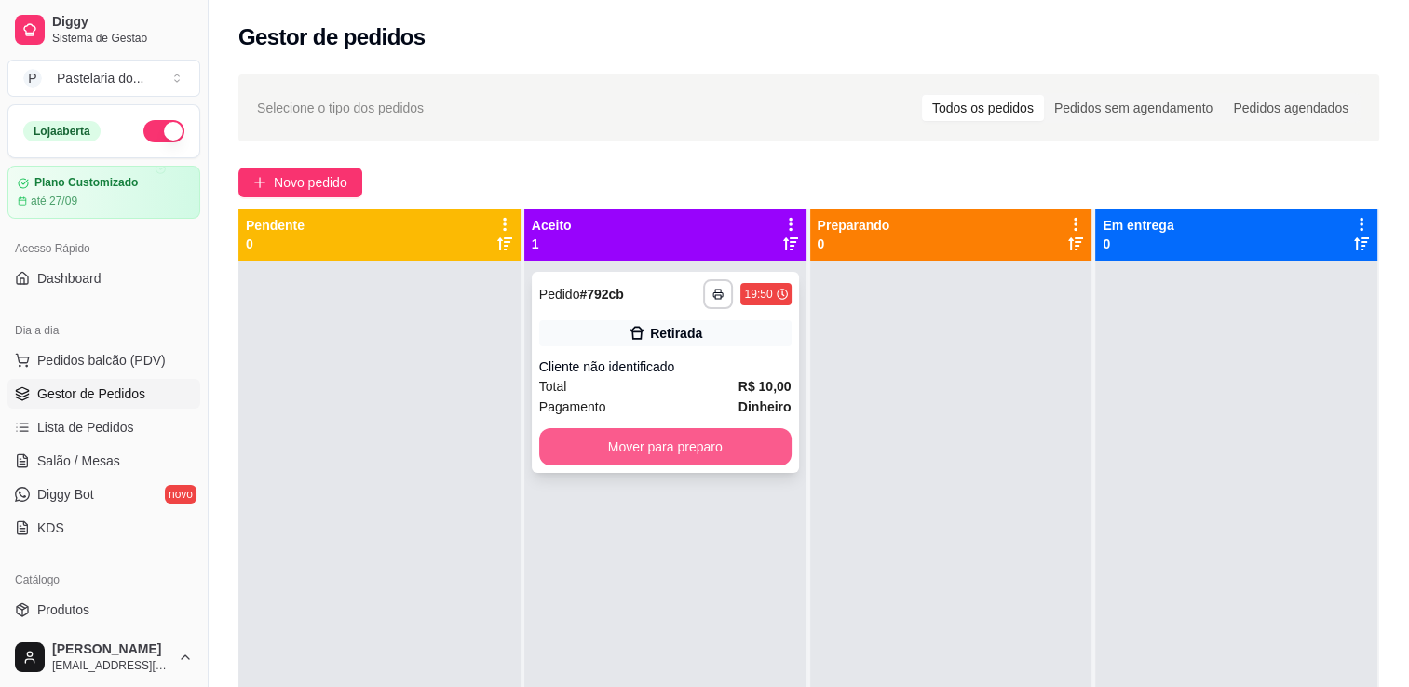
click at [741, 437] on button "Mover para preparo" at bounding box center [665, 446] width 252 height 37
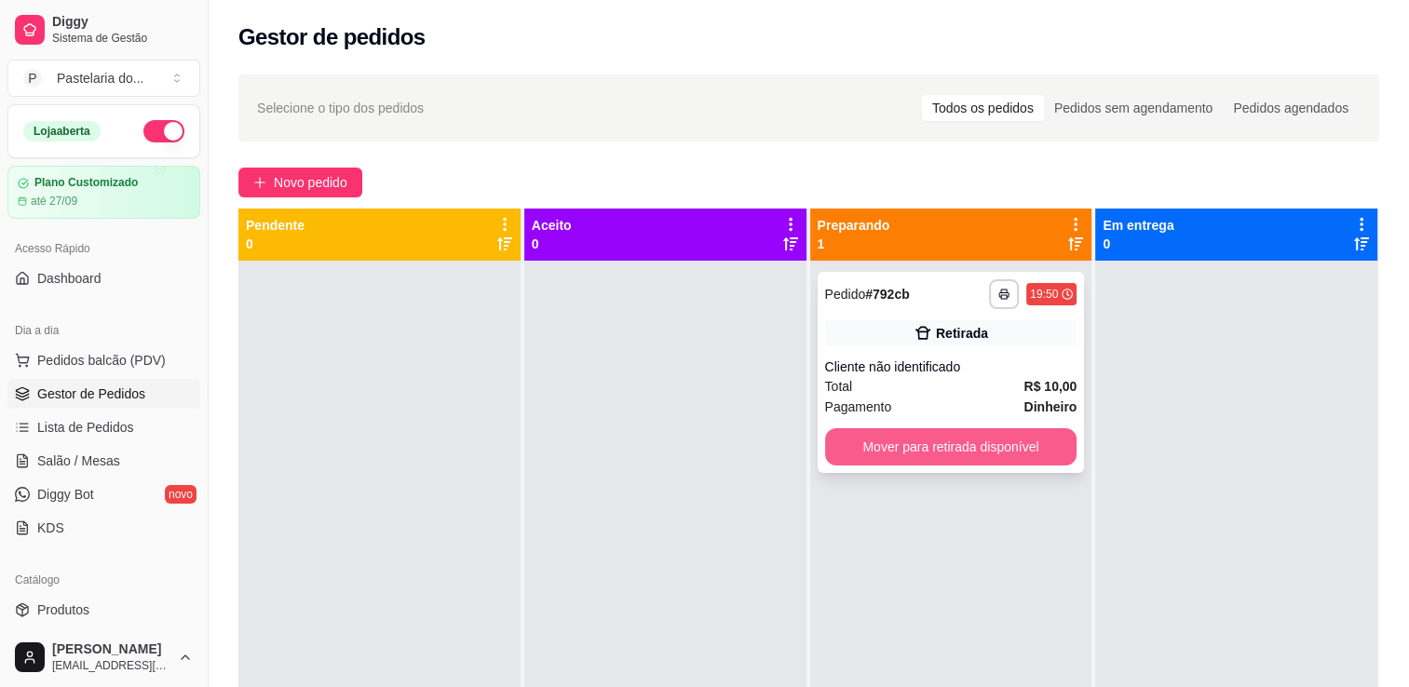
click at [990, 443] on button "Mover para retirada disponível" at bounding box center [951, 446] width 252 height 37
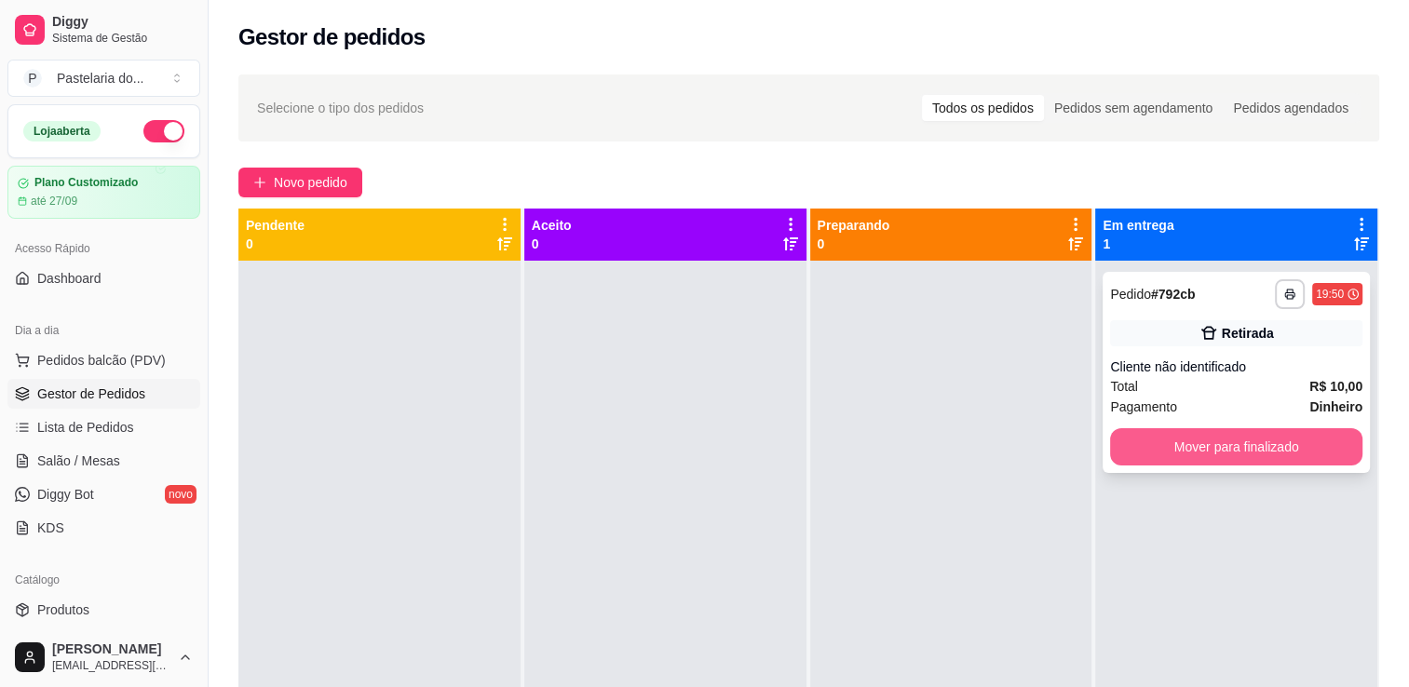
click at [1250, 447] on button "Mover para finalizado" at bounding box center [1236, 446] width 252 height 37
click at [1250, 447] on div "Mover para finalizado" at bounding box center [1236, 446] width 252 height 37
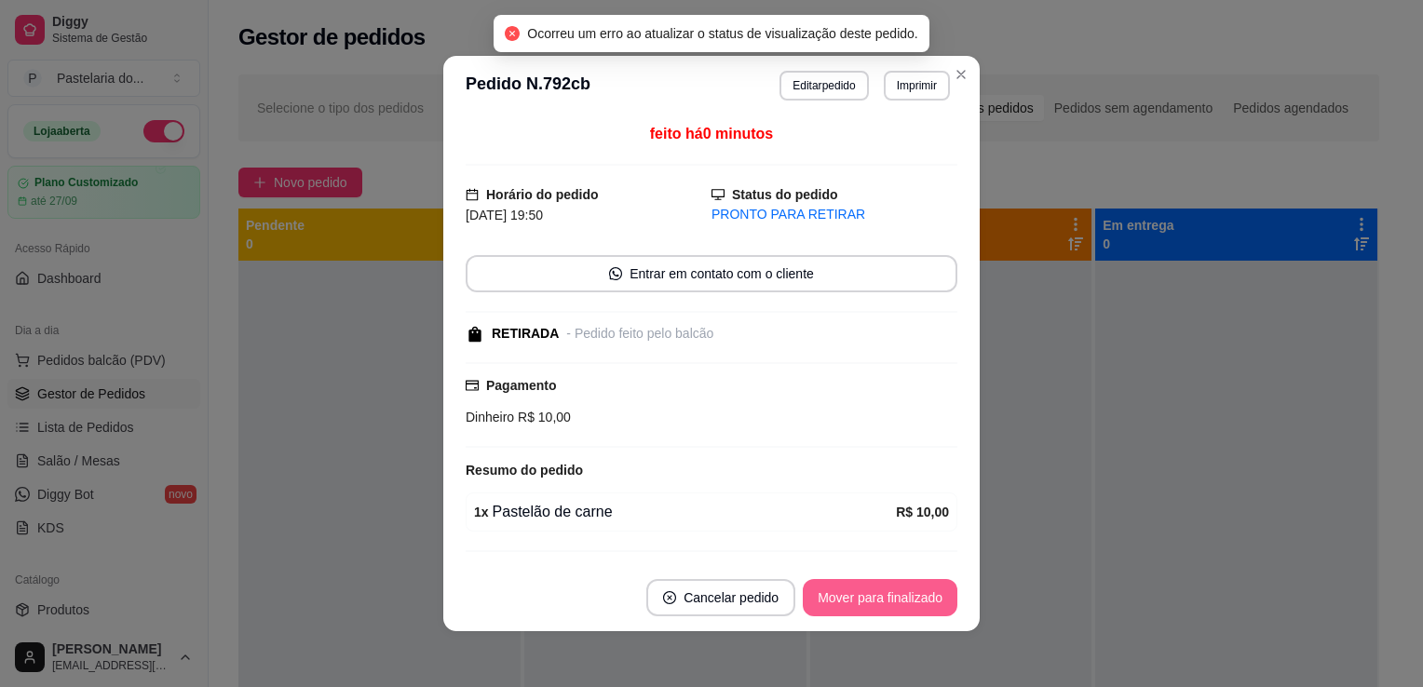
click at [907, 605] on button "Mover para finalizado" at bounding box center [880, 597] width 155 height 37
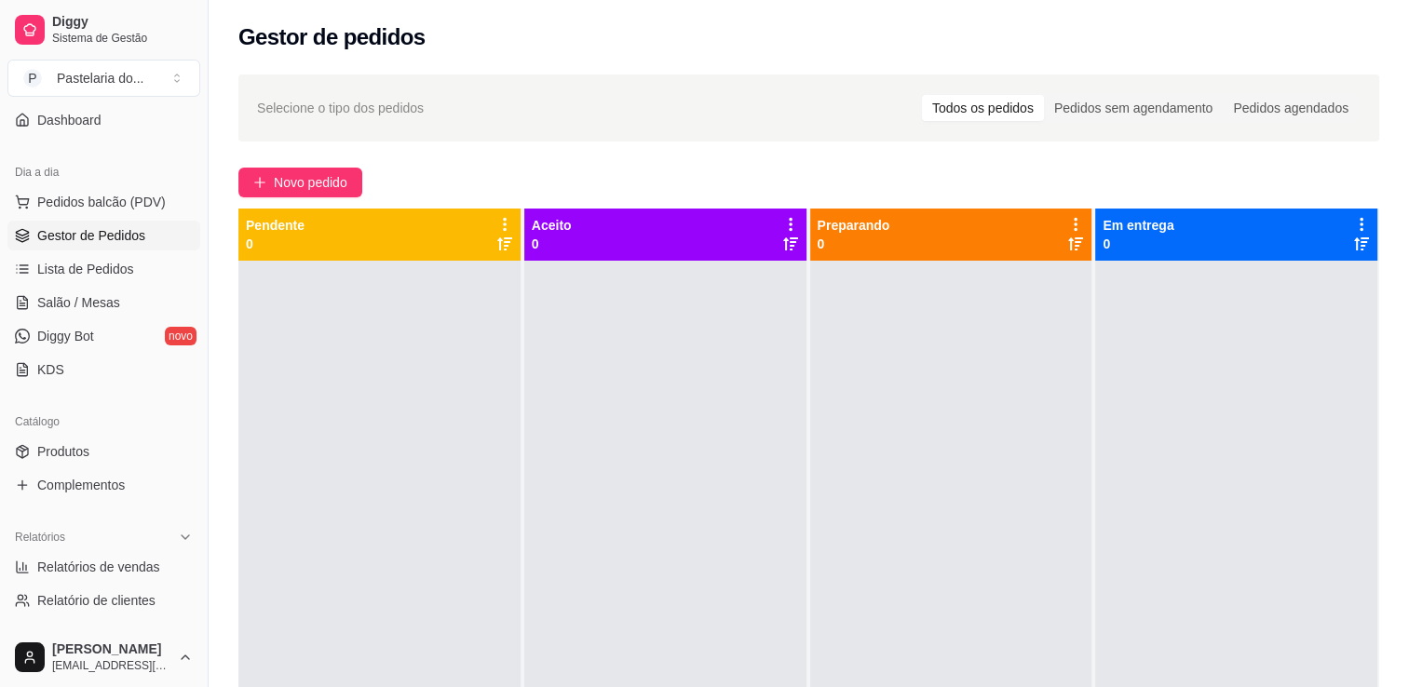
scroll to position [373, 0]
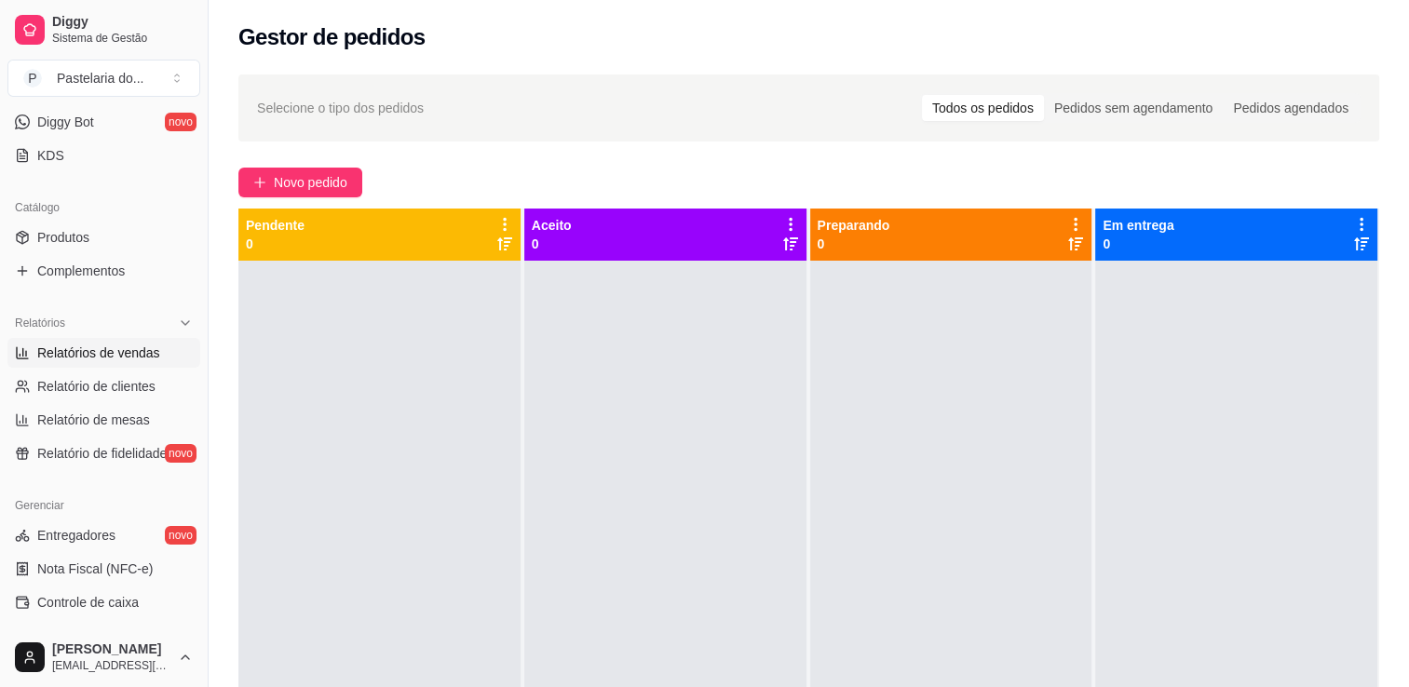
click at [113, 352] on span "Relatórios de vendas" at bounding box center [98, 353] width 123 height 19
select select "ALL"
select select "0"
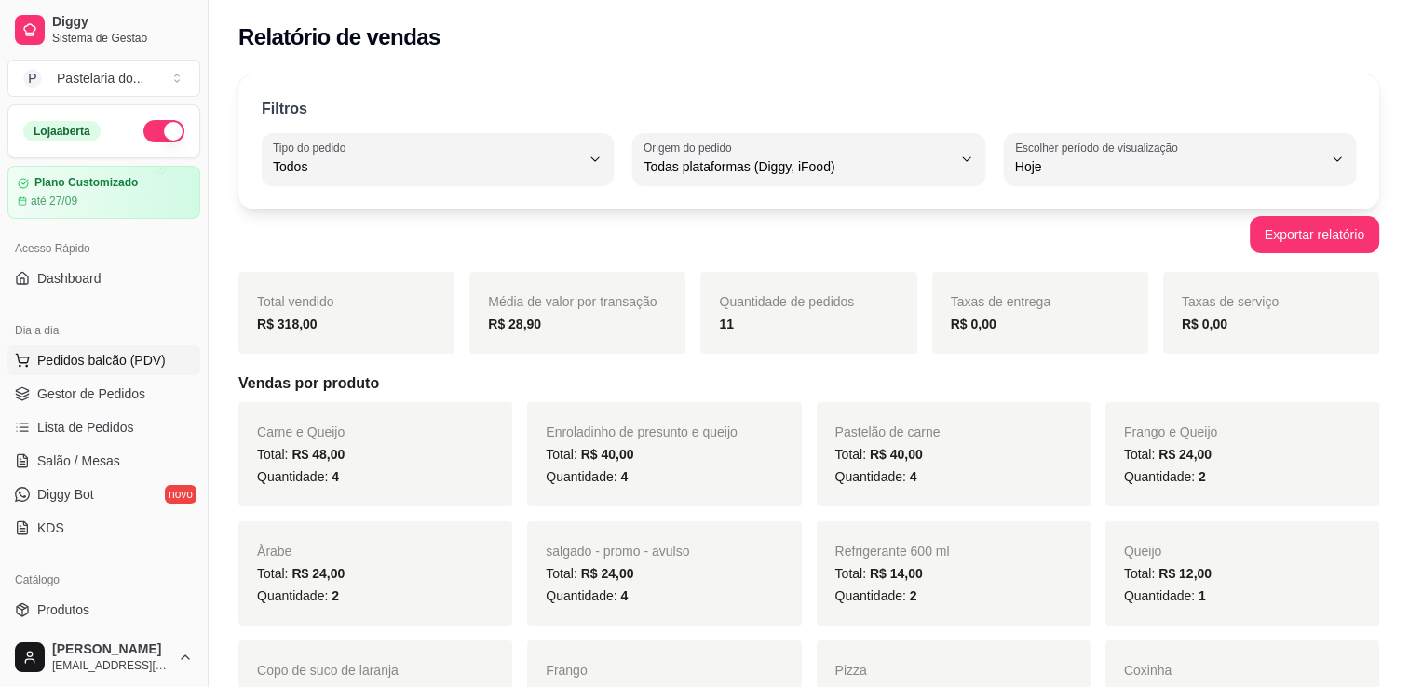
click at [130, 361] on span "Pedidos balcão (PDV)" at bounding box center [101, 360] width 129 height 19
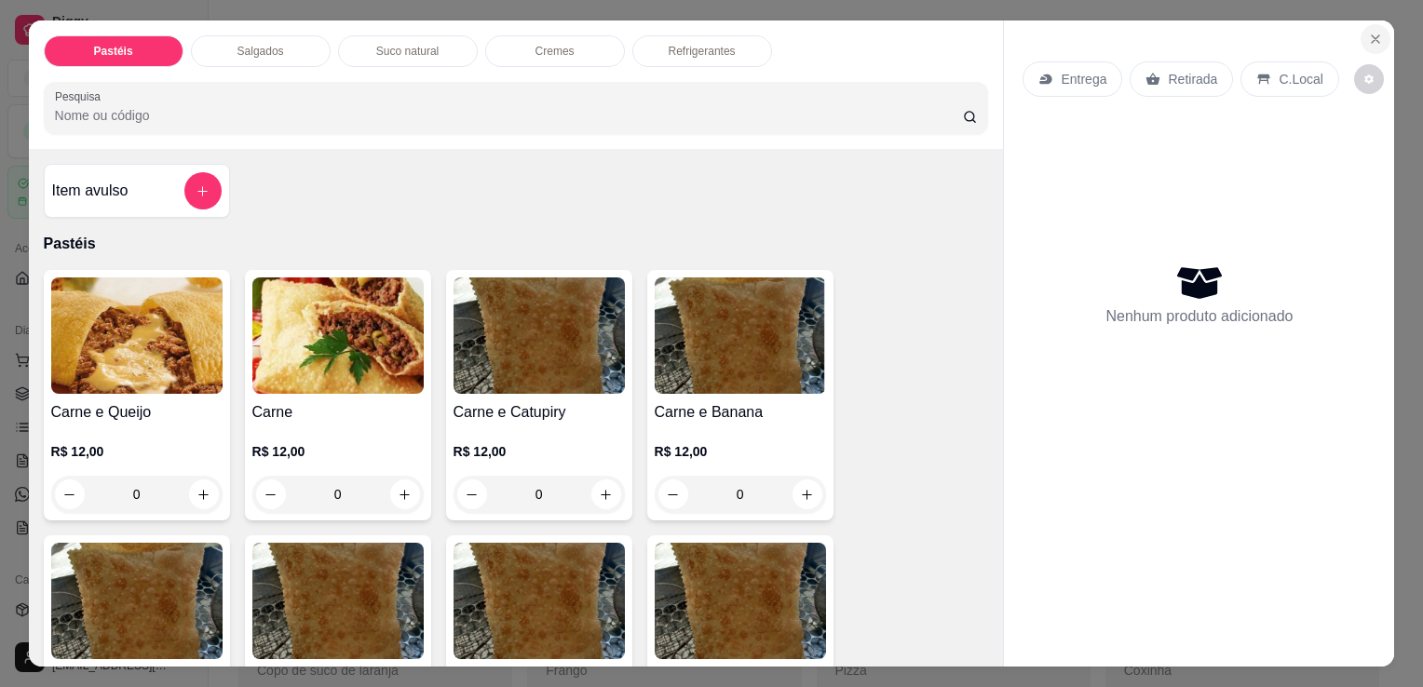
click at [1375, 32] on icon "Close" at bounding box center [1375, 39] width 15 height 15
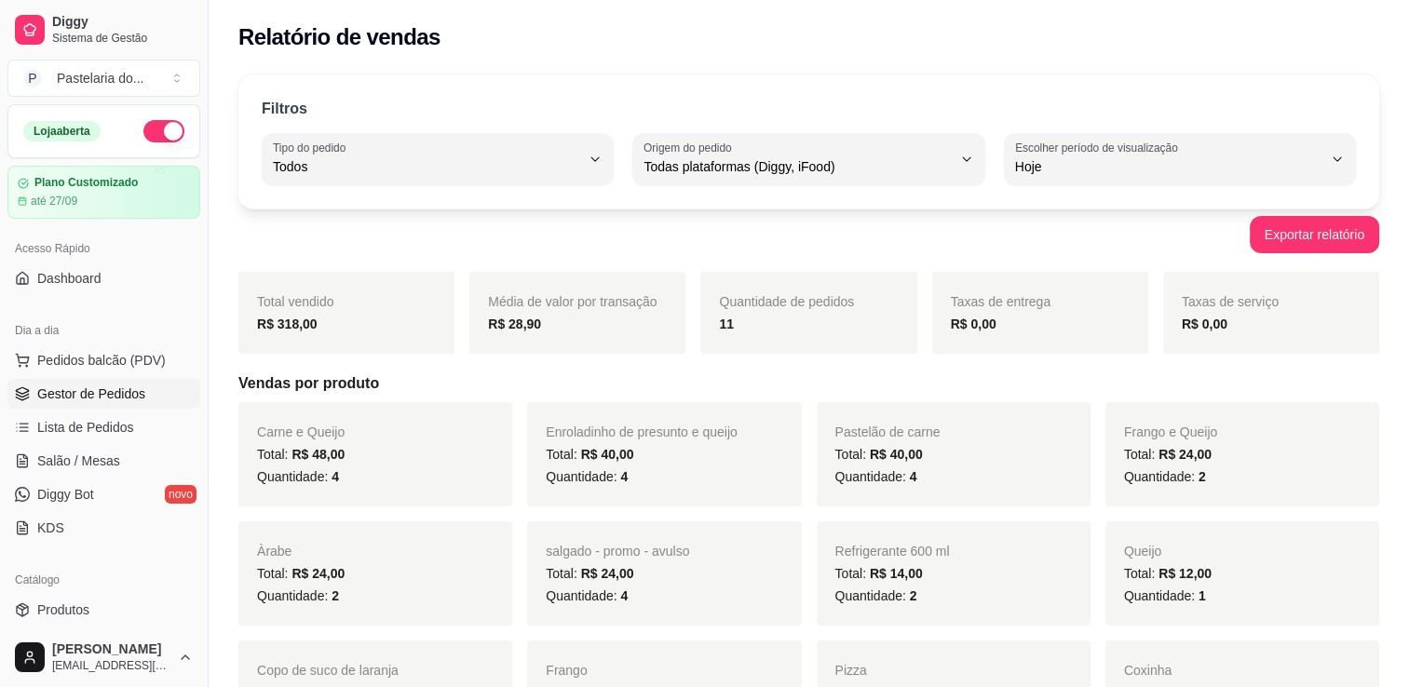
click at [89, 382] on link "Gestor de Pedidos" at bounding box center [103, 394] width 193 height 30
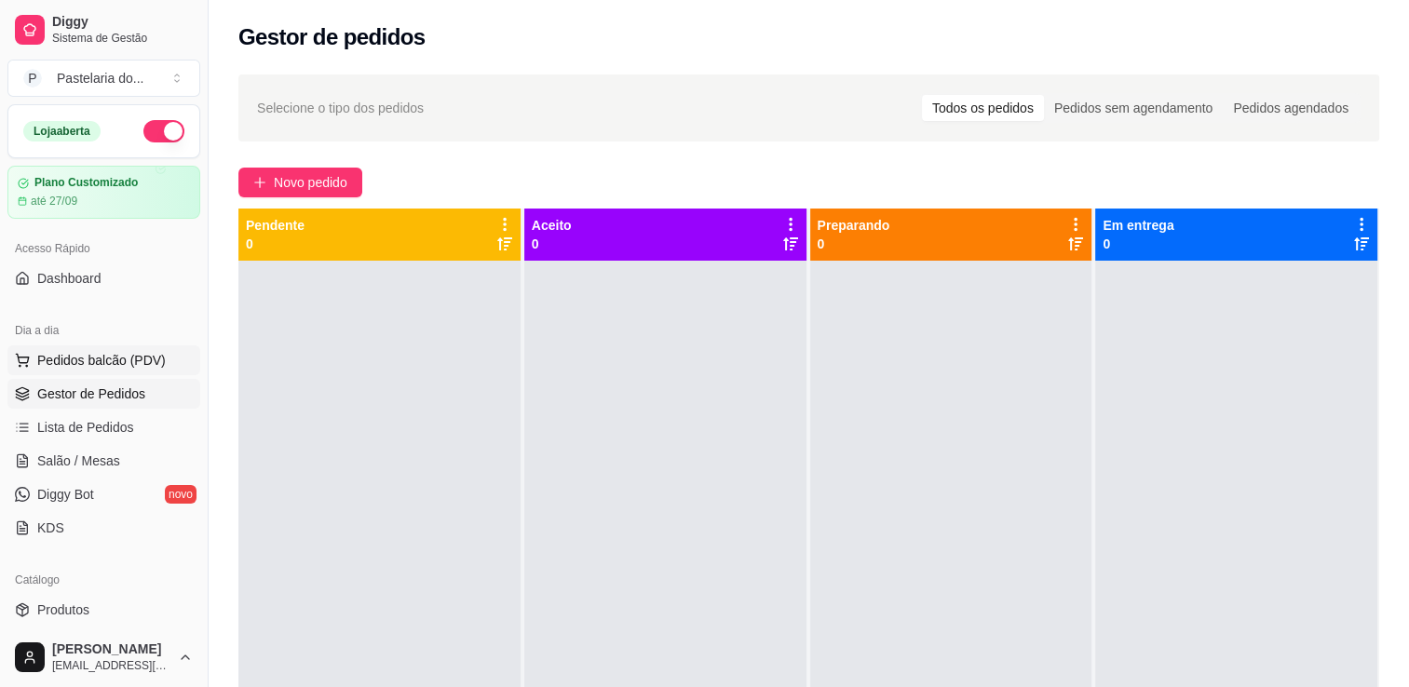
click at [109, 370] on button "Pedidos balcão (PDV)" at bounding box center [103, 361] width 193 height 30
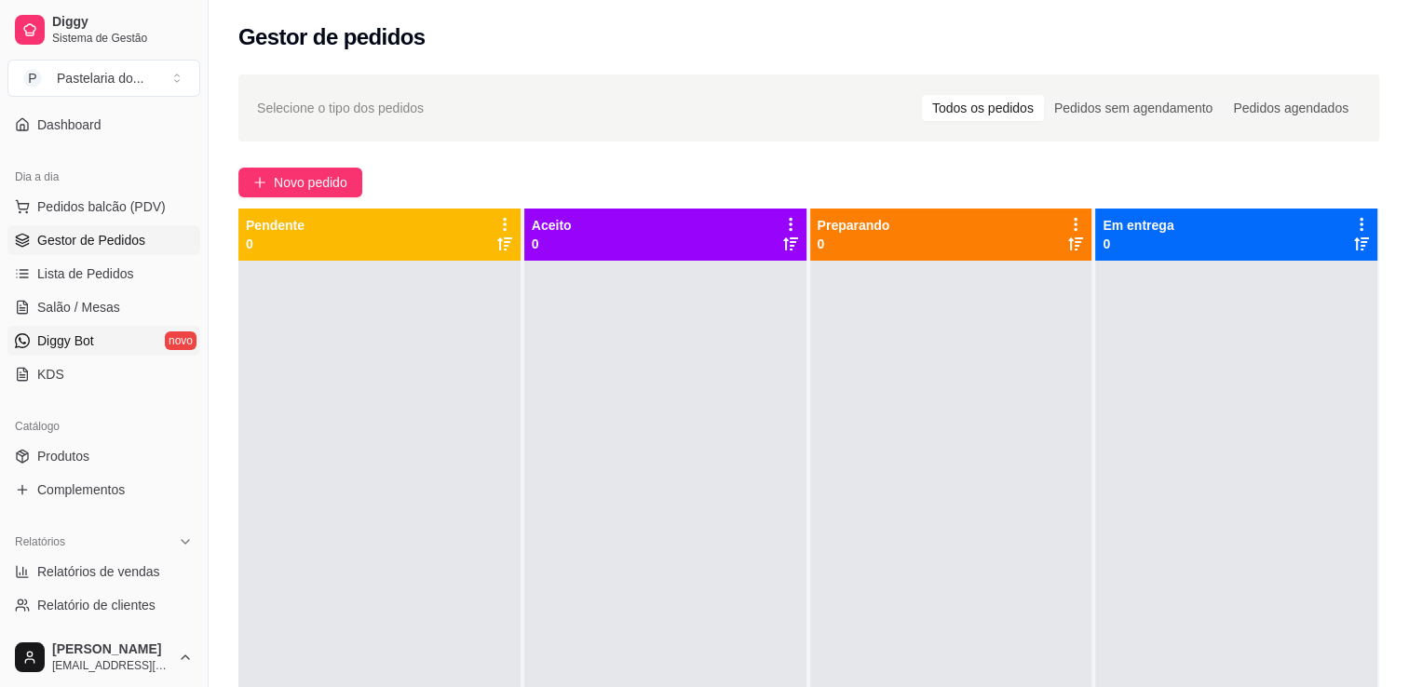
scroll to position [279, 0]
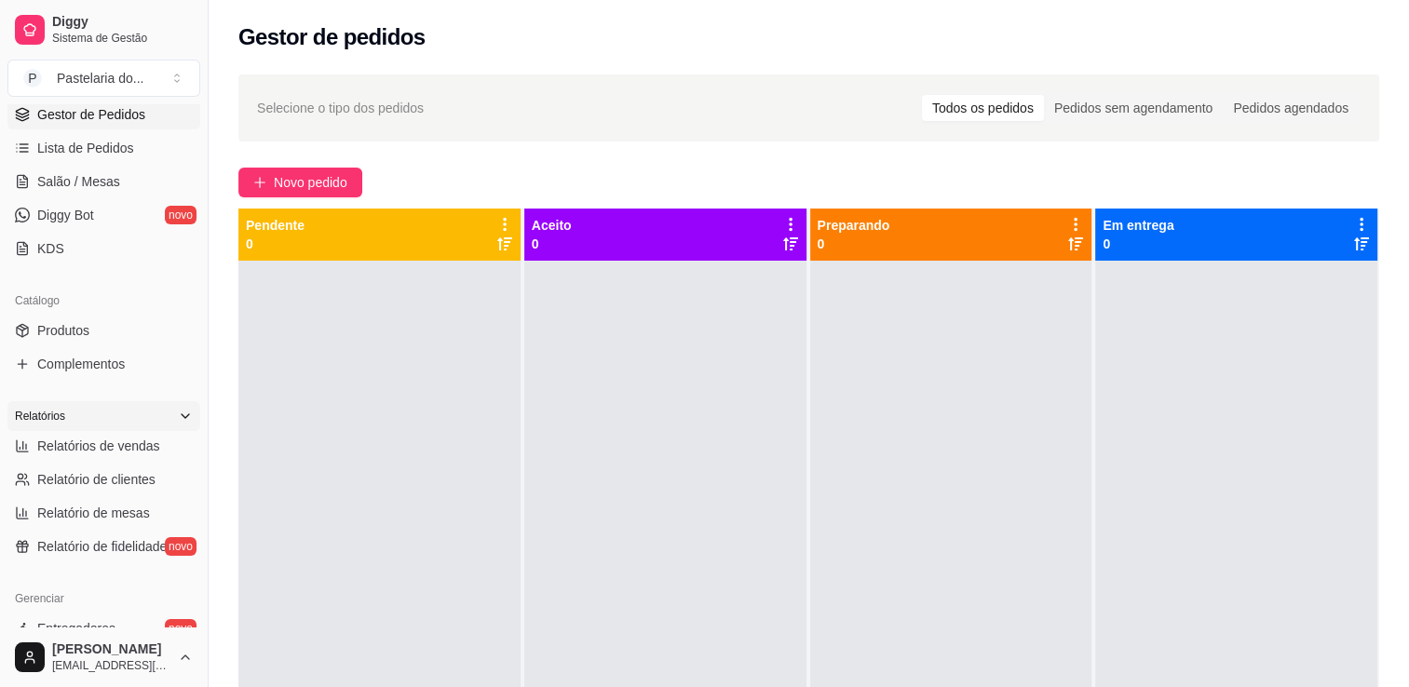
click at [109, 428] on div "Relatórios" at bounding box center [103, 416] width 193 height 30
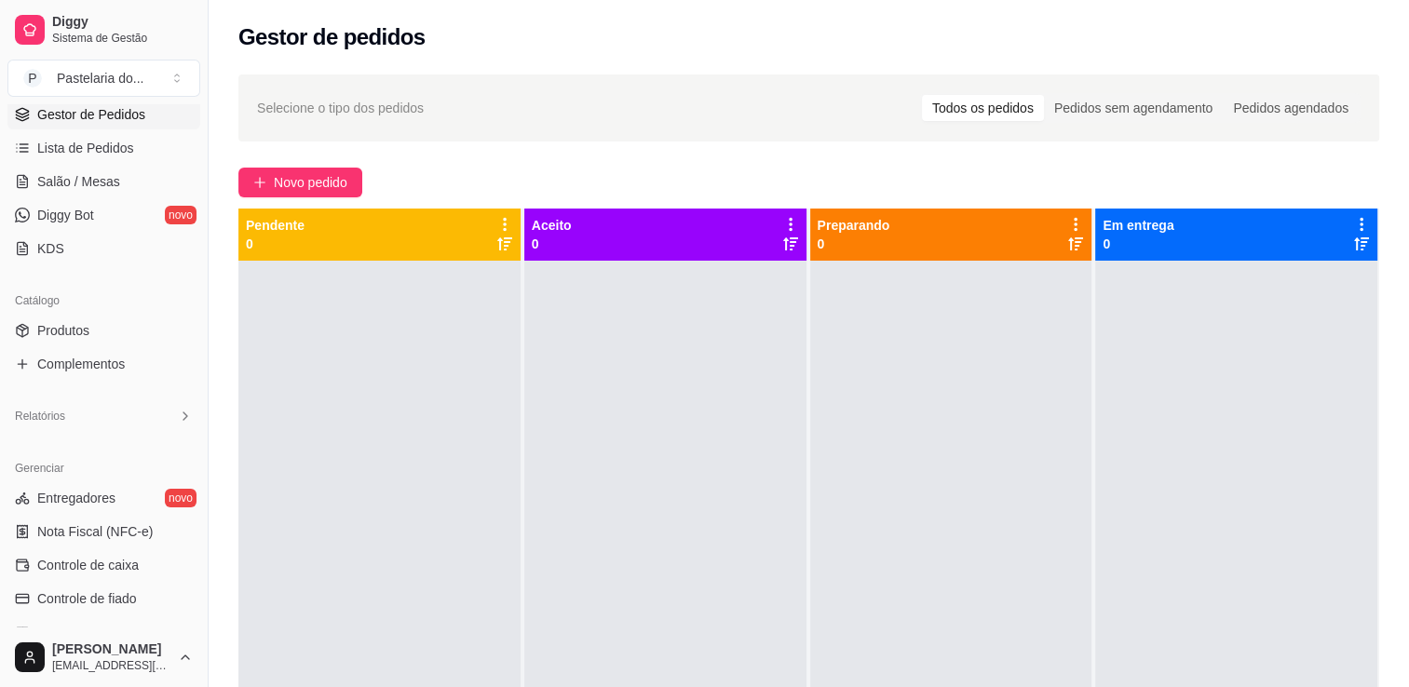
click at [115, 434] on div "Relatórios" at bounding box center [104, 416] width 208 height 45
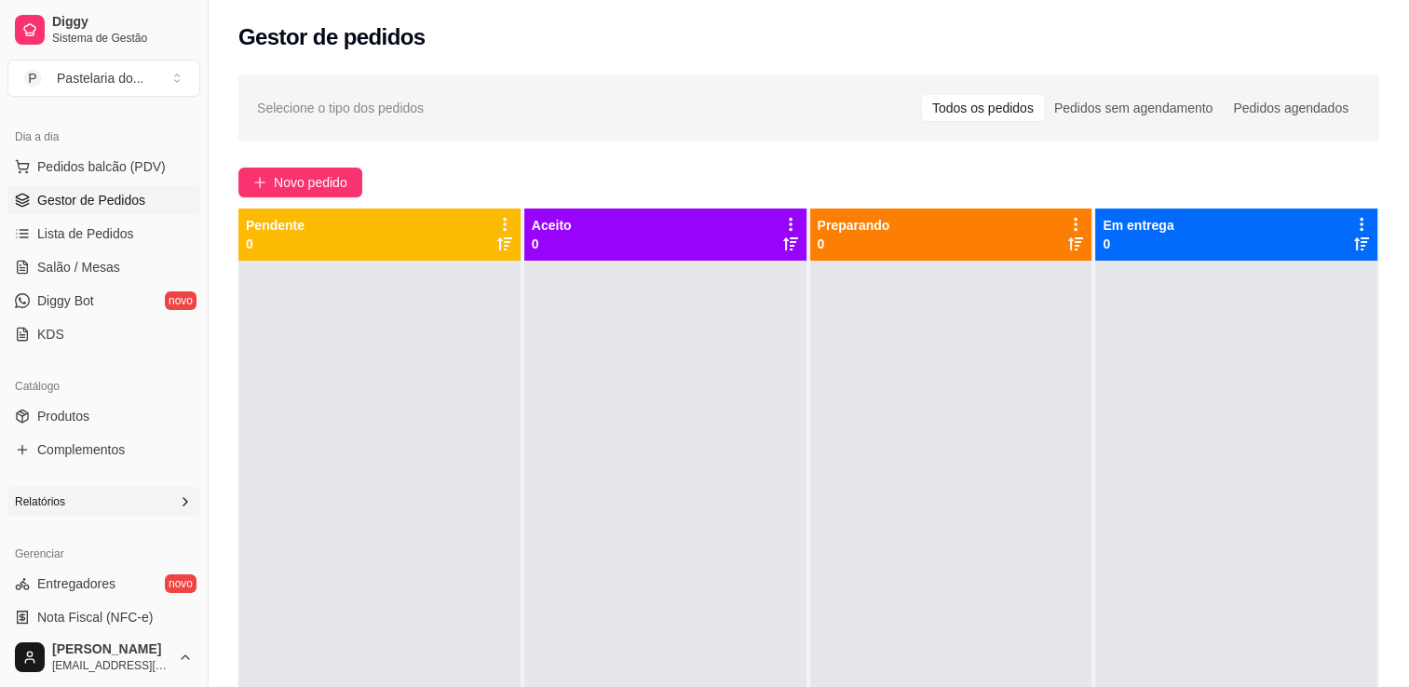
scroll to position [0, 0]
